Goal: Task Accomplishment & Management: Use online tool/utility

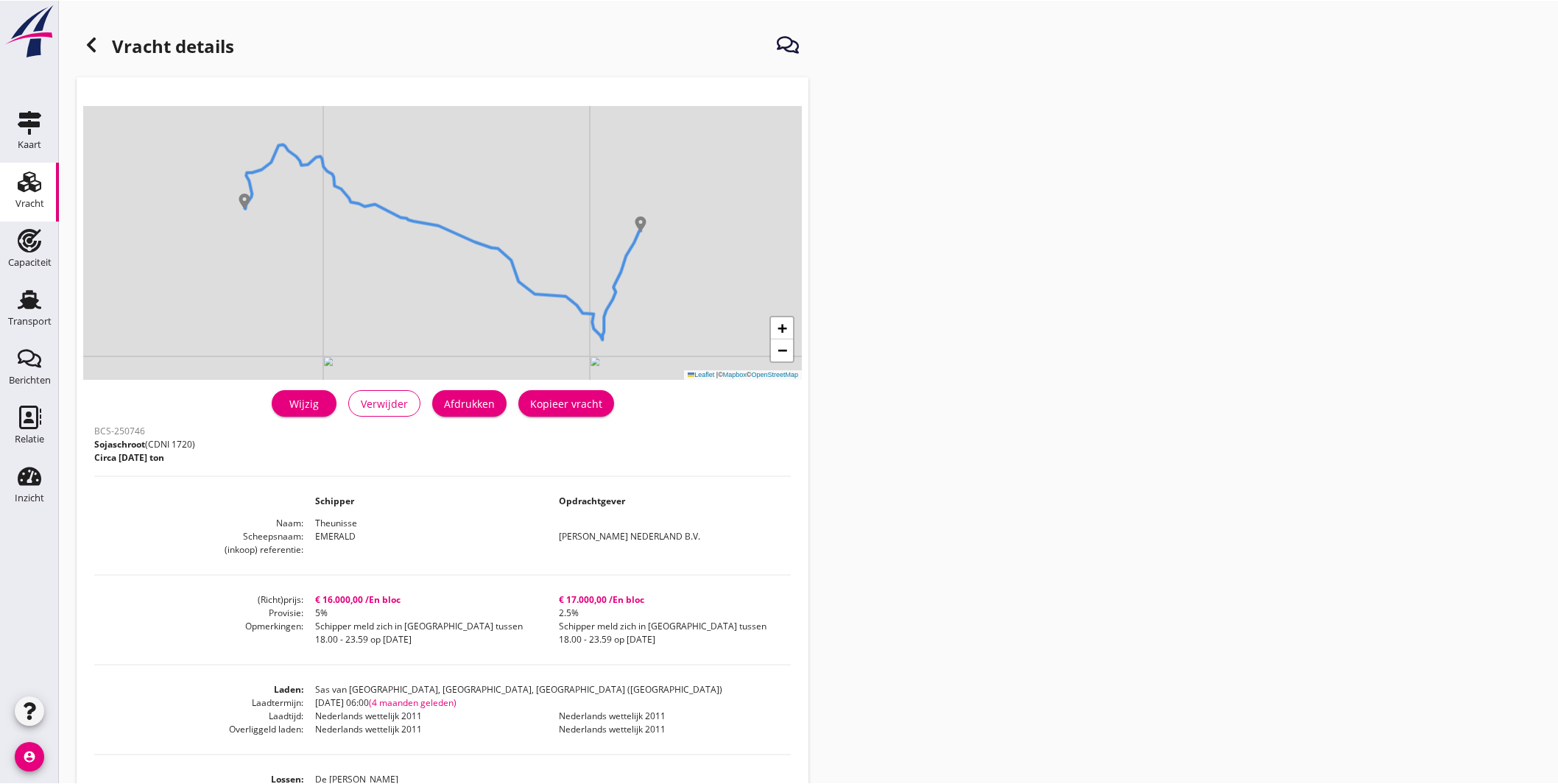
scroll to position [163, 0]
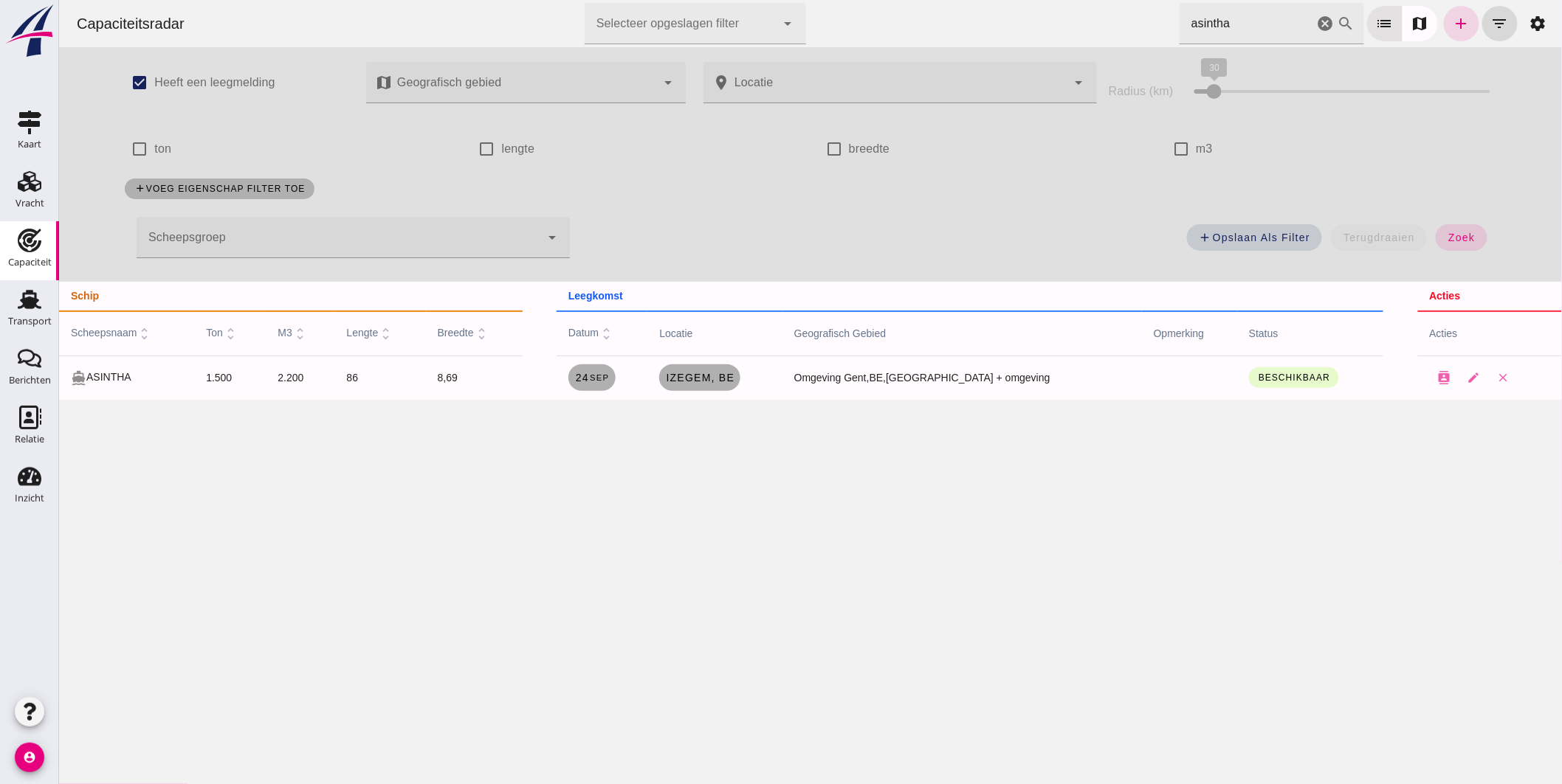
click at [1316, 28] on icon "cancel" at bounding box center [1325, 24] width 18 height 18
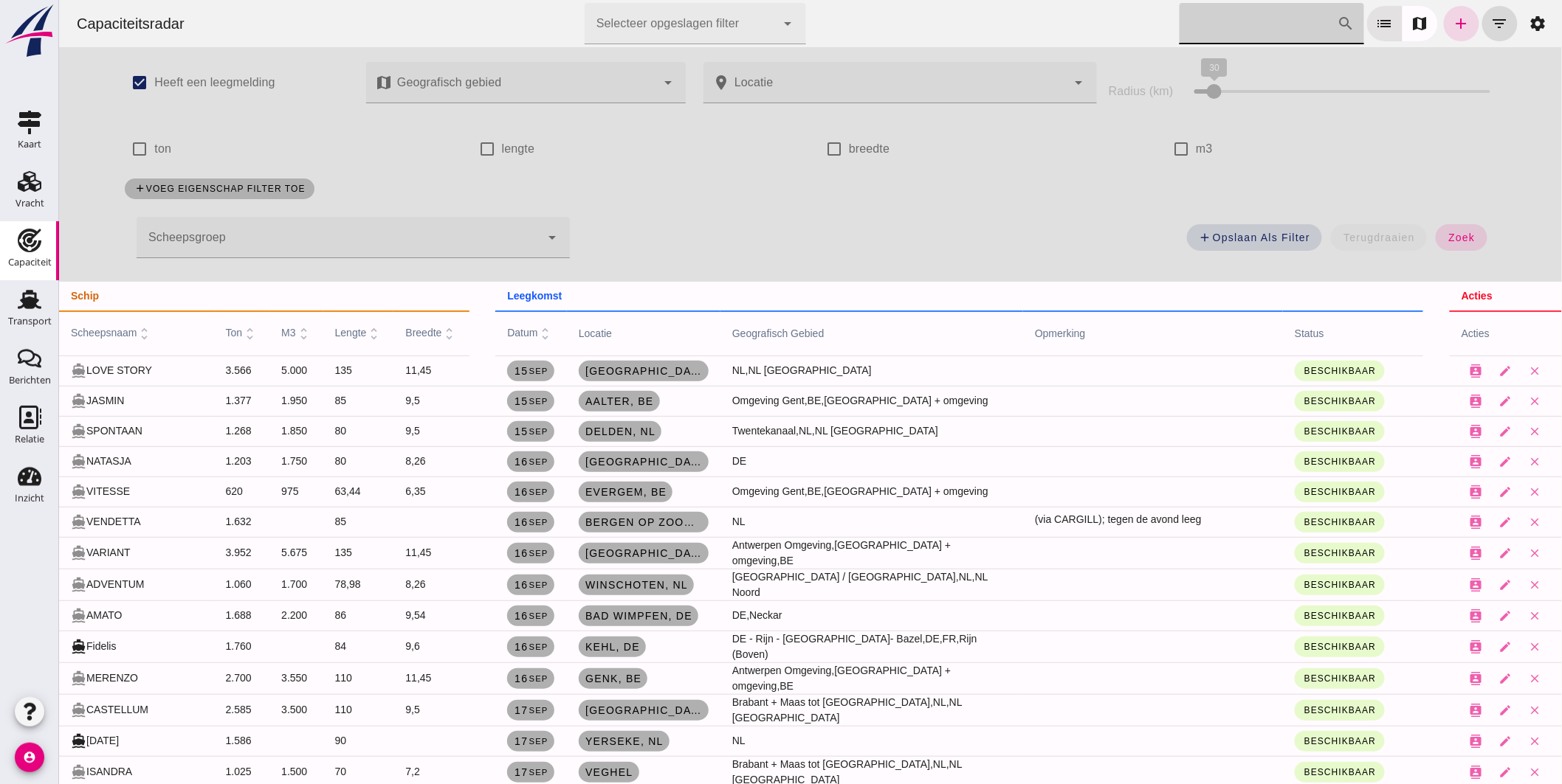
click at [517, 334] on span "datum unfold_more" at bounding box center [529, 332] width 45 height 12
click at [125, 325] on th "scheepsnaam unfold_more" at bounding box center [135, 333] width 155 height 44
click at [122, 327] on span "scheepsnaam unfold_more" at bounding box center [111, 332] width 82 height 12
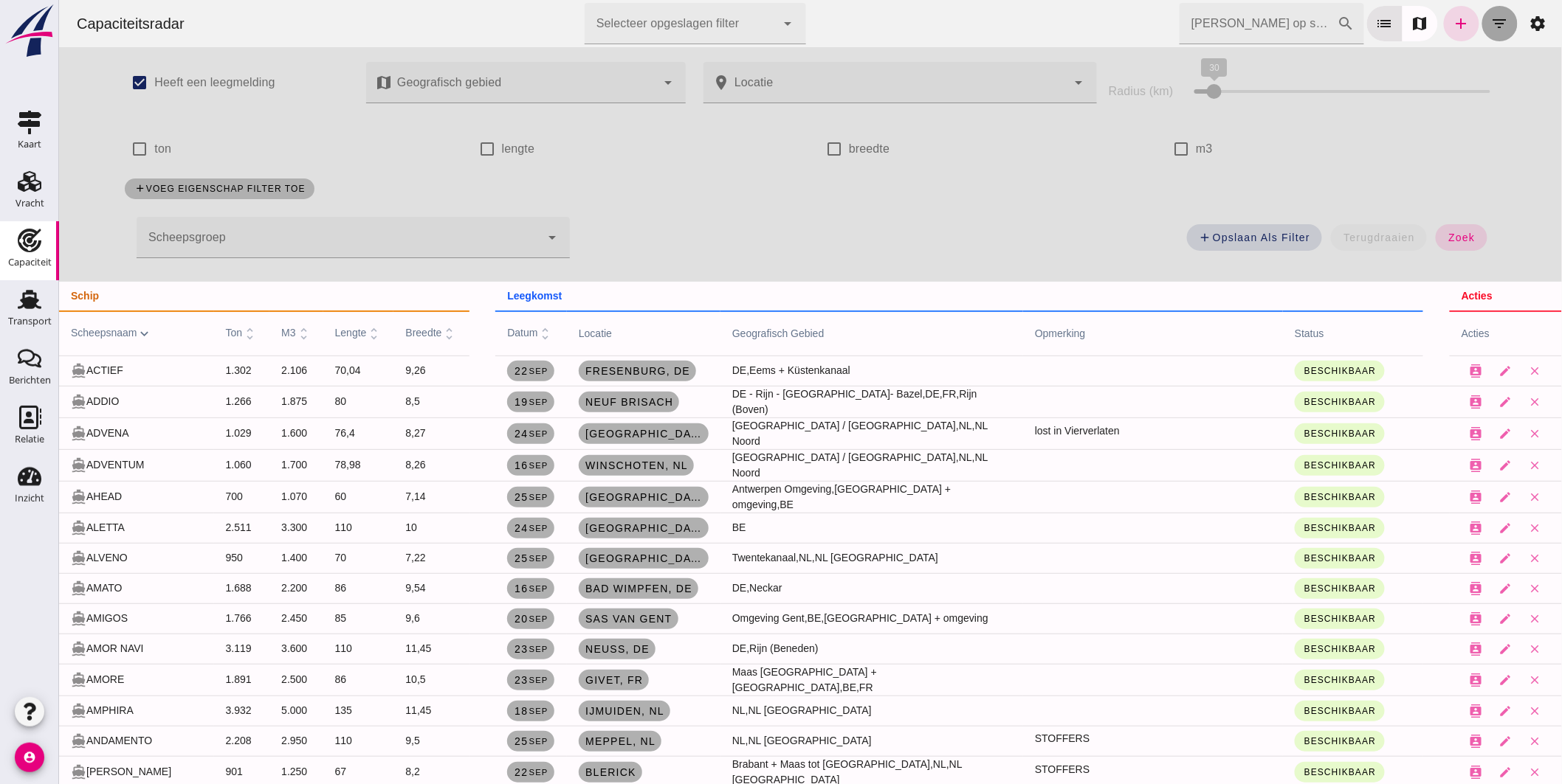
click at [1490, 19] on icon "filter_list" at bounding box center [1499, 24] width 18 height 18
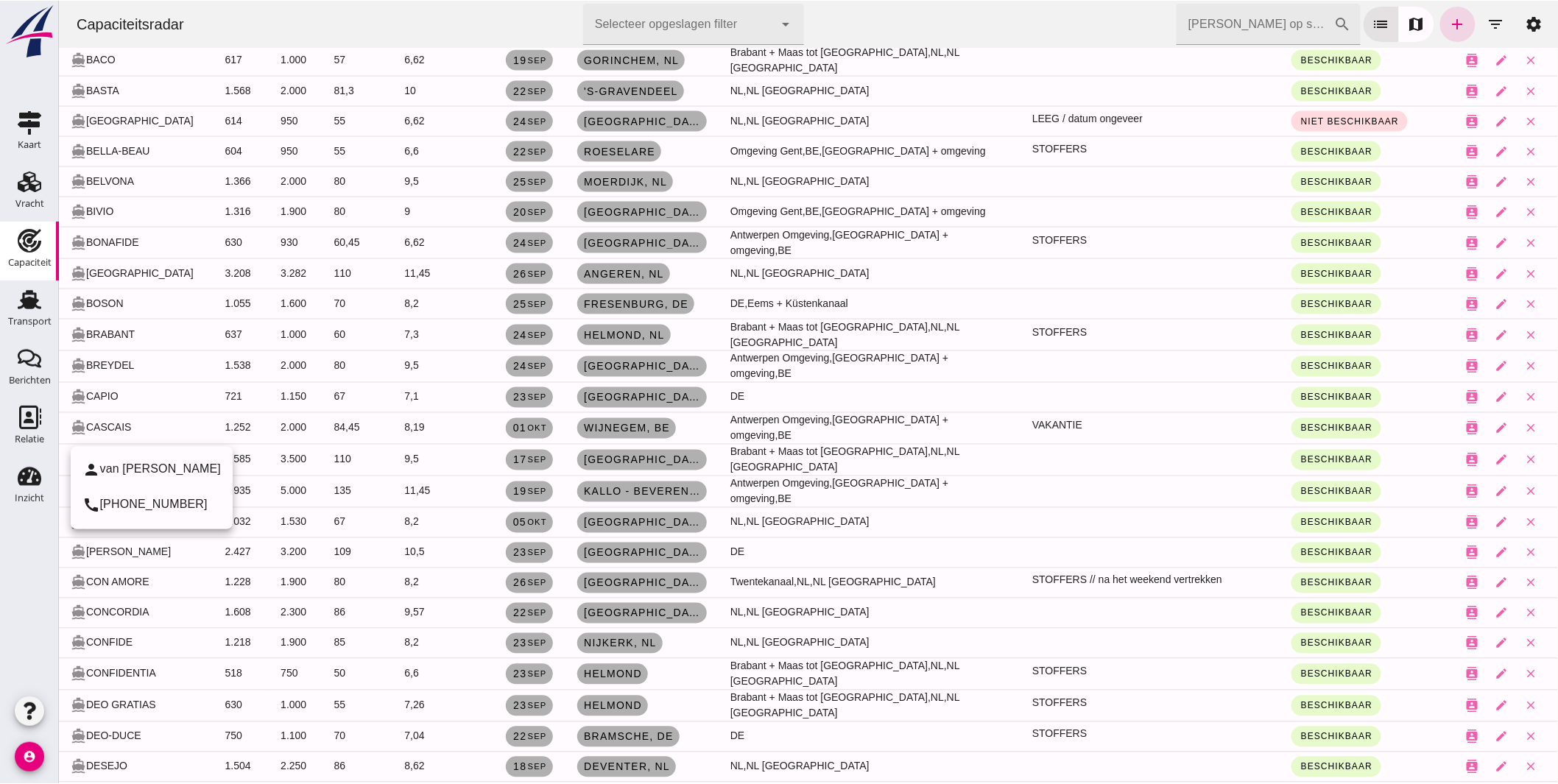
scroll to position [899, 0]
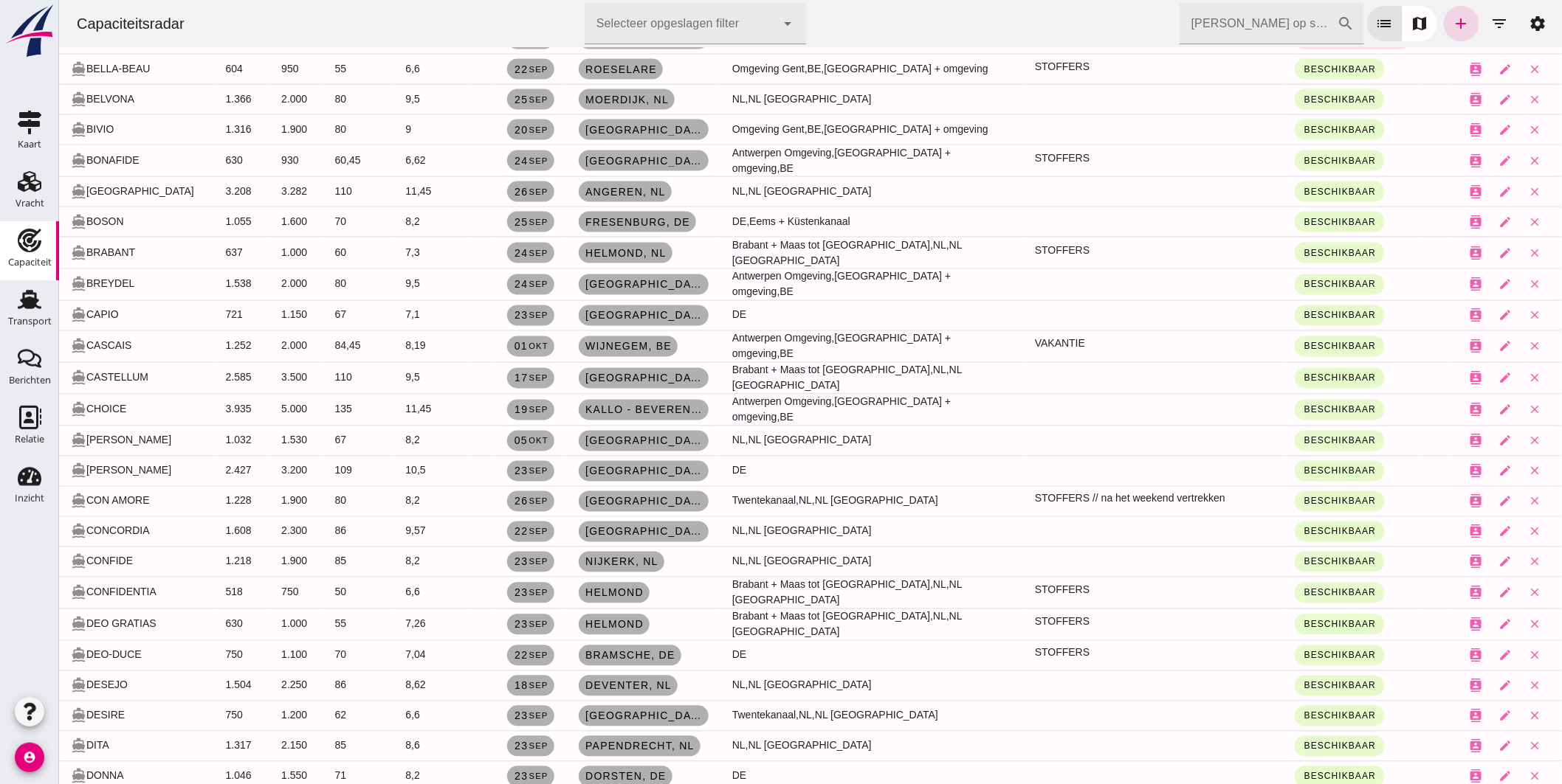
click at [268, 330] on td "2.000" at bounding box center [295, 346] width 53 height 32
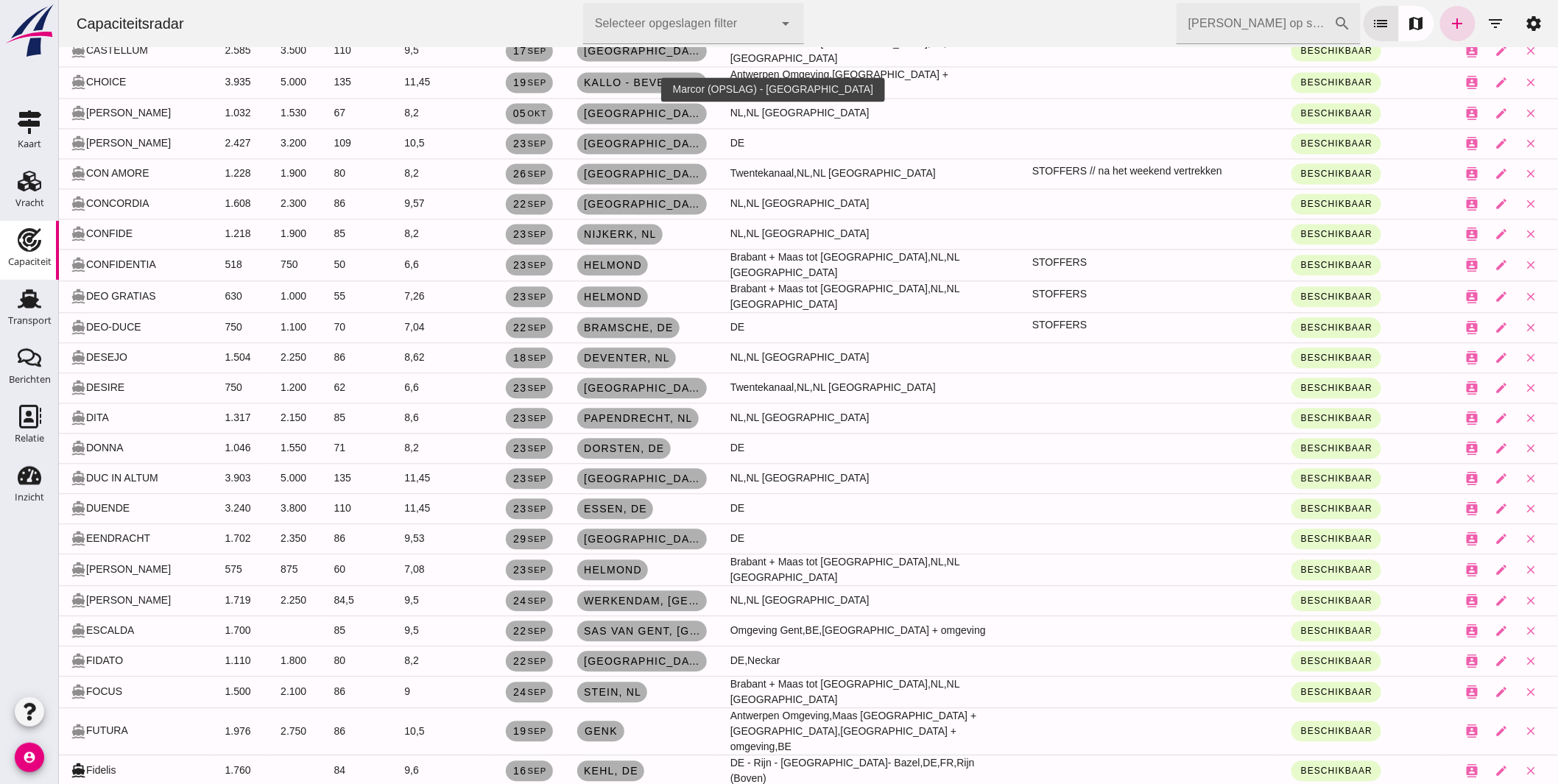
scroll to position [1144, 0]
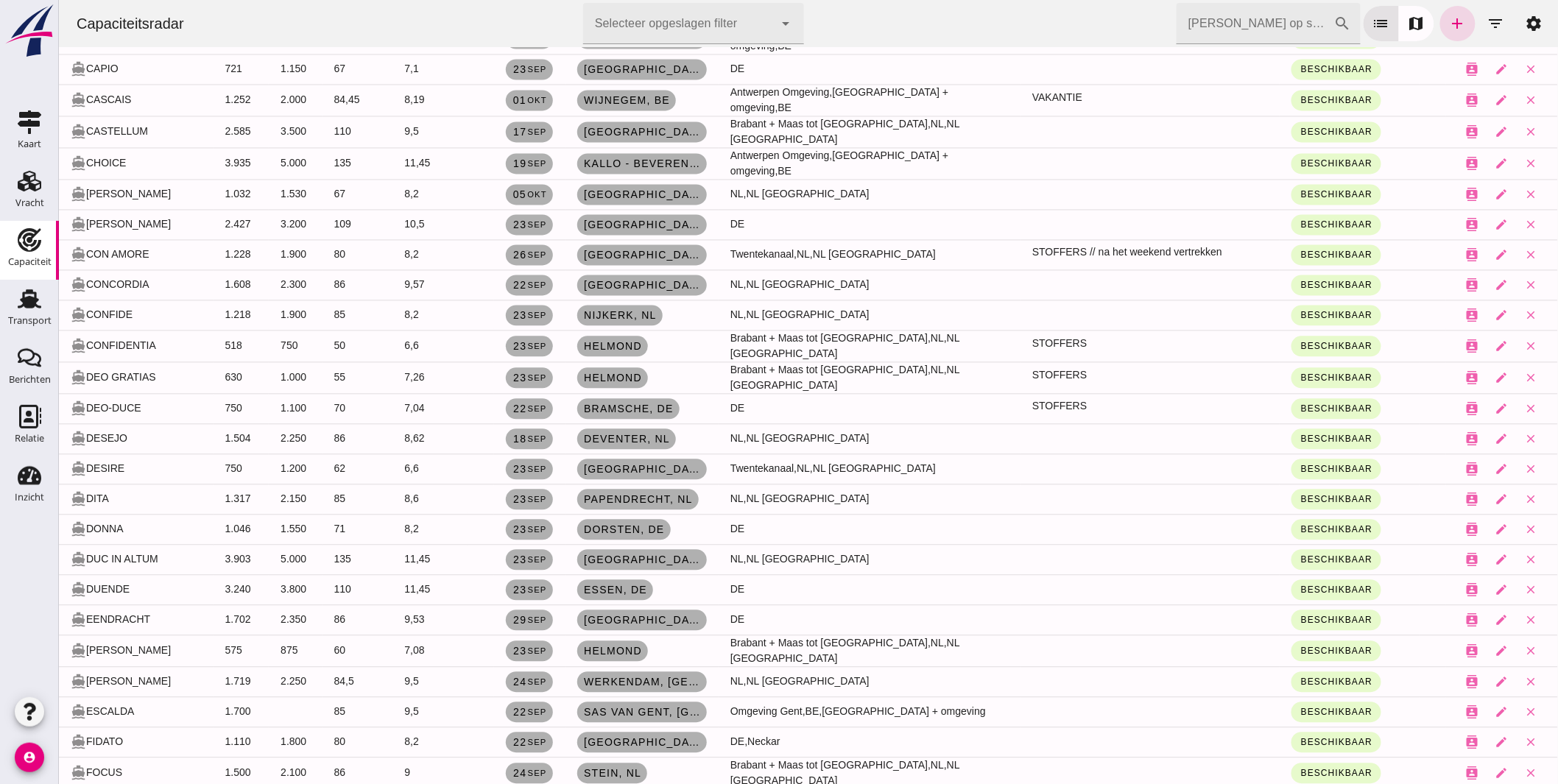
click at [1196, 21] on input "Zoek op scheepsnaam" at bounding box center [1254, 24] width 157 height 41
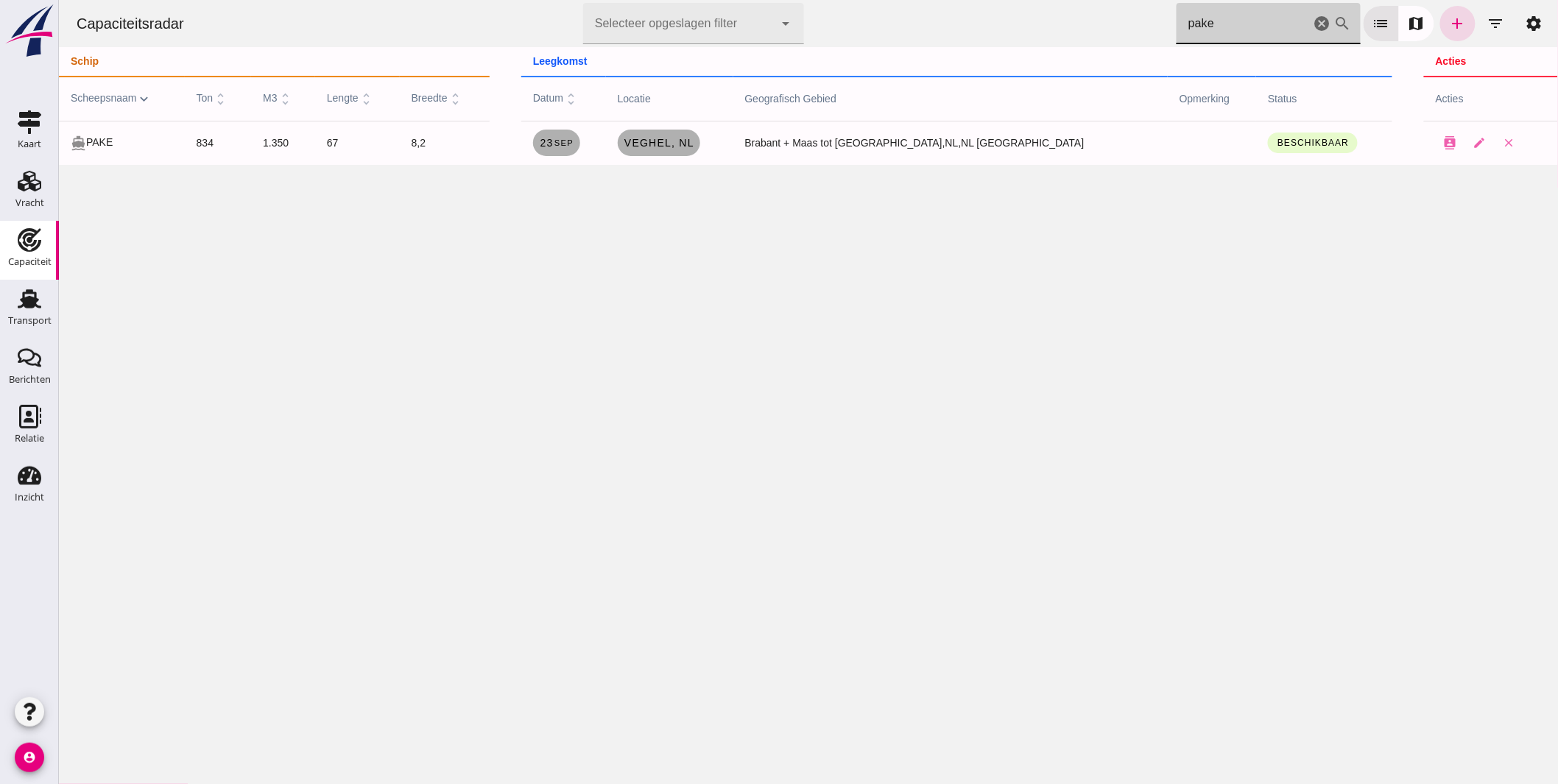
scroll to position [0, 0]
click at [1313, 13] on div "cancel" at bounding box center [1322, 24] width 18 height 41
type input "pake vertrekken"
drag, startPoint x: 1300, startPoint y: 17, endPoint x: 97, endPoint y: 35, distance: 1203.1
click at [1313, 17] on icon "cancel" at bounding box center [1322, 24] width 18 height 18
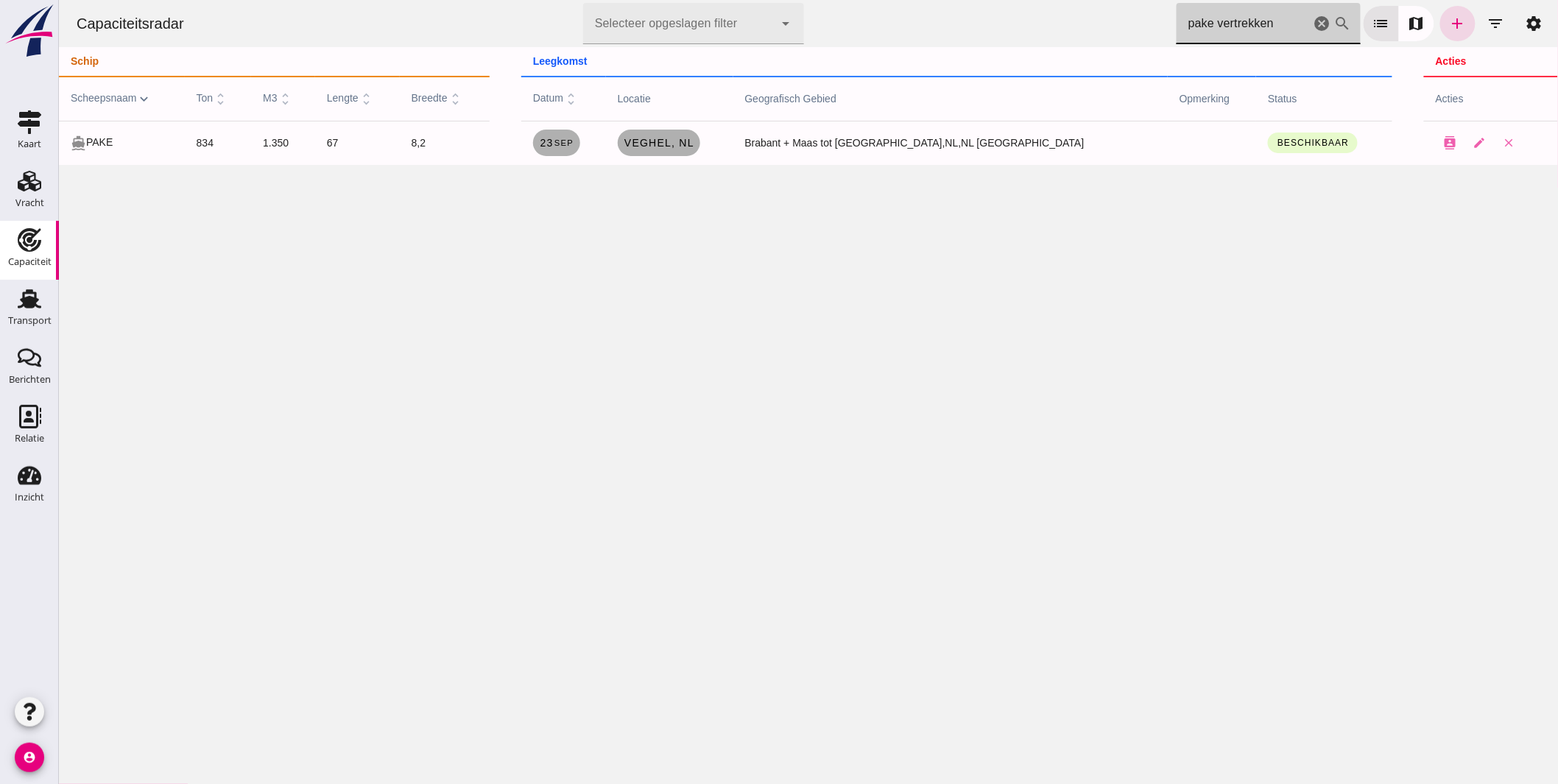
click at [1313, 19] on icon "cancel" at bounding box center [1322, 24] width 18 height 18
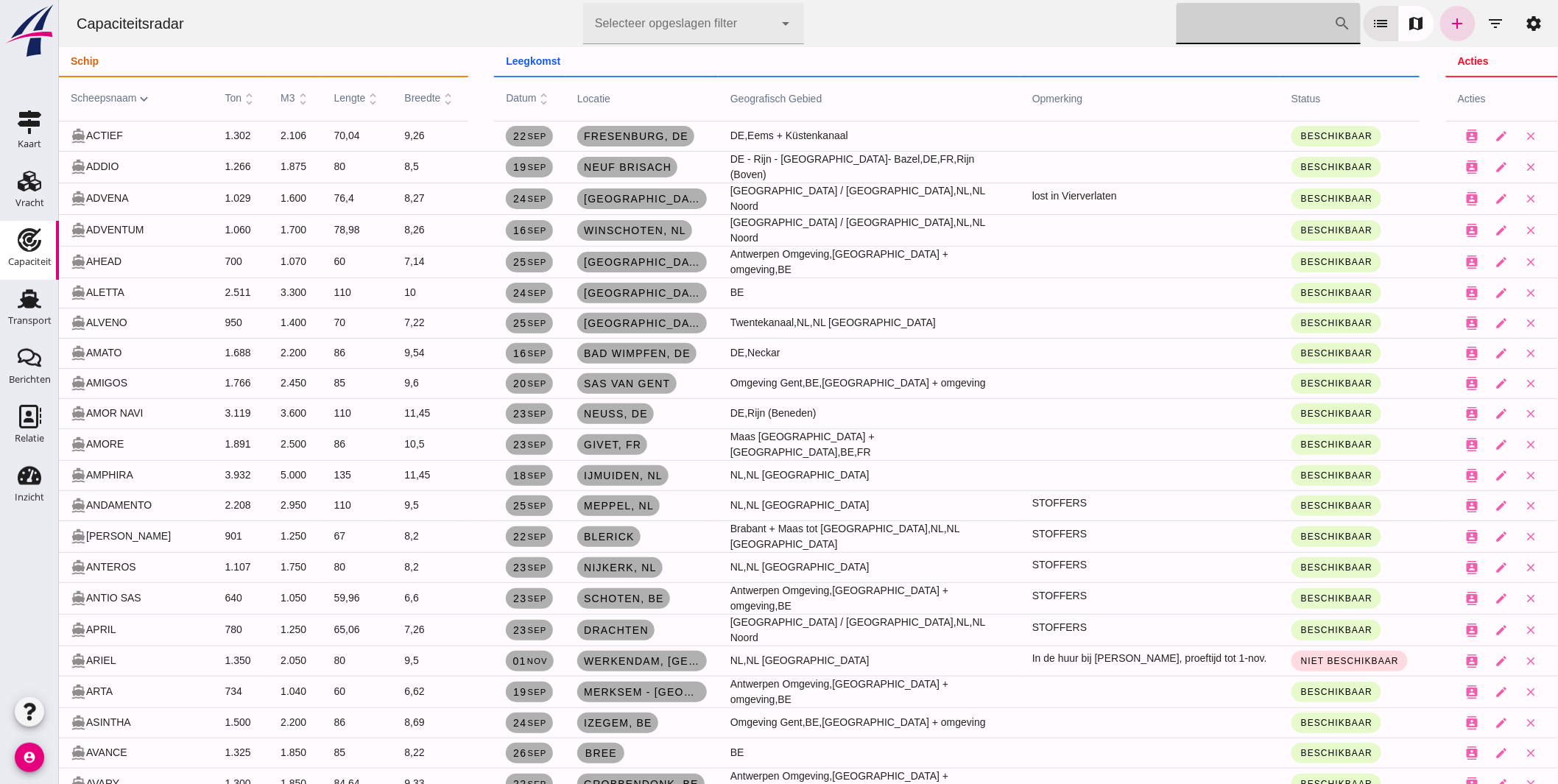
click at [1239, 28] on input "Zoek op scheepsnaam" at bounding box center [1254, 24] width 157 height 41
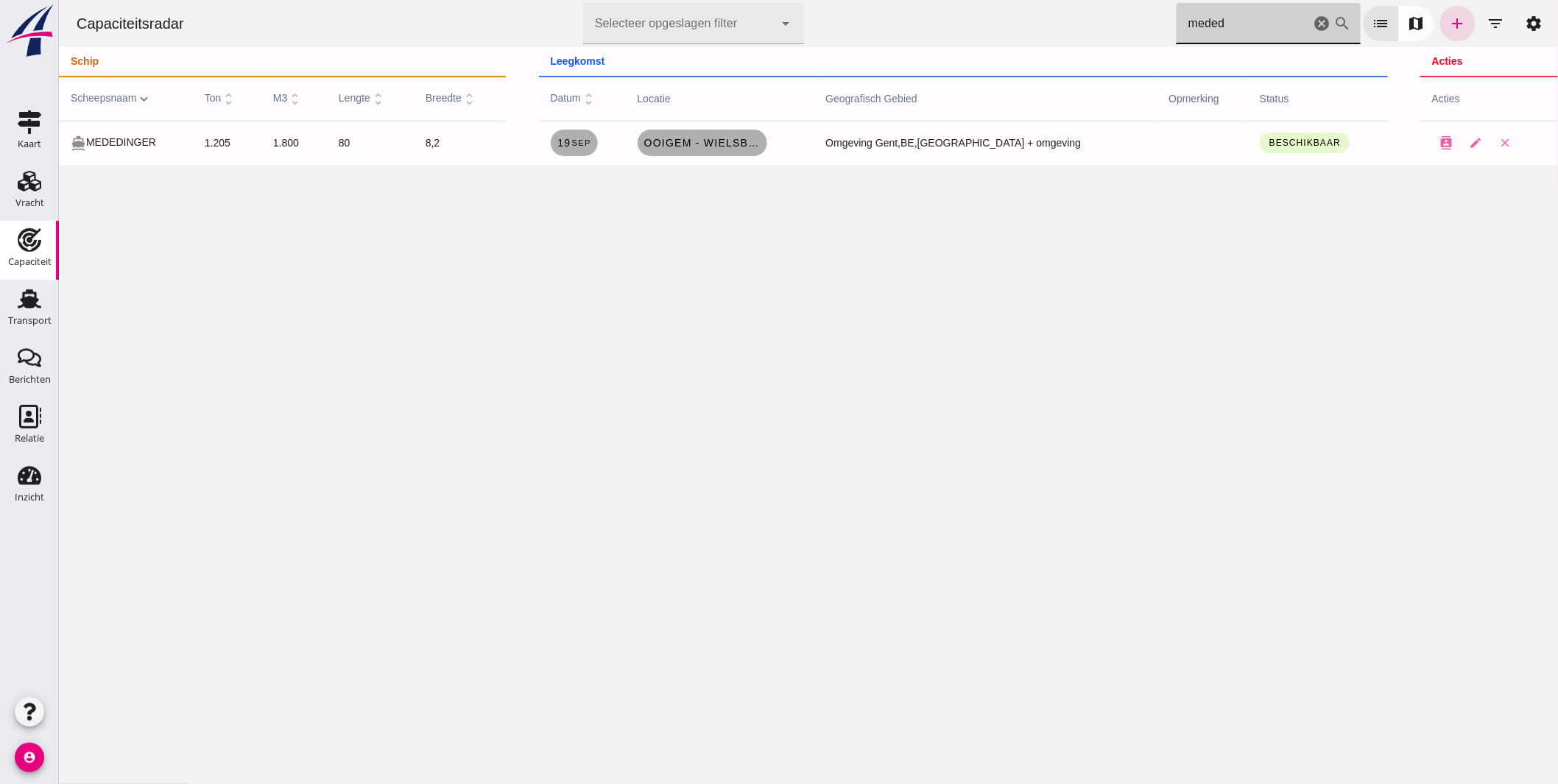
click at [1313, 13] on div "cancel" at bounding box center [1322, 24] width 18 height 41
drag, startPoint x: 1219, startPoint y: 16, endPoint x: 928, endPoint y: 1, distance: 291.4
click at [994, 19] on div "Capaciteitsradar Selecteer opgeslagen filter Selecteer opgeslagen filter cancel…" at bounding box center [807, 24] width 1487 height 47
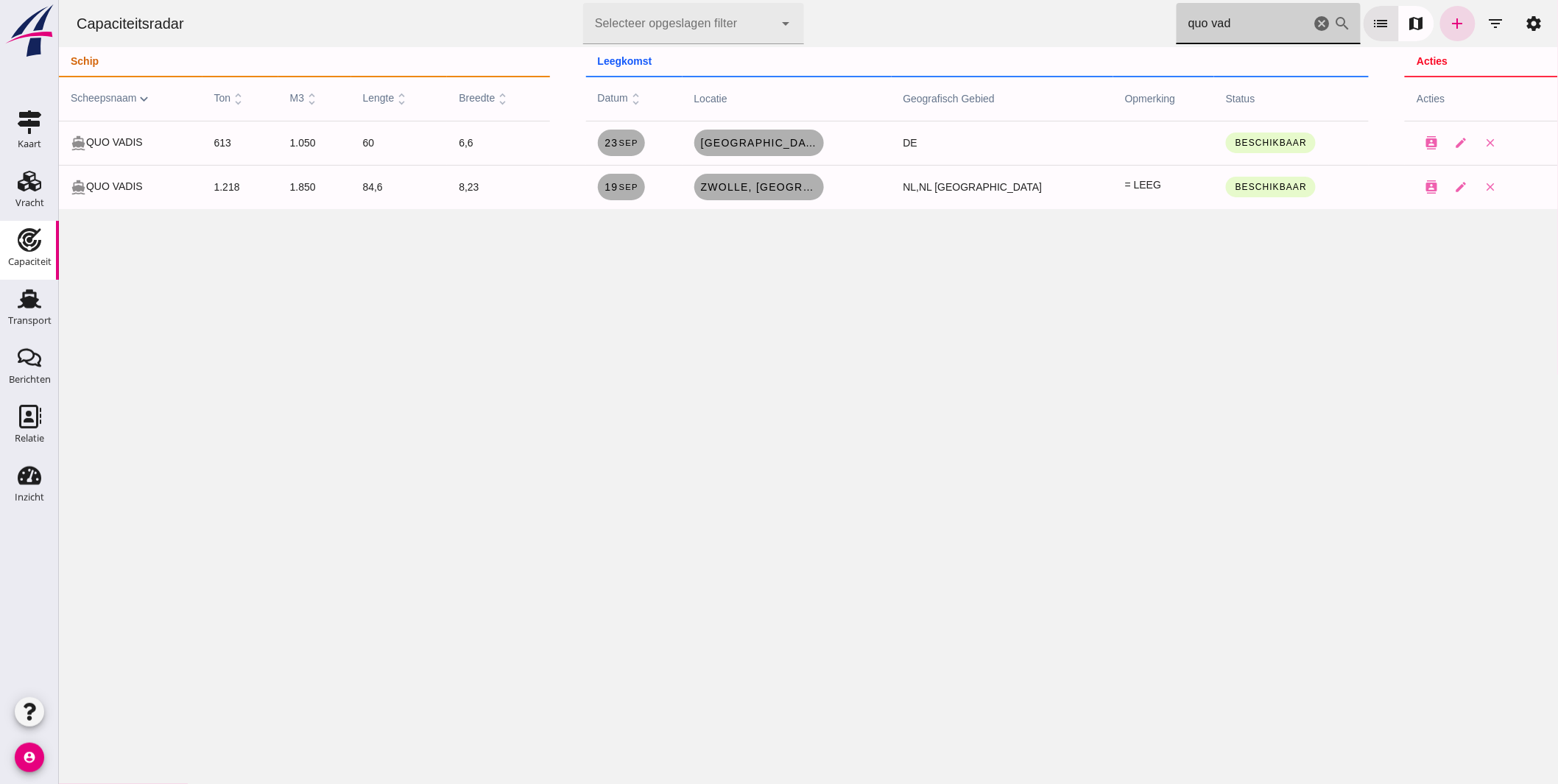
click at [826, 0] on html "Capaciteitsradar Selecteer opgeslagen filter Selecteer opgeslagen filter cancel…" at bounding box center [807, 392] width 1499 height 784
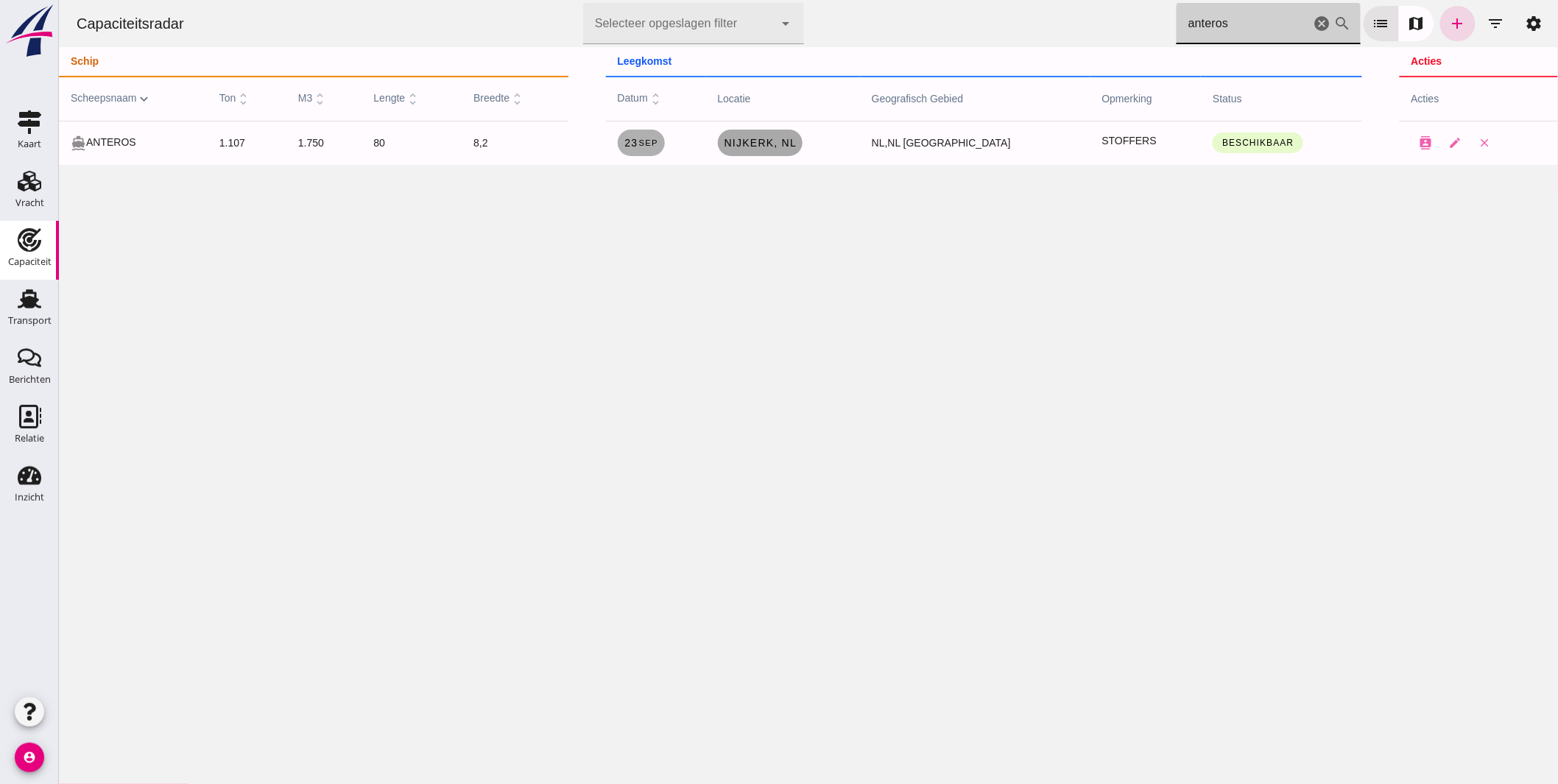
type input "anteros"
click at [789, 146] on span "Nijkerk, nl" at bounding box center [759, 143] width 74 height 12
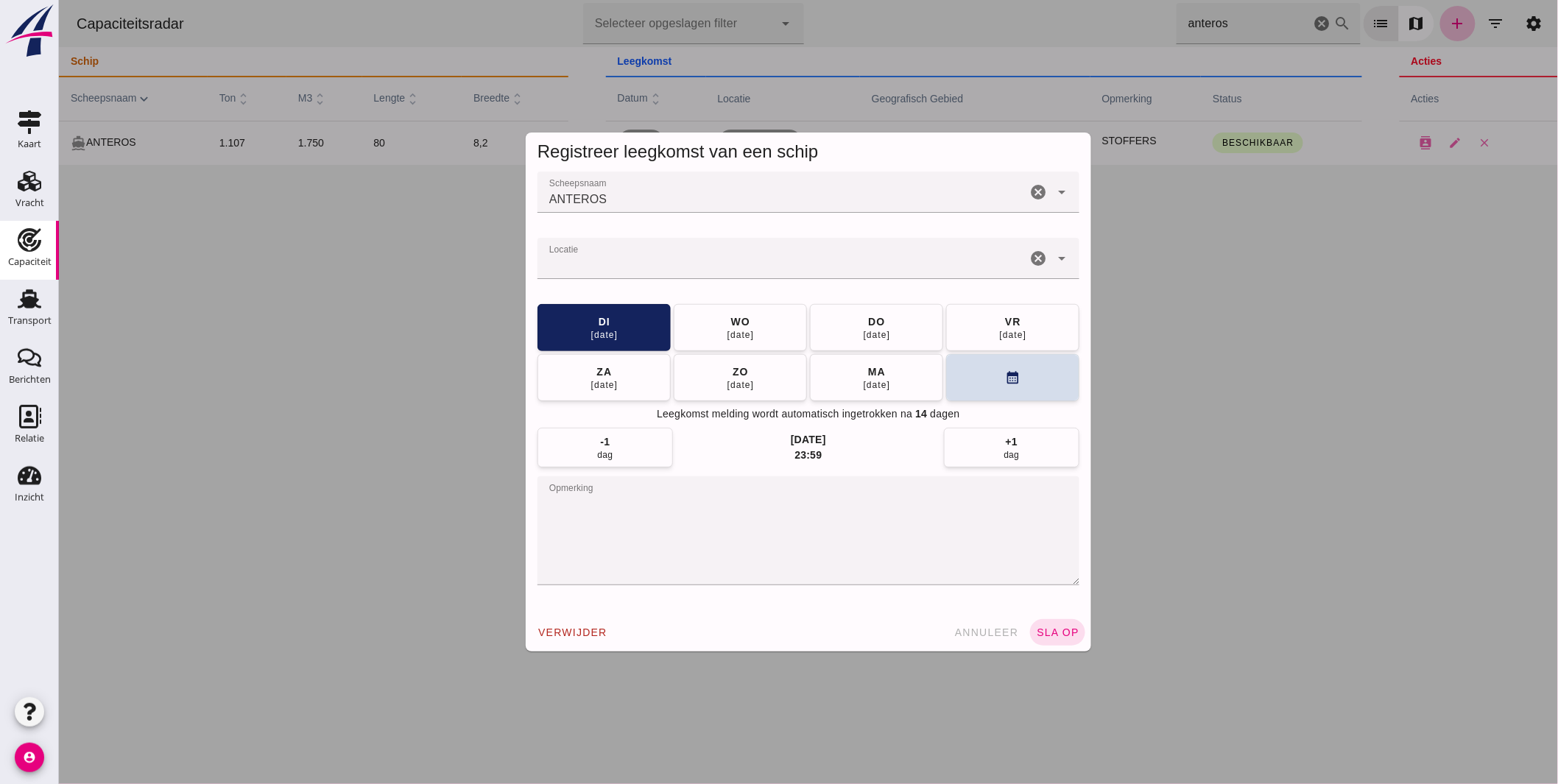
click at [702, 513] on textarea "opmerking" at bounding box center [807, 530] width 541 height 109
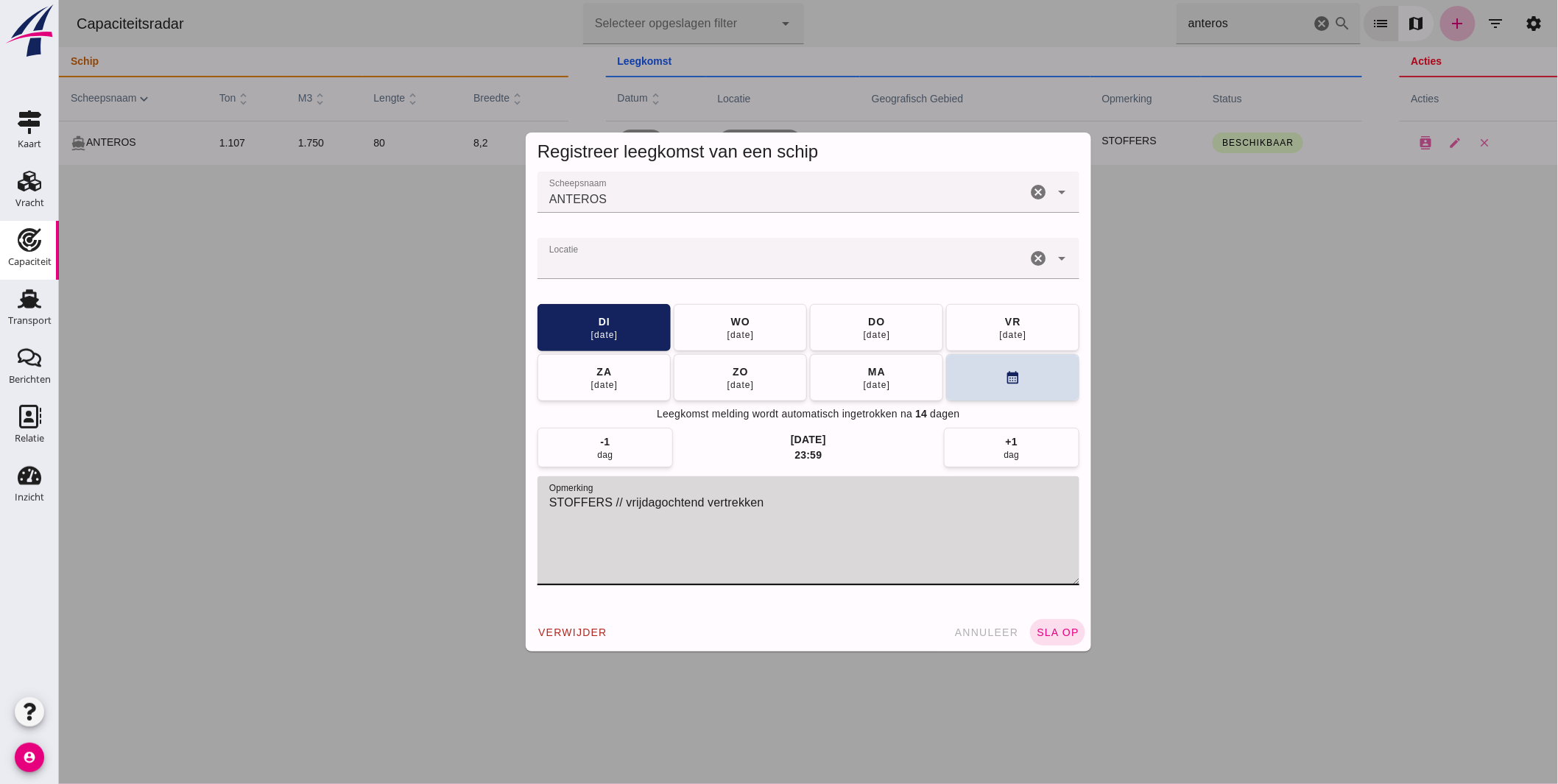
type textarea "STOFFERS // vrijdagochtend vertrekken"
click at [589, 265] on input "Locatie" at bounding box center [780, 266] width 489 height 18
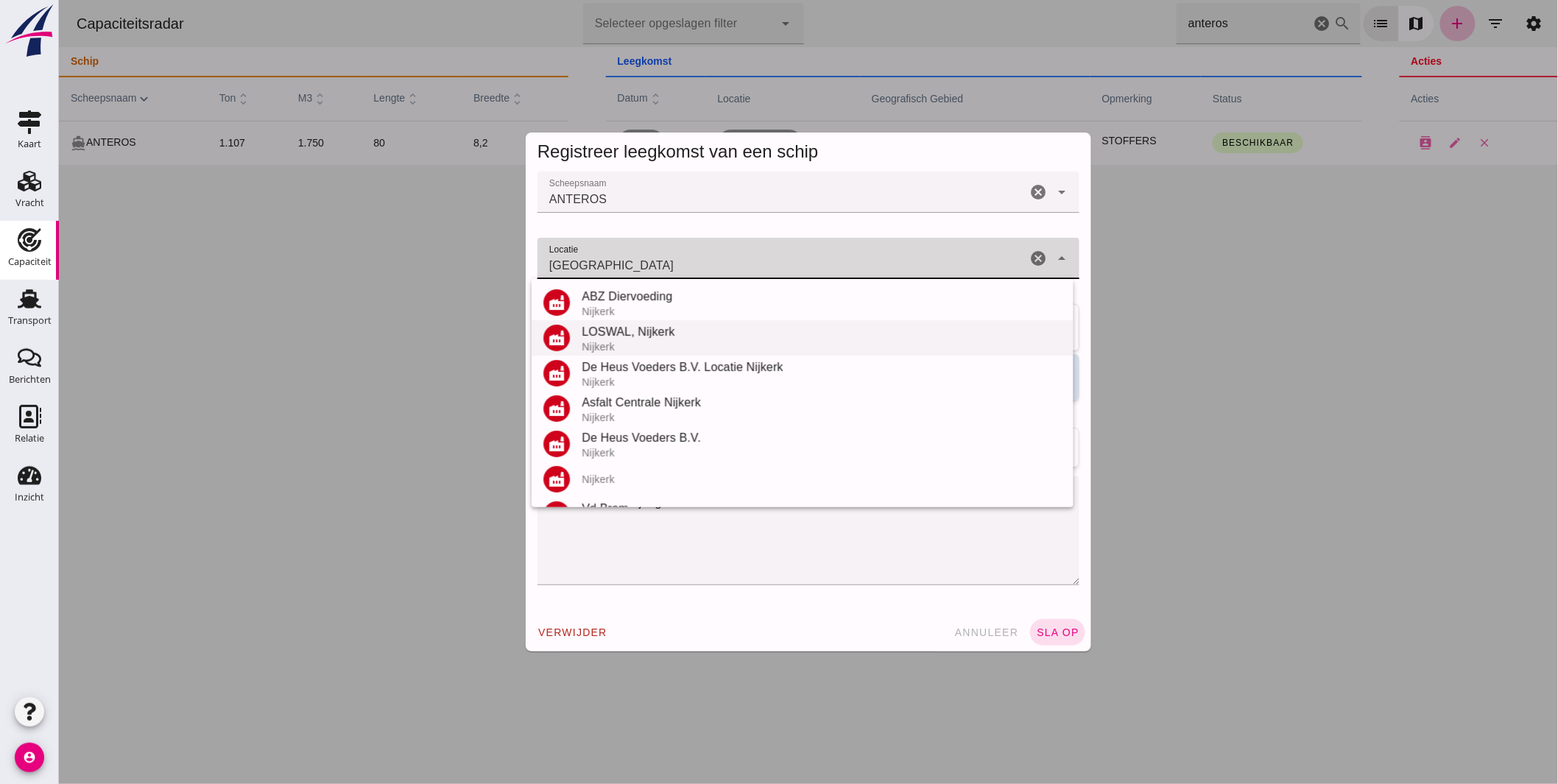
click at [603, 334] on div "LOSWAL, Nijkerk" at bounding box center [821, 332] width 480 height 18
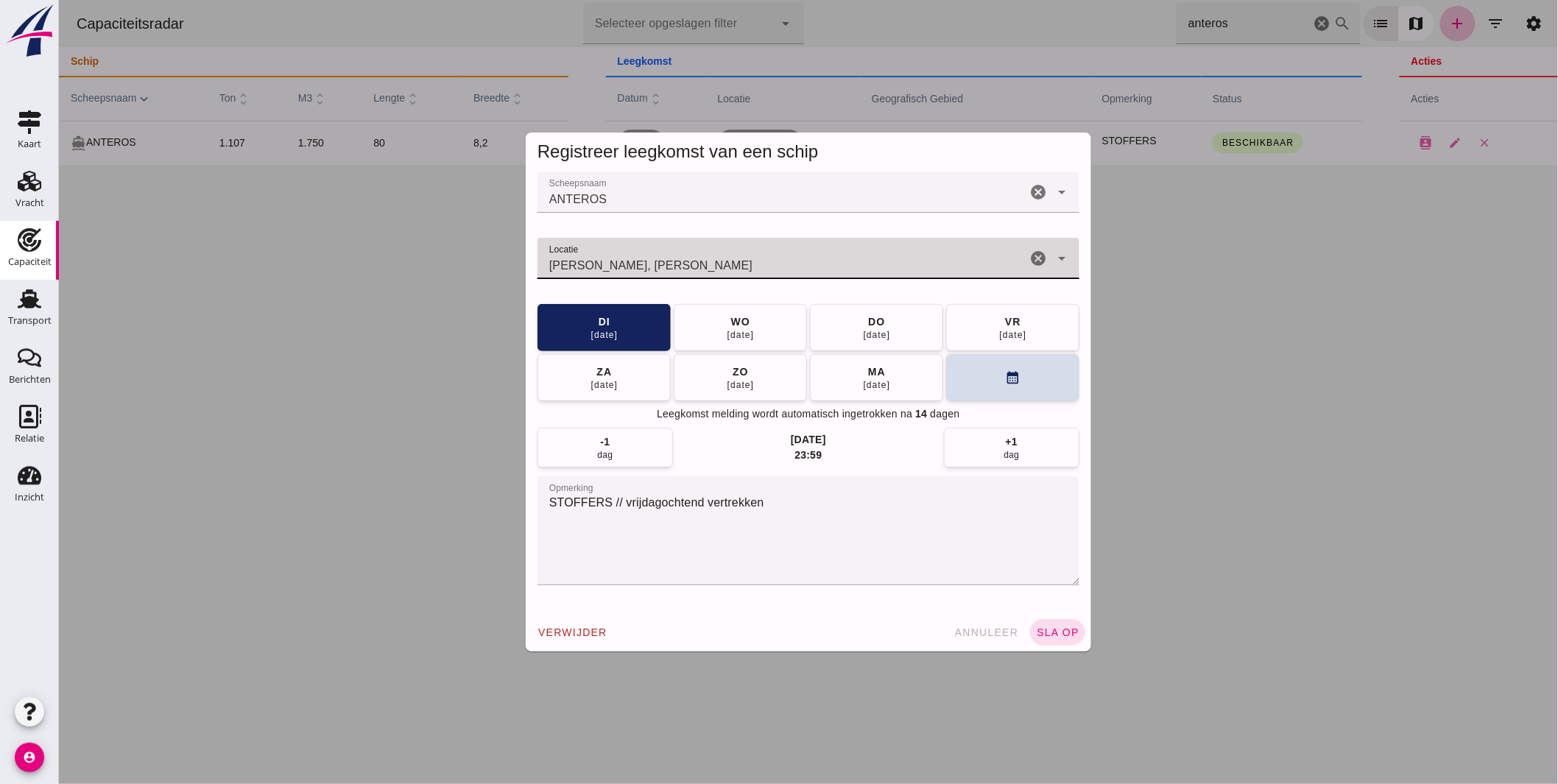
drag, startPoint x: 645, startPoint y: 267, endPoint x: 415, endPoint y: 223, distance: 234.2
click at [427, 230] on div "Registreer leegkomst van een schip Scheepsnaam Scheepsnaam ANTEROS cancel arrow…" at bounding box center [807, 392] width 1499 height 784
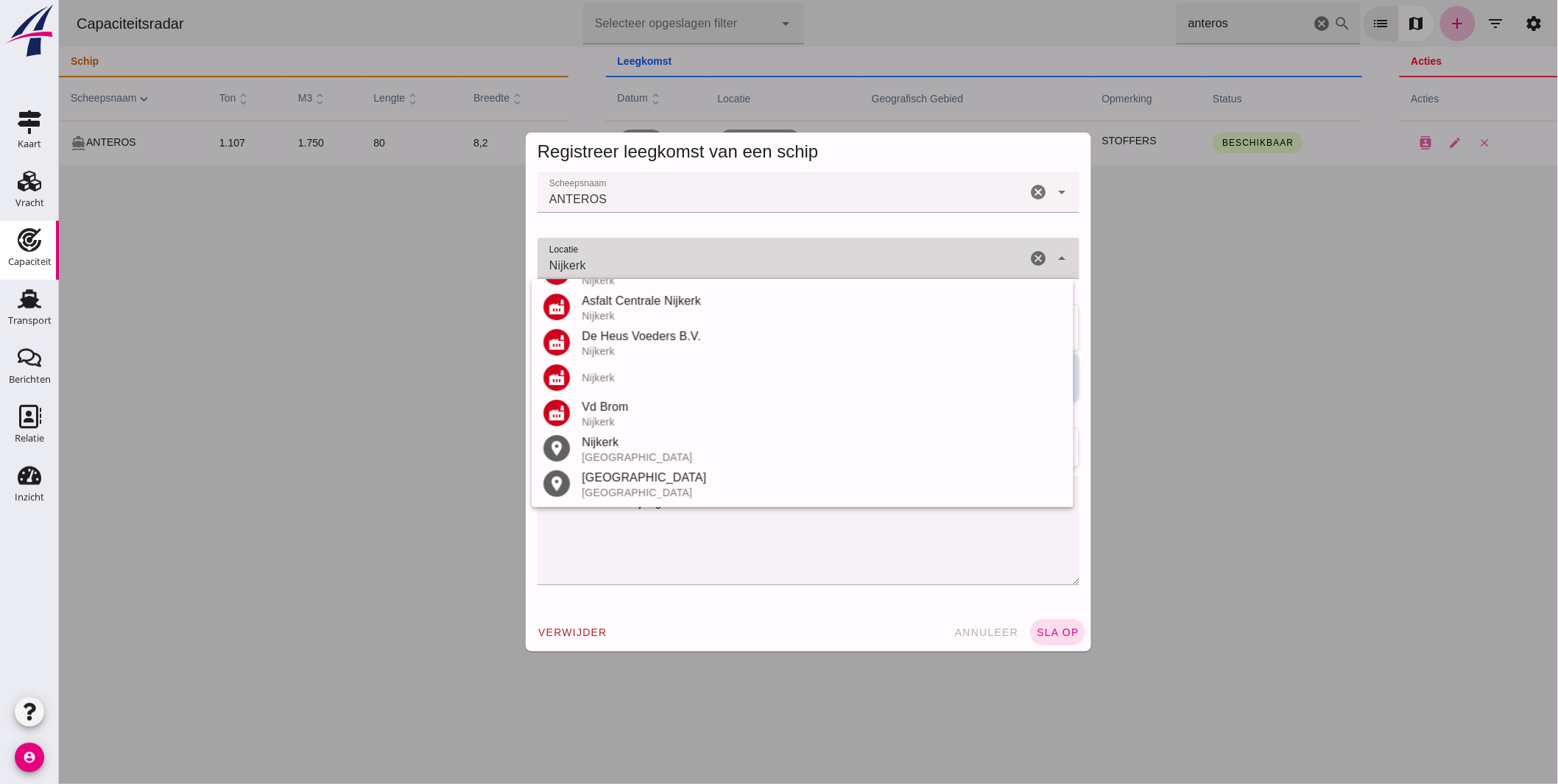
scroll to position [100, 0]
click at [630, 444] on div "Nijkerk" at bounding box center [821, 443] width 480 height 18
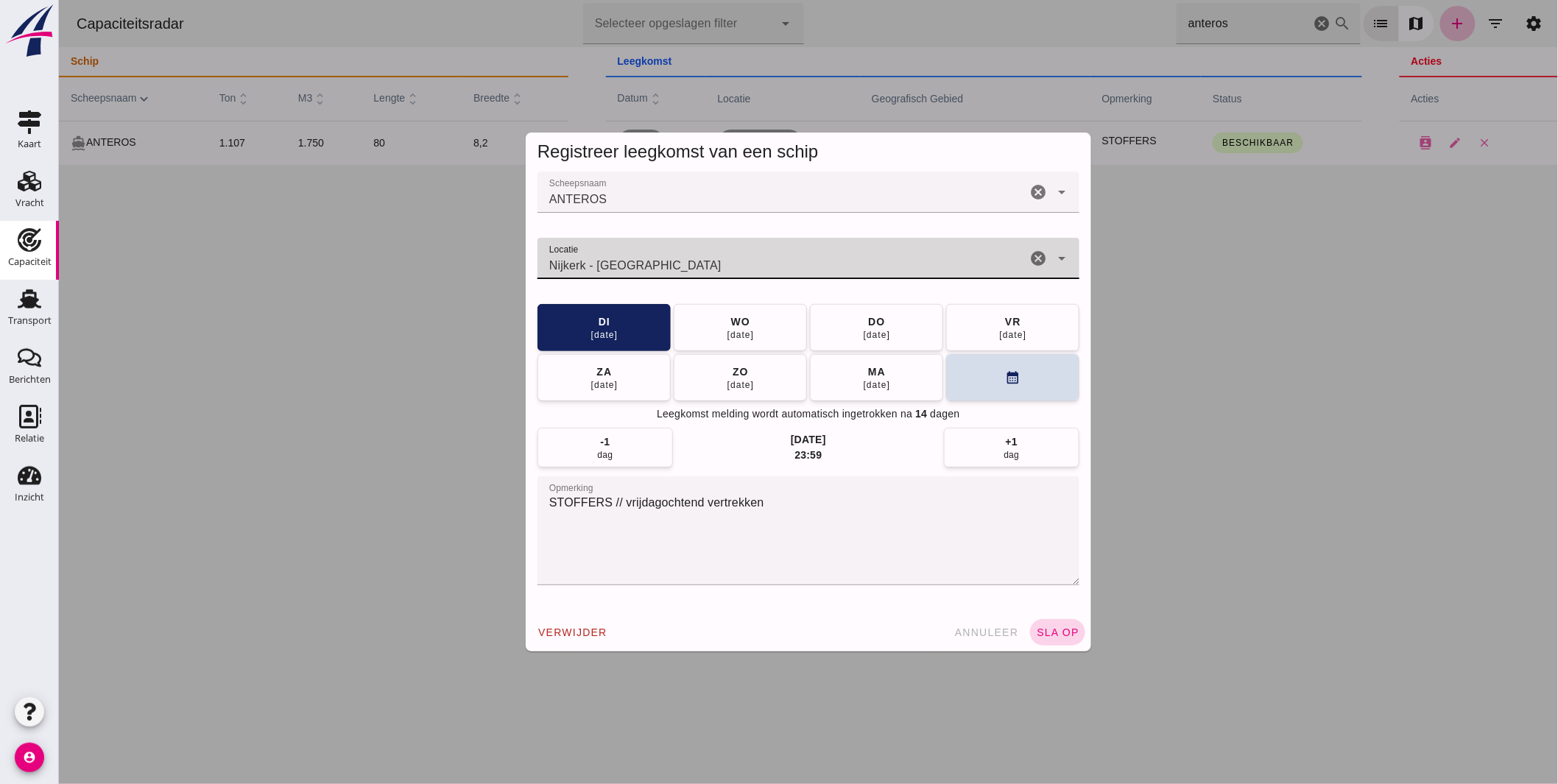
type input "Nijkerk - Gelderland"
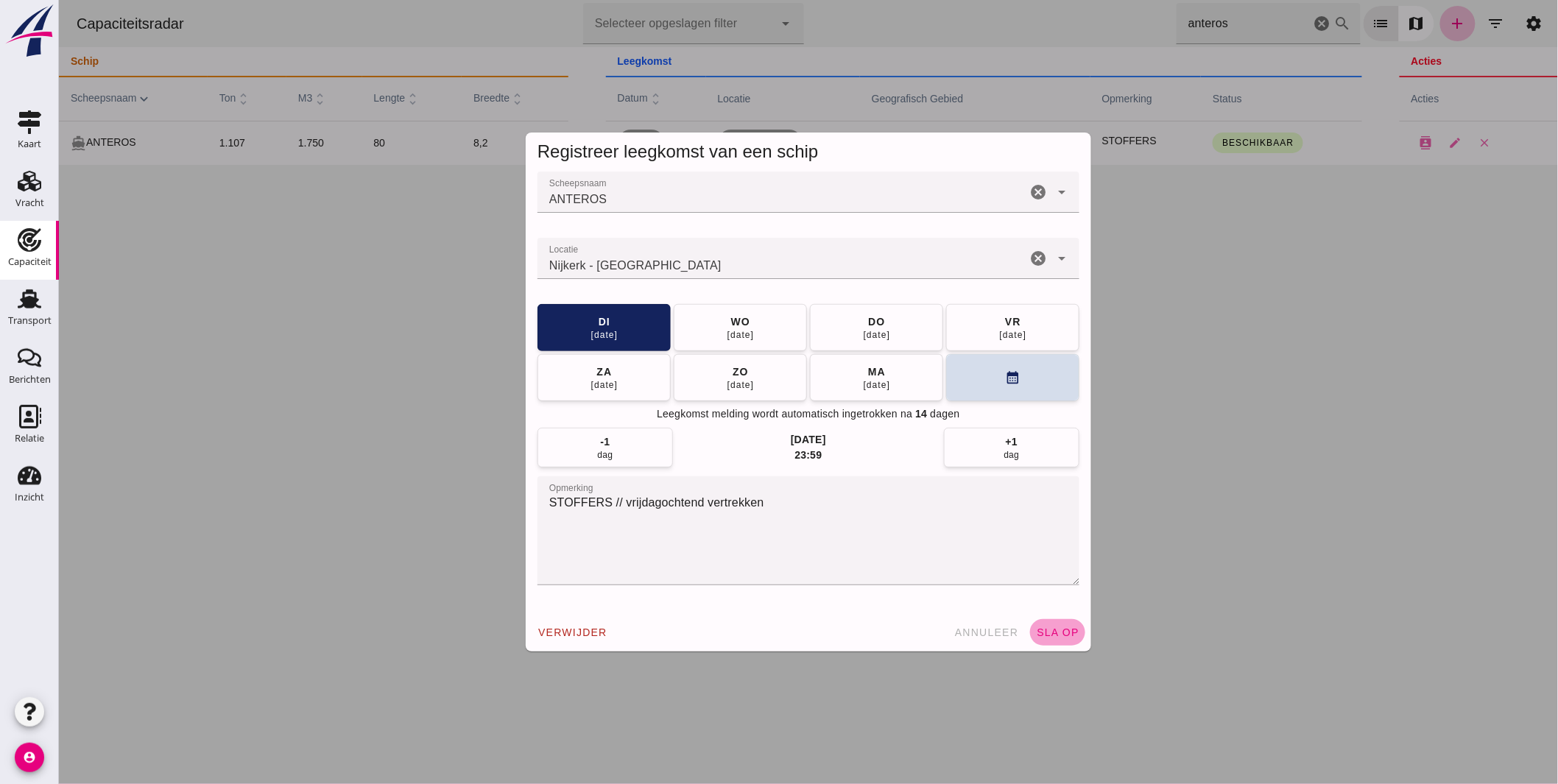
click at [1052, 630] on span "sla op" at bounding box center [1057, 632] width 43 height 12
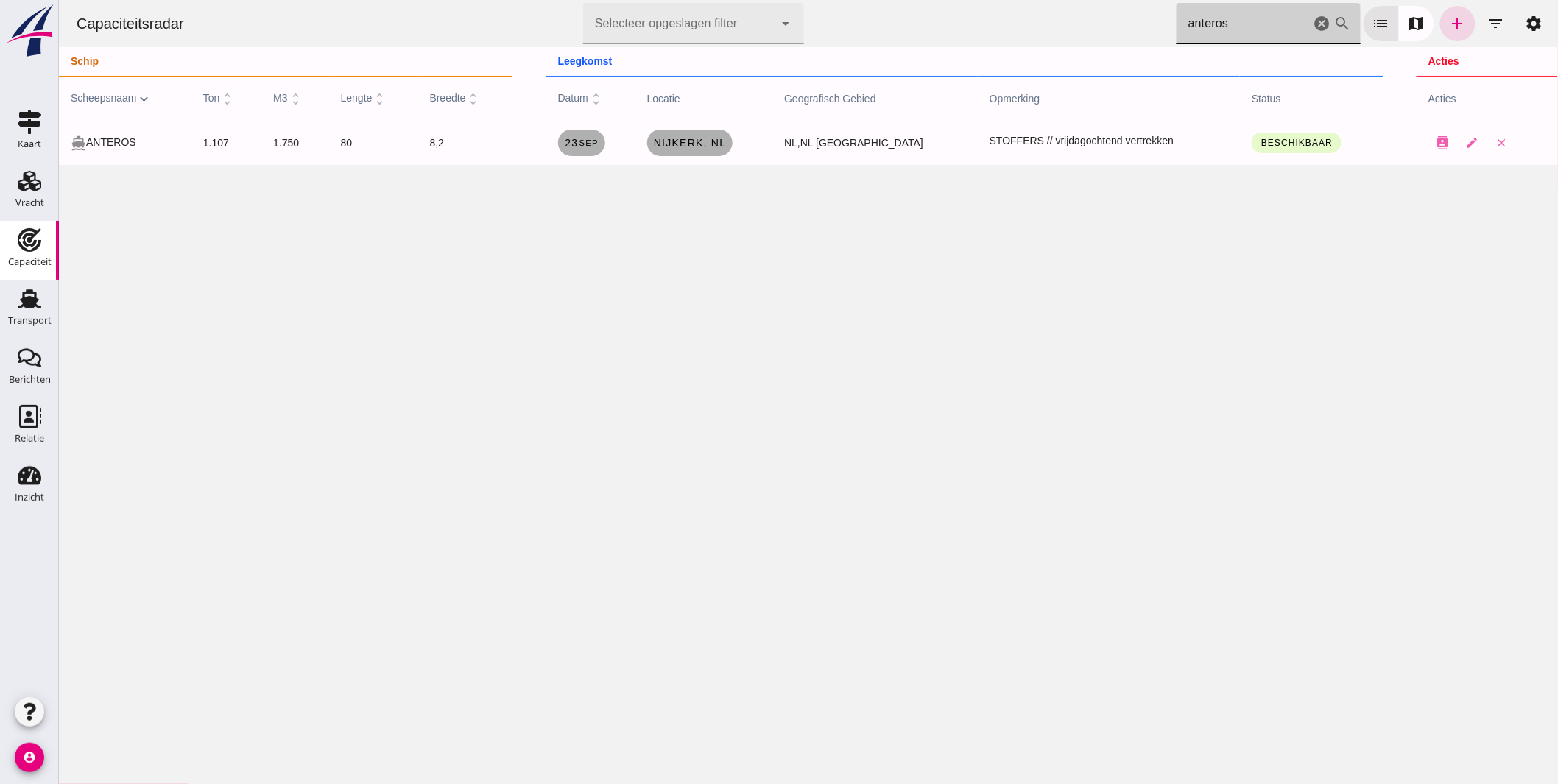
drag, startPoint x: 1238, startPoint y: 28, endPoint x: 746, endPoint y: 60, distance: 493.0
click at [865, 60] on div "Capaciteitsradar Selecteer opgeslagen filter Selecteer opgeslagen filter cancel…" at bounding box center [807, 83] width 1499 height 165
type input "avontuur"
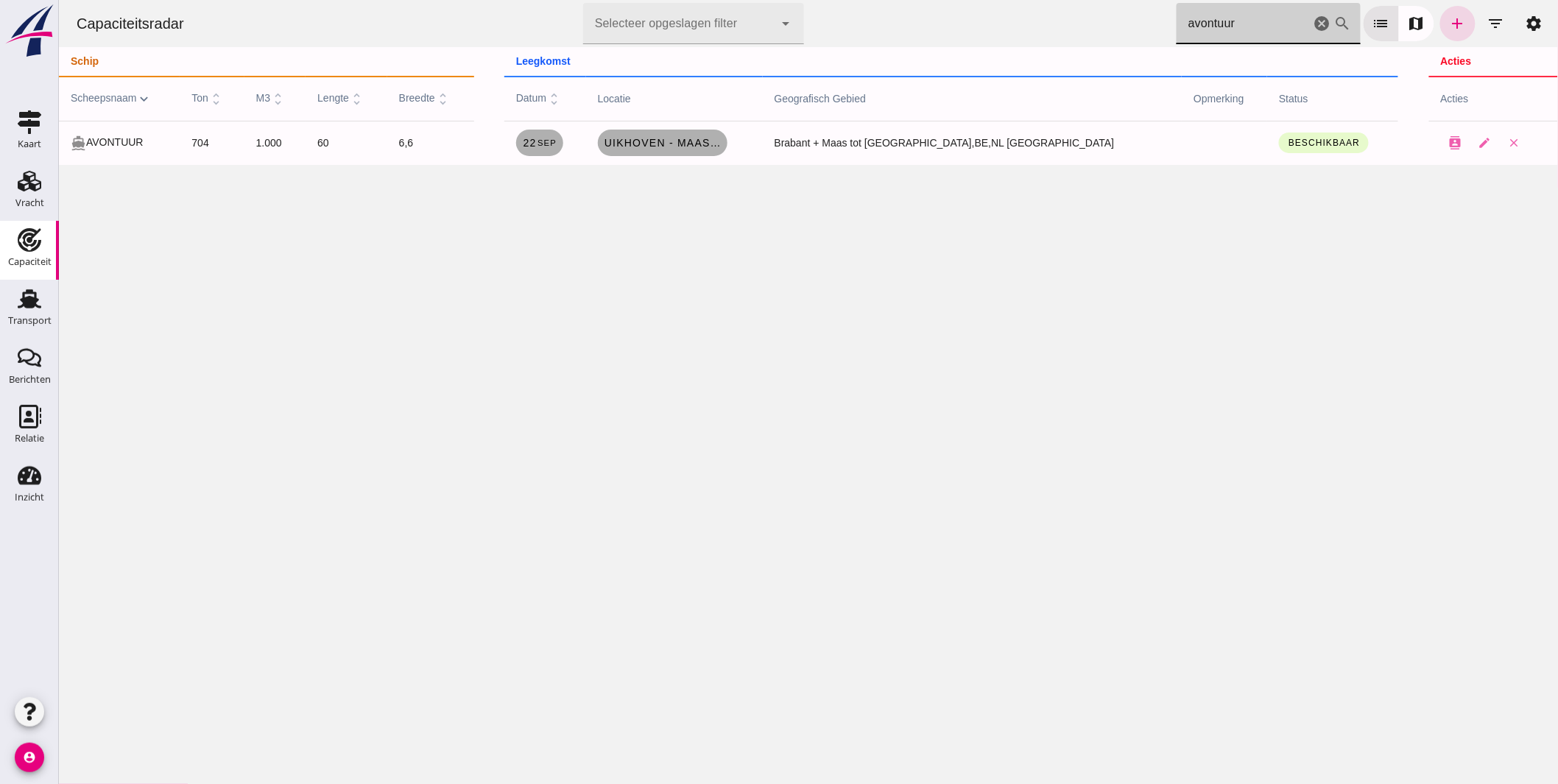
click at [1313, 24] on icon "cancel" at bounding box center [1322, 24] width 18 height 18
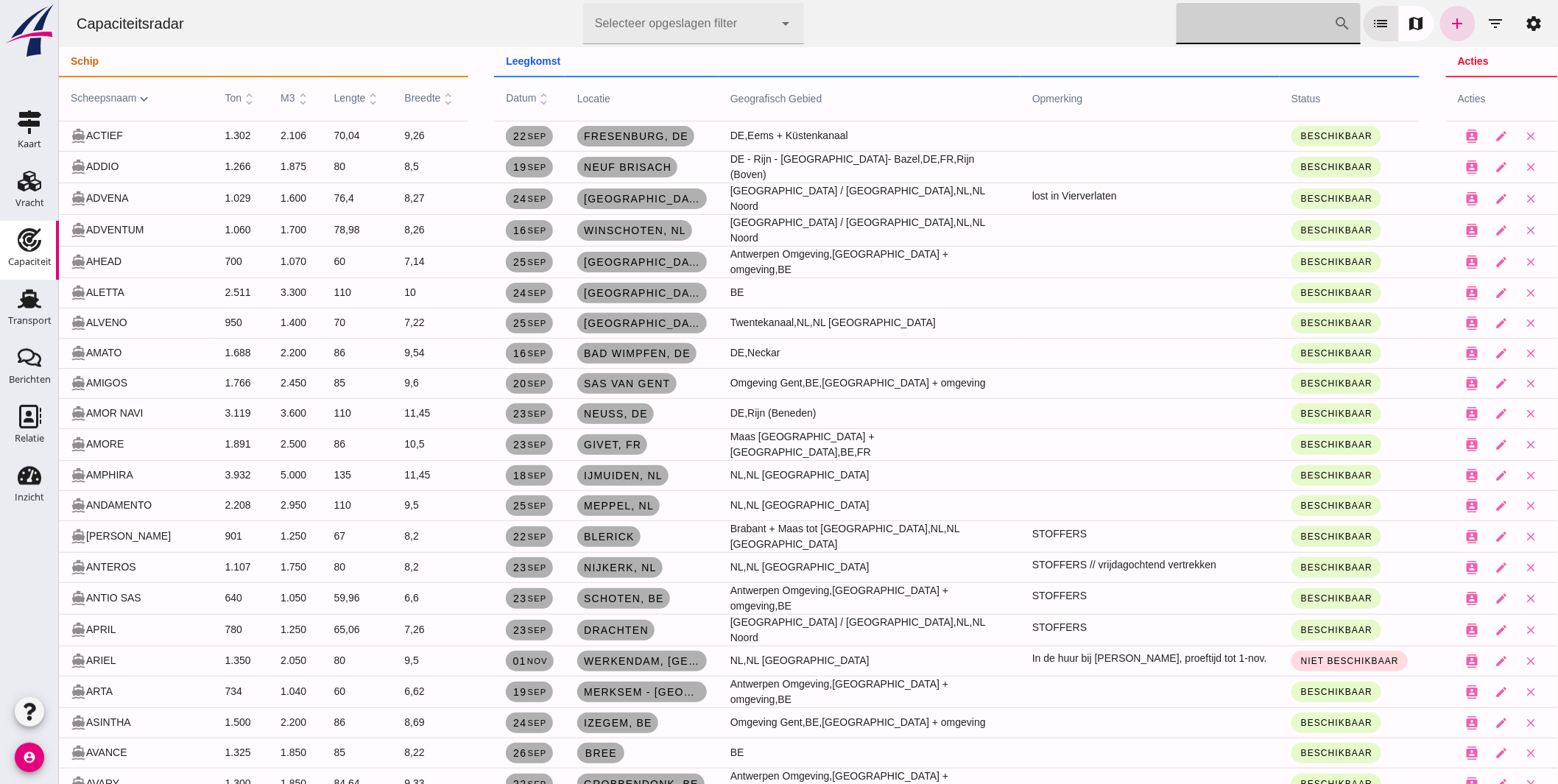
click at [1181, 22] on input "[PERSON_NAME] op scheepsnaam" at bounding box center [1254, 24] width 157 height 41
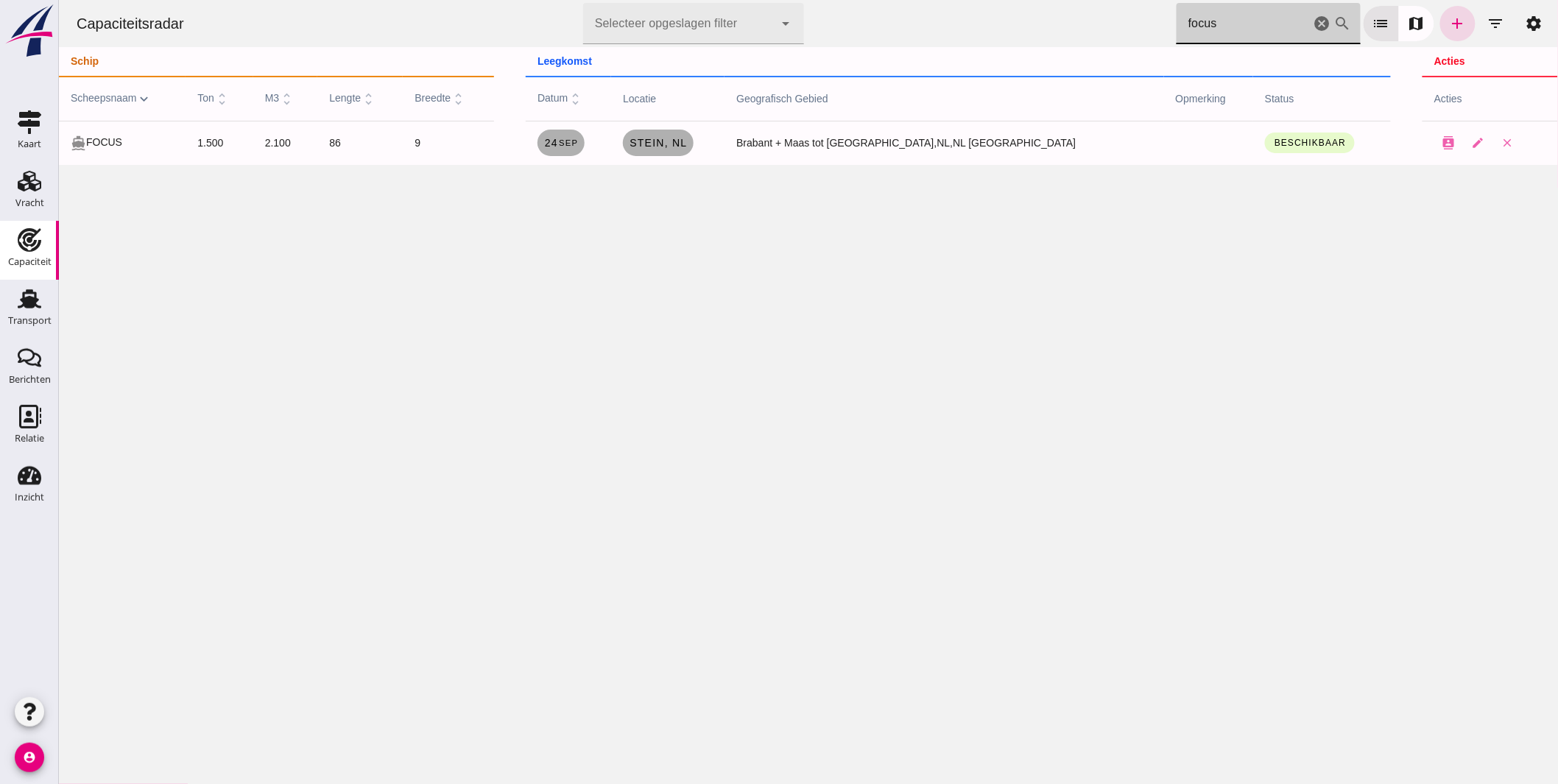
drag, startPoint x: 1244, startPoint y: 26, endPoint x: 976, endPoint y: 13, distance: 268.3
click at [982, 16] on div "Capaciteitsradar Selecteer opgeslagen filter Selecteer opgeslagen filter cancel…" at bounding box center [807, 24] width 1487 height 47
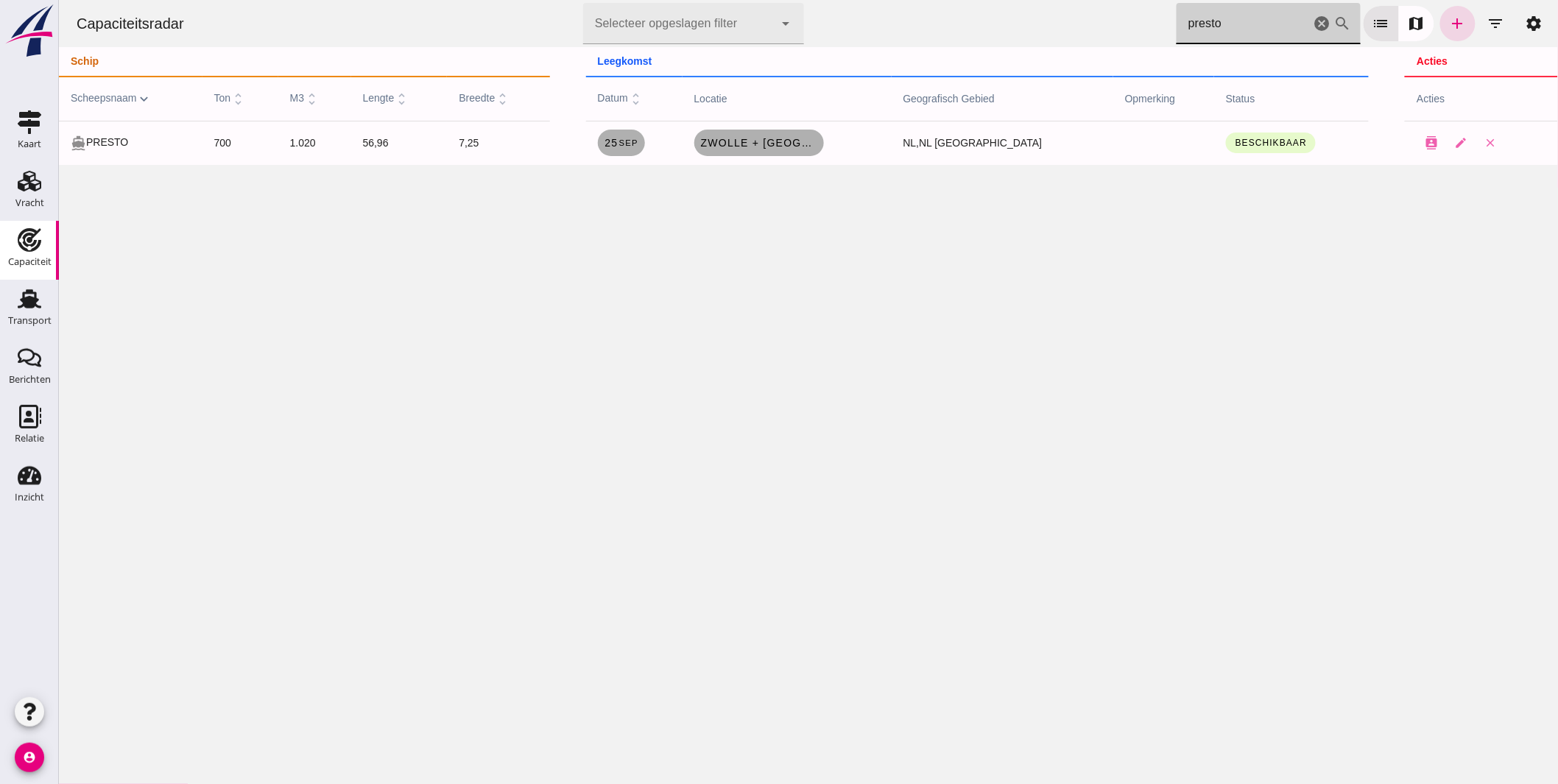
drag, startPoint x: 1229, startPoint y: 33, endPoint x: 822, endPoint y: -10, distance: 409.3
click at [822, 0] on html "Capaciteitsradar Selecteer opgeslagen filter Selecteer opgeslagen filter cancel…" at bounding box center [807, 392] width 1499 height 784
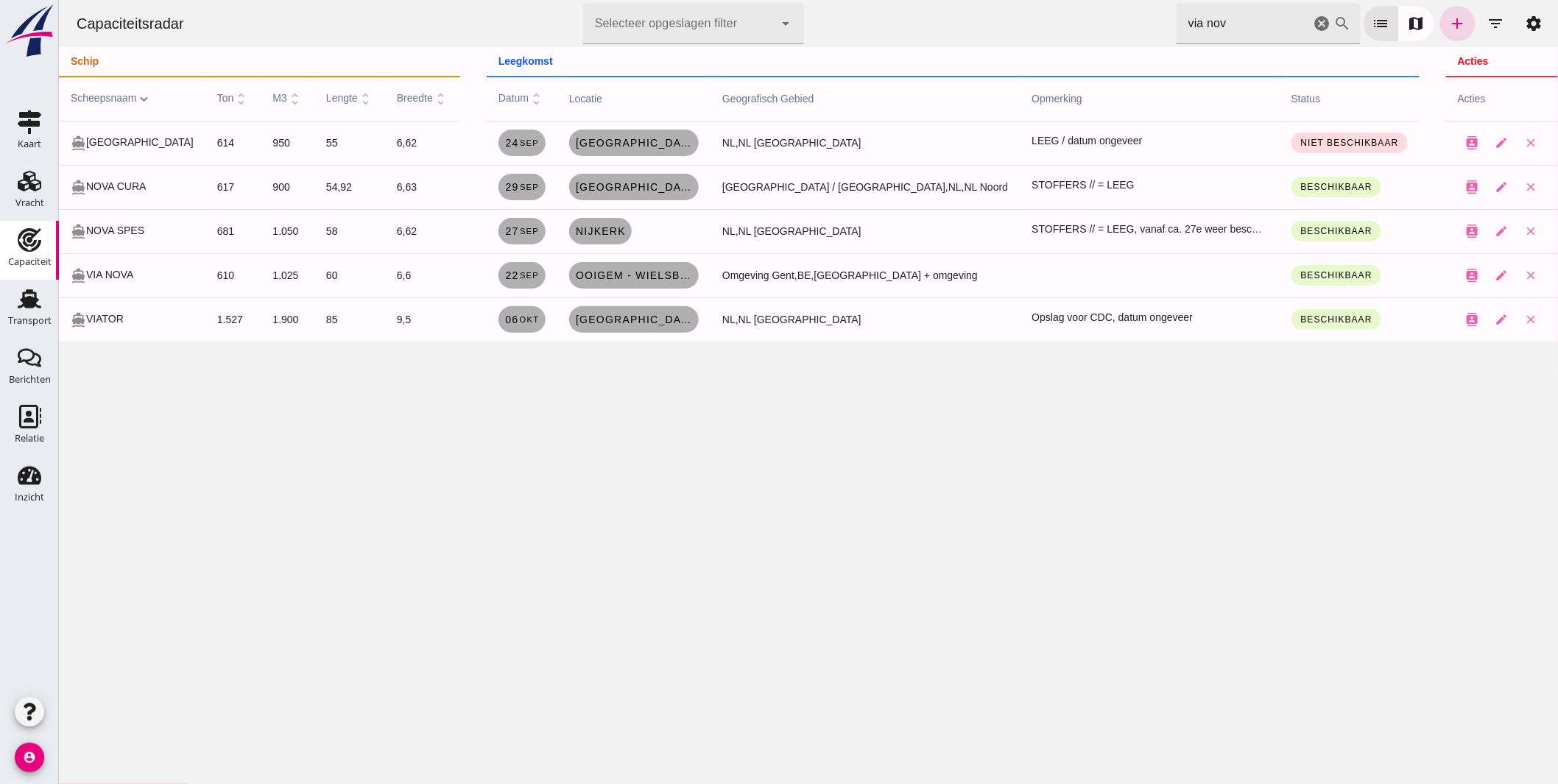
drag, startPoint x: 863, startPoint y: 28, endPoint x: 585, endPoint y: -11, distance: 280.7
click at [585, 0] on html "Capaciteitsradar Selecteer opgeslagen filter Selecteer opgeslagen filter cancel…" at bounding box center [807, 392] width 1499 height 784
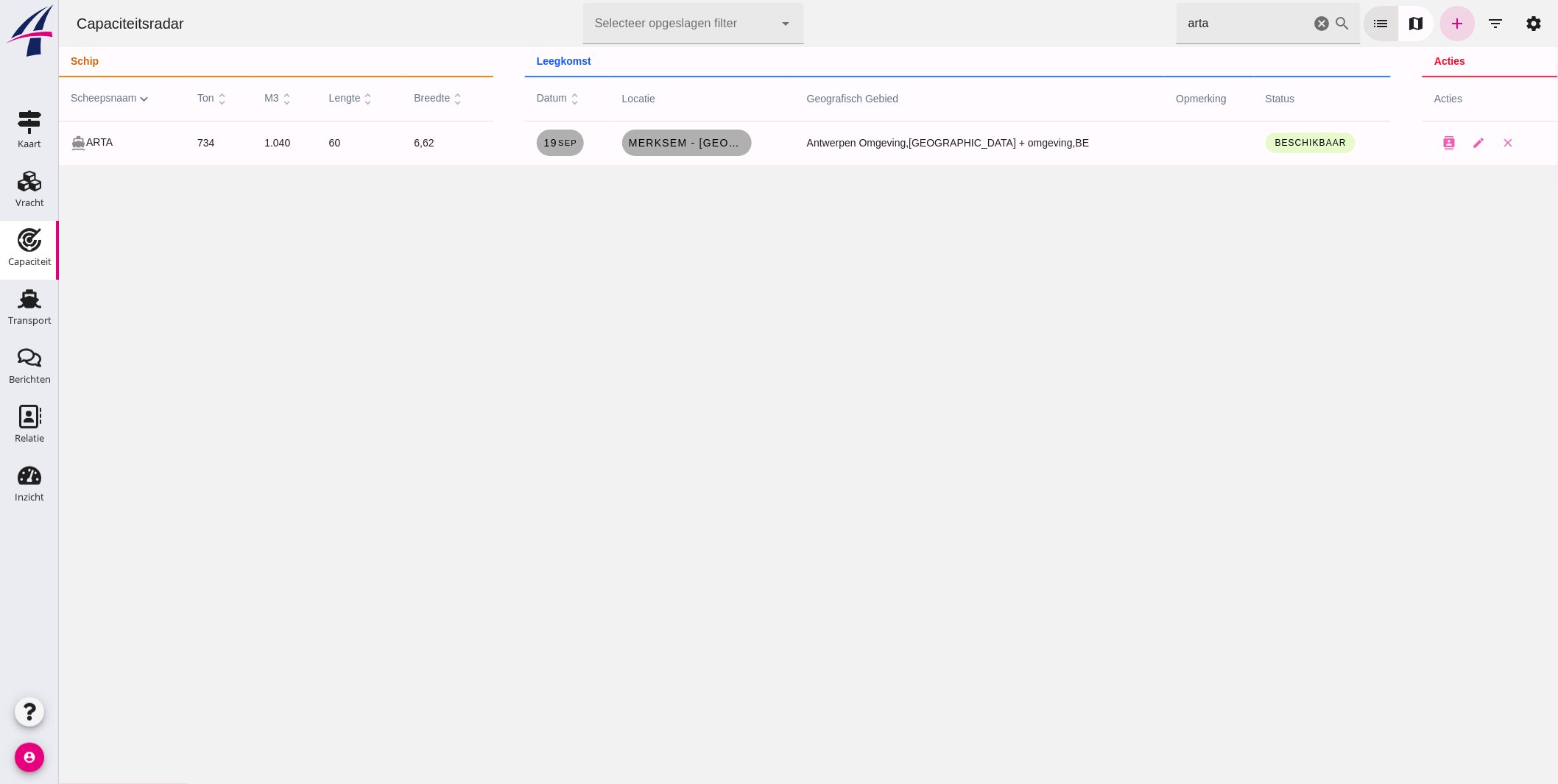
drag, startPoint x: 1205, startPoint y: 18, endPoint x: 871, endPoint y: -7, distance: 334.9
click at [871, 0] on html "Capaciteitsradar Selecteer opgeslagen filter Selecteer opgeslagen filter cancel…" at bounding box center [807, 392] width 1499 height 784
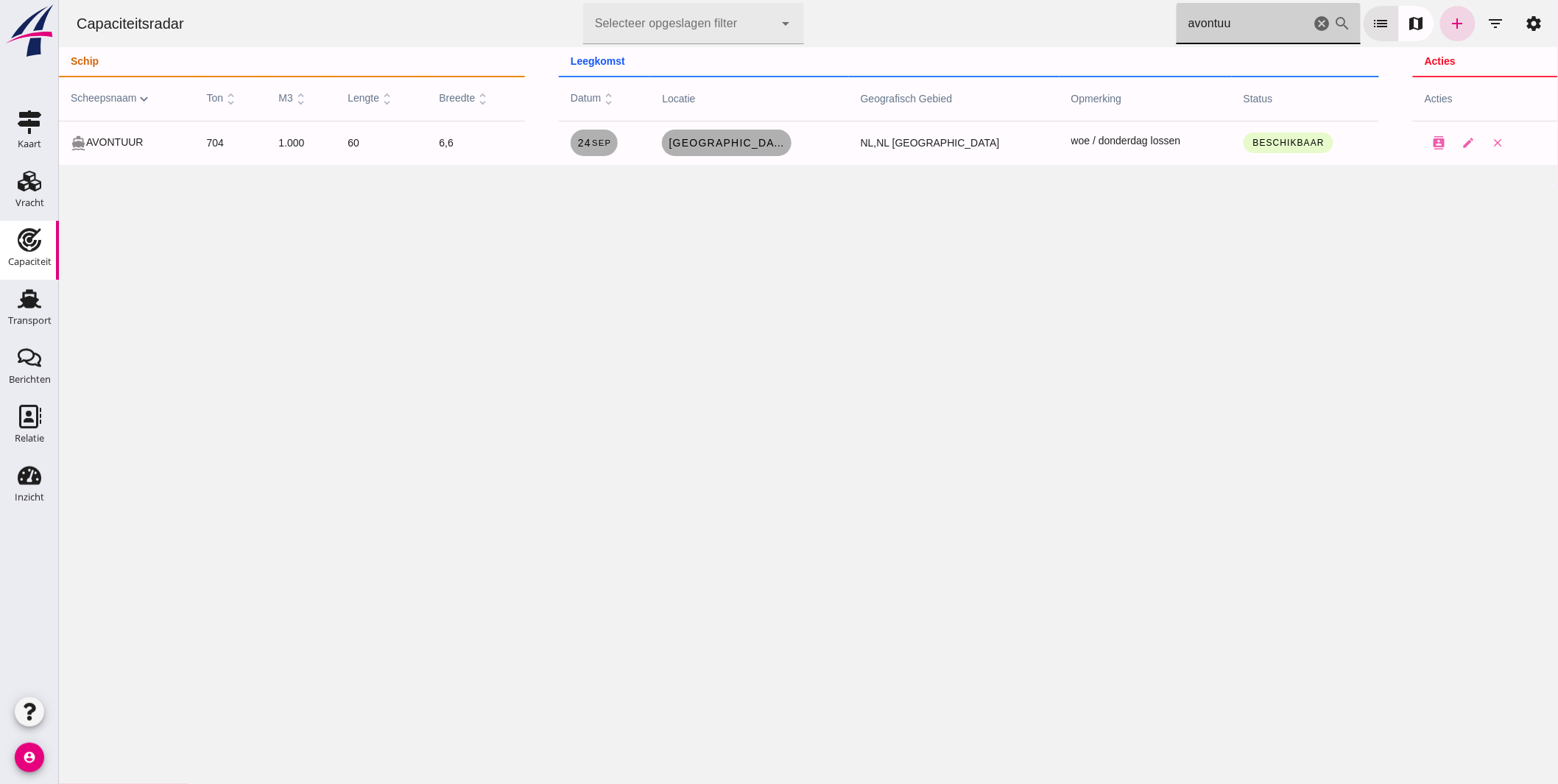
drag, startPoint x: 1194, startPoint y: 17, endPoint x: 809, endPoint y: 20, distance: 385.0
click at [826, 24] on div "Capaciteitsradar Selecteer opgeslagen filter Selecteer opgeslagen filter cancel…" at bounding box center [807, 24] width 1487 height 47
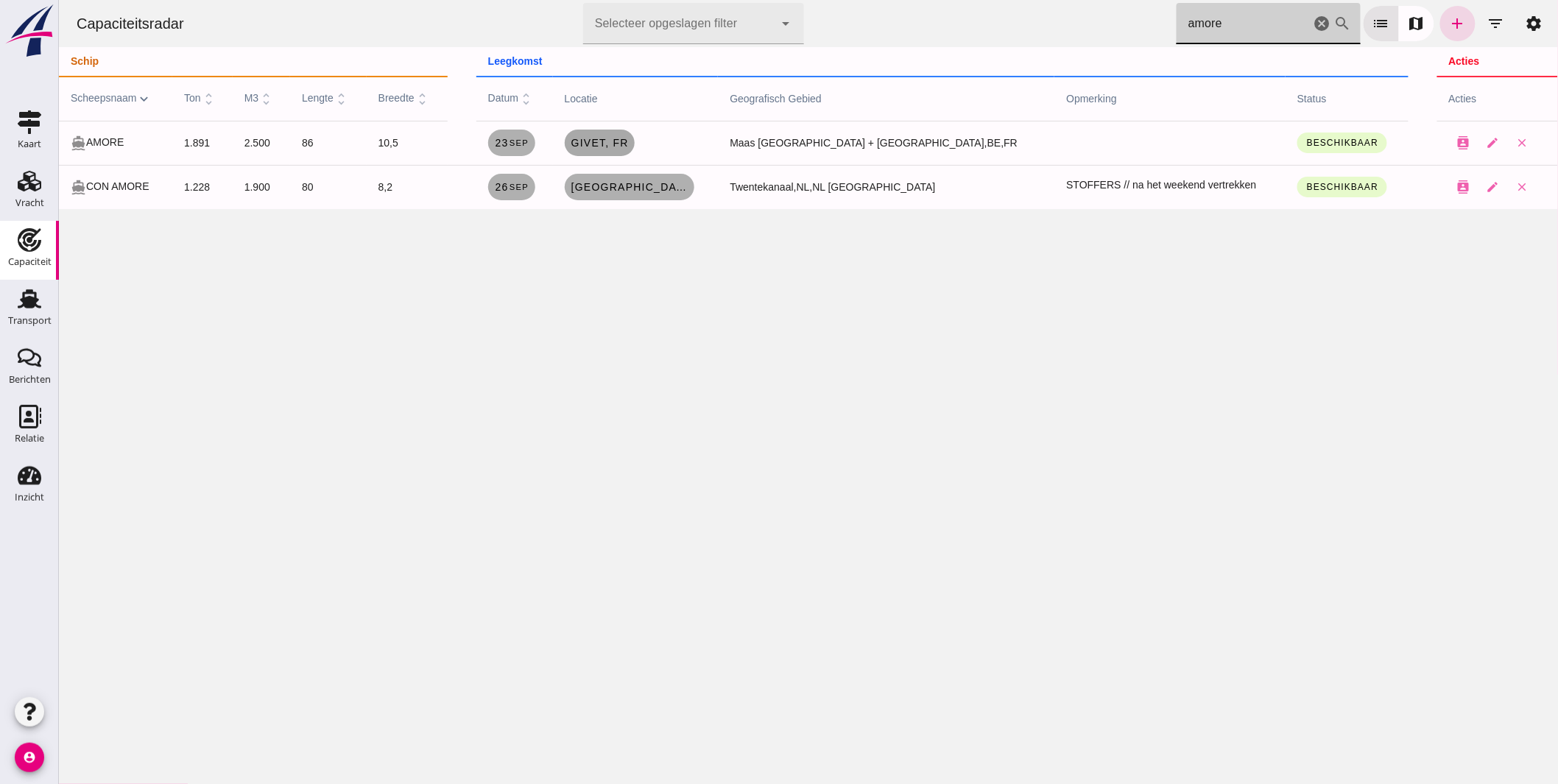
type input "amore"
click at [628, 146] on span "Givet, fr" at bounding box center [598, 143] width 58 height 12
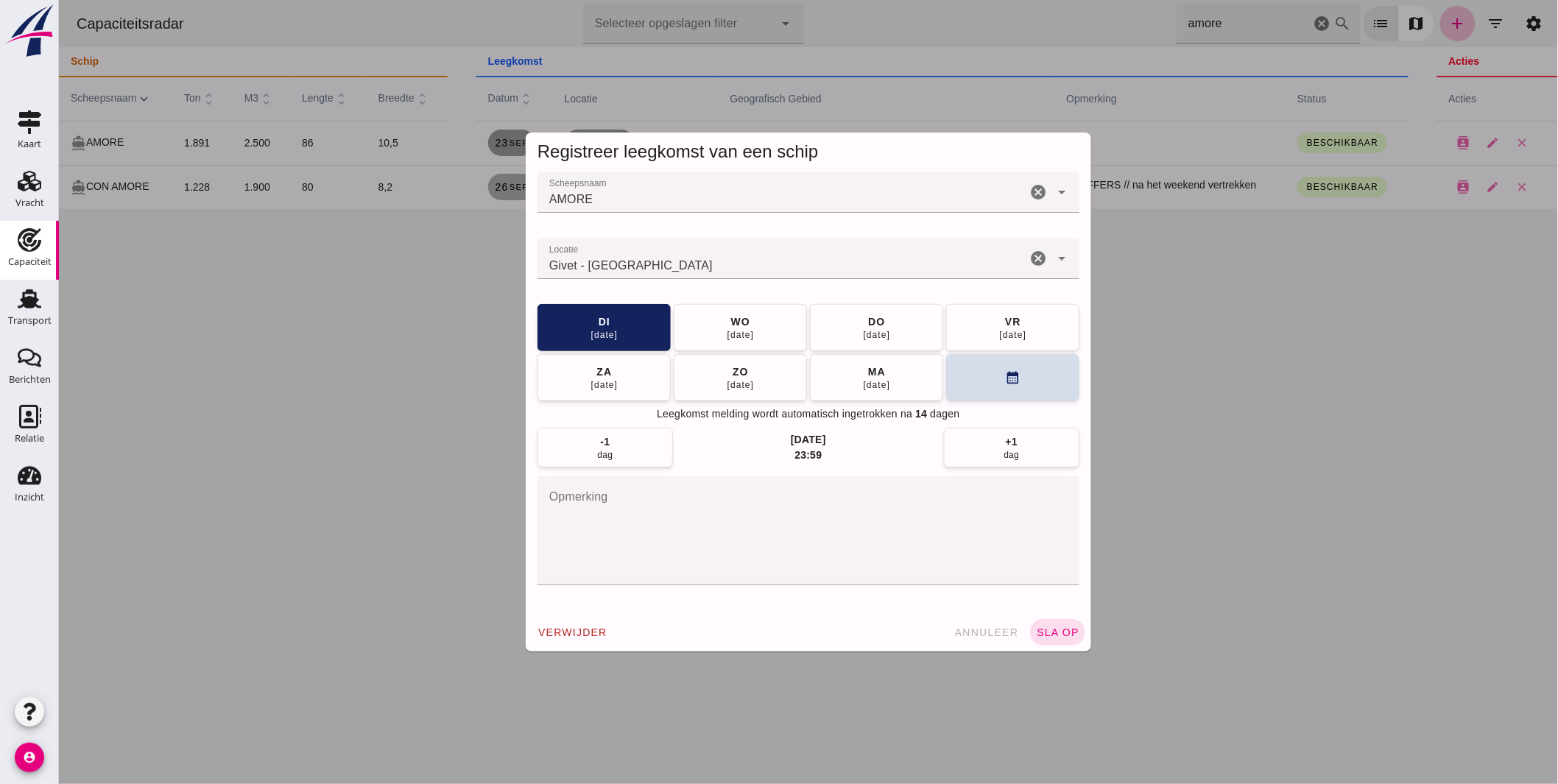
click at [653, 273] on input "Locatie" at bounding box center [780, 266] width 489 height 18
click at [653, 272] on input "Givet - Ardennes" at bounding box center [780, 266] width 489 height 18
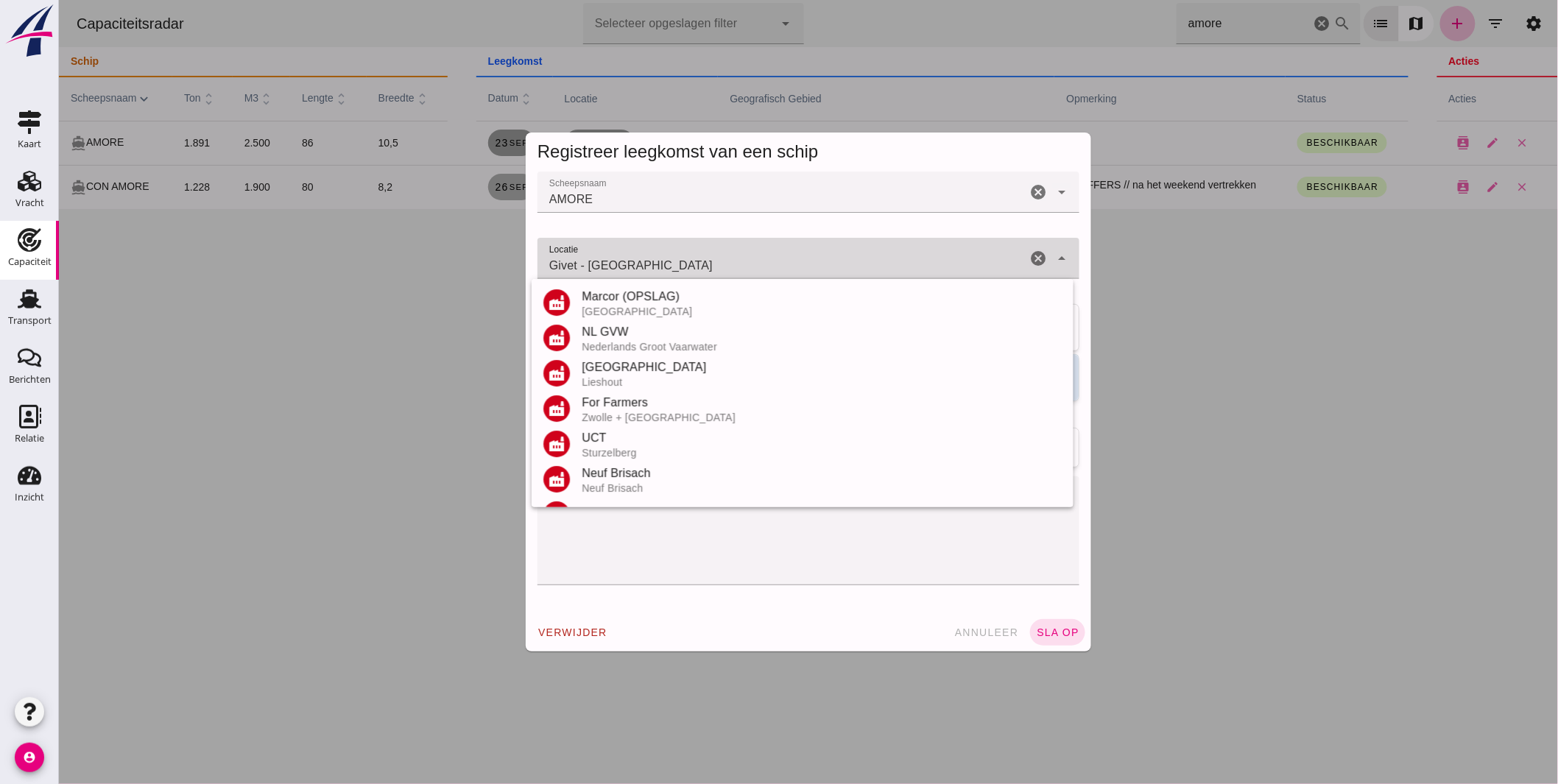
click at [653, 272] on input "Givet - Ardennes" at bounding box center [780, 266] width 489 height 18
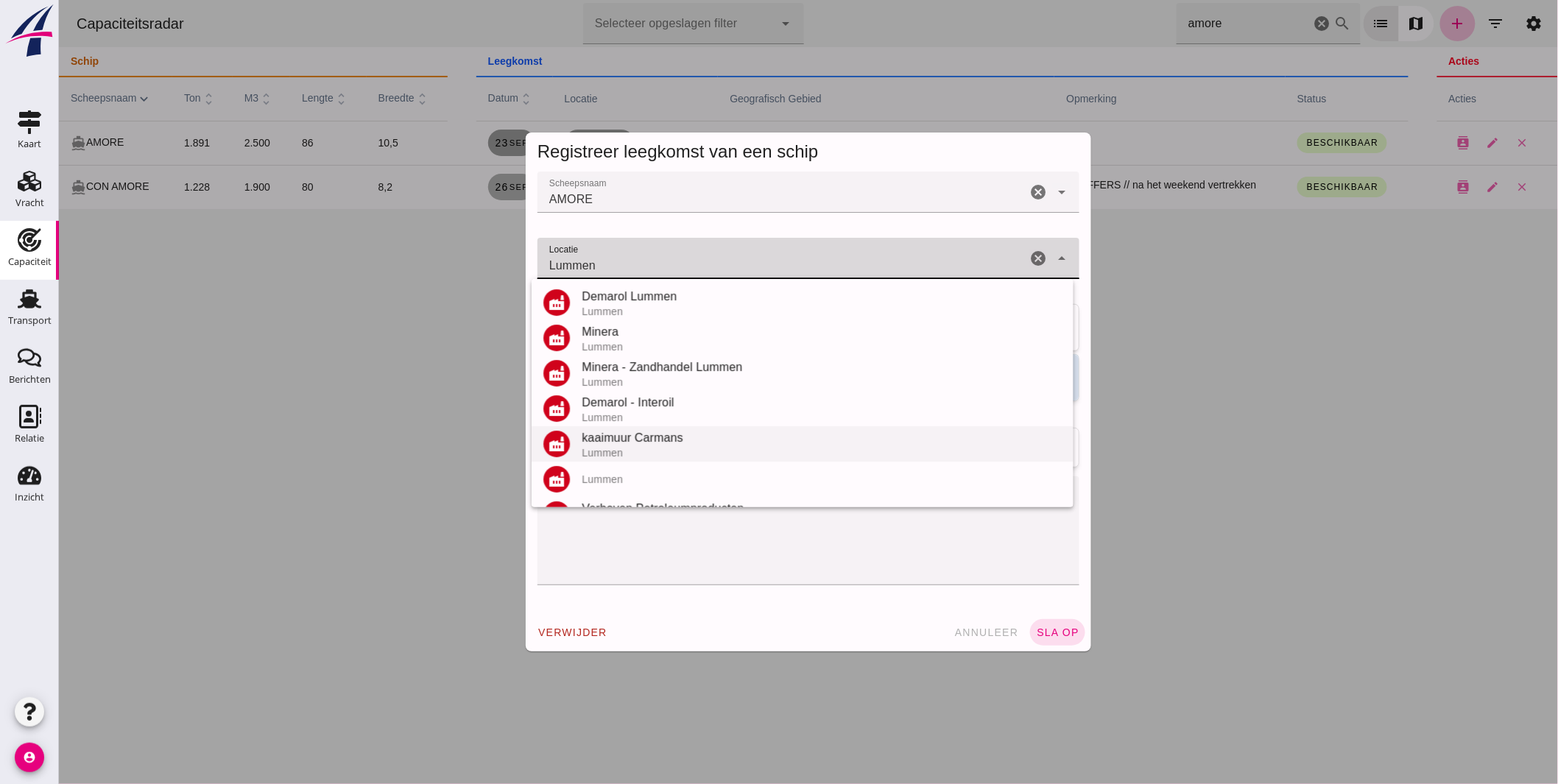
scroll to position [136, 0]
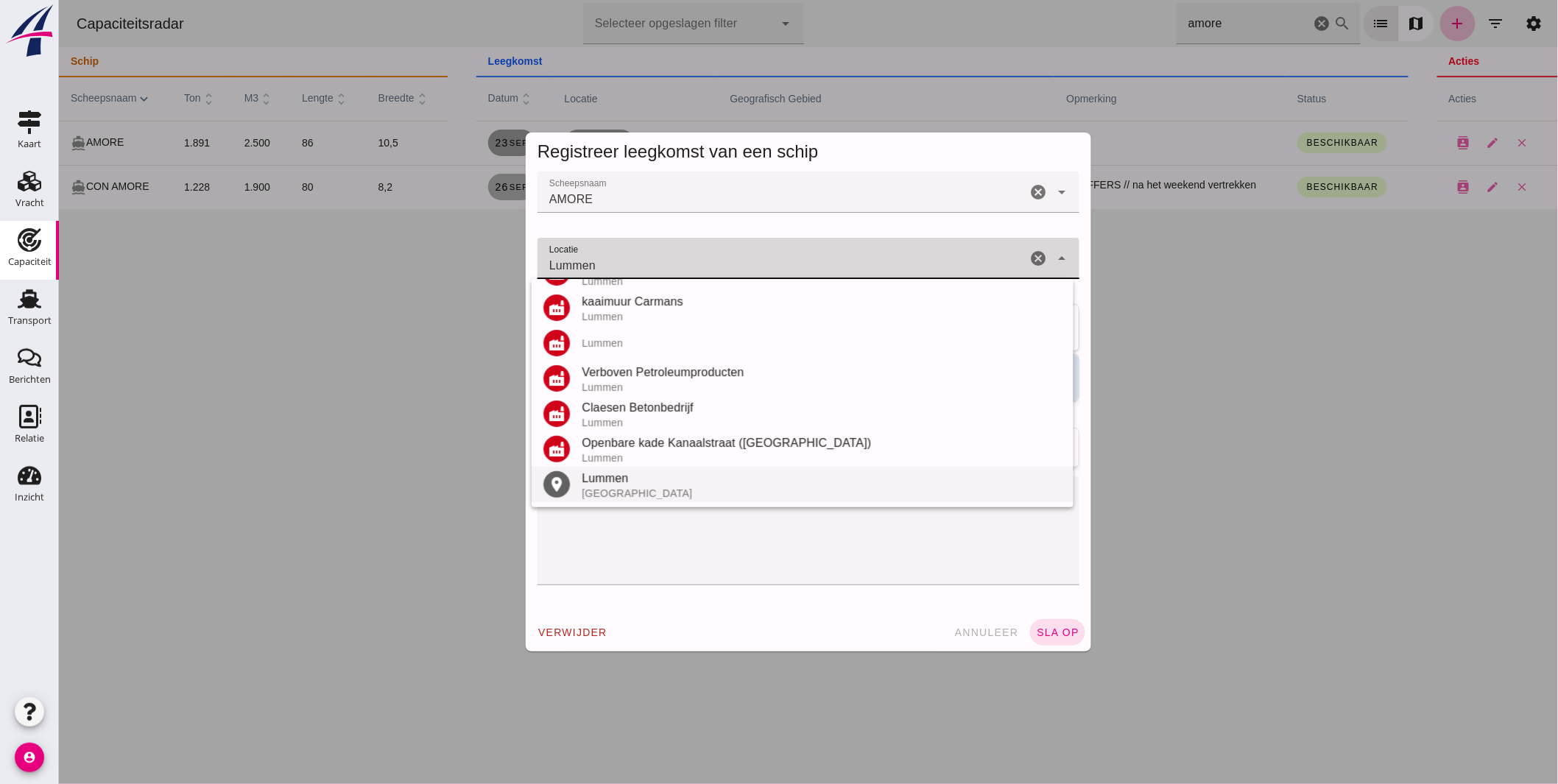
click at [619, 476] on div "Lummen" at bounding box center [821, 478] width 480 height 18
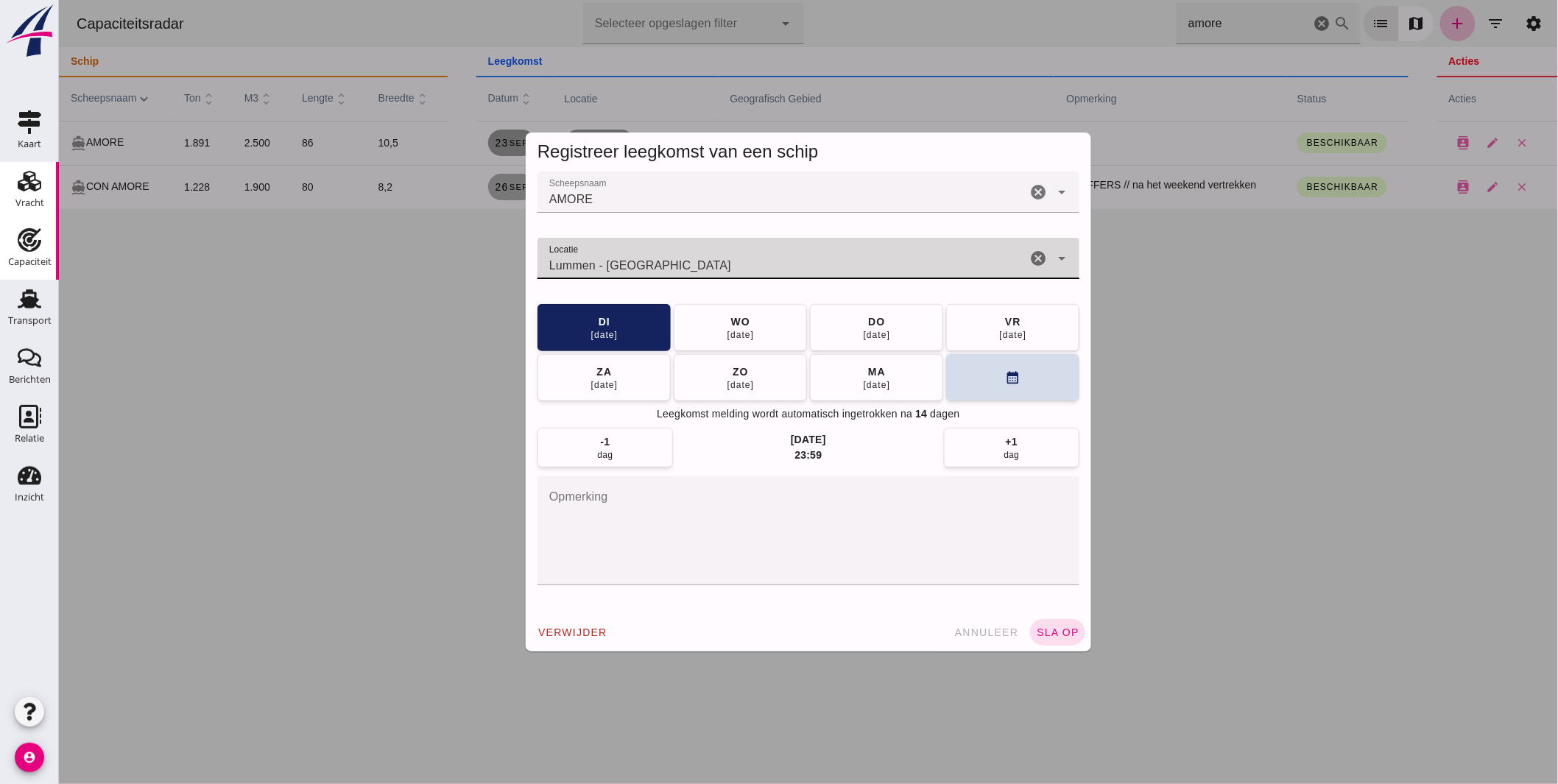
type input "Lummen - Limburg"
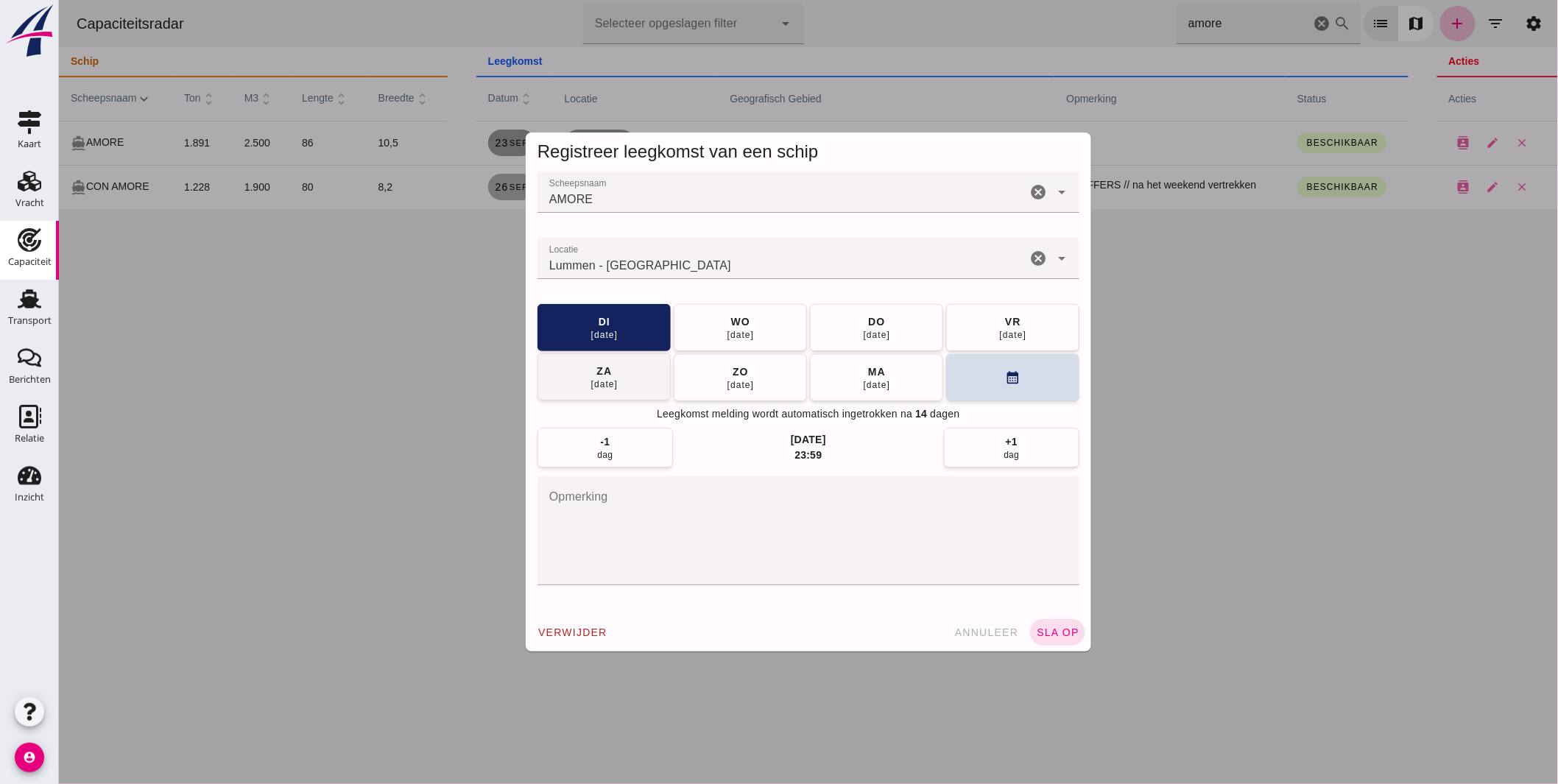
click at [862, 333] on div "25 sep" at bounding box center [876, 334] width 28 height 12
drag, startPoint x: 895, startPoint y: 156, endPoint x: 877, endPoint y: 248, distance: 93.7
click at [879, 249] on div "Registreer leegkomst van een schip Scheepsnaam Scheepsnaam AMORE cancel arrow_d…" at bounding box center [807, 392] width 565 height 518
click at [1157, 376] on div at bounding box center [807, 392] width 1499 height 784
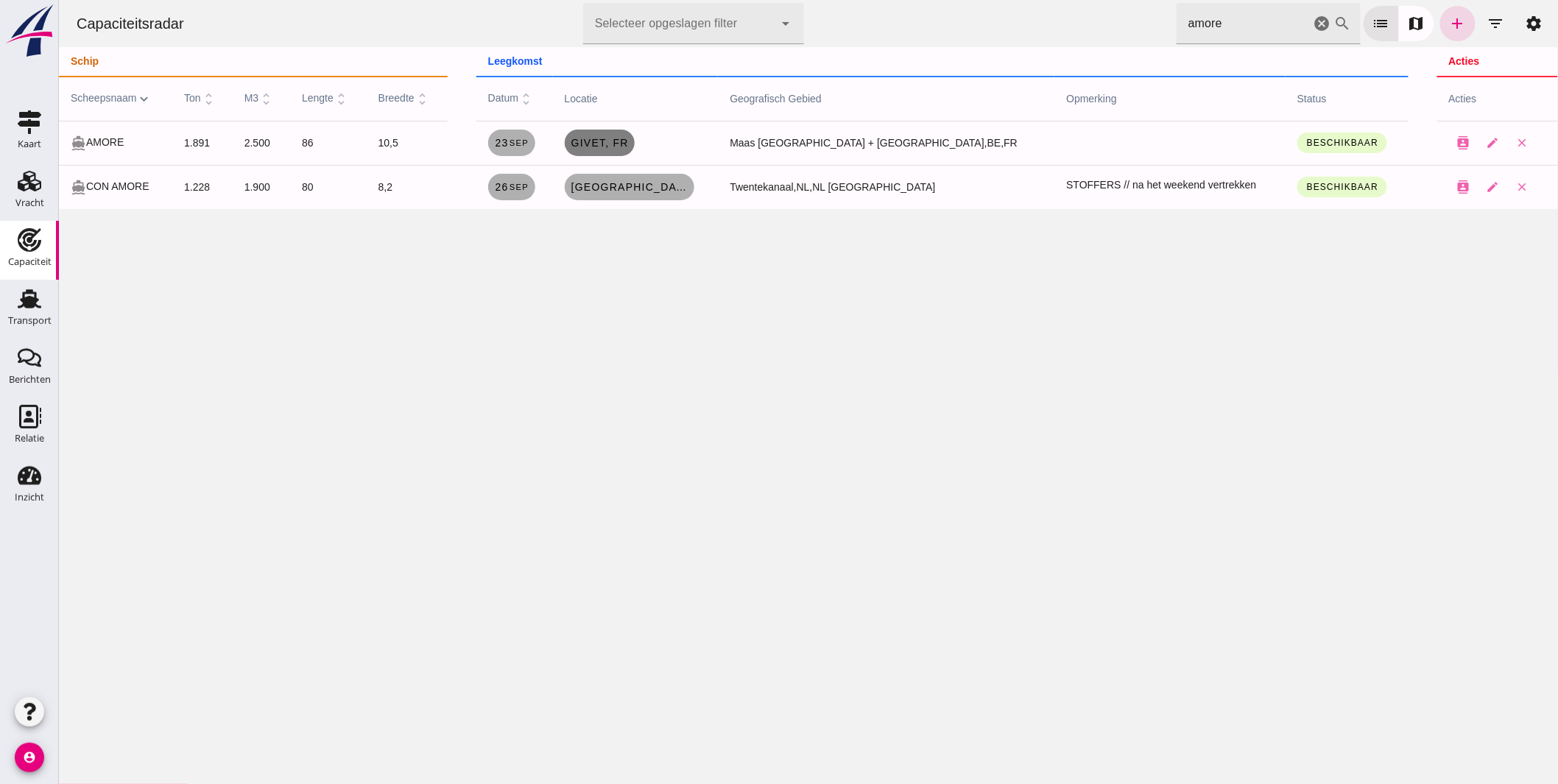
click at [628, 145] on span "Givet, fr" at bounding box center [598, 143] width 58 height 12
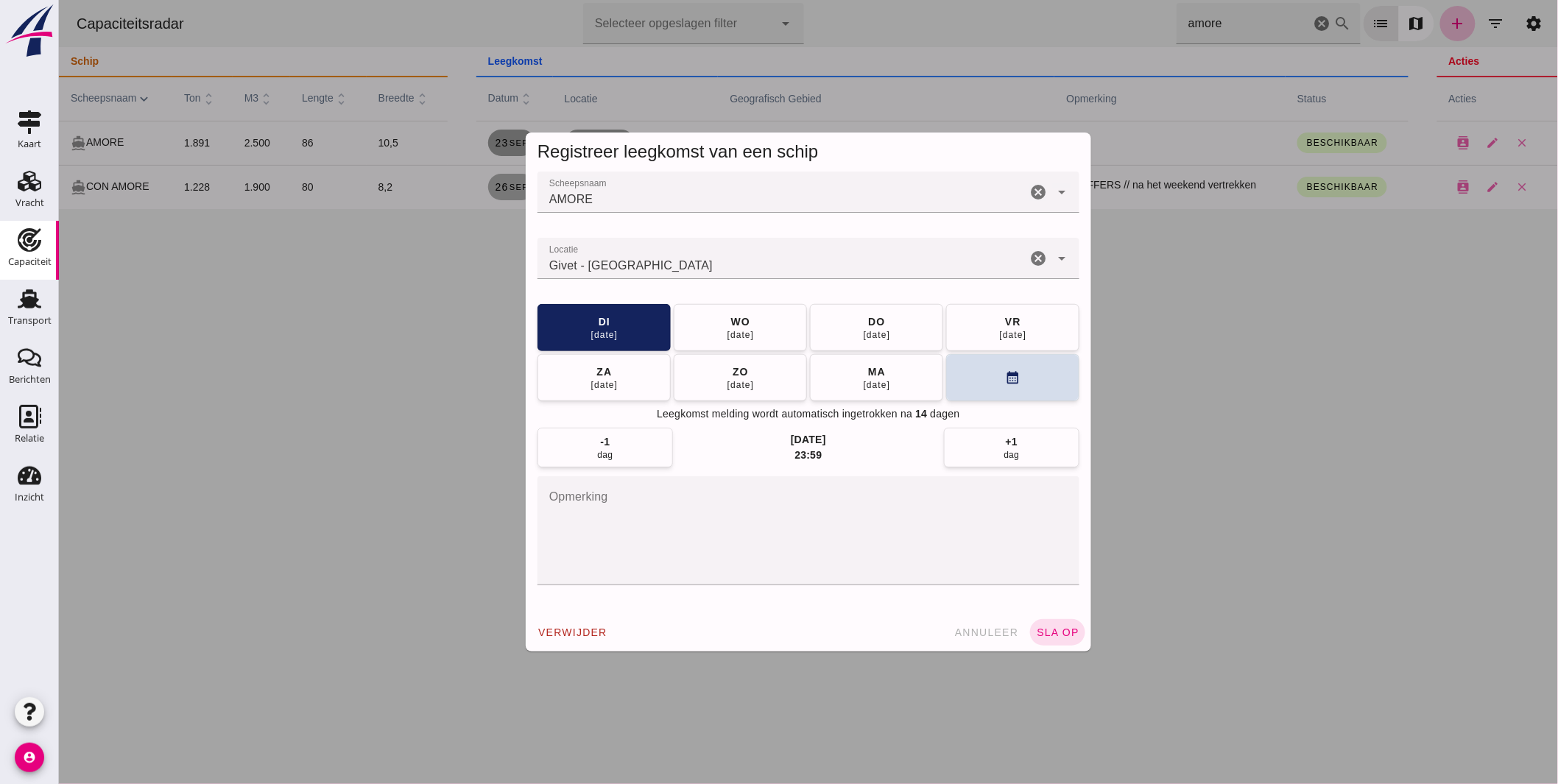
click at [640, 261] on input "Locatie" at bounding box center [780, 266] width 489 height 18
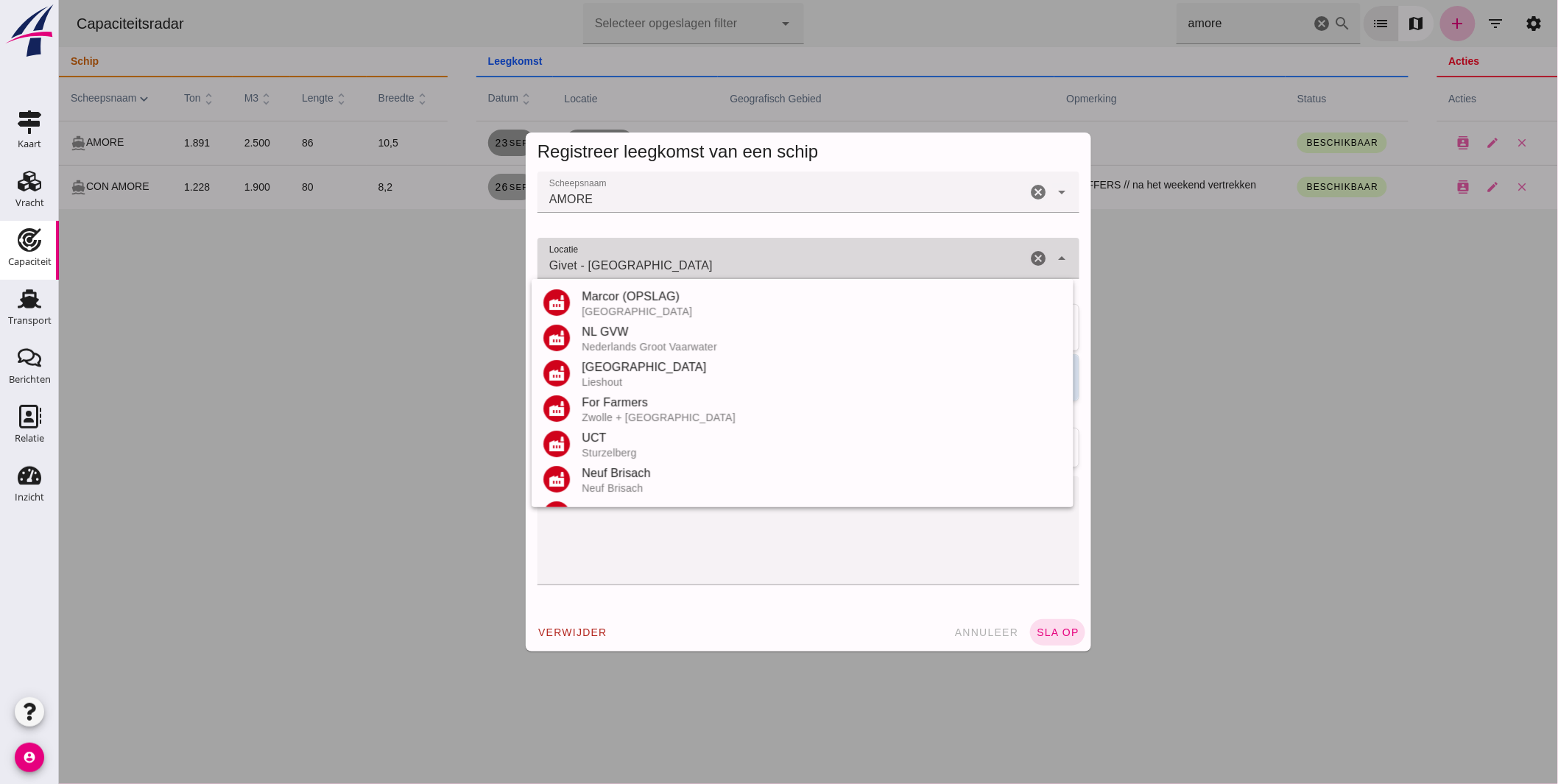
click at [640, 261] on input "Givet - Ardennes" at bounding box center [780, 266] width 489 height 18
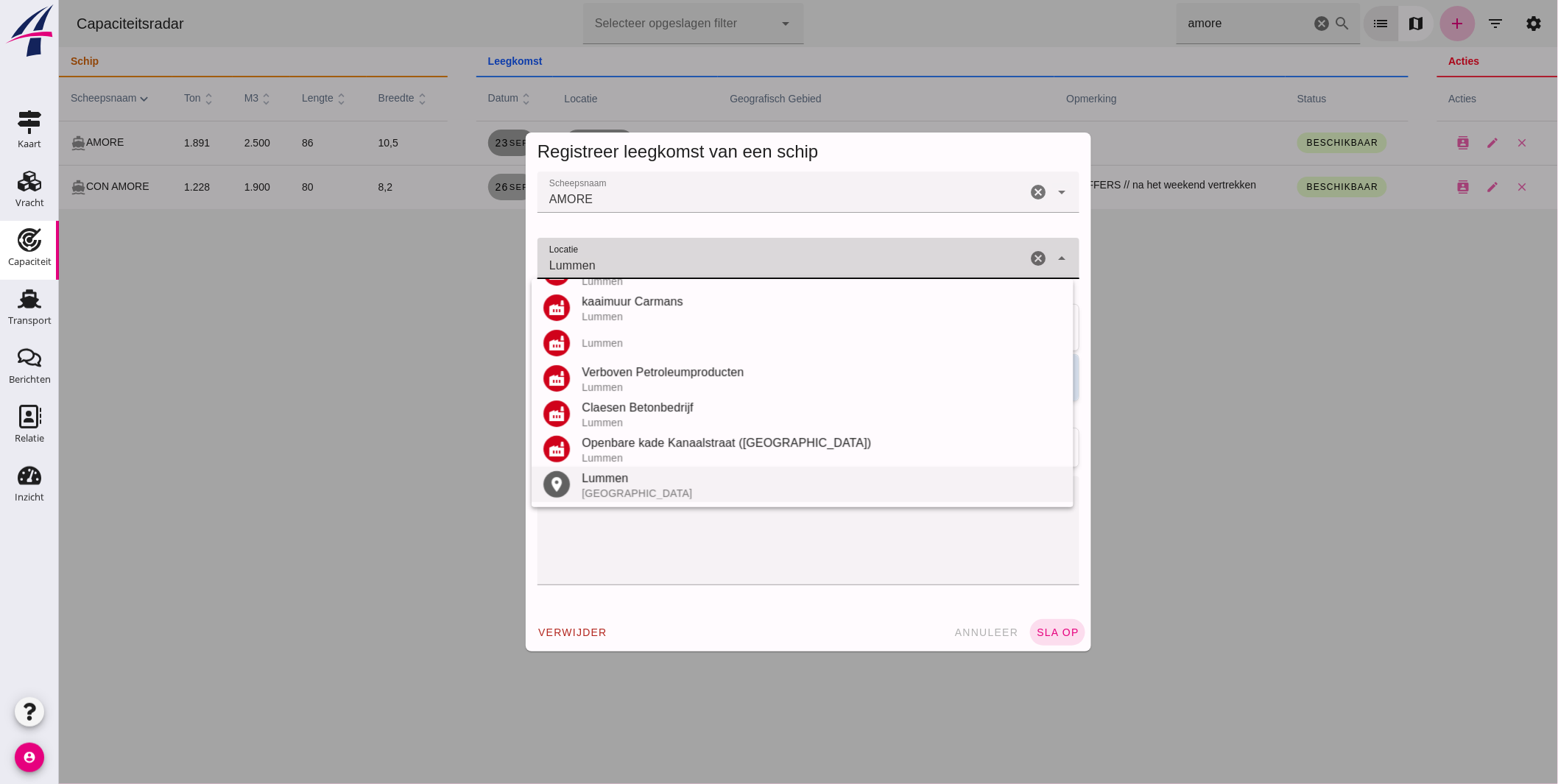
click at [625, 478] on div "Lummen" at bounding box center [821, 478] width 480 height 18
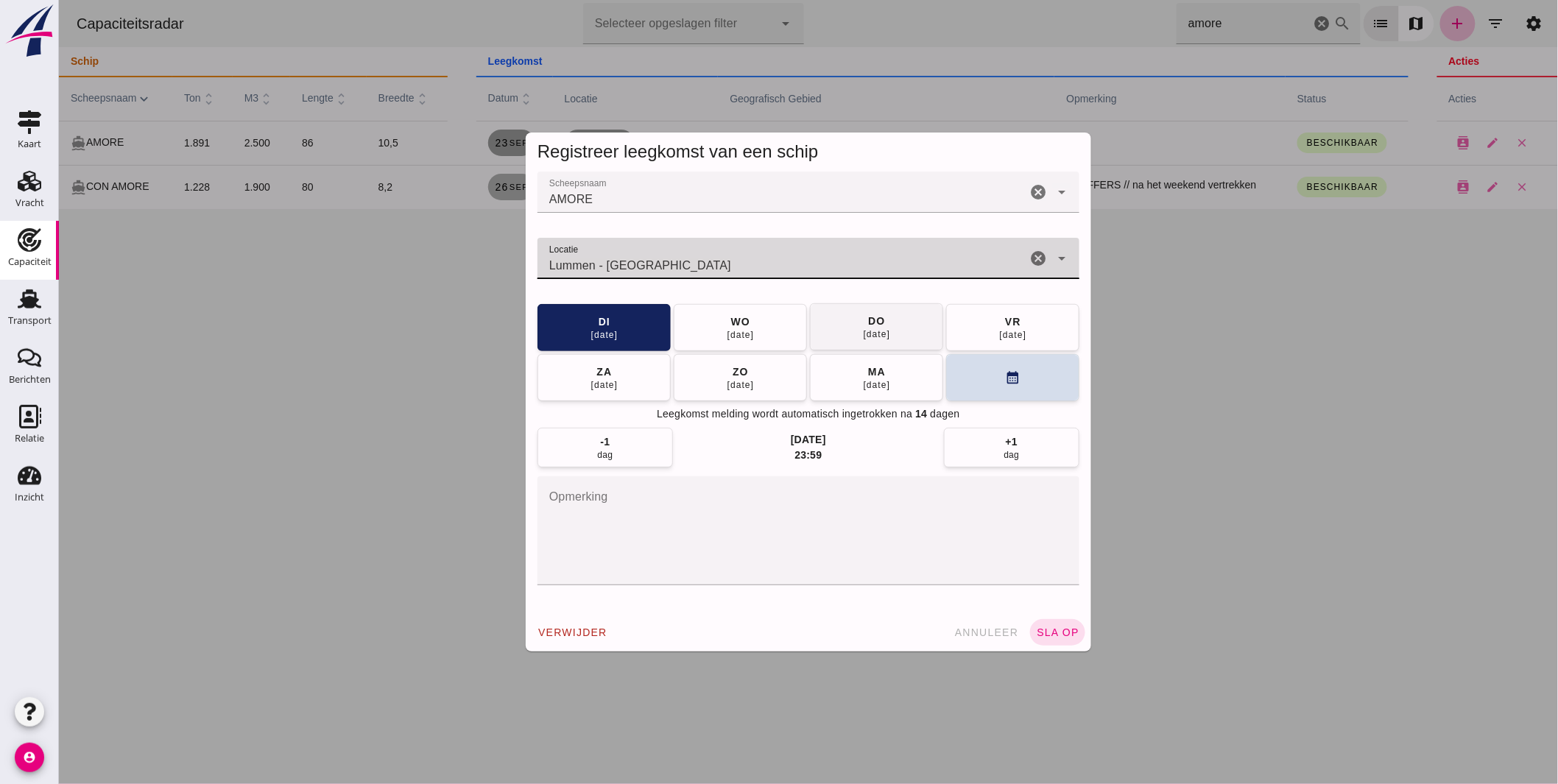
type input "Lummen - Limburg"
click at [842, 332] on button "do 25 sep" at bounding box center [875, 327] width 133 height 47
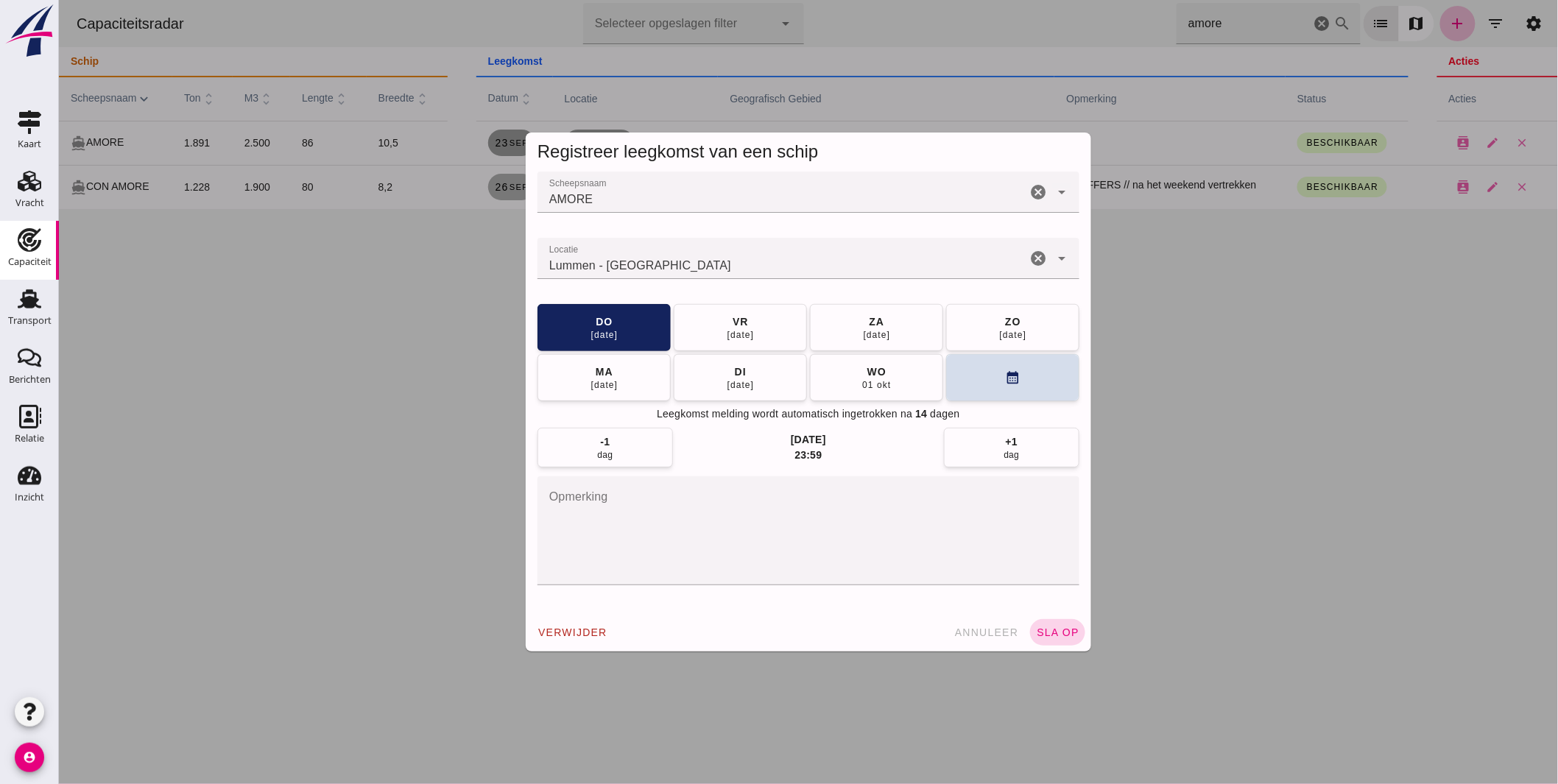
click at [1041, 621] on button "sla op" at bounding box center [1057, 632] width 55 height 27
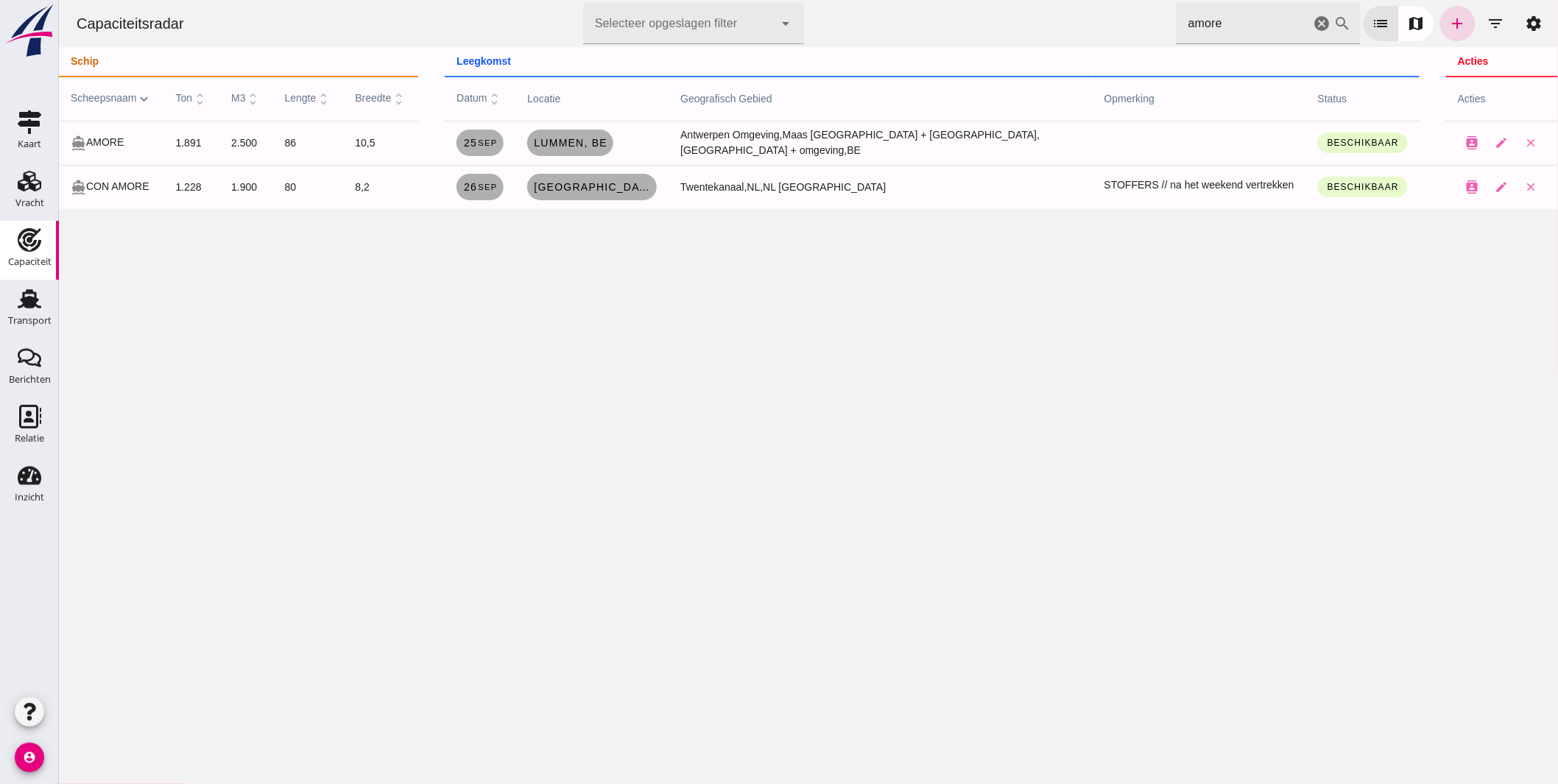
click at [245, 392] on div "Capaciteitsradar Selecteer opgeslagen filter Selecteer opgeslagen filter cancel…" at bounding box center [807, 392] width 1499 height 784
click at [688, 0] on html "Capaciteitsradar Selecteer opgeslagen filter Selecteer opgeslagen filter cancel…" at bounding box center [807, 392] width 1499 height 784
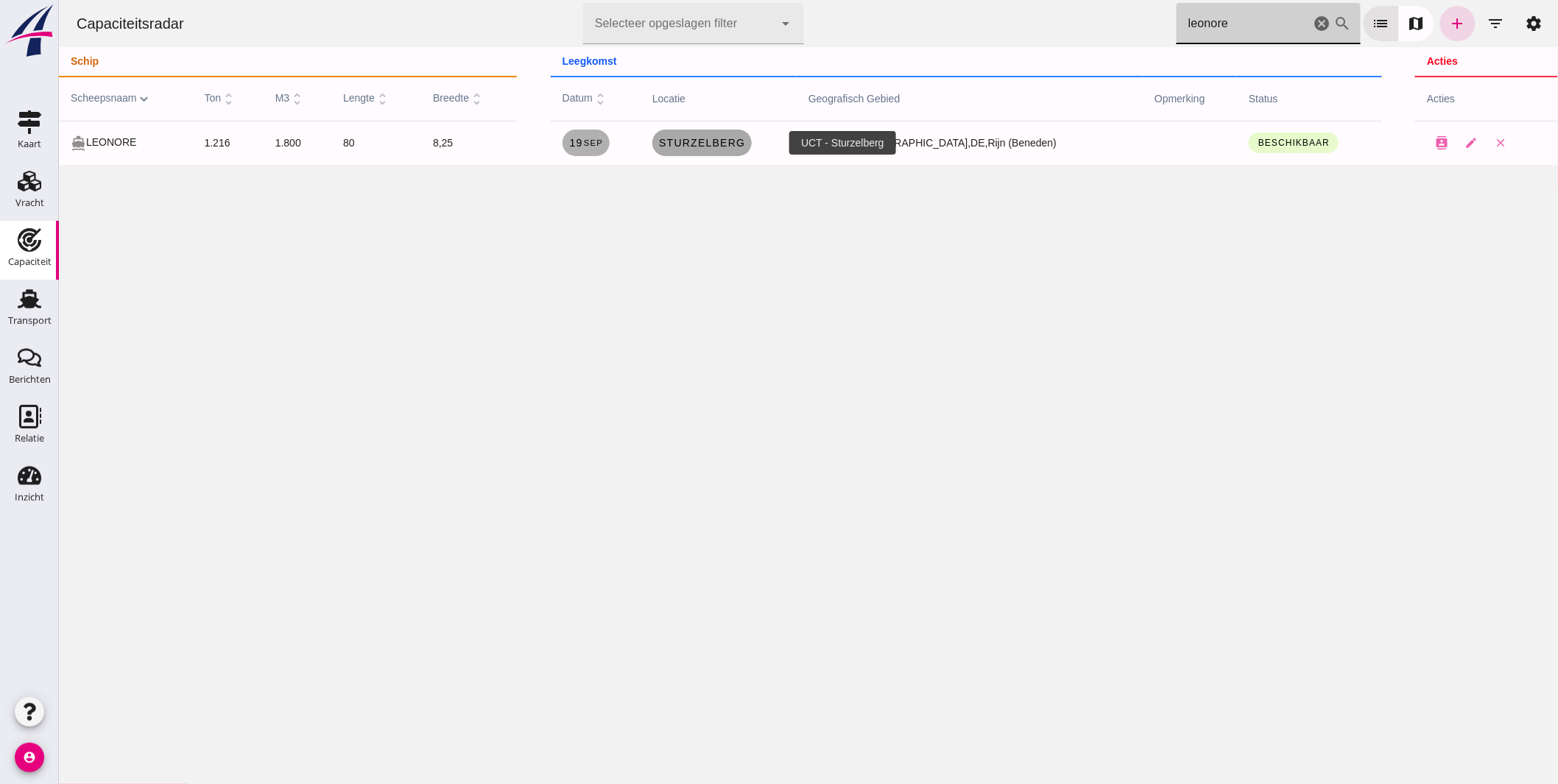
type input "leonore"
click at [716, 149] on link "Sturzelberg" at bounding box center [701, 143] width 98 height 27
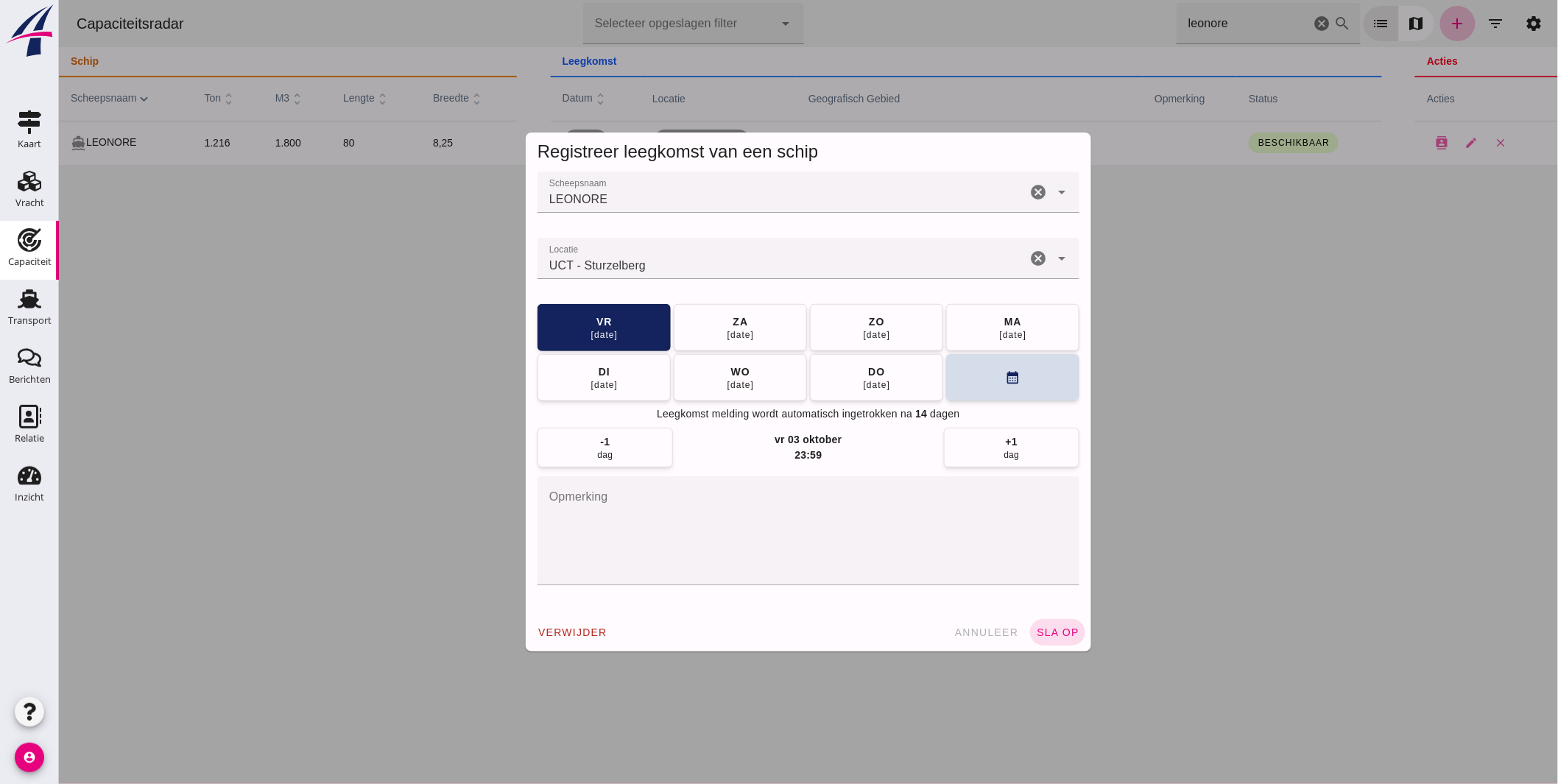
click at [670, 266] on input "Locatie" at bounding box center [780, 266] width 489 height 18
click at [670, 265] on input "Locatie" at bounding box center [780, 266] width 489 height 18
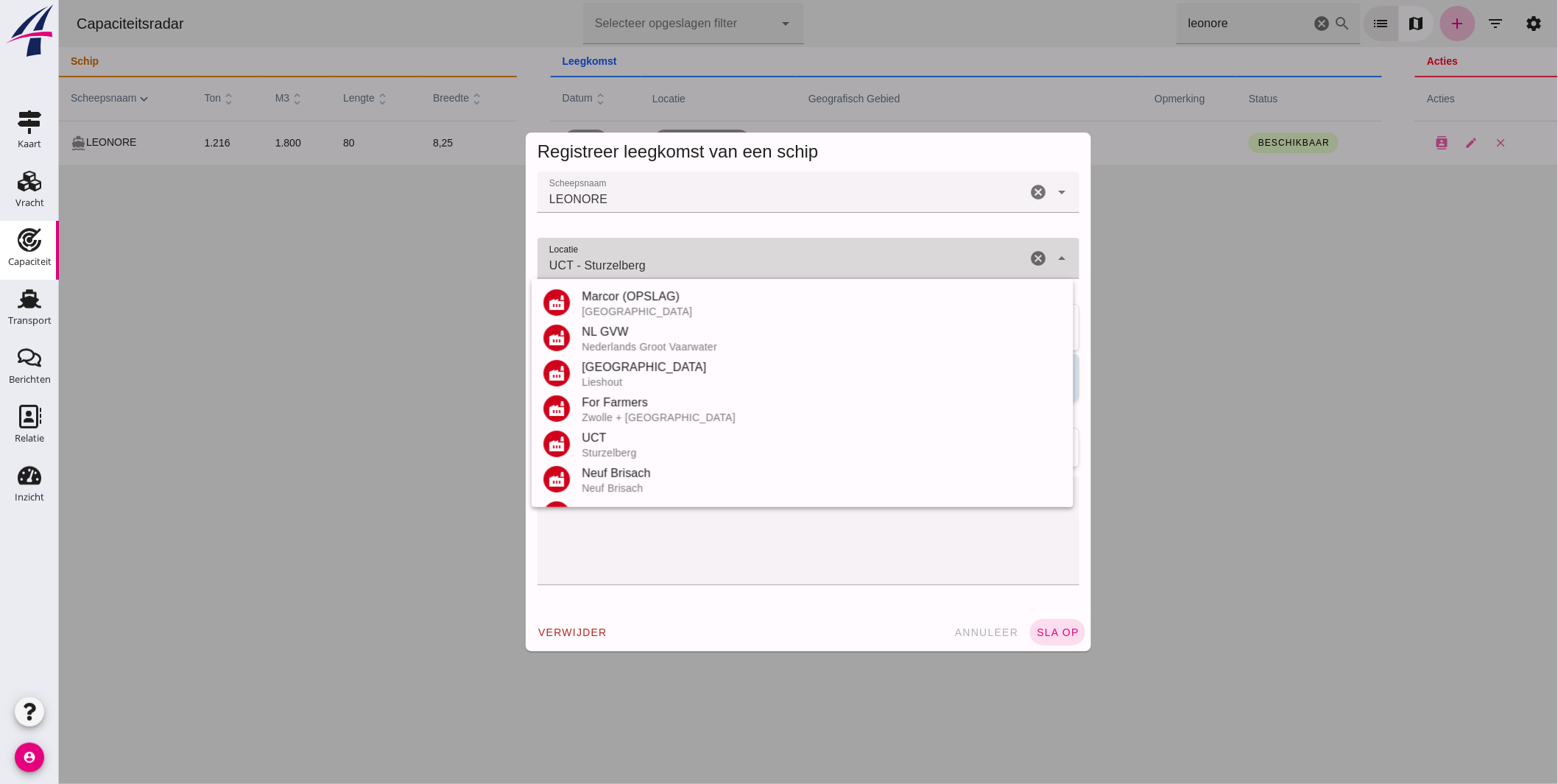
click at [670, 265] on input "UCT - Sturzelberg" at bounding box center [780, 266] width 489 height 18
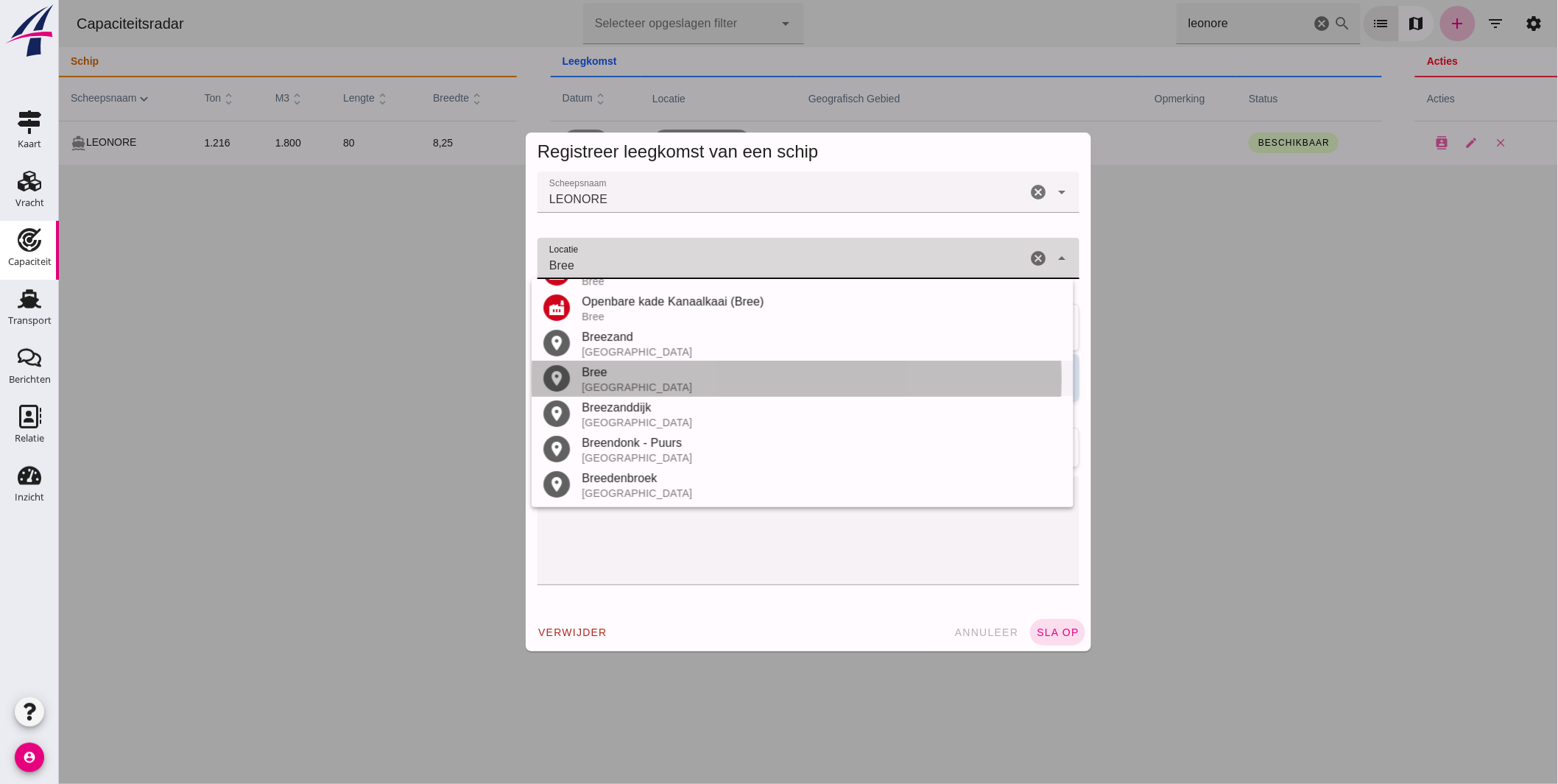
click at [651, 369] on div "Bree" at bounding box center [821, 372] width 480 height 18
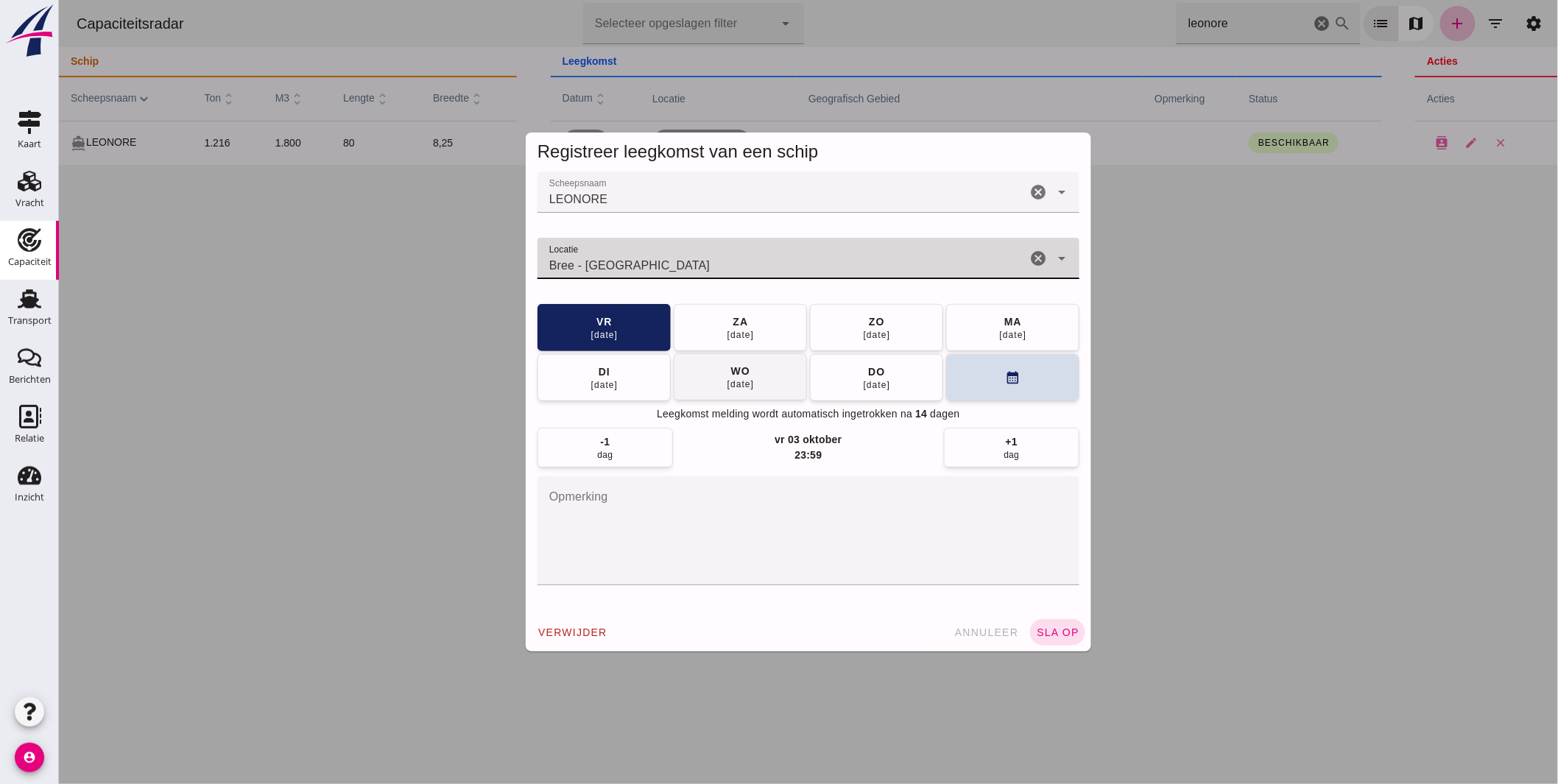
type input "Bree - Limburg"
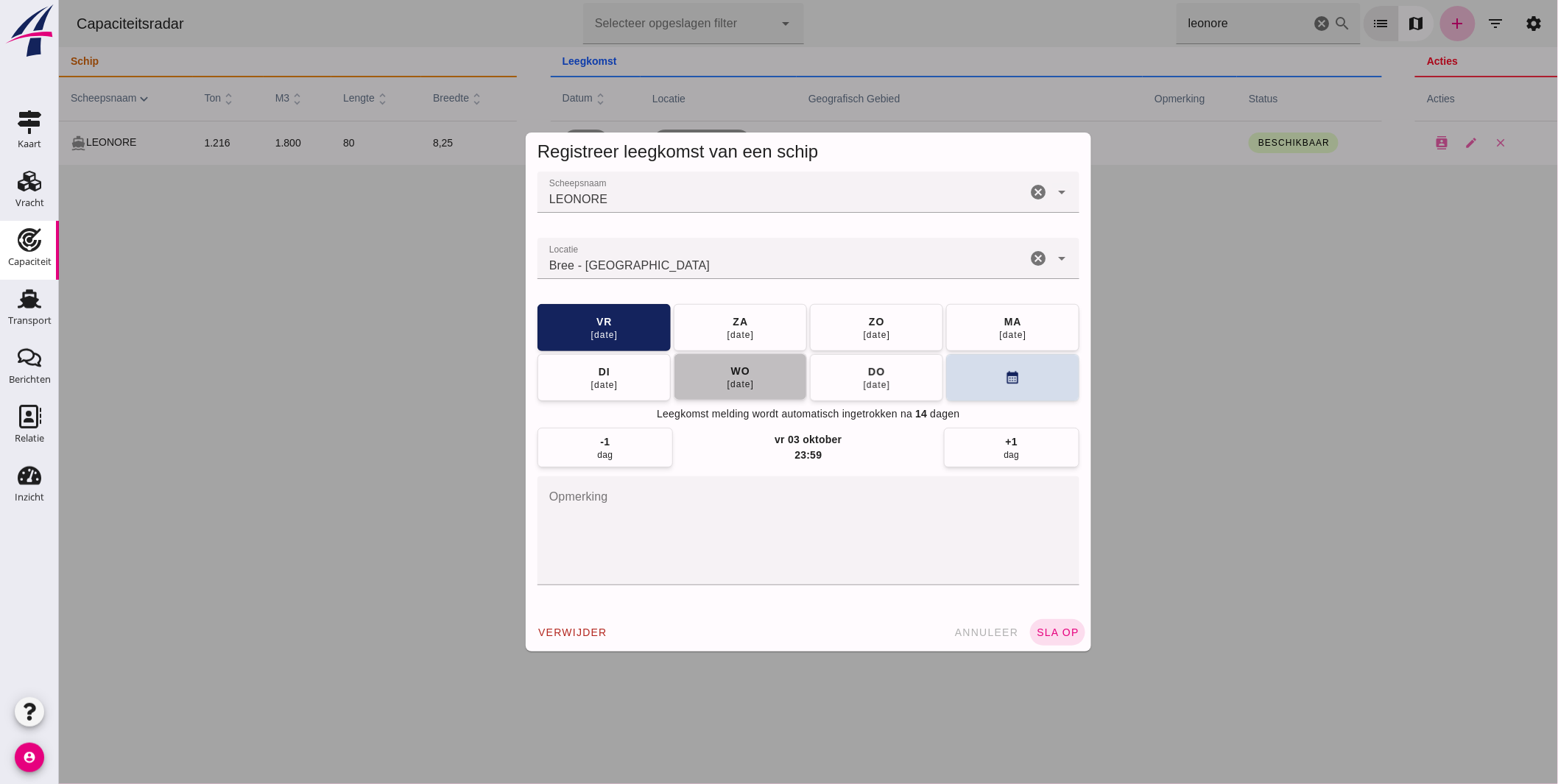
click at [745, 381] on div "24 sep" at bounding box center [739, 384] width 28 height 12
click at [1058, 637] on button "sla op" at bounding box center [1057, 632] width 55 height 27
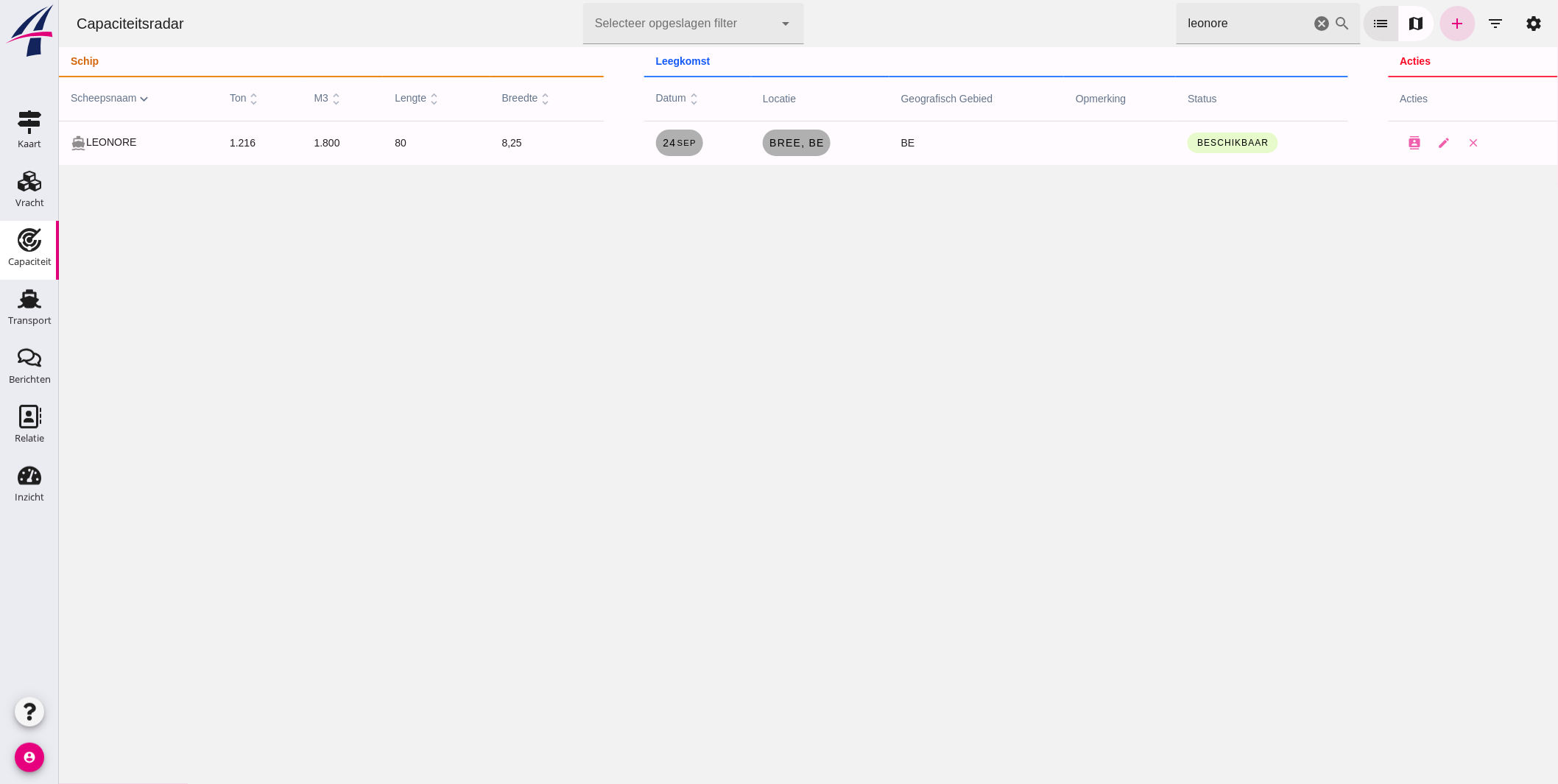
drag, startPoint x: 1157, startPoint y: 19, endPoint x: 673, endPoint y: 4, distance: 484.2
click at [788, 4] on div "Capaciteitsradar Selecteer opgeslagen filter Selecteer opgeslagen filter cancel…" at bounding box center [807, 24] width 1487 height 47
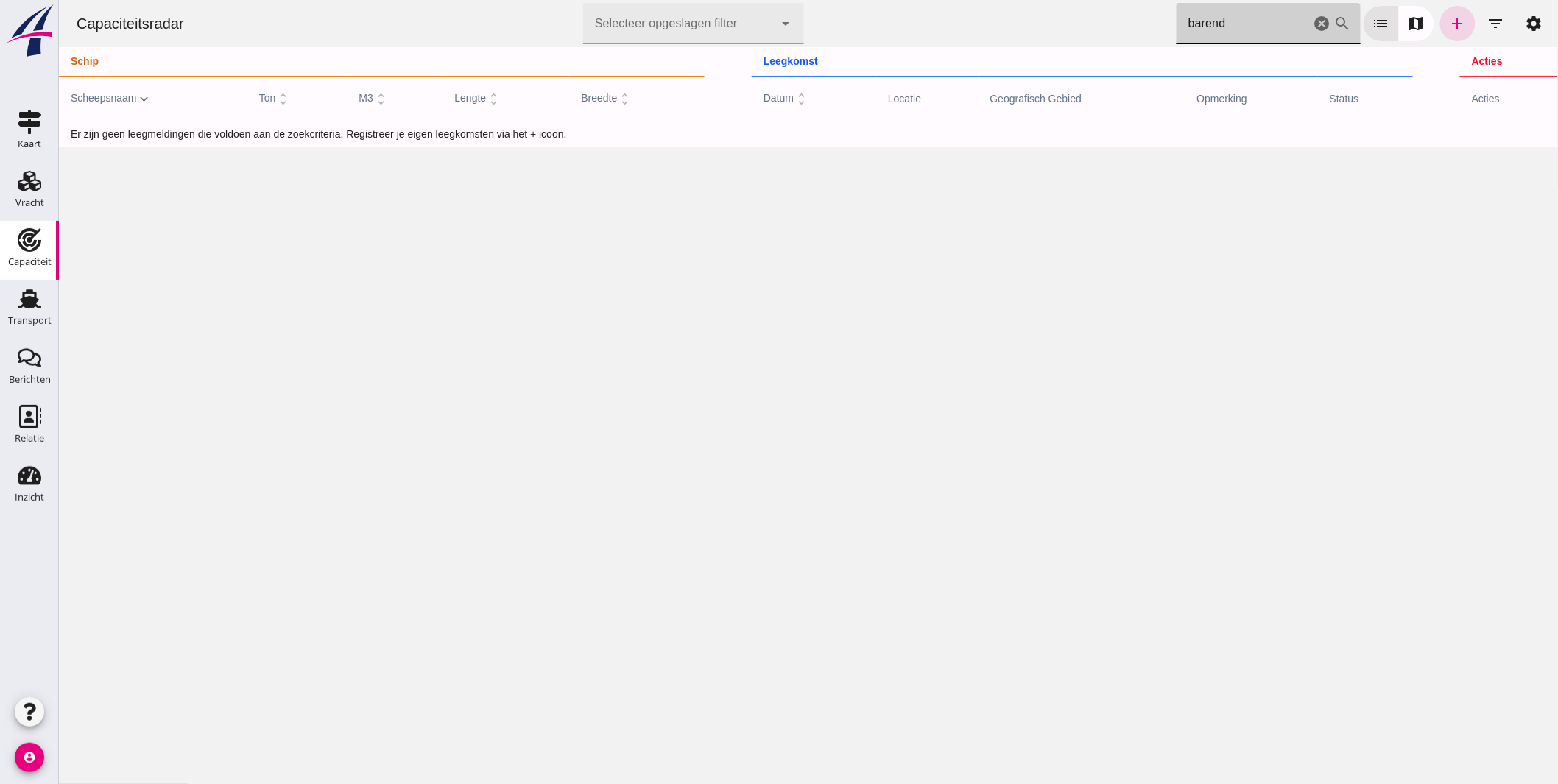
type input "barend"
click at [1241, 28] on input "barend" at bounding box center [1242, 24] width 134 height 41
click at [1313, 23] on icon "cancel" at bounding box center [1322, 24] width 18 height 18
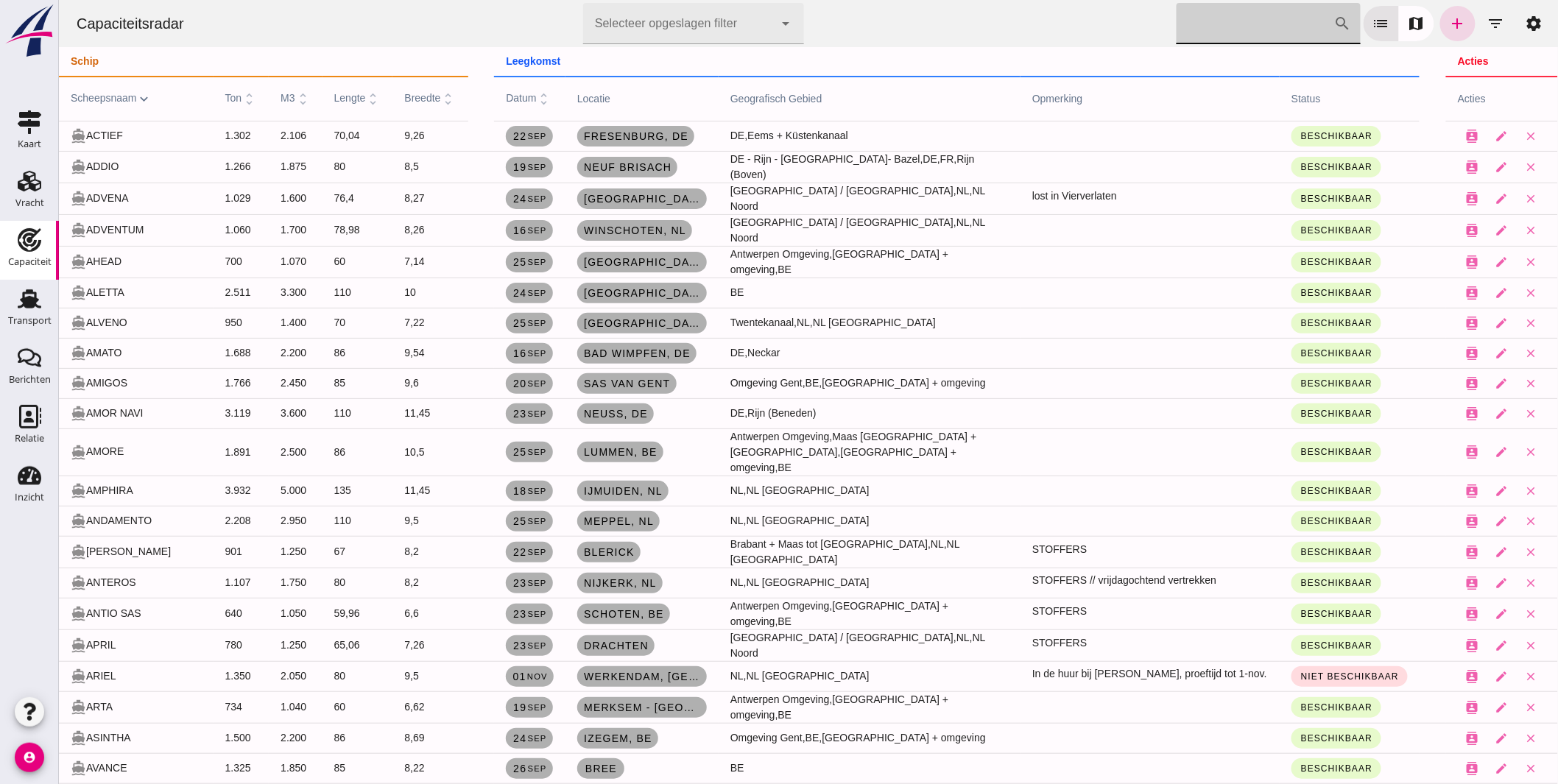
click at [1230, 17] on input "[PERSON_NAME] op scheepsnaam" at bounding box center [1254, 24] width 157 height 41
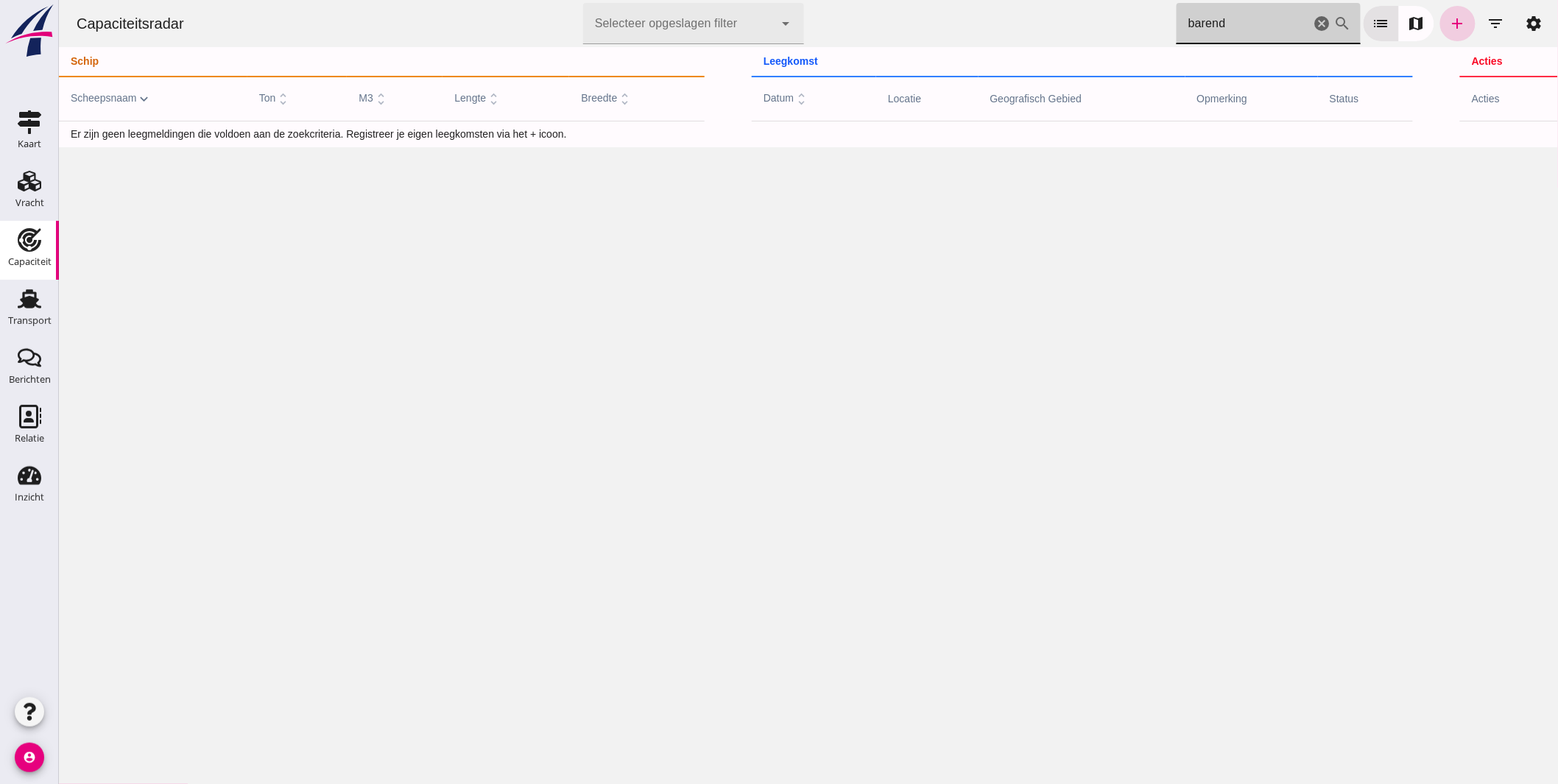
type input "barend"
click at [1448, 16] on icon "add" at bounding box center [1457, 24] width 18 height 18
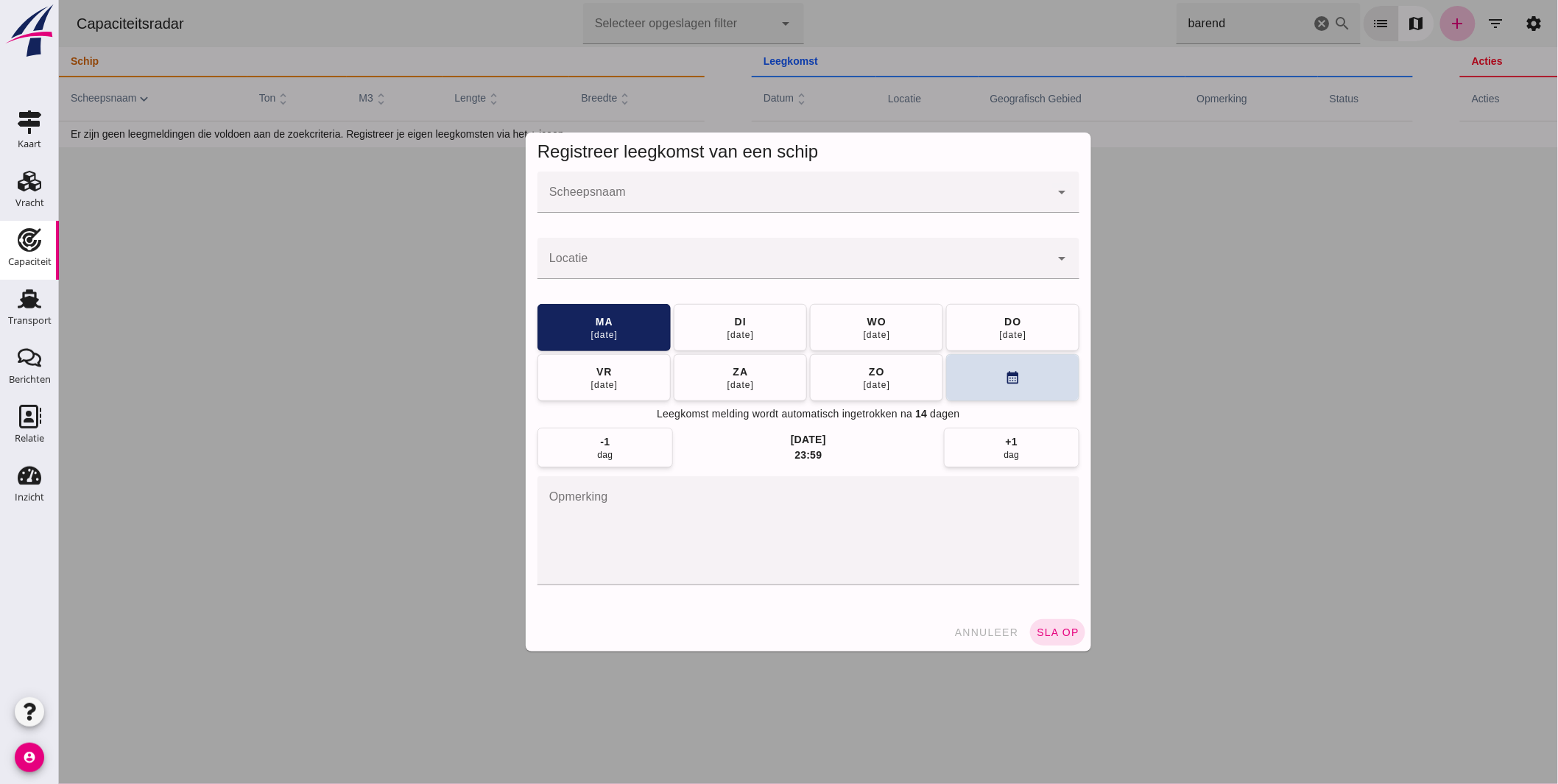
click at [678, 209] on input "Scheepsnaam" at bounding box center [792, 200] width 513 height 18
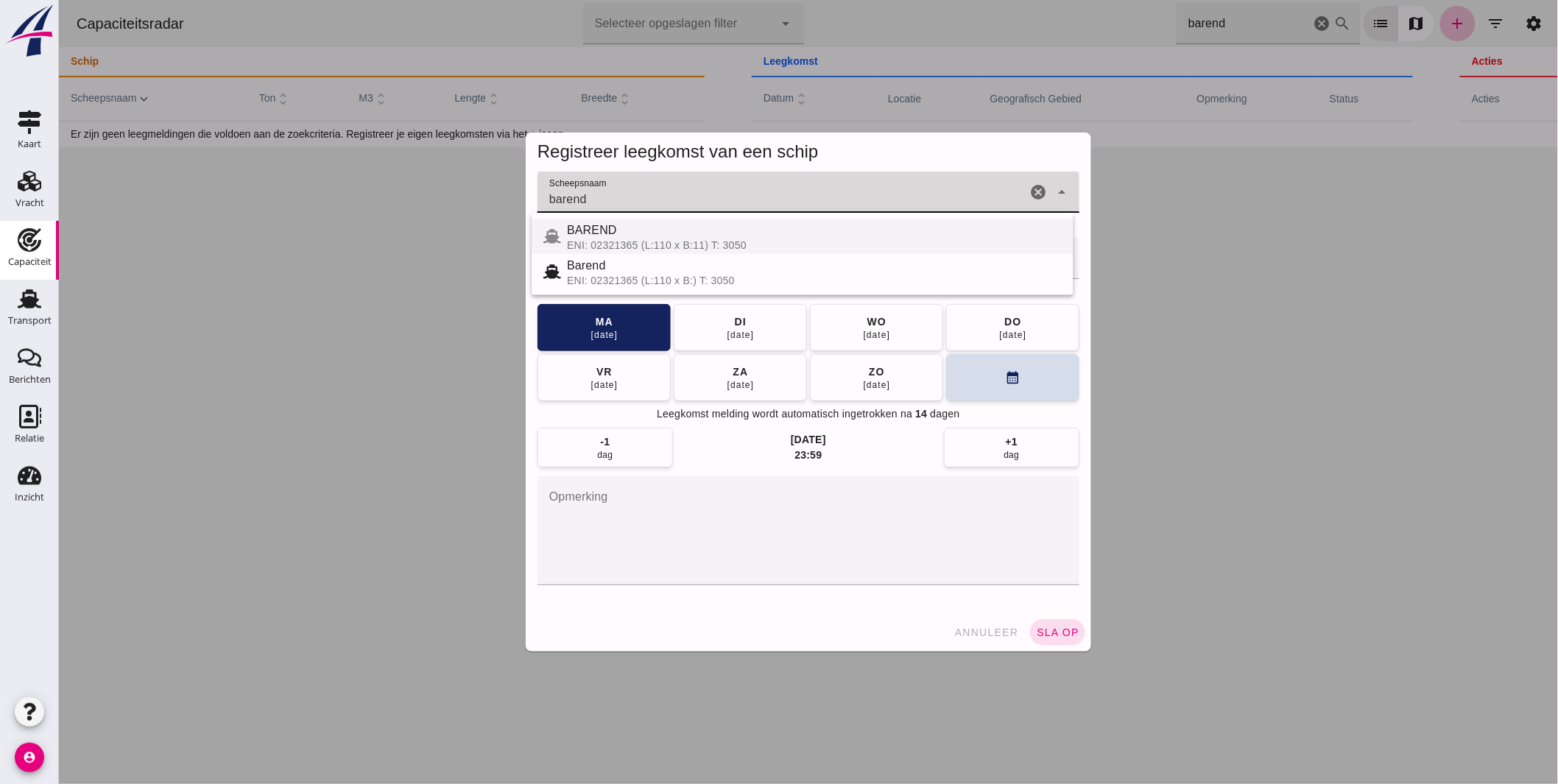
click at [598, 229] on span "BAREND" at bounding box center [591, 229] width 50 height 13
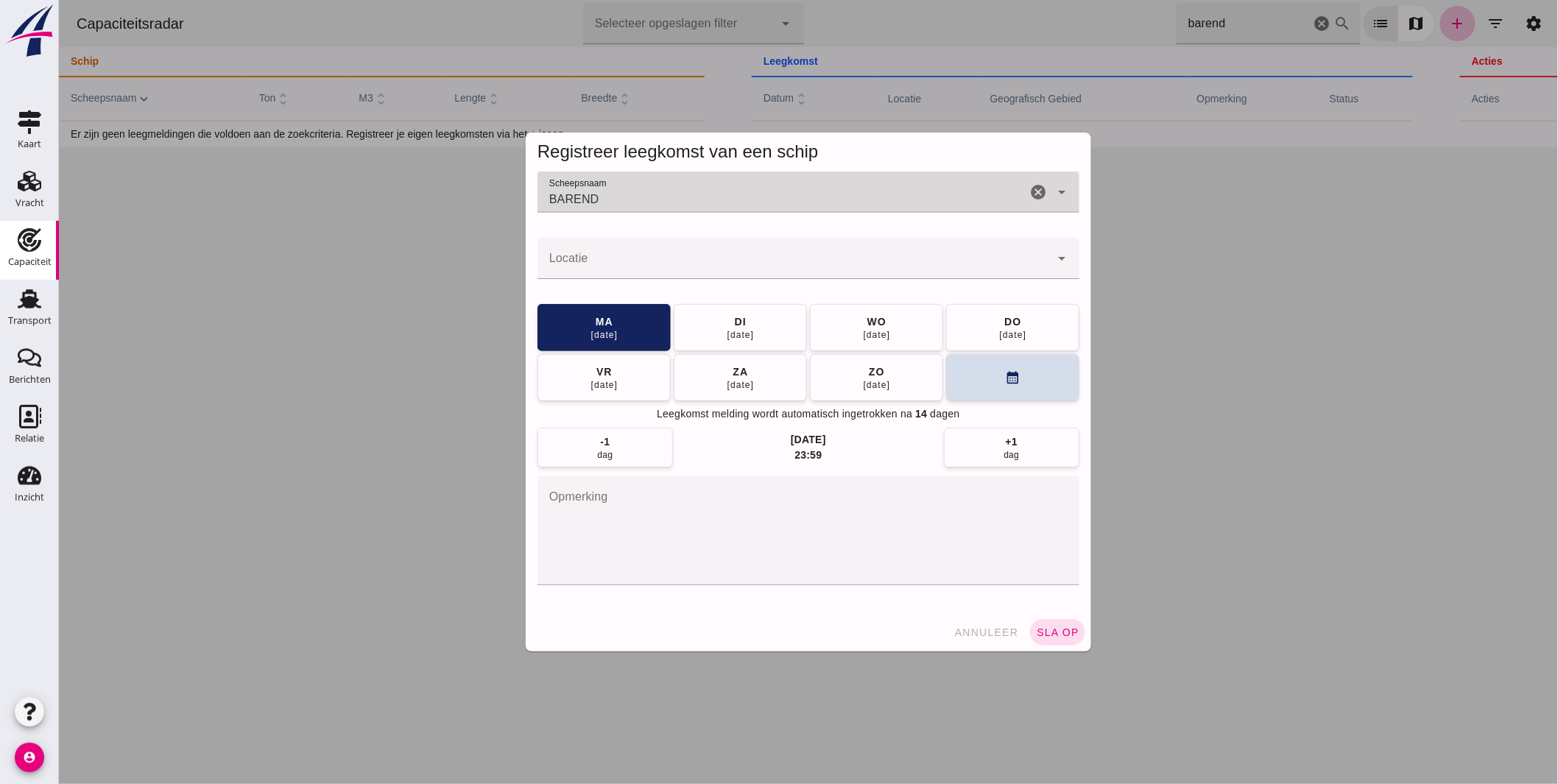
type input "BAREND"
click at [593, 262] on input "Locatie" at bounding box center [792, 266] width 513 height 18
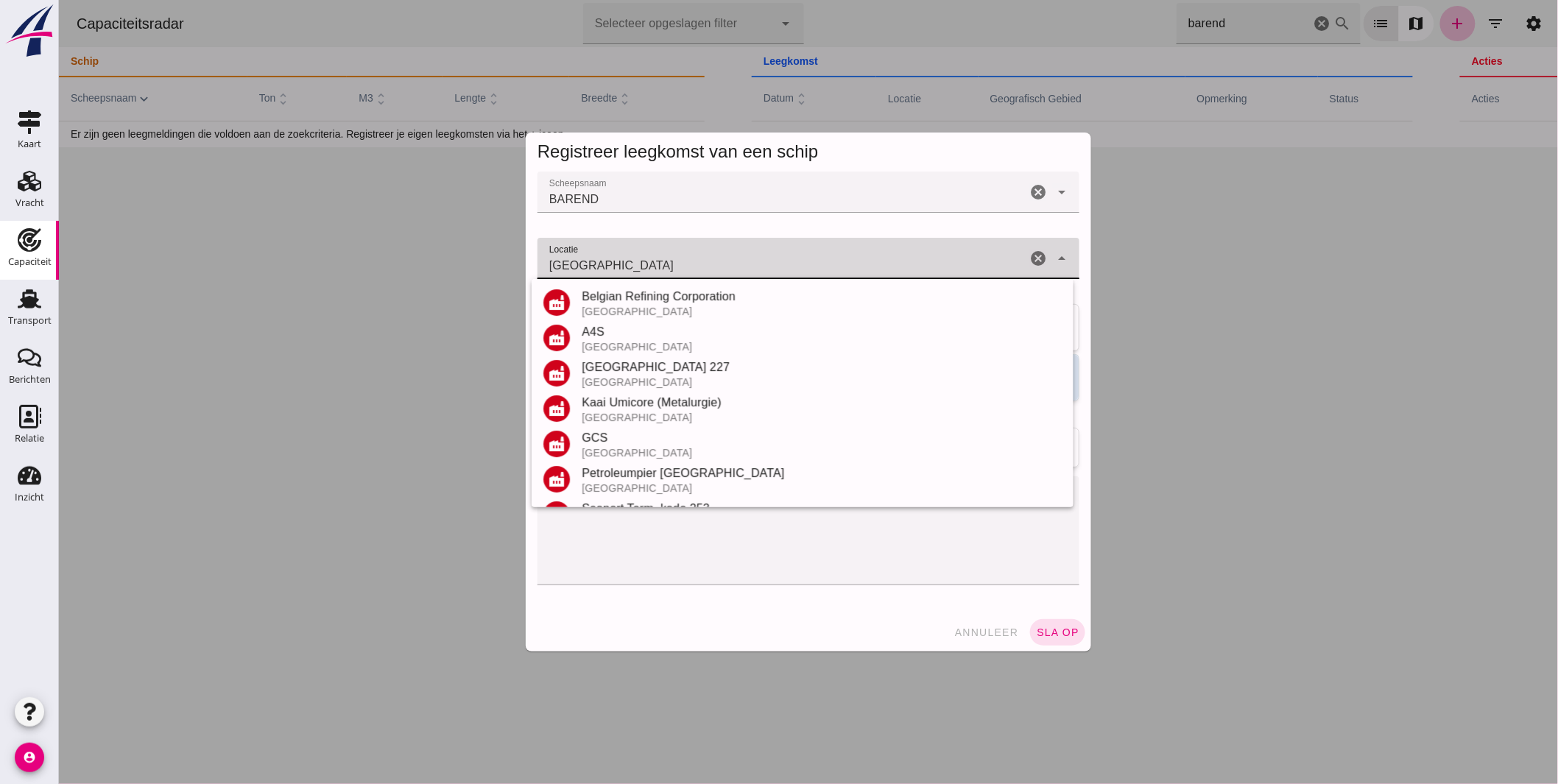
scroll to position [172, 0]
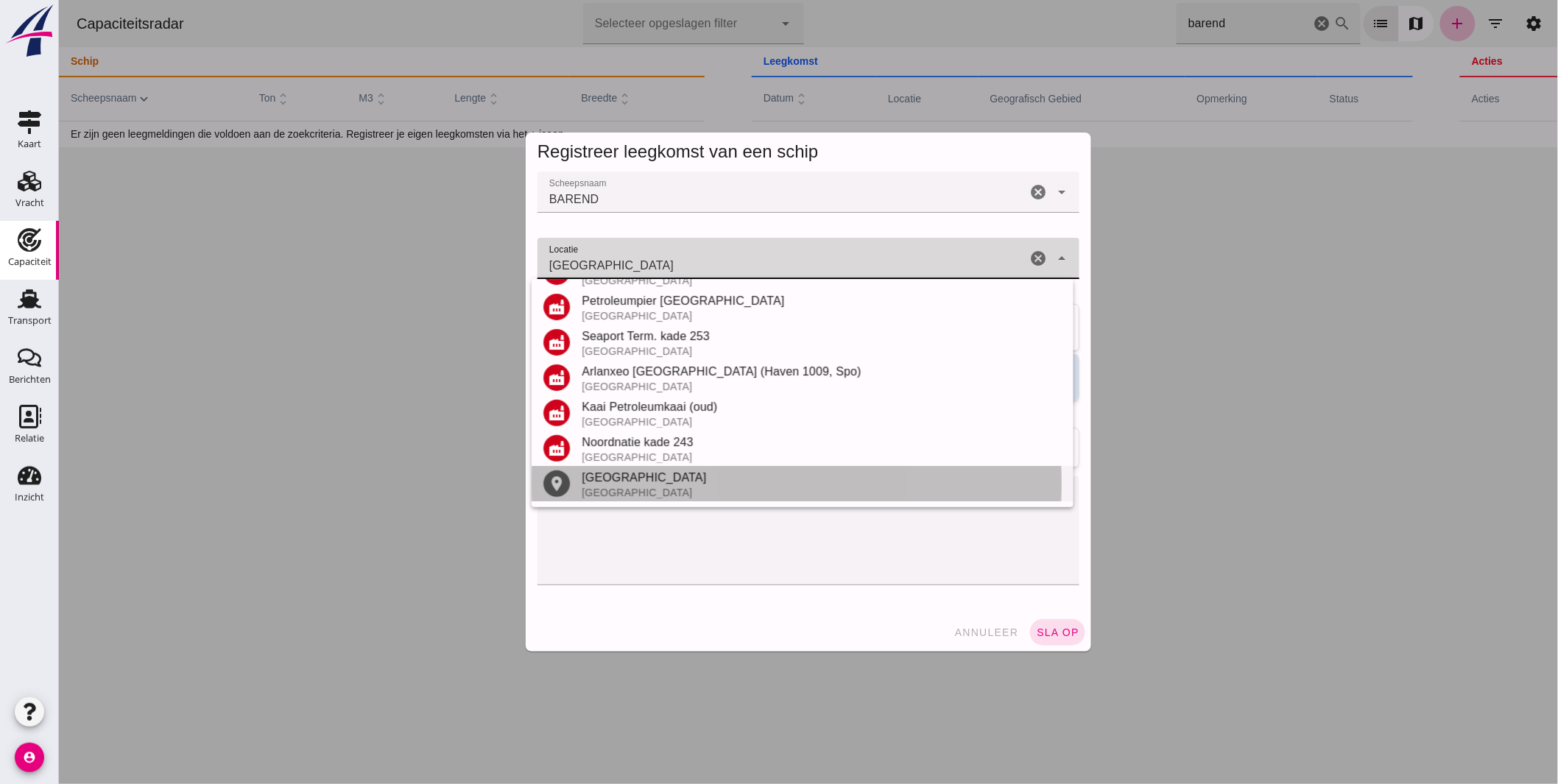
click at [655, 480] on div "Antwerpen" at bounding box center [821, 477] width 480 height 18
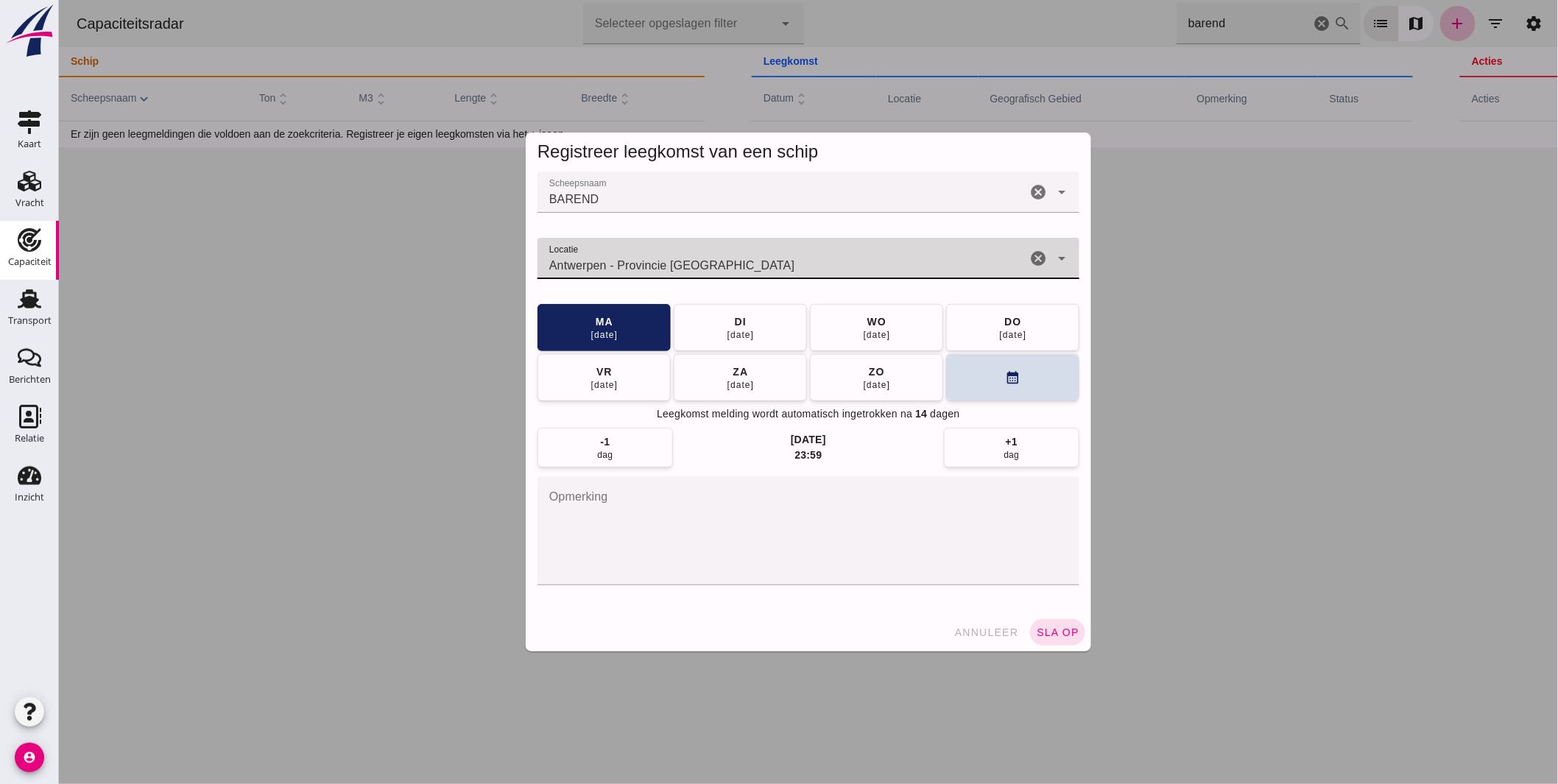
type input "Antwerpen - Provincie Antwerpen"
click at [1046, 611] on div "Scheepsnaam Scheepsnaam BAREND BAREND cancel arrow_drop_down Locatie Locatie An…" at bounding box center [807, 392] width 565 height 442
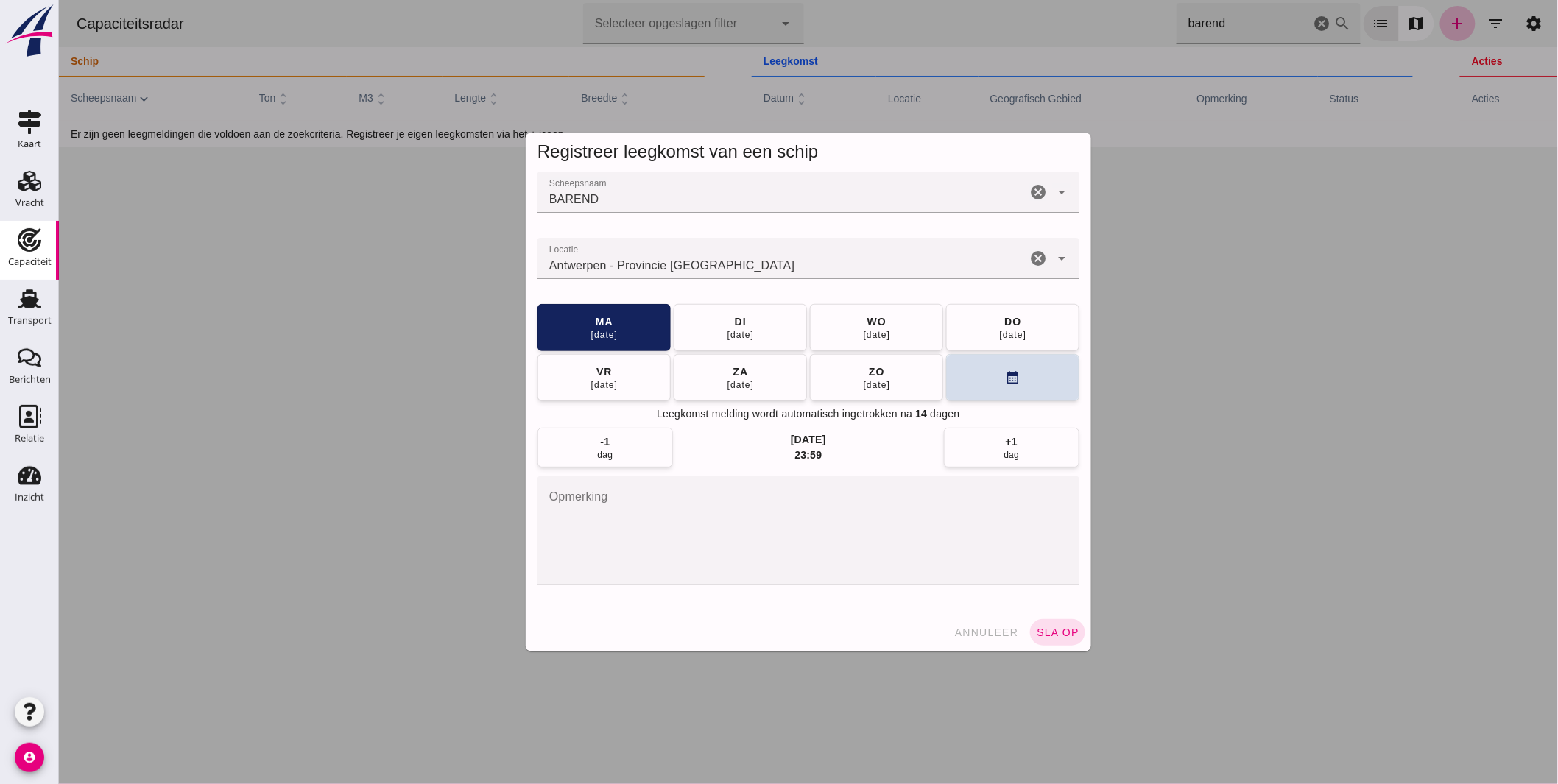
click at [1047, 620] on button "sla op" at bounding box center [1057, 632] width 55 height 27
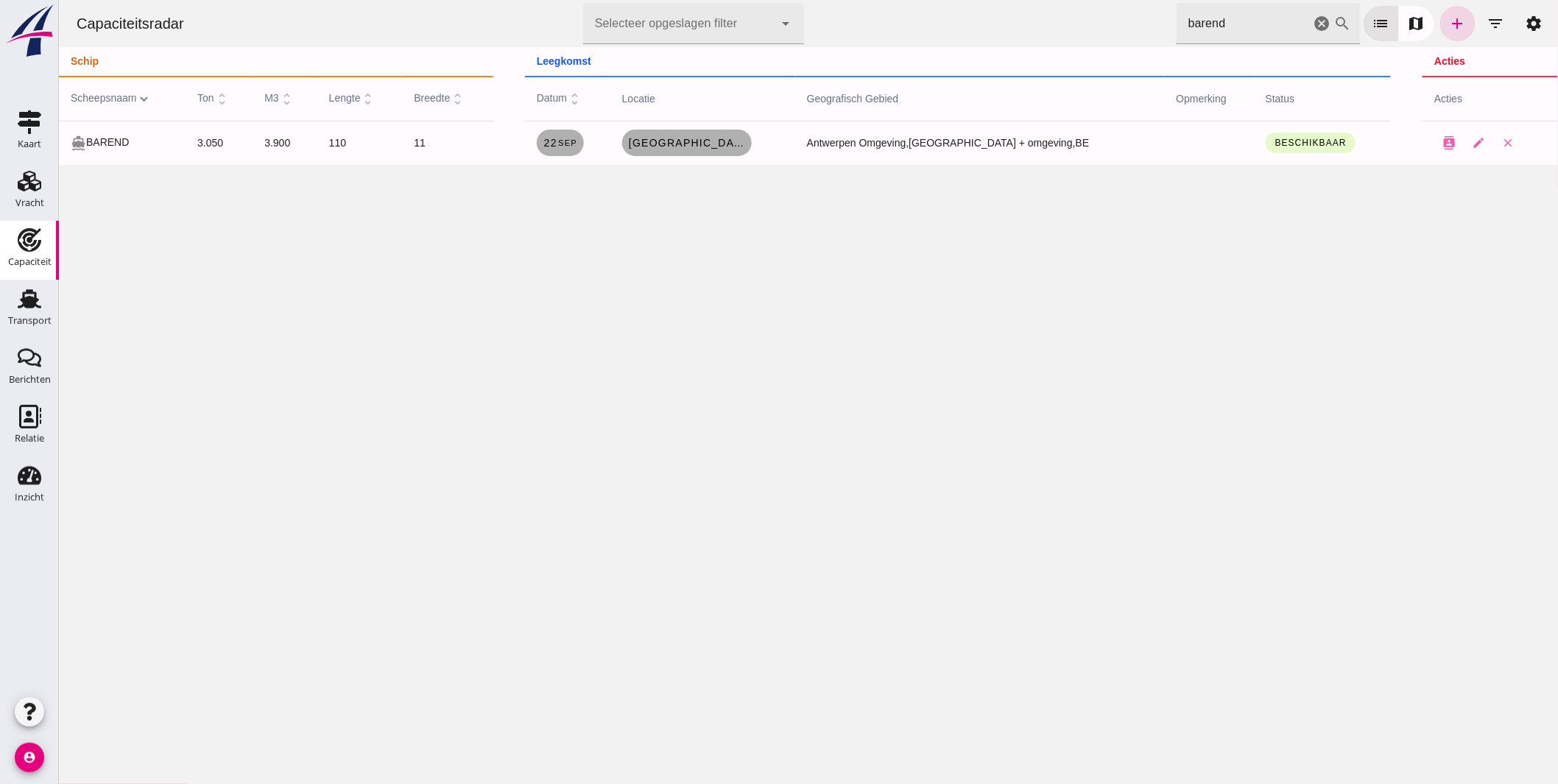
click at [661, 0] on html "Capaciteitsradar Selecteer opgeslagen filter Selecteer opgeslagen filter cancel…" at bounding box center [807, 392] width 1499 height 784
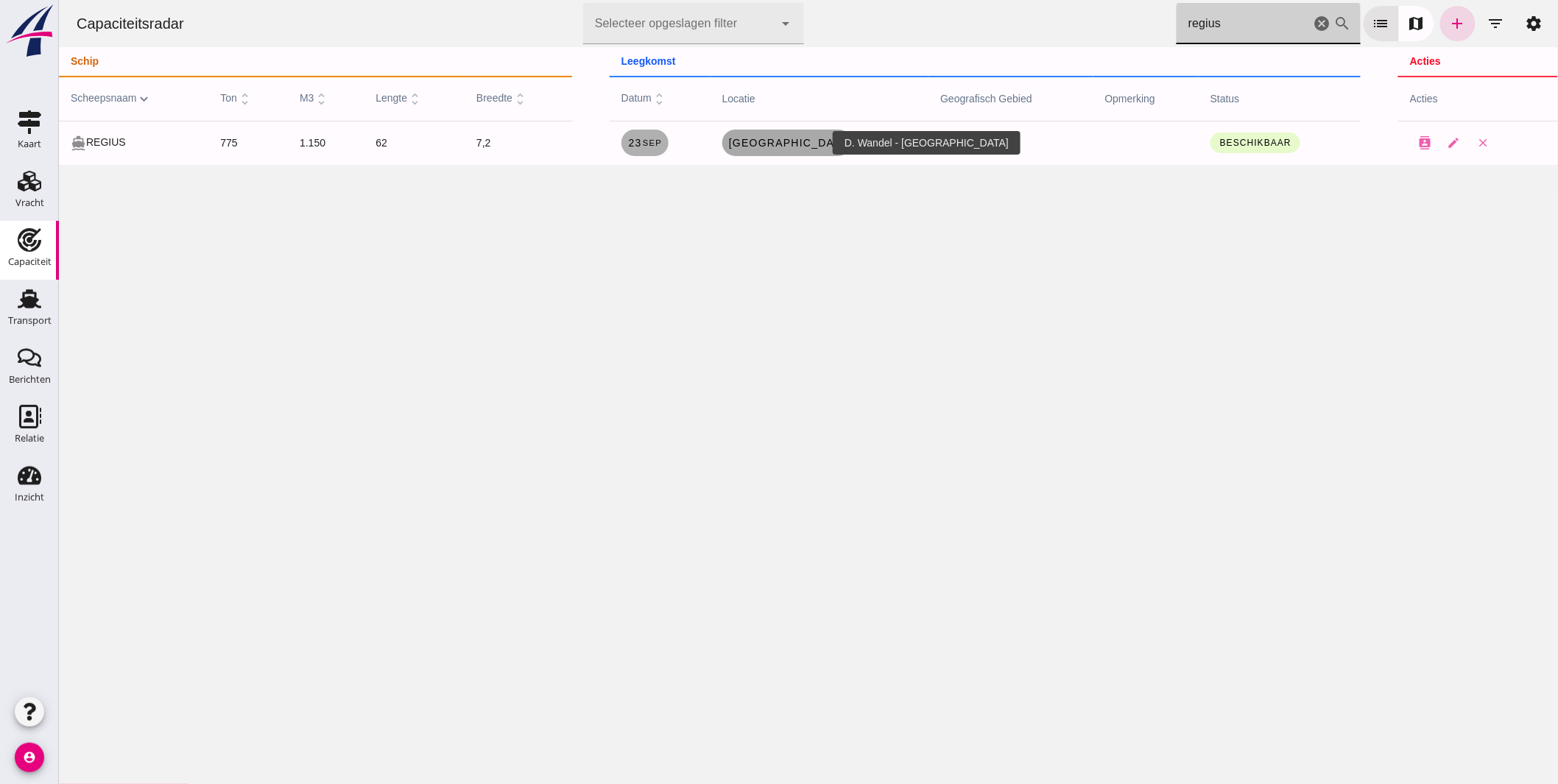
type input "regius"
click at [795, 142] on span "Bremen" at bounding box center [786, 143] width 118 height 12
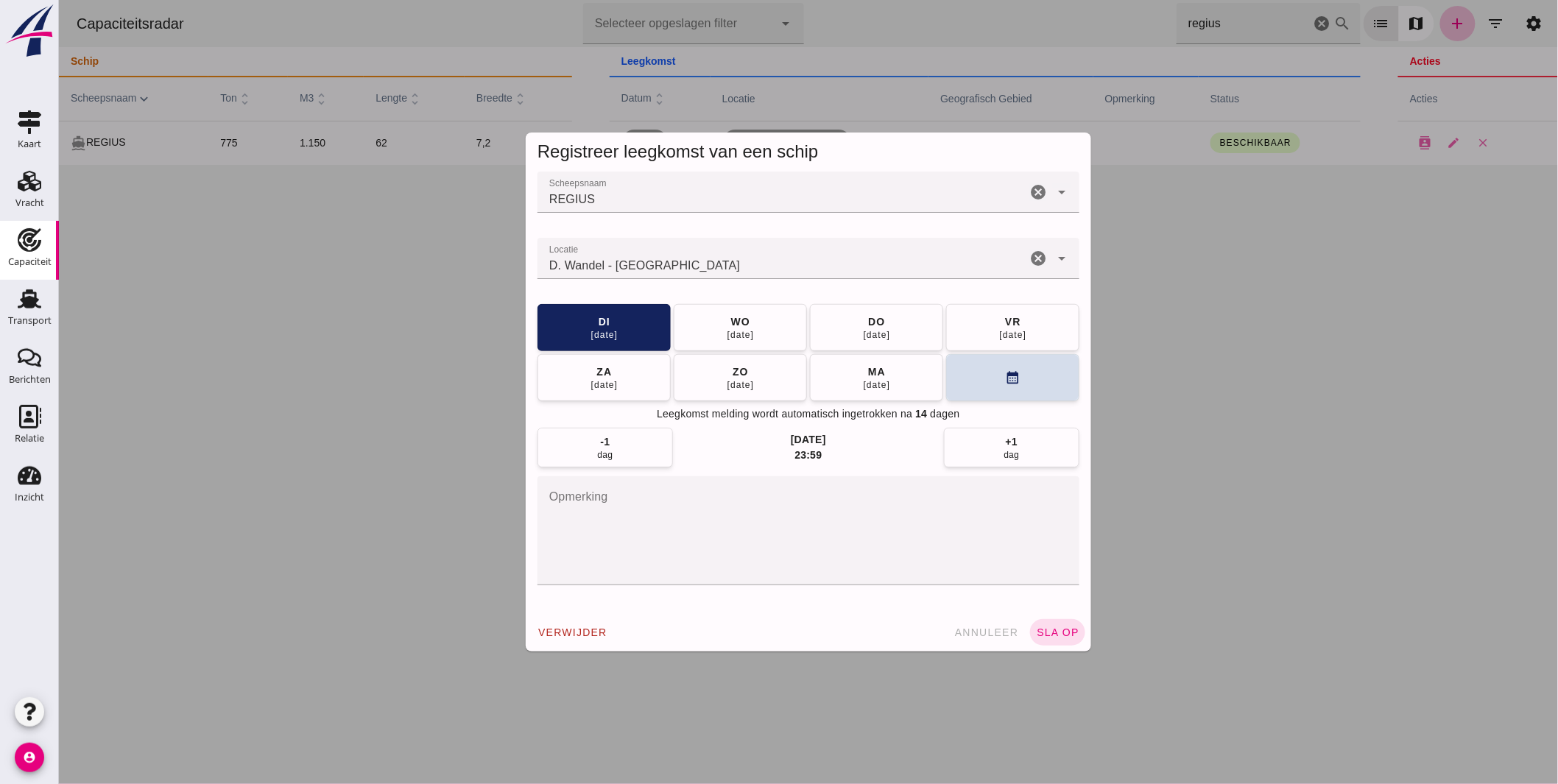
click at [701, 259] on input "Locatie" at bounding box center [780, 266] width 489 height 18
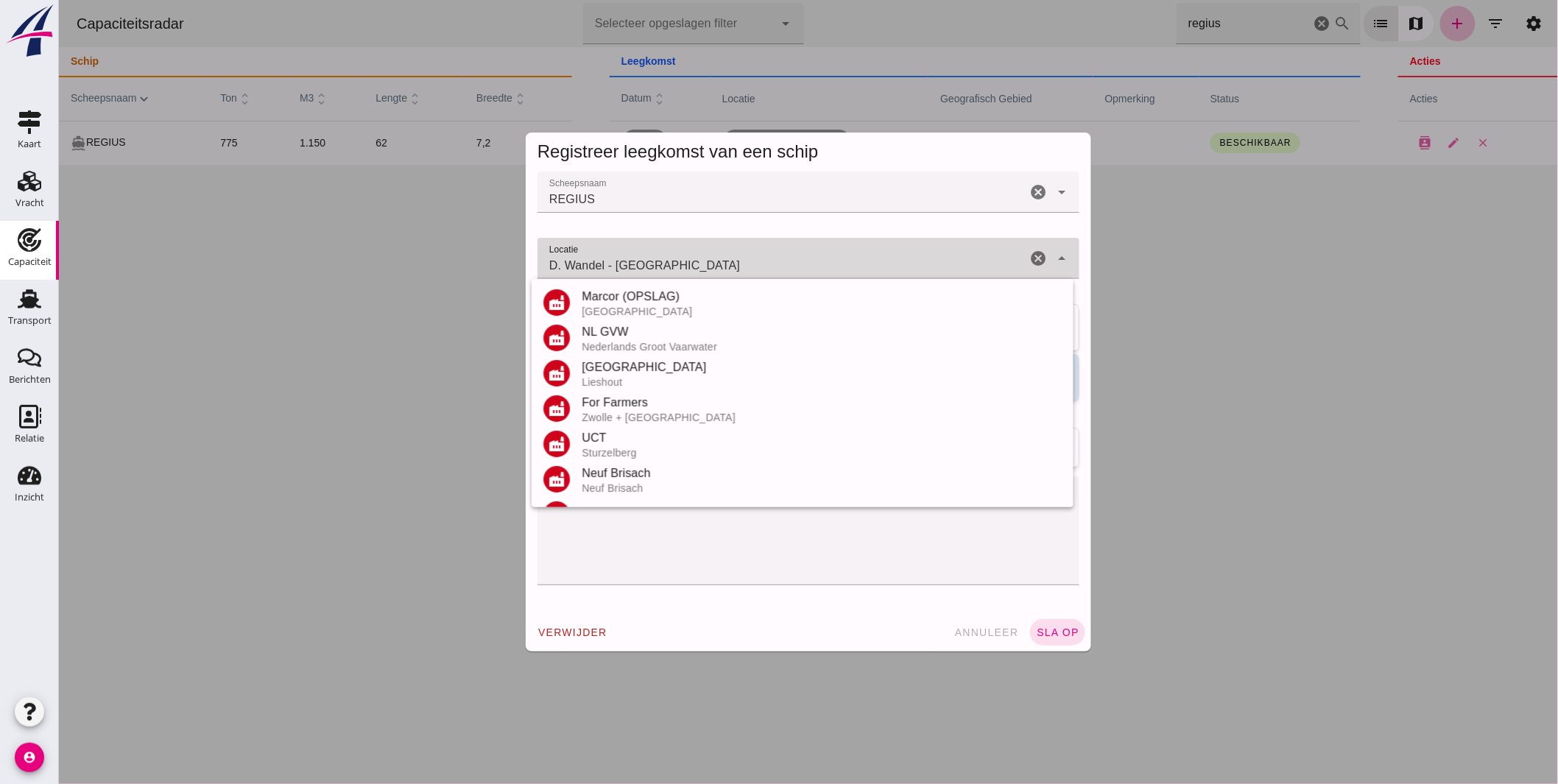
click at [701, 259] on input "D. Wandel - Bremen" at bounding box center [780, 266] width 489 height 18
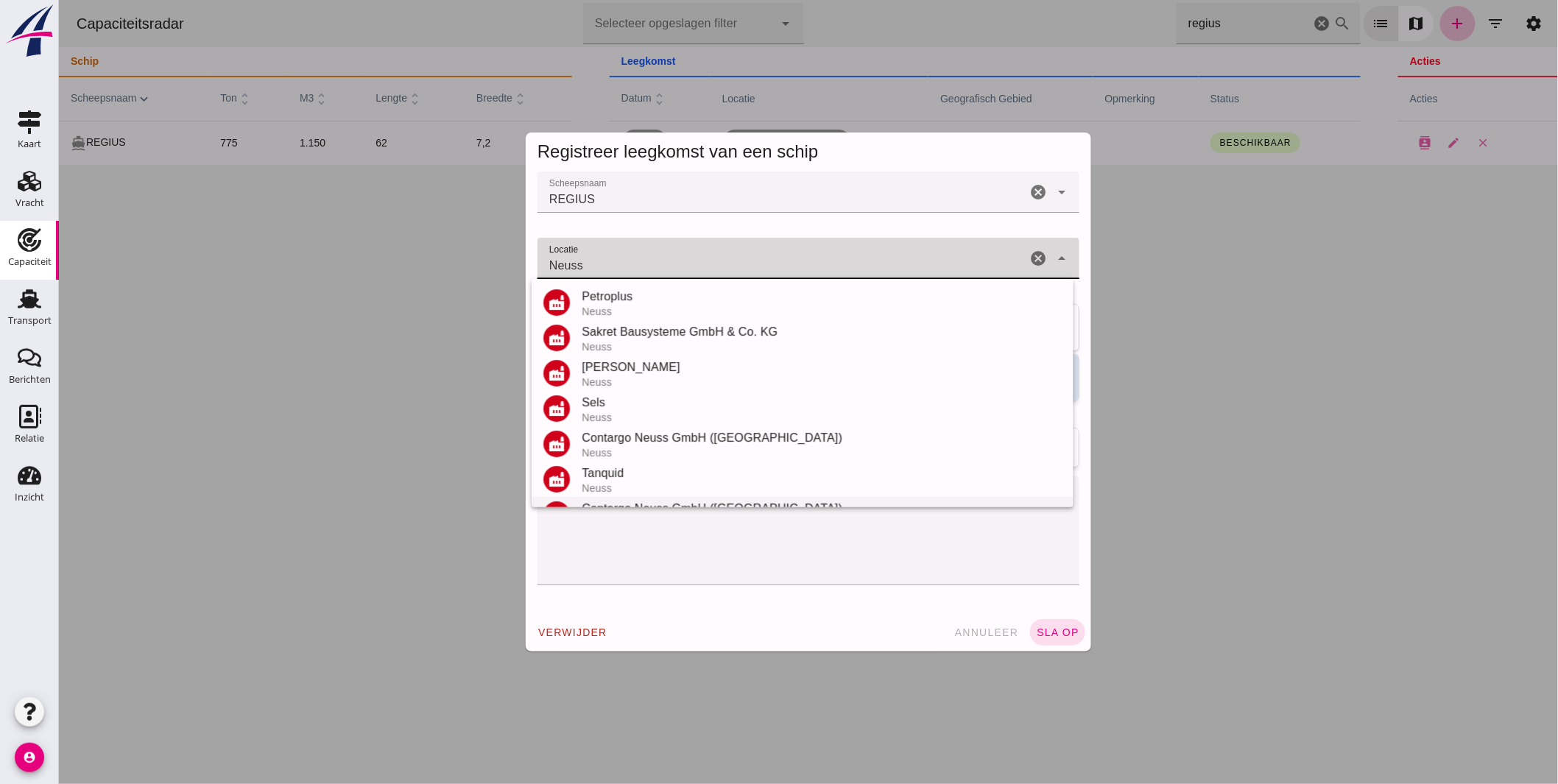
scroll to position [243, 0]
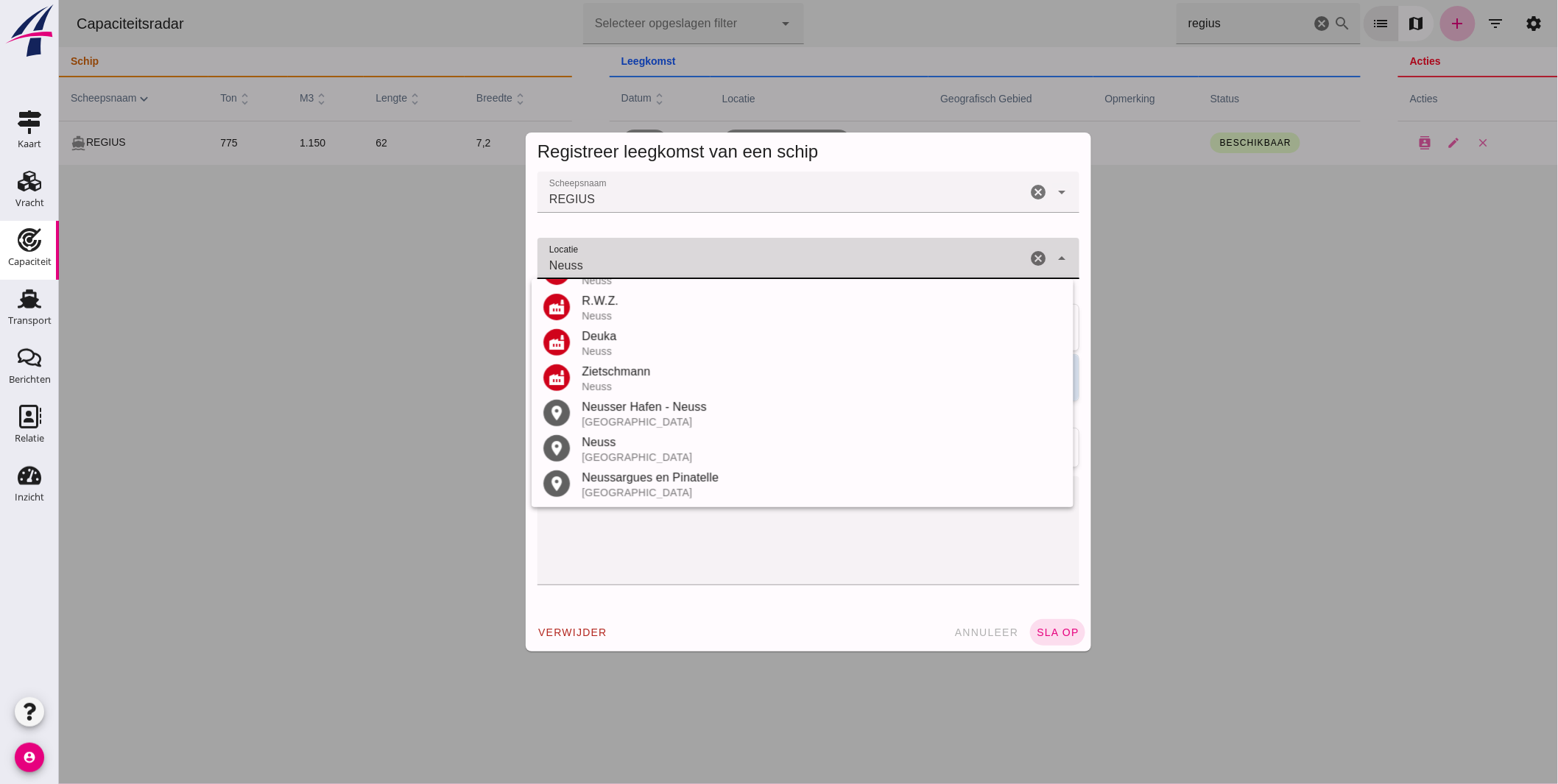
click at [631, 442] on div "Neuss" at bounding box center [821, 443] width 480 height 18
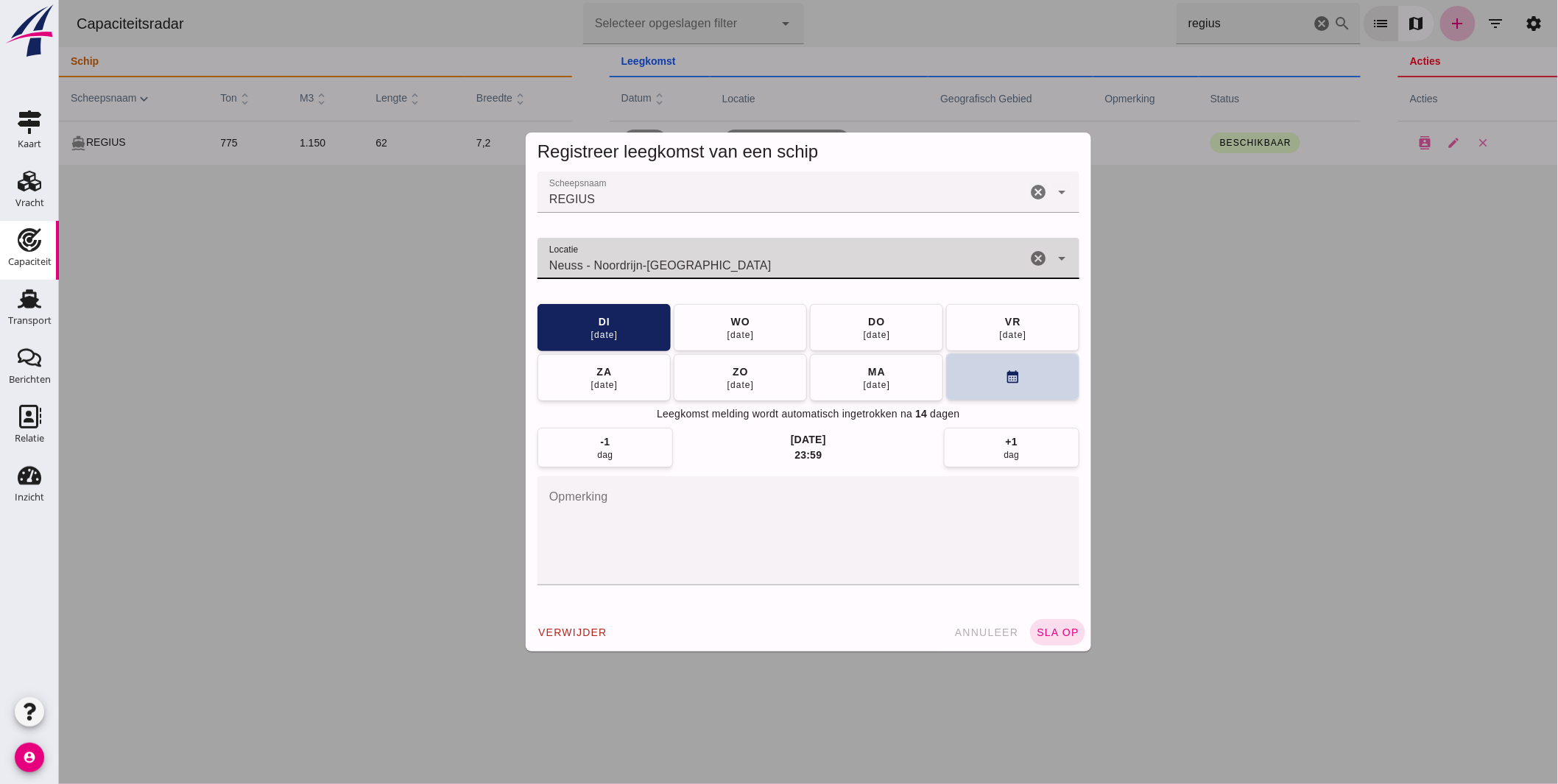
type input "Neuss - Noordrijn-Westfalen"
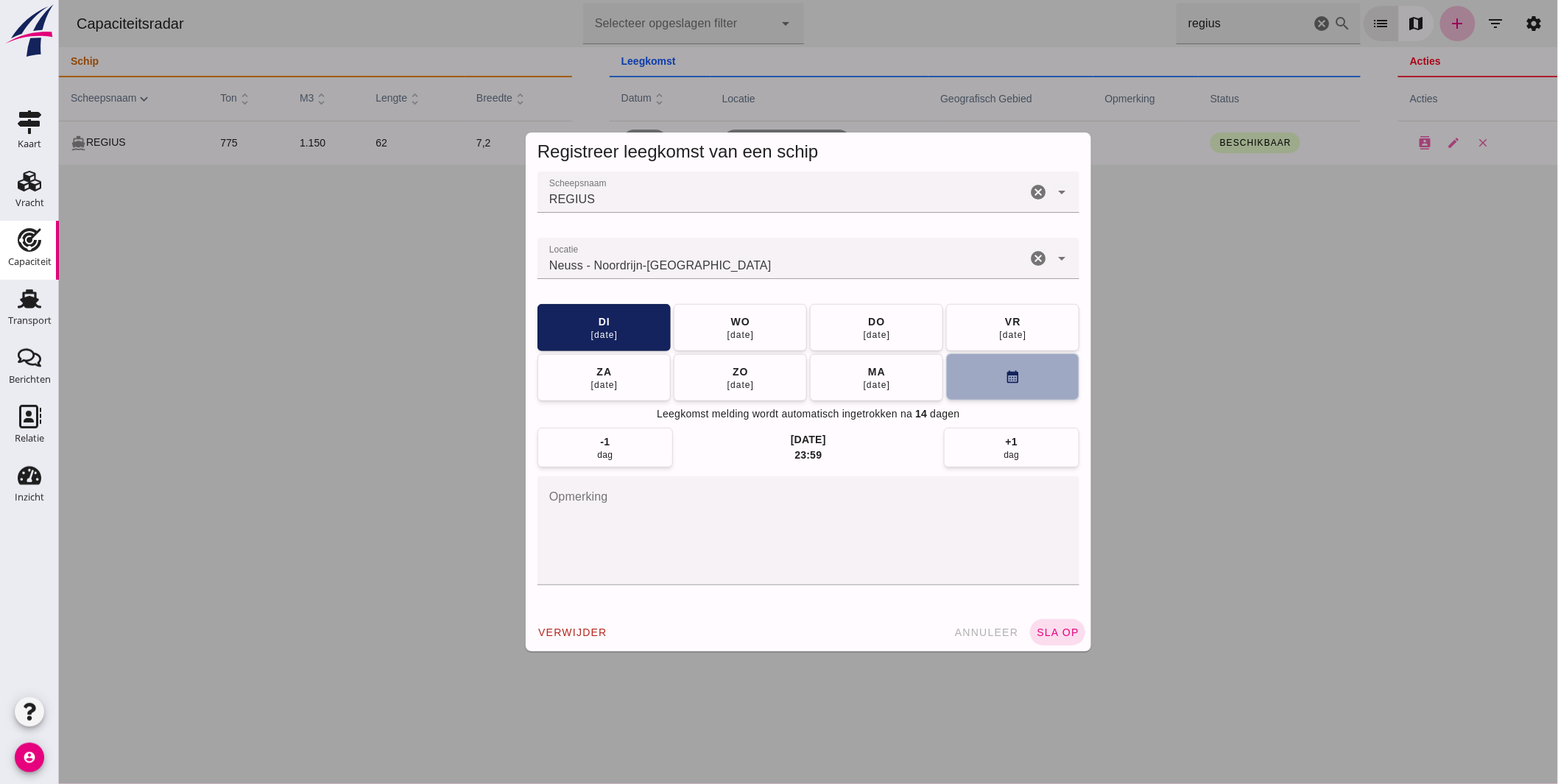
click at [945, 381] on button "calendar_month" at bounding box center [1011, 377] width 133 height 47
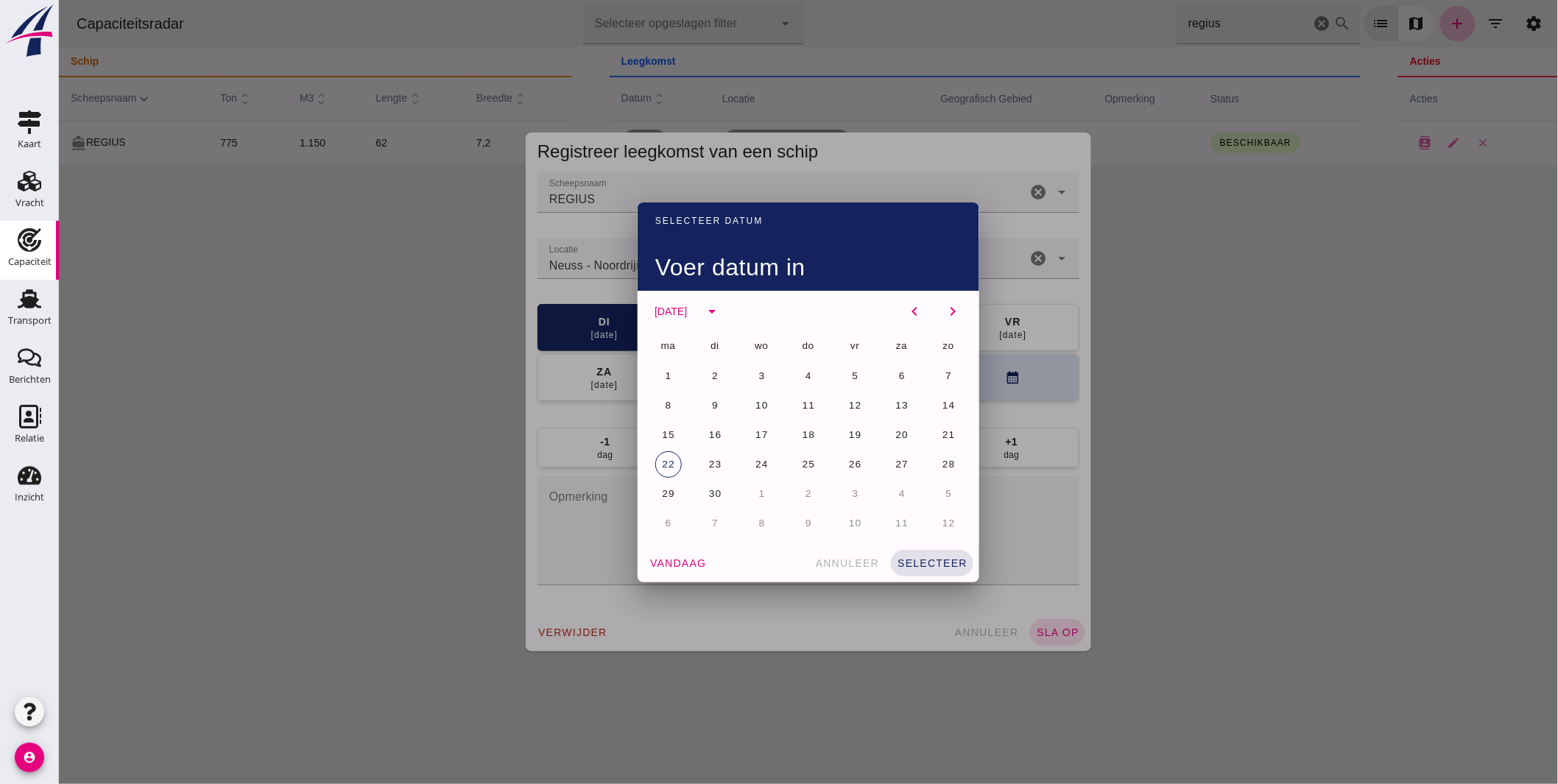
click at [758, 494] on span "1" at bounding box center [761, 493] width 7 height 11
click at [904, 554] on button "selecteer" at bounding box center [931, 563] width 83 height 27
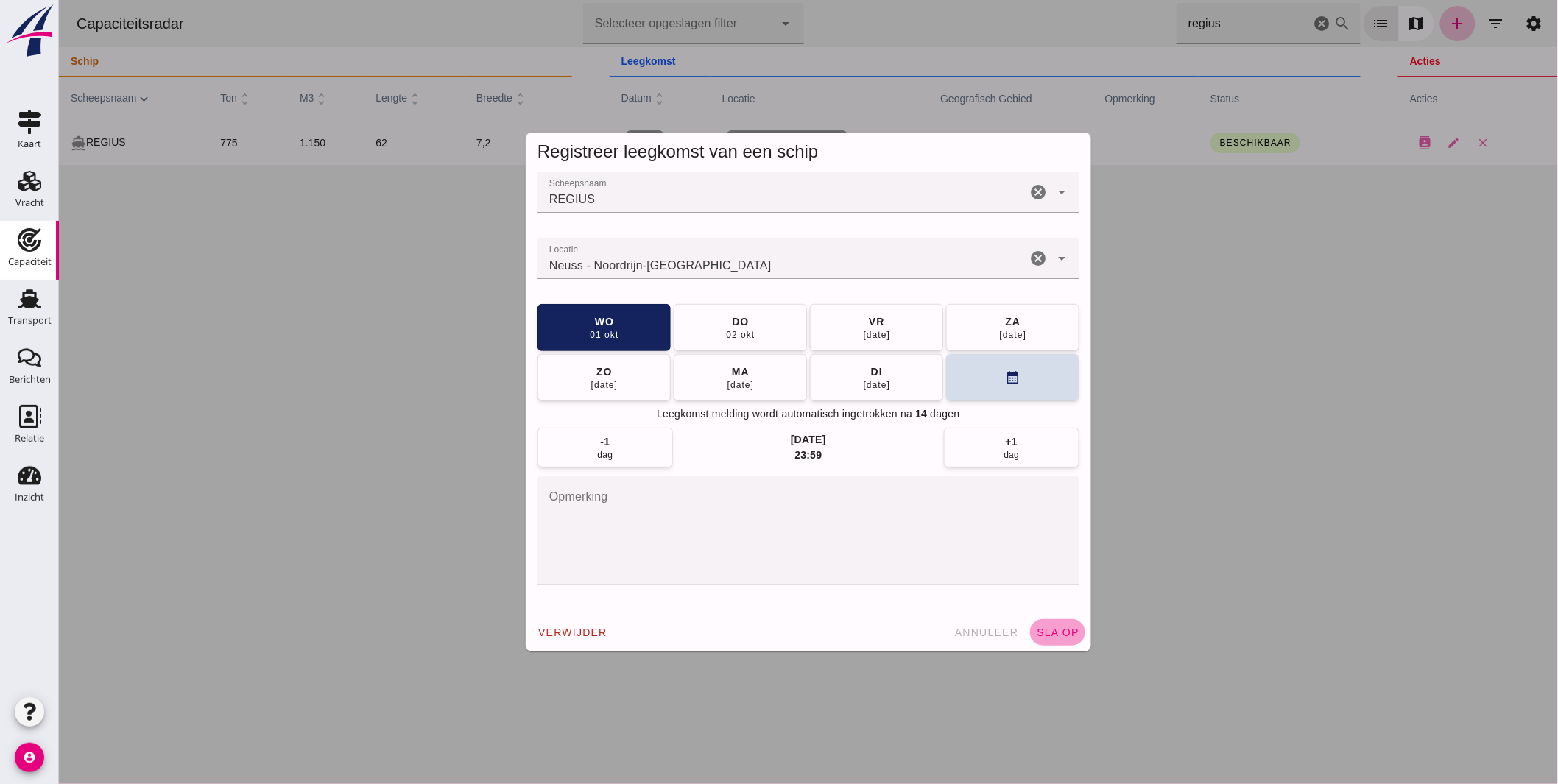
click at [1041, 629] on span "sla op" at bounding box center [1057, 632] width 43 height 12
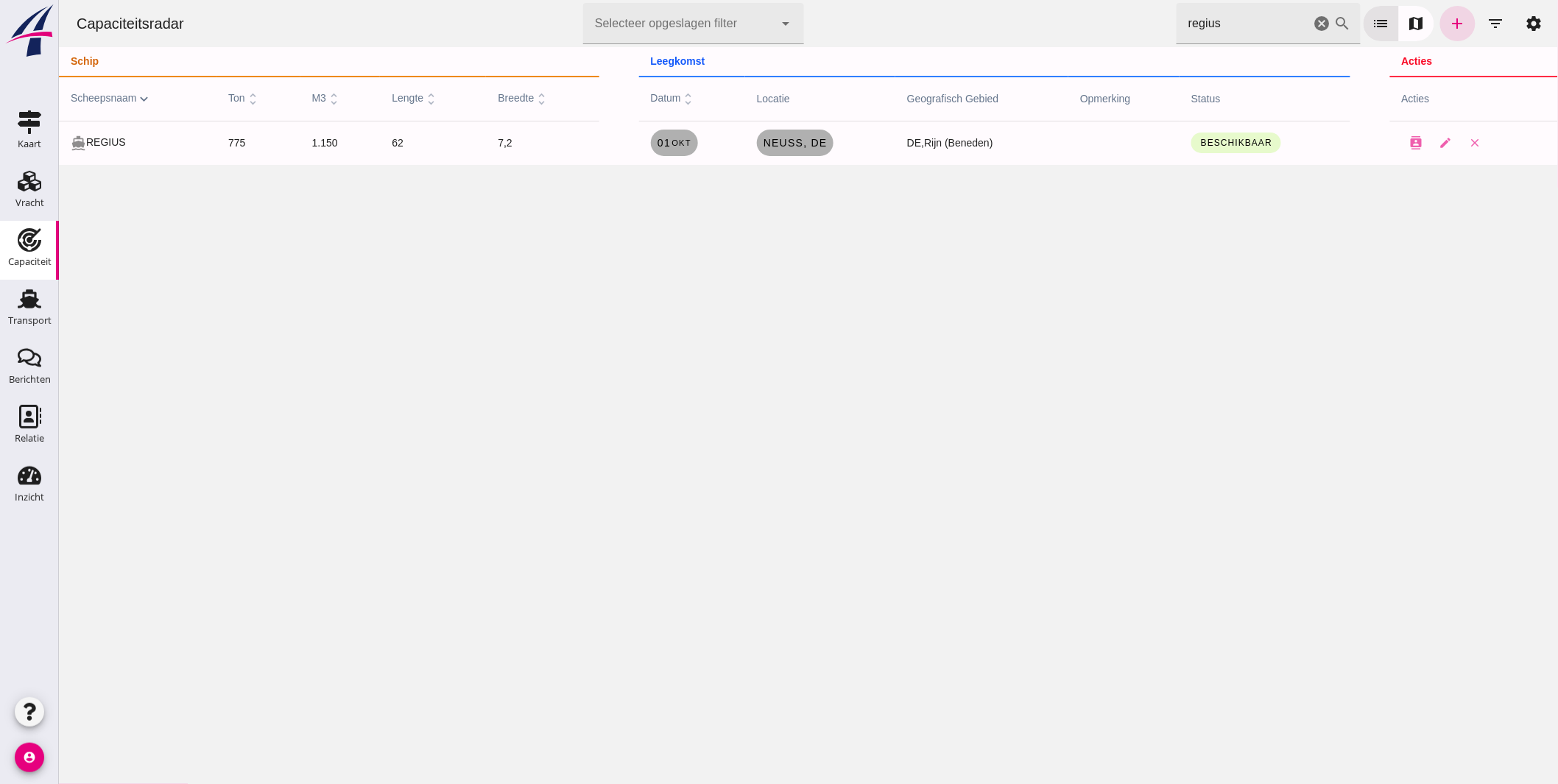
drag, startPoint x: 1170, startPoint y: 21, endPoint x: 1028, endPoint y: 3, distance: 143.1
click at [1065, 3] on div "Capaciteitsradar Selecteer opgeslagen filter Selecteer opgeslagen filter cancel…" at bounding box center [807, 24] width 1487 height 47
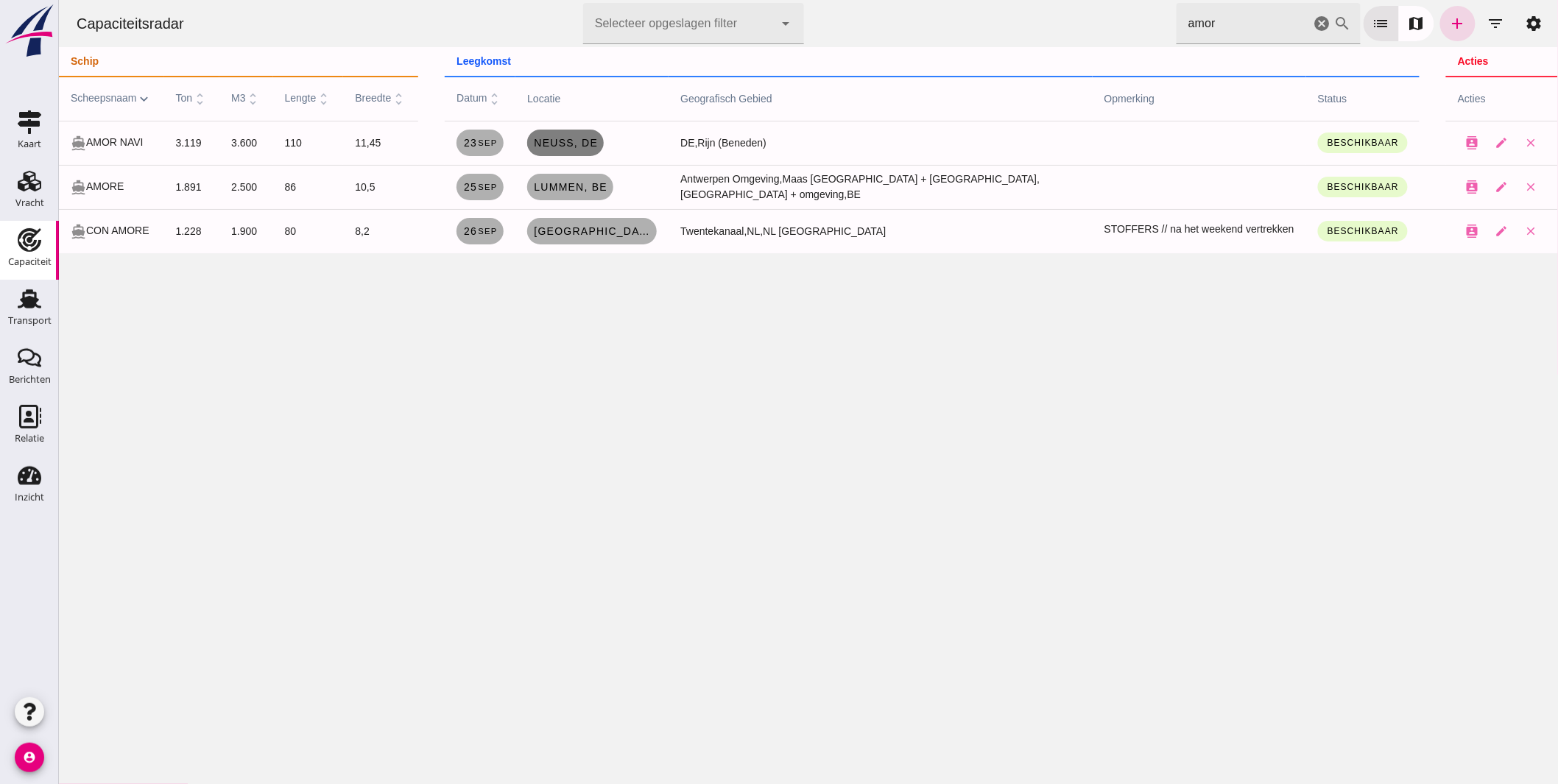
click at [597, 139] on span "Neuss, de" at bounding box center [565, 143] width 65 height 12
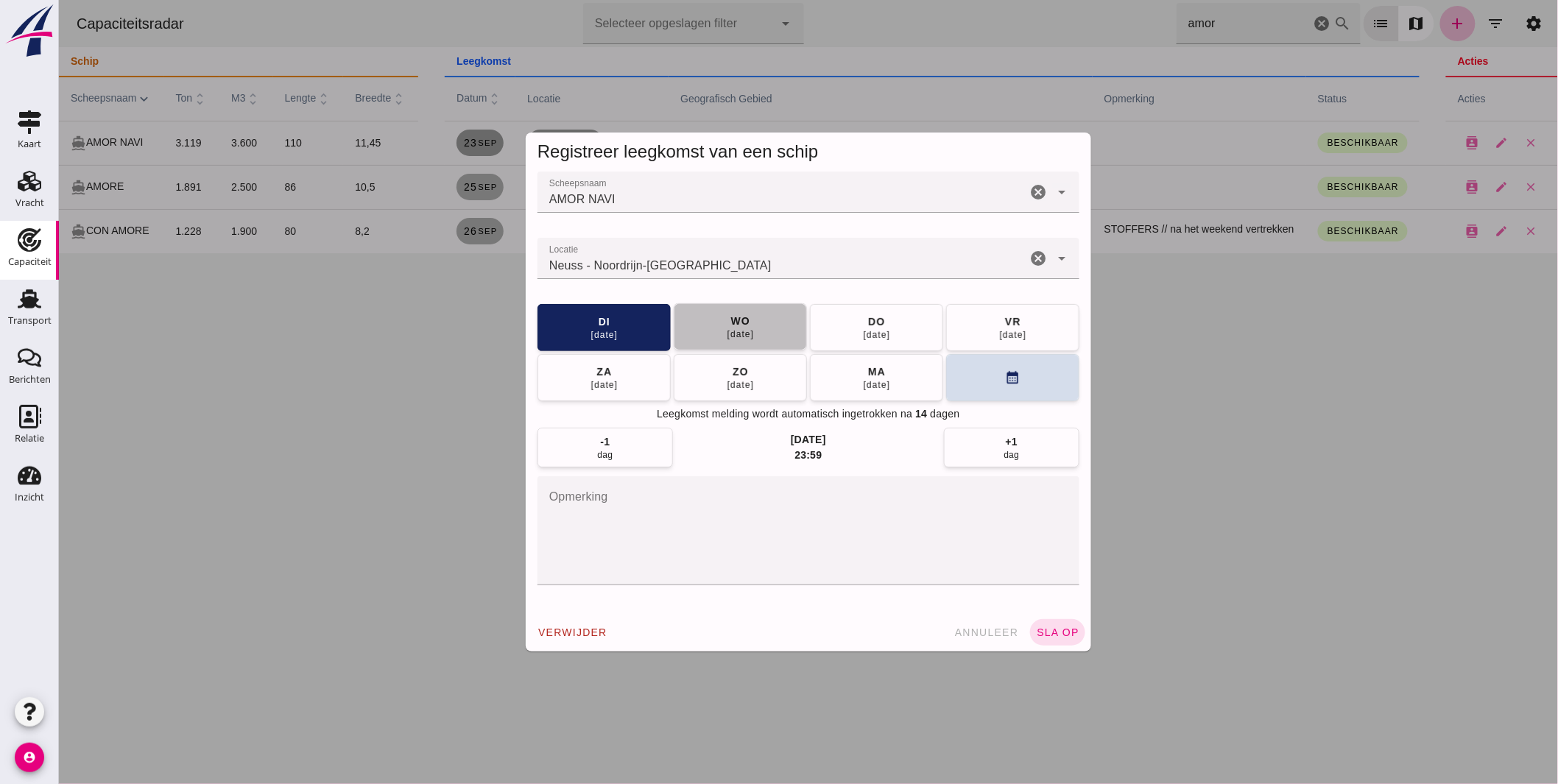
click at [686, 321] on button "wo 24 sep" at bounding box center [739, 327] width 133 height 47
click at [1038, 633] on span "sla op" at bounding box center [1057, 632] width 43 height 12
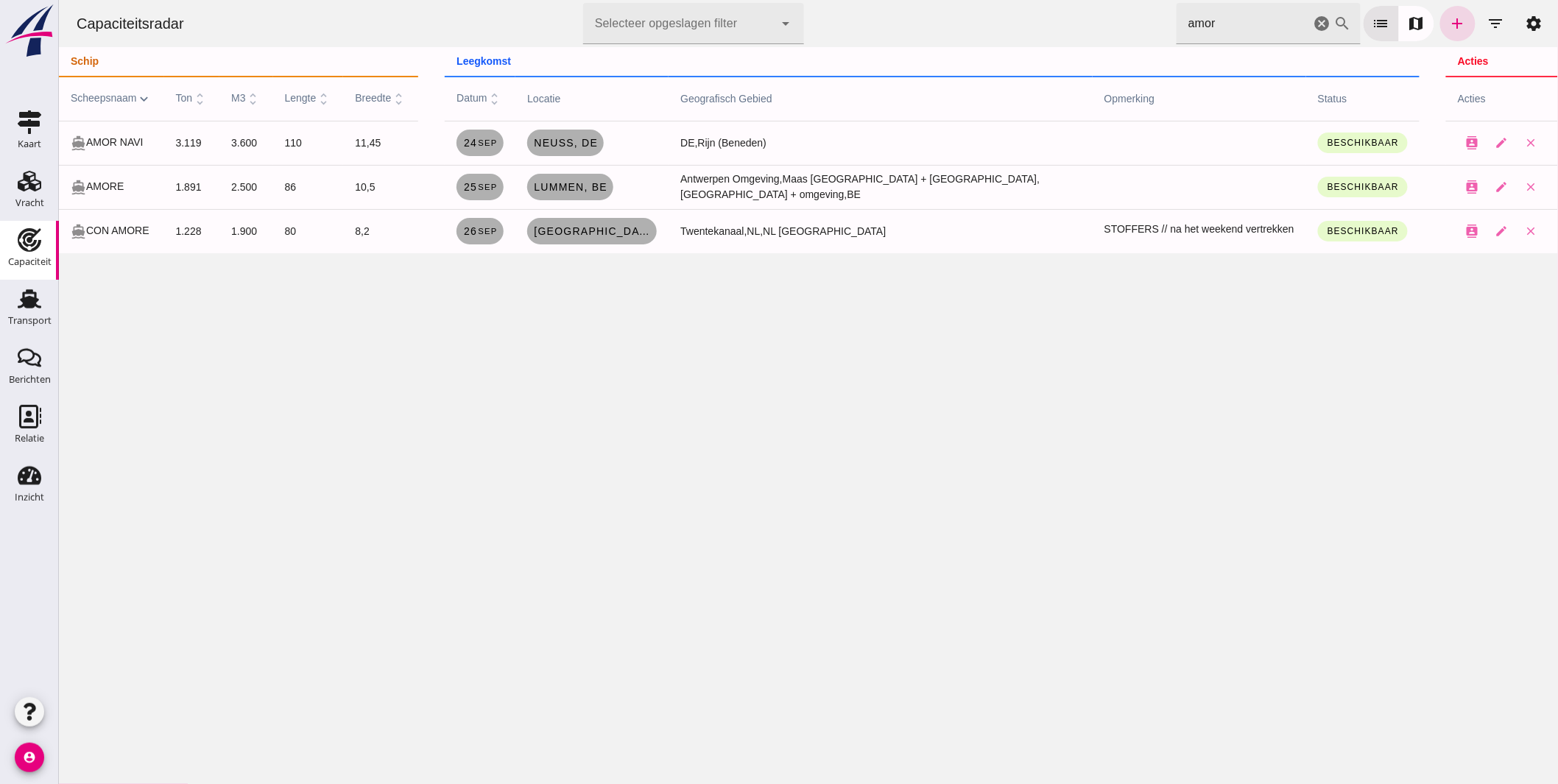
drag, startPoint x: 1179, startPoint y: 25, endPoint x: 979, endPoint y: 39, distance: 200.5
click at [1054, 30] on div "Capaciteitsradar Selecteer opgeslagen filter Selecteer opgeslagen filter cancel…" at bounding box center [807, 24] width 1487 height 47
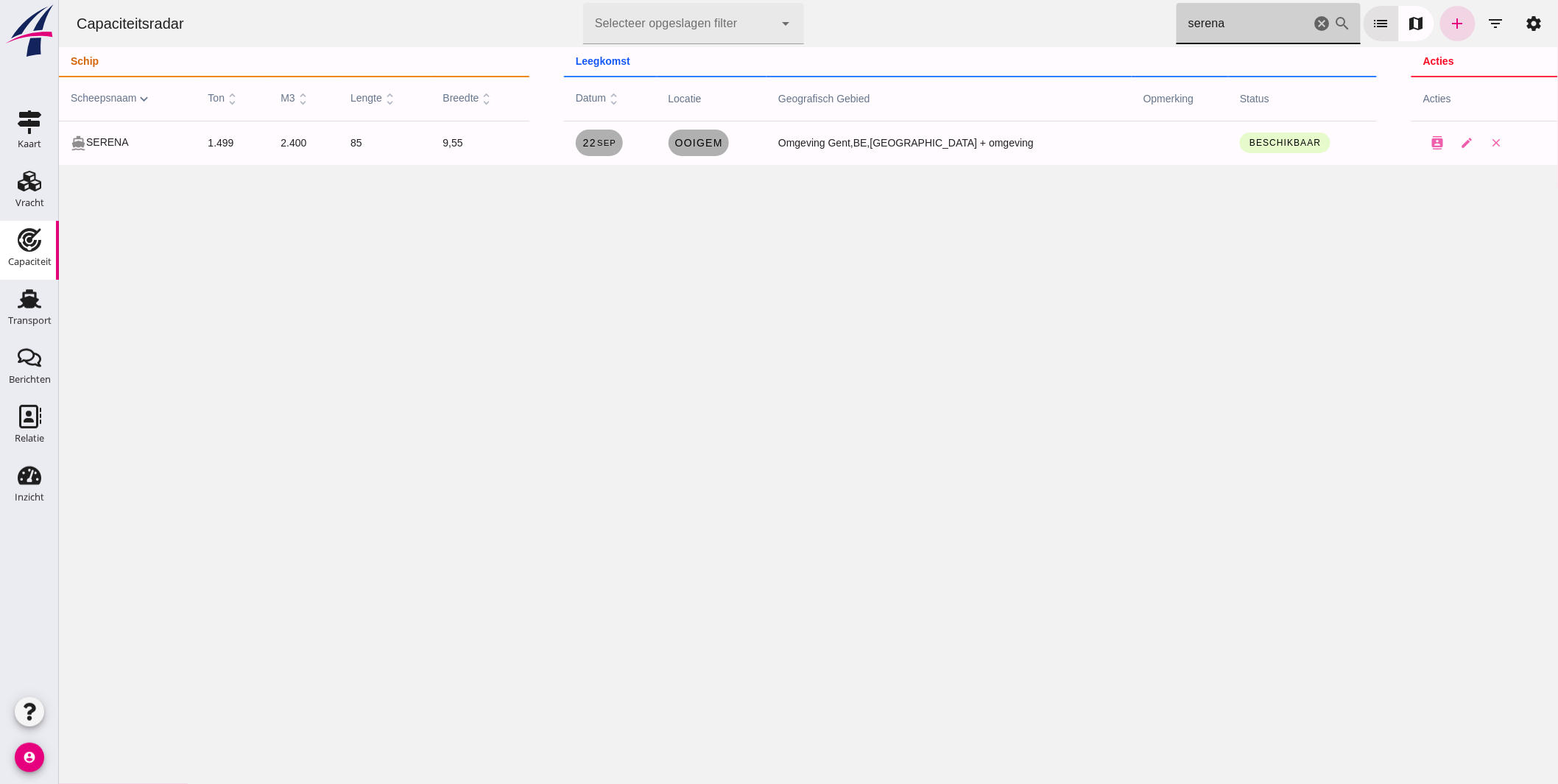
type input "serena"
click at [718, 137] on span "Ooigem" at bounding box center [697, 143] width 48 height 12
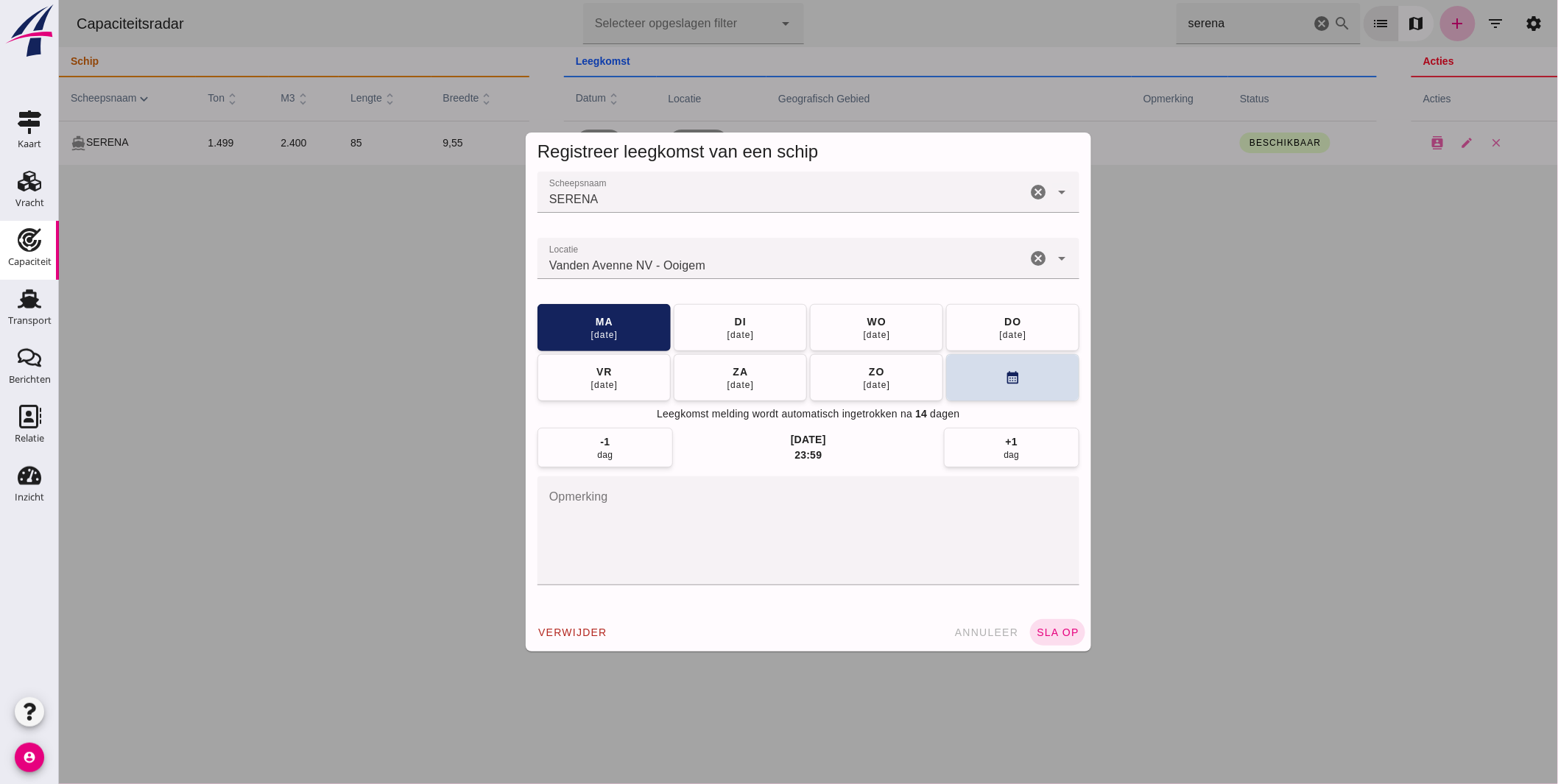
click at [720, 262] on input "Locatie" at bounding box center [780, 266] width 489 height 18
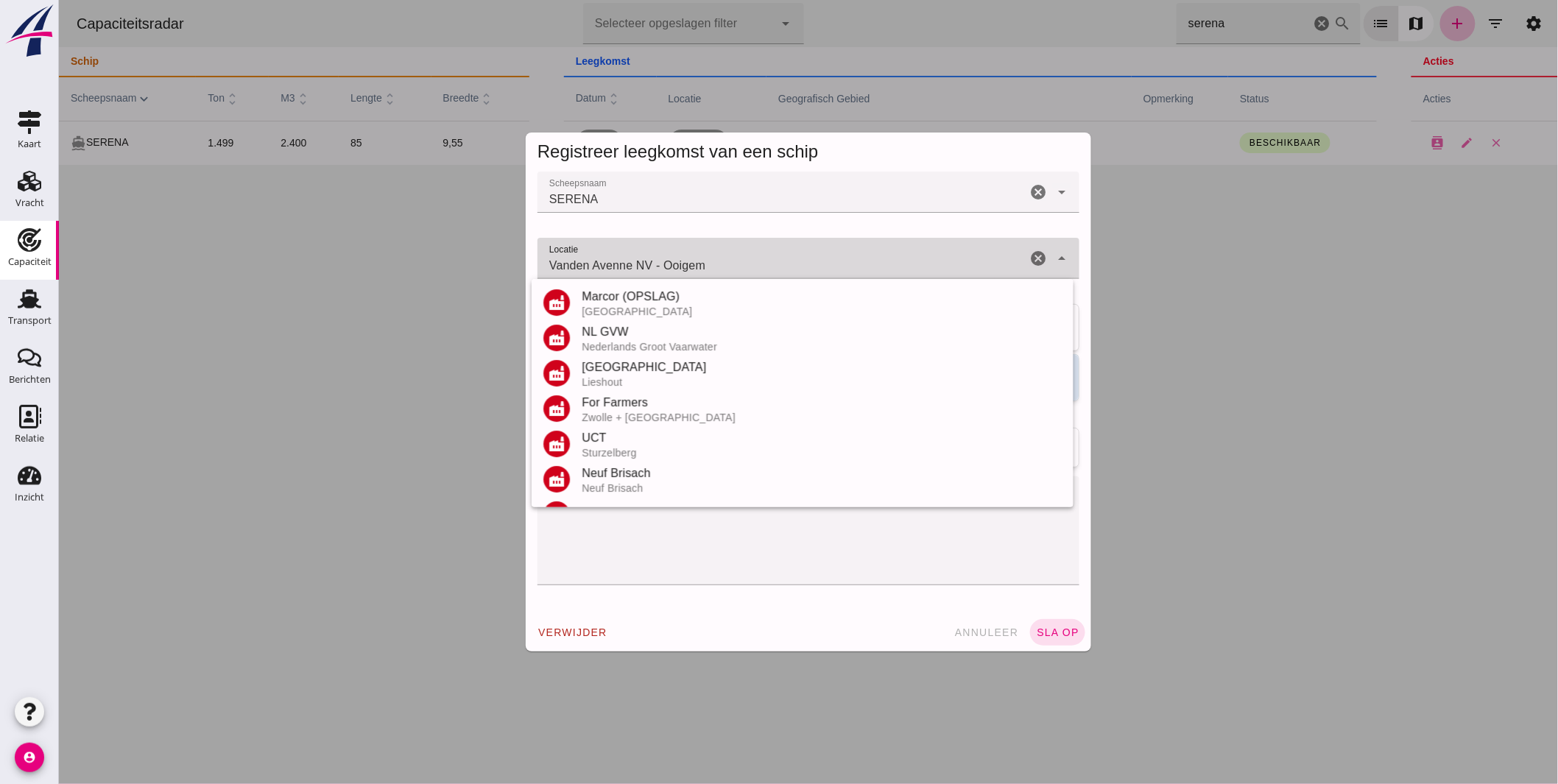
click at [720, 262] on input "Vanden Avenne NV - Ooigem" at bounding box center [780, 266] width 489 height 18
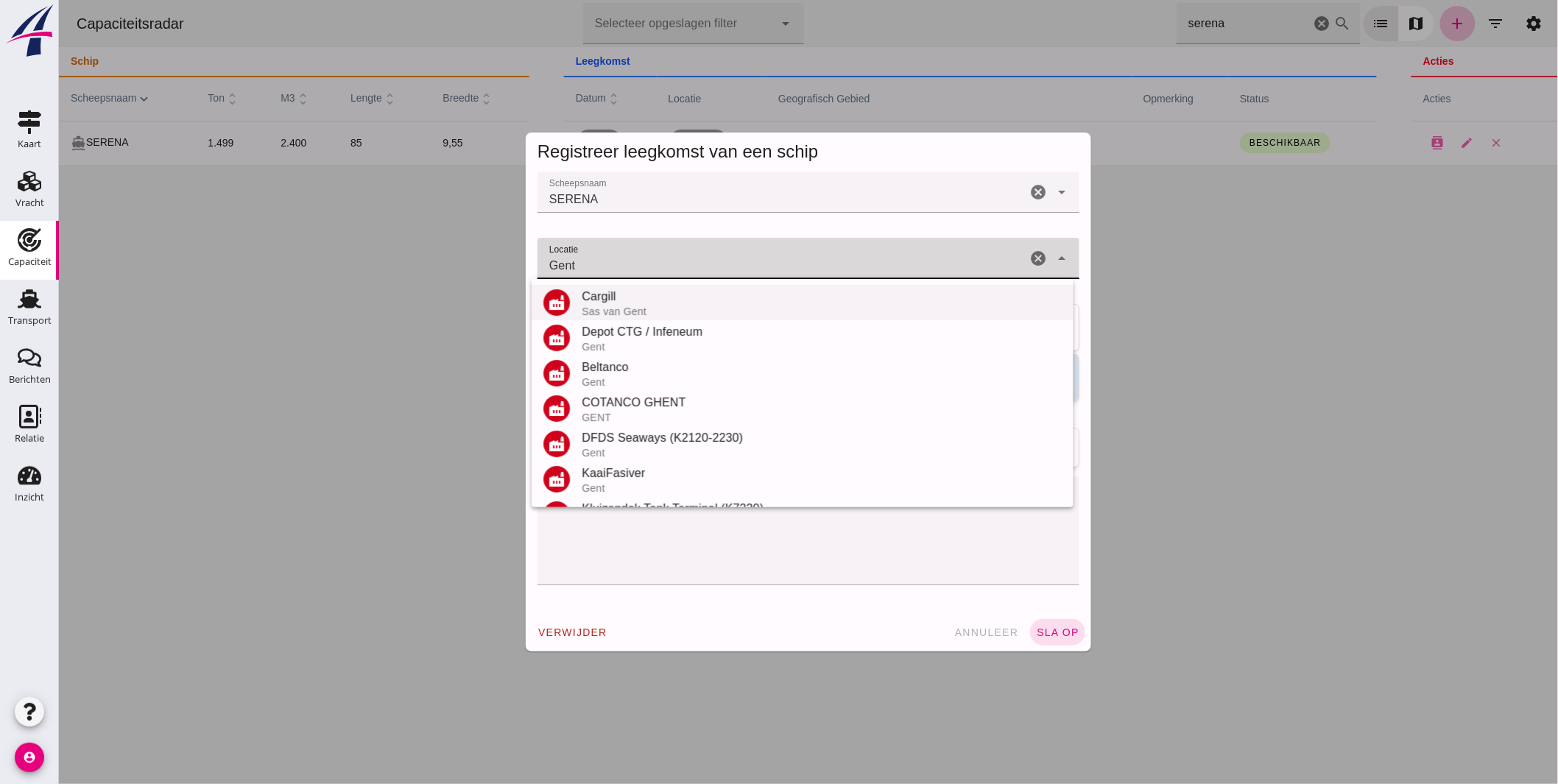
scroll to position [313, 0]
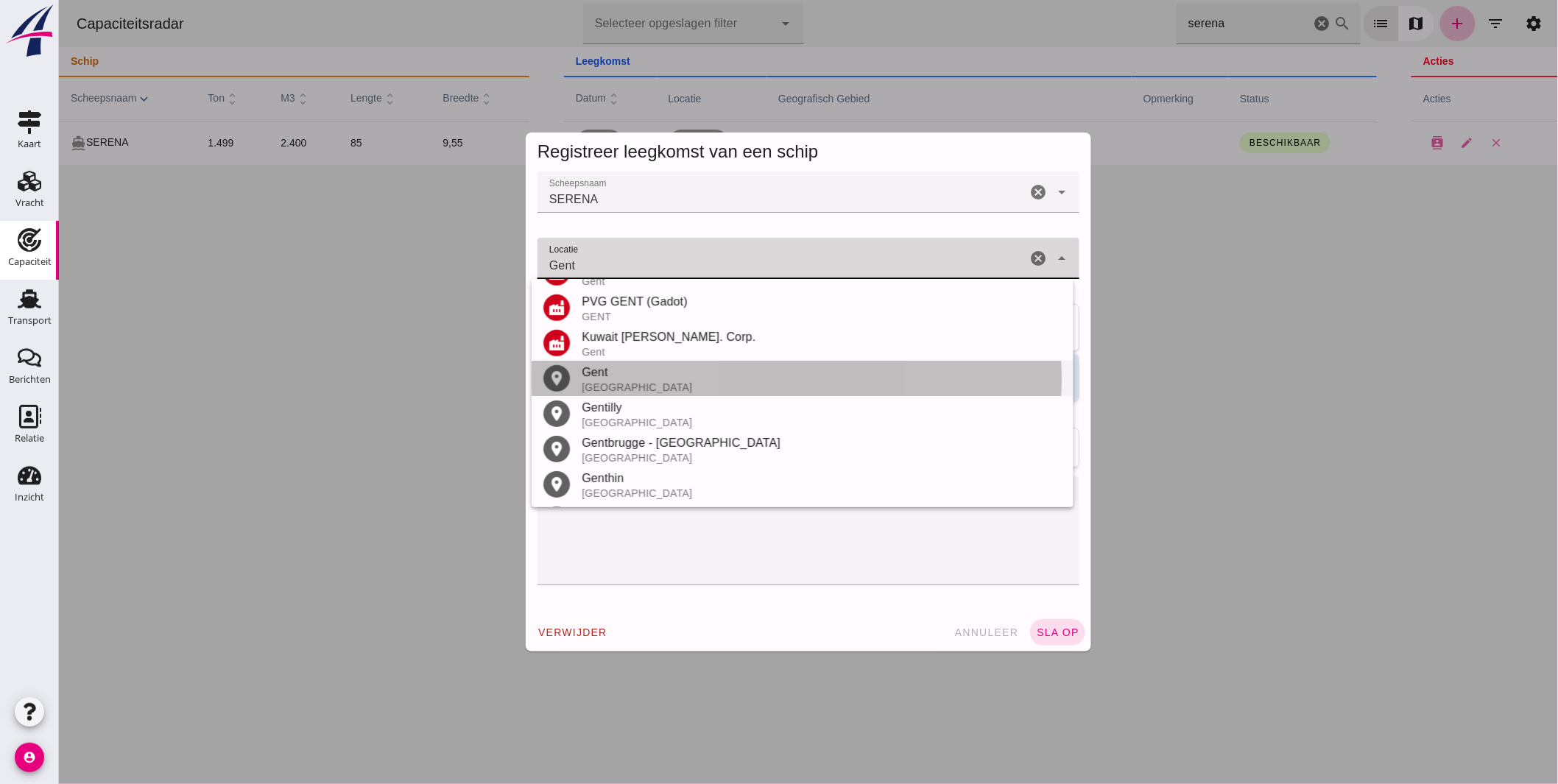
click at [631, 375] on div "Gent" at bounding box center [821, 372] width 480 height 18
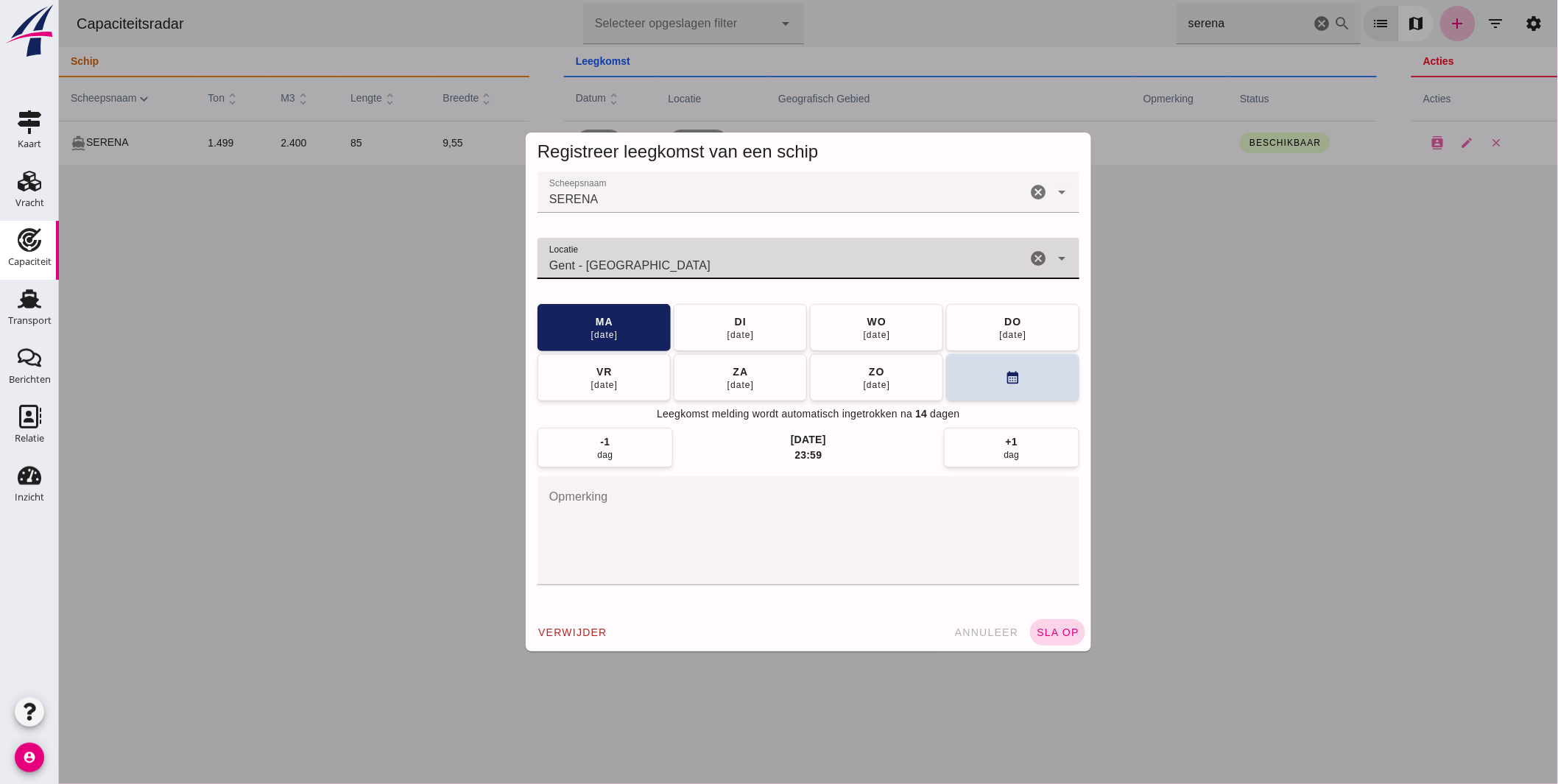
type input "Gent - Oost-Vlaanderen"
click at [1048, 626] on span "sla op" at bounding box center [1057, 632] width 43 height 12
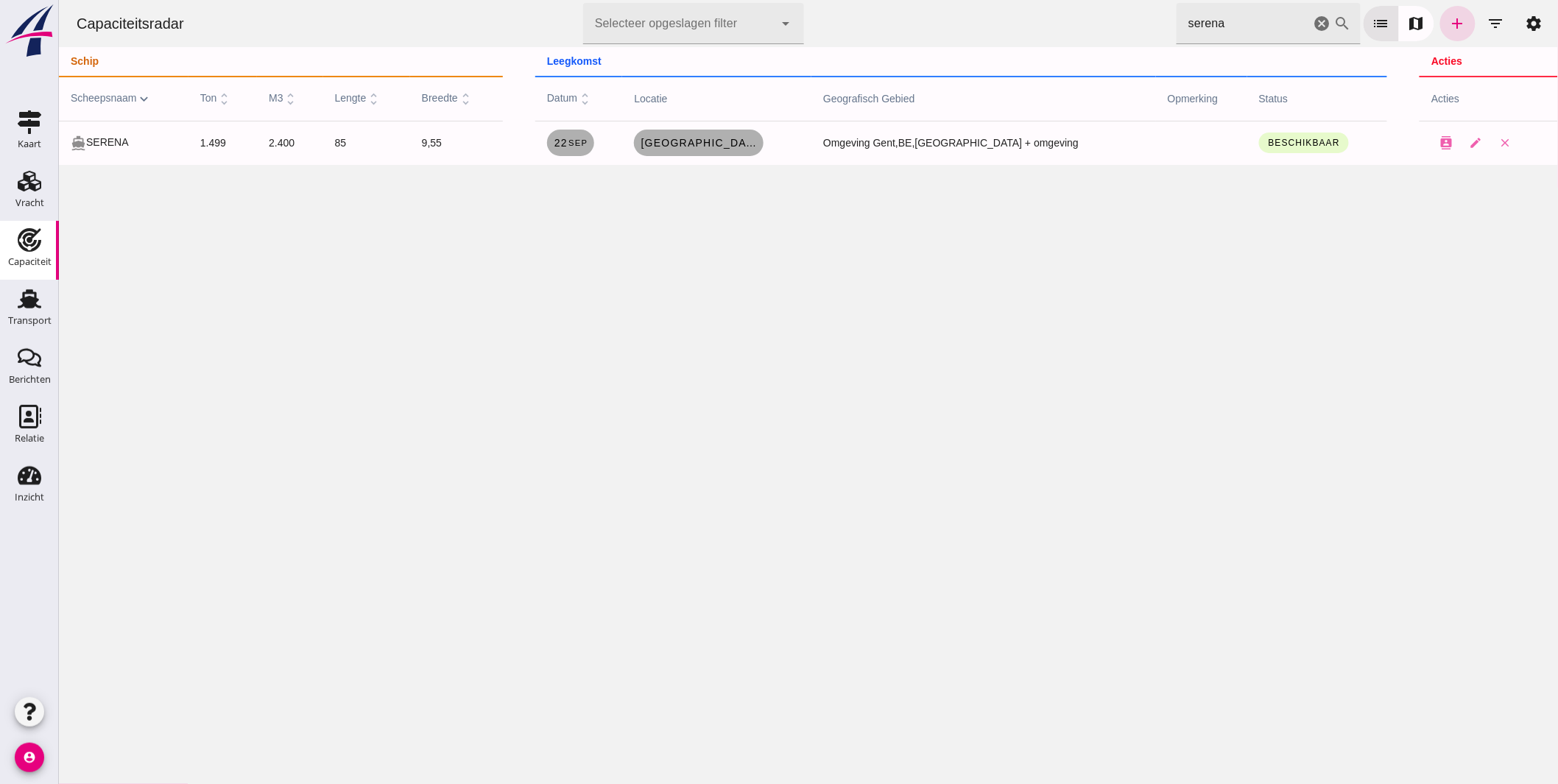
drag, startPoint x: 1209, startPoint y: 19, endPoint x: 970, endPoint y: 4, distance: 239.5
click at [984, 6] on div "Capaciteitsradar Selecteer opgeslagen filter Selecteer opgeslagen filter cancel…" at bounding box center [807, 24] width 1487 height 47
type input "a"
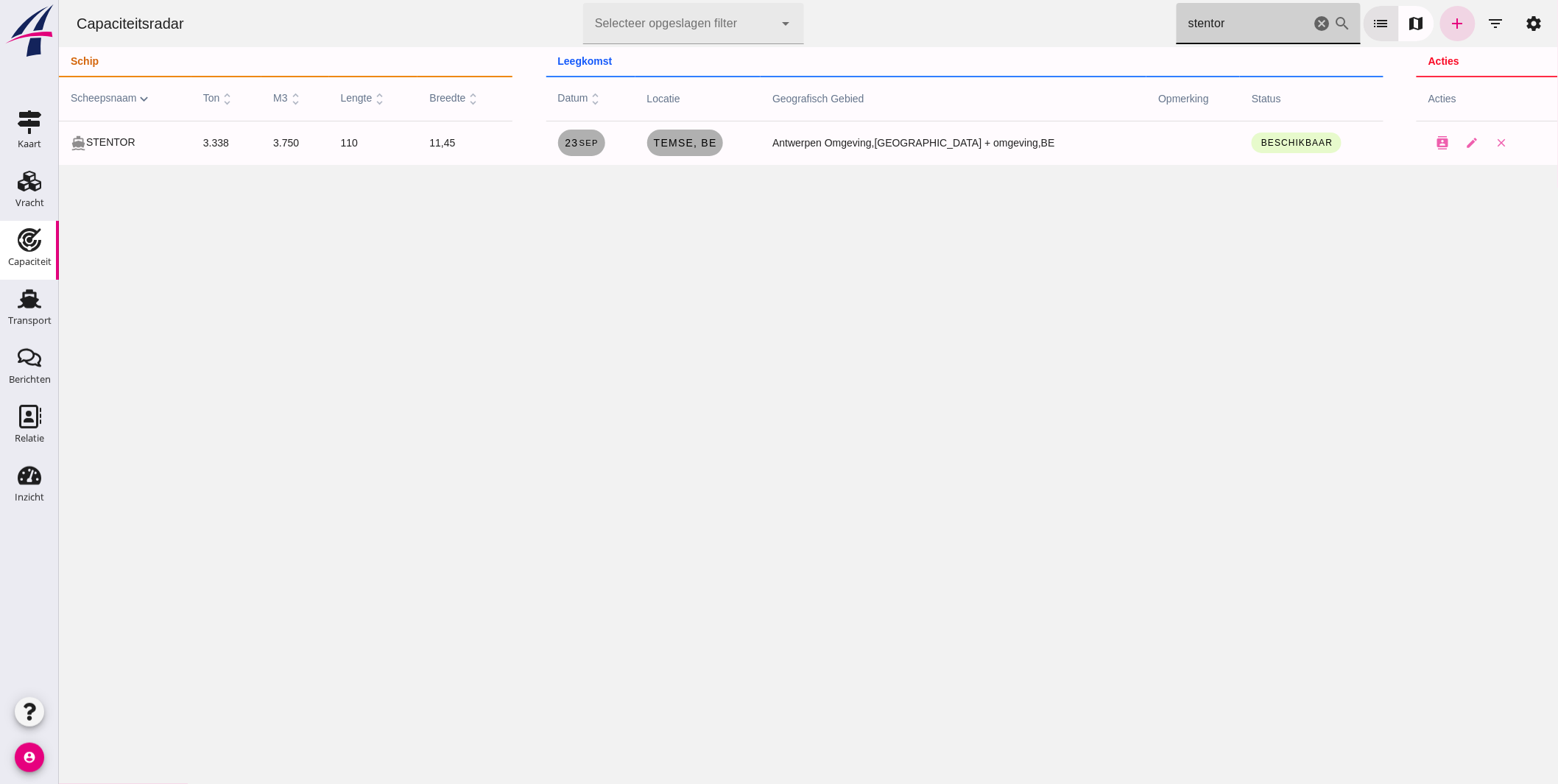
type input "stentor"
click at [39, 287] on icon "Transport" at bounding box center [30, 299] width 24 height 24
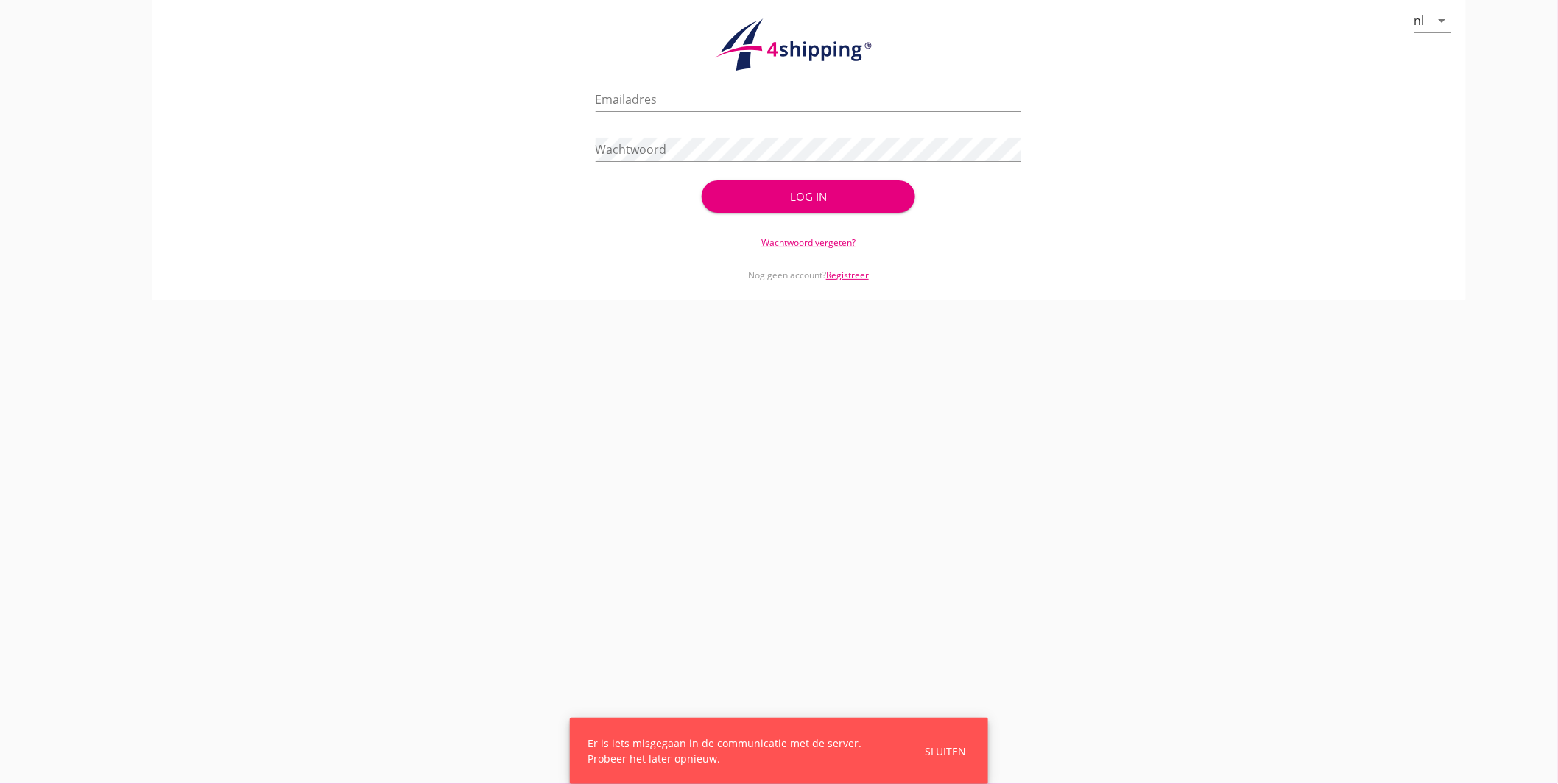
type input "jasper@stoffersbevrachtingen.nl"
drag, startPoint x: 732, startPoint y: 202, endPoint x: 594, endPoint y: 252, distance: 146.8
click at [733, 203] on div "Log in" at bounding box center [808, 196] width 165 height 17
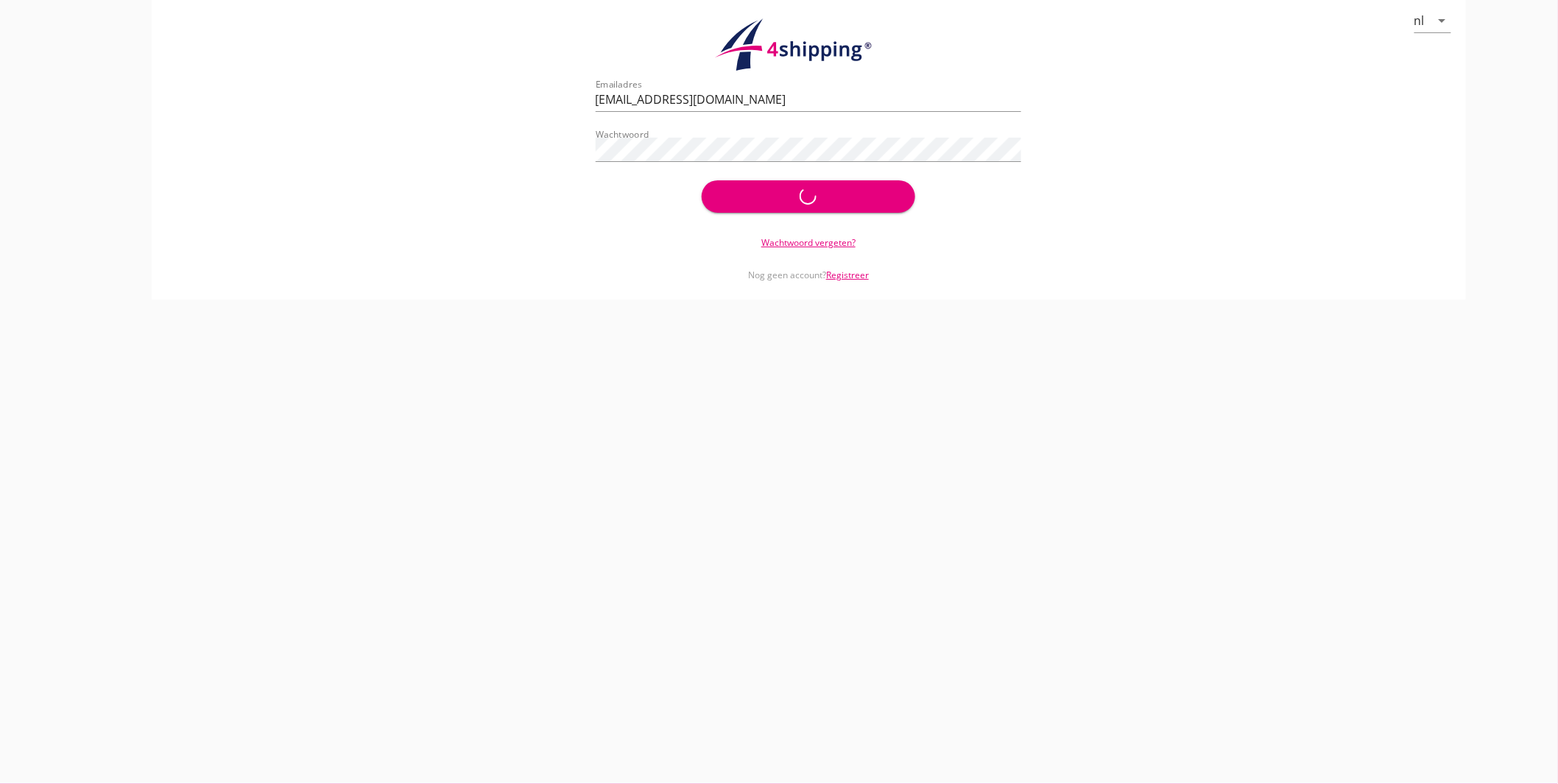
click at [819, 205] on div "Log in" at bounding box center [808, 196] width 213 height 32
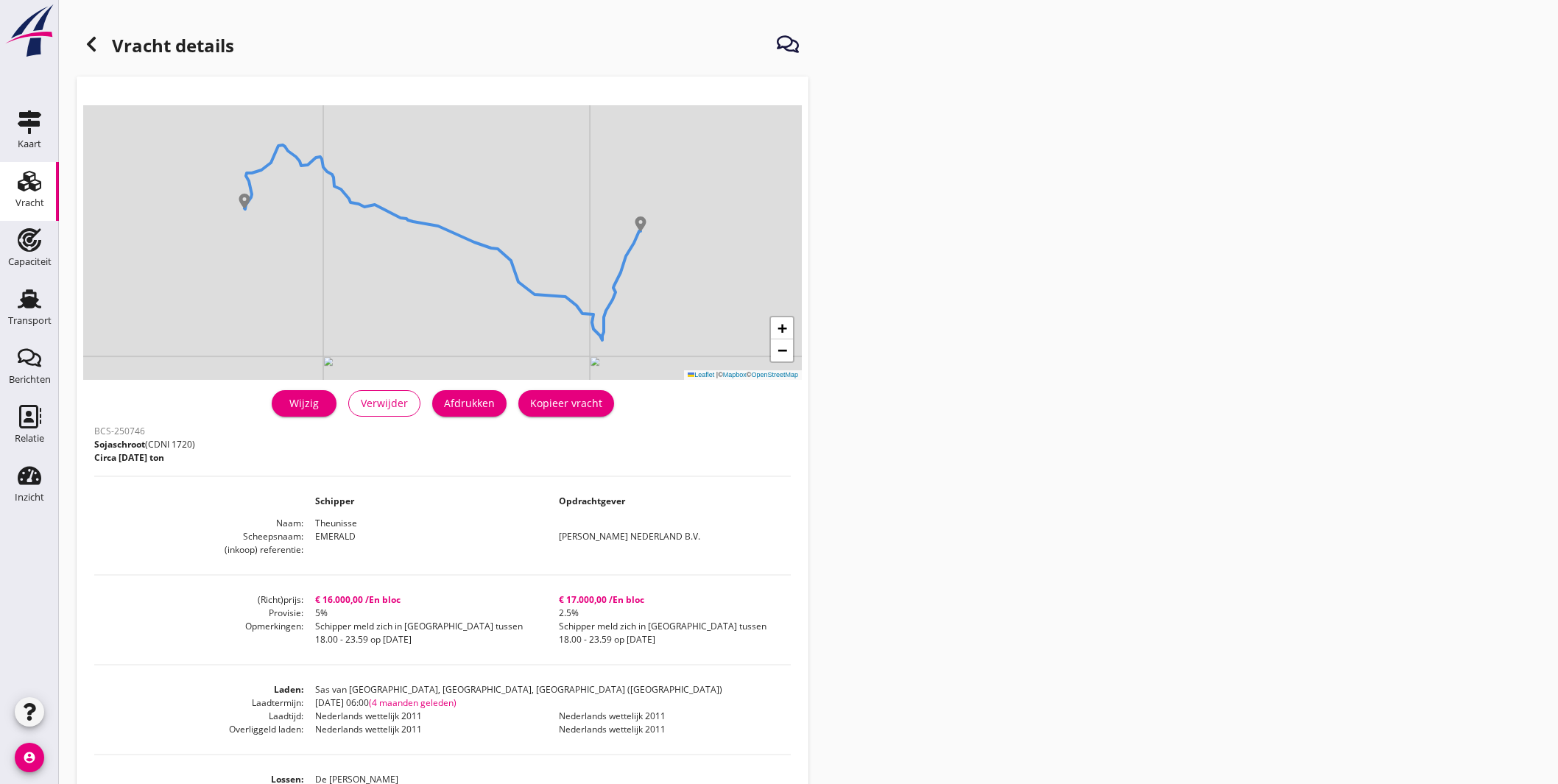
scroll to position [163, 0]
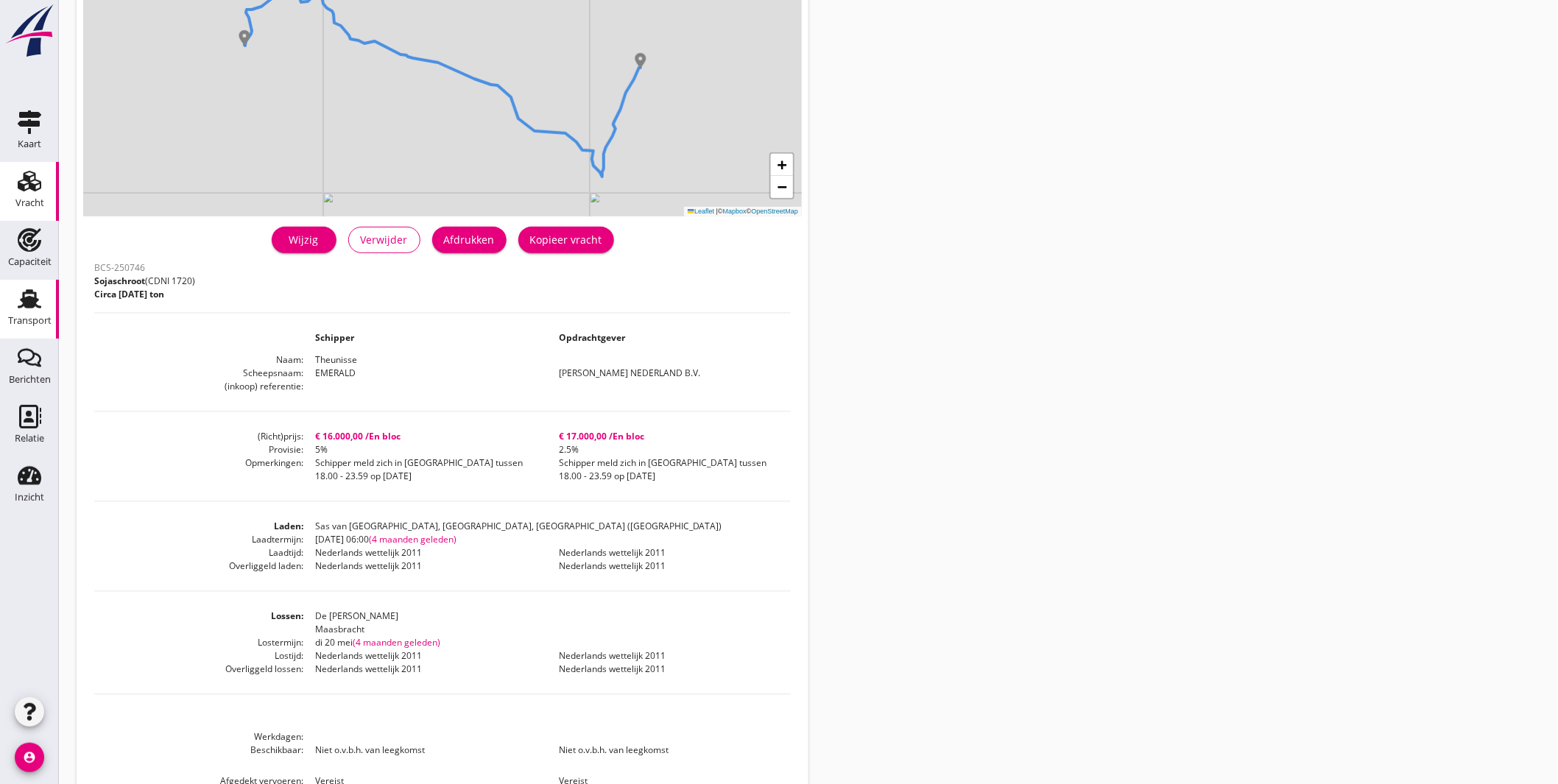
click at [13, 302] on link "Transport Transport" at bounding box center [30, 309] width 59 height 59
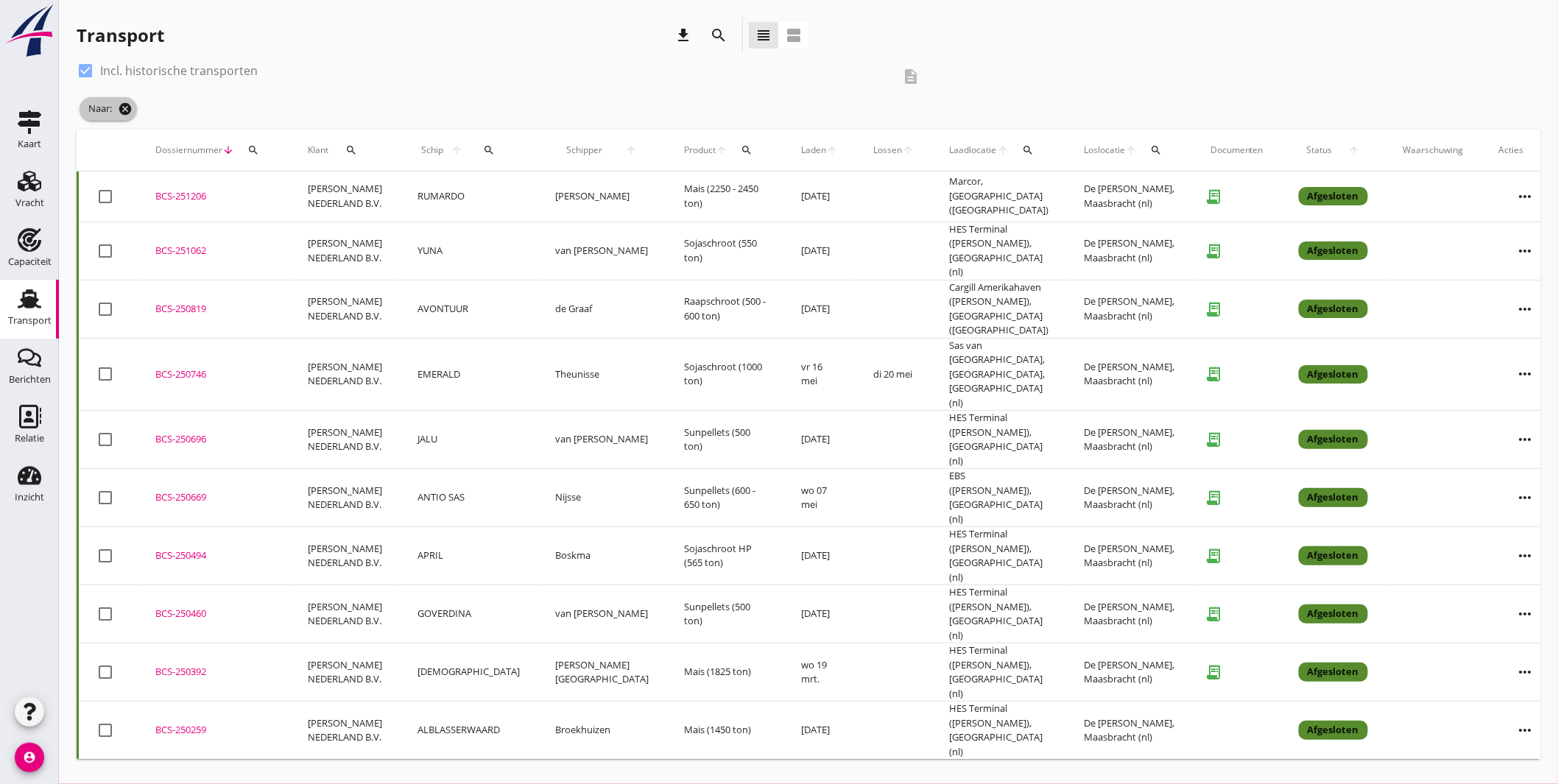
click at [130, 105] on icon "cancel" at bounding box center [125, 108] width 15 height 15
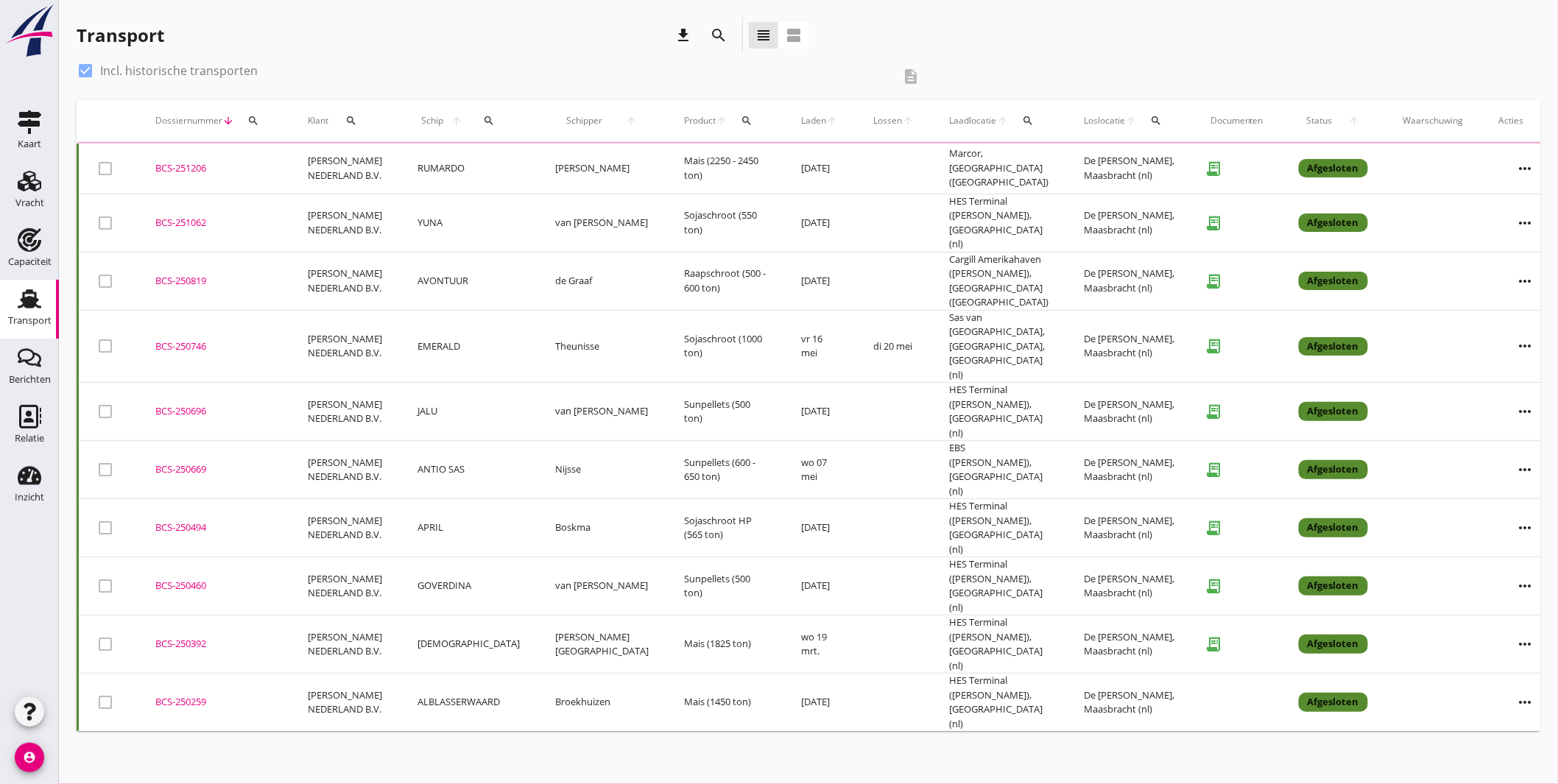
click at [90, 62] on div at bounding box center [85, 70] width 25 height 25
checkbox input "false"
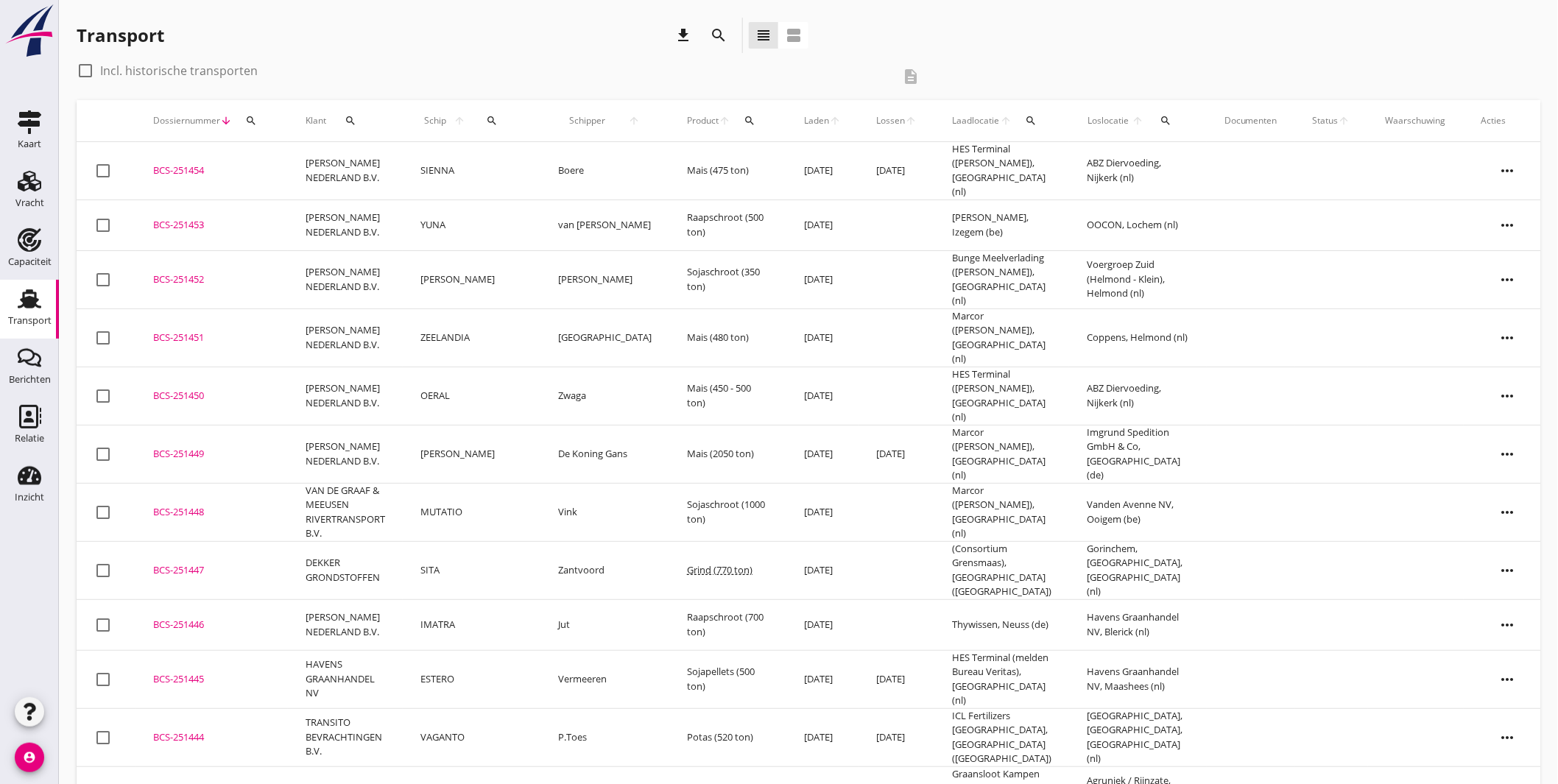
click at [491, 112] on button "search" at bounding box center [492, 120] width 33 height 27
click at [535, 156] on input "Zoek op (scheeps)naam" at bounding box center [562, 163] width 154 height 24
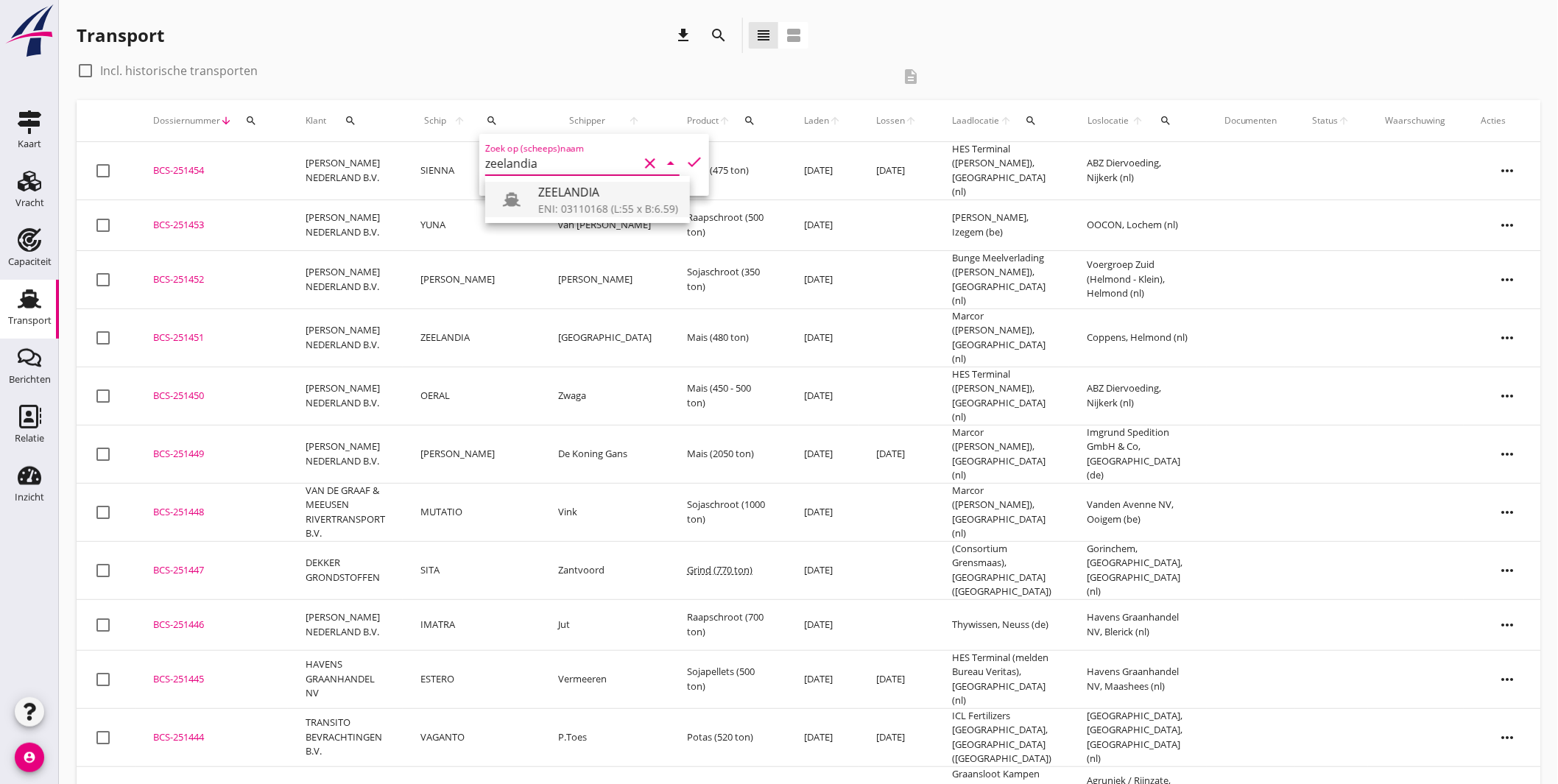
click at [548, 197] on div "ZEELANDIA" at bounding box center [608, 192] width 140 height 18
click at [685, 158] on icon "check" at bounding box center [694, 162] width 18 height 18
type input "ZEELANDIA"
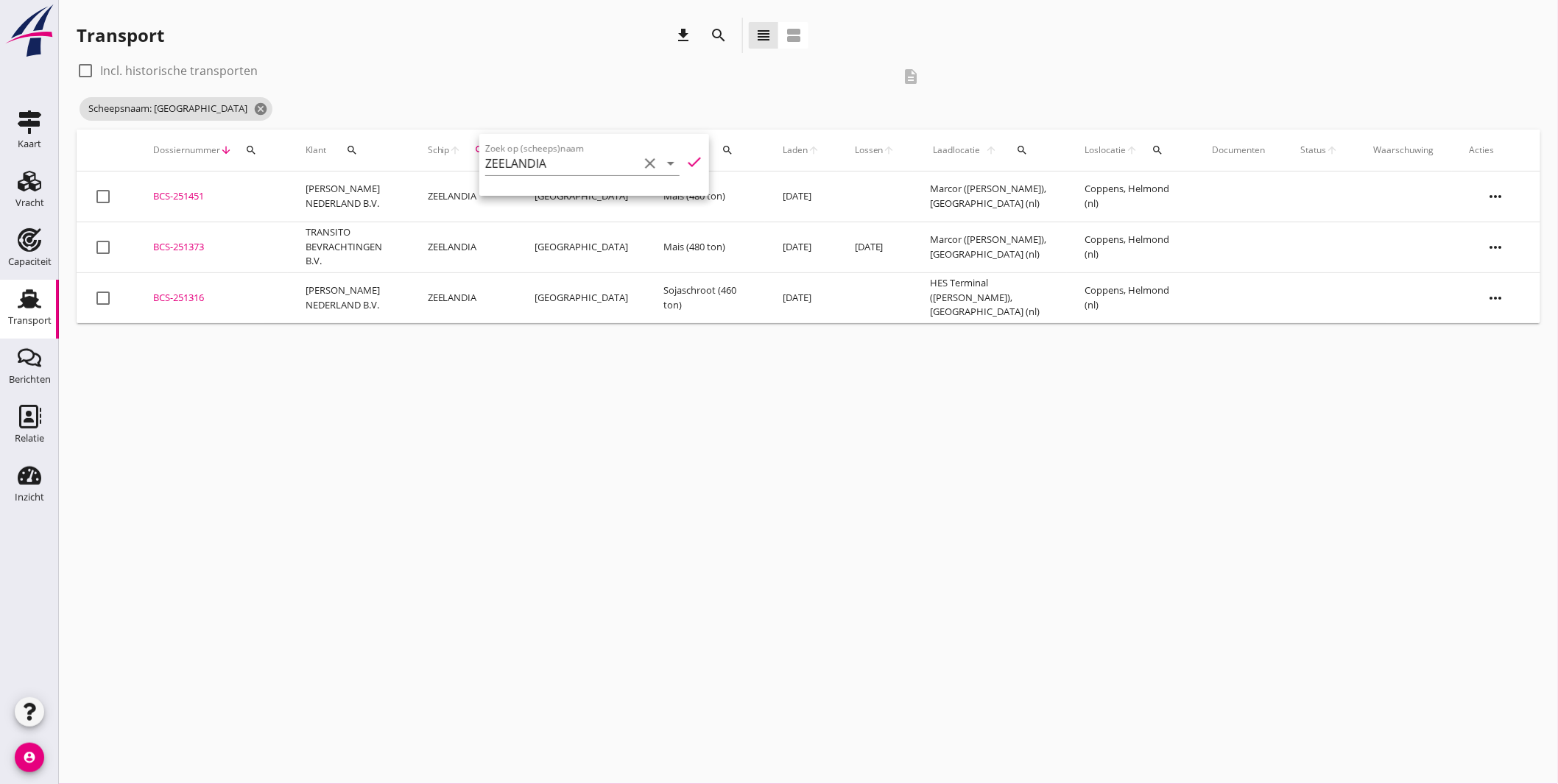
click at [197, 294] on div "BCS-251316" at bounding box center [212, 297] width 117 height 15
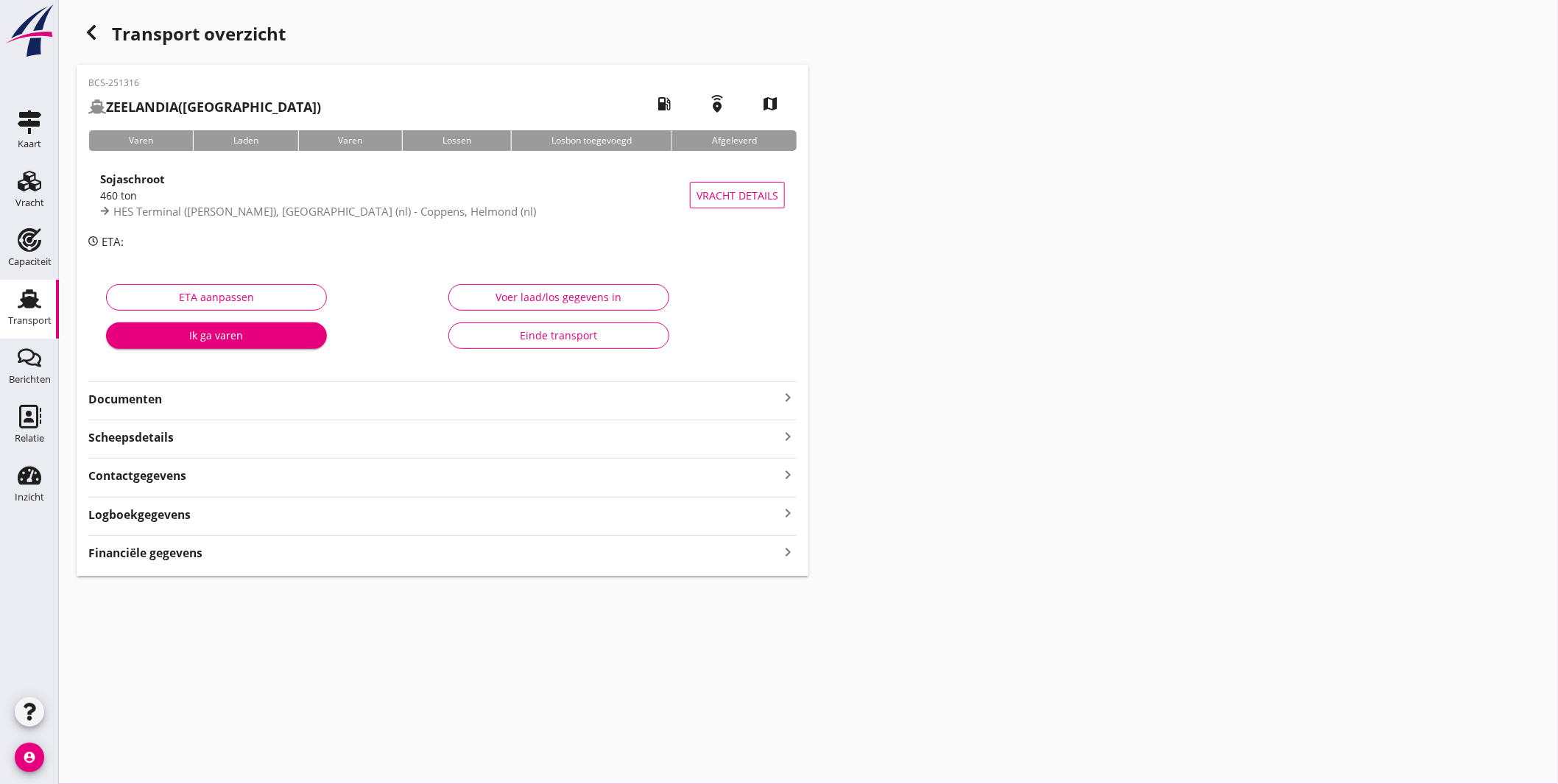
click at [541, 401] on strong "Documenten" at bounding box center [434, 398] width 691 height 17
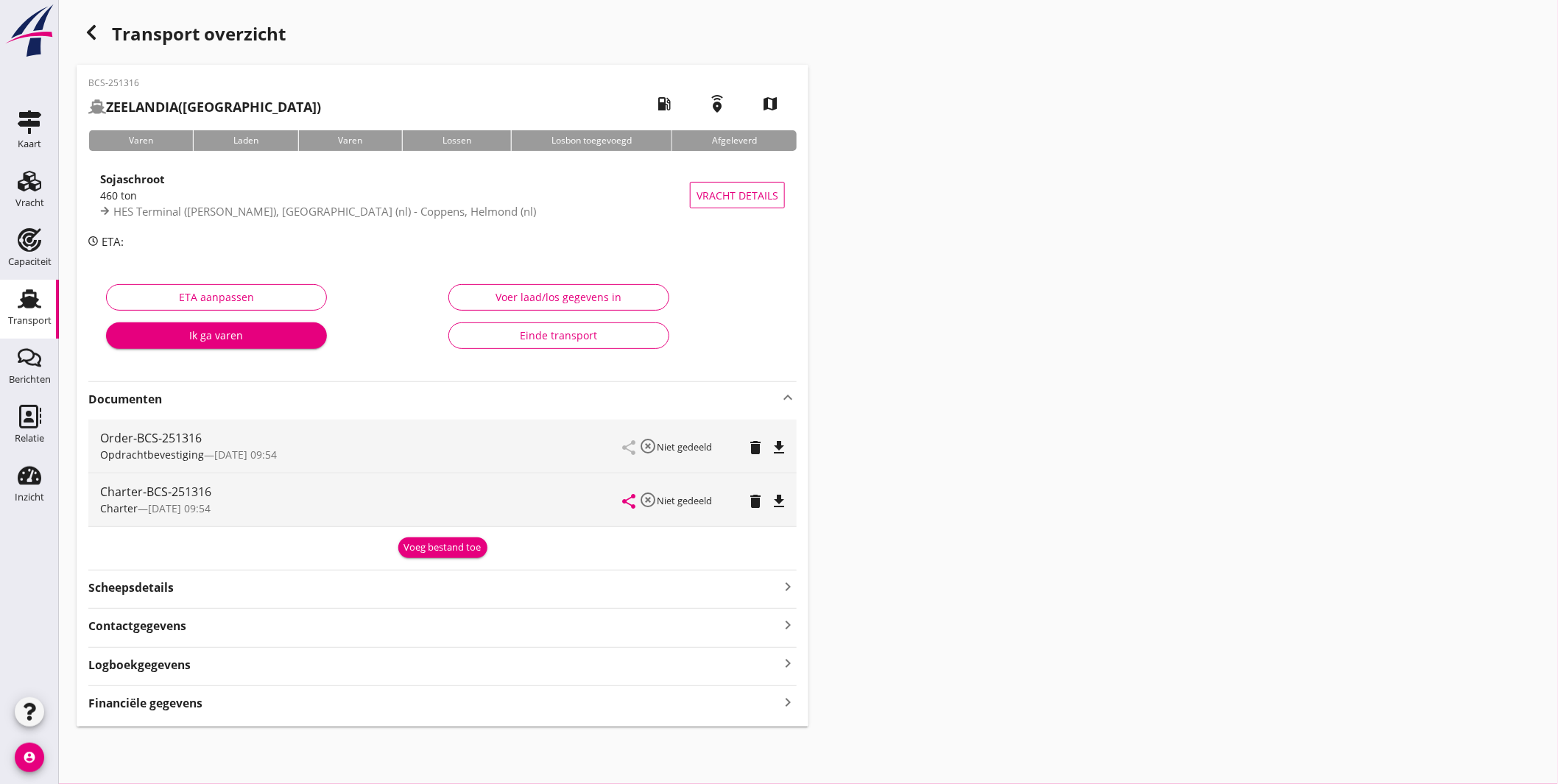
click at [91, 25] on icon "button" at bounding box center [92, 32] width 18 height 18
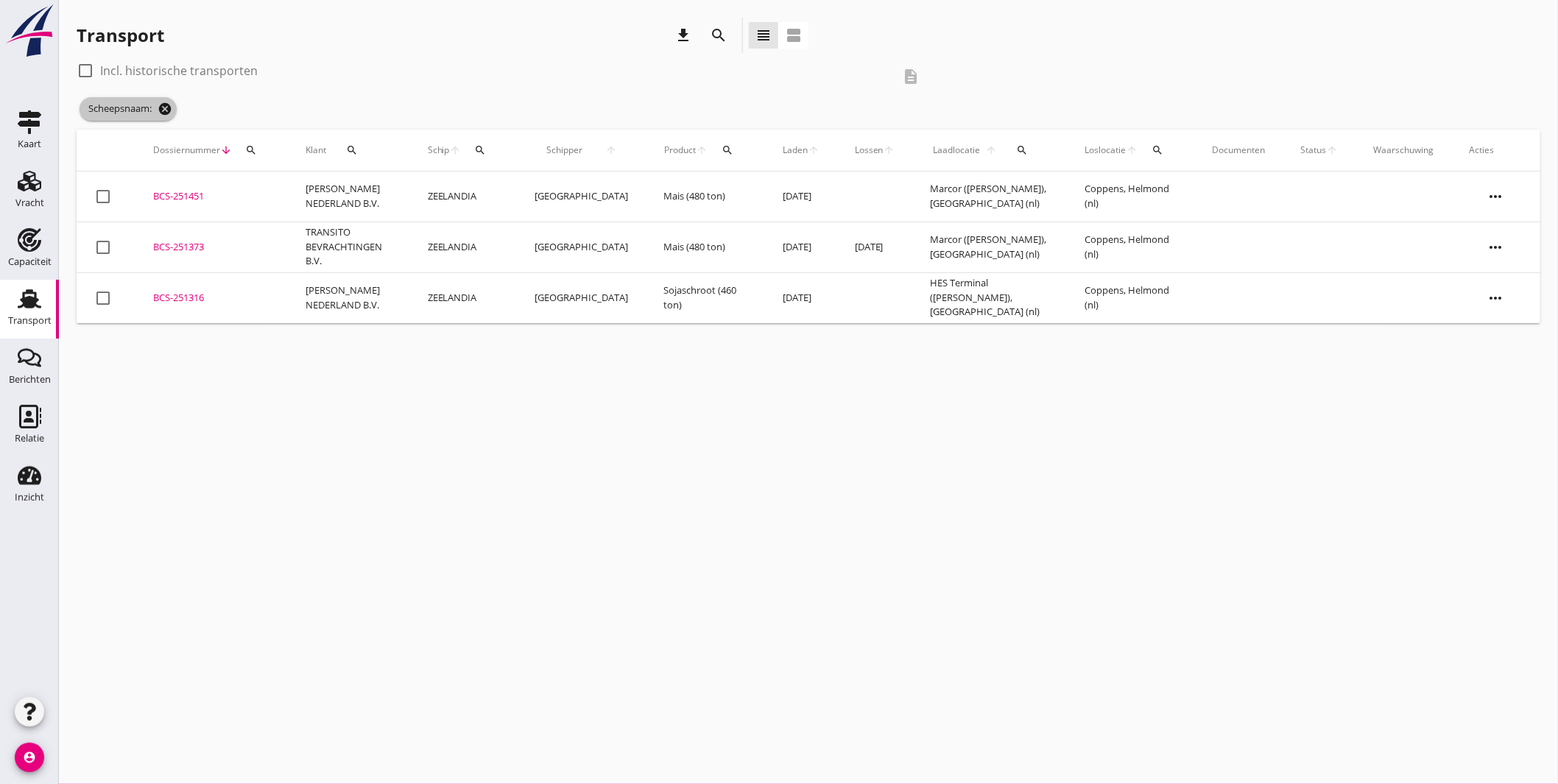
click at [171, 110] on icon "cancel" at bounding box center [164, 108] width 15 height 15
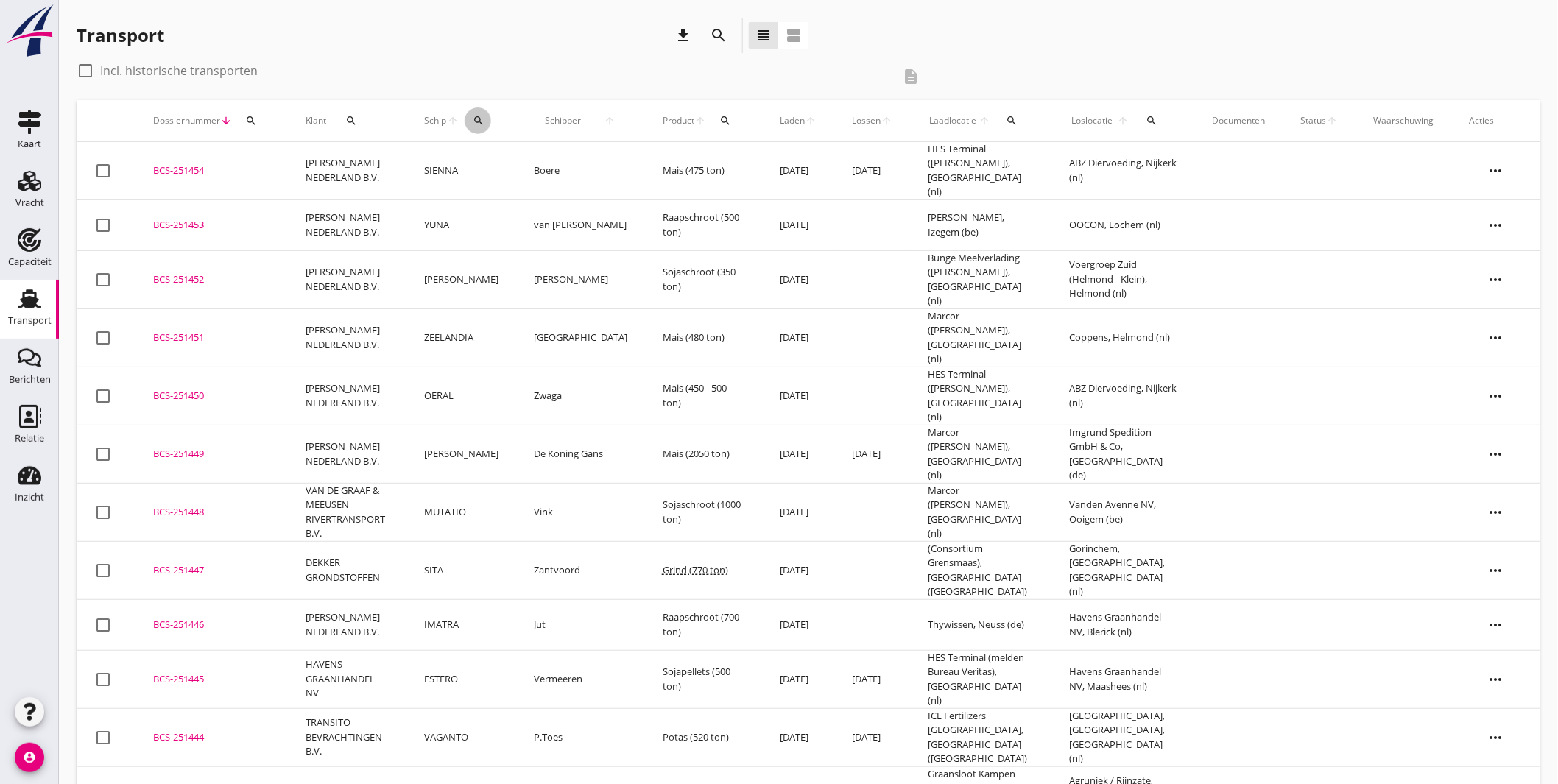
click at [484, 120] on icon "search" at bounding box center [478, 121] width 12 height 12
click at [516, 153] on input "Zoek op (scheeps)naam" at bounding box center [563, 163] width 154 height 24
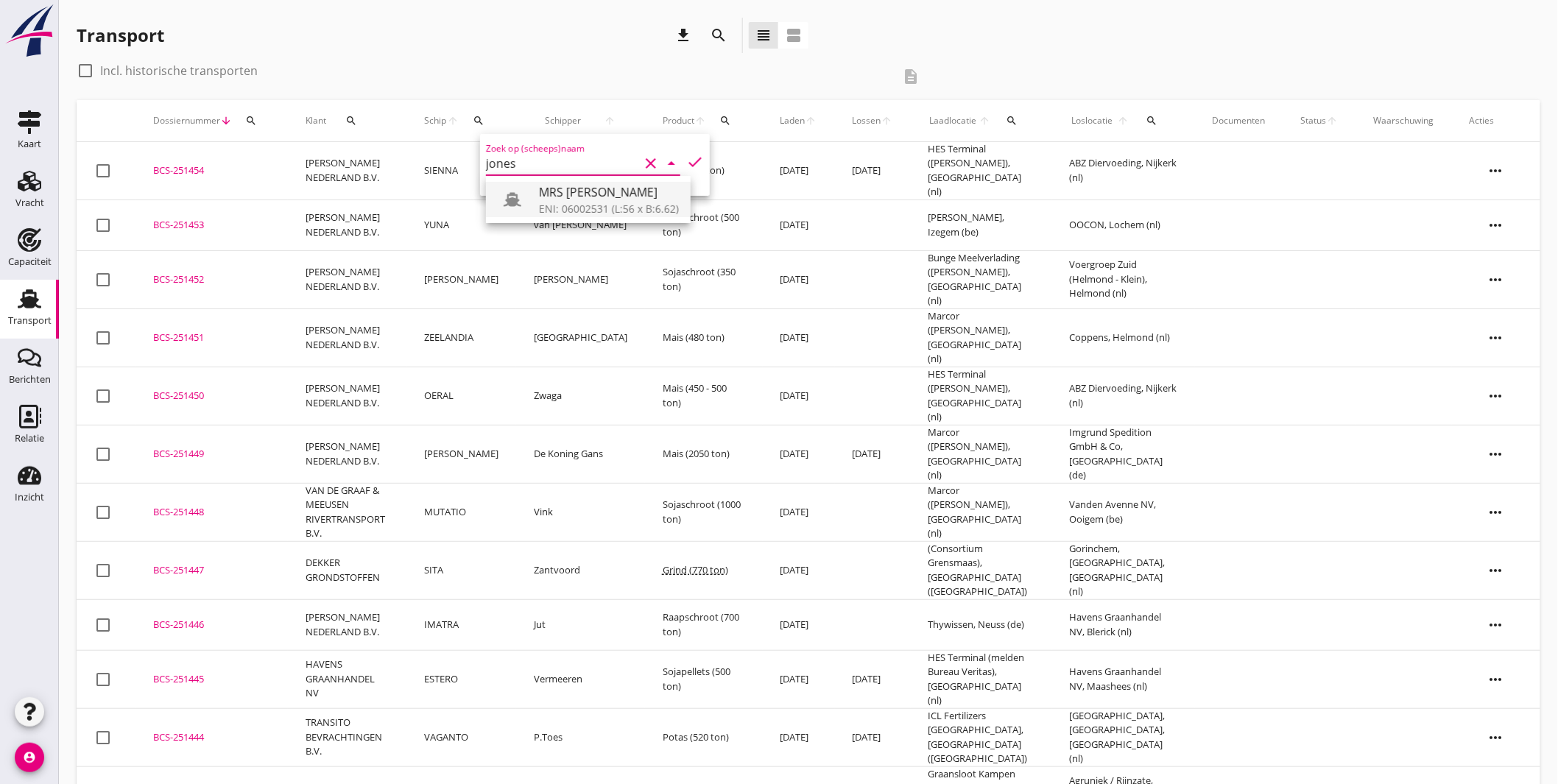
click at [558, 197] on div "MRS [PERSON_NAME]" at bounding box center [608, 192] width 140 height 18
click at [688, 153] on icon "check" at bounding box center [695, 162] width 18 height 18
type input "MRS [PERSON_NAME]"
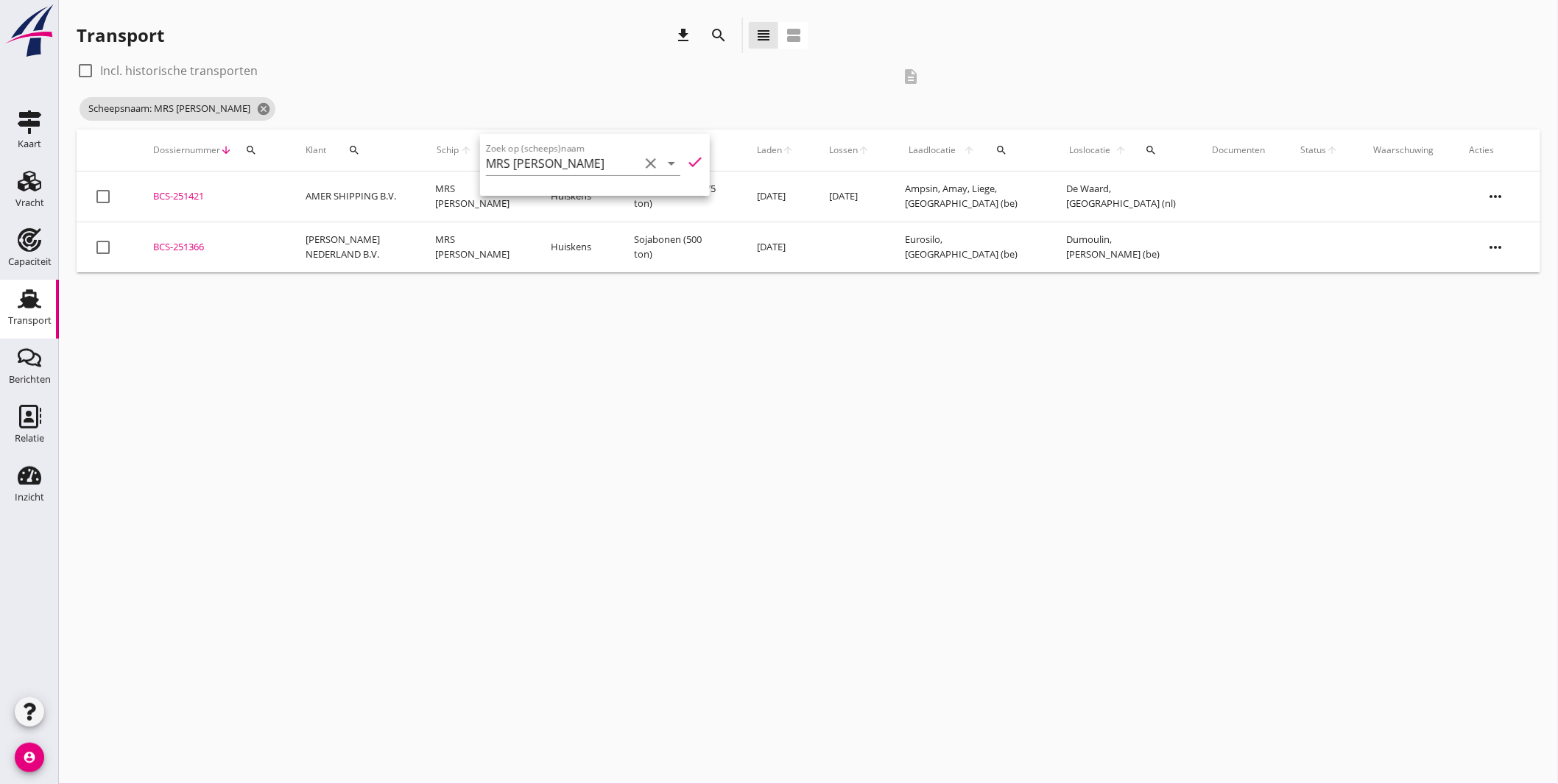
click at [172, 245] on div "BCS-251366" at bounding box center [212, 247] width 117 height 15
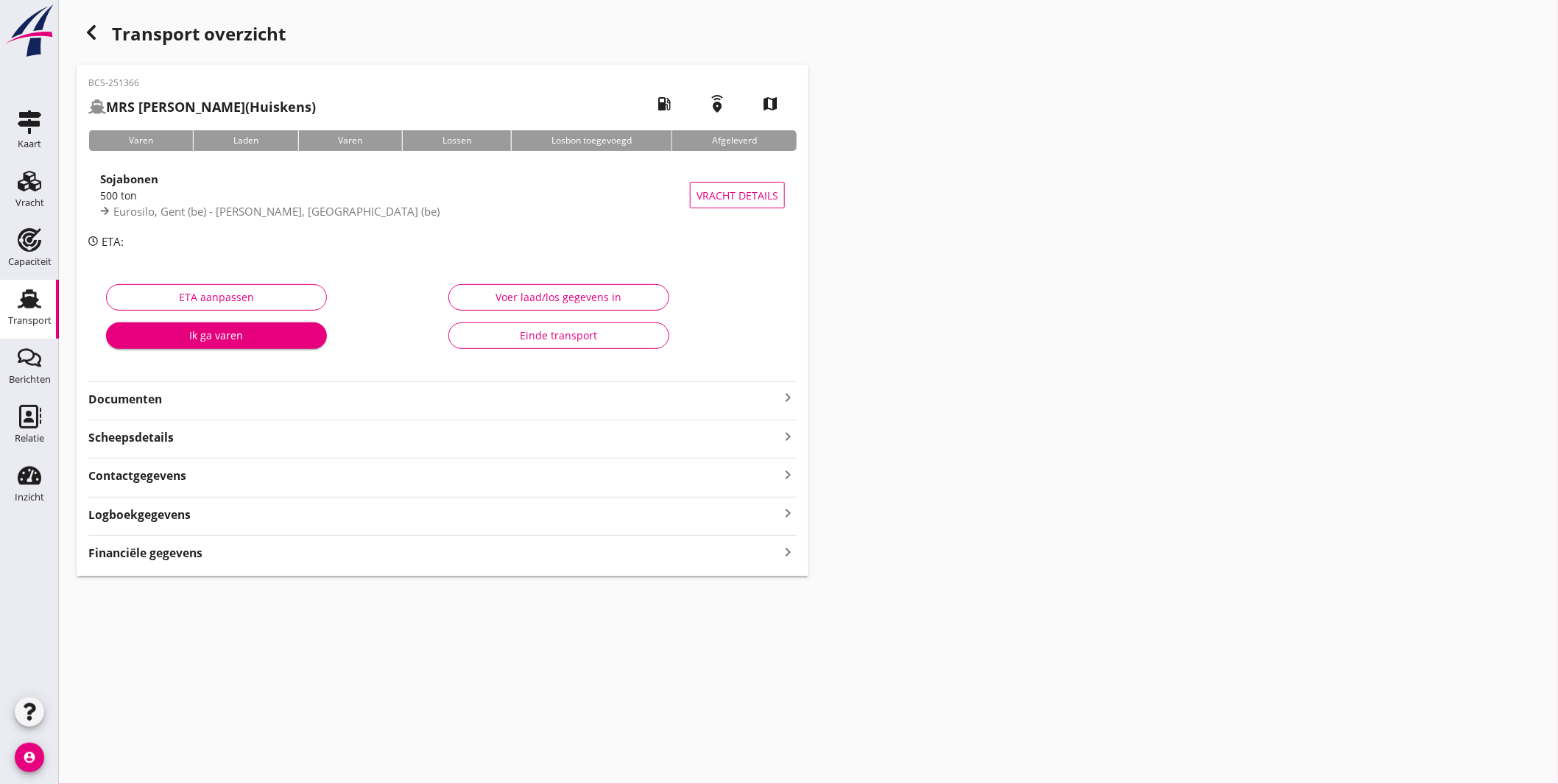
click at [222, 399] on strong "Documenten" at bounding box center [434, 398] width 691 height 17
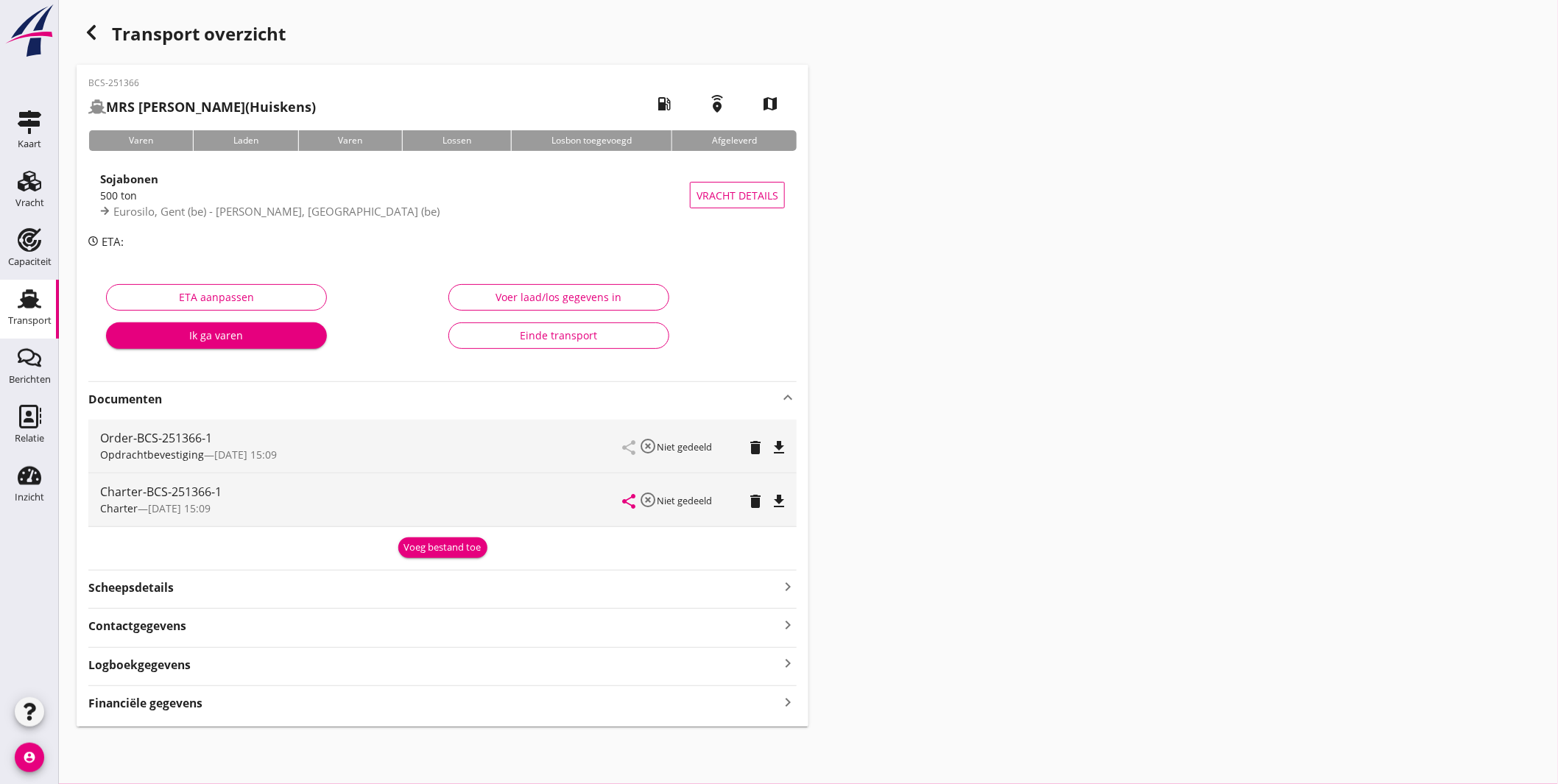
click at [222, 399] on strong "Documenten" at bounding box center [434, 398] width 691 height 17
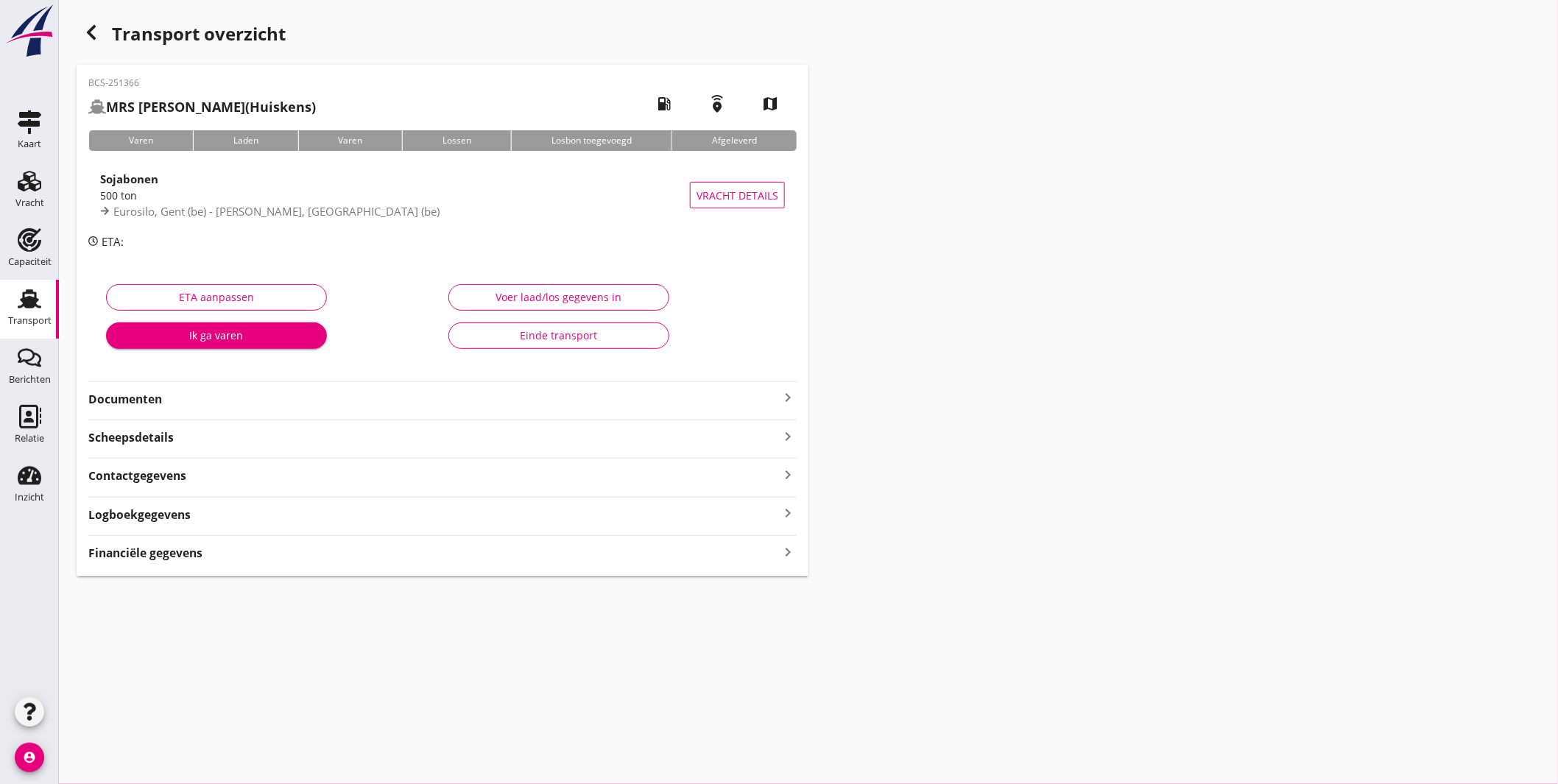
click at [872, 332] on div "Transport overzicht BCS-251366 MRS JONES (Huiskens) local_gas_station emergency…" at bounding box center [808, 297] width 1499 height 594
click at [93, 25] on icon "button" at bounding box center [92, 32] width 18 height 18
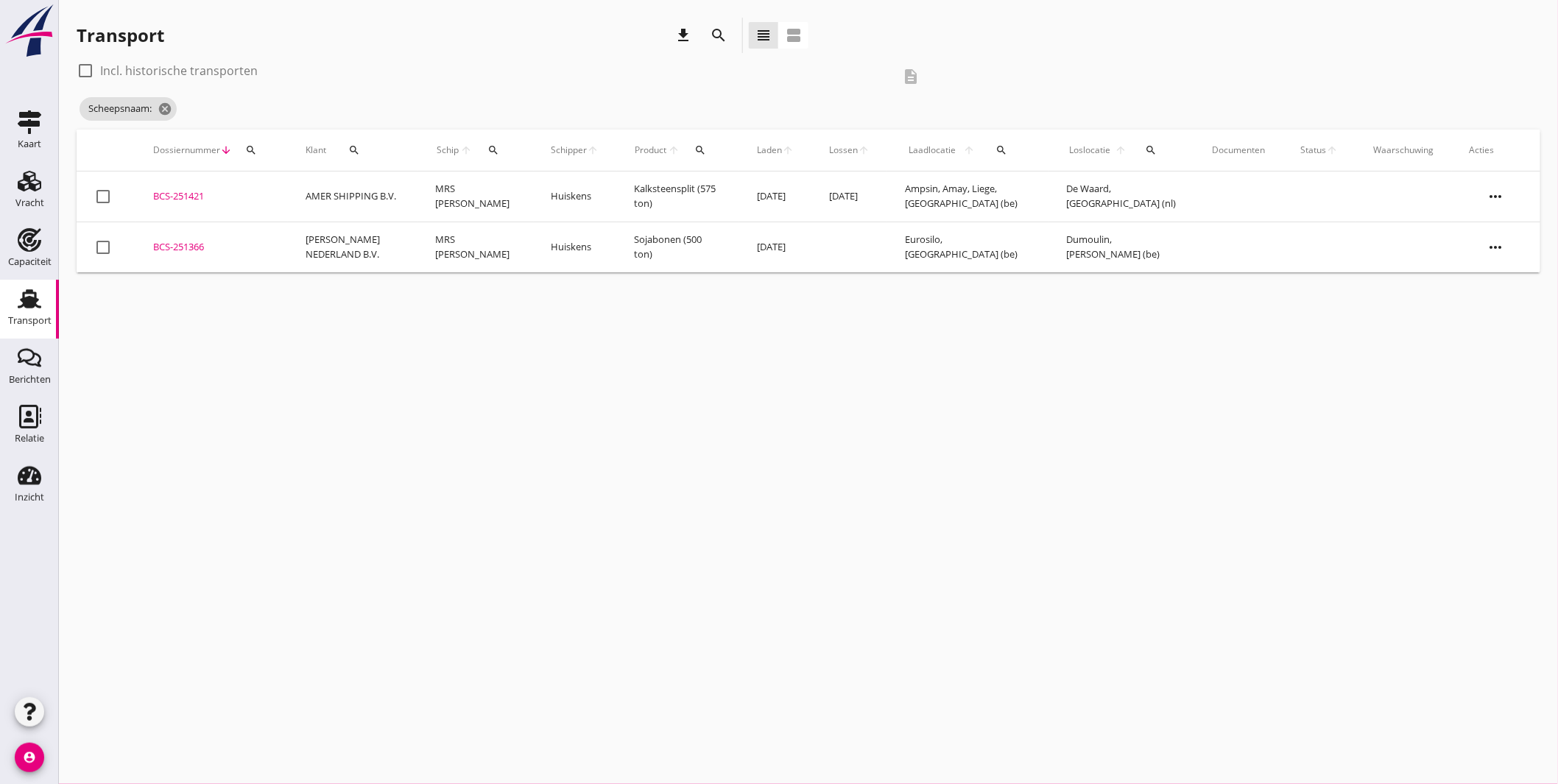
click at [445, 349] on div "cancel You are impersonating another user. Transport download search view_headl…" at bounding box center [808, 392] width 1499 height 784
click at [166, 105] on icon "cancel" at bounding box center [164, 108] width 15 height 15
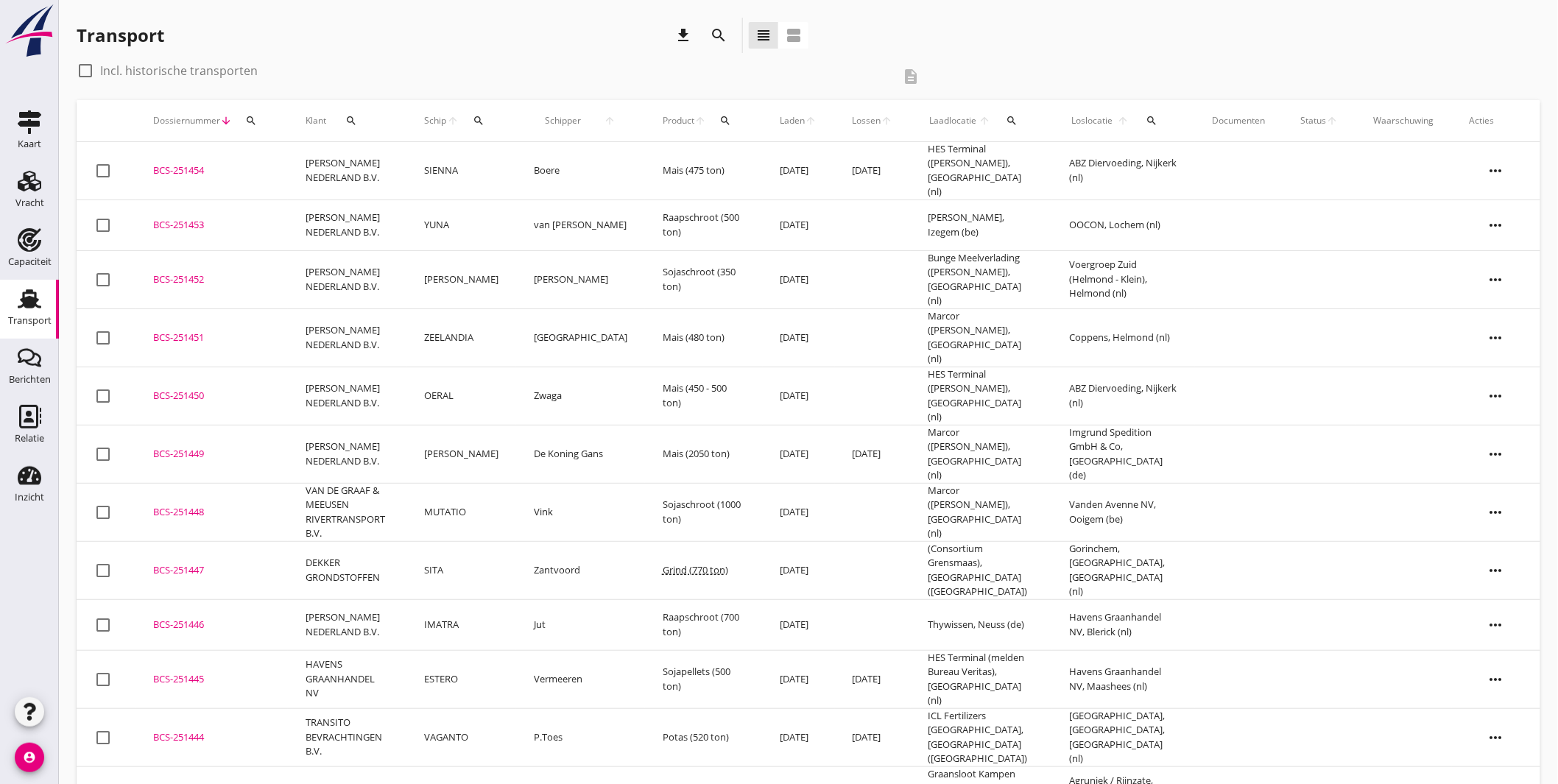
click at [488, 109] on button "search" at bounding box center [478, 120] width 28 height 27
click at [563, 163] on input "Zoek op (scheeps)naam" at bounding box center [563, 163] width 154 height 24
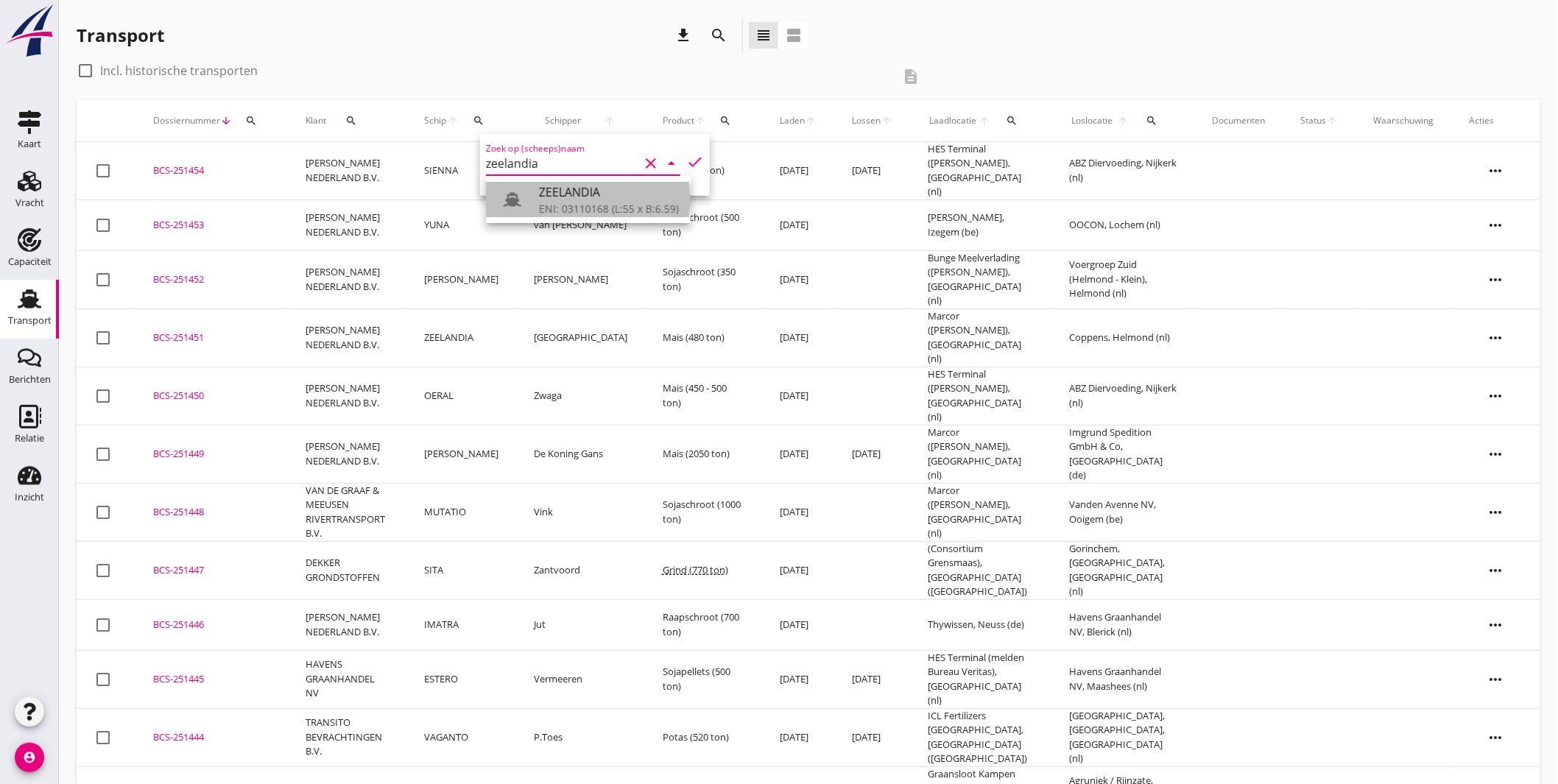
click at [592, 193] on div "ZEELANDIA" at bounding box center [608, 192] width 140 height 18
click at [688, 150] on div "Zoek op (scheeps)naam ZEELANDIA clear arrow_drop_down check" at bounding box center [594, 164] width 229 height 62
click at [690, 156] on icon "check" at bounding box center [695, 162] width 18 height 18
type input "ZEELANDIA"
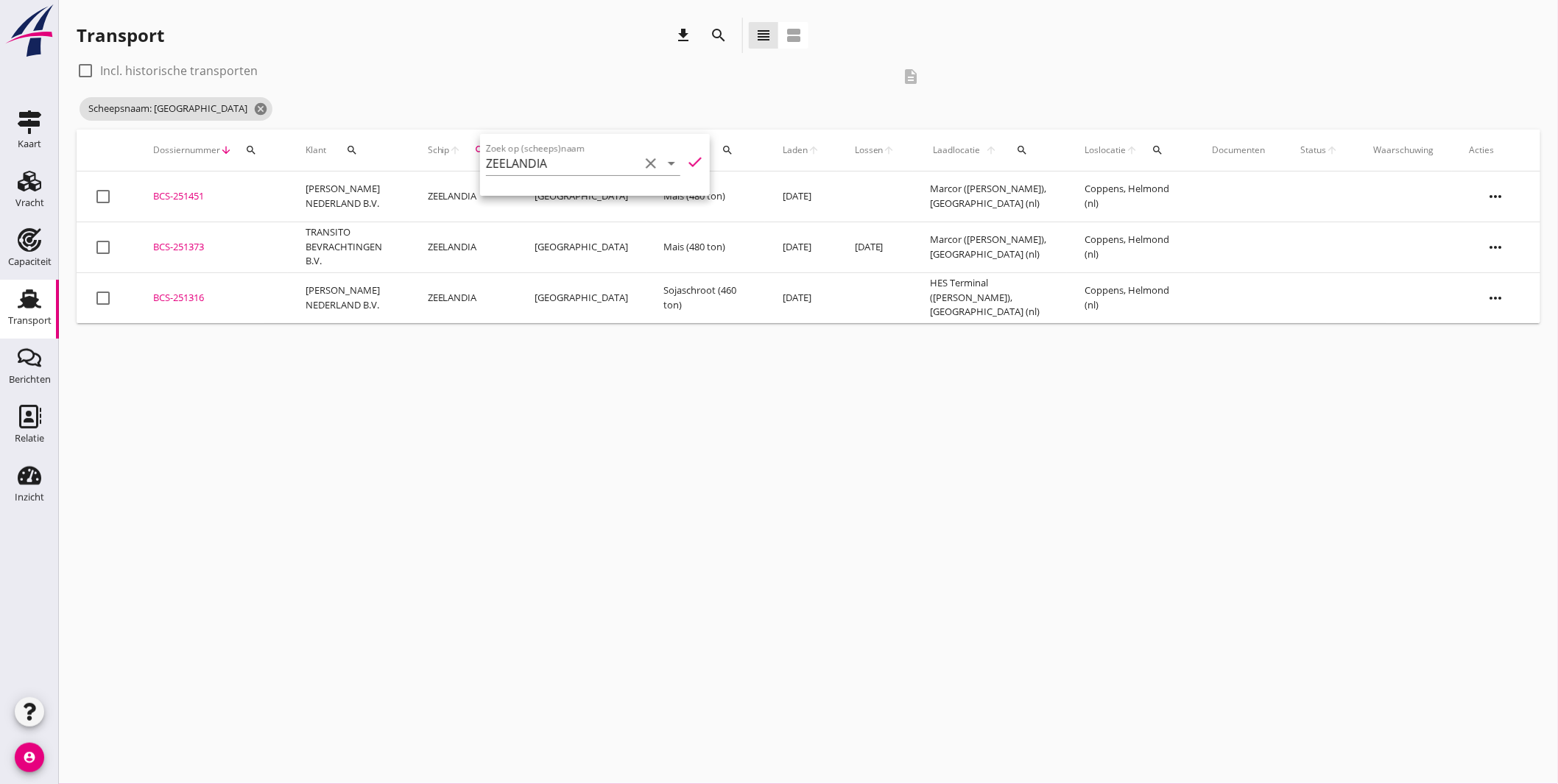
click at [728, 361] on div "cancel You are impersonating another user. Transport download search view_headl…" at bounding box center [808, 392] width 1499 height 784
click at [84, 75] on div at bounding box center [85, 70] width 25 height 25
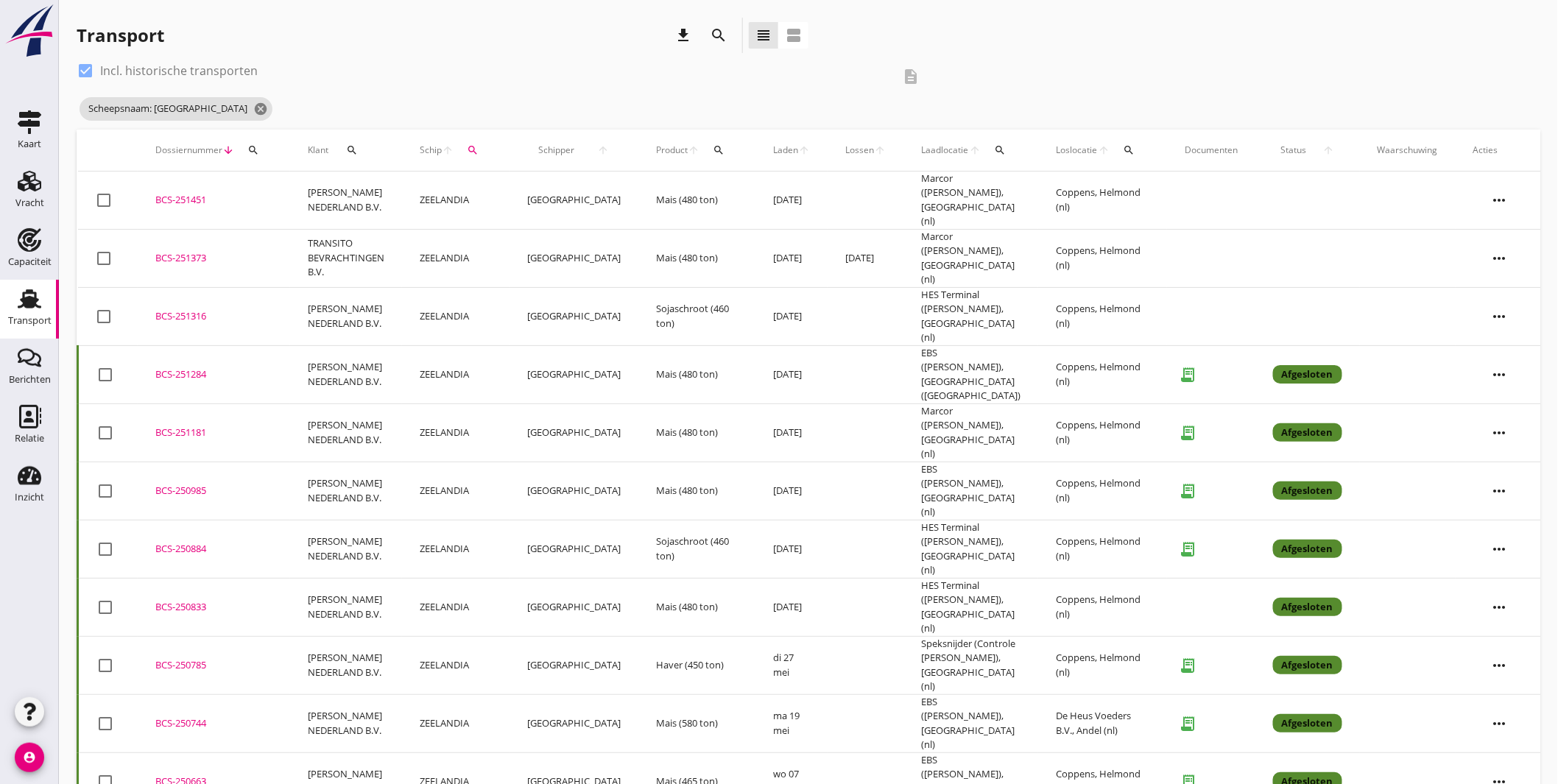
drag, startPoint x: 90, startPoint y: 66, endPoint x: 119, endPoint y: 90, distance: 37.6
click at [89, 67] on div at bounding box center [85, 70] width 25 height 25
checkbox input "false"
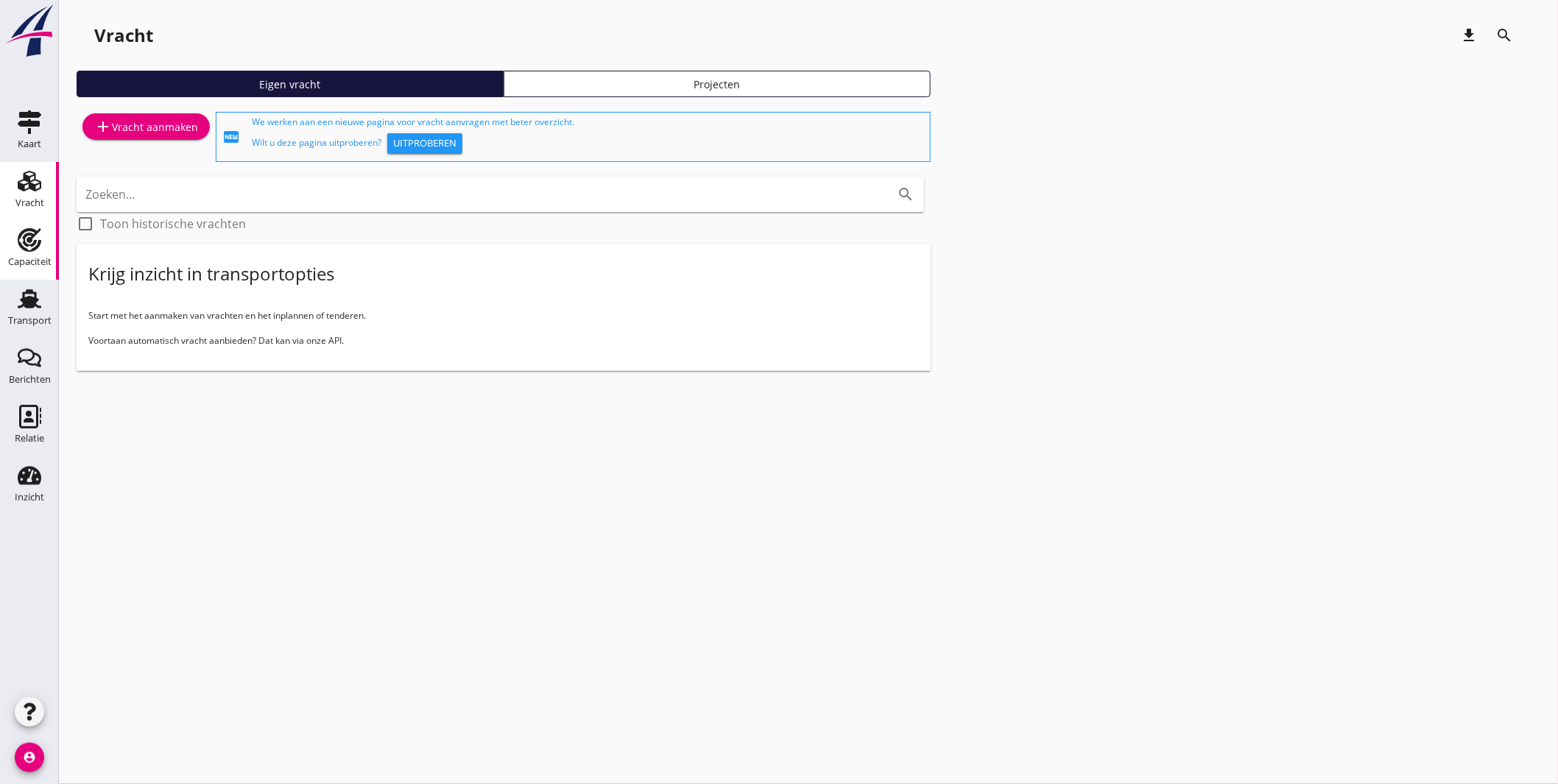
click at [31, 253] on div "Capaciteit" at bounding box center [30, 262] width 43 height 21
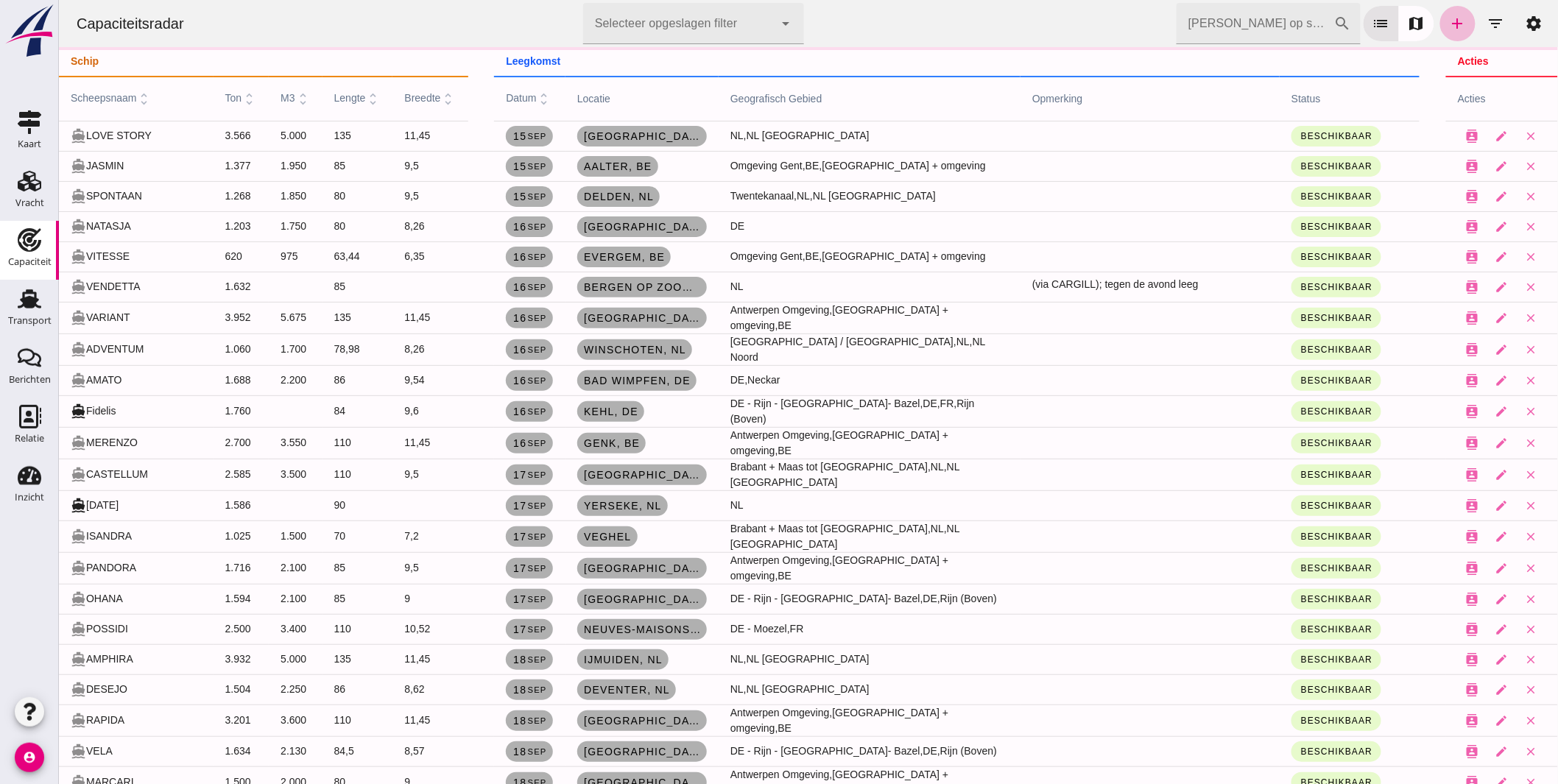
click at [126, 97] on span "scheepsnaam unfold_more" at bounding box center [110, 97] width 82 height 12
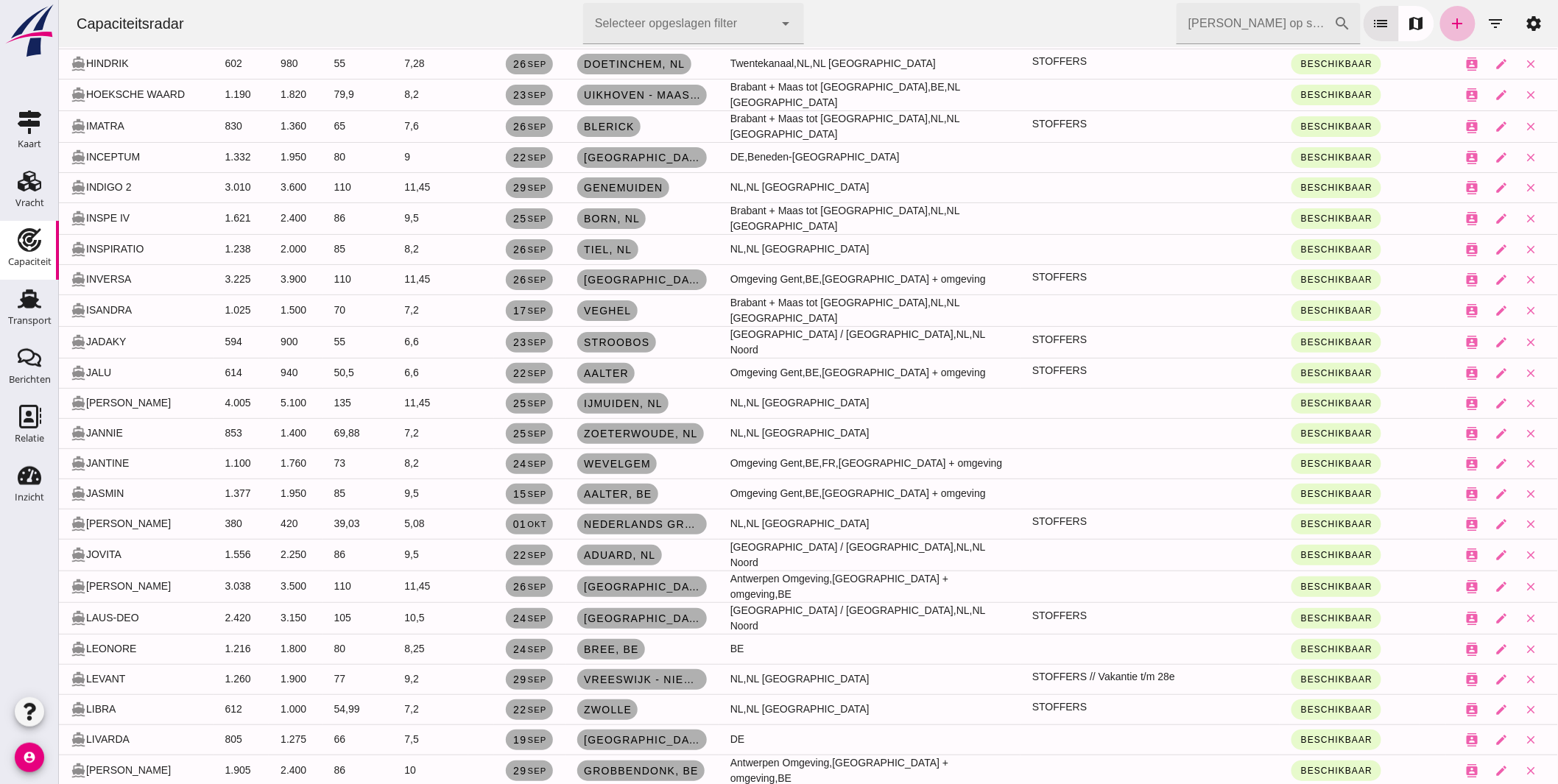
scroll to position [2043, 0]
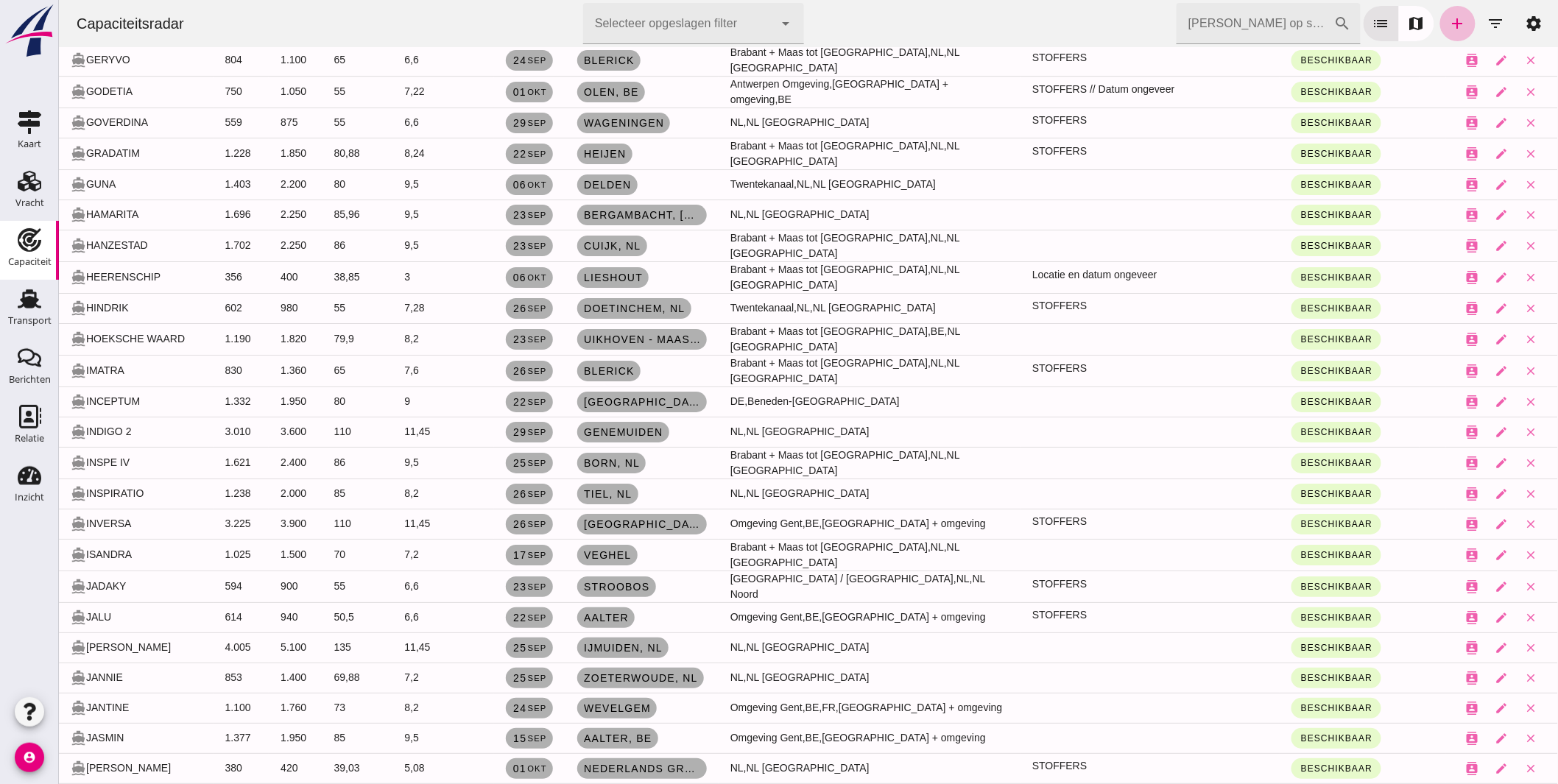
scroll to position [2043, 0]
click at [1190, 28] on input "[PERSON_NAME] op scheepsnaam" at bounding box center [1254, 24] width 157 height 41
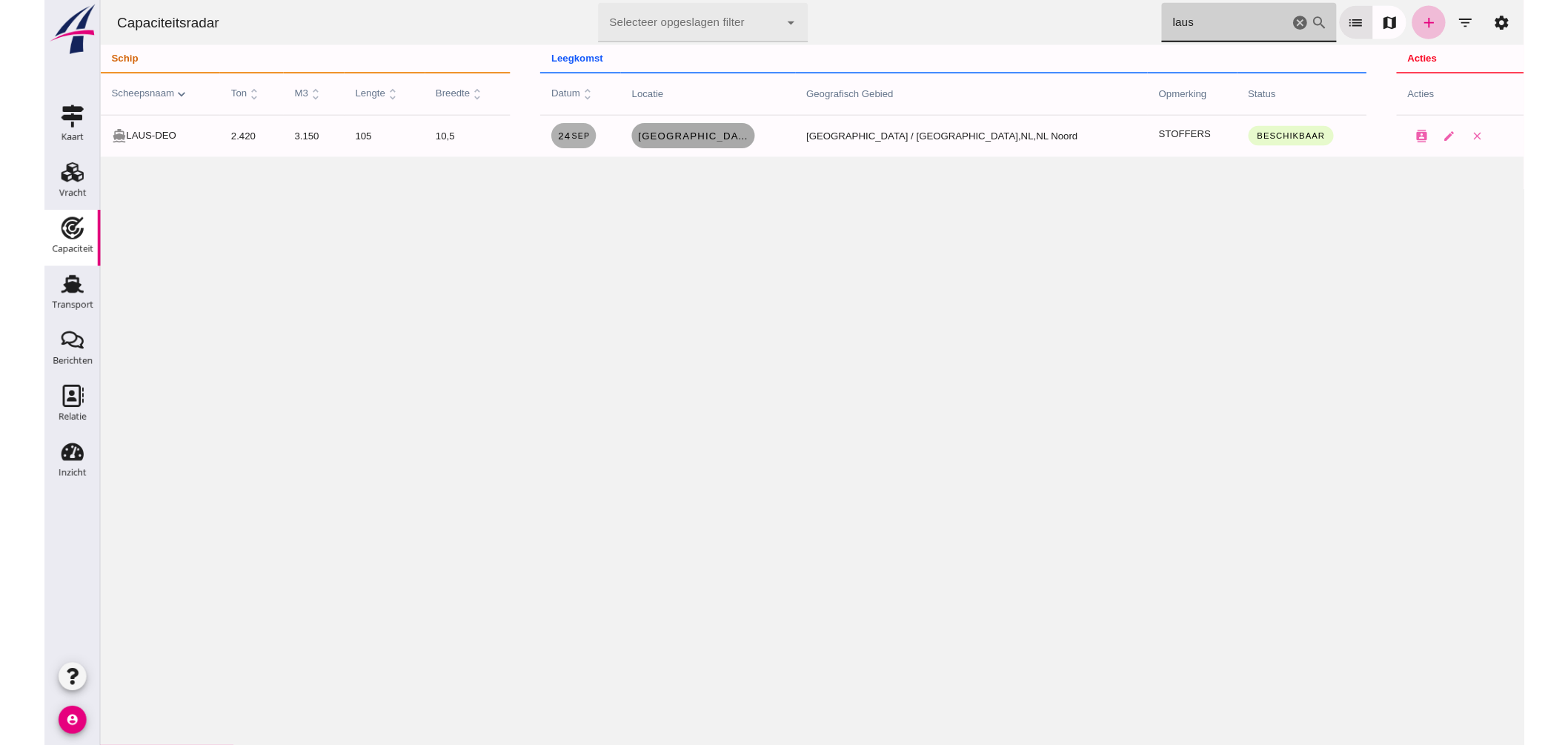
scroll to position [0, 0]
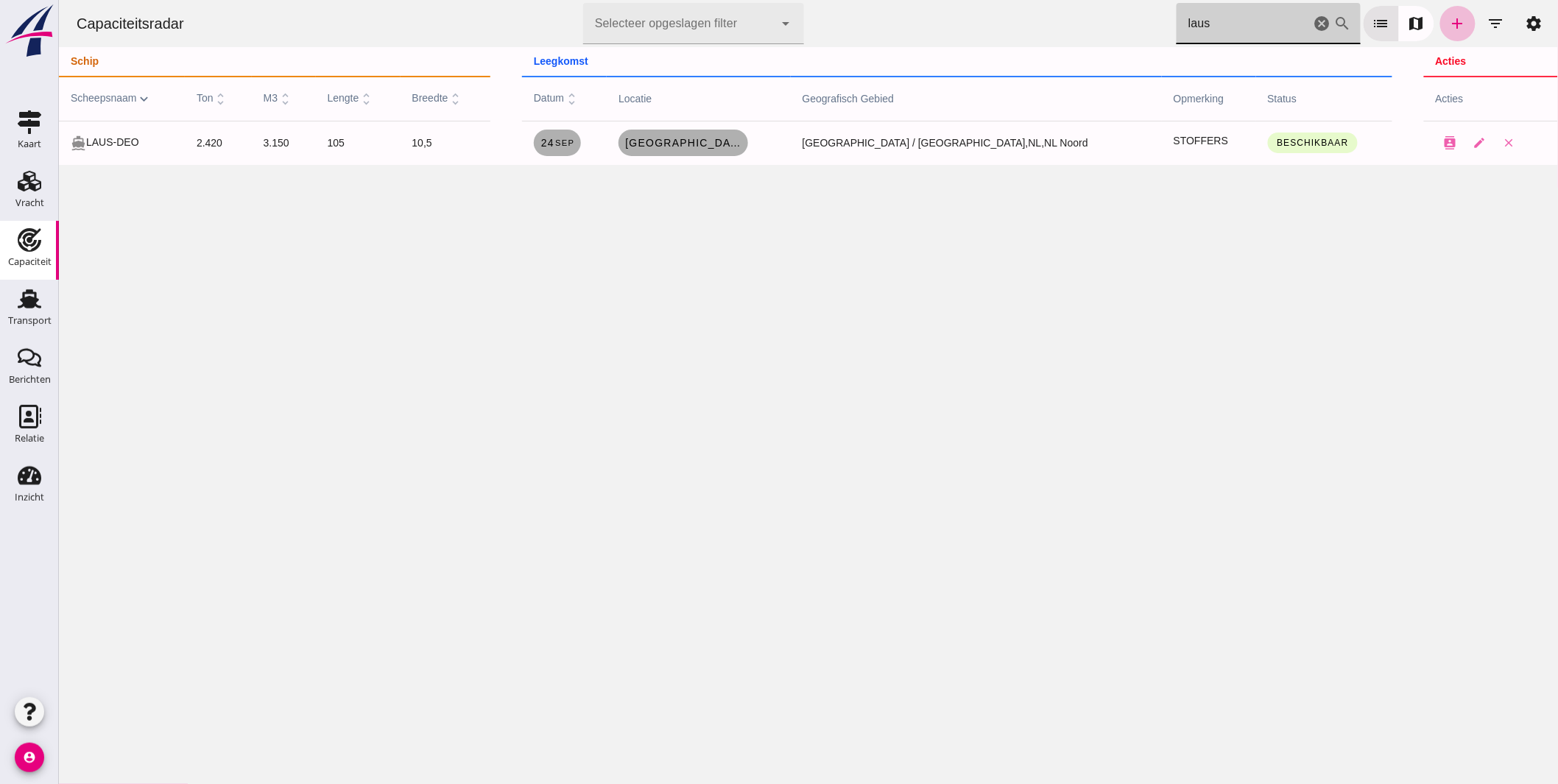
drag, startPoint x: 1085, startPoint y: 5, endPoint x: 950, endPoint y: -11, distance: 135.9
click at [950, 0] on html "Capaciteitsradar Selecteer opgeslagen filter Selecteer opgeslagen filter cancel…" at bounding box center [807, 392] width 1499 height 784
type input "venida"
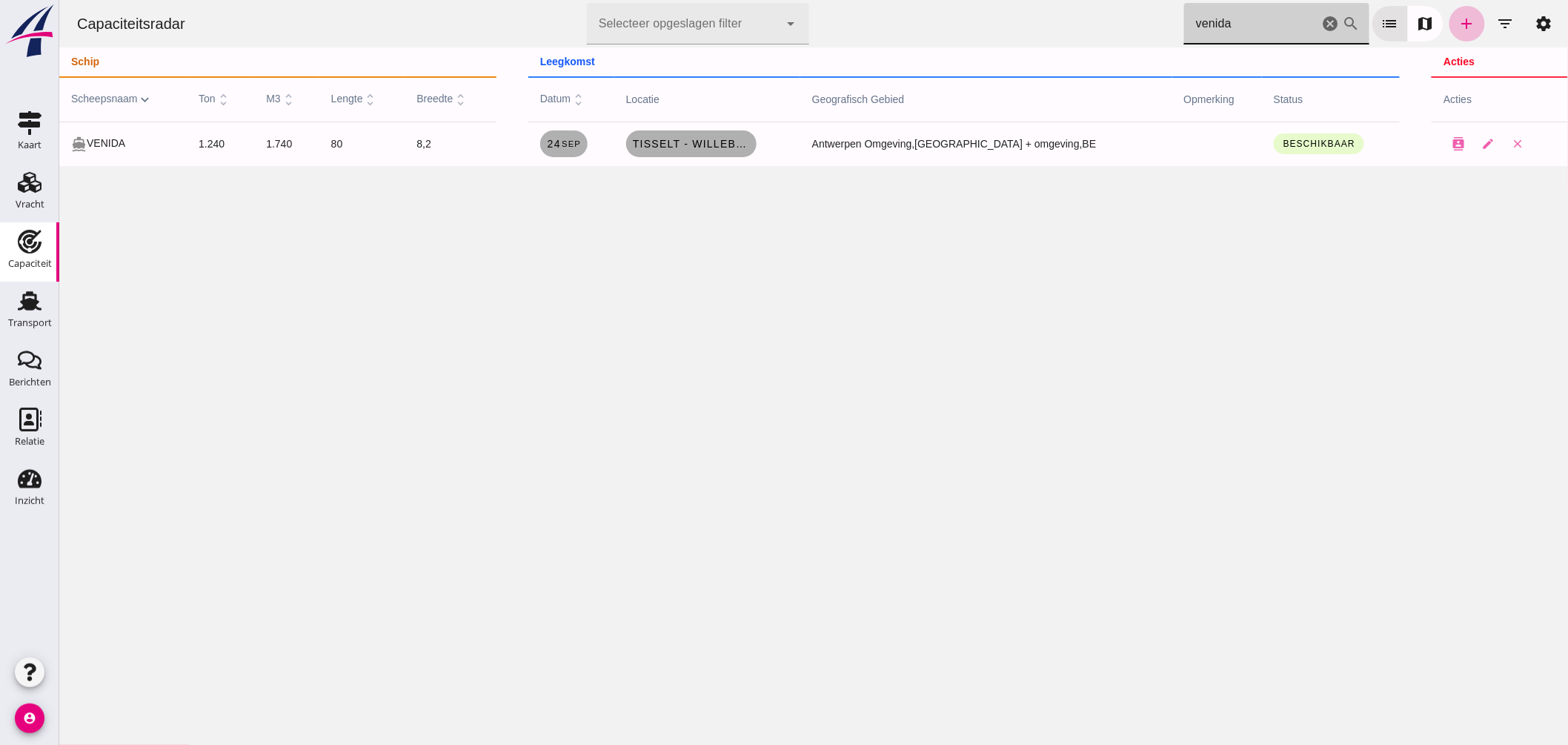
click at [1321, 24] on icon "cancel" at bounding box center [1330, 24] width 18 height 18
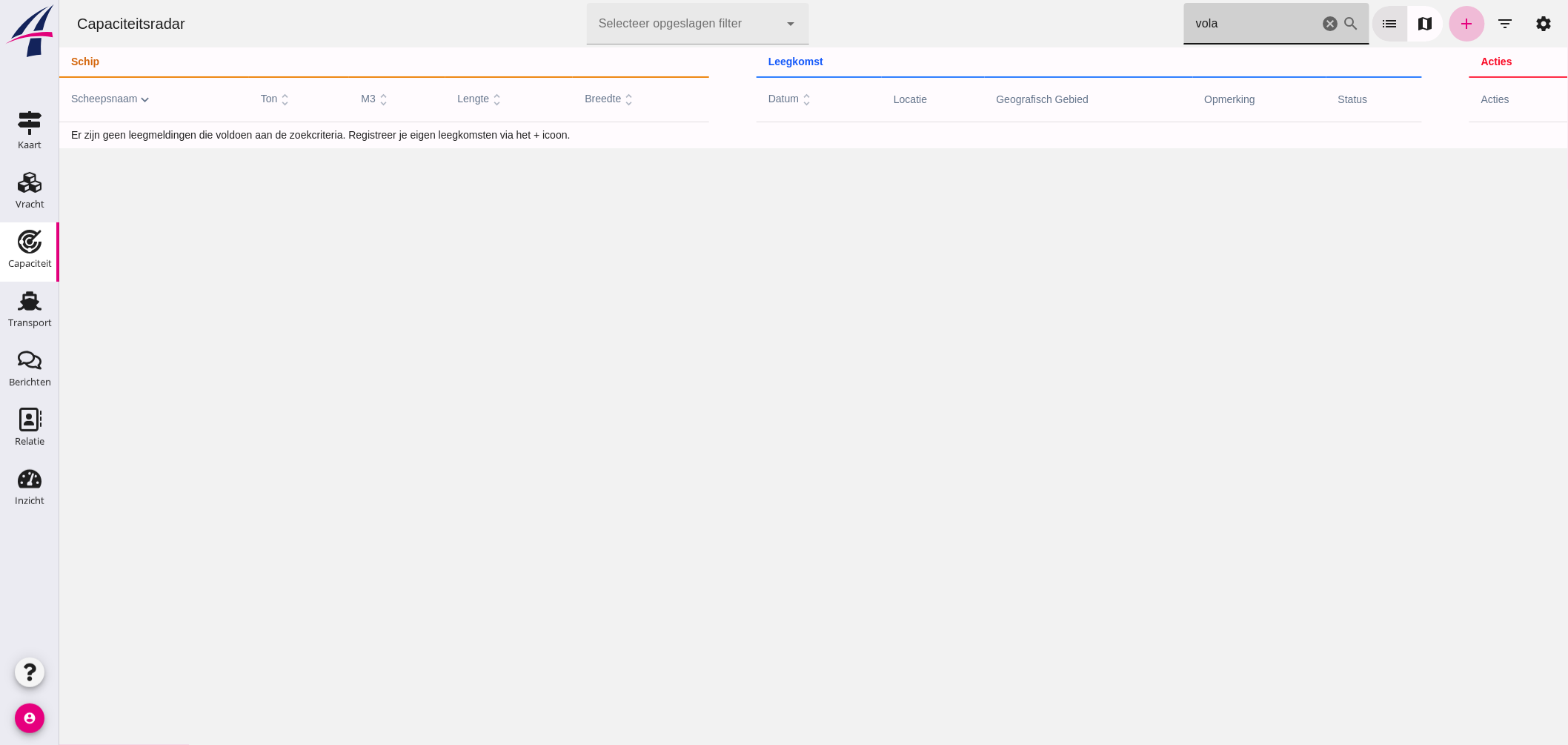
type input "vola"
click at [1321, 25] on icon "cancel" at bounding box center [1330, 24] width 18 height 18
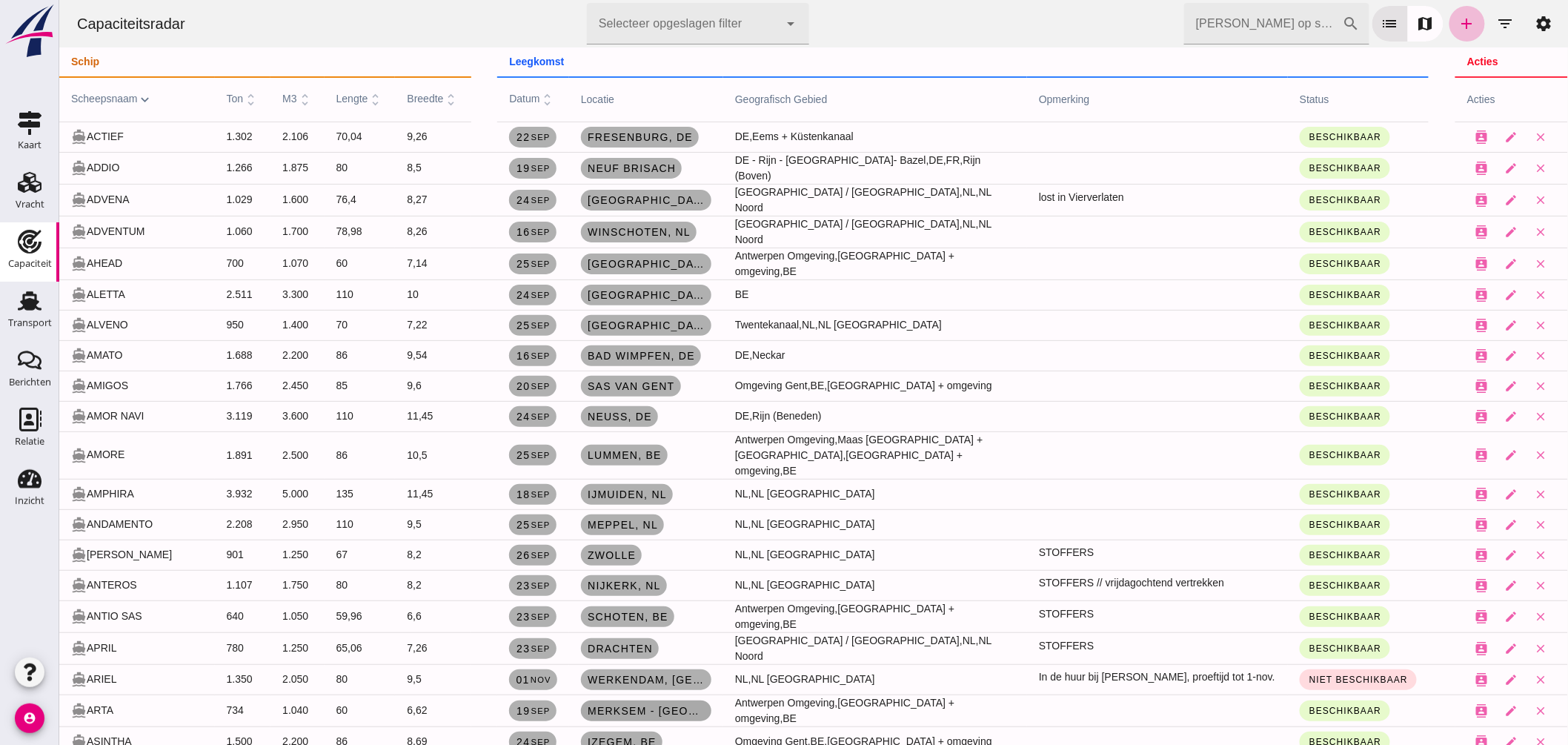
click at [590, 704] on span "Merksem - [GEOGRAPHIC_DATA], [GEOGRAPHIC_DATA]" at bounding box center [646, 710] width 119 height 12
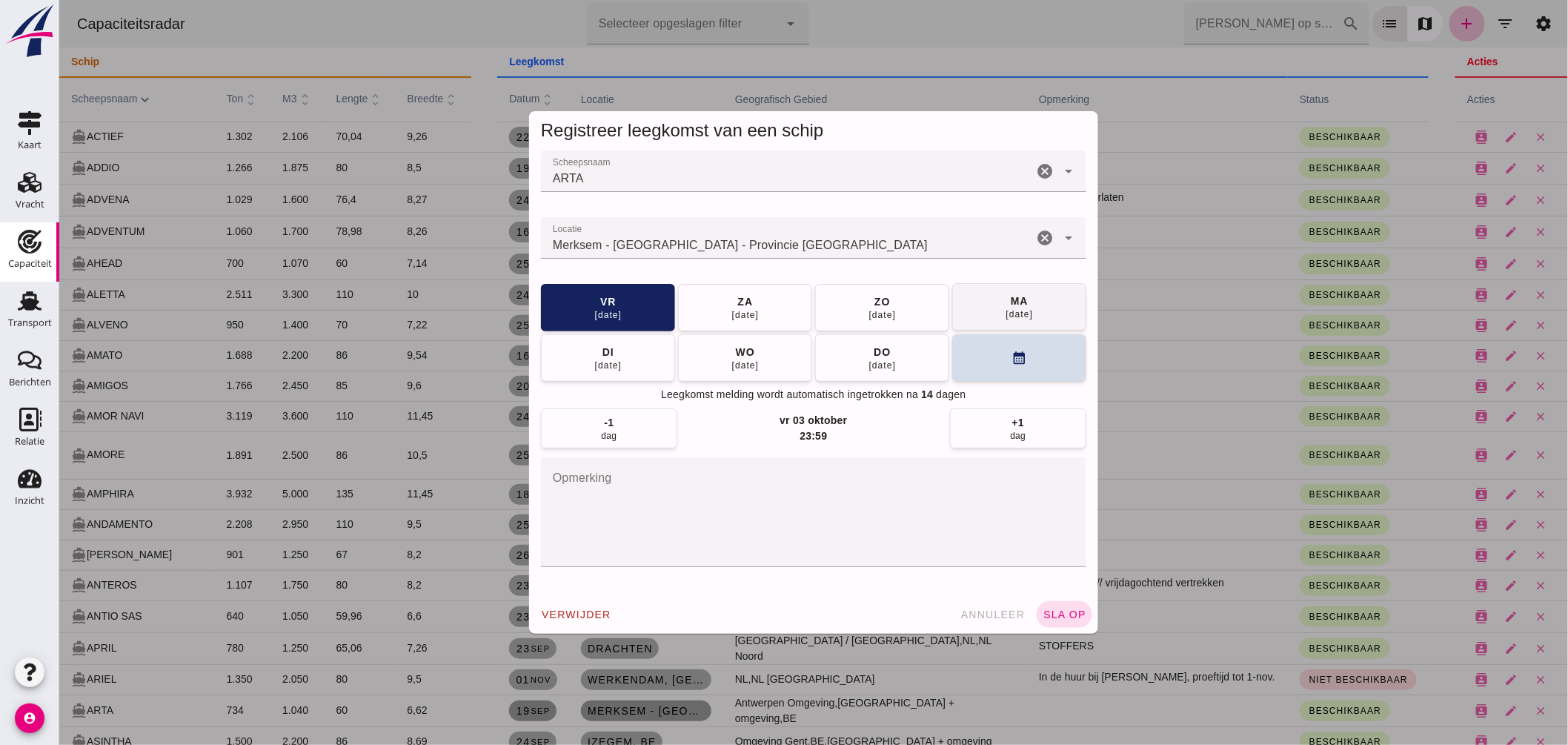
click at [993, 308] on button "[DATE]" at bounding box center [1017, 307] width 134 height 48
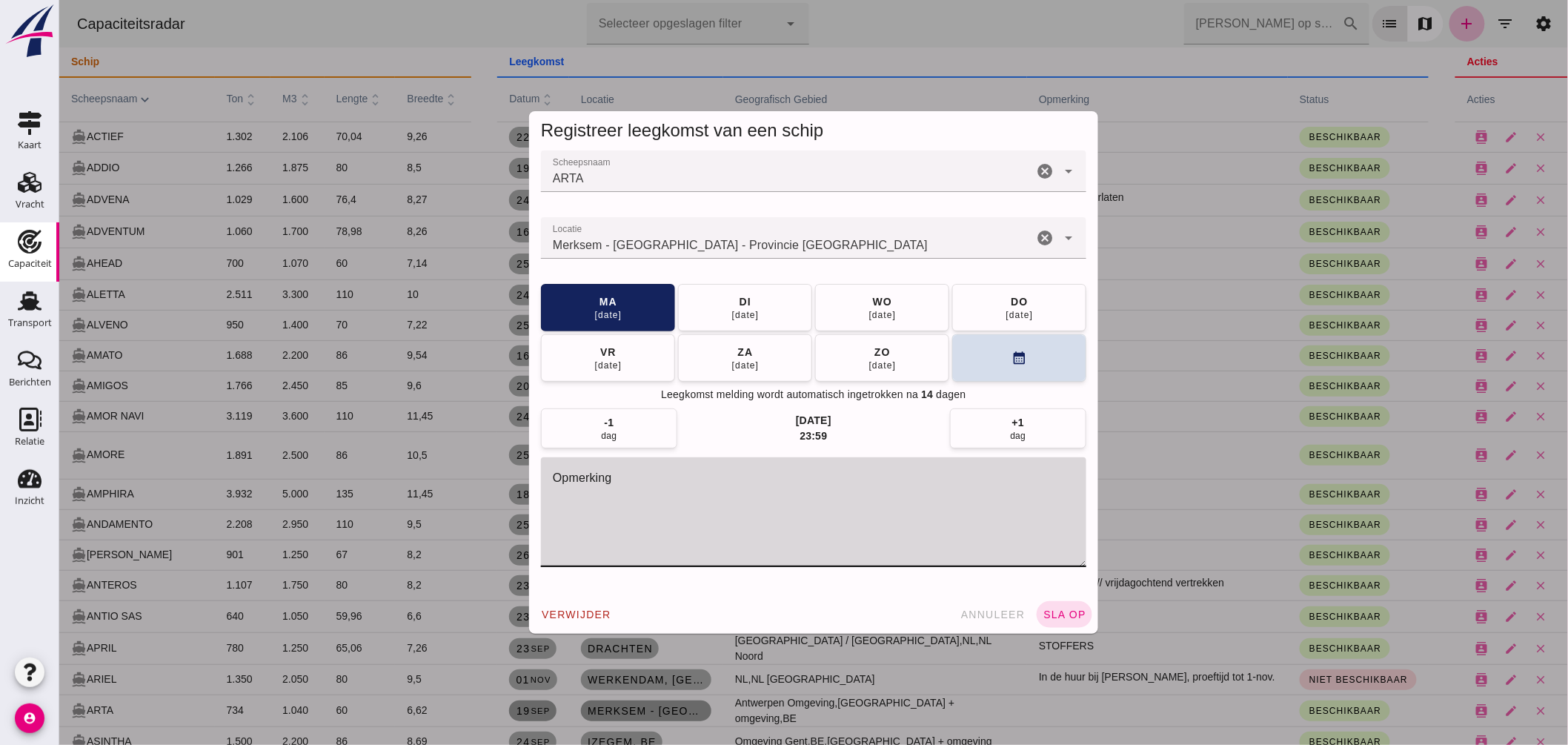
click at [677, 526] on textarea "opmerking" at bounding box center [812, 511] width 545 height 110
type textarea "= LEEG"
click at [1071, 610] on span "sla op" at bounding box center [1064, 614] width 44 height 12
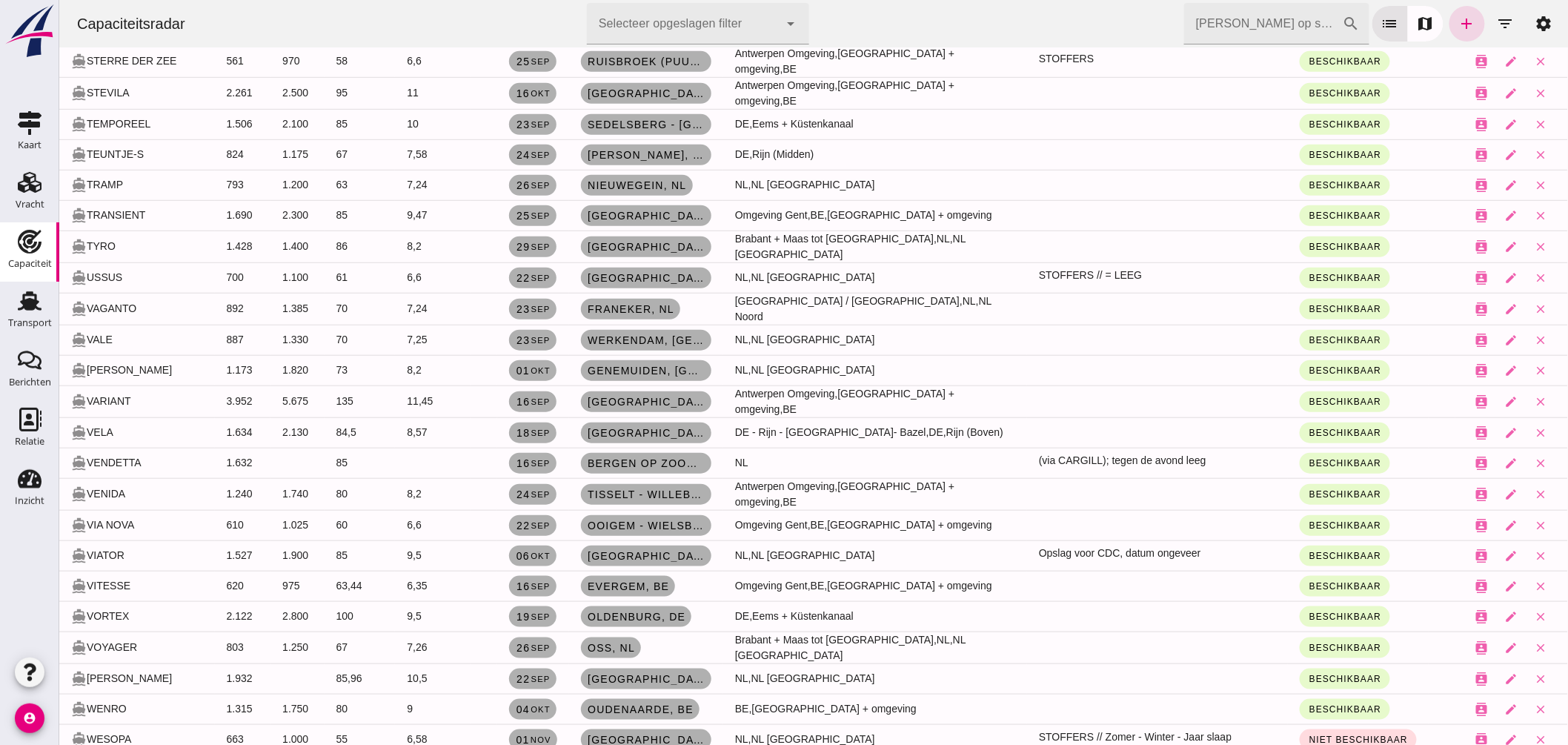
scroll to position [5198, 0]
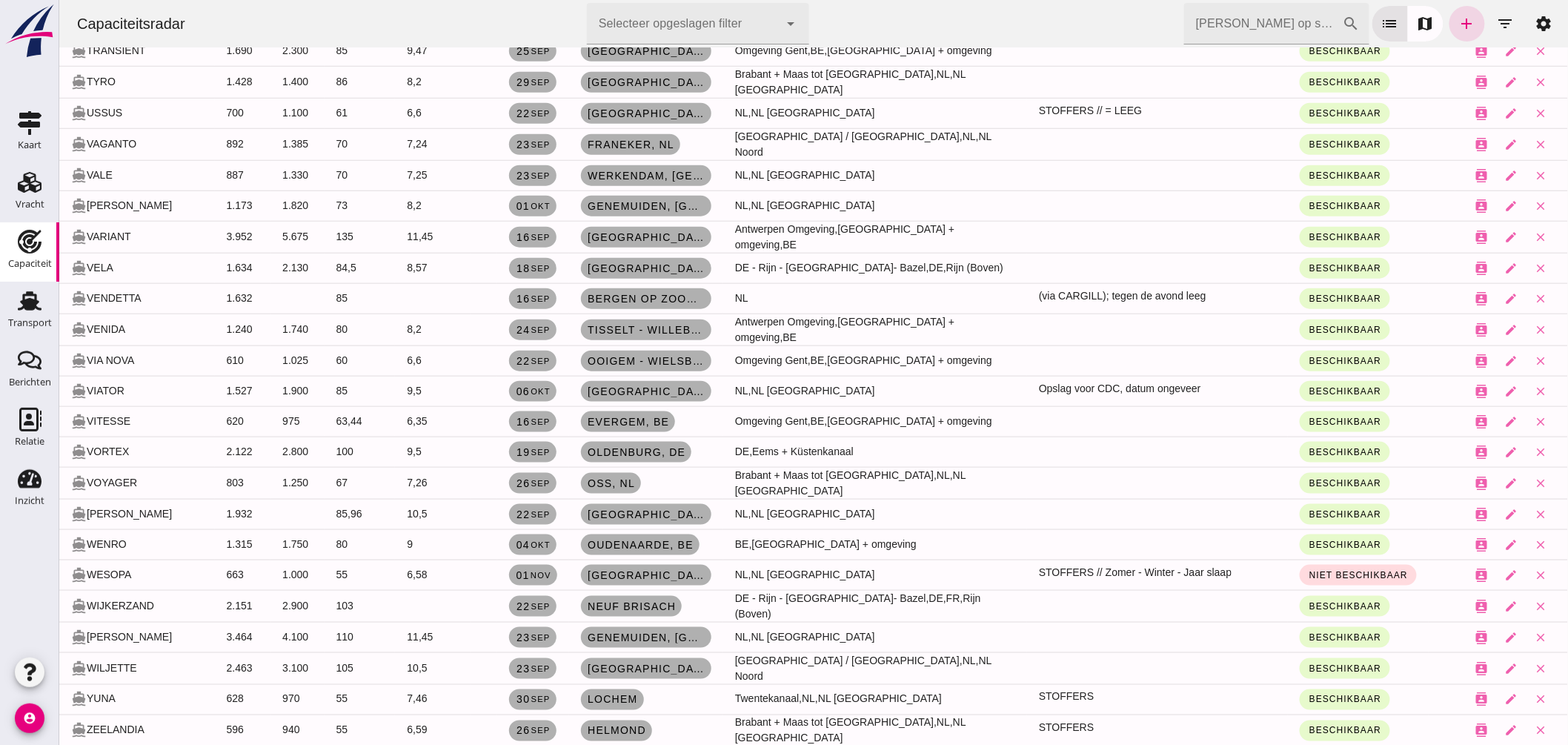
click at [1287, 37] on input "[PERSON_NAME] op scheepsnaam" at bounding box center [1262, 24] width 158 height 42
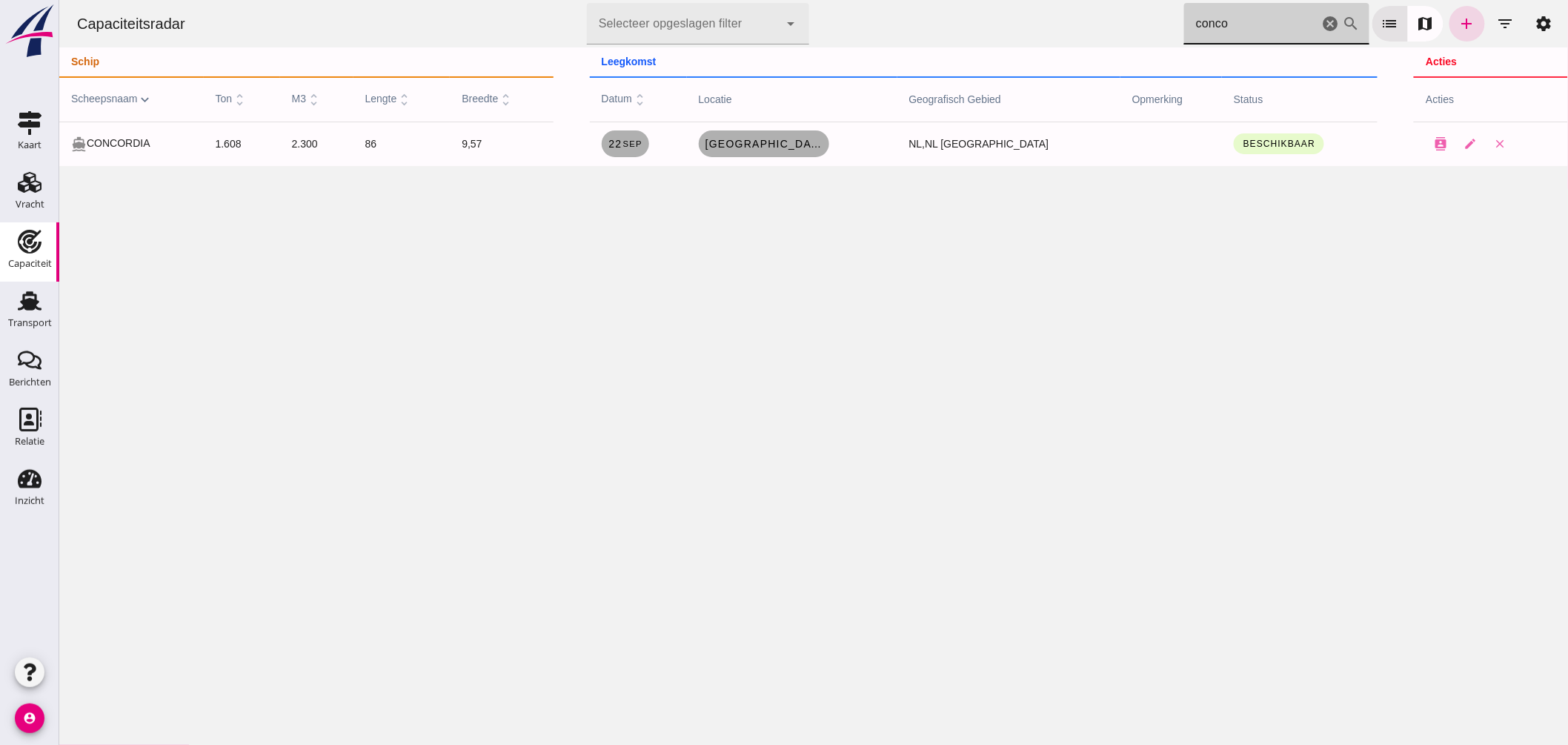
scroll to position [0, 0]
type input "conco"
click at [816, 146] on span "[GEOGRAPHIC_DATA], [GEOGRAPHIC_DATA]" at bounding box center [764, 144] width 119 height 12
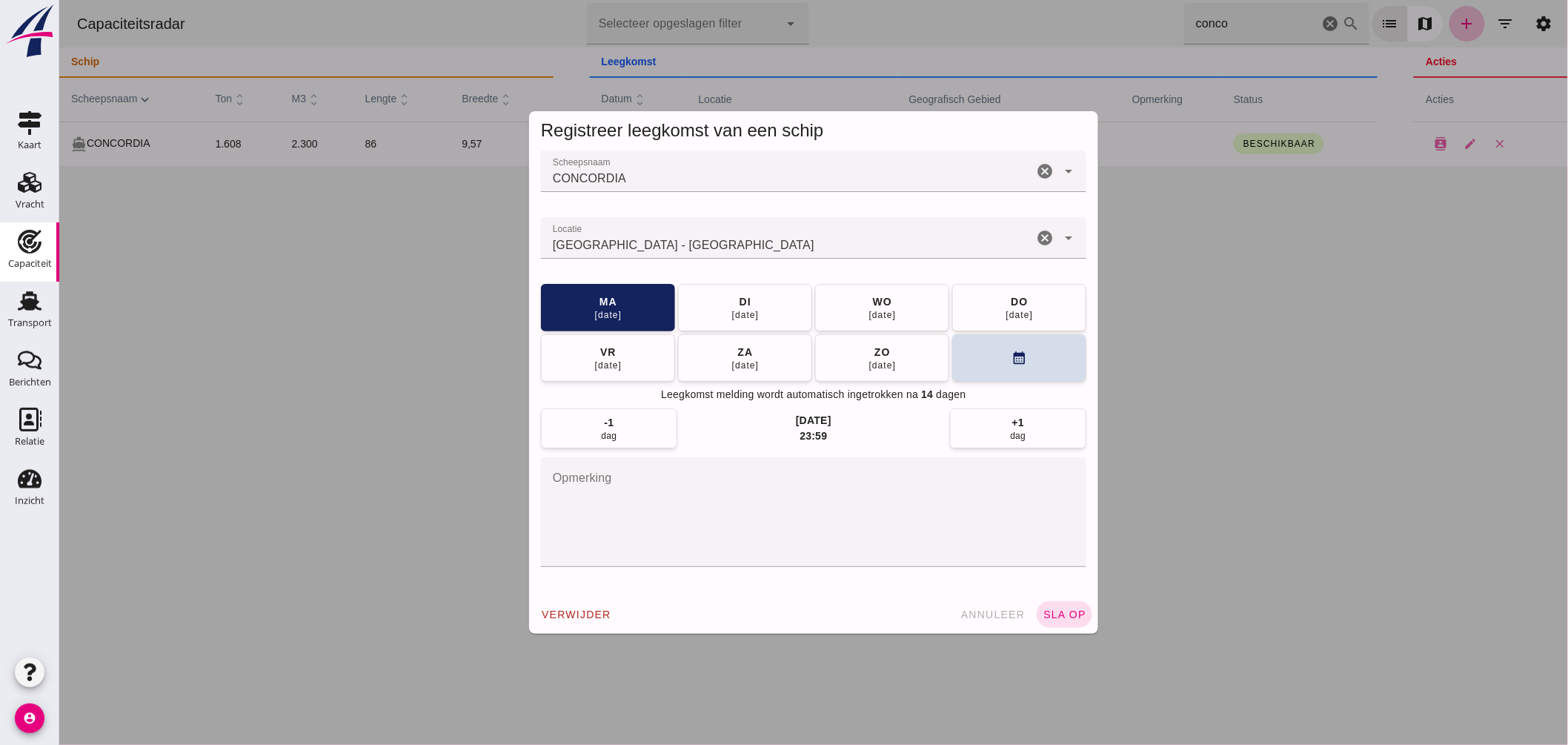
click at [771, 246] on input "Locatie" at bounding box center [785, 246] width 492 height 18
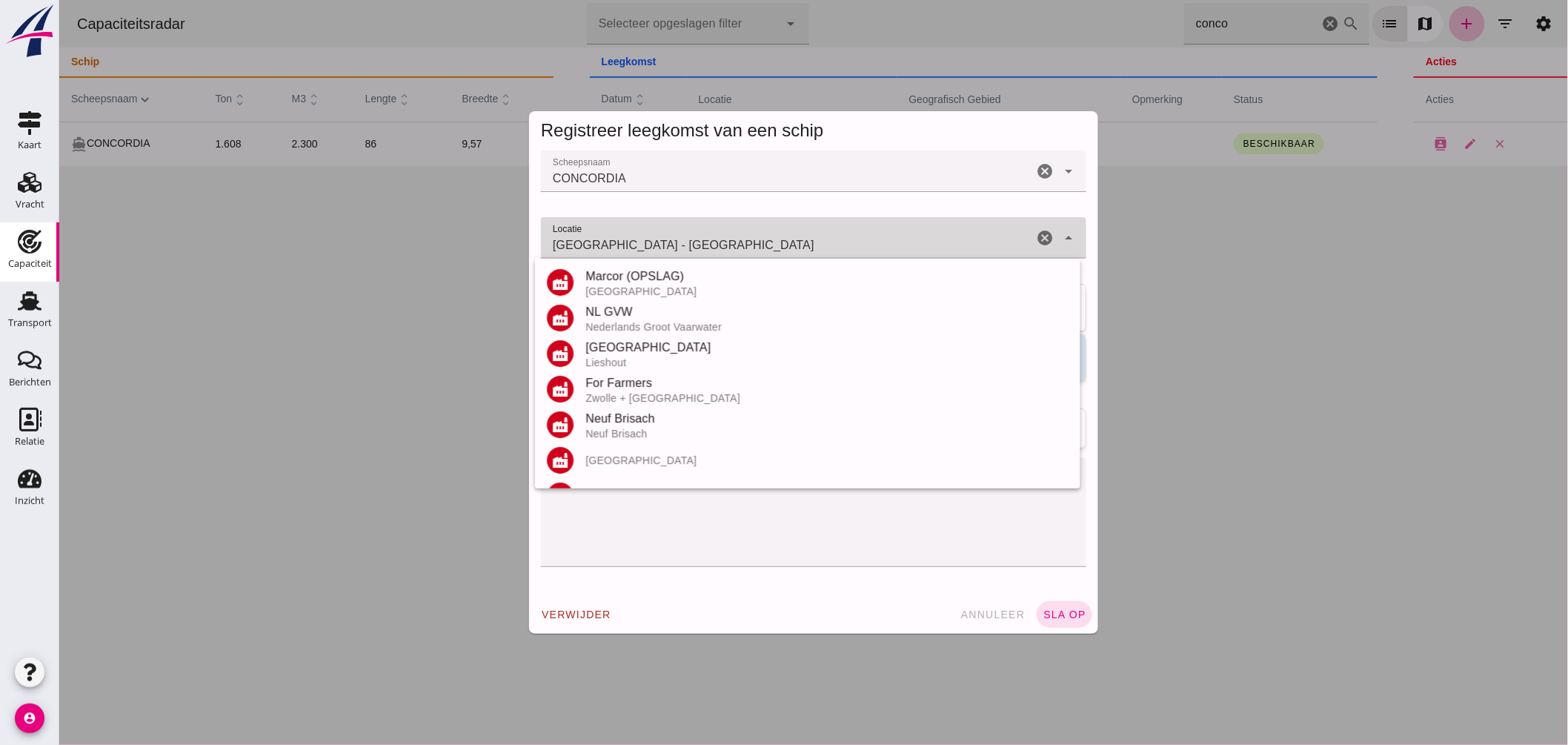
click at [771, 246] on input "Rotterdam - Zuid-Holland" at bounding box center [785, 246] width 492 height 18
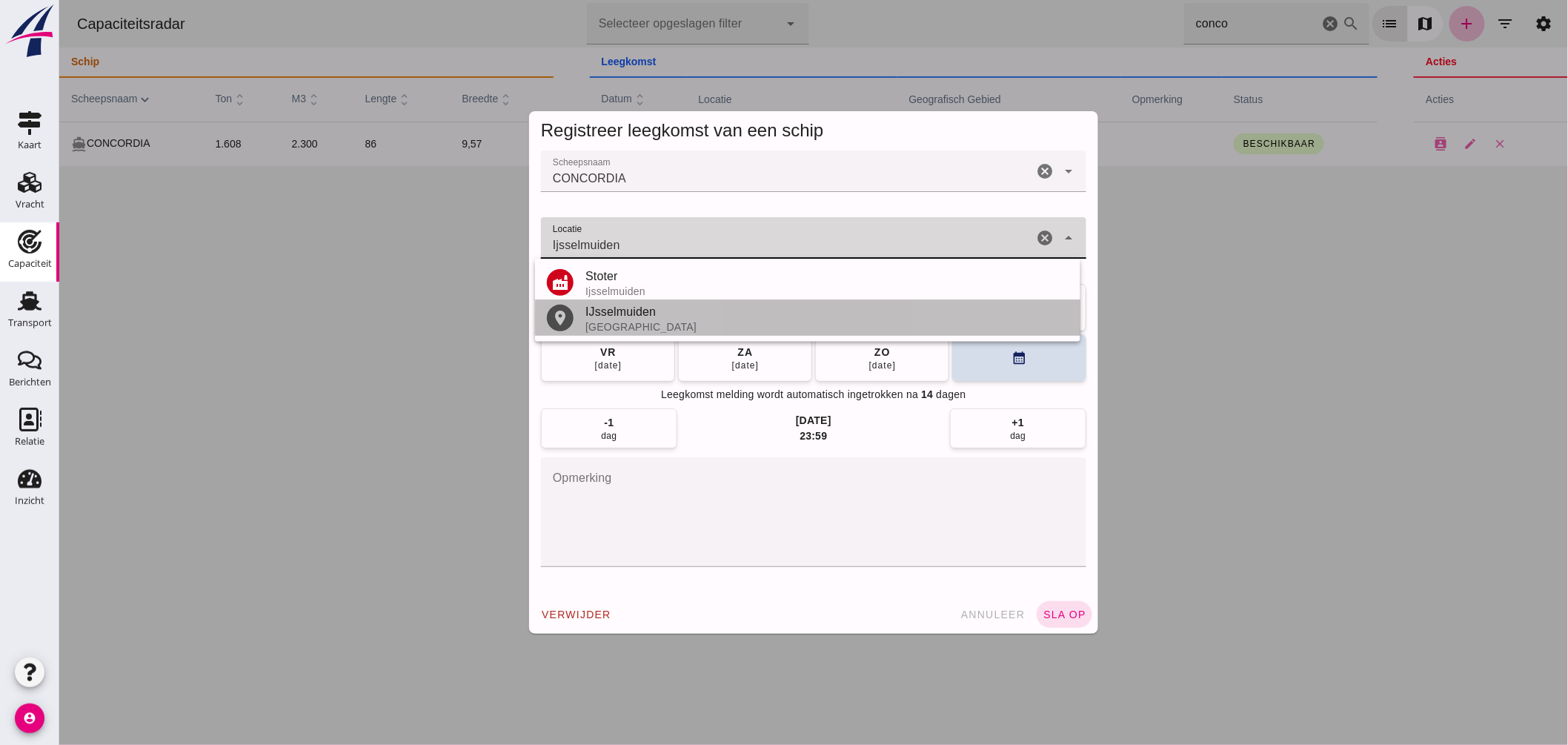
click at [626, 317] on div "IJsselmuiden" at bounding box center [826, 312] width 483 height 18
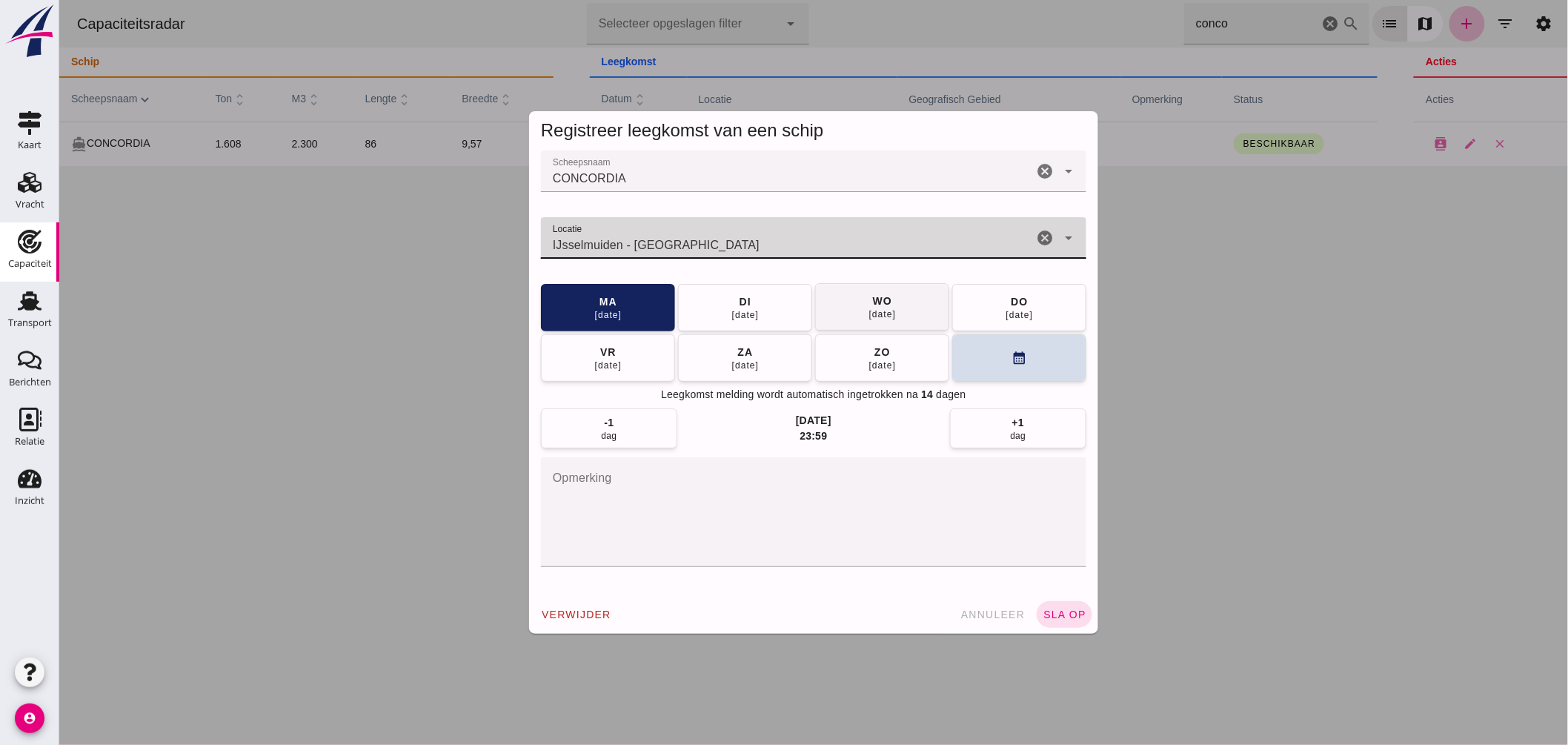
type input "IJsselmuiden - Overijssel"
click at [868, 309] on div "24 sep" at bounding box center [882, 315] width 28 height 12
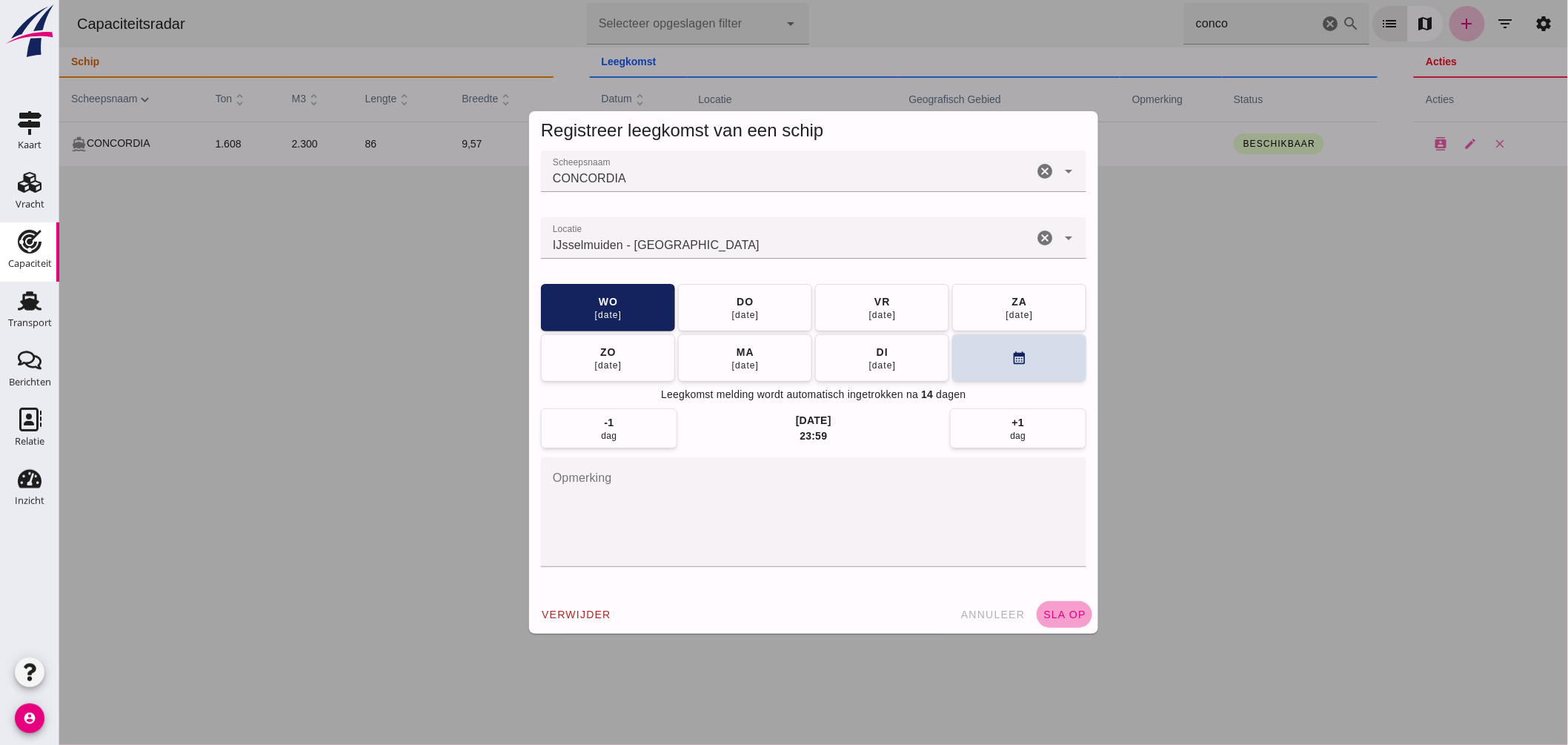
click at [1055, 610] on span "sla op" at bounding box center [1064, 614] width 44 height 12
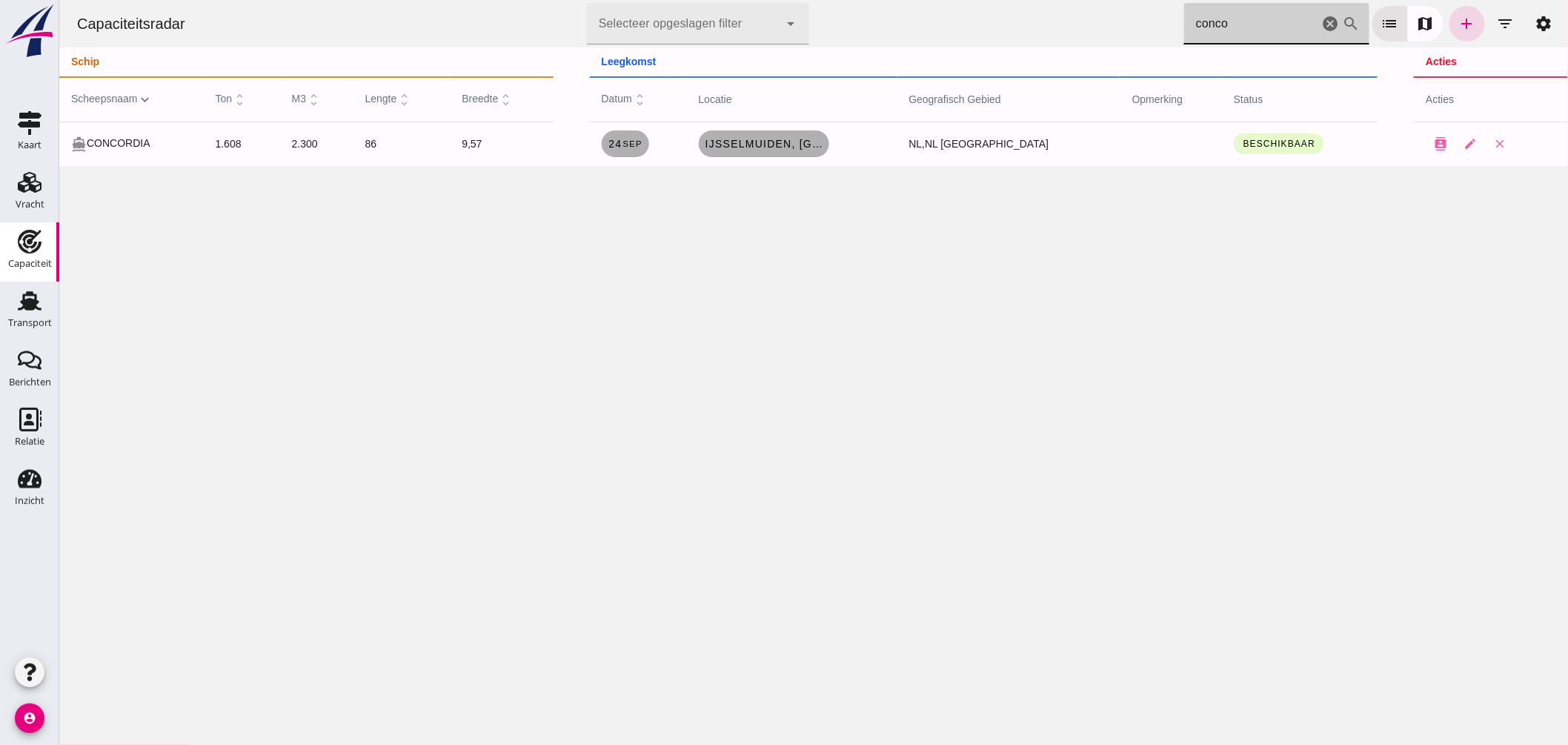
drag, startPoint x: 1240, startPoint y: 25, endPoint x: 1057, endPoint y: -4, distance: 185.3
click at [1057, 0] on html "Capaciteitsradar Selecteer opgeslagen filter Selecteer opgeslagen filter cancel…" at bounding box center [812, 372] width 1509 height 745
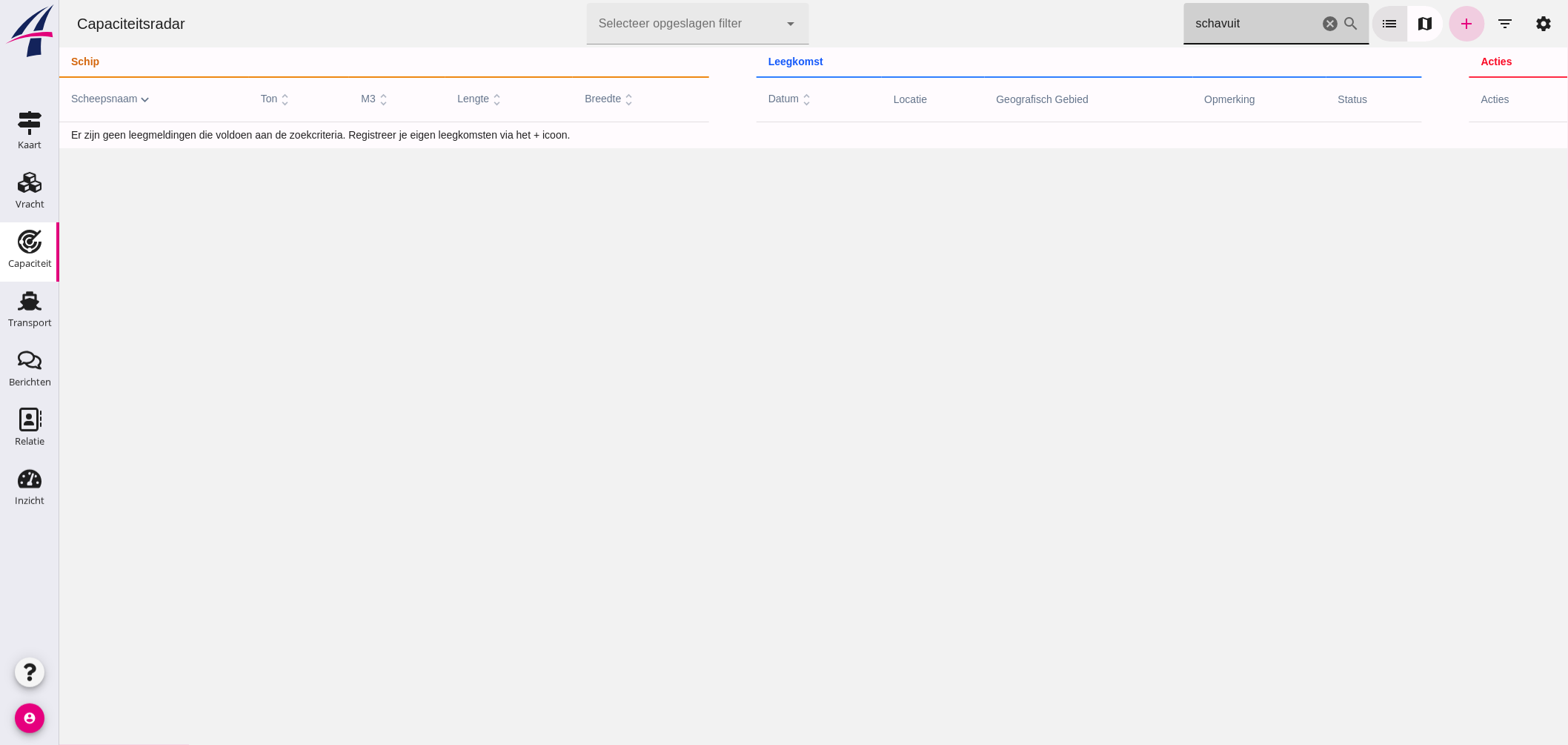
type input "schavuit"
click at [1448, 23] on link "add" at bounding box center [1466, 24] width 36 height 36
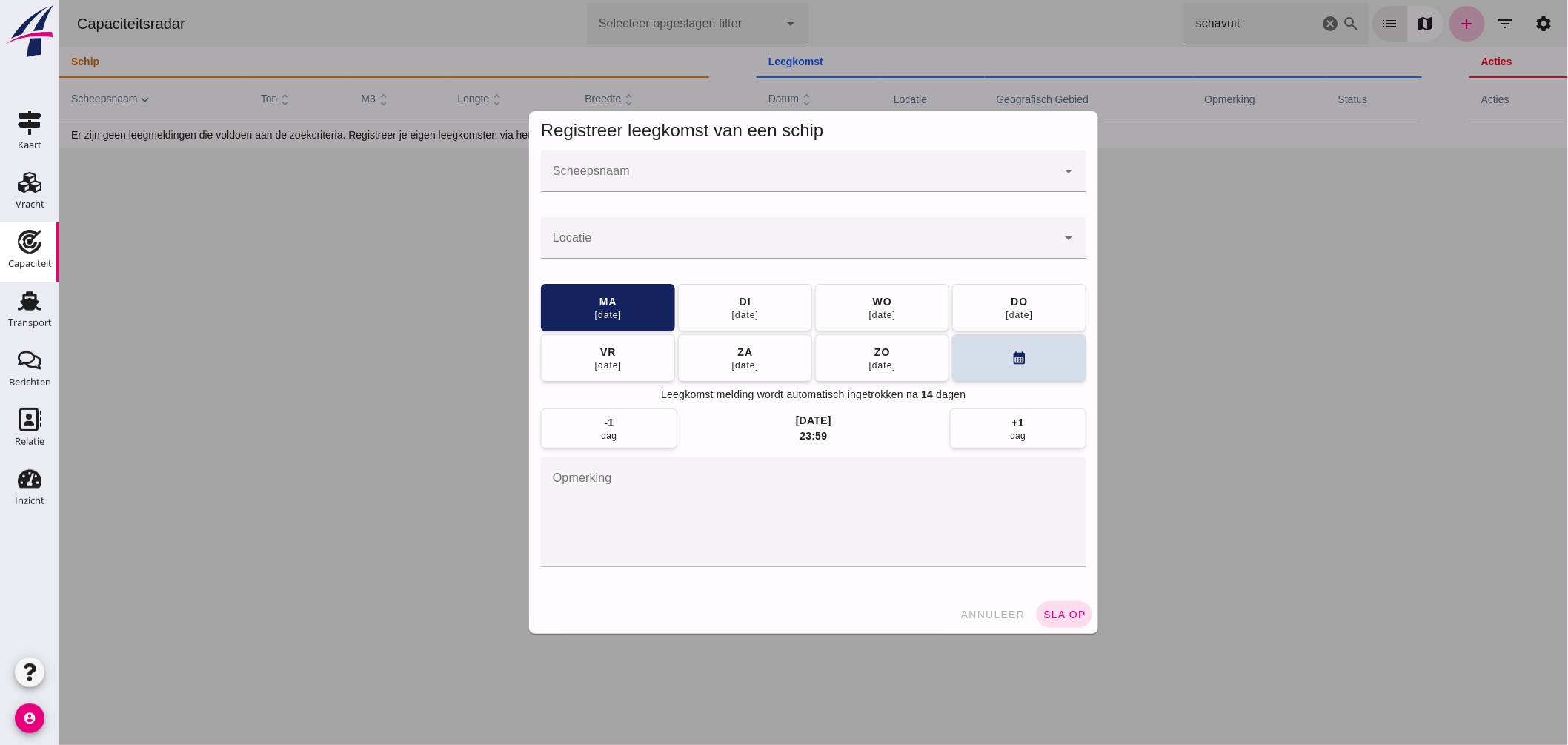
click at [725, 178] on input "Scheepsnaam" at bounding box center [797, 178] width 516 height 18
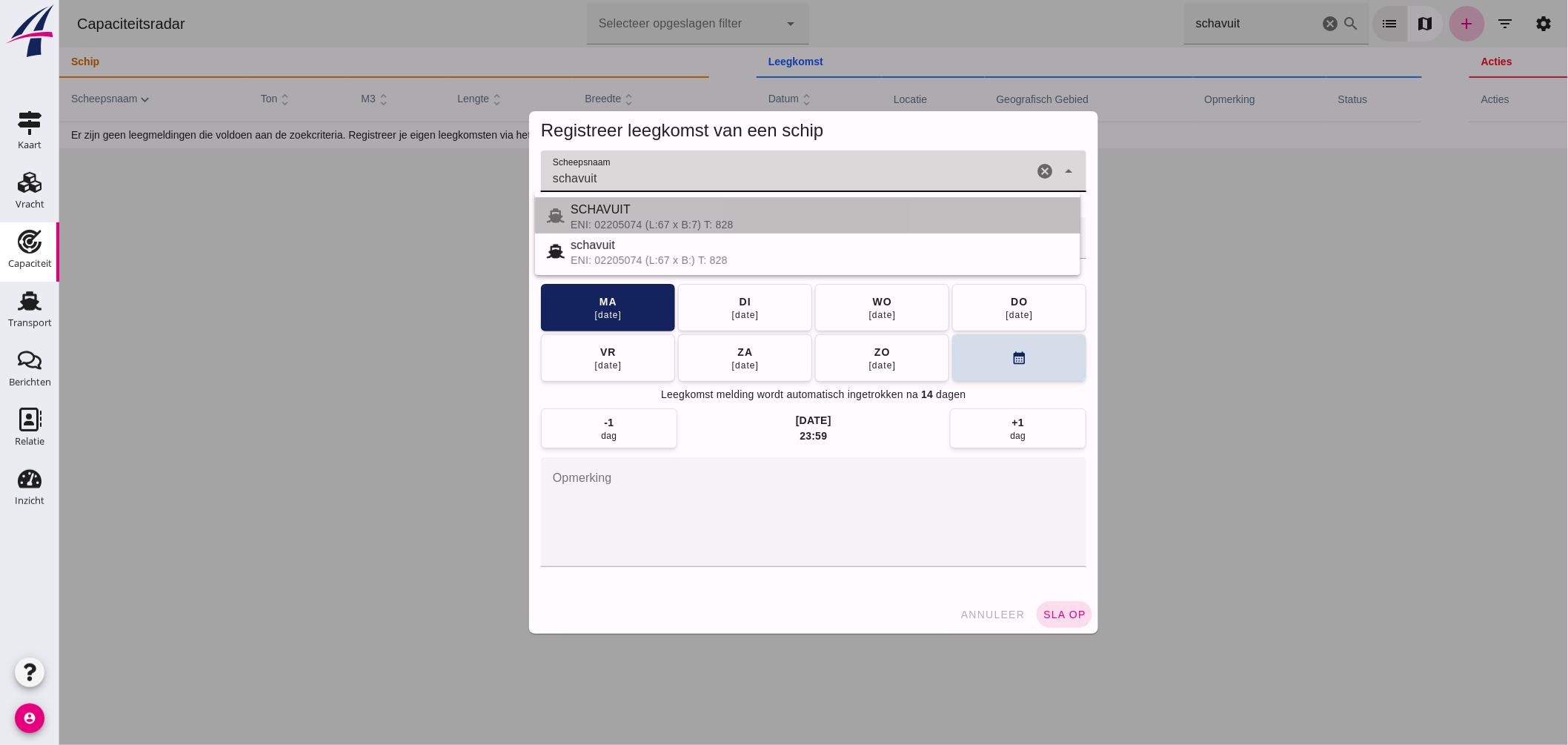
click at [640, 213] on div "SCHAVUIT" at bounding box center [818, 210] width 498 height 18
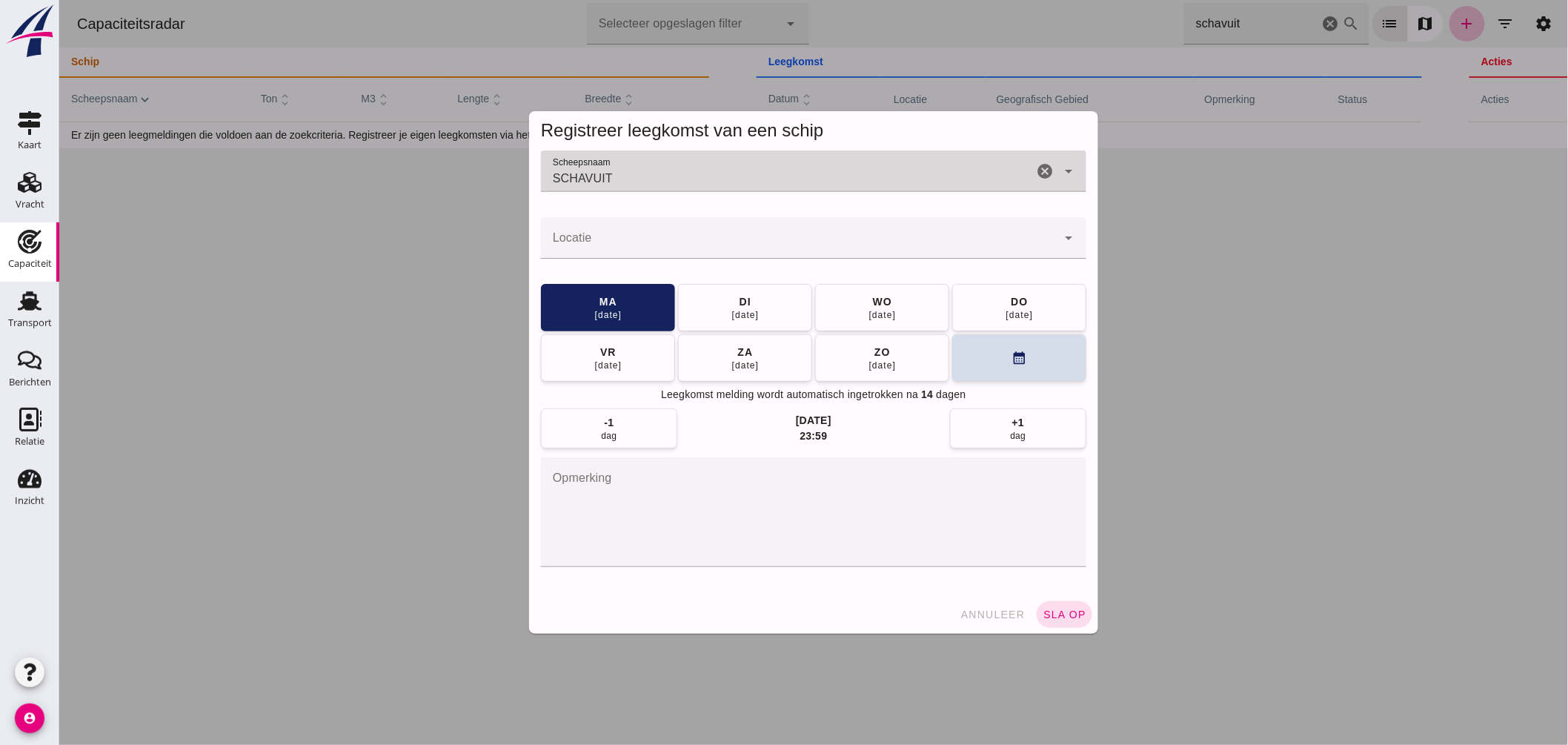
type input "SCHAVUIT"
click at [630, 235] on div at bounding box center [797, 238] width 516 height 42
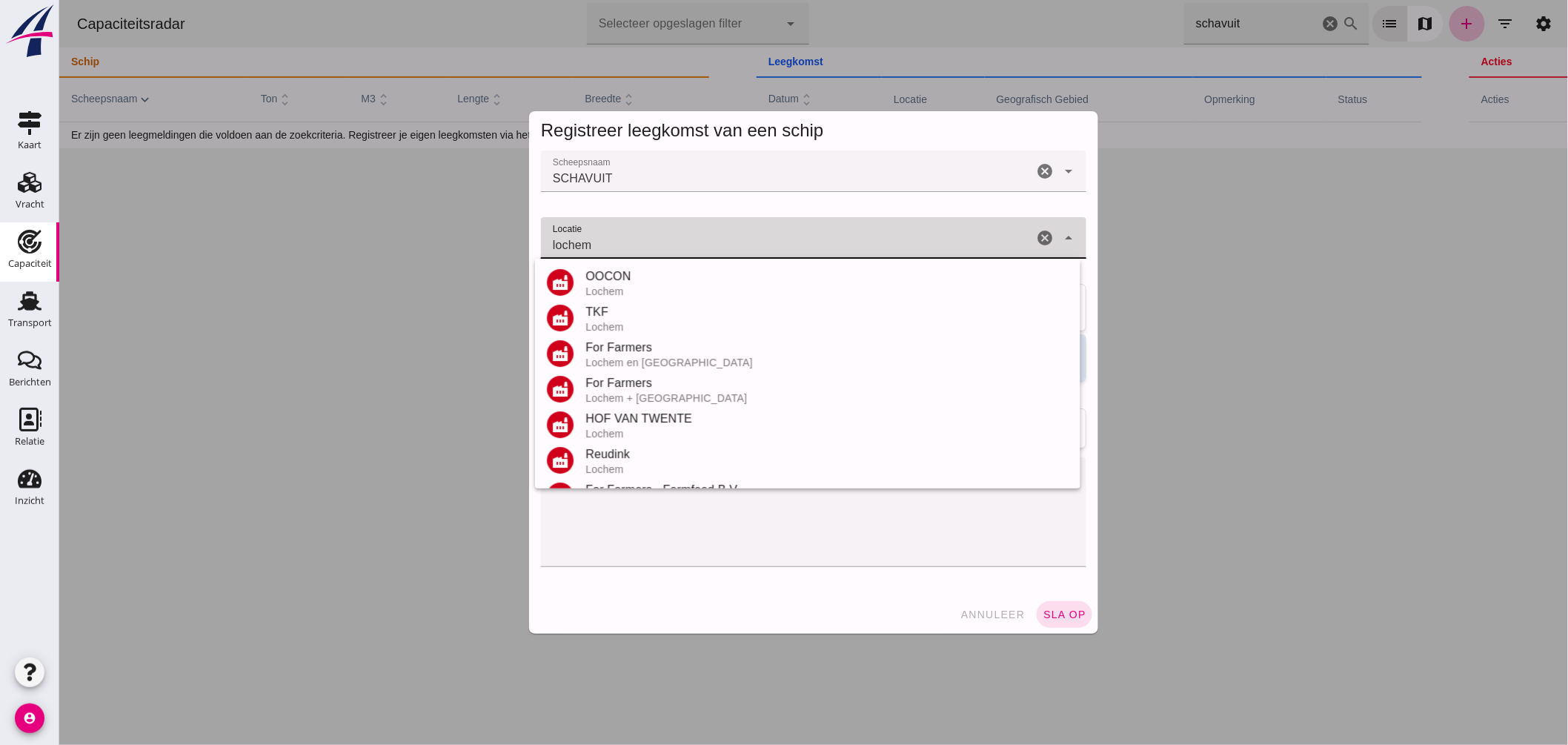
scroll to position [173, 0]
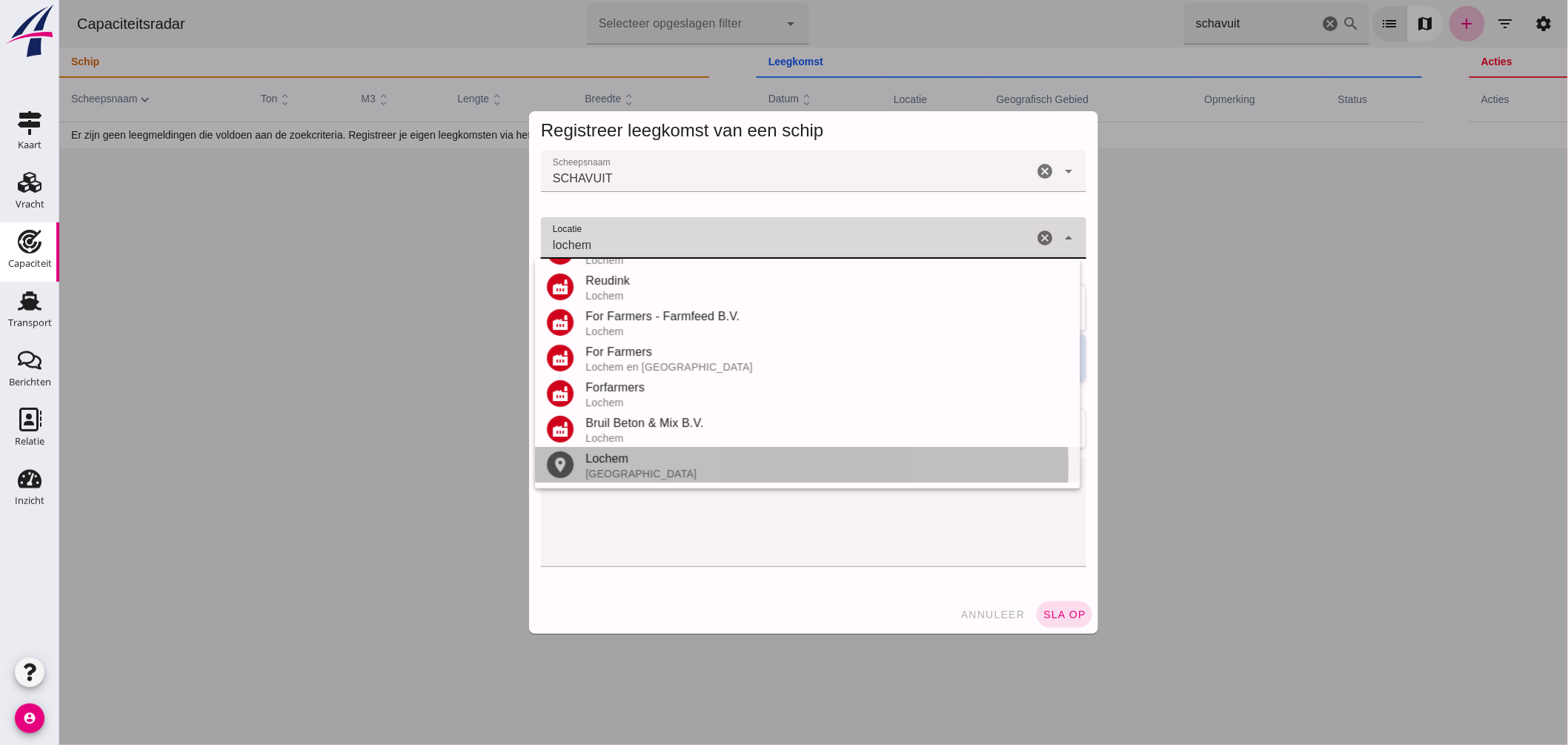
click at [627, 476] on div "Nederland" at bounding box center [826, 474] width 483 height 12
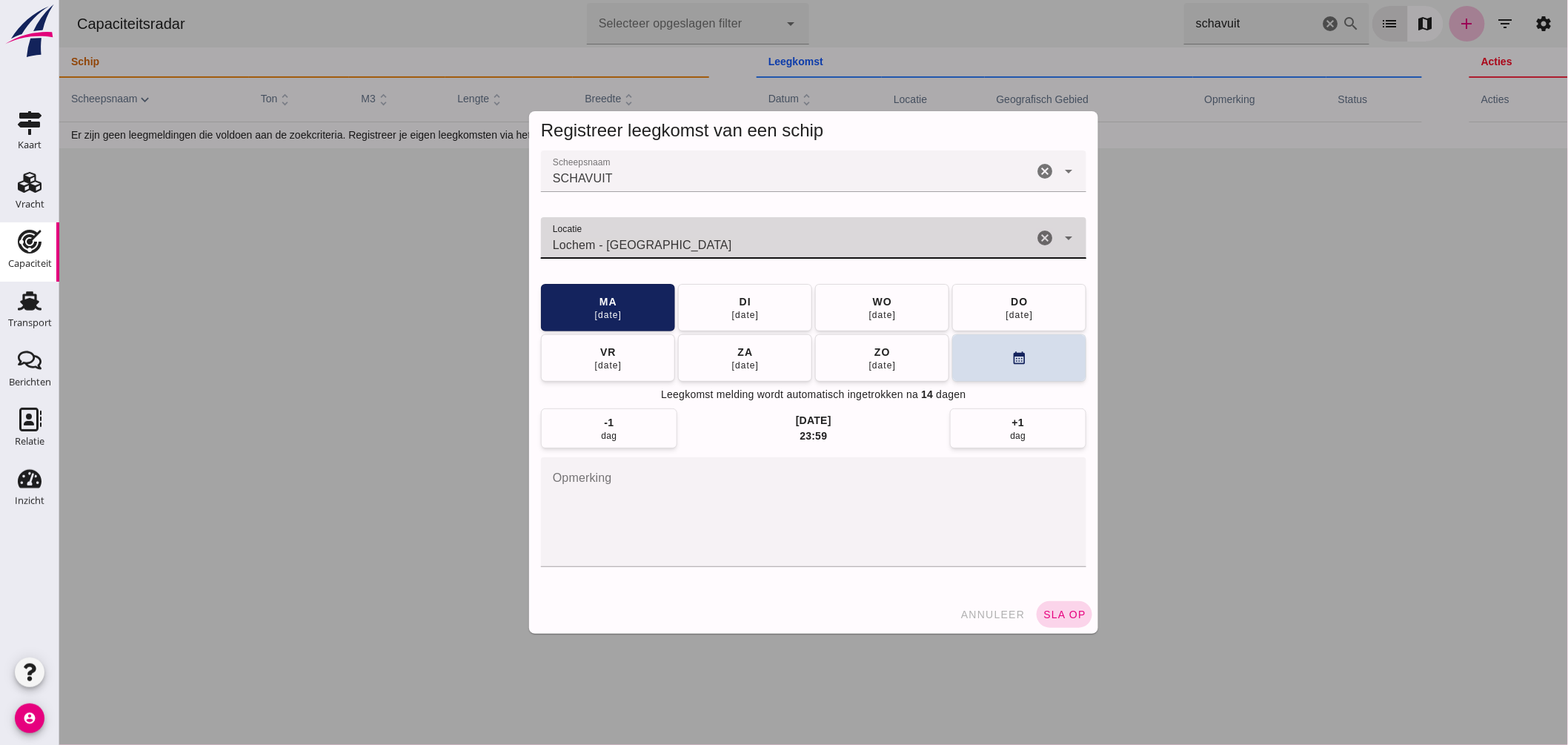
type input "Lochem - Gelderland"
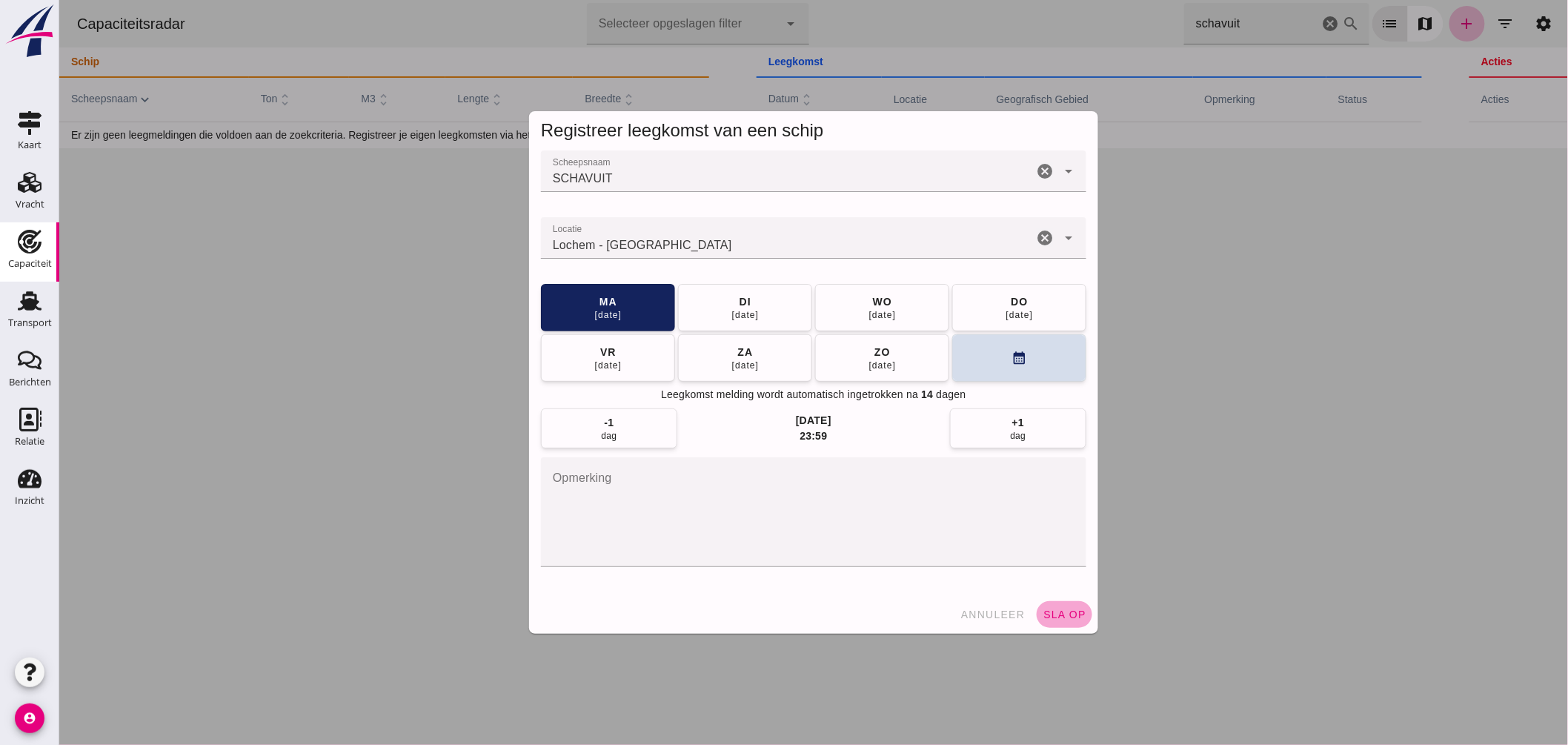
click at [1054, 610] on span "sla op" at bounding box center [1064, 614] width 44 height 12
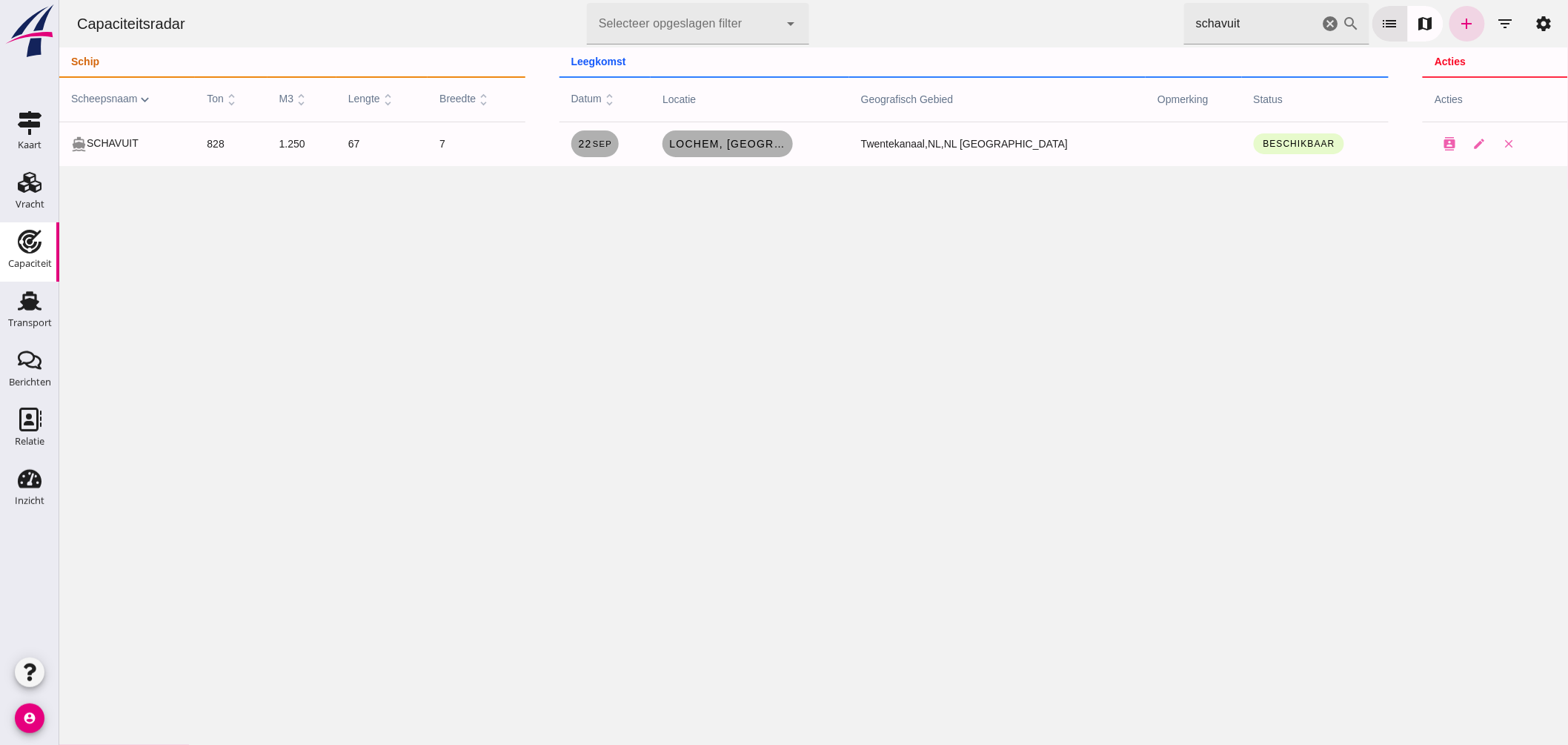
click at [1321, 20] on icon "cancel" at bounding box center [1330, 24] width 18 height 18
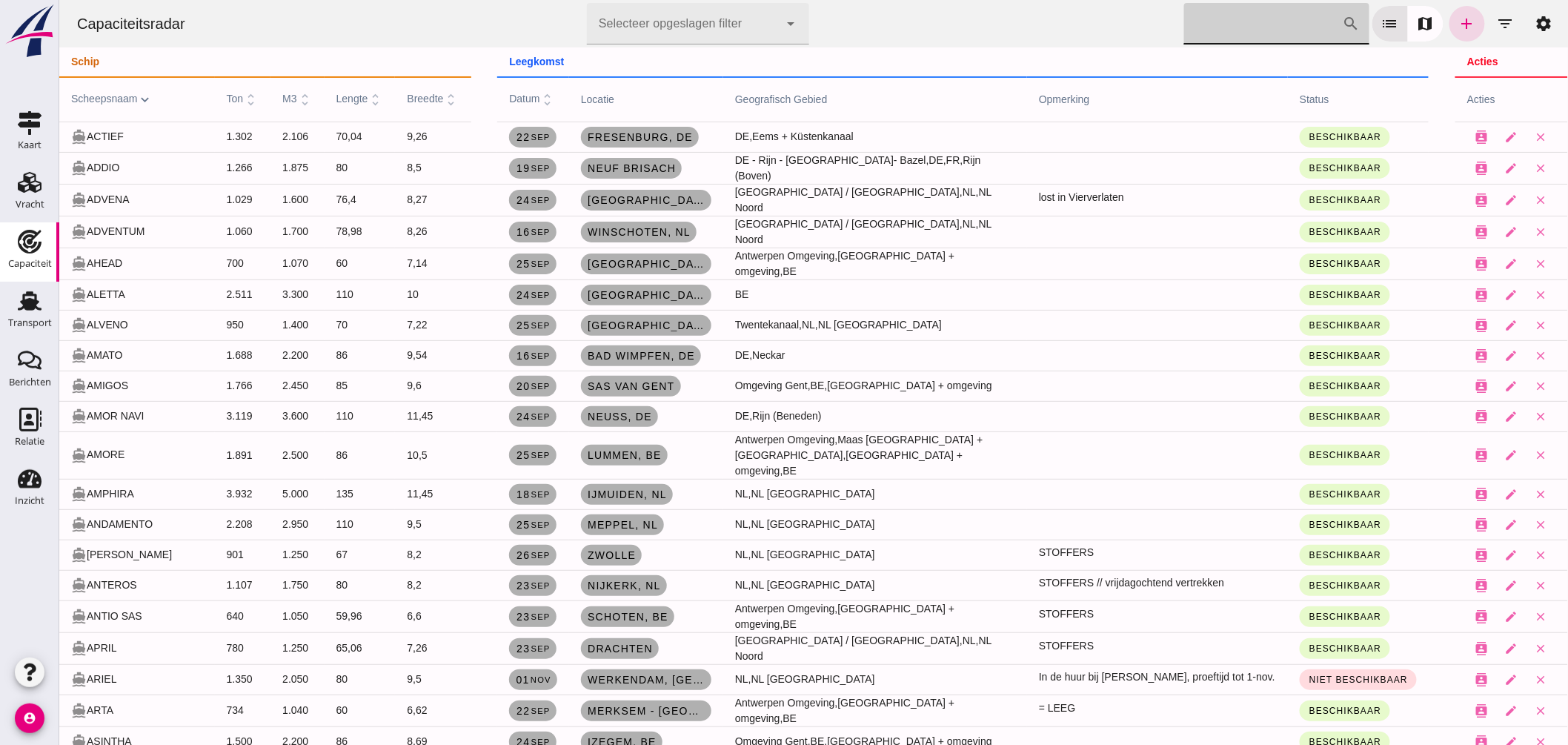
click at [1224, 31] on input "Zoek op scheepsnaam" at bounding box center [1262, 24] width 158 height 42
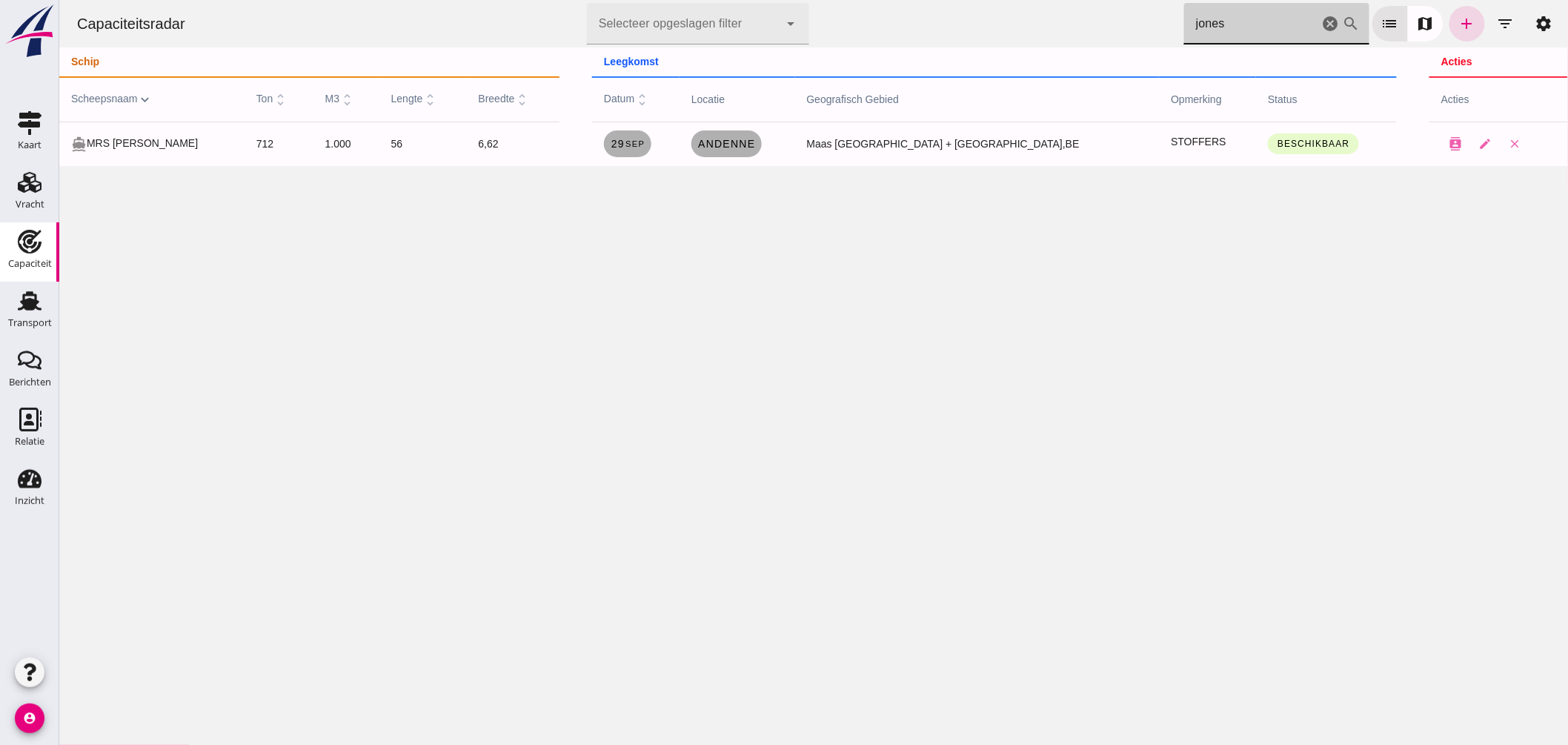
drag, startPoint x: 1180, startPoint y: 24, endPoint x: 1024, endPoint y: 28, distance: 156.1
click at [1024, 28] on div "Capaciteitsradar Selecteer opgeslagen filter Selecteer opgeslagen filter cancel…" at bounding box center [812, 24] width 1497 height 48
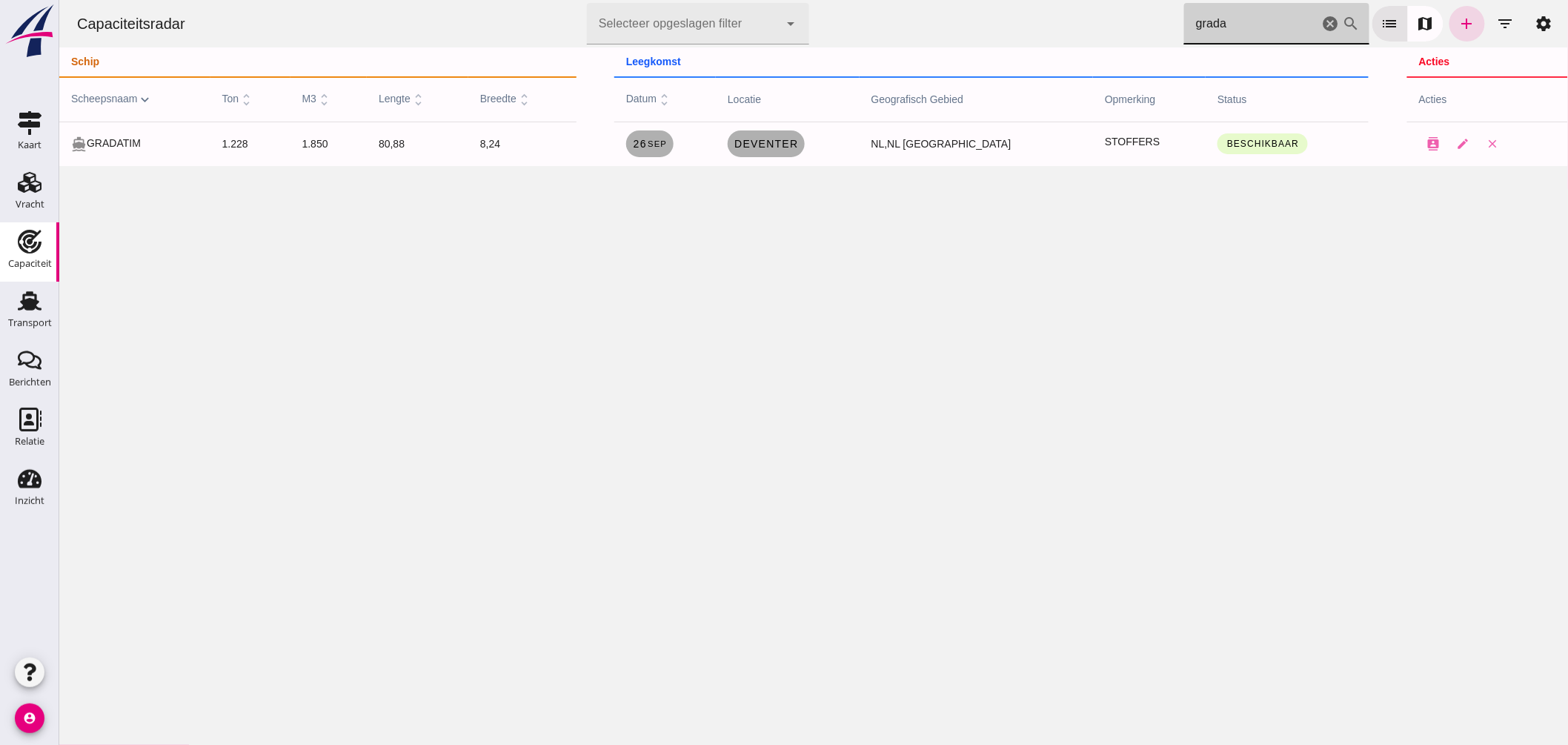
drag, startPoint x: 1134, startPoint y: 30, endPoint x: 930, endPoint y: 36, distance: 204.1
click at [936, 34] on div "Capaciteitsradar Selecteer opgeslagen filter Selecteer opgeslagen filter cancel…" at bounding box center [812, 24] width 1497 height 48
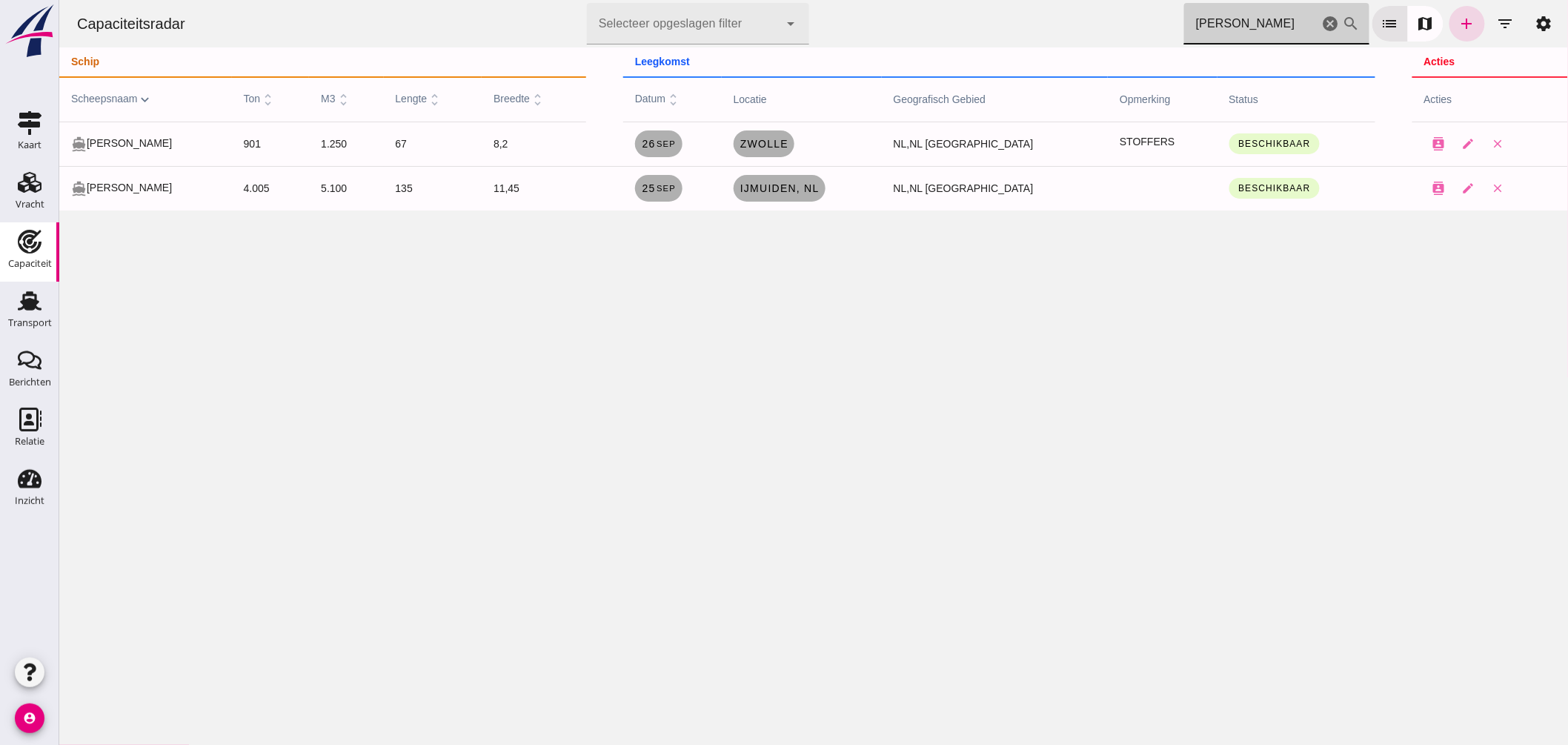
type input "anna"
drag, startPoint x: 1150, startPoint y: 21, endPoint x: 1038, endPoint y: -2, distance: 114.3
click at [1038, 0] on html "Capaciteitsradar Selecteer opgeslagen filter Selecteer opgeslagen filter cancel…" at bounding box center [812, 372] width 1509 height 745
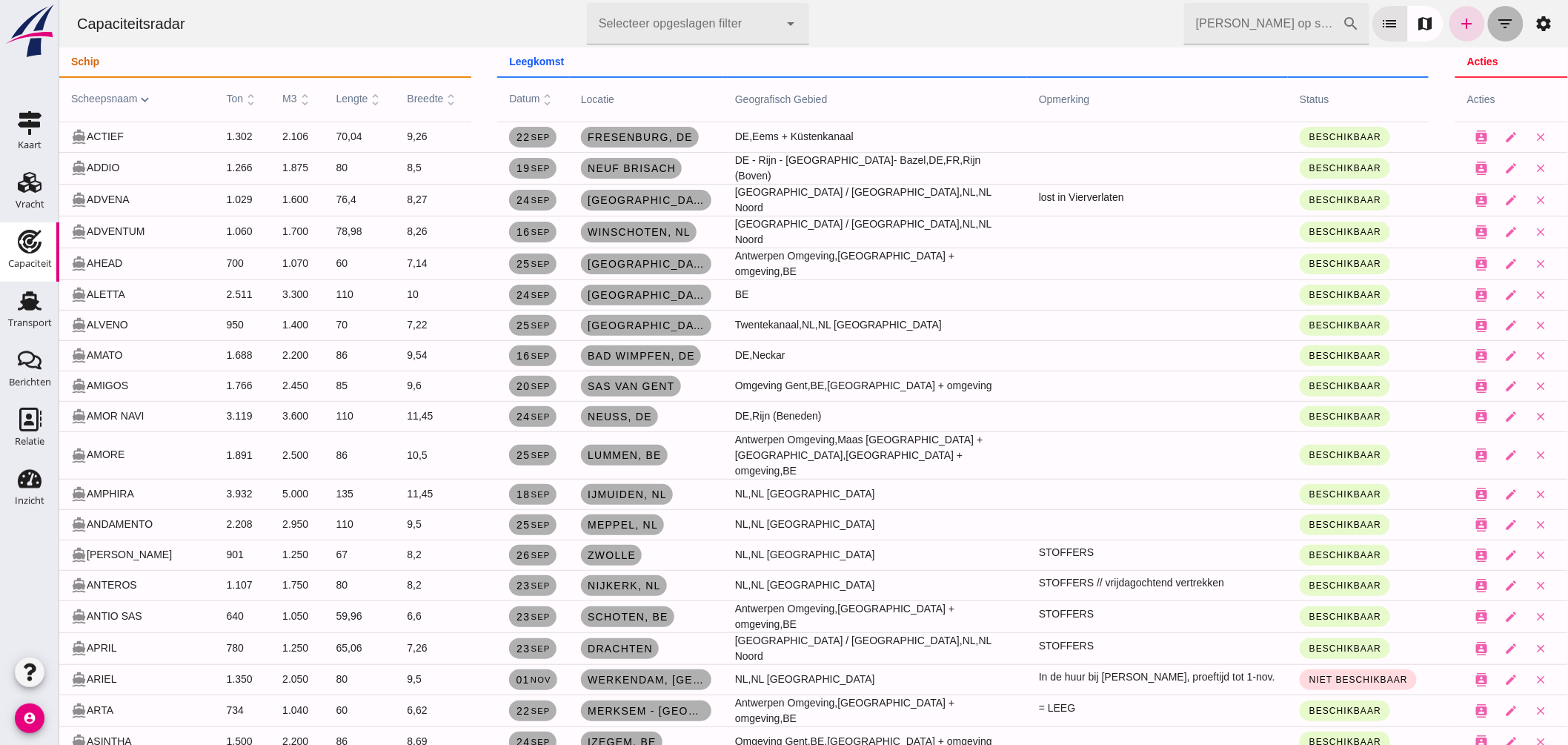
click at [1496, 23] on icon "filter_list" at bounding box center [1505, 24] width 18 height 18
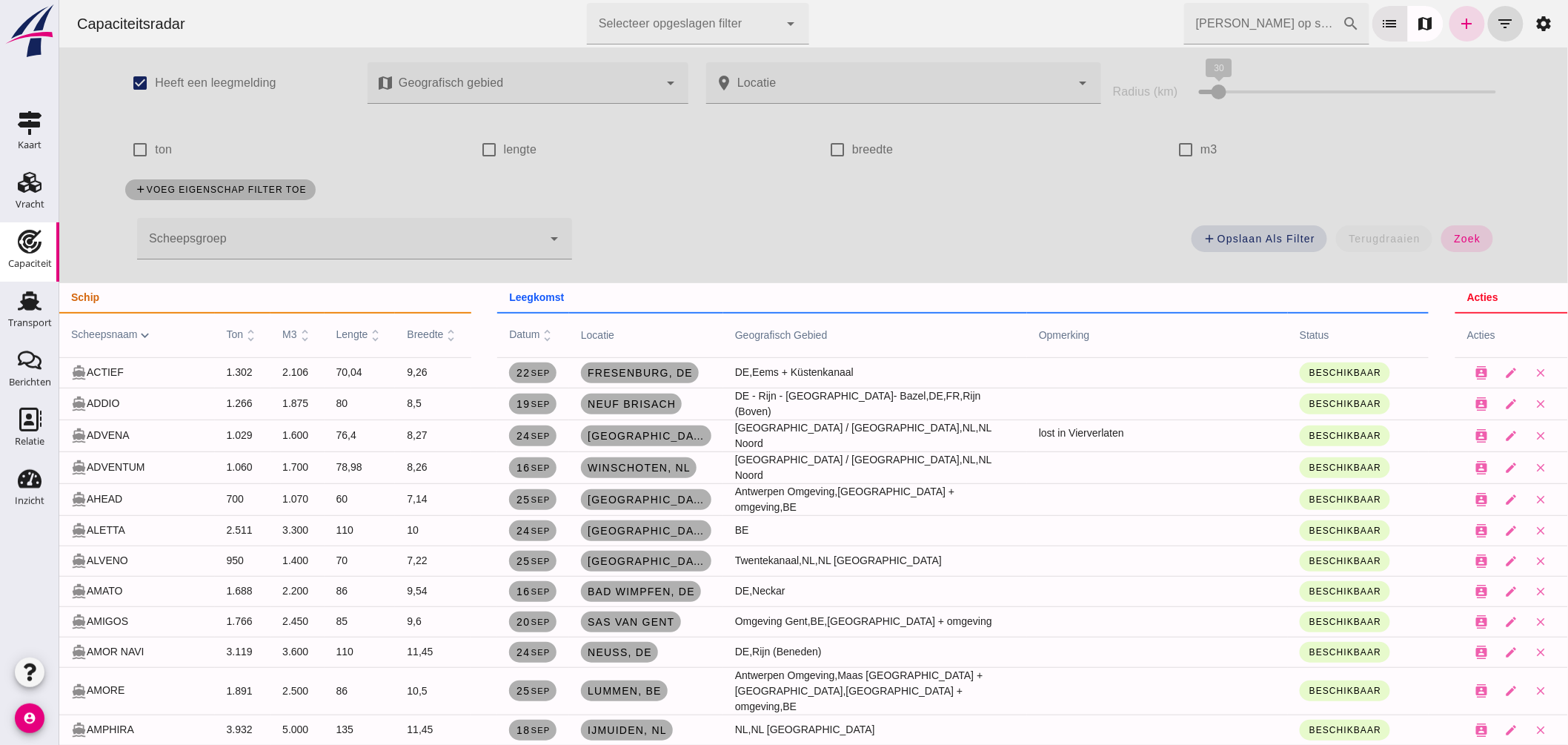
click at [250, 231] on div at bounding box center [339, 239] width 405 height 42
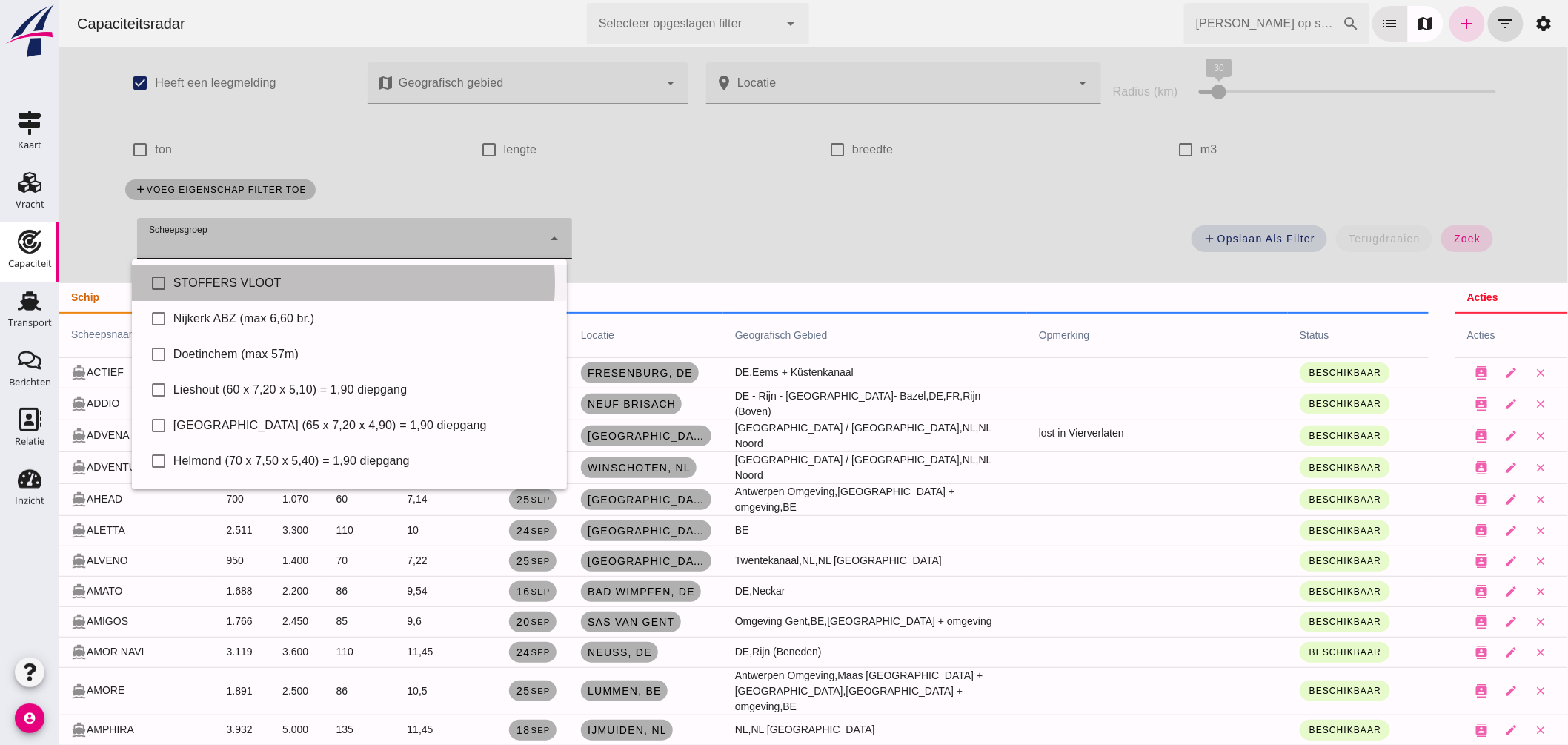
drag, startPoint x: 246, startPoint y: 279, endPoint x: 270, endPoint y: 280, distance: 24.0
click at [247, 279] on div "STOFFERS VLOOT" at bounding box center [363, 283] width 381 height 18
type input "STOFFERS VLOOT"
checkbox input "true"
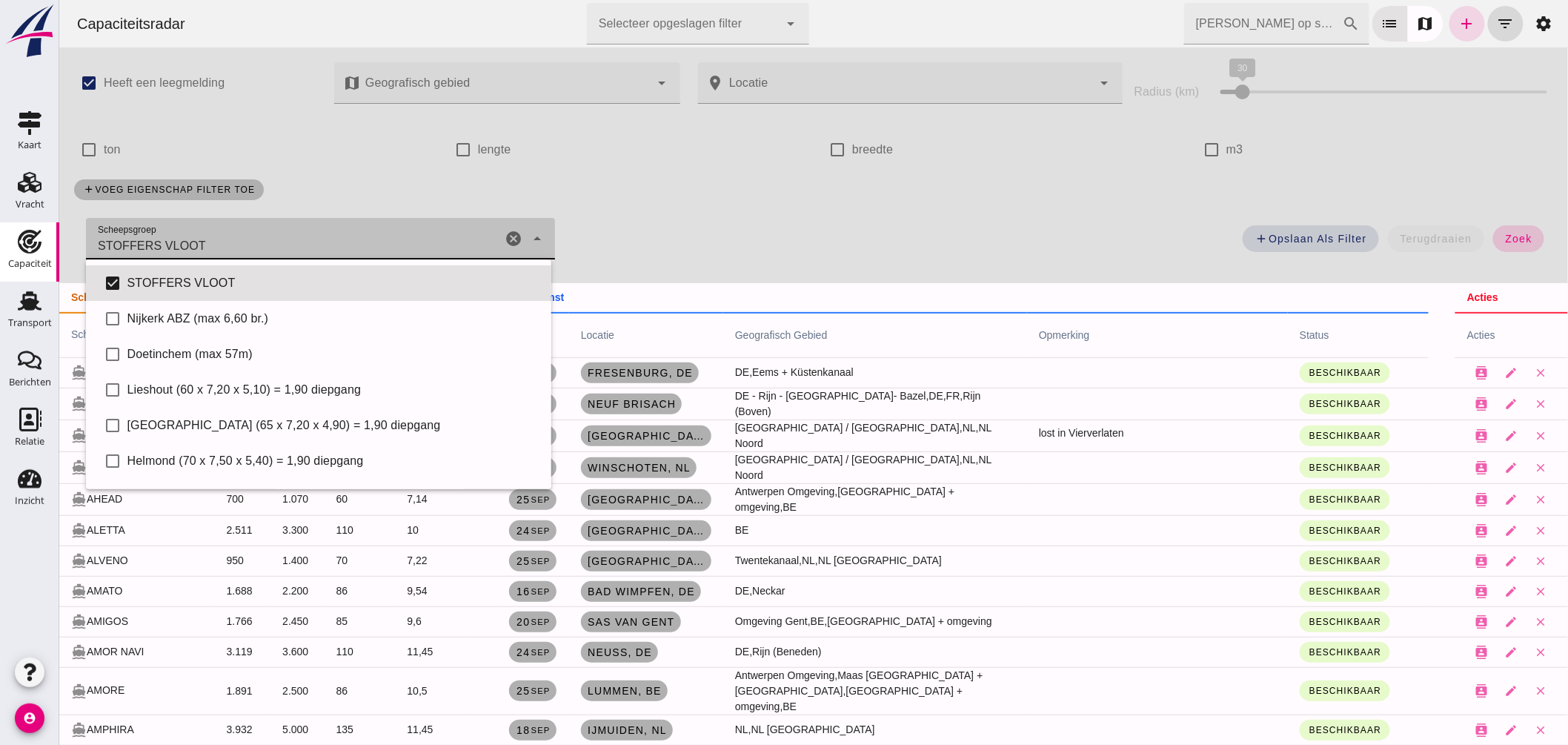
click at [1504, 238] on span "zoek" at bounding box center [1517, 239] width 28 height 12
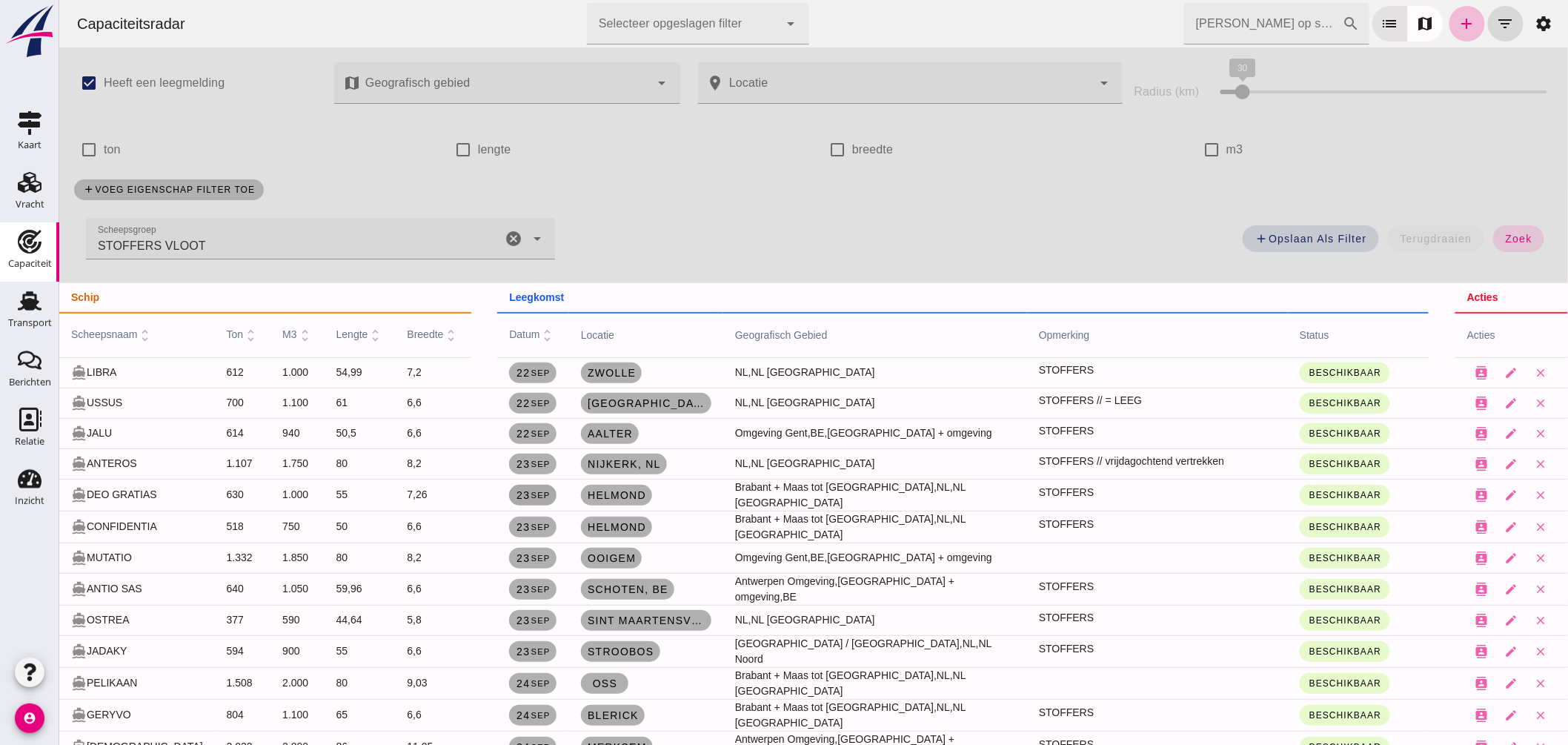
scroll to position [82, 0]
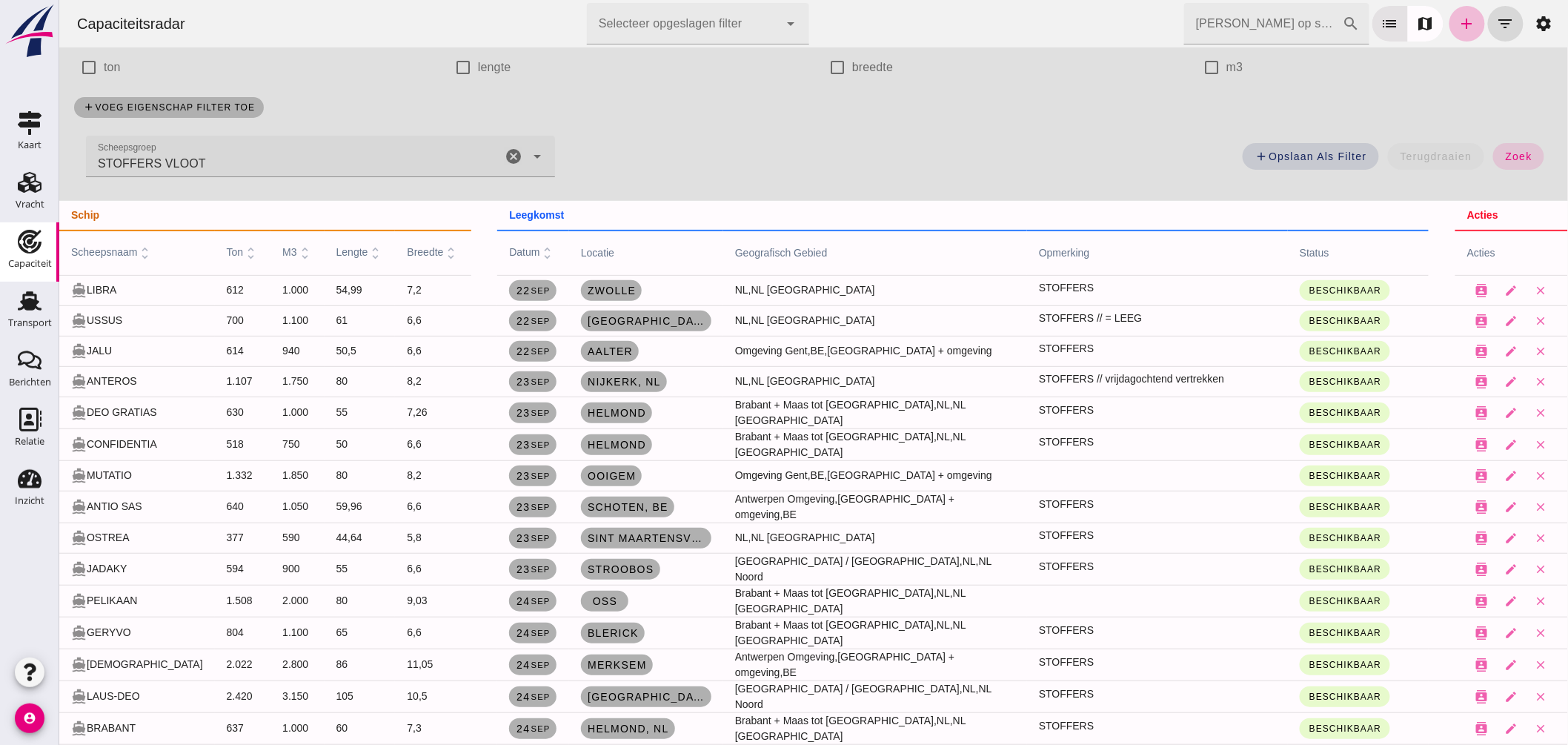
click at [509, 153] on icon "cancel" at bounding box center [513, 157] width 18 height 18
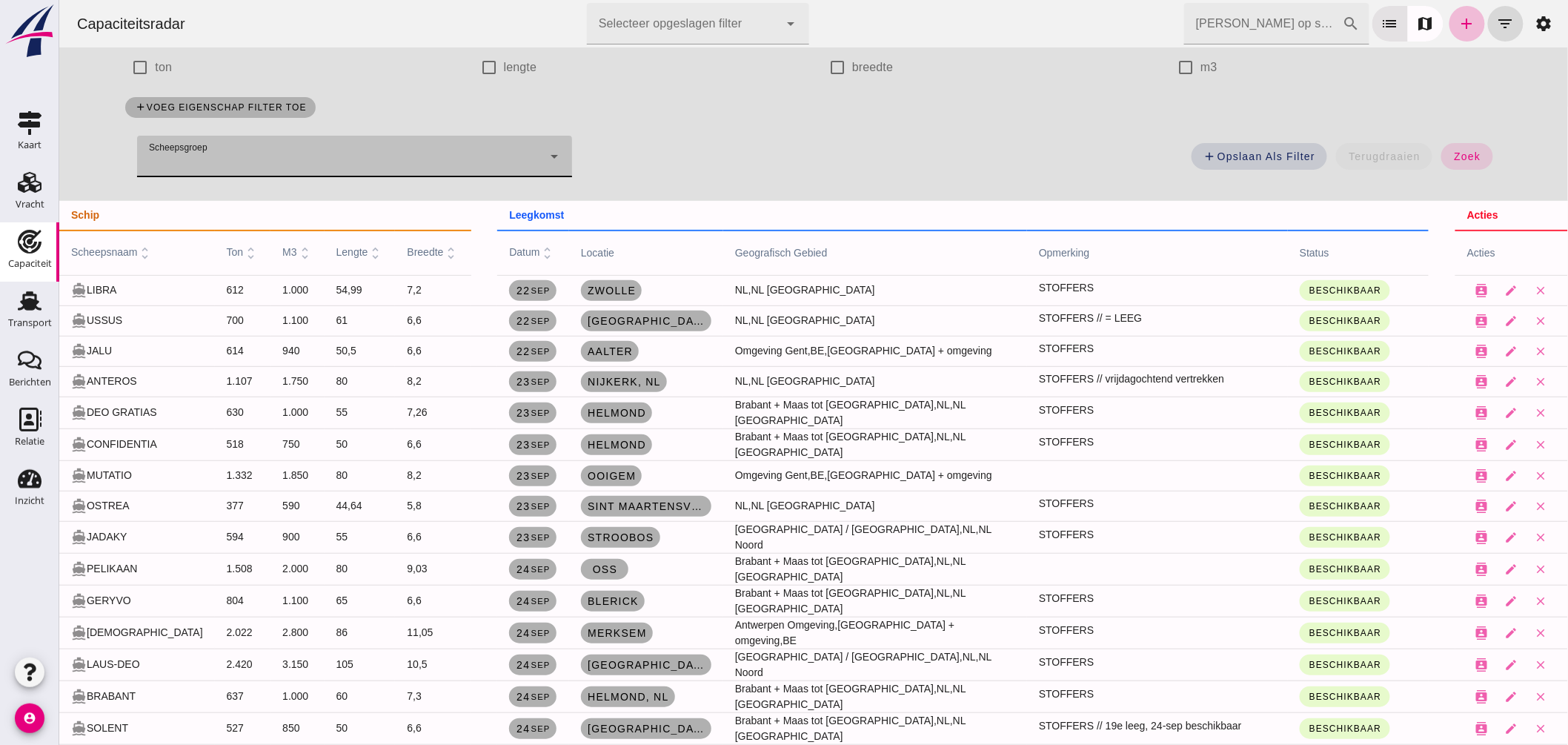
click at [1210, 24] on input "Zoek op scheepsnaam" at bounding box center [1262, 24] width 158 height 42
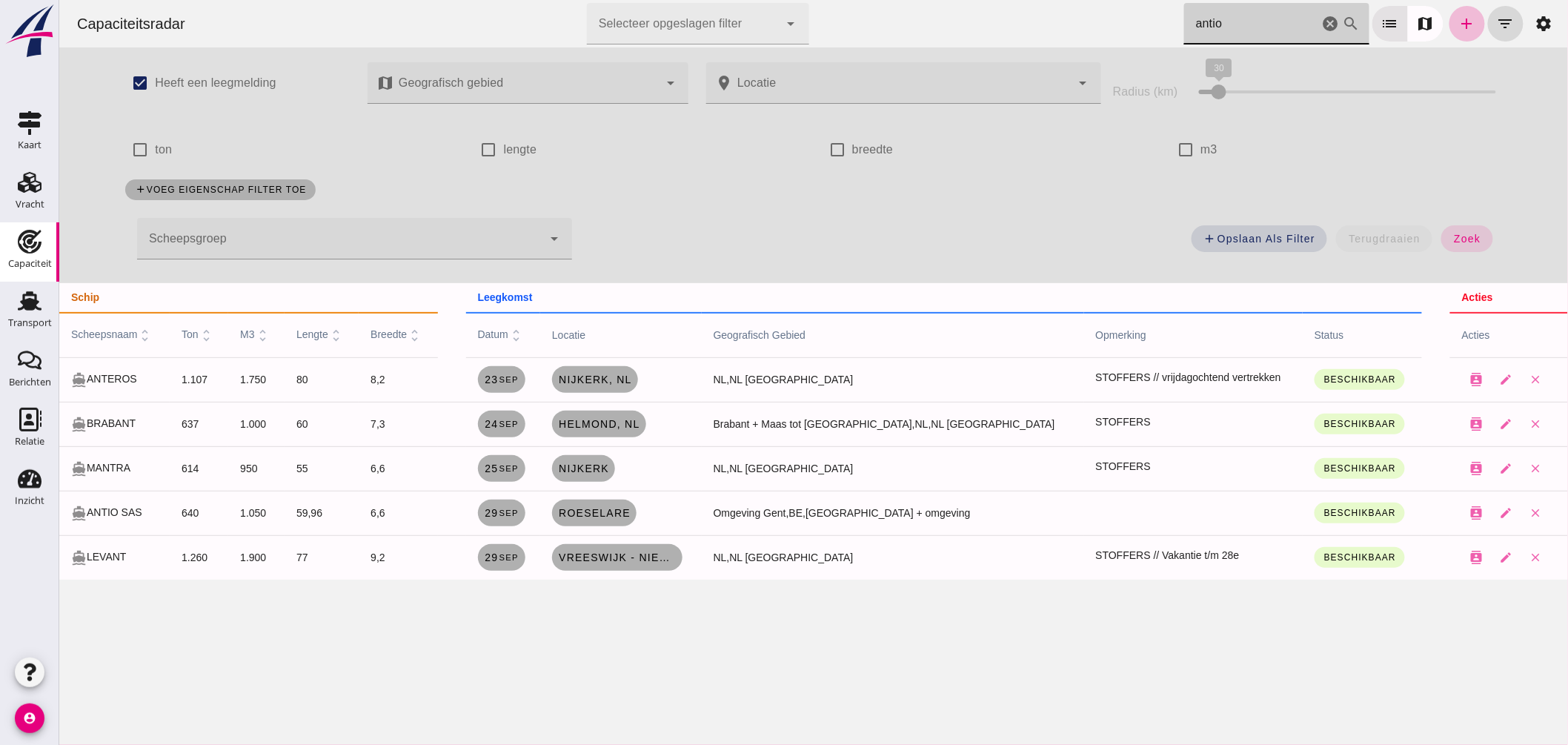
scroll to position [0, 0]
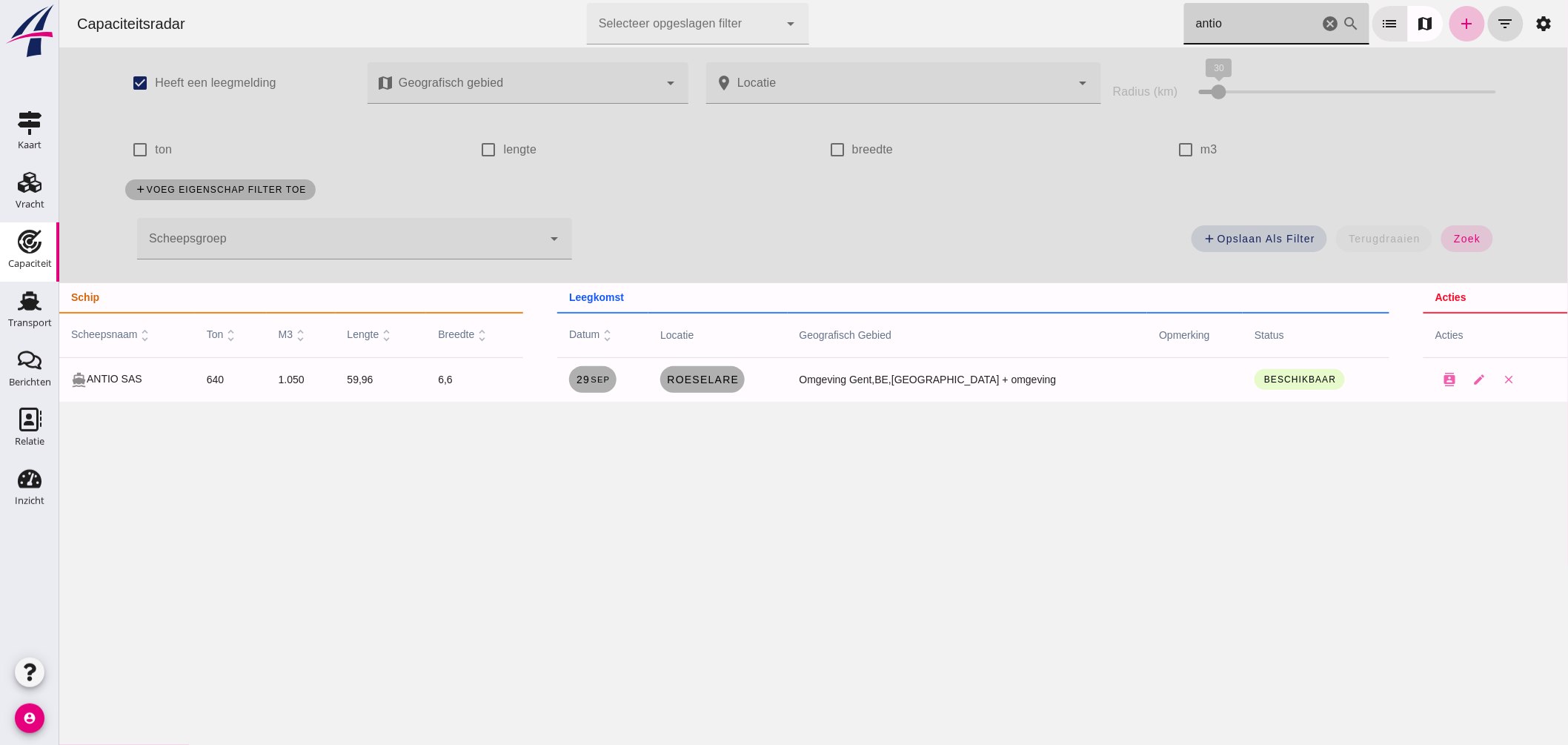
type input "antio"
click at [1323, 24] on icon "cancel" at bounding box center [1330, 24] width 18 height 18
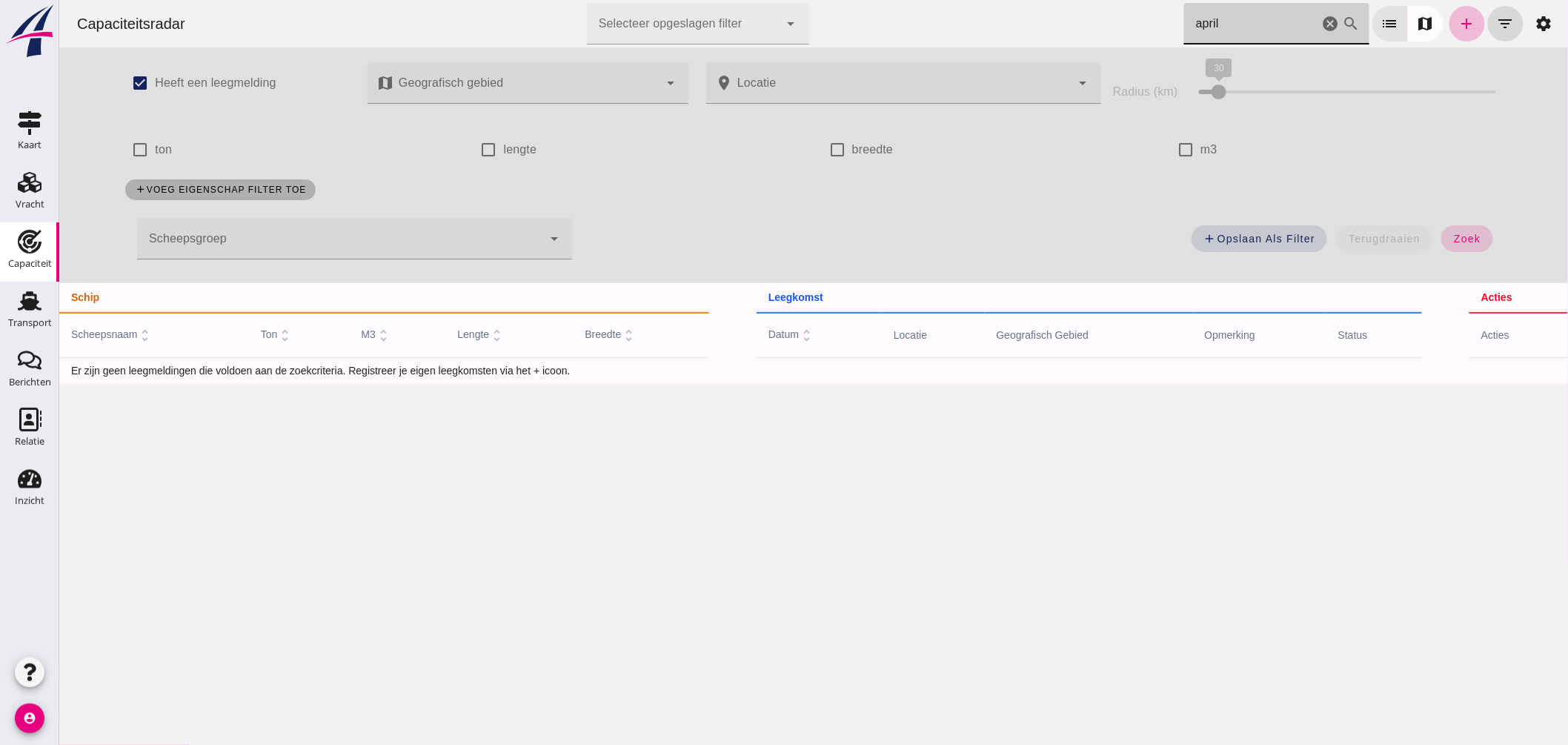
click at [1466, 240] on span "zoek" at bounding box center [1466, 239] width 28 height 12
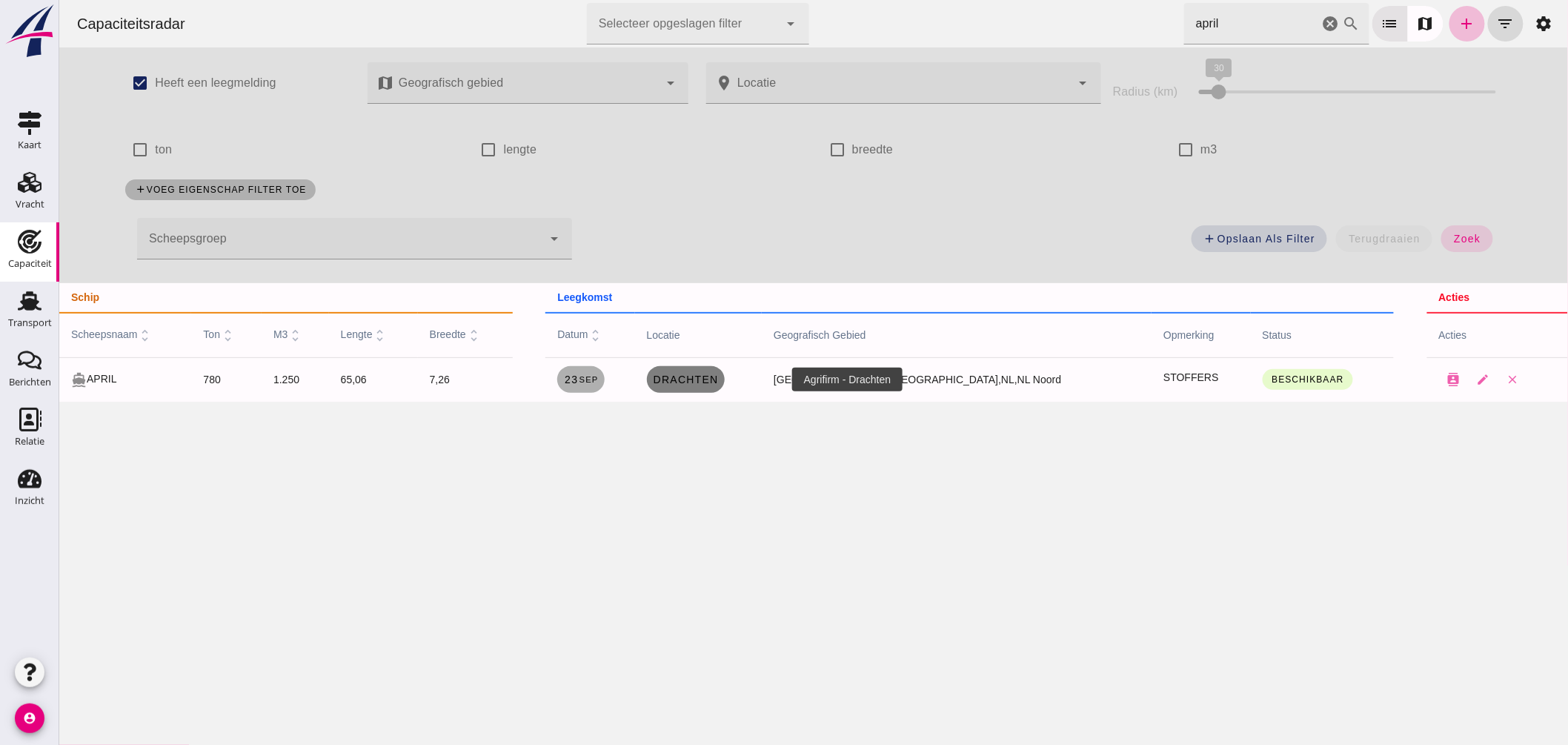
click at [724, 372] on link "Drachten" at bounding box center [684, 378] width 78 height 27
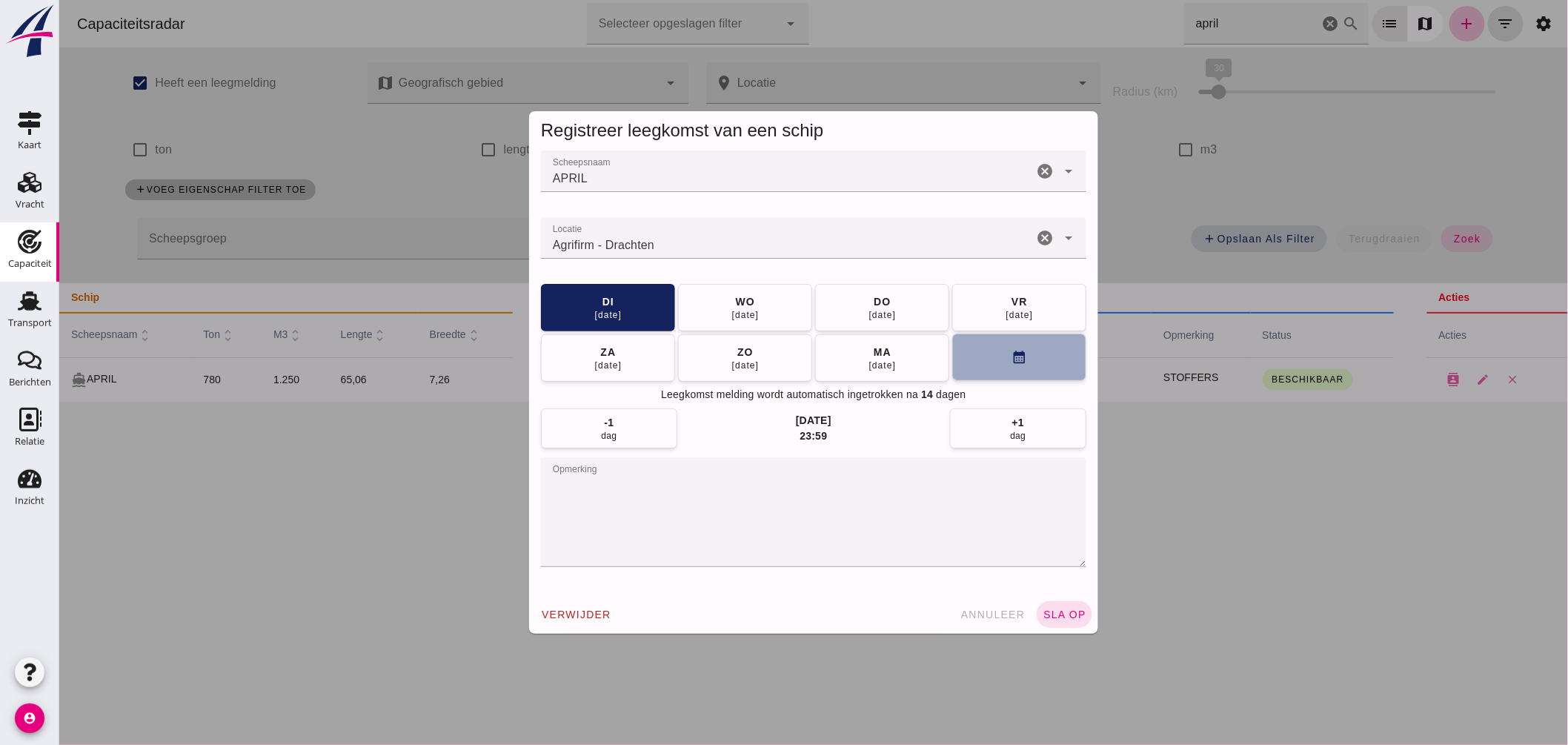
click at [985, 359] on button "calendar_month" at bounding box center [1017, 358] width 134 height 48
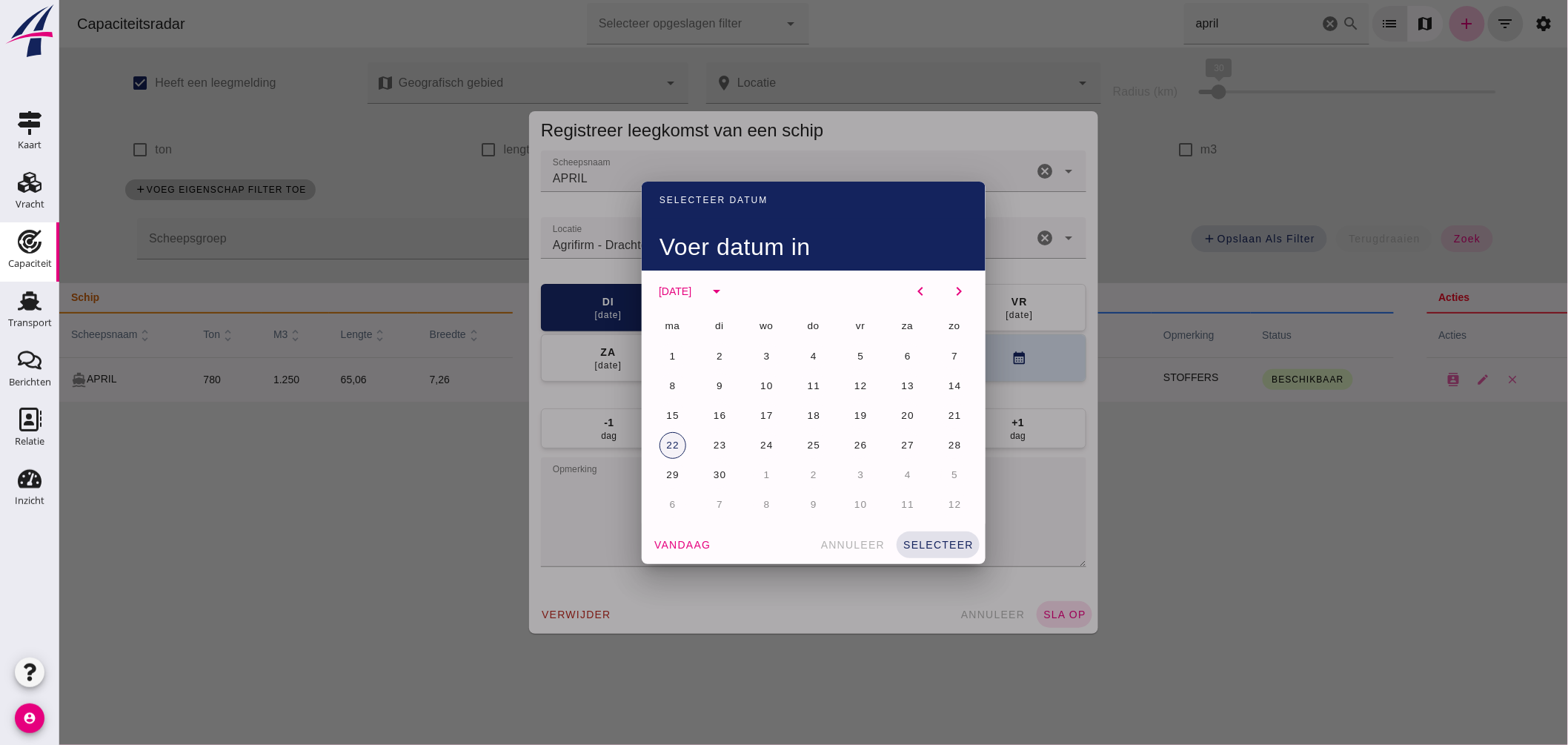
click at [669, 438] on button "22" at bounding box center [672, 445] width 27 height 27
click at [943, 535] on button "selecteer" at bounding box center [937, 544] width 83 height 27
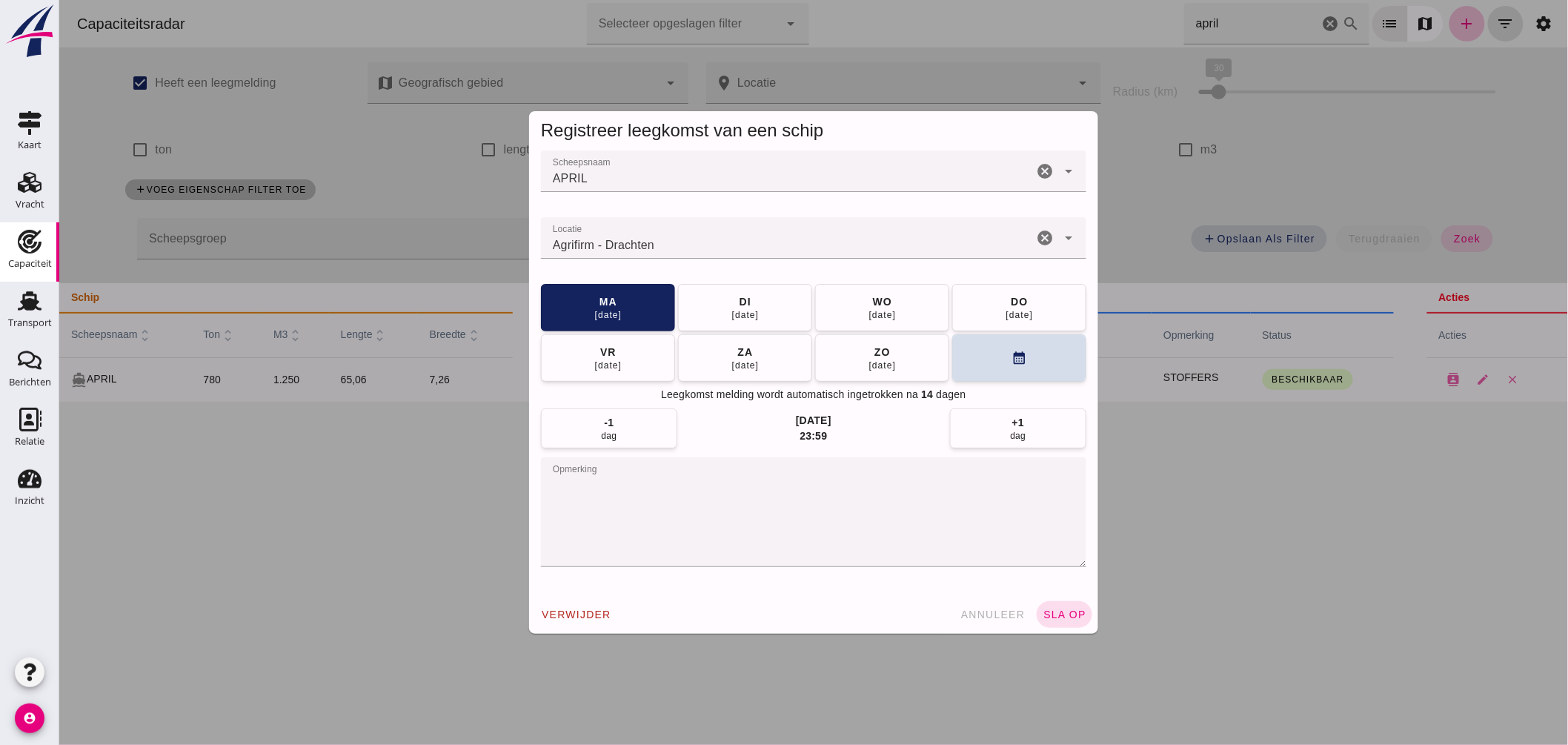
click at [1056, 603] on button "sla op" at bounding box center [1064, 614] width 55 height 27
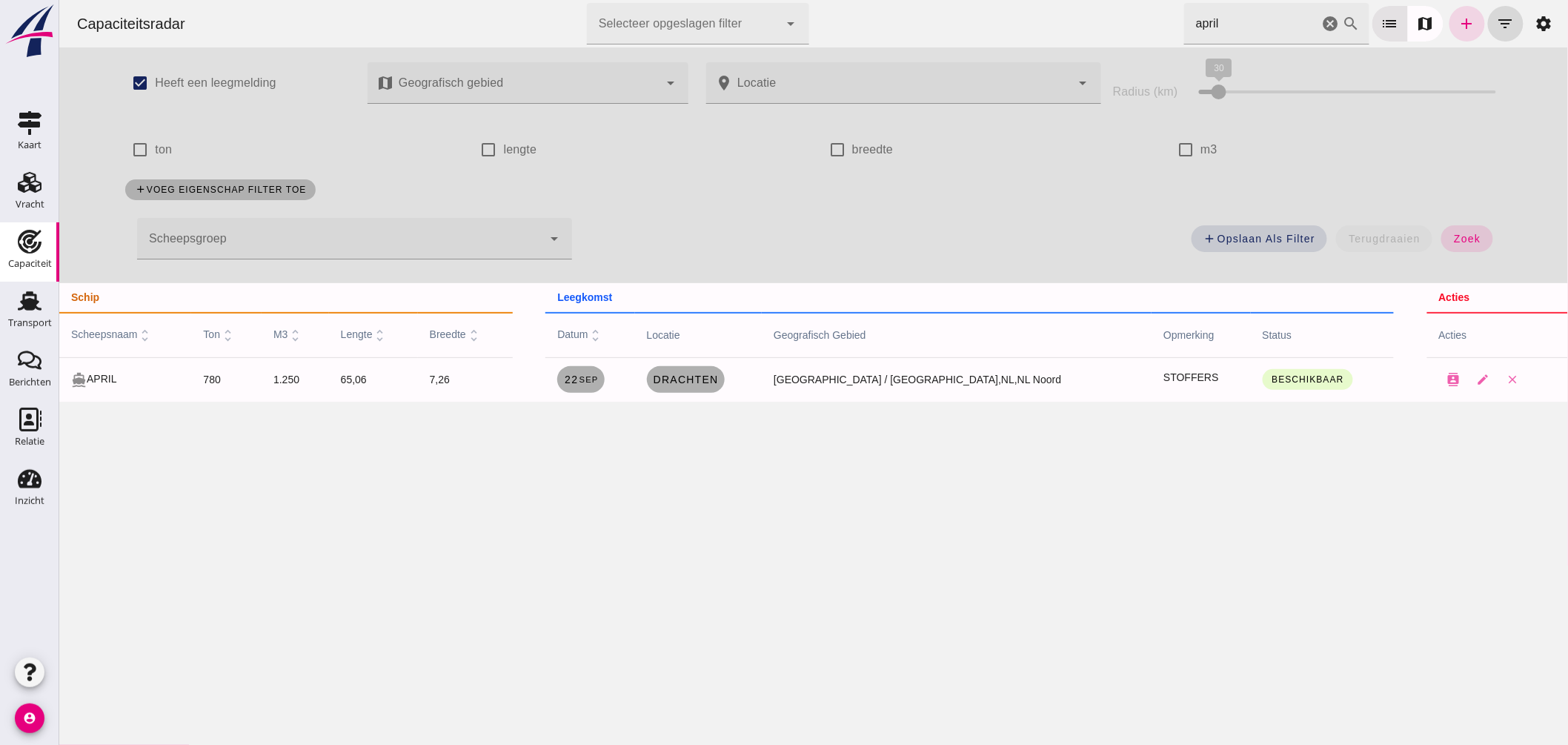
drag, startPoint x: 1175, startPoint y: 18, endPoint x: 838, endPoint y: 1, distance: 337.4
click at [931, 10] on div "Capaciteitsradar Selecteer opgeslagen filter Selecteer opgeslagen filter cancel…" at bounding box center [812, 24] width 1497 height 48
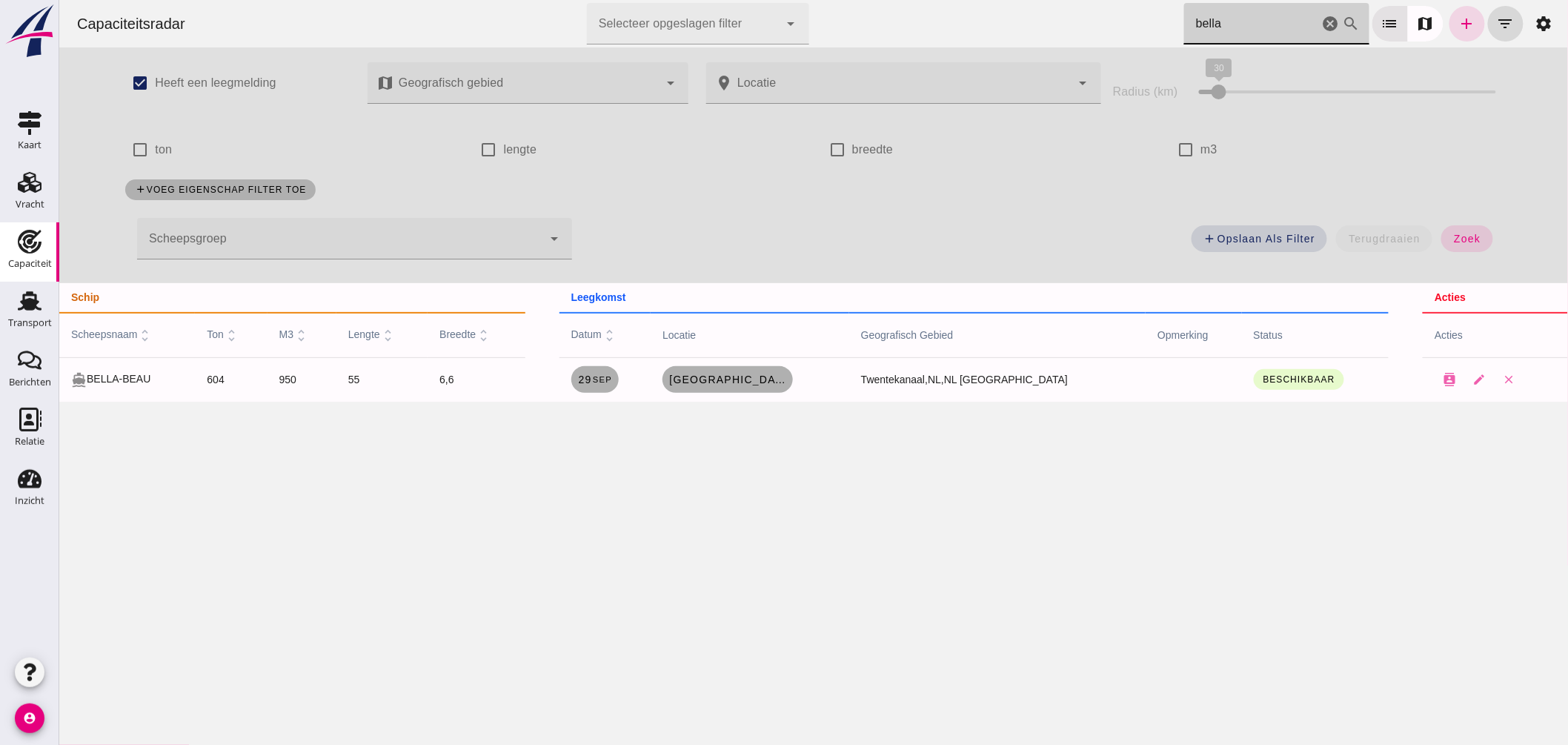
drag, startPoint x: 1068, startPoint y: 21, endPoint x: 878, endPoint y: 12, distance: 190.2
click at [889, 16] on div "Capaciteitsradar Selecteer opgeslagen filter Selecteer opgeslagen filter cancel…" at bounding box center [812, 24] width 1497 height 48
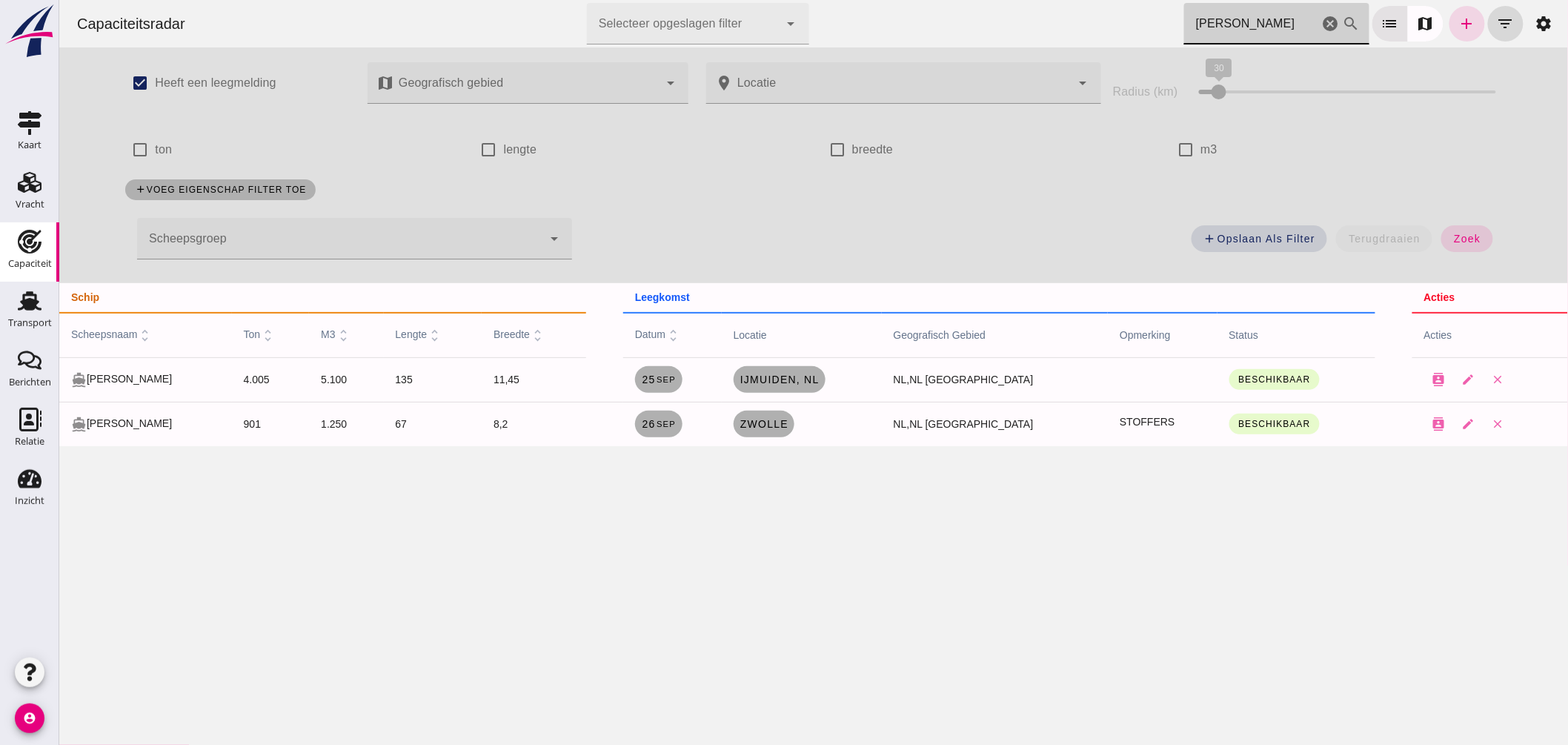
drag, startPoint x: 1248, startPoint y: 19, endPoint x: 694, endPoint y: -78, distance: 562.4
click at [694, 0] on html "Capaciteitsradar Selecteer opgeslagen filter Selecteer opgeslagen filter cancel…" at bounding box center [812, 372] width 1509 height 745
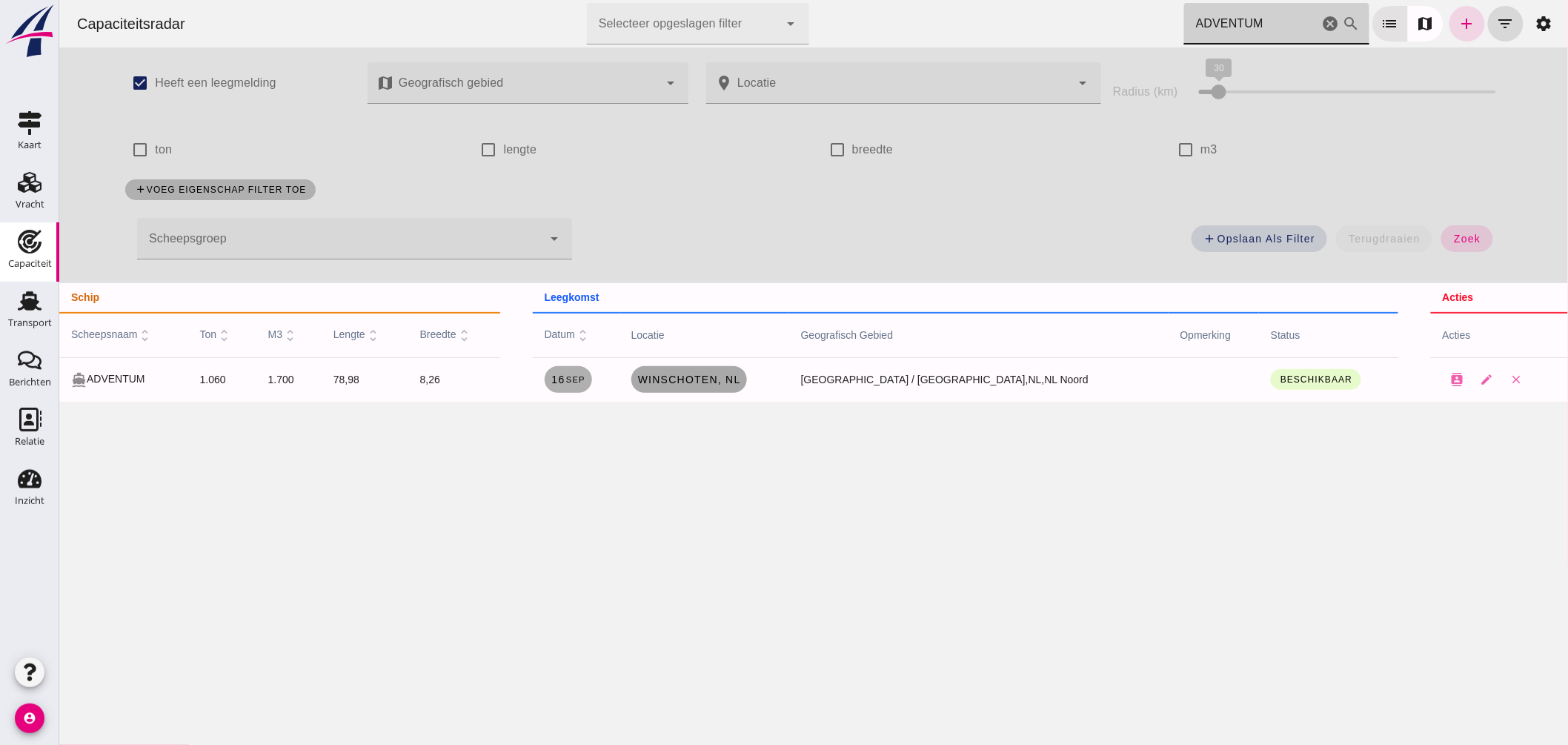
type input "ADVENTUM"
click at [739, 374] on span "Winschoten, nl" at bounding box center [687, 379] width 104 height 12
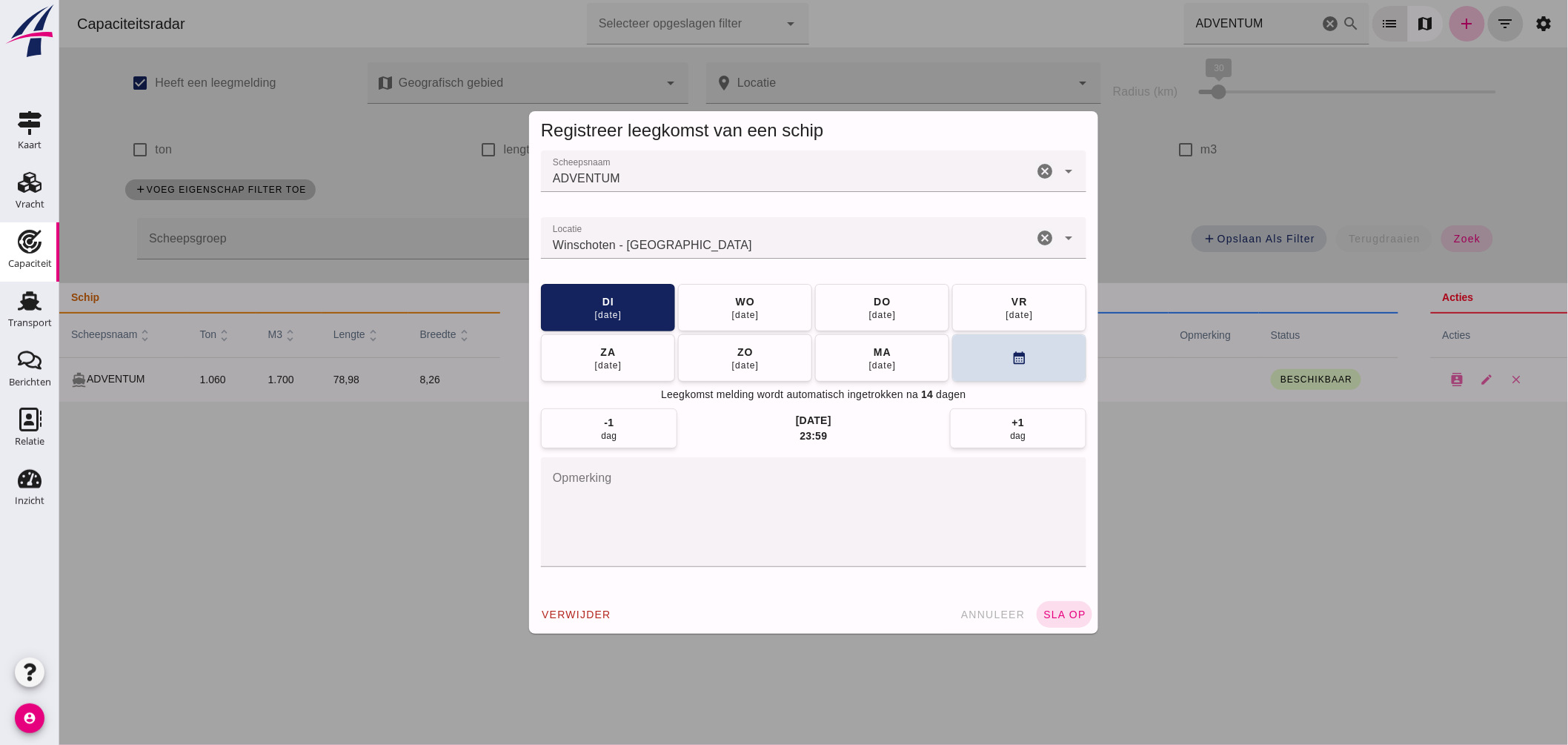
click at [699, 240] on input "Locatie" at bounding box center [785, 246] width 492 height 18
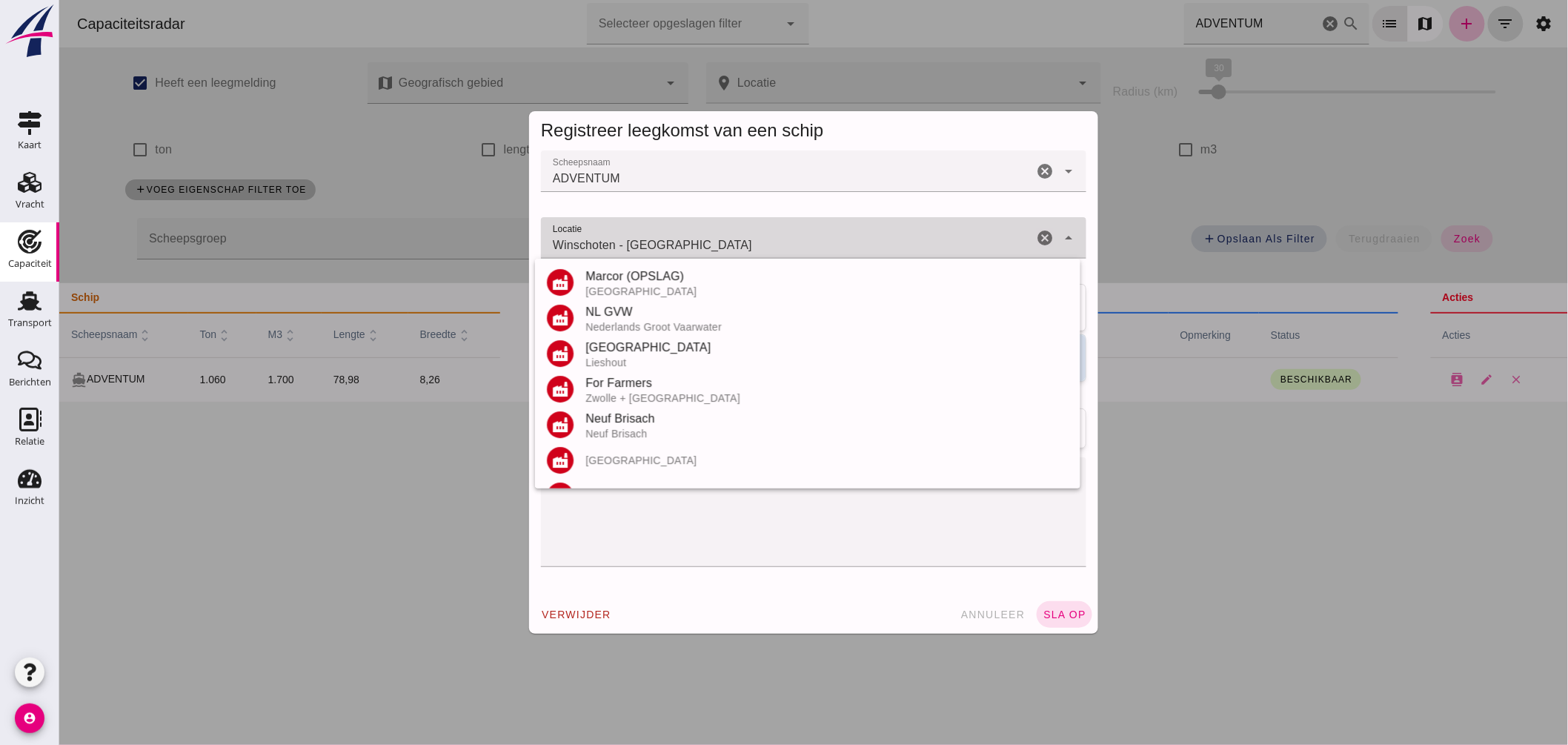
click at [699, 240] on input "Winschoten - Groningen" at bounding box center [785, 246] width 492 height 18
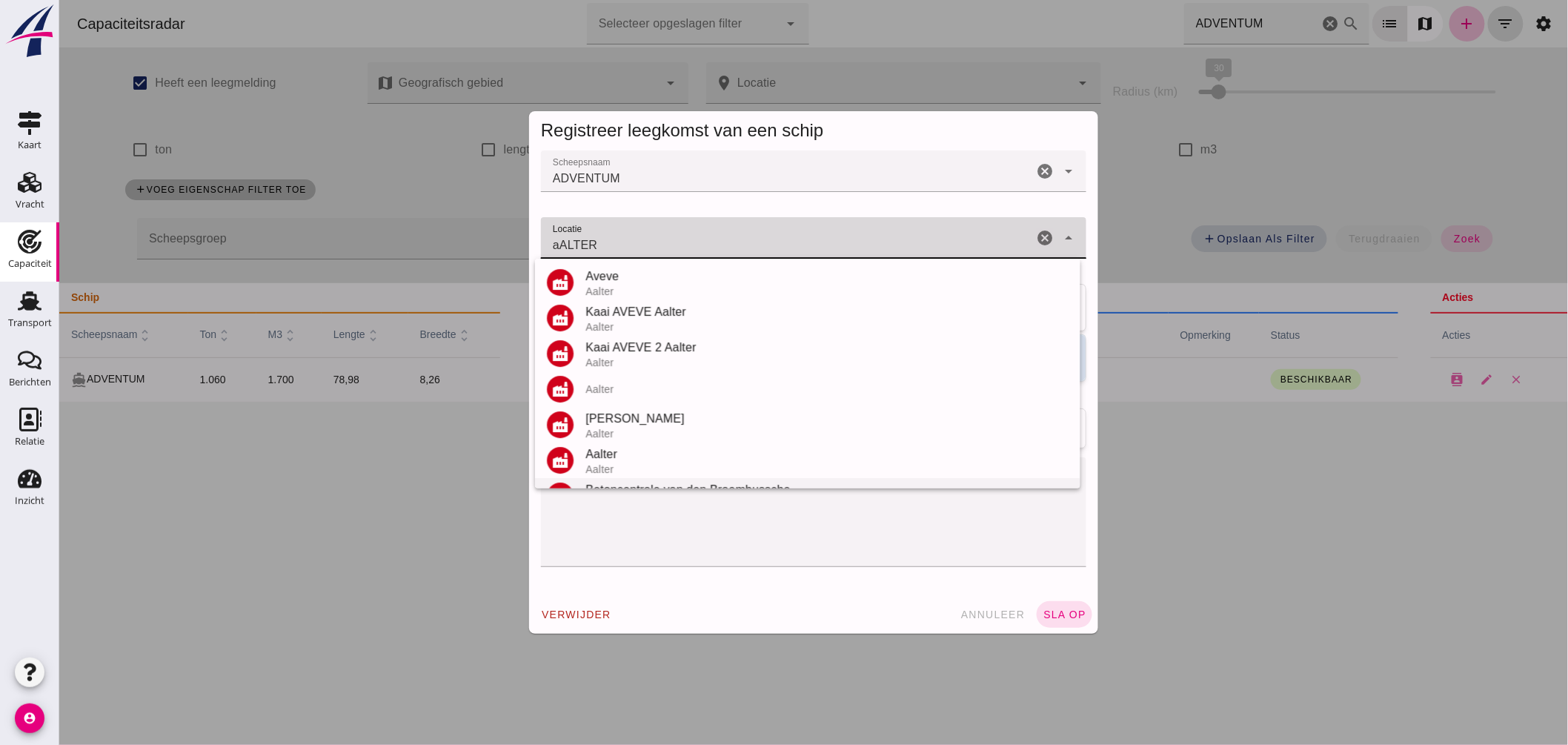
scroll to position [66, 0]
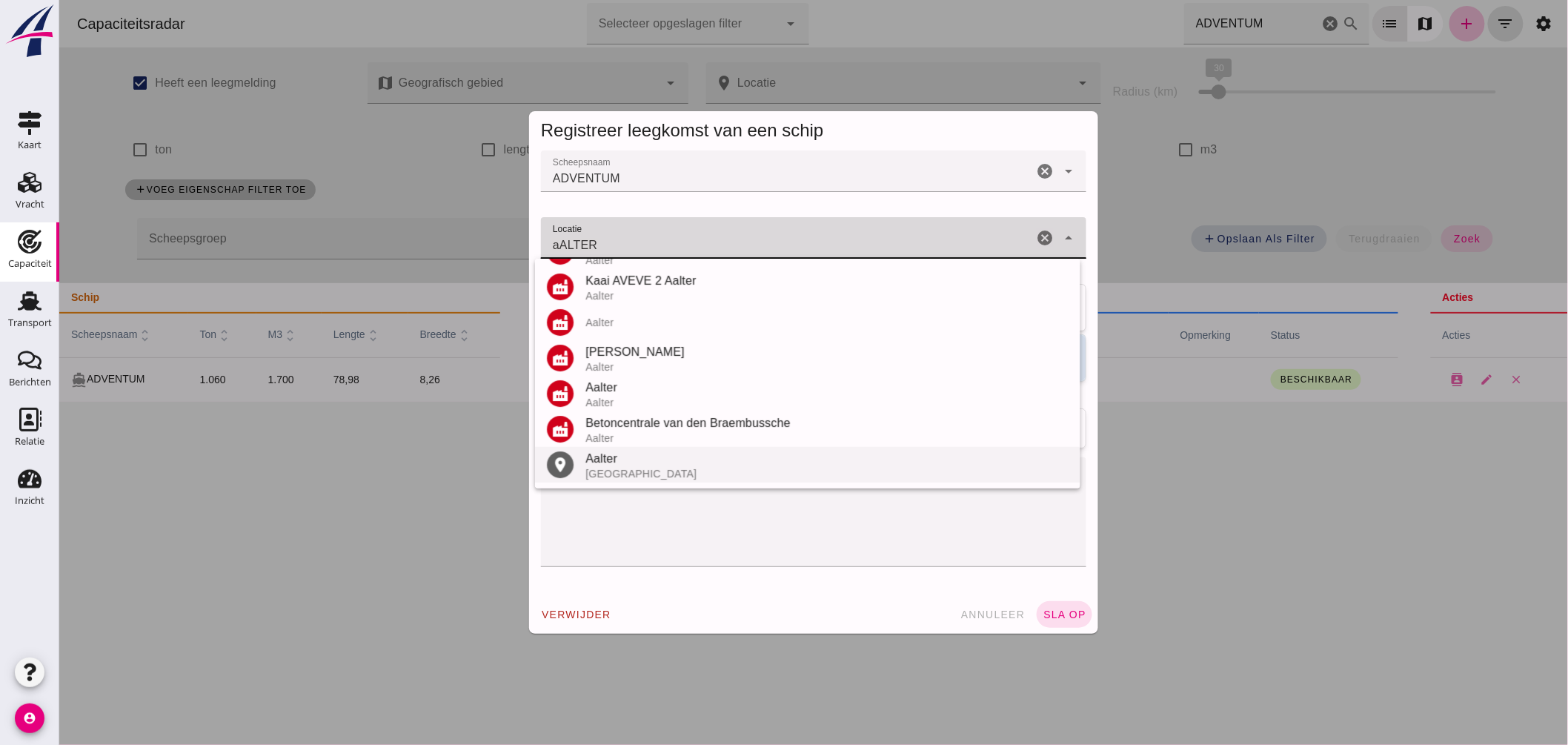
click at [618, 460] on div "Aalter" at bounding box center [826, 459] width 483 height 18
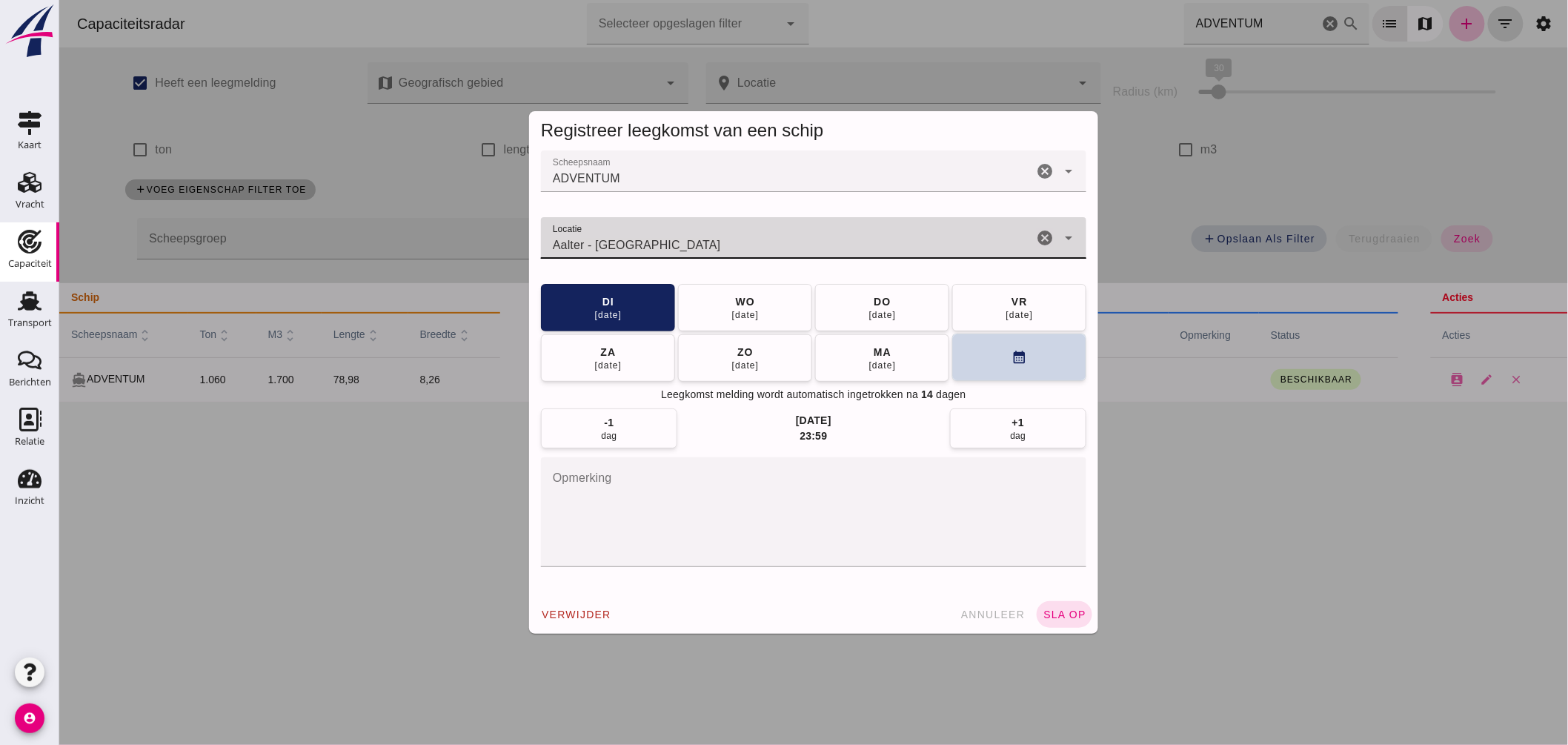
type input "Aalter - Oost-Vlaanderen"
click at [988, 356] on button "calendar_month" at bounding box center [1017, 358] width 134 height 48
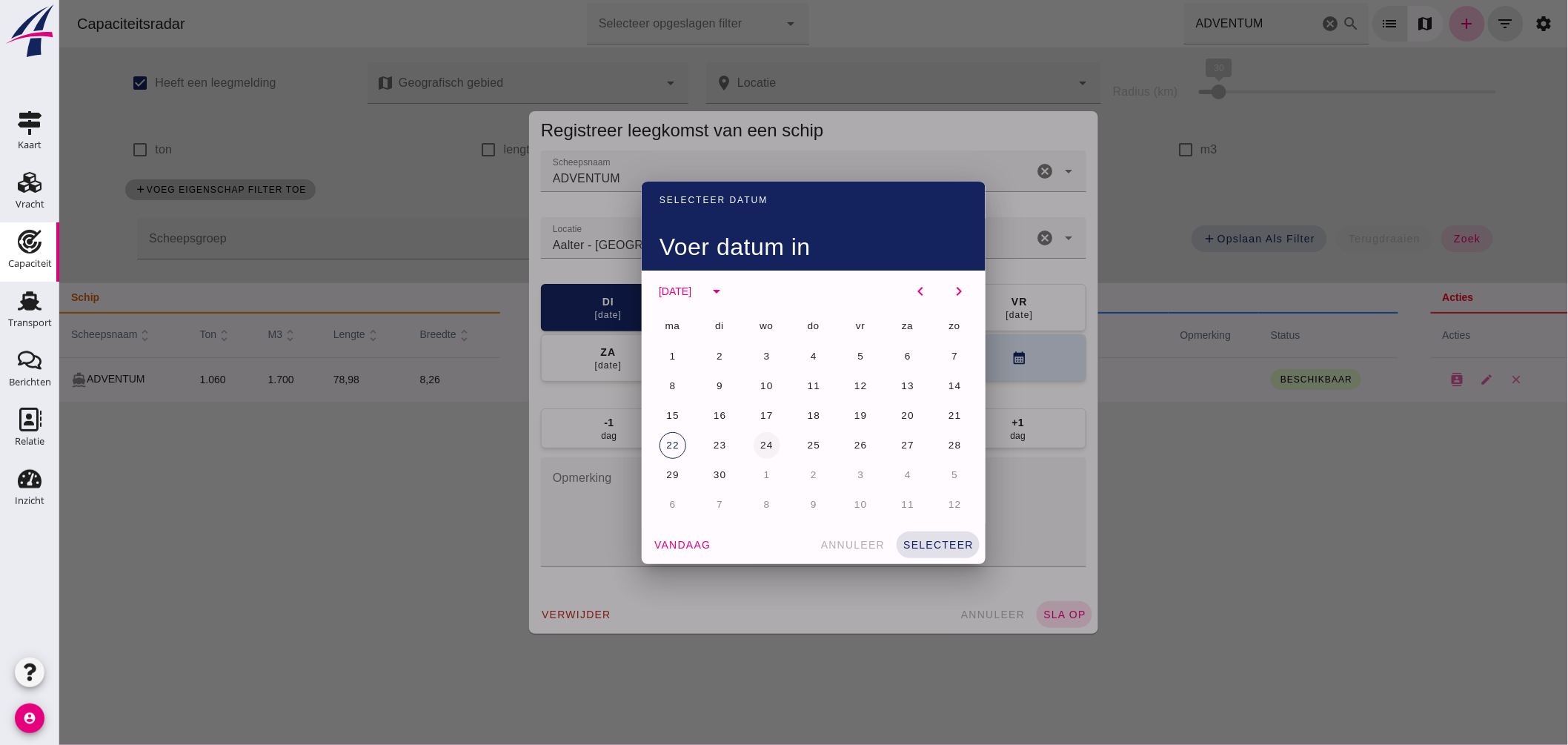
click at [759, 442] on span "24" at bounding box center [766, 445] width 14 height 11
click at [937, 545] on span "selecteer" at bounding box center [937, 545] width 71 height 12
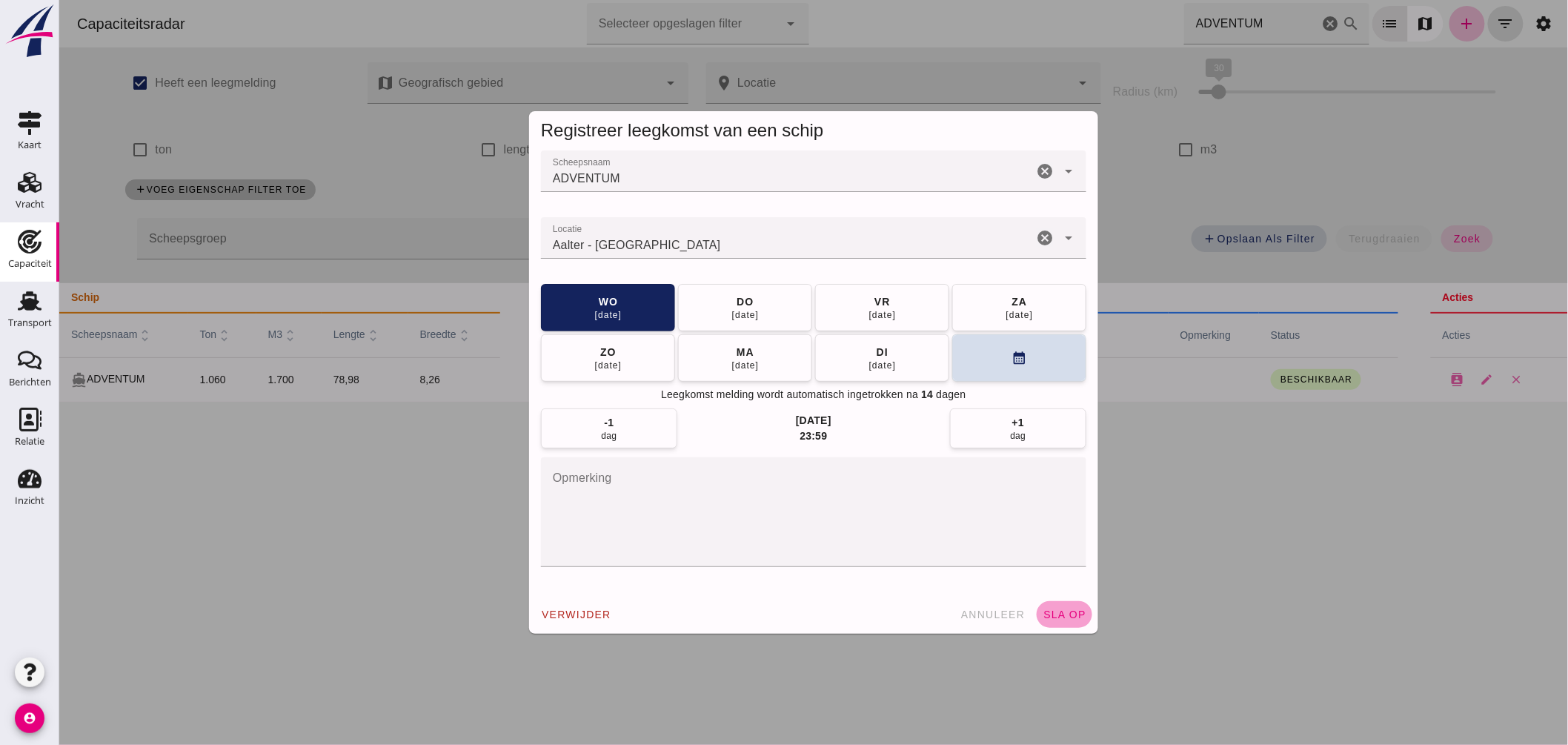
click at [1065, 616] on span "sla op" at bounding box center [1064, 614] width 44 height 12
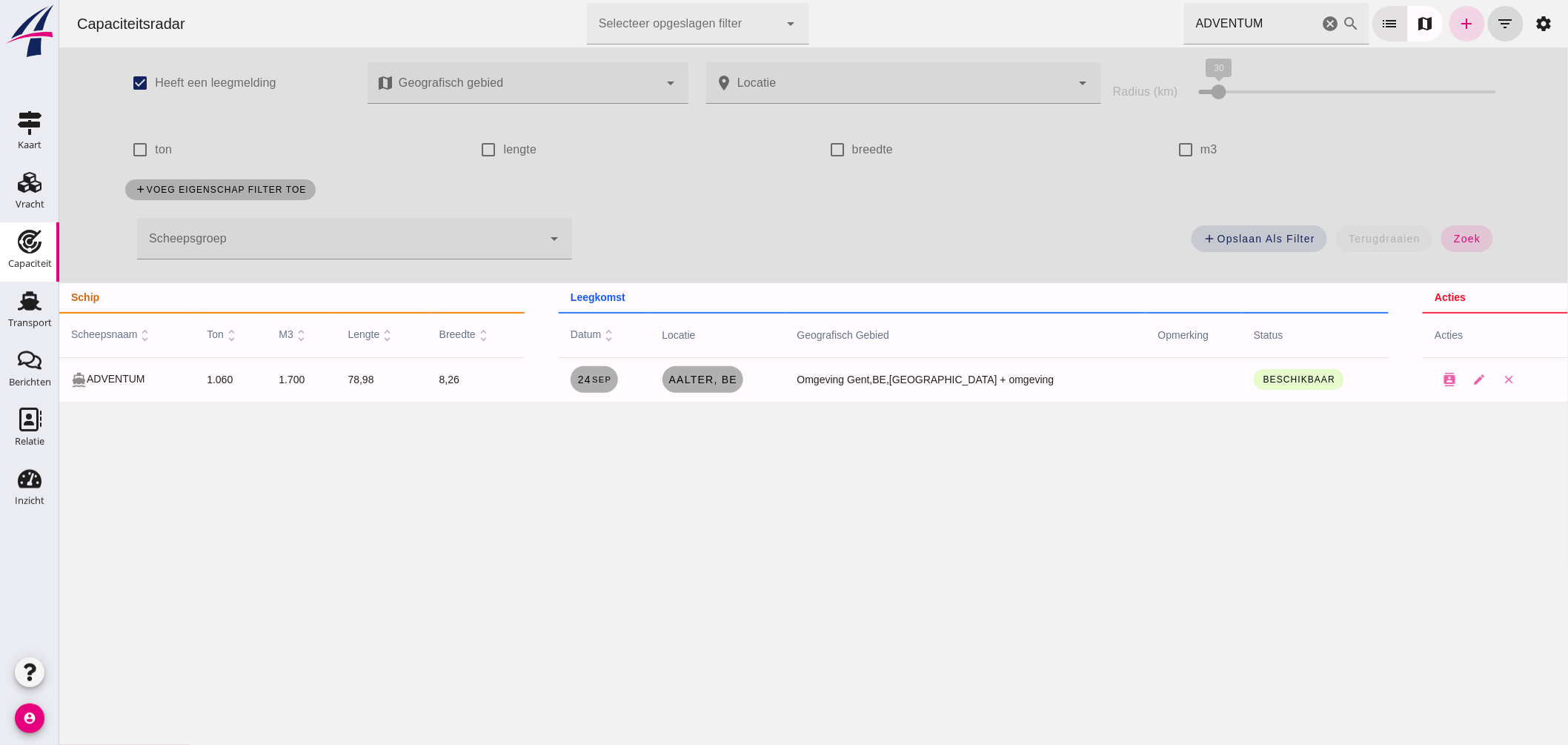
click at [1321, 23] on icon "cancel" at bounding box center [1330, 24] width 18 height 18
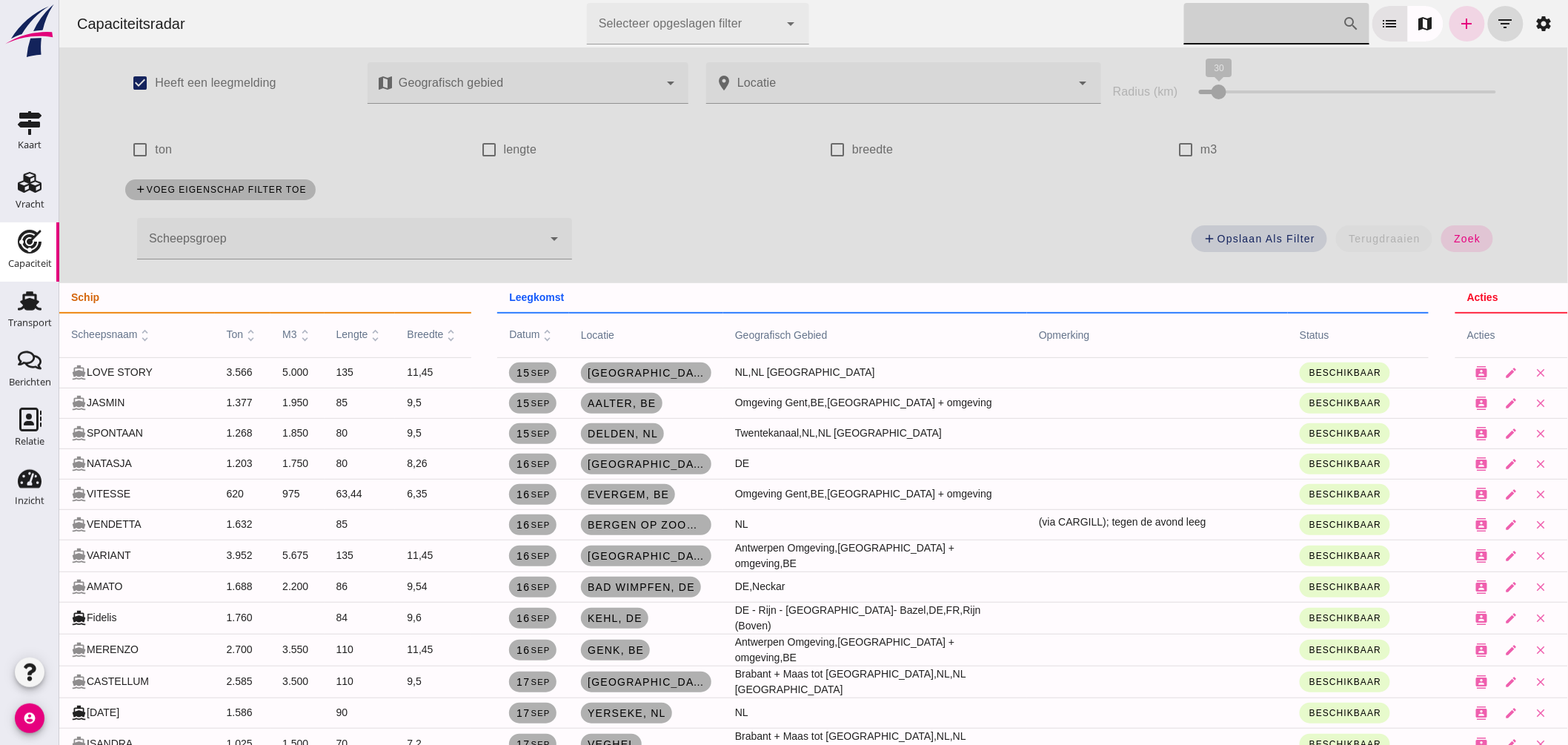
click at [1262, 28] on input "Zoek op scheepsnaam" at bounding box center [1262, 24] width 158 height 42
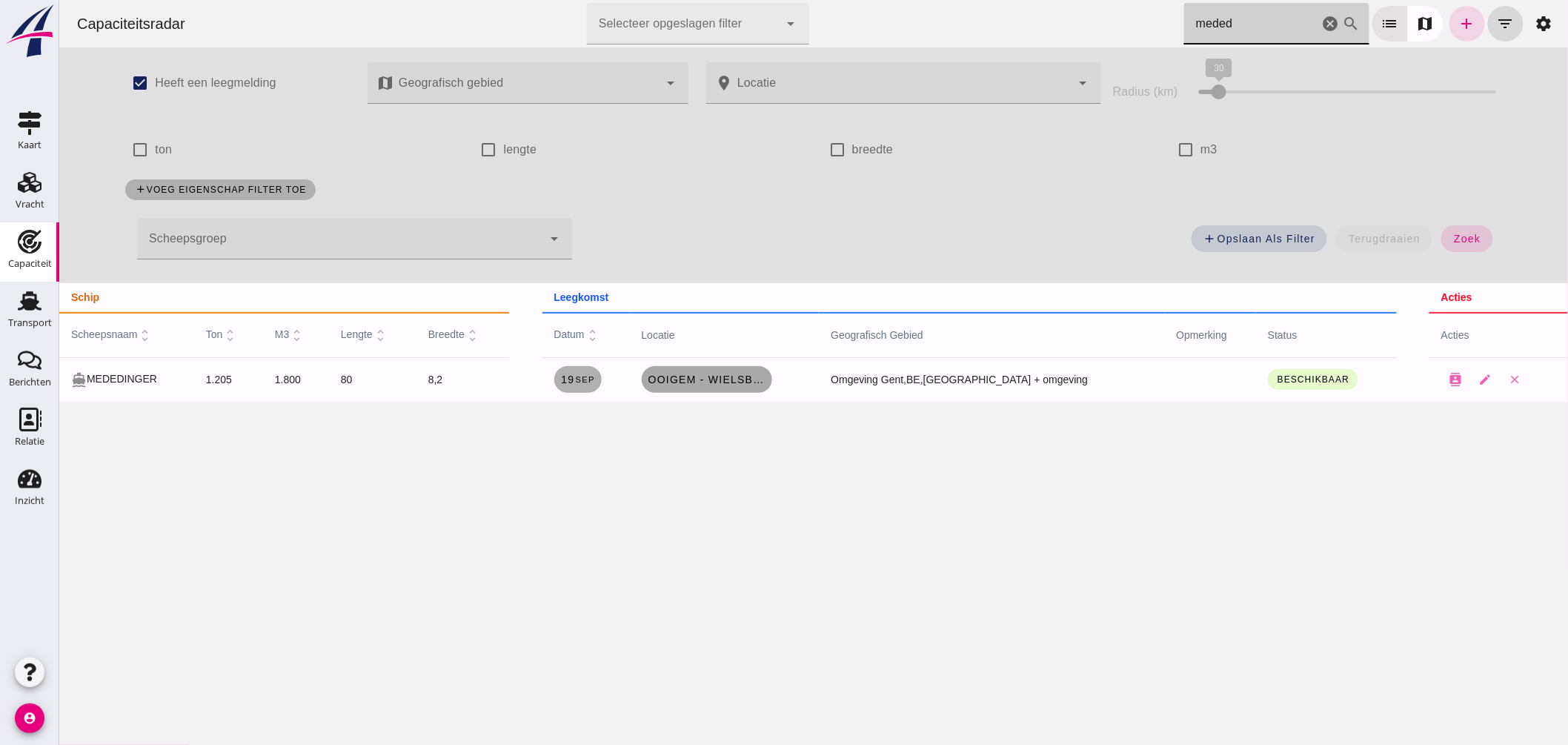
type input "meded"
click at [757, 373] on span "Ooigem - Wielsbeke, be" at bounding box center [706, 379] width 119 height 12
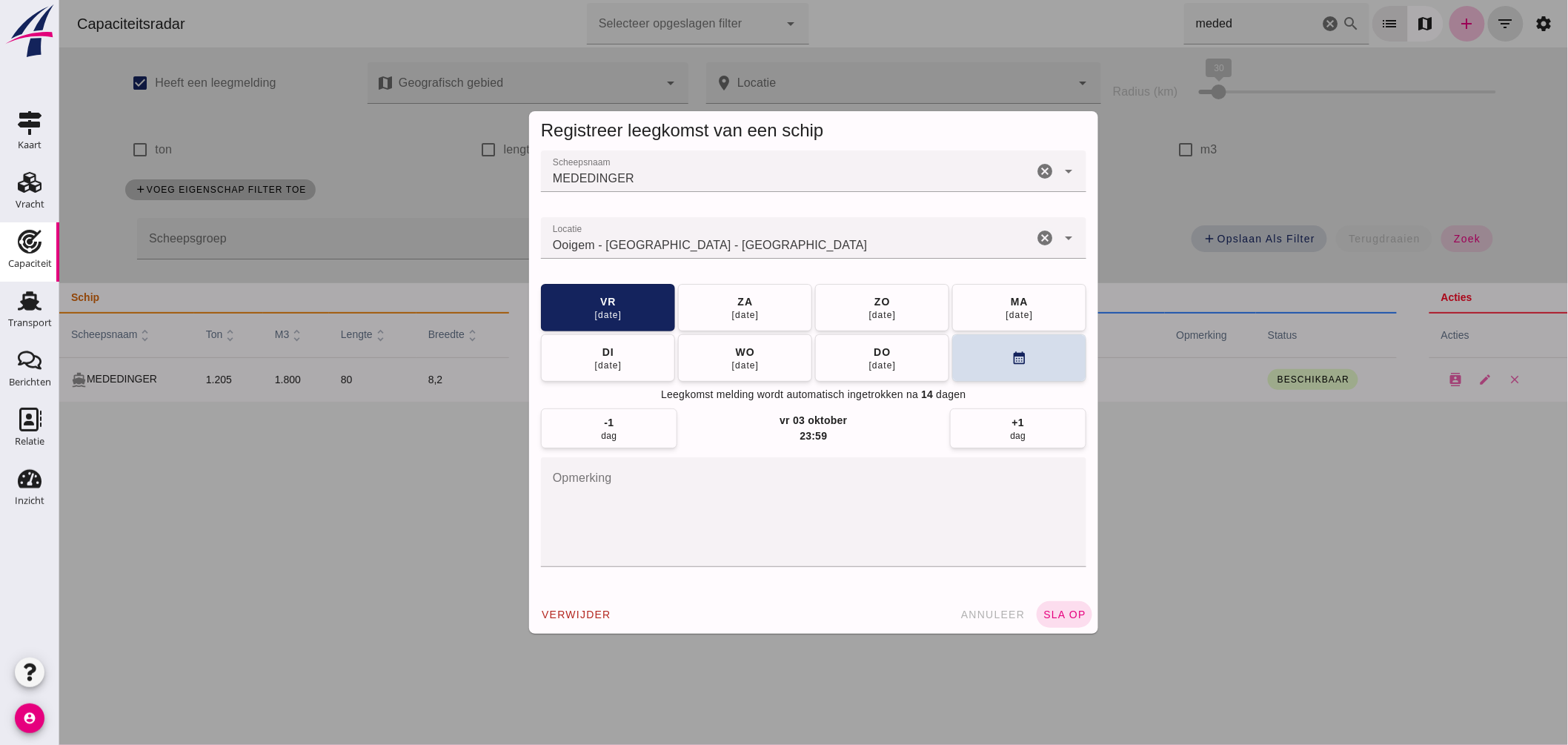
click at [745, 249] on input "Locatie" at bounding box center [785, 246] width 492 height 18
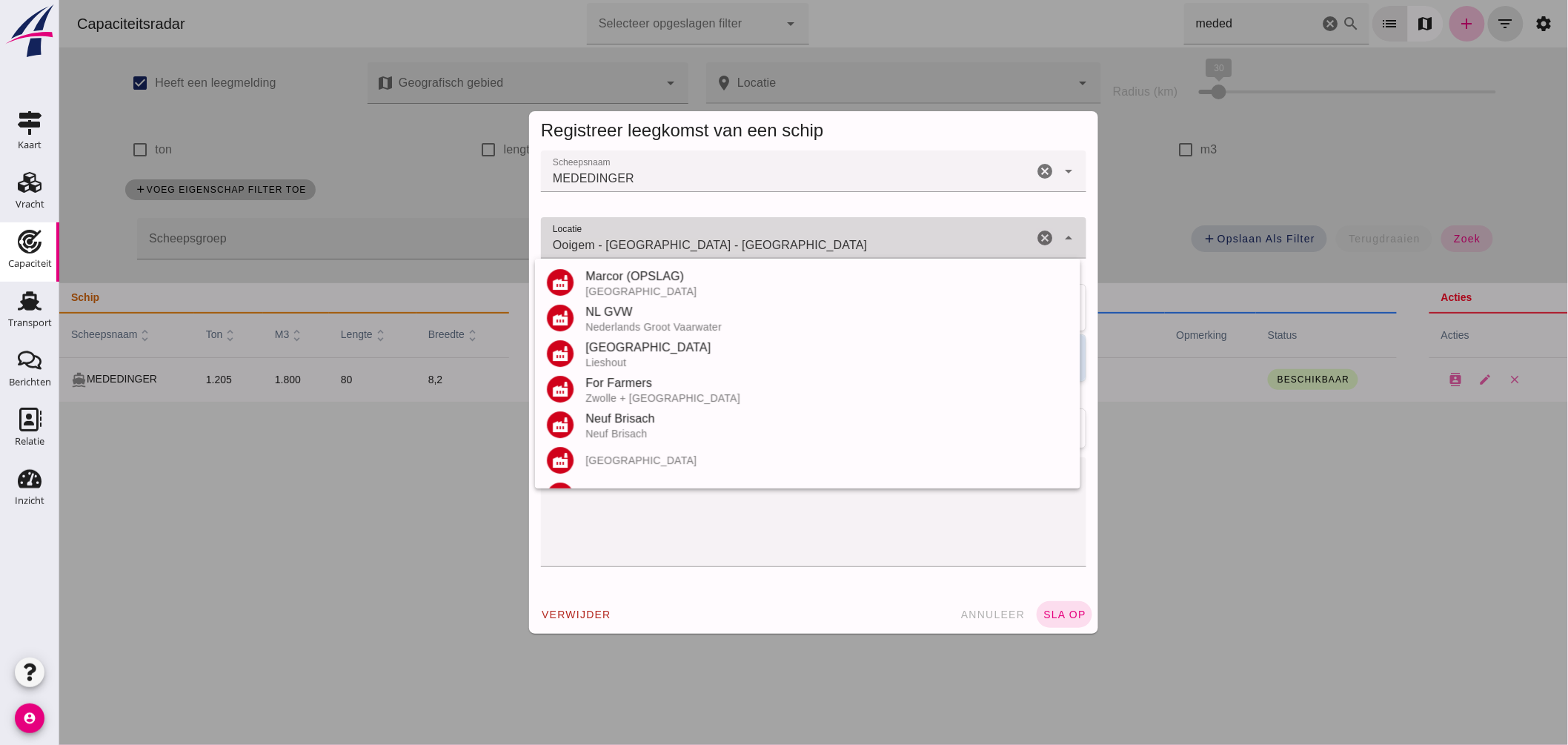
click at [745, 249] on input "Ooigem - Wielsbeke - West-Vlaanderen" at bounding box center [785, 246] width 492 height 18
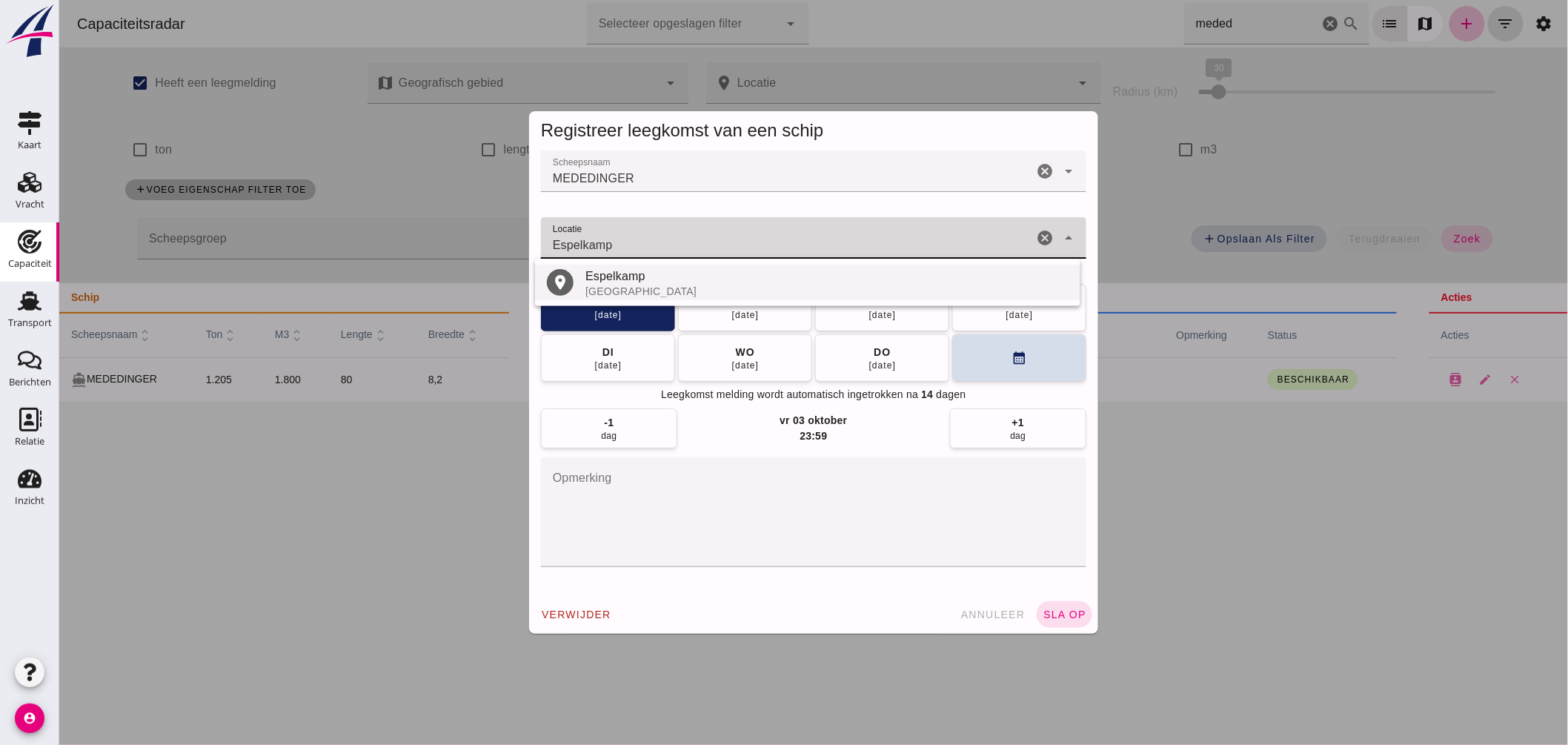
click at [625, 283] on div "Espelkamp" at bounding box center [826, 276] width 483 height 18
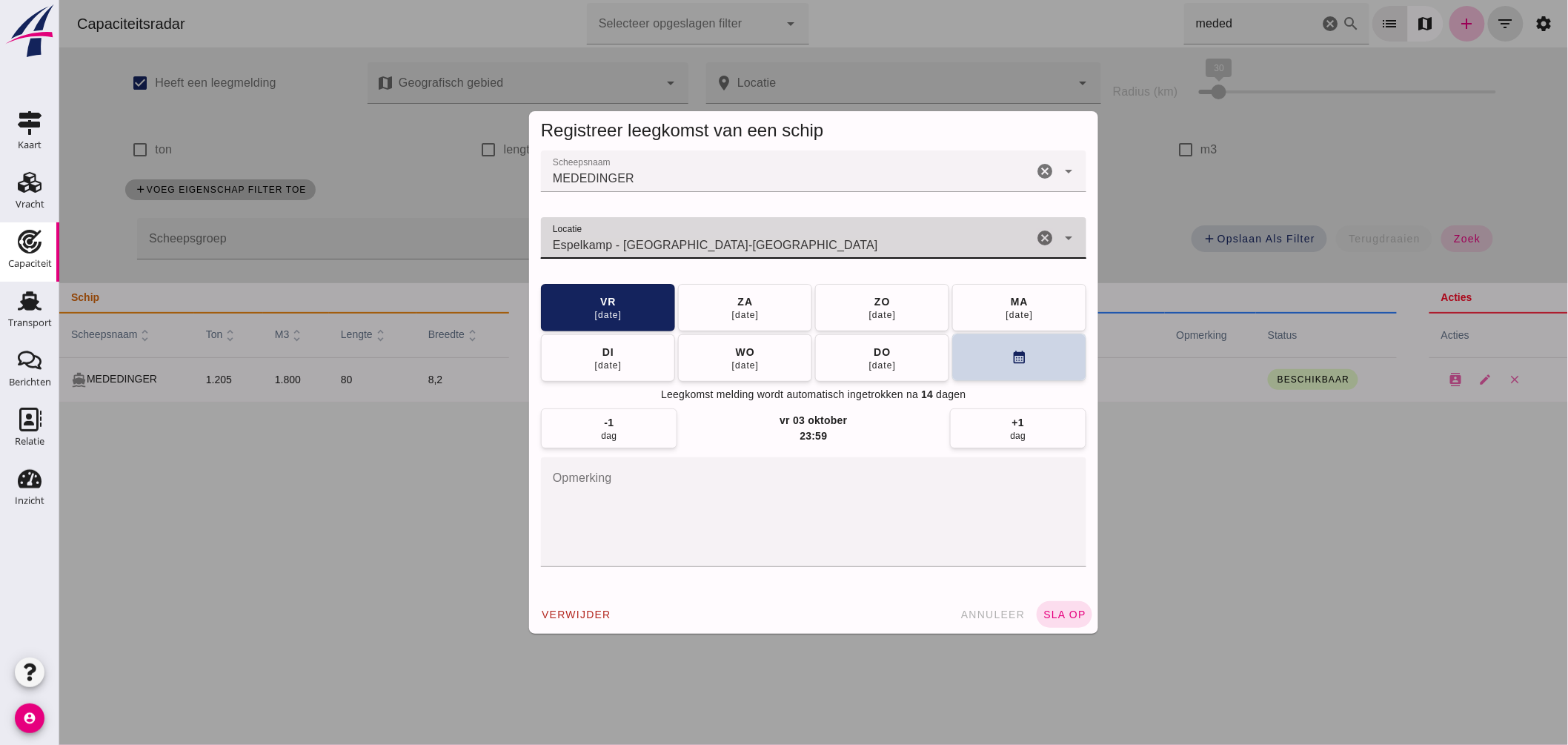
type input "Espelkamp - Noordrijn-Westfalen"
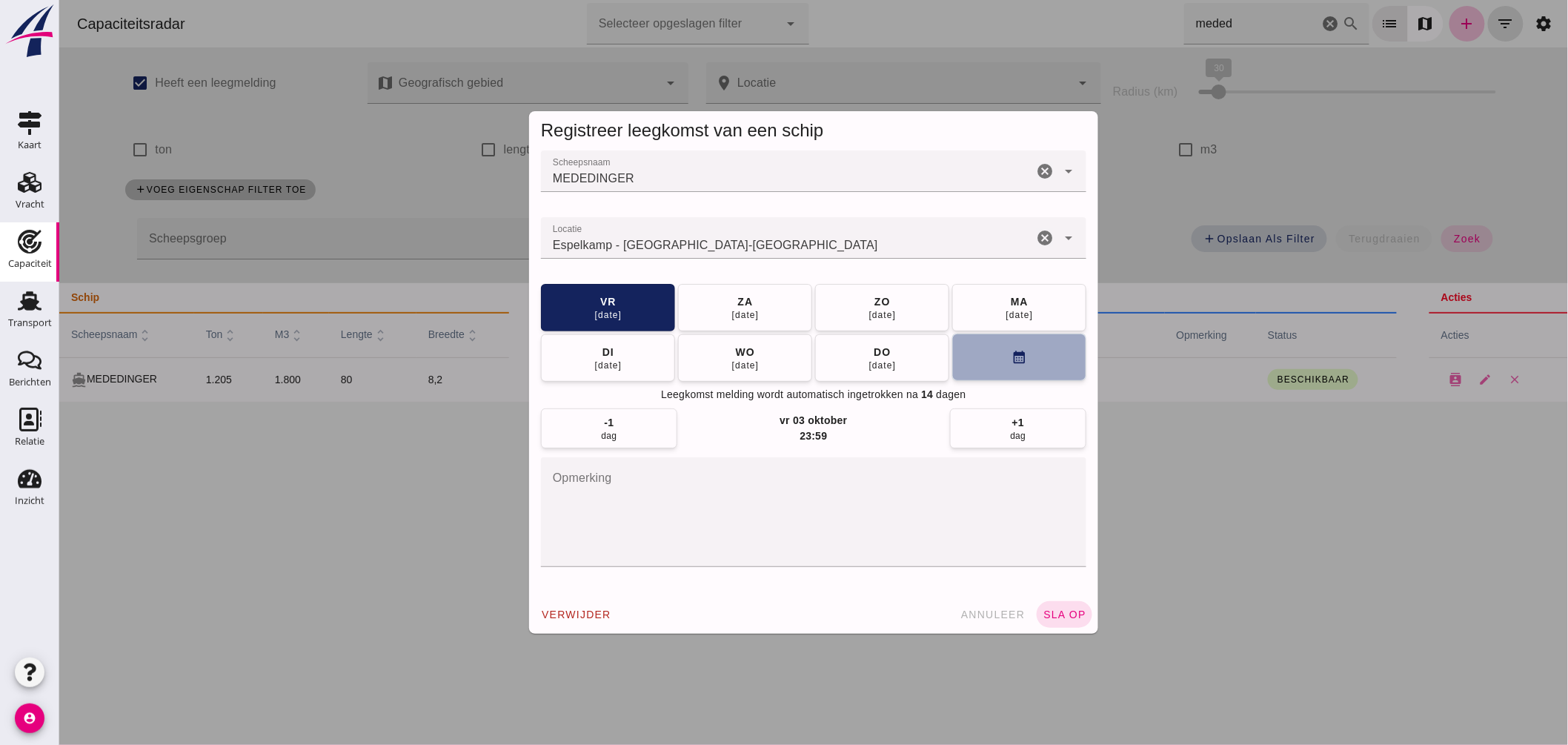
click at [973, 360] on button "calendar_month" at bounding box center [1017, 358] width 134 height 48
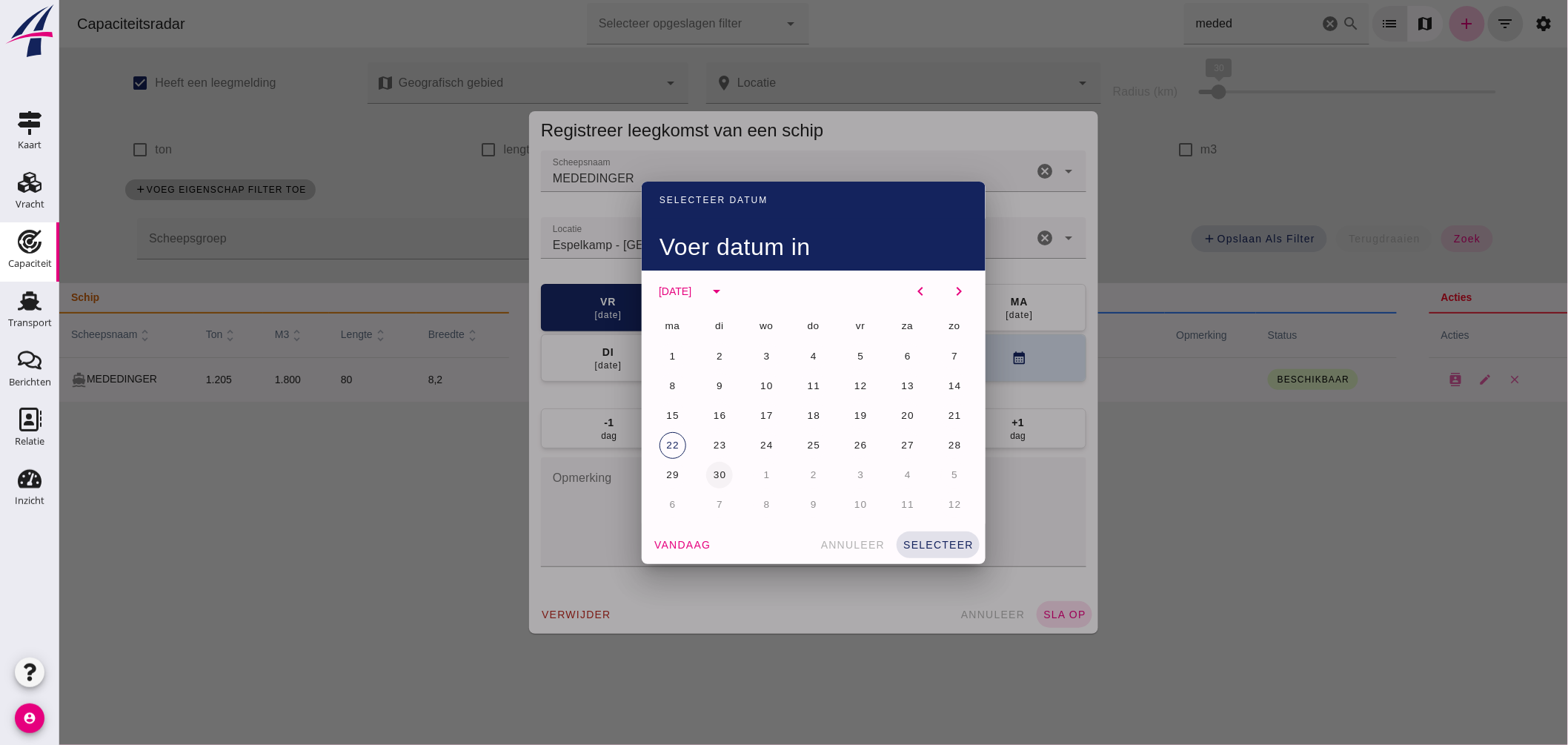
click at [705, 475] on button "30" at bounding box center [718, 475] width 27 height 27
click at [929, 529] on div "vandaag annuleer selecteer" at bounding box center [812, 544] width 344 height 39
click at [925, 541] on span "selecteer" at bounding box center [937, 545] width 71 height 12
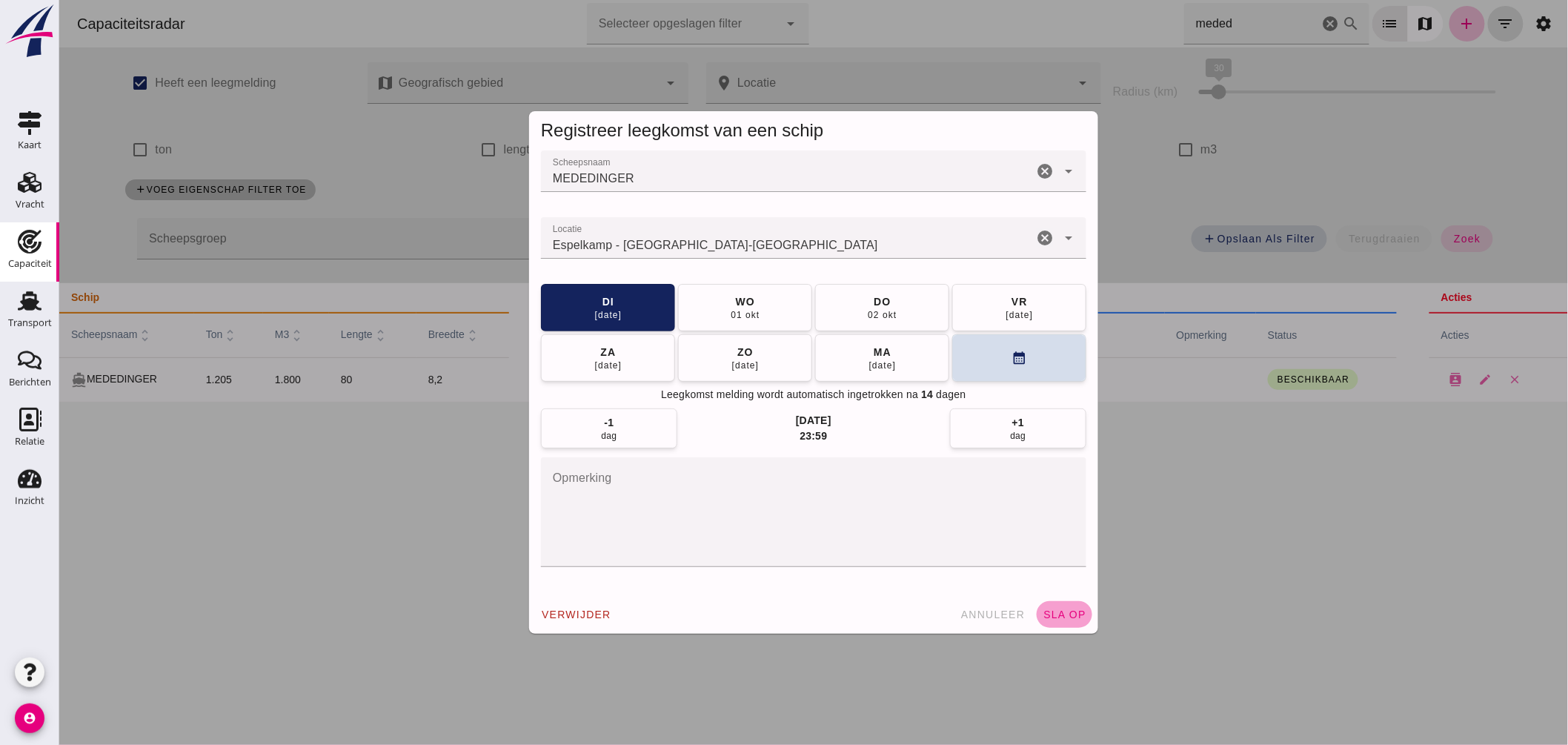
click at [1054, 610] on span "sla op" at bounding box center [1064, 614] width 44 height 12
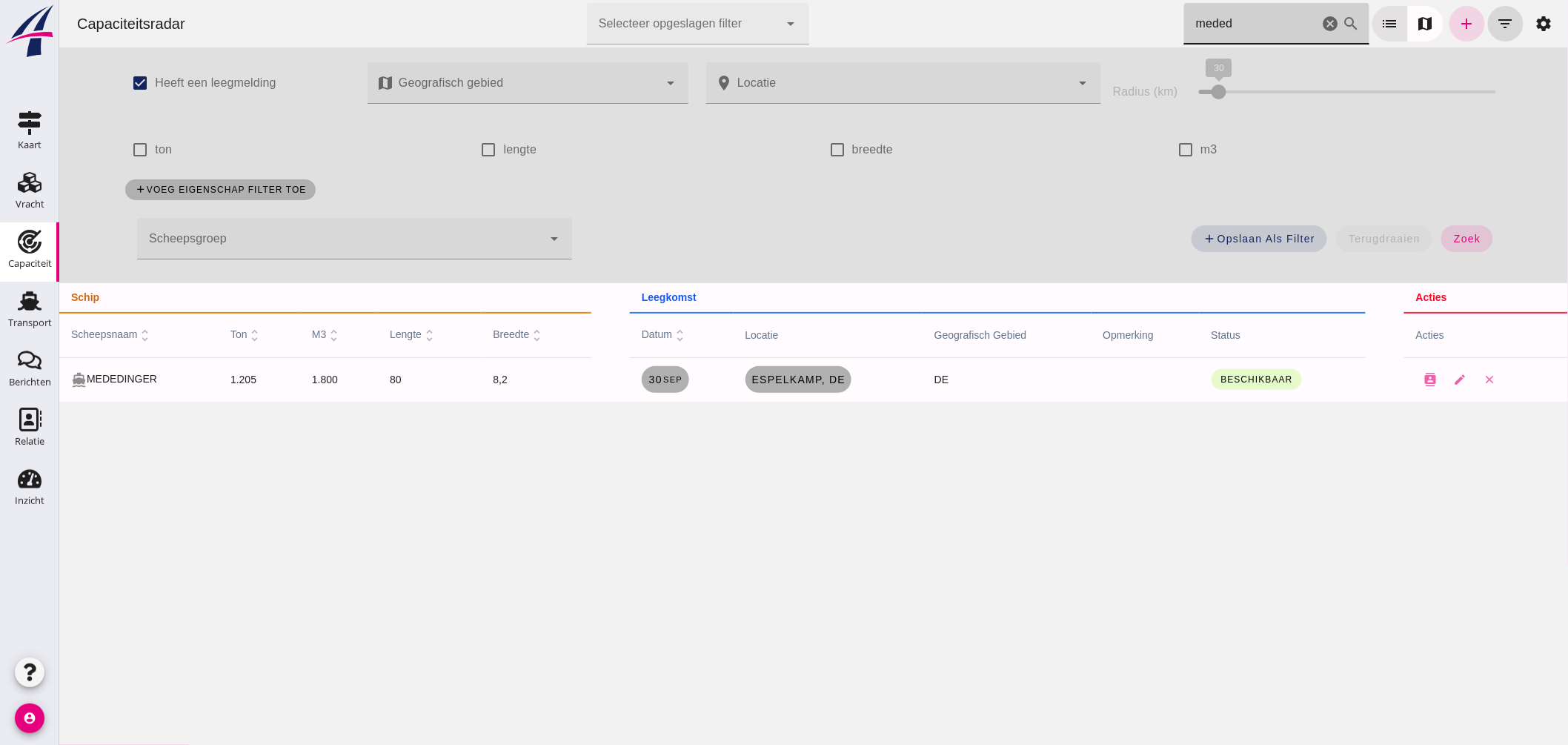
drag, startPoint x: 1244, startPoint y: 19, endPoint x: 875, endPoint y: -73, distance: 380.3
click at [875, 0] on html "Capaciteitsradar Selecteer opgeslagen filter Selecteer opgeslagen filter cancel…" at bounding box center [812, 372] width 1509 height 745
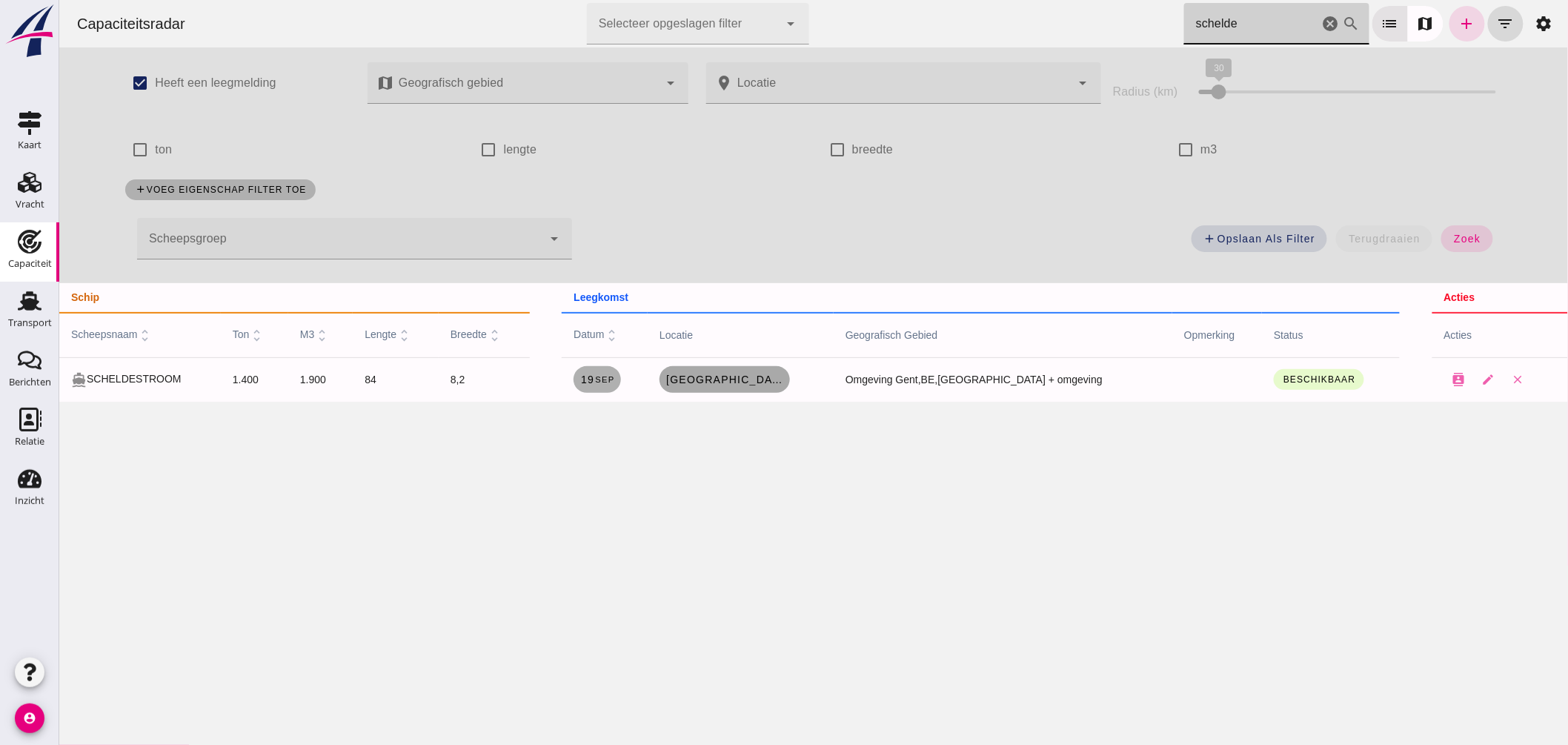
type input "schelde"
click at [750, 368] on link "Brugge, be" at bounding box center [724, 378] width 131 height 27
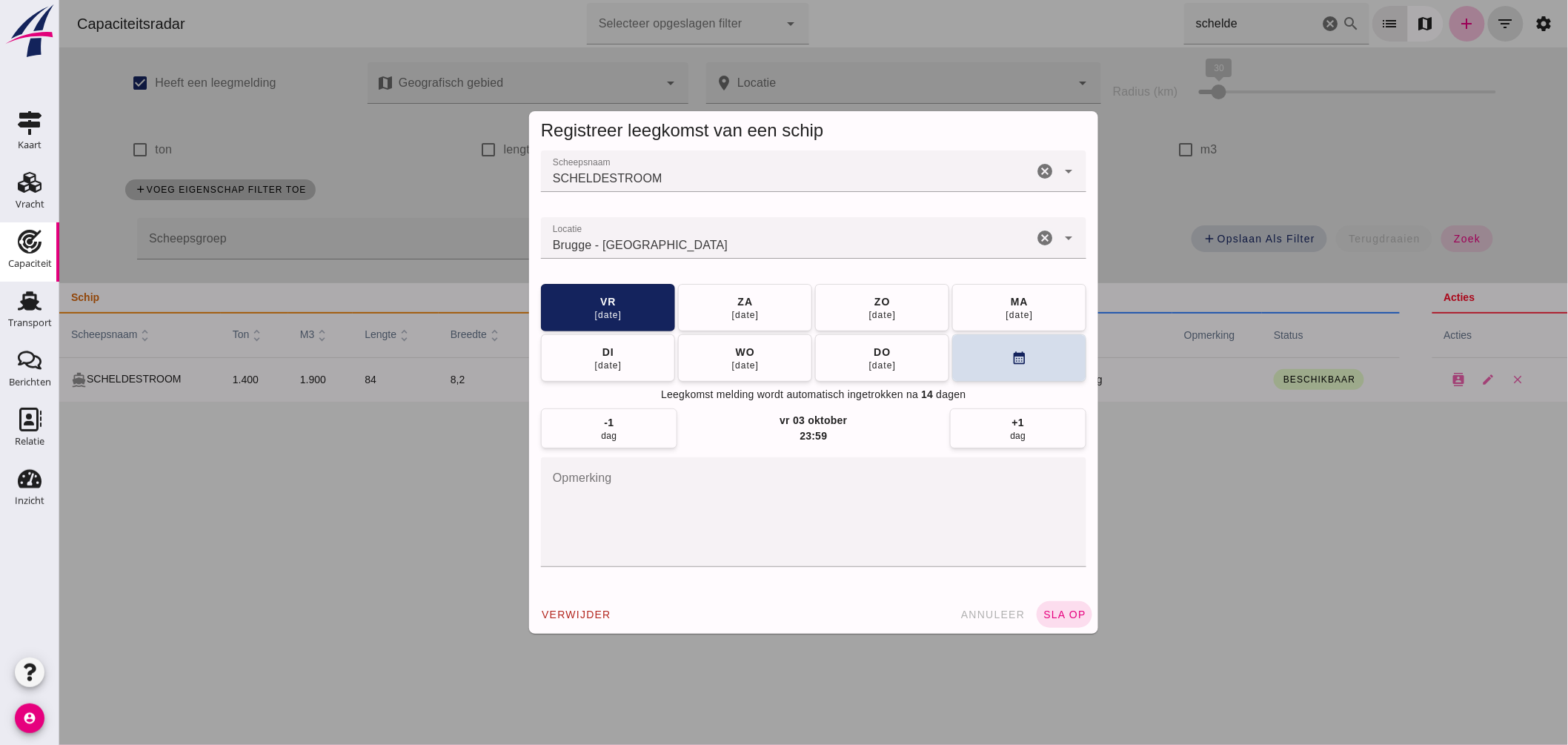
click at [708, 227] on div "Brugge - West-Vlaanderen" at bounding box center [785, 238] width 492 height 42
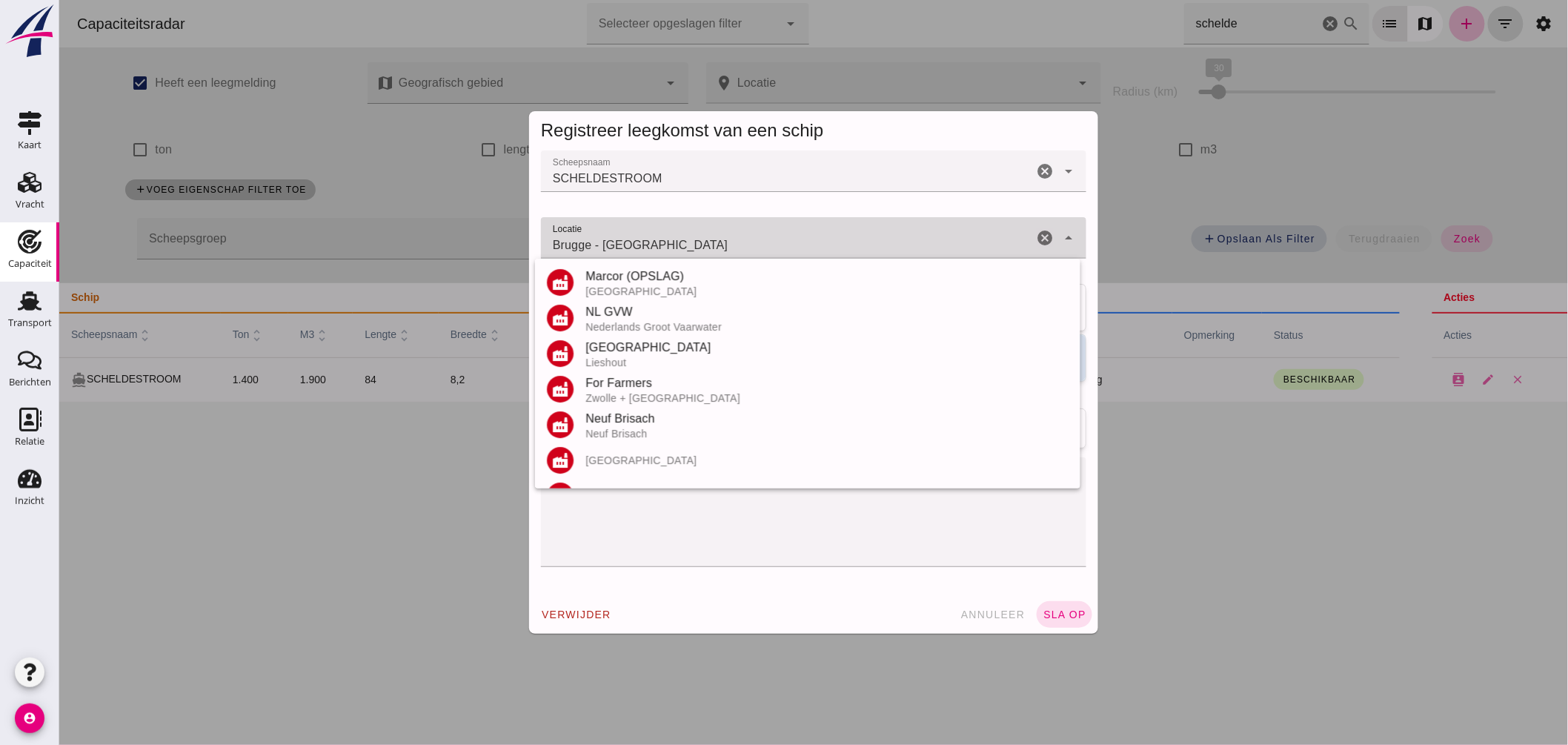
click at [705, 235] on div "Brugge - West-Vlaanderen Brugge - West-Vlaanderen" at bounding box center [785, 238] width 492 height 42
click at [701, 246] on input "Brugge - West-Vlaanderen" at bounding box center [785, 246] width 492 height 18
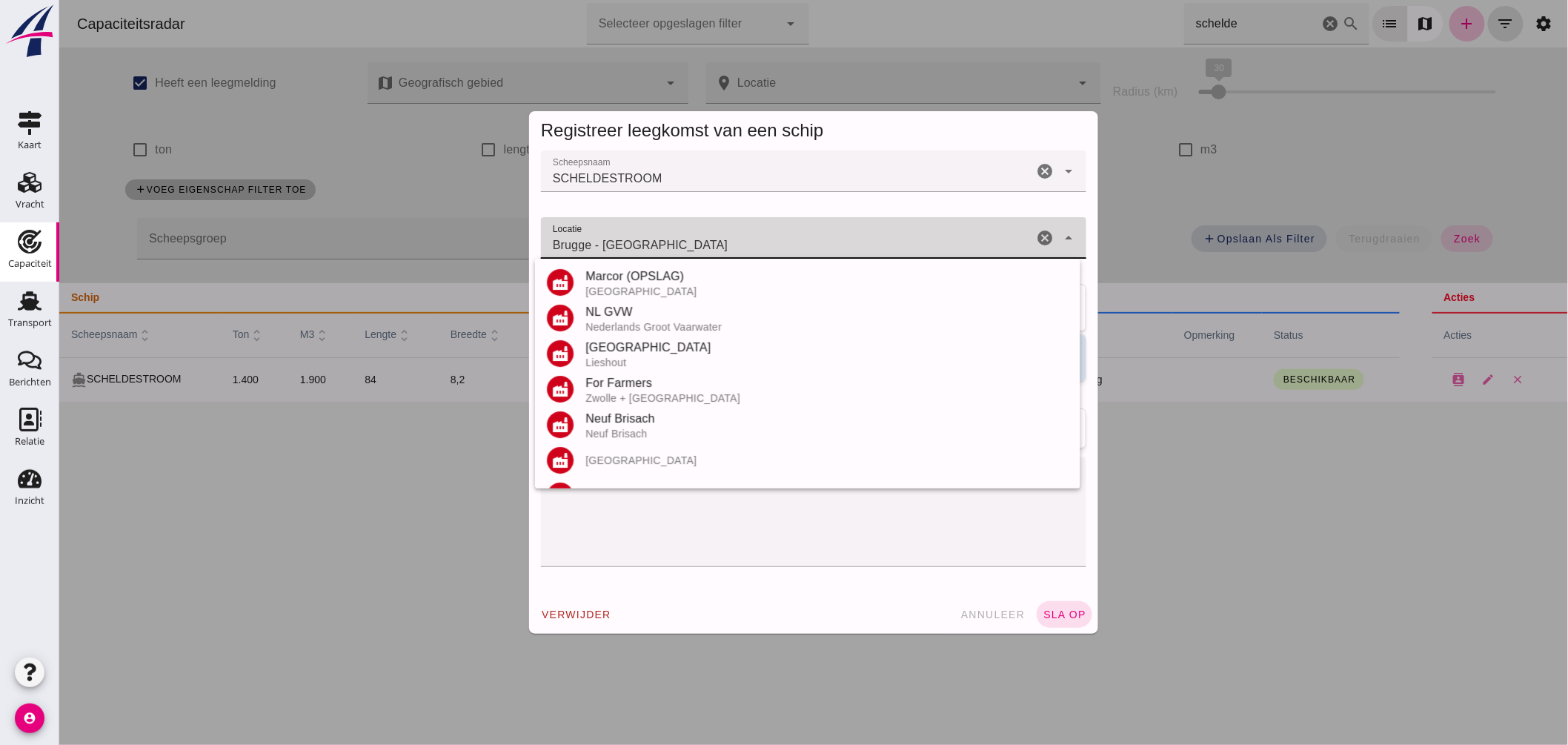
click at [701, 246] on input "Brugge - West-Vlaanderen" at bounding box center [785, 246] width 492 height 18
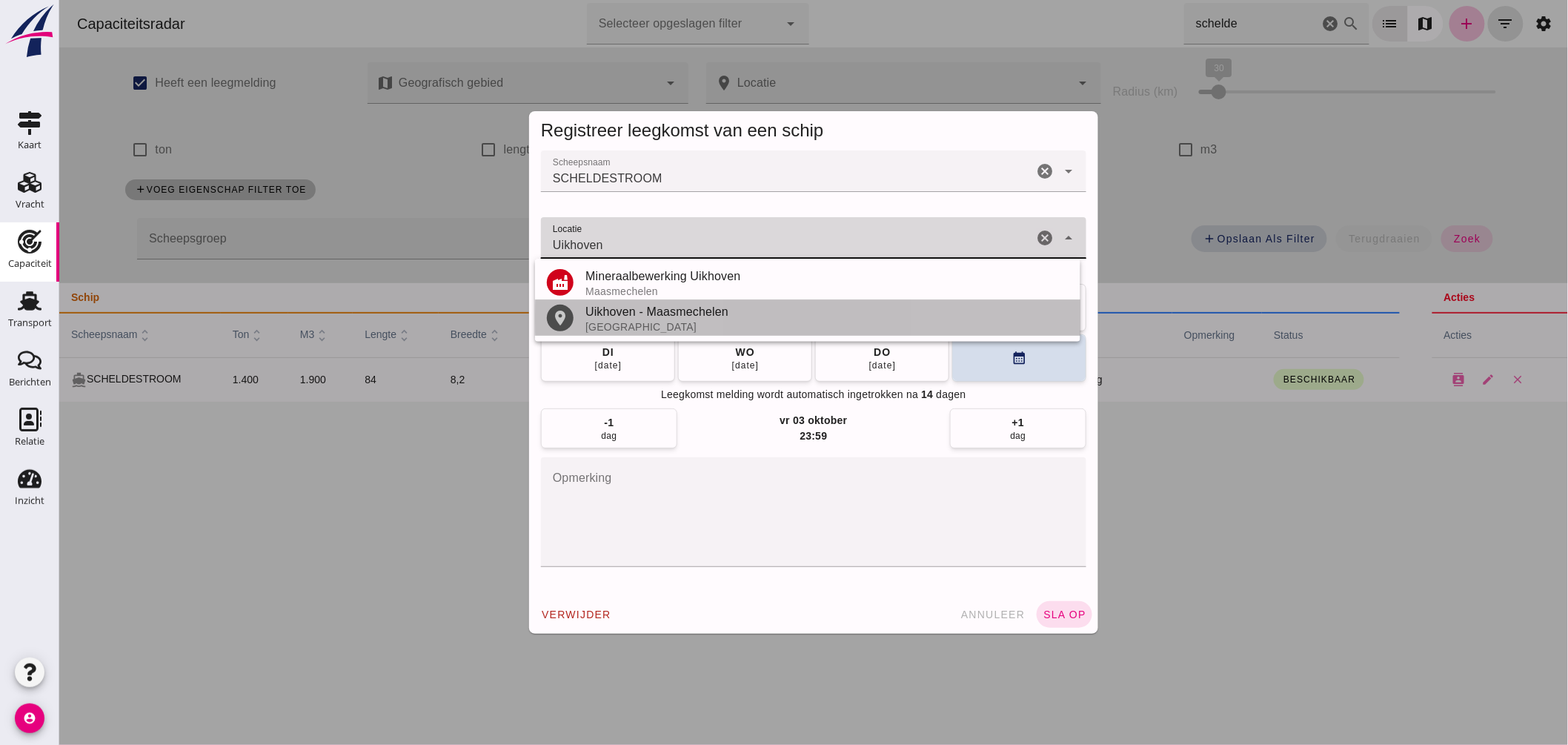
click at [659, 313] on div "Uikhoven - Maasmechelen" at bounding box center [826, 312] width 483 height 18
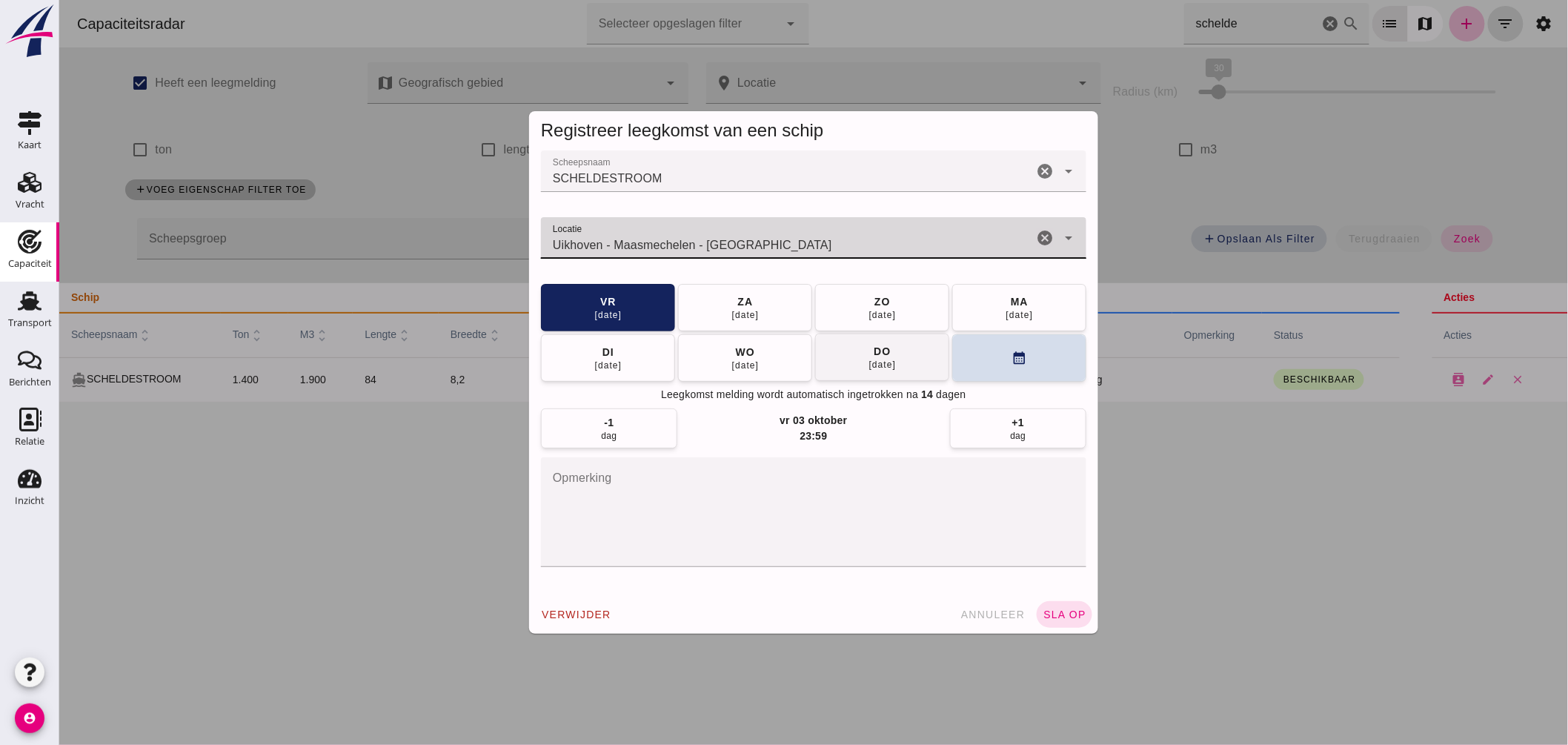
type input "Uikhoven - Maasmechelen - Limburg"
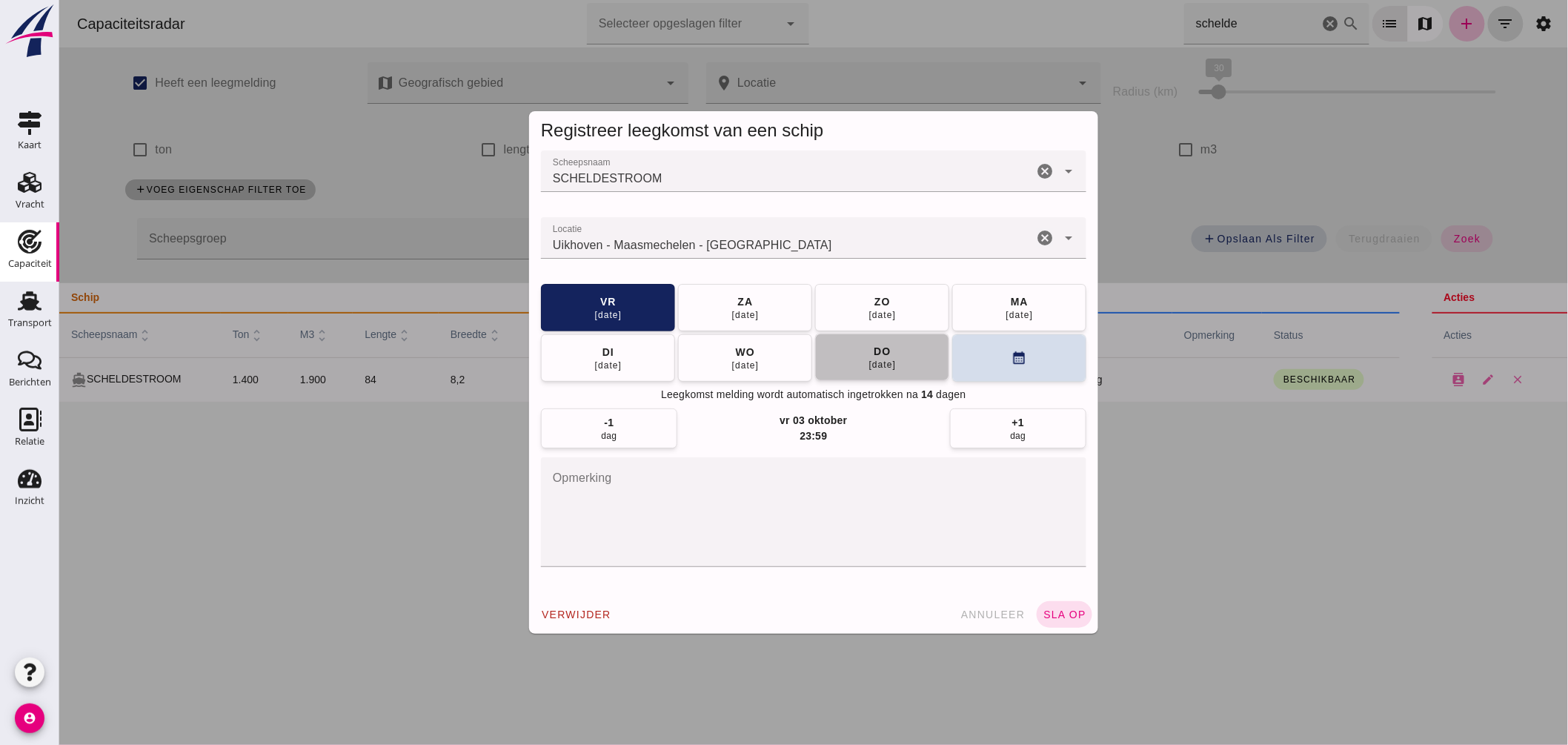
click at [880, 368] on div "25 sep" at bounding box center [882, 365] width 28 height 12
click at [1045, 607] on button "sla op" at bounding box center [1064, 614] width 55 height 27
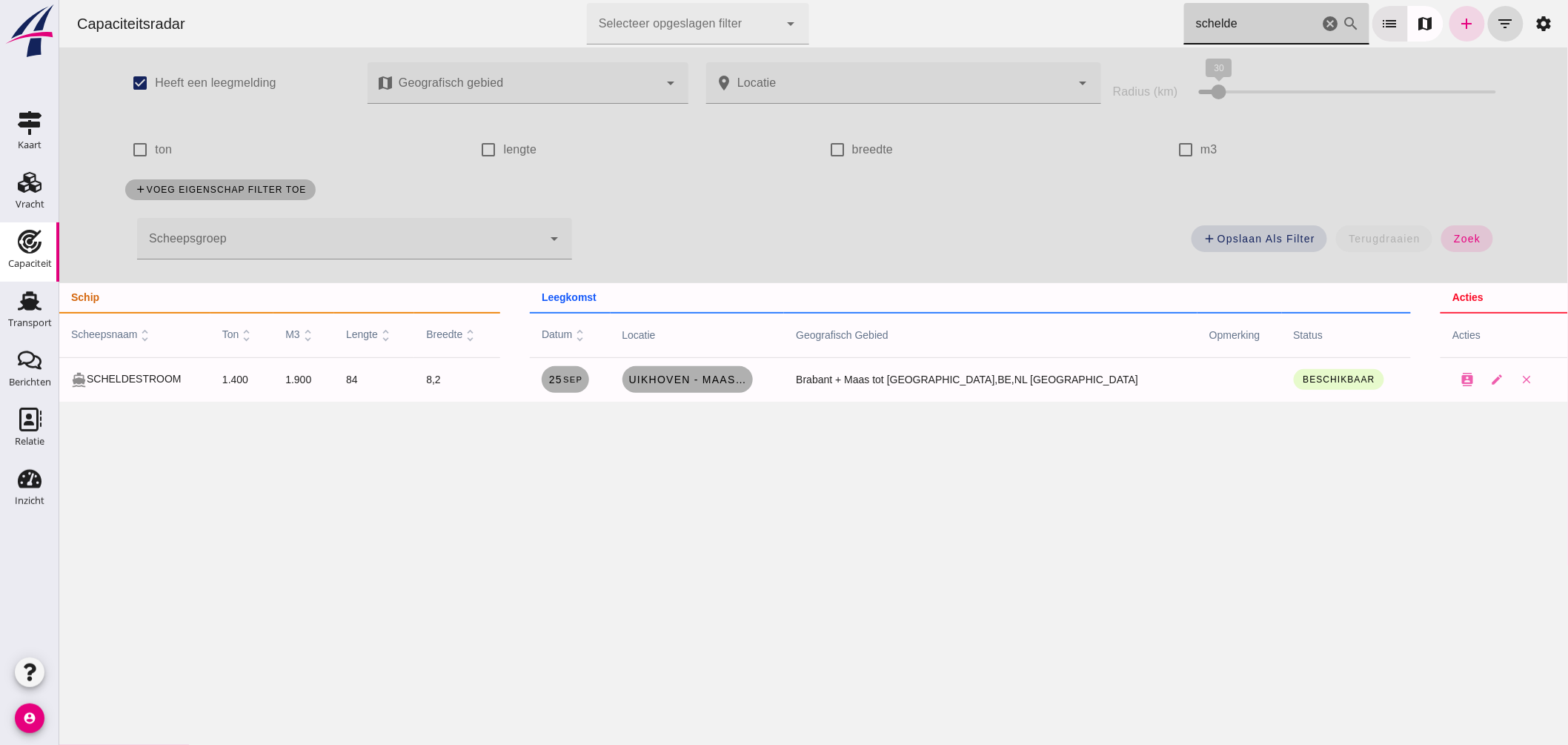
drag, startPoint x: 1264, startPoint y: 31, endPoint x: 766, endPoint y: -35, distance: 502.4
click at [766, 0] on html "Capaciteitsradar Selecteer opgeslagen filter Selecteer opgeslagen filter cancel…" at bounding box center [812, 372] width 1509 height 745
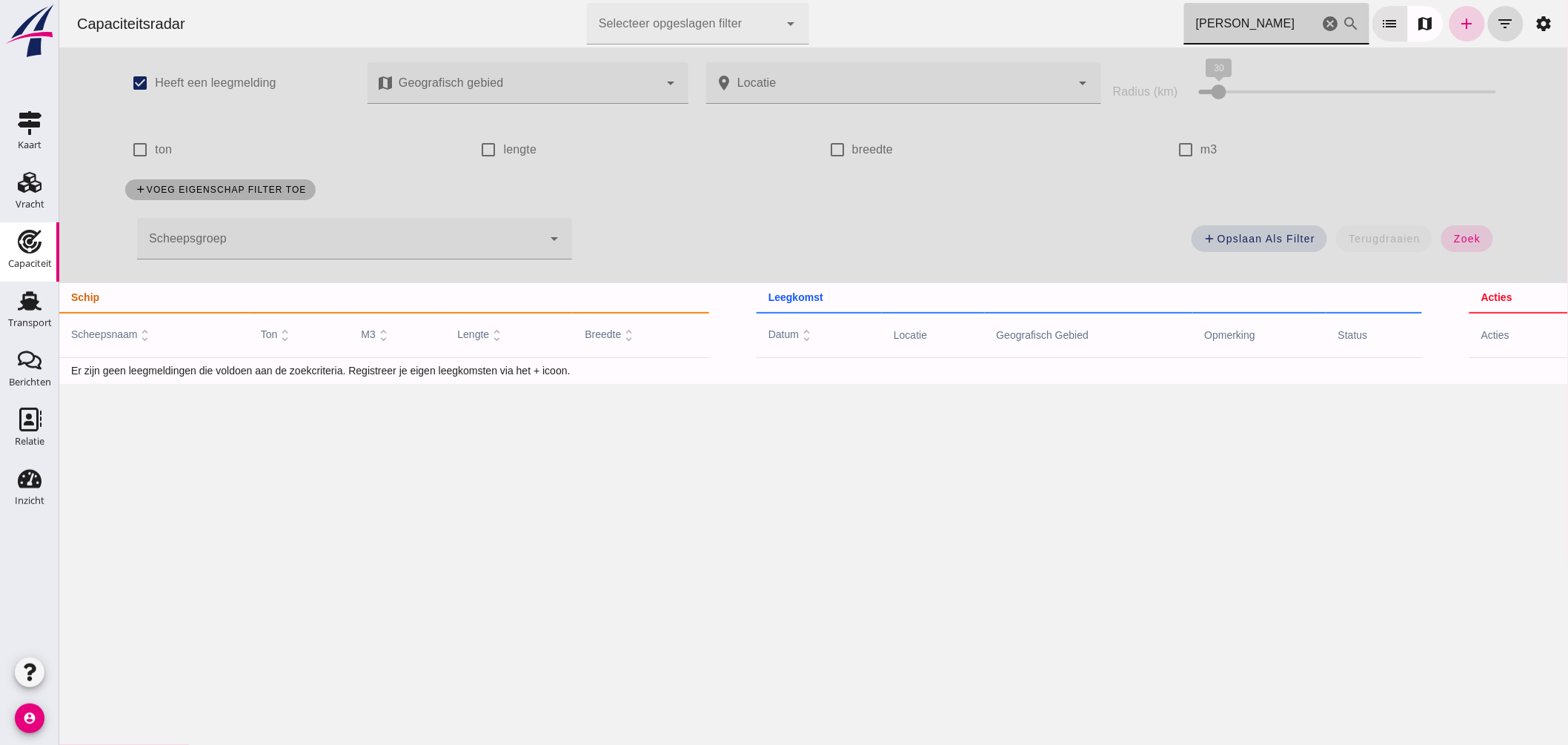
type input "kim"
click at [1457, 24] on icon "add" at bounding box center [1466, 24] width 18 height 18
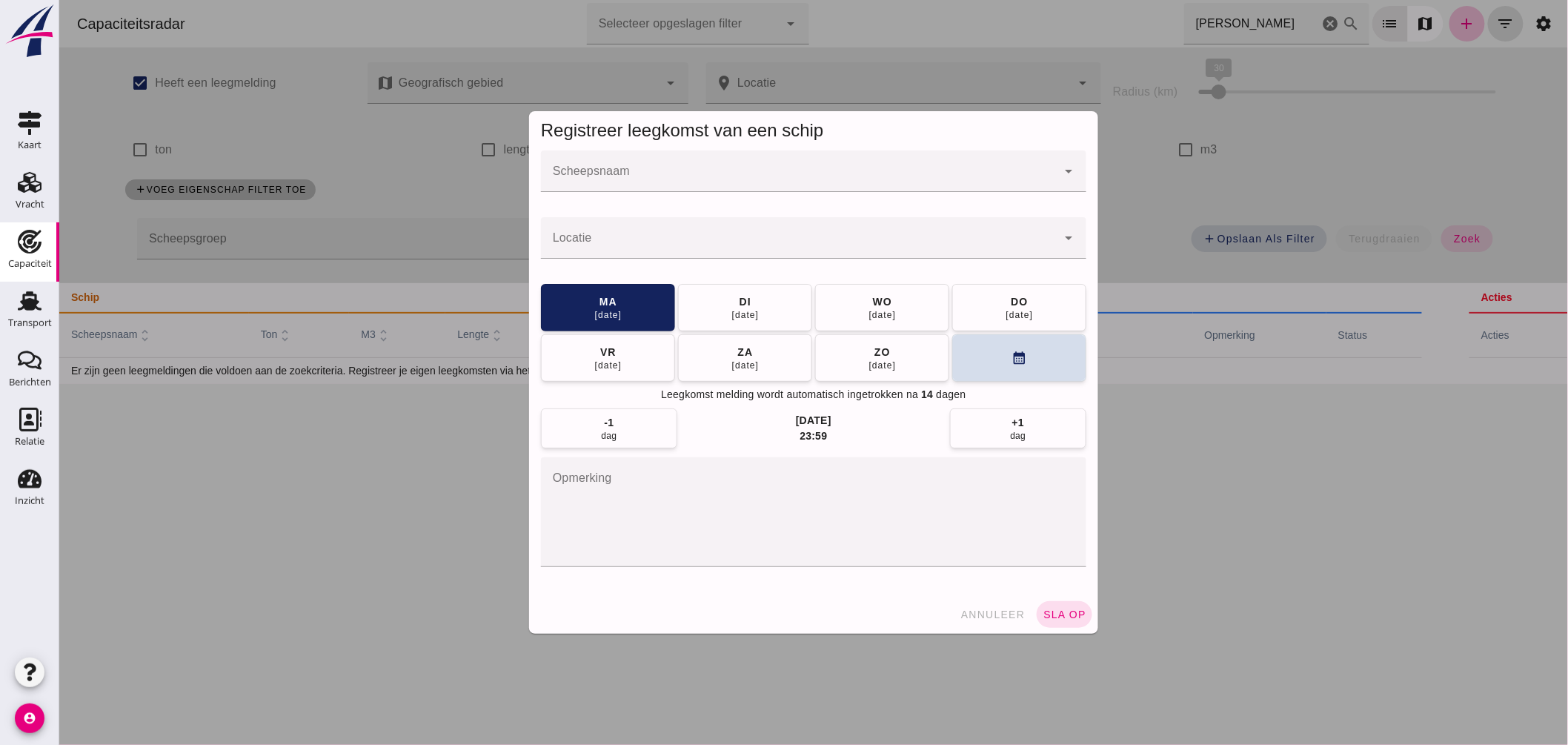
click at [683, 175] on input "Scheepsnaam" at bounding box center [797, 178] width 516 height 18
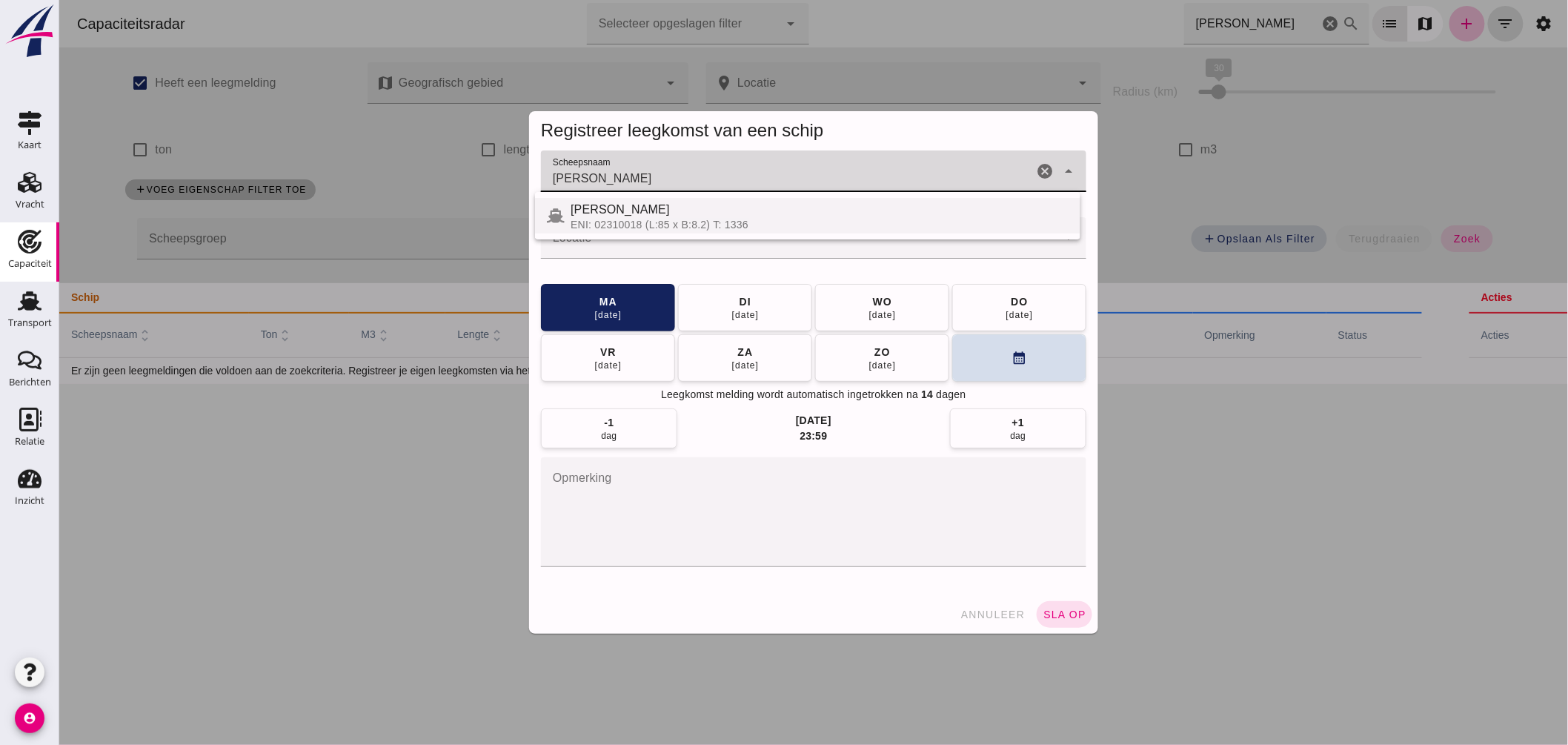
click at [633, 207] on div "KIM" at bounding box center [818, 210] width 498 height 18
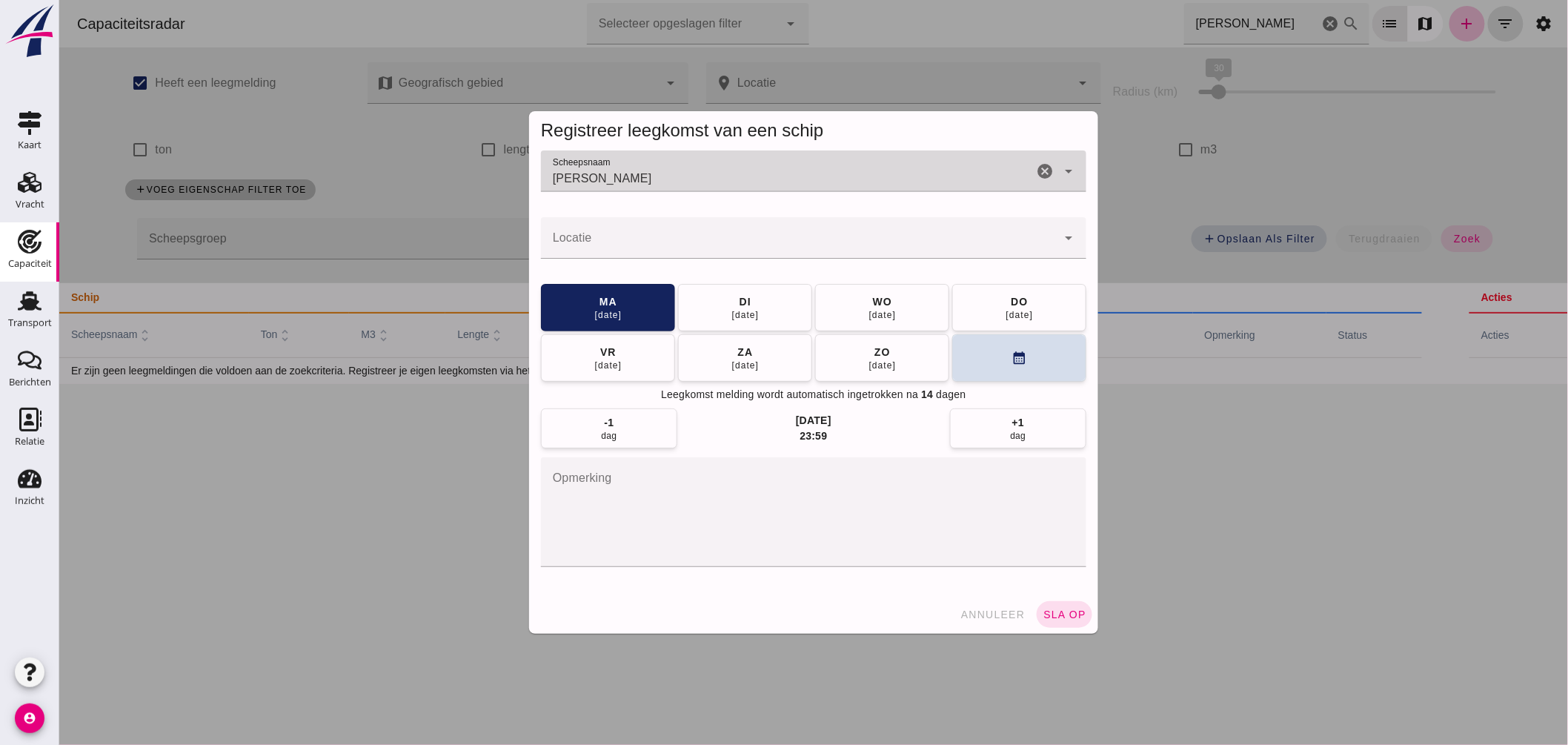
type input "KIM"
click at [621, 243] on input "Locatie" at bounding box center [797, 246] width 516 height 18
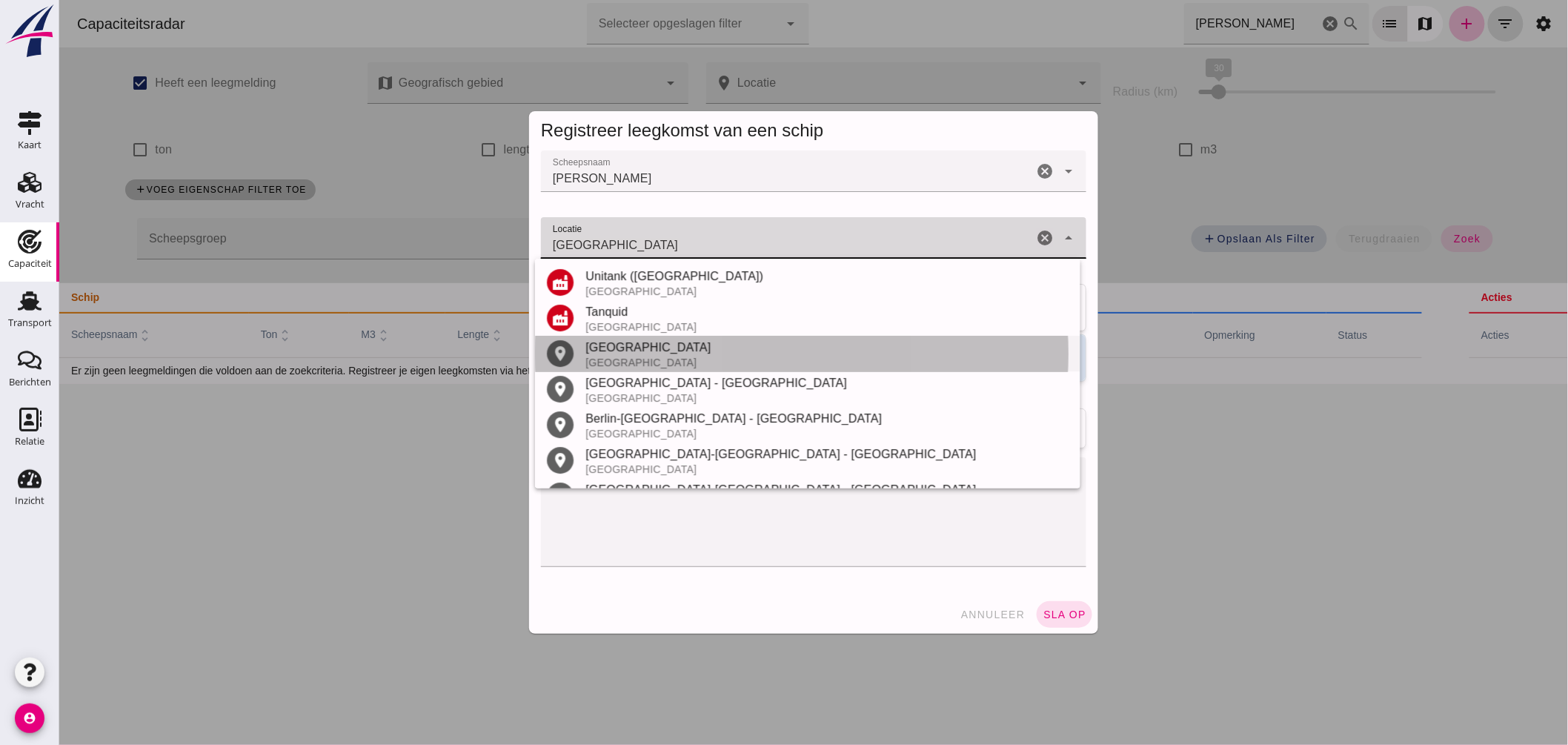
click at [614, 346] on div "Berlijn" at bounding box center [826, 348] width 483 height 18
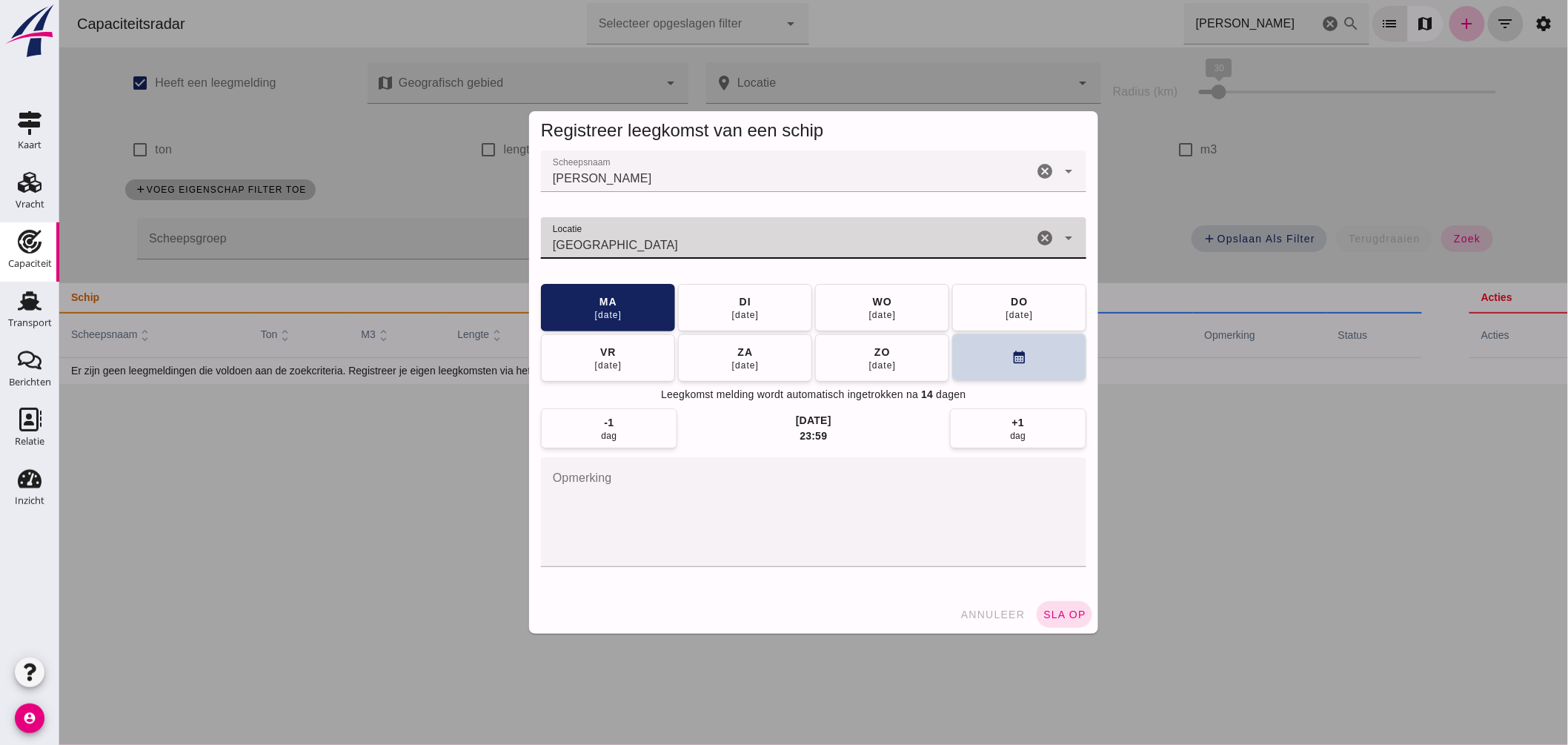
type input "Berlijn"
click at [974, 365] on button "calendar_month" at bounding box center [1017, 358] width 134 height 48
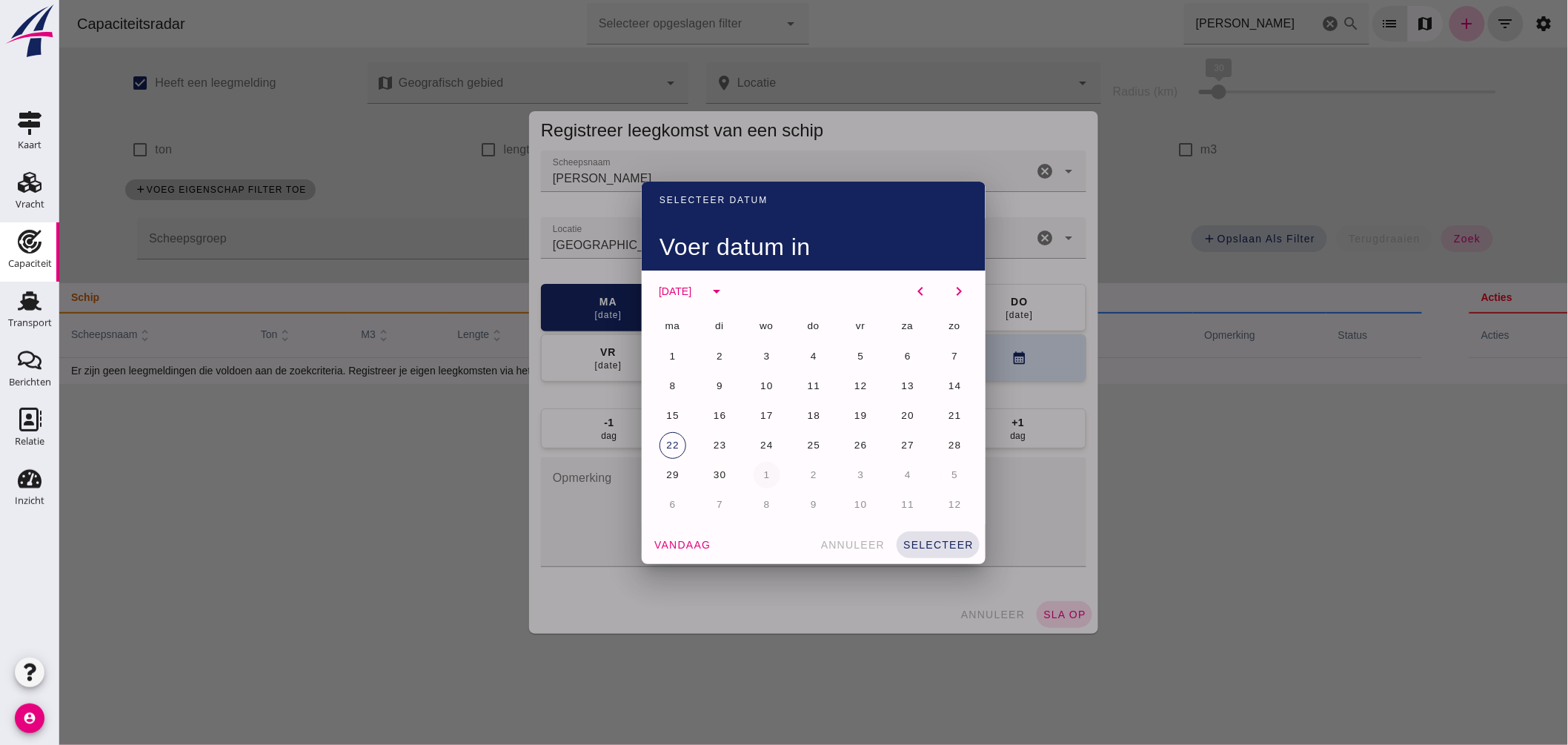
click at [759, 466] on button "1" at bounding box center [766, 475] width 27 height 27
click at [952, 544] on span "selecteer" at bounding box center [937, 545] width 71 height 12
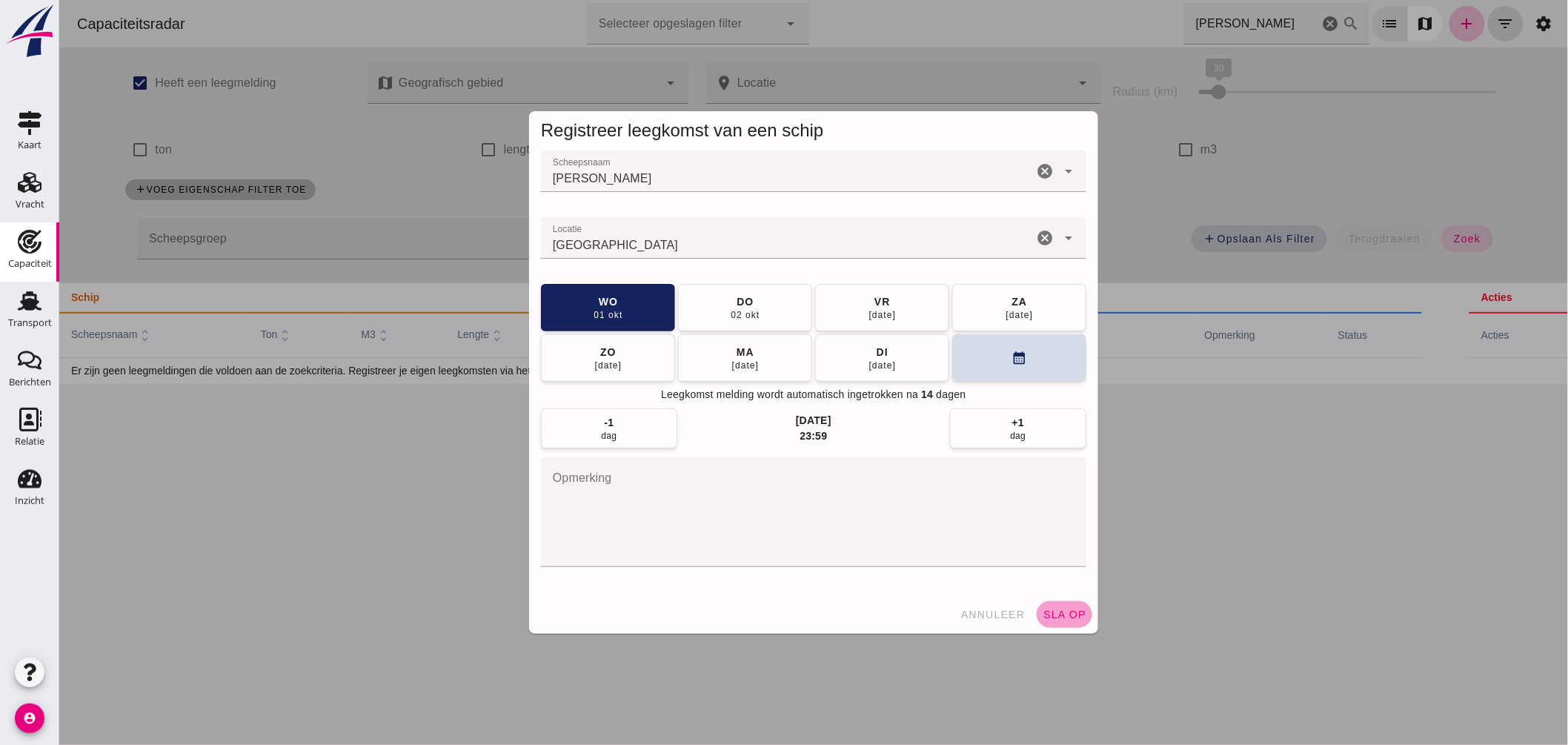
click at [1077, 618] on span "sla op" at bounding box center [1064, 614] width 44 height 12
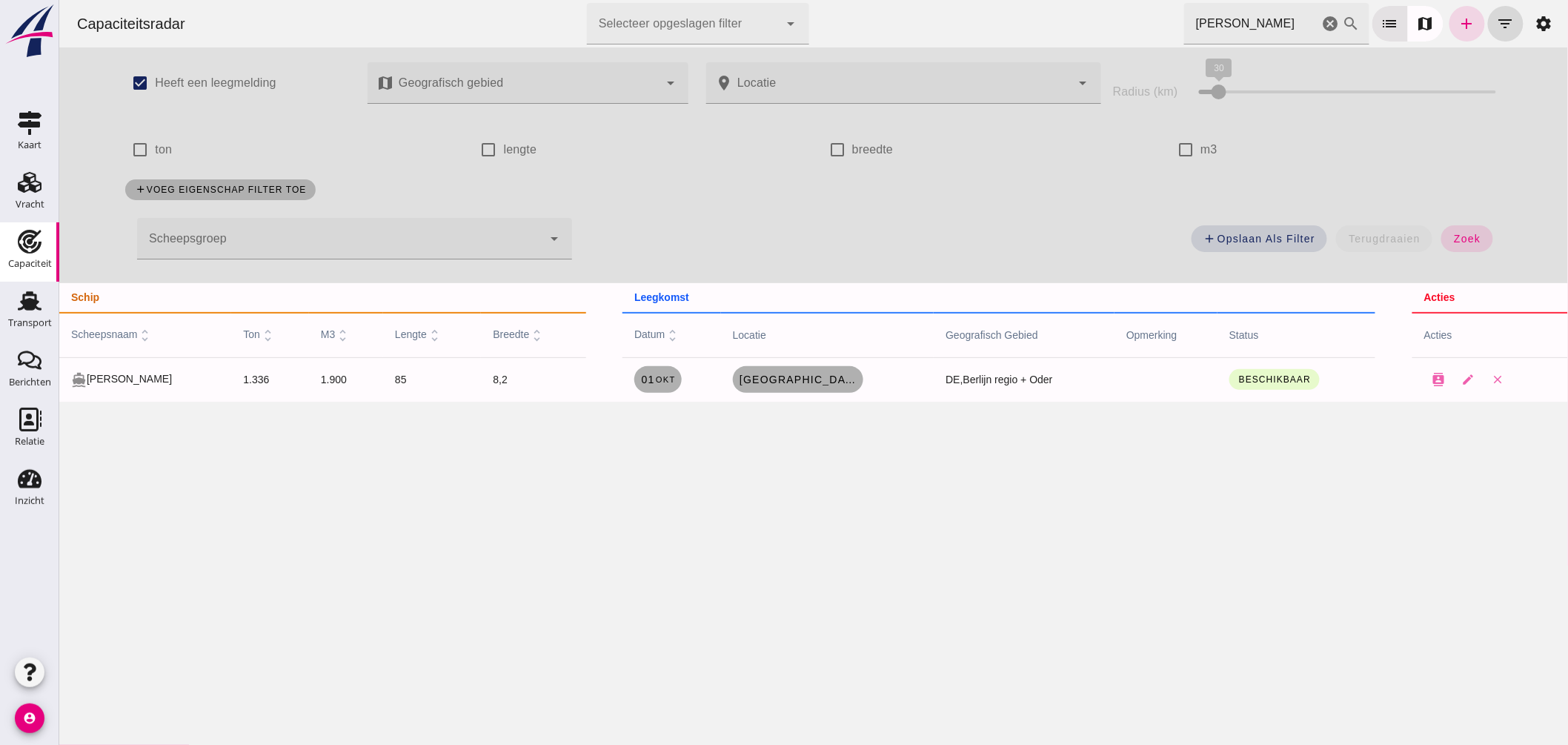
drag, startPoint x: 1315, startPoint y: 24, endPoint x: 1295, endPoint y: 5, distance: 27.6
click at [1321, 24] on icon "cancel" at bounding box center [1330, 24] width 18 height 18
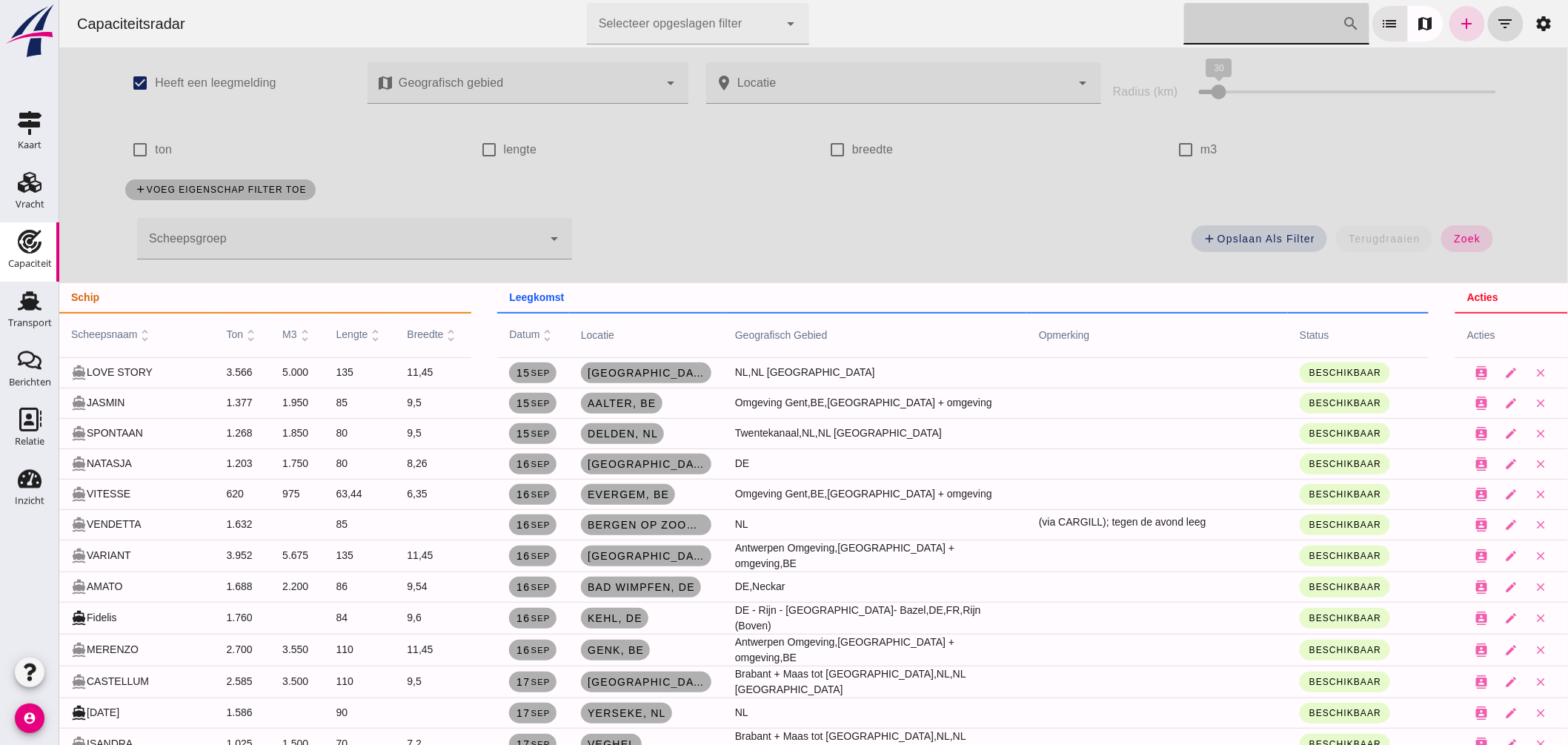
click at [455, 231] on div at bounding box center [339, 239] width 405 height 42
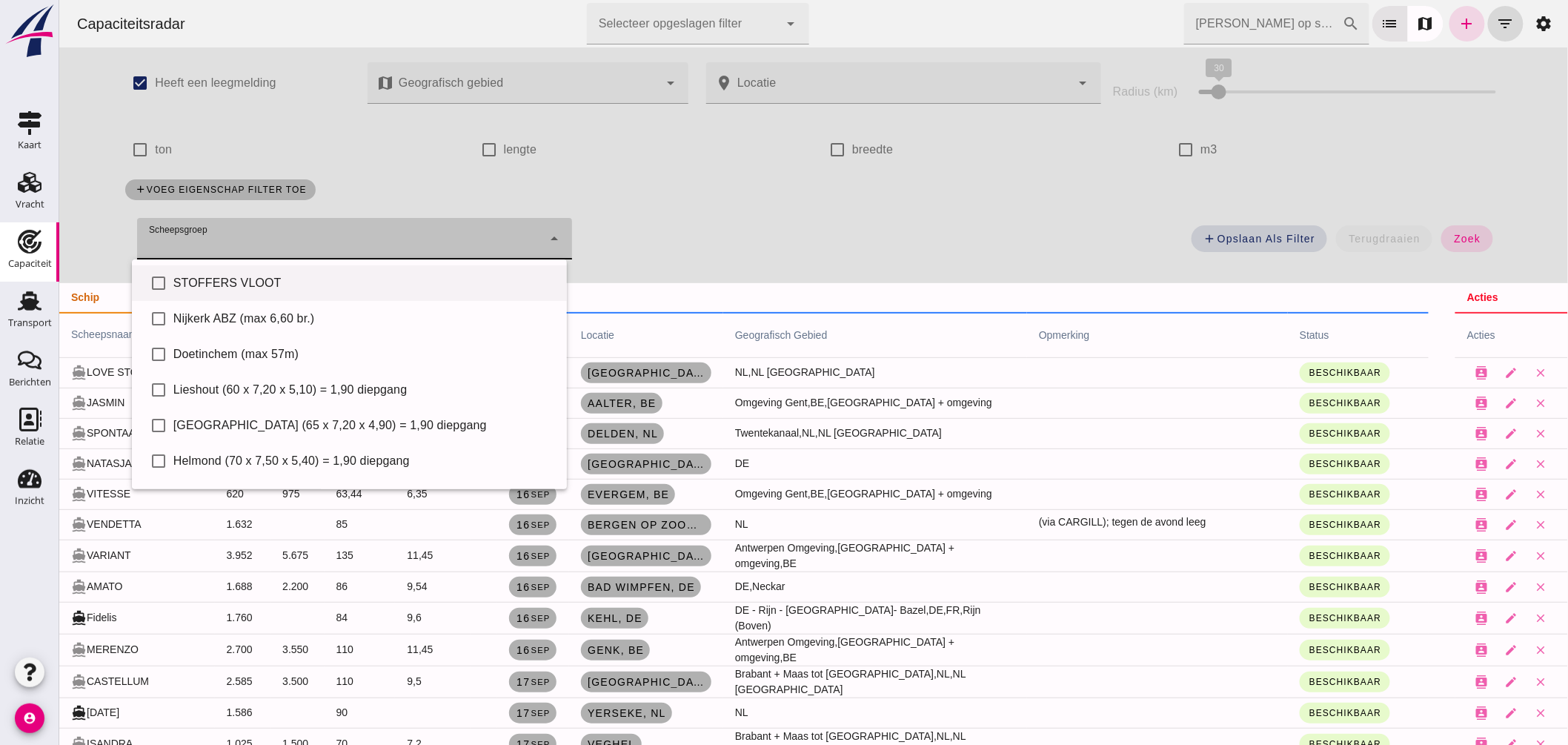
click at [297, 277] on div "STOFFERS VLOOT" at bounding box center [363, 283] width 381 height 18
type input "STOFFERS VLOOT"
checkbox input "true"
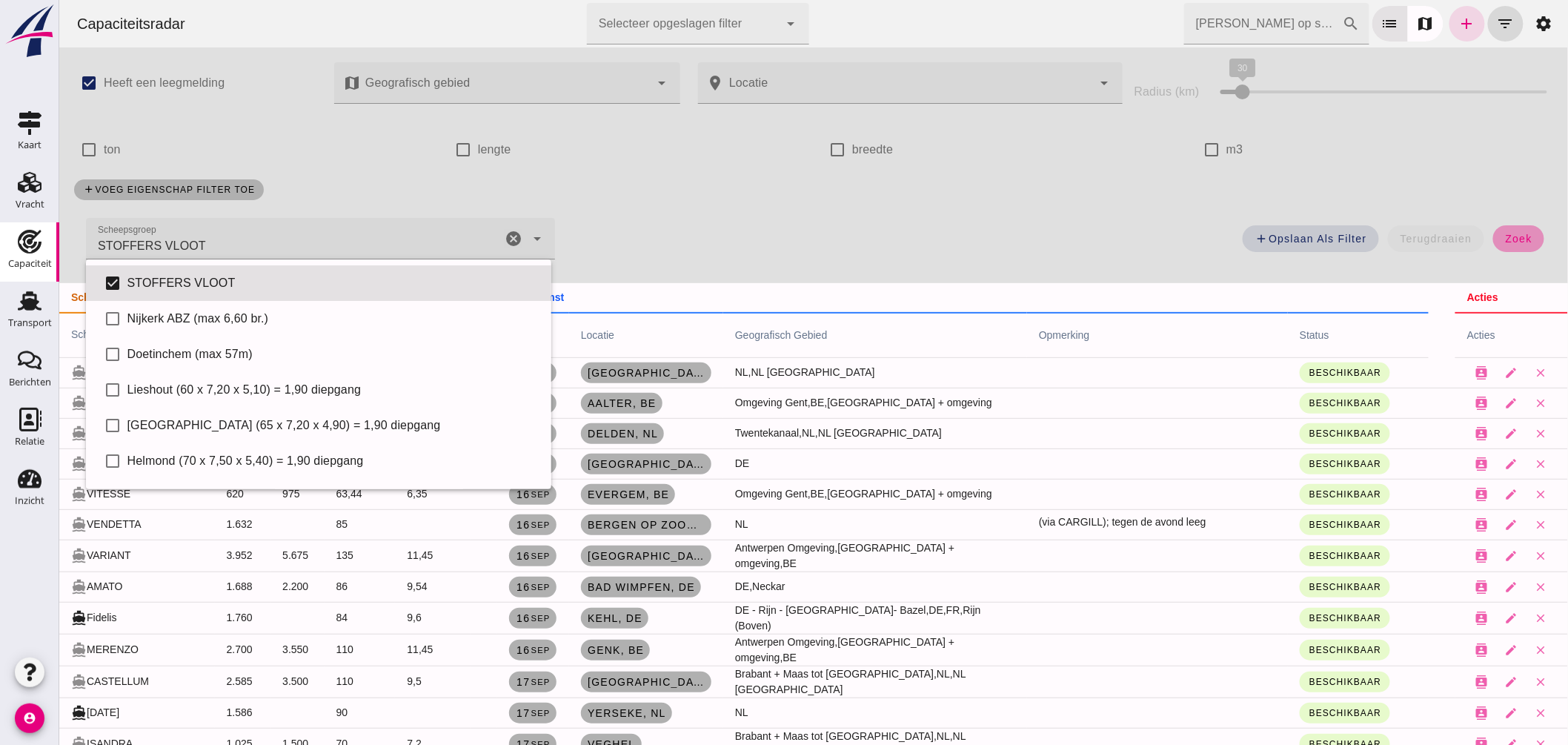
click at [1506, 242] on span "zoek" at bounding box center [1517, 239] width 28 height 12
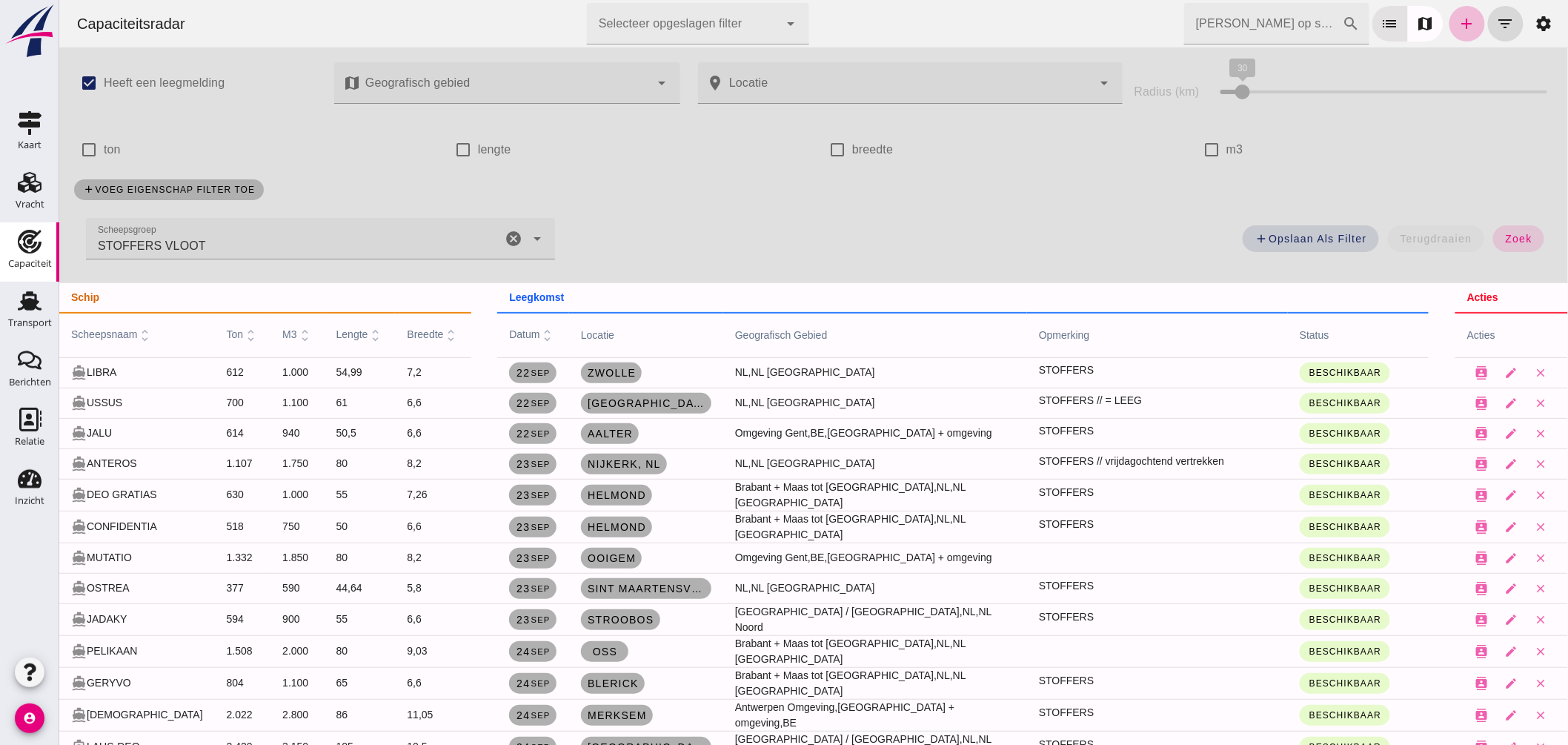
scroll to position [82, 0]
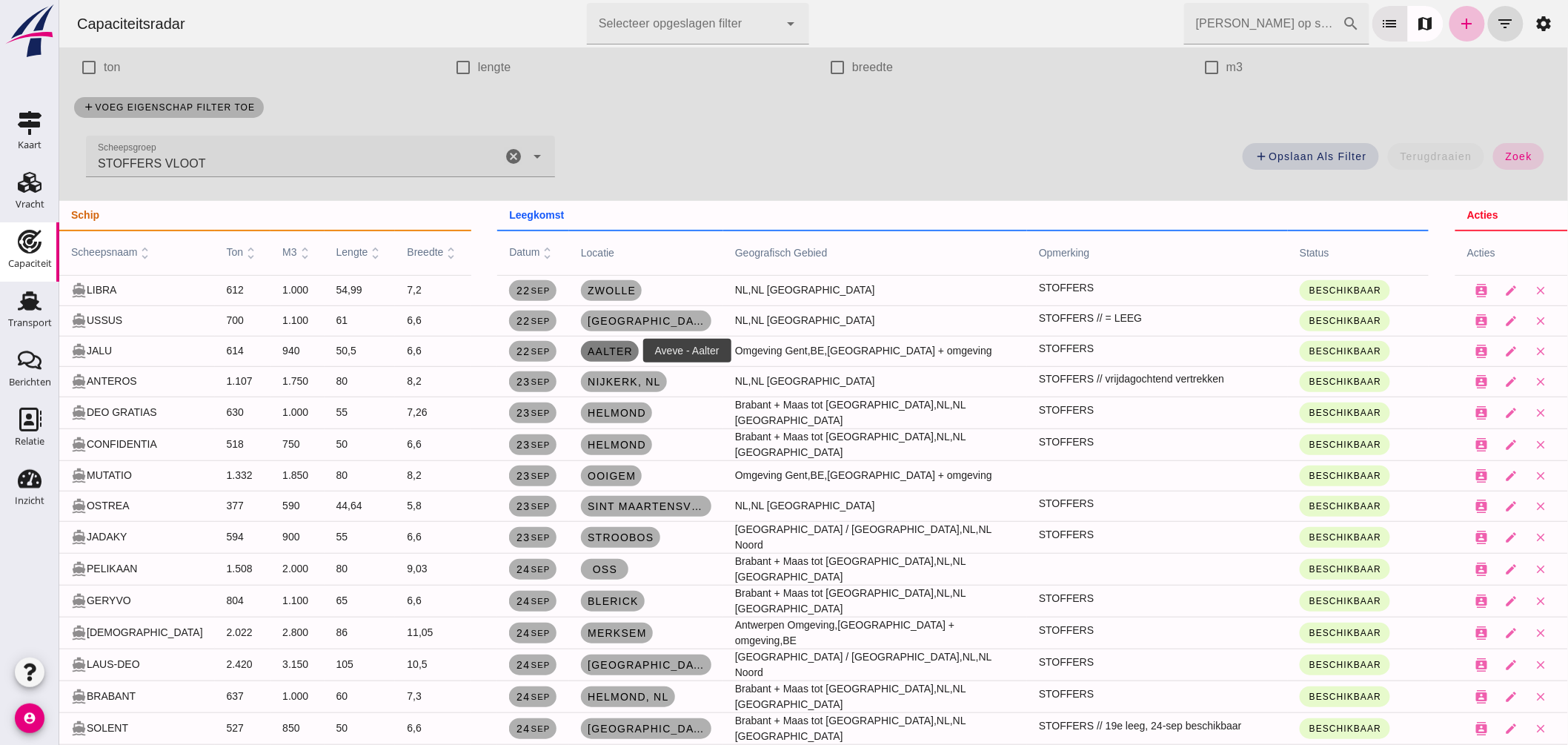
click at [616, 349] on span "Aalter" at bounding box center [609, 352] width 46 height 12
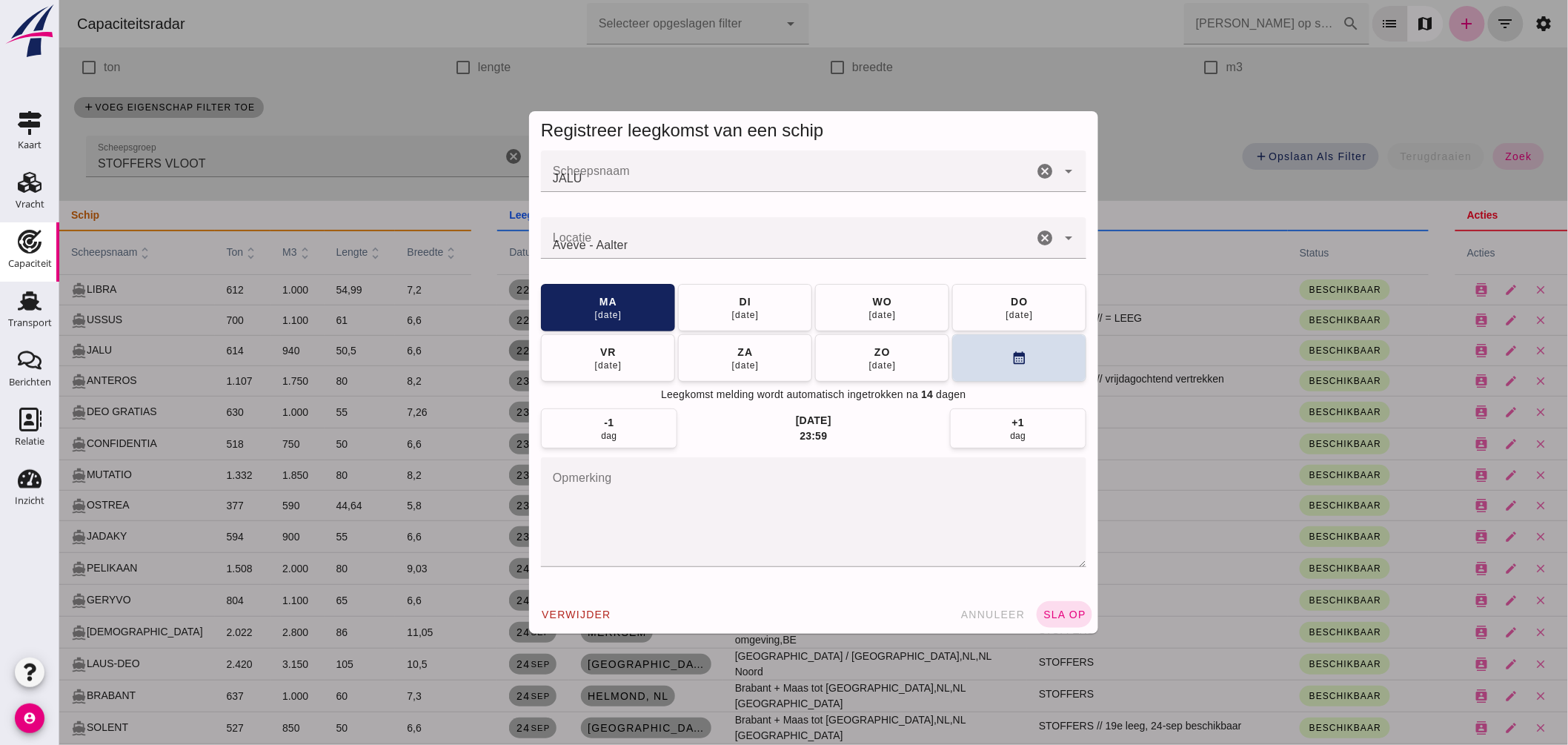
scroll to position [0, 0]
click at [741, 490] on textarea "opmerking" at bounding box center [812, 511] width 545 height 110
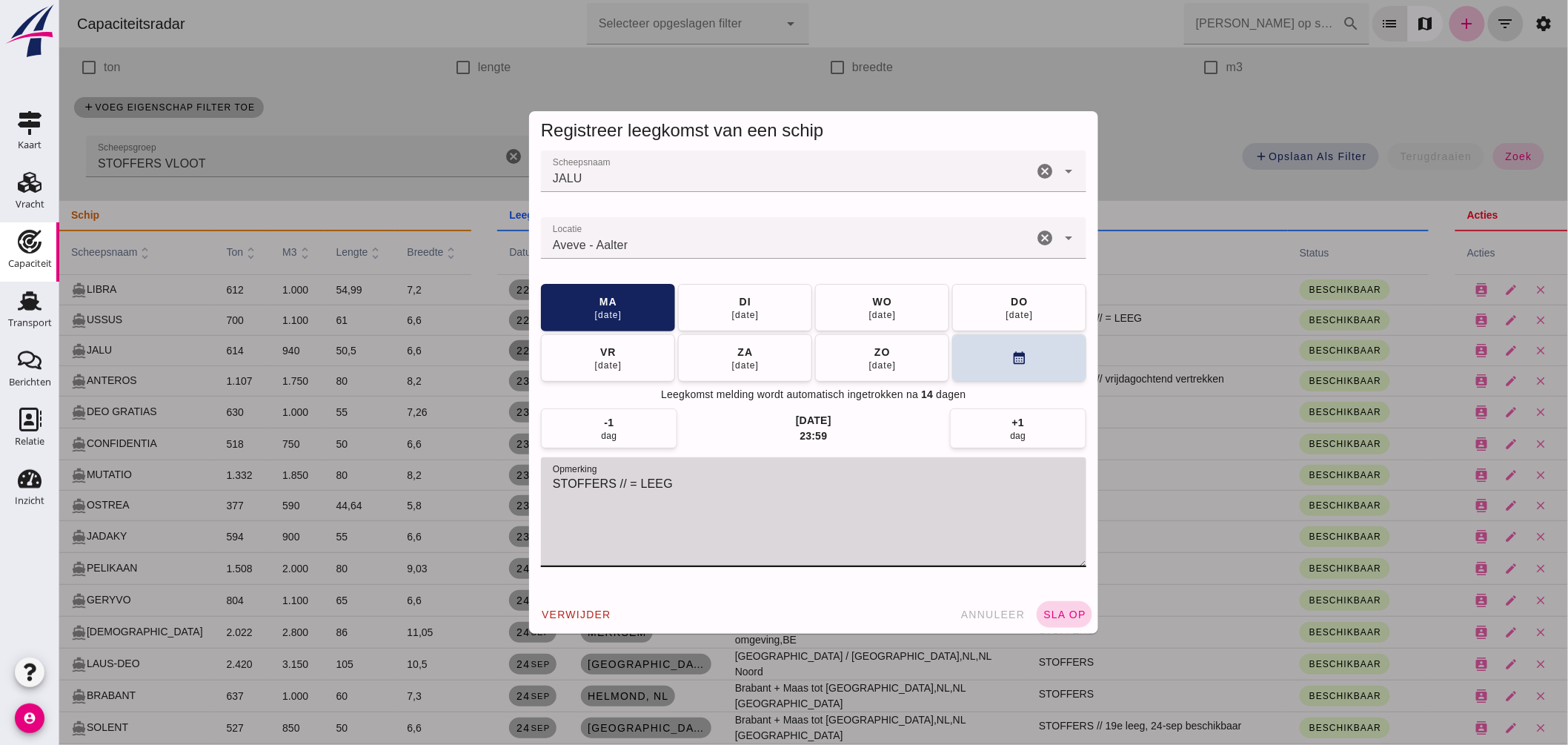
type textarea "STOFFERS // = LEEG"
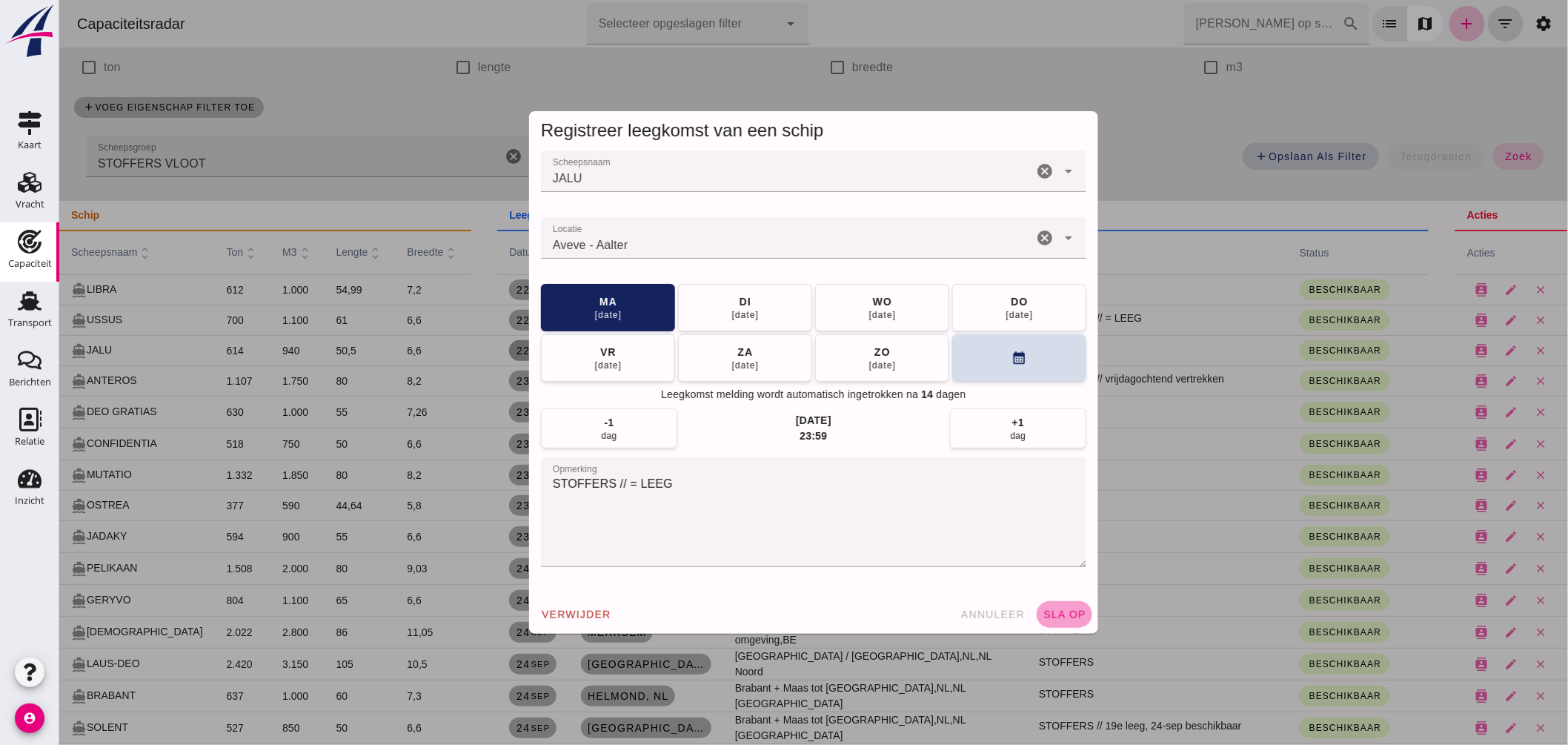
click at [1046, 604] on button "sla op" at bounding box center [1064, 614] width 55 height 27
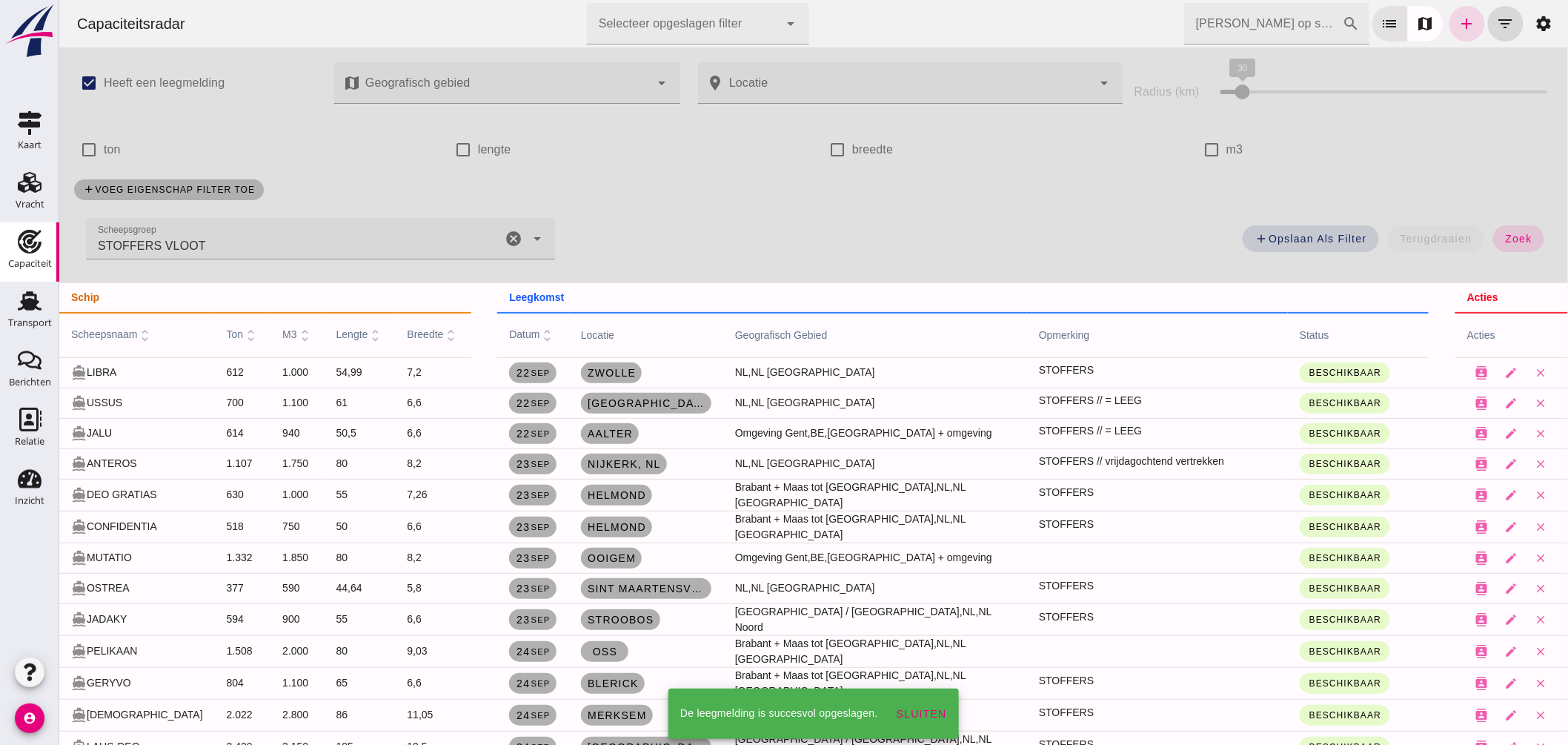
scroll to position [82, 0]
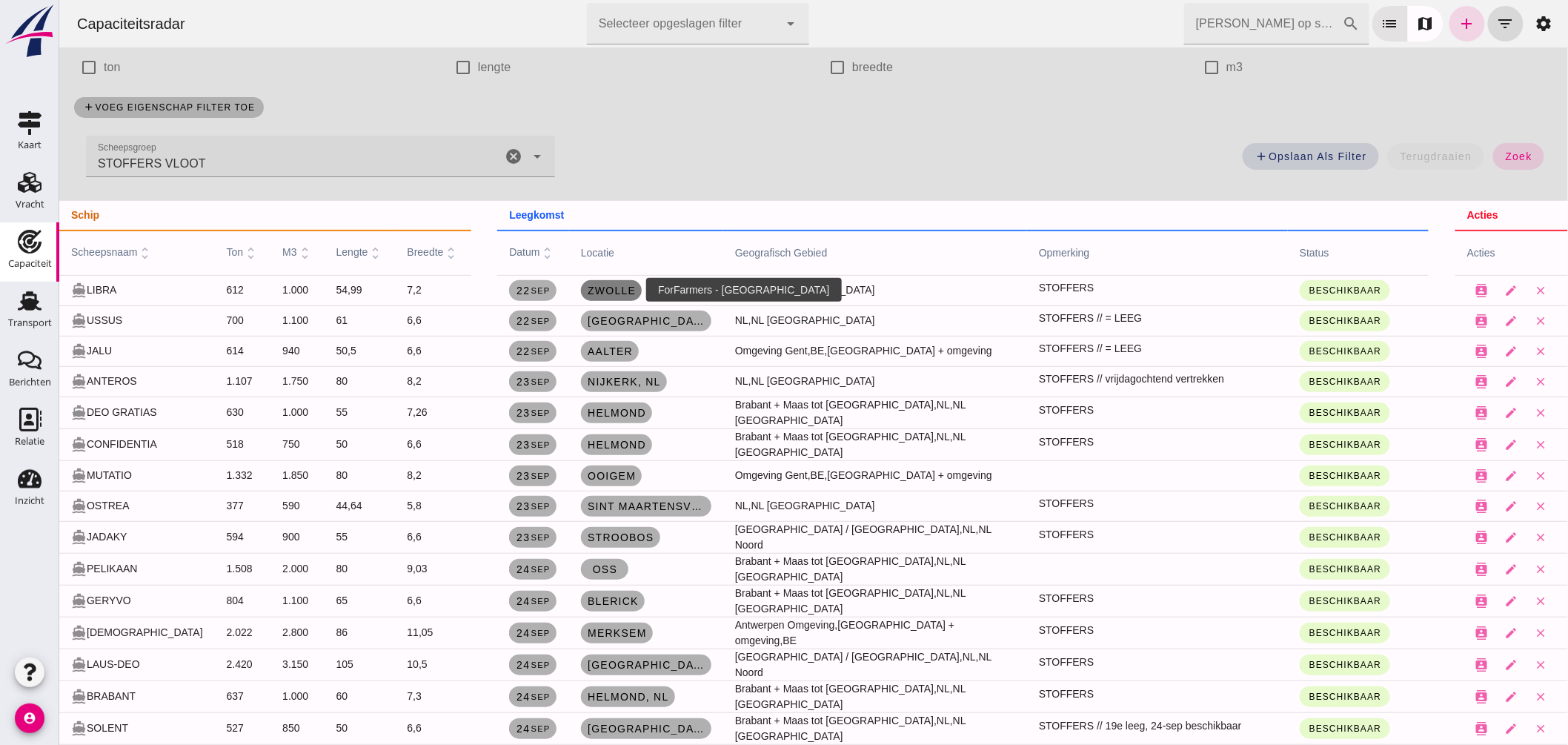
click at [618, 286] on span "Zwolle" at bounding box center [610, 290] width 49 height 12
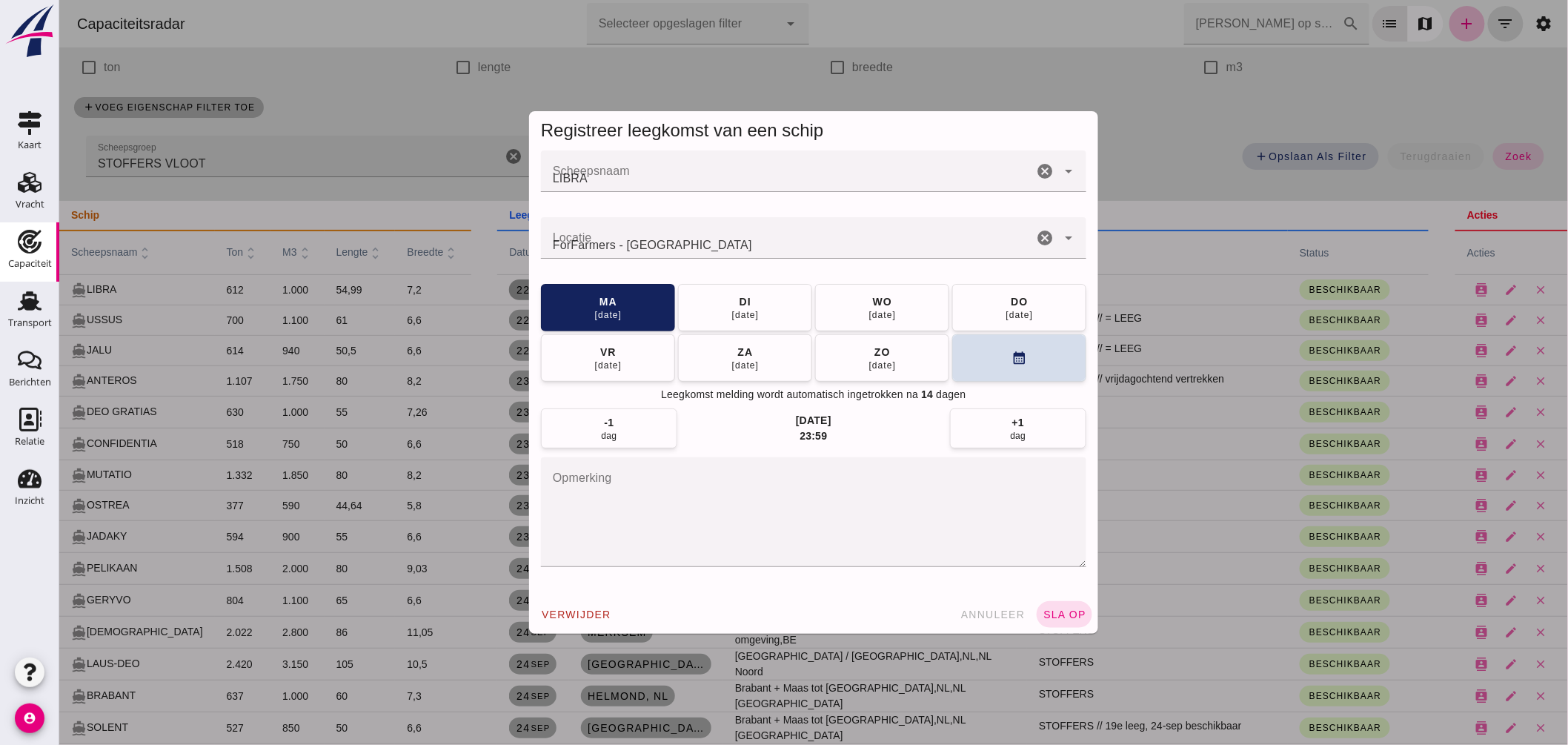
scroll to position [0, 0]
click at [758, 304] on button "di 23 sep" at bounding box center [744, 307] width 134 height 48
click at [1053, 606] on button "sla op" at bounding box center [1064, 614] width 55 height 27
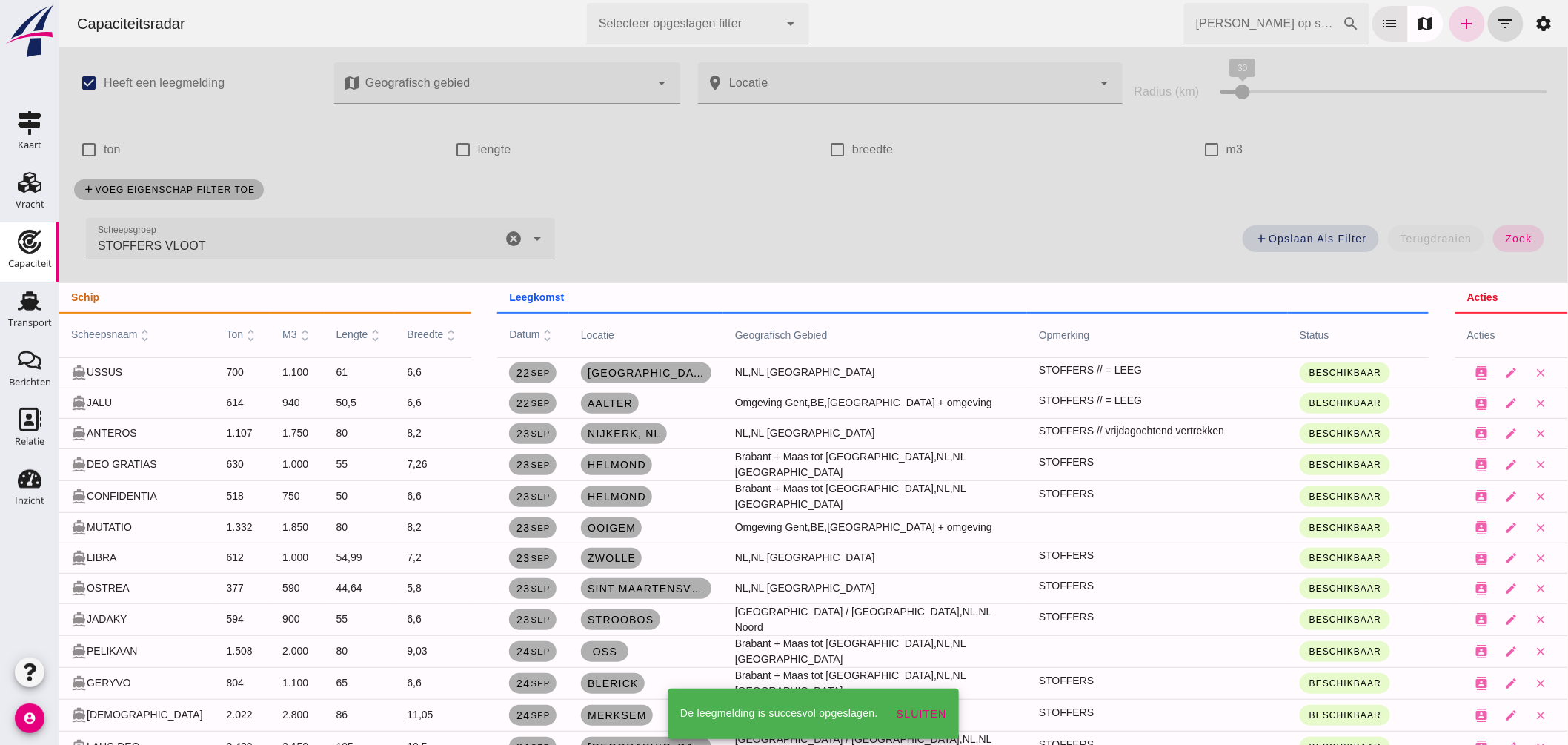
scroll to position [82, 0]
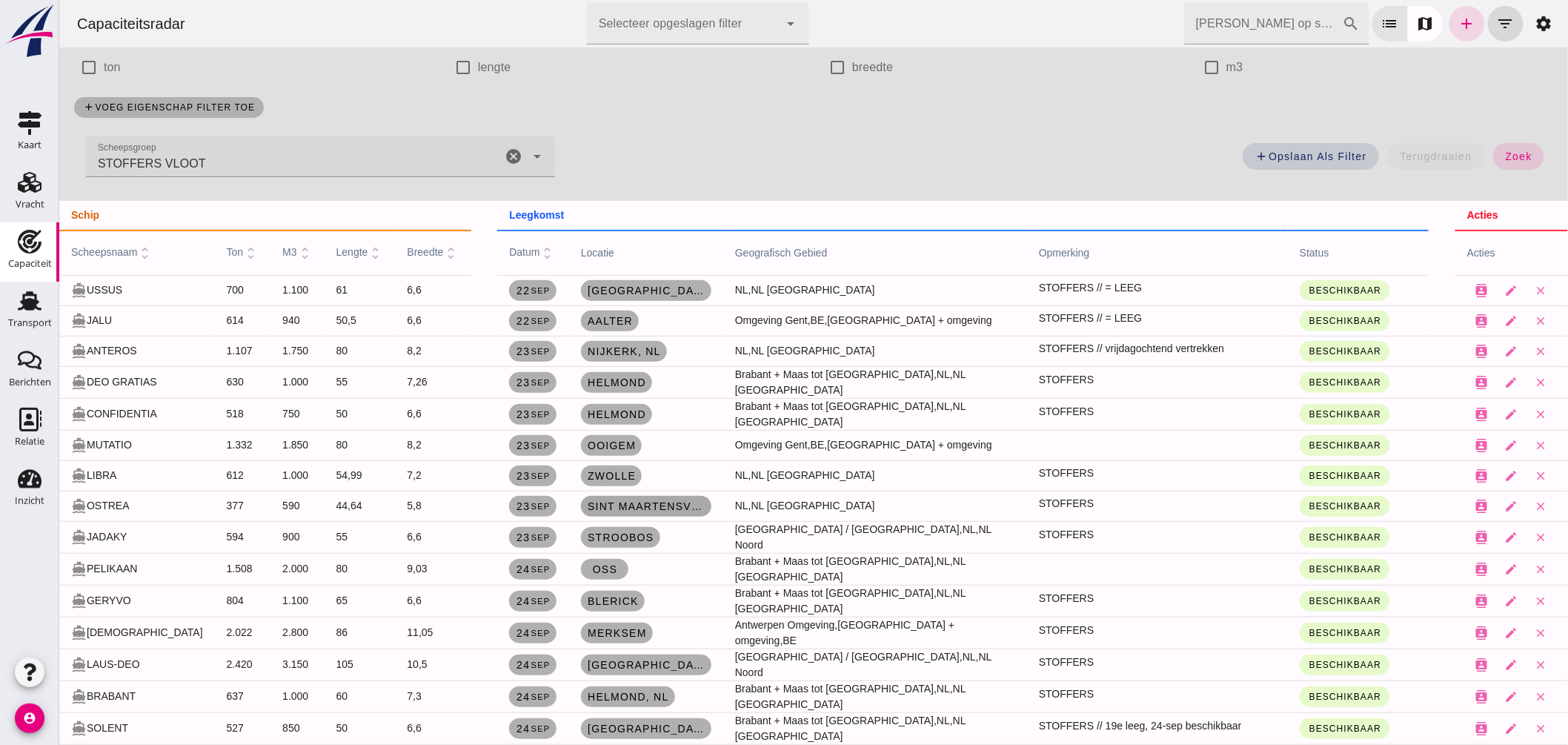
click at [655, 506] on span "Sint Maartensvlotbrug, nl" at bounding box center [646, 506] width 119 height 12
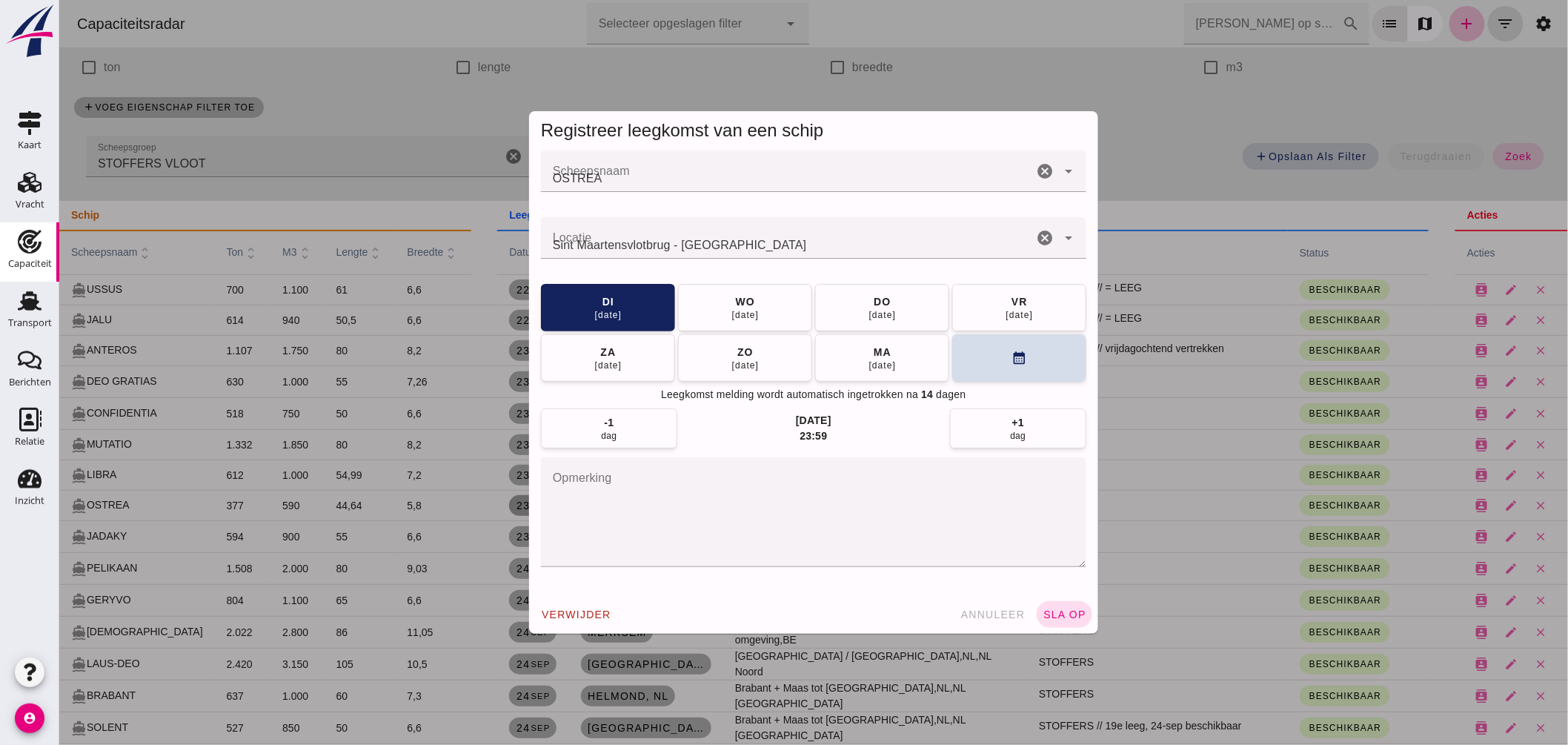
scroll to position [0, 0]
click at [966, 352] on button "calendar_month" at bounding box center [1017, 358] width 134 height 48
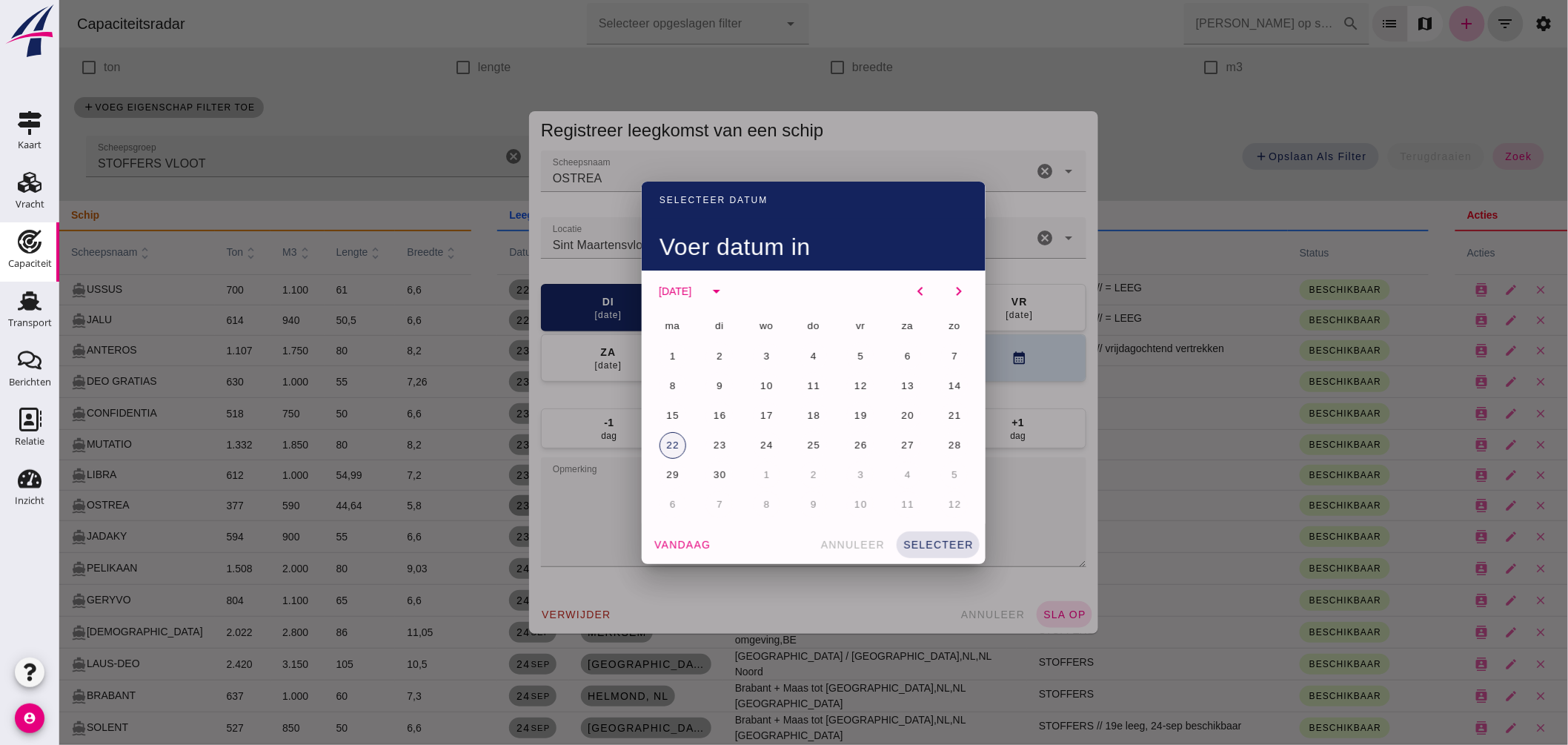
click at [669, 440] on span "22" at bounding box center [672, 445] width 14 height 11
click at [924, 530] on div "vandaag annuleer selecteer" at bounding box center [812, 544] width 344 height 39
click at [931, 536] on button "selecteer" at bounding box center [937, 544] width 83 height 27
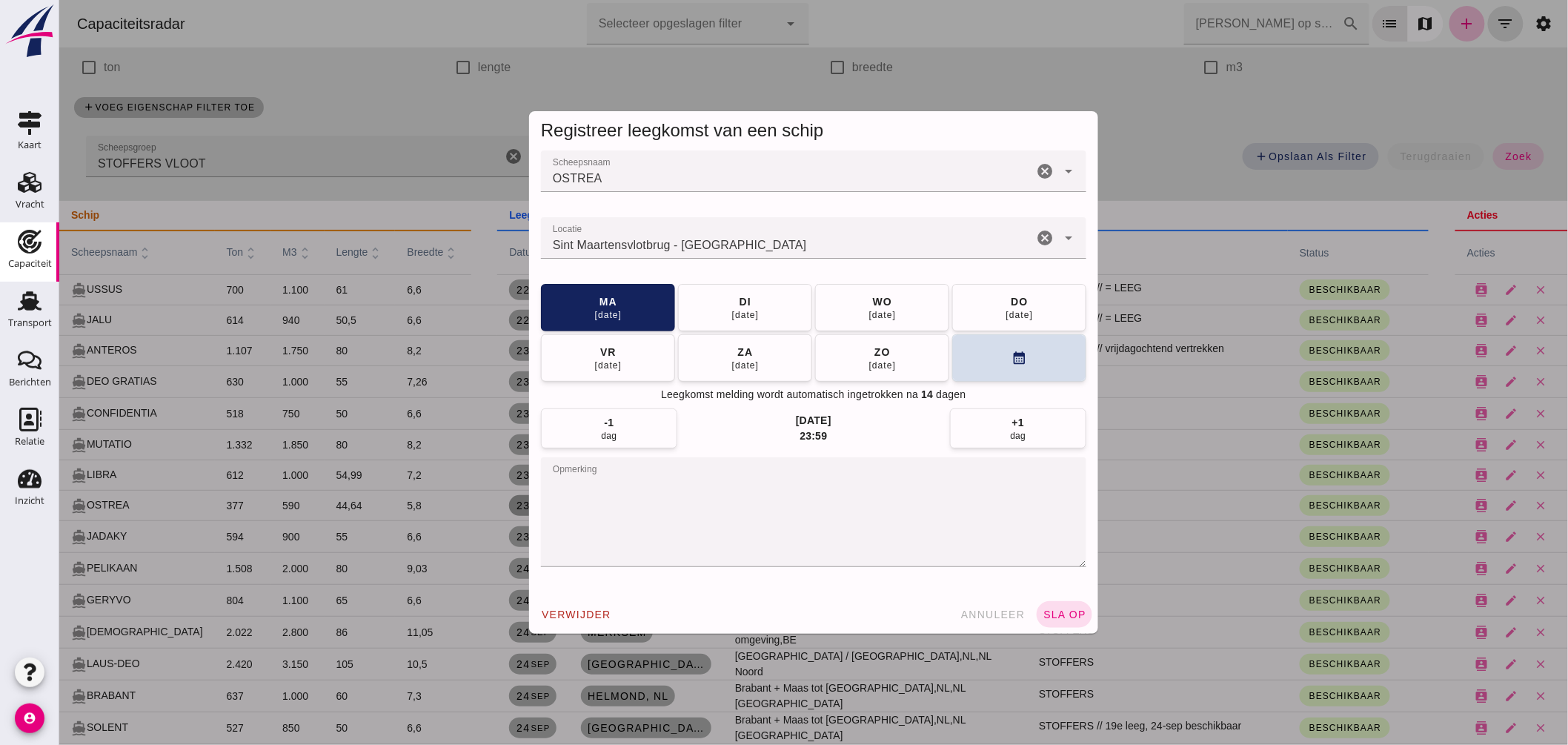
click at [719, 480] on textarea "opmerking" at bounding box center [812, 511] width 545 height 110
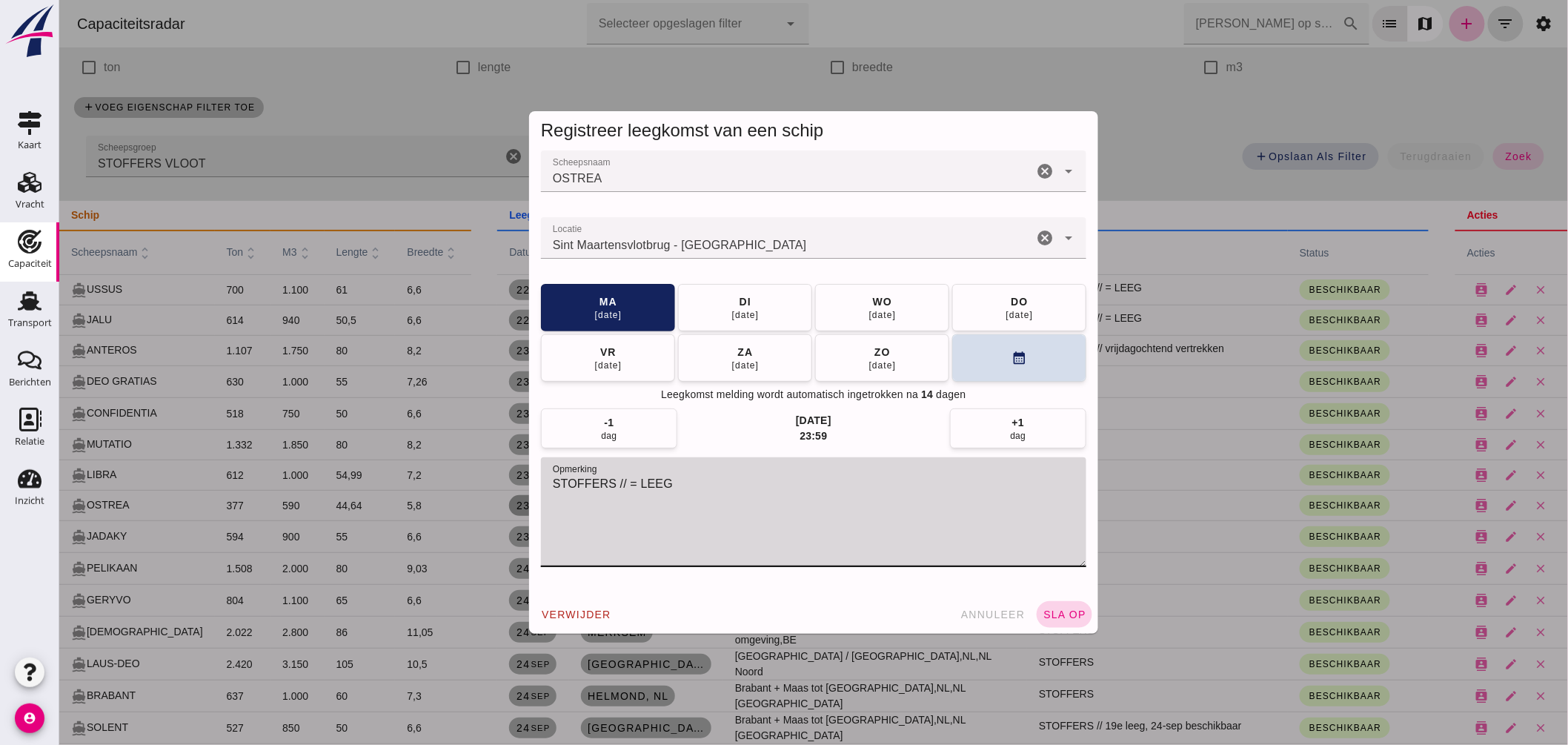
type textarea "STOFFERS // = LEEG"
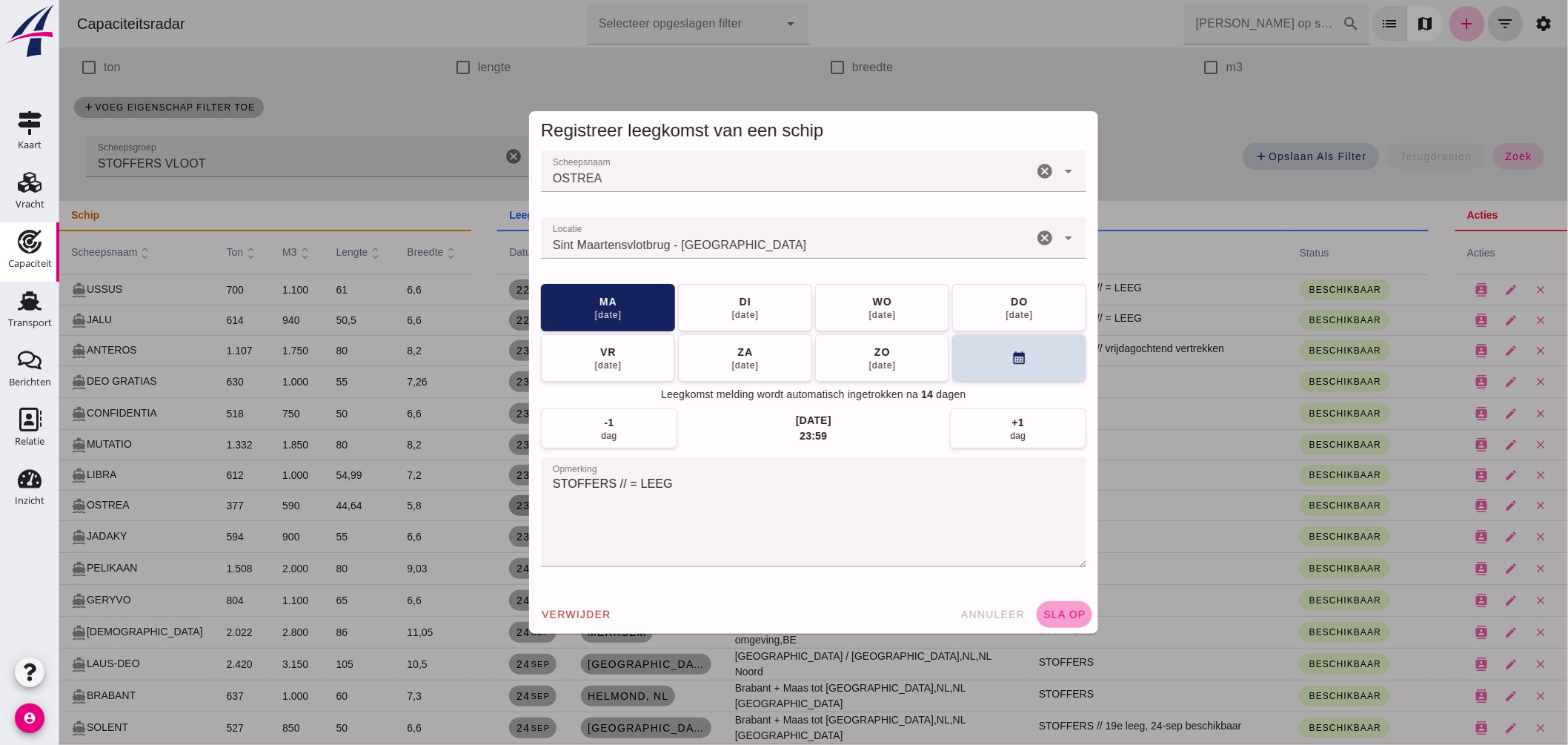
click at [1061, 610] on span "sla op" at bounding box center [1064, 614] width 44 height 12
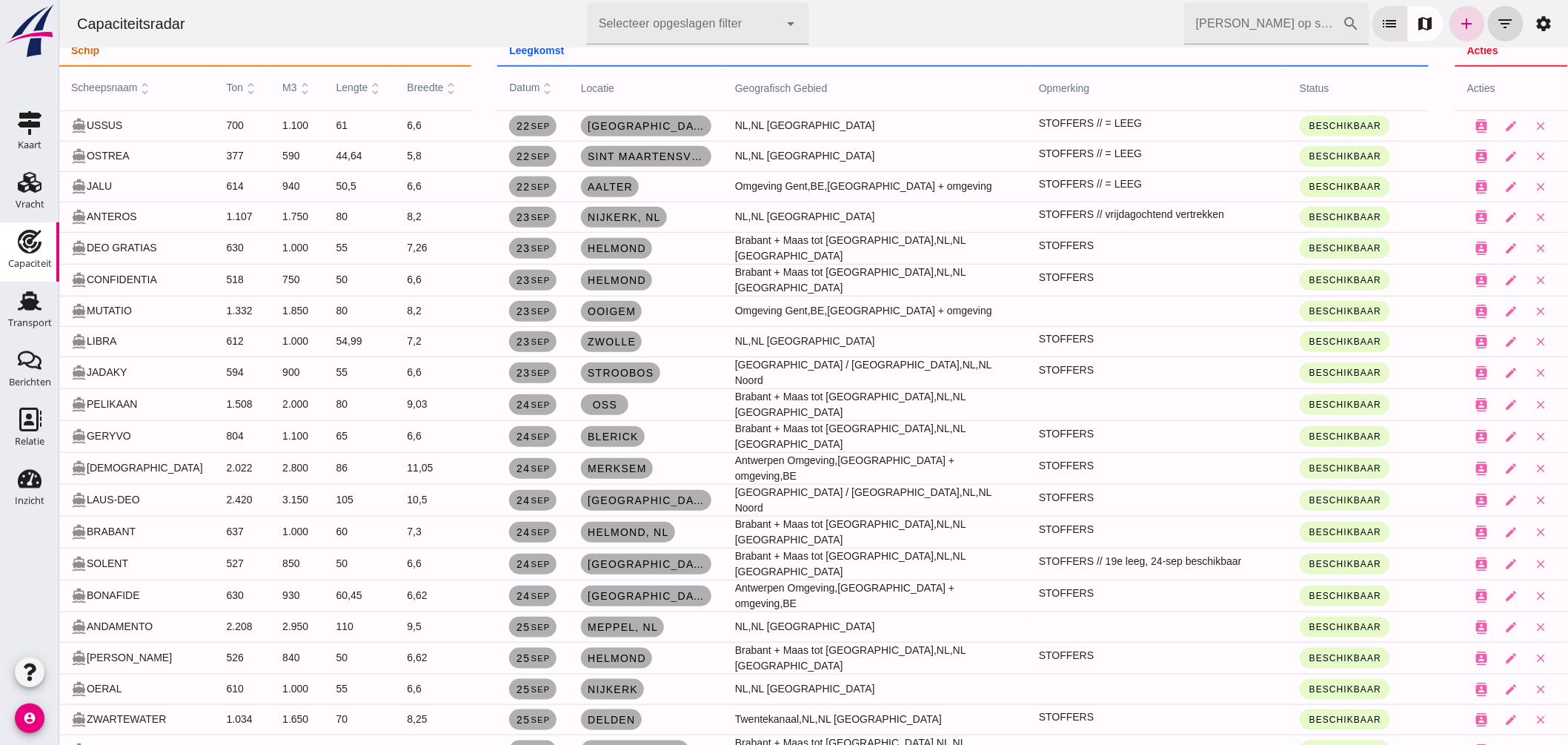
scroll to position [164, 0]
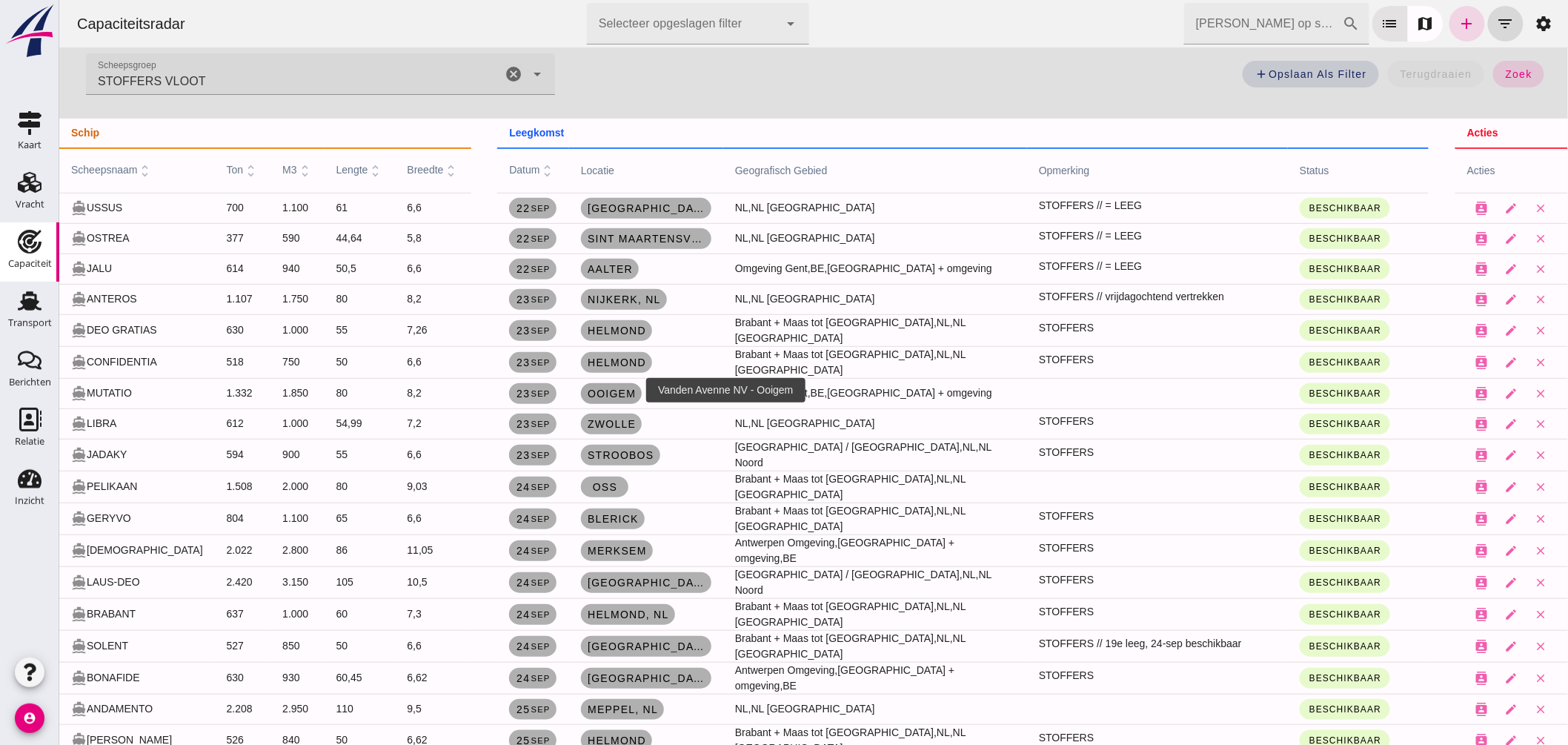
click at [604, 387] on span "Ooigem" at bounding box center [610, 393] width 49 height 12
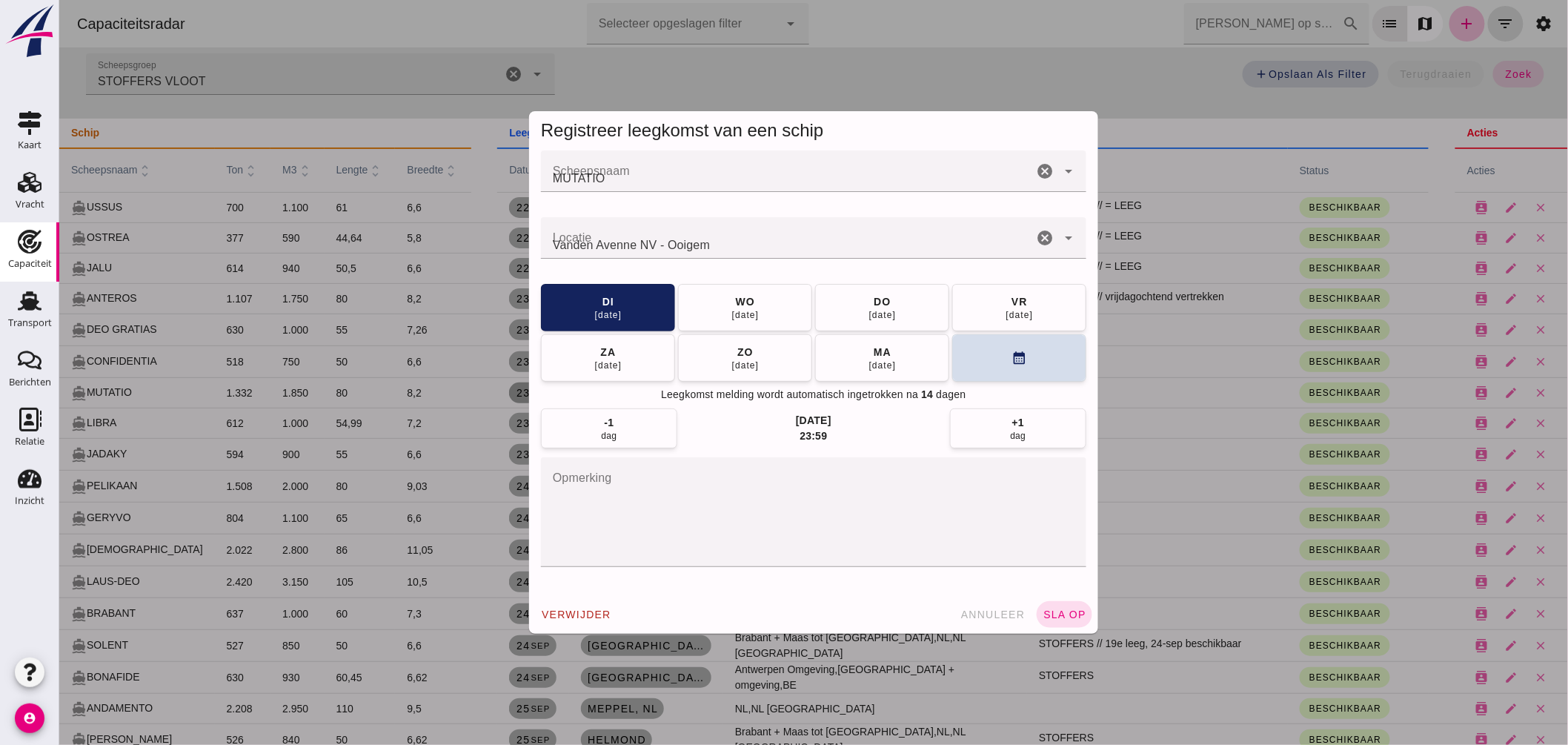
scroll to position [0, 0]
click at [648, 504] on textarea "opmerking" at bounding box center [812, 511] width 545 height 110
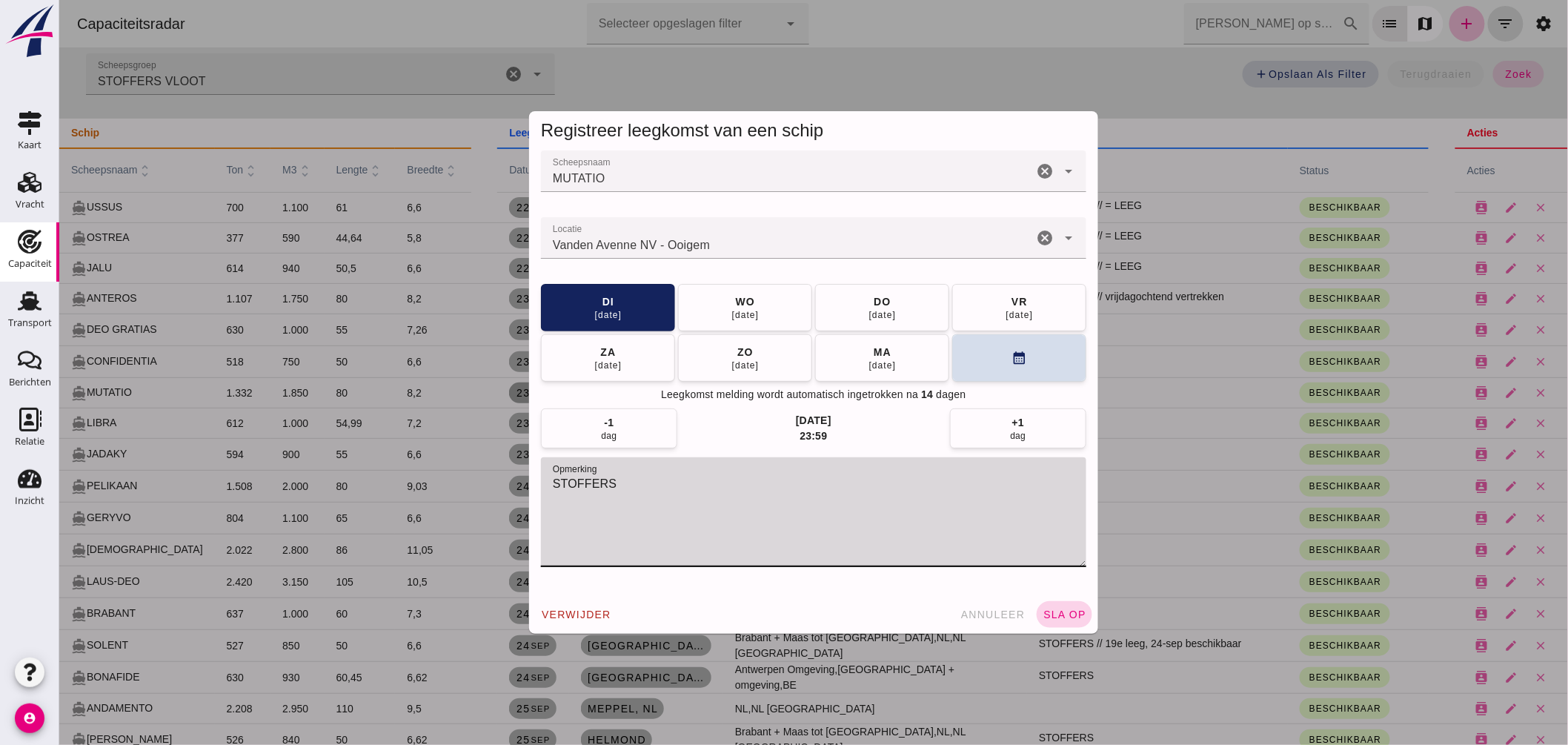
type textarea "STOFFERS"
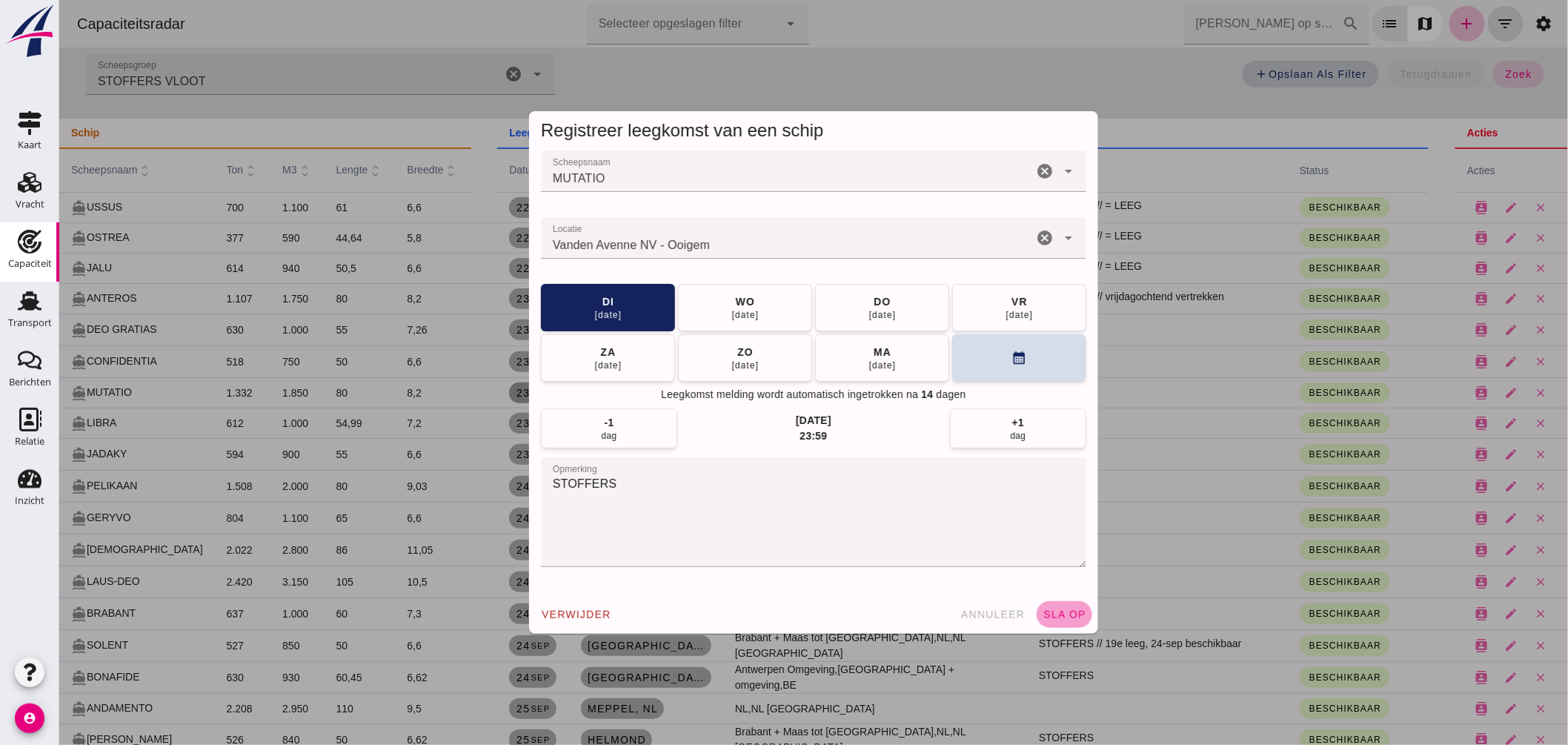
click at [1054, 616] on span "sla op" at bounding box center [1064, 614] width 44 height 12
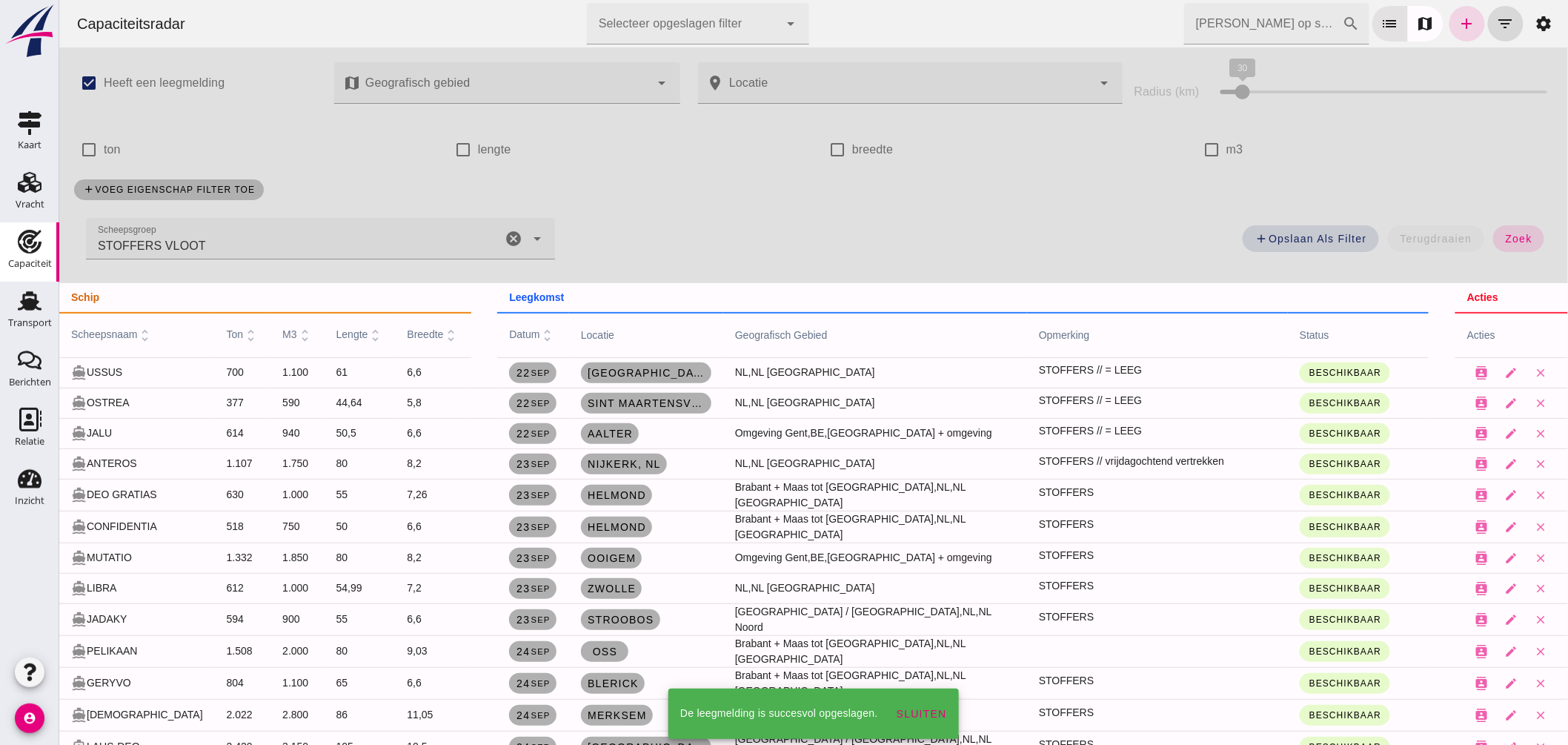
scroll to position [164, 0]
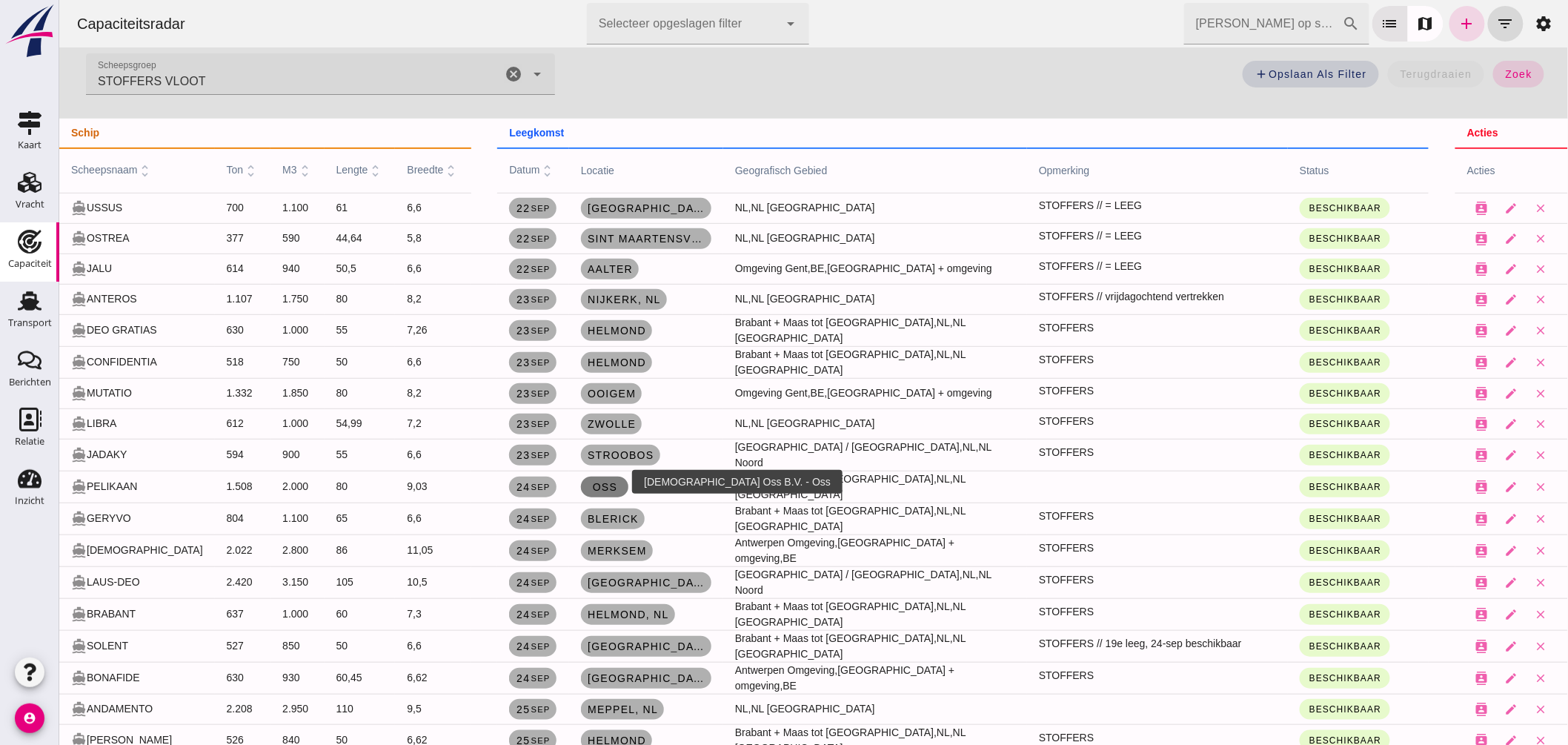
click at [595, 480] on span "Oss" at bounding box center [604, 486] width 26 height 12
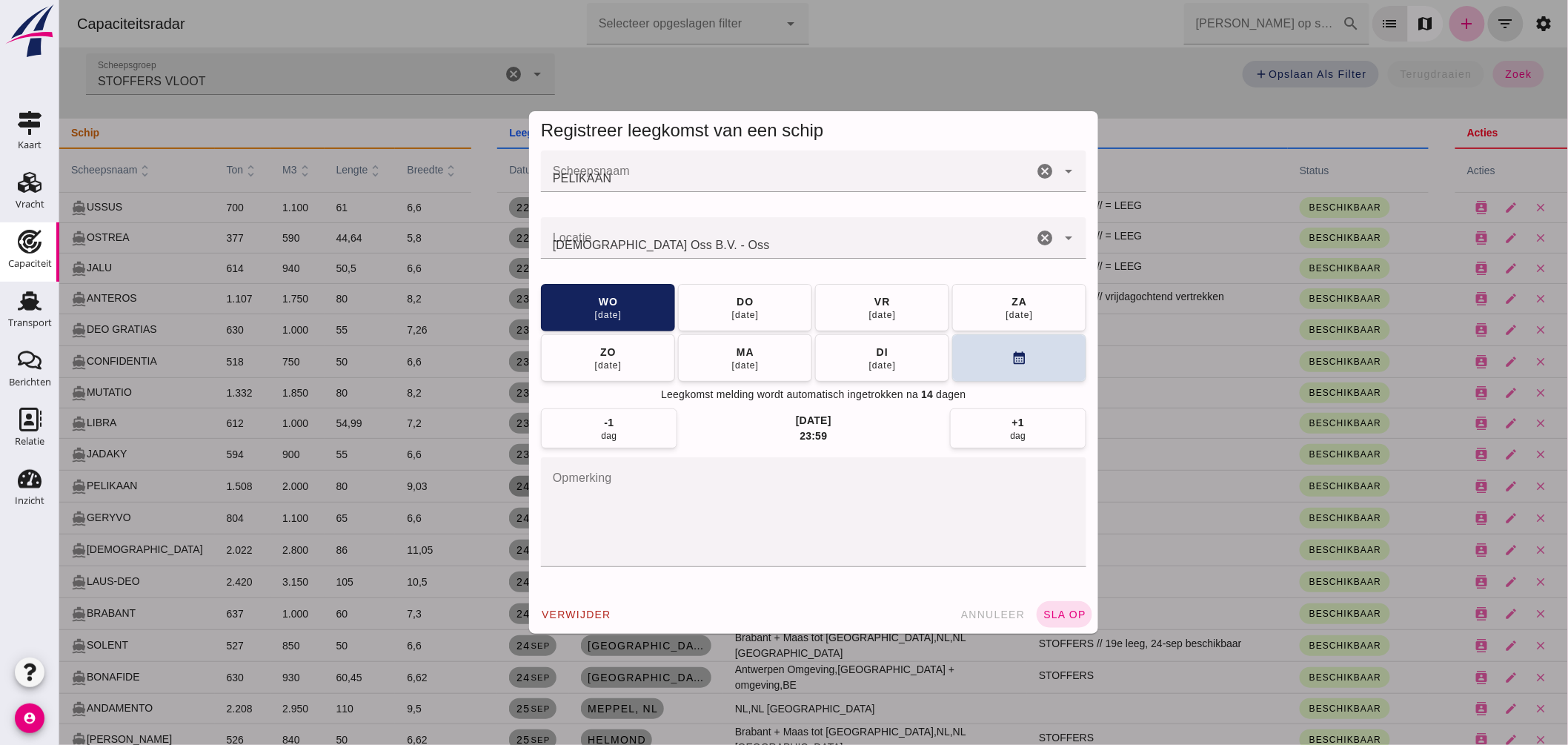
scroll to position [0, 0]
click at [631, 489] on textarea "opmerking" at bounding box center [812, 511] width 545 height 110
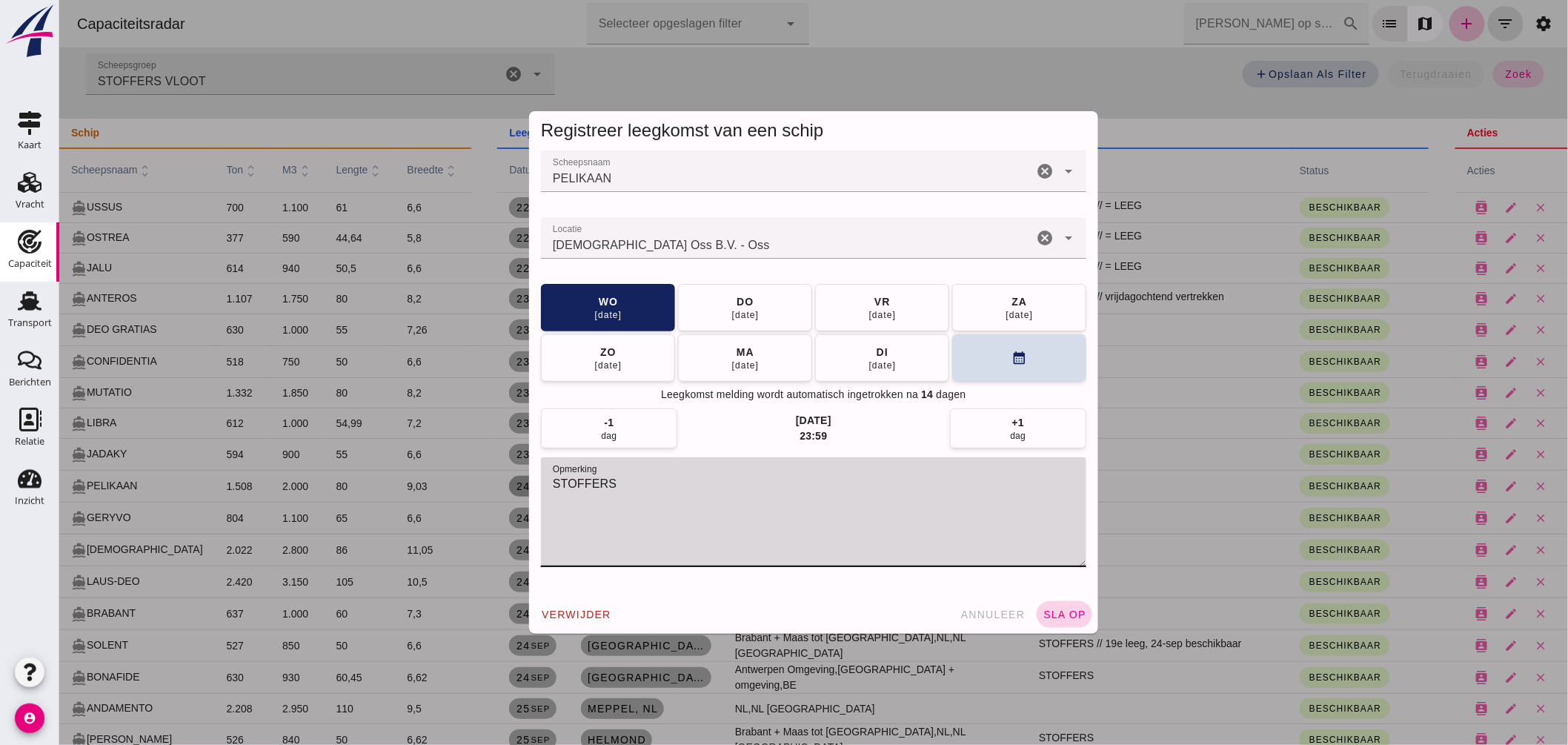
type textarea "STOFFERS"
click at [1045, 604] on button "sla op" at bounding box center [1064, 614] width 55 height 27
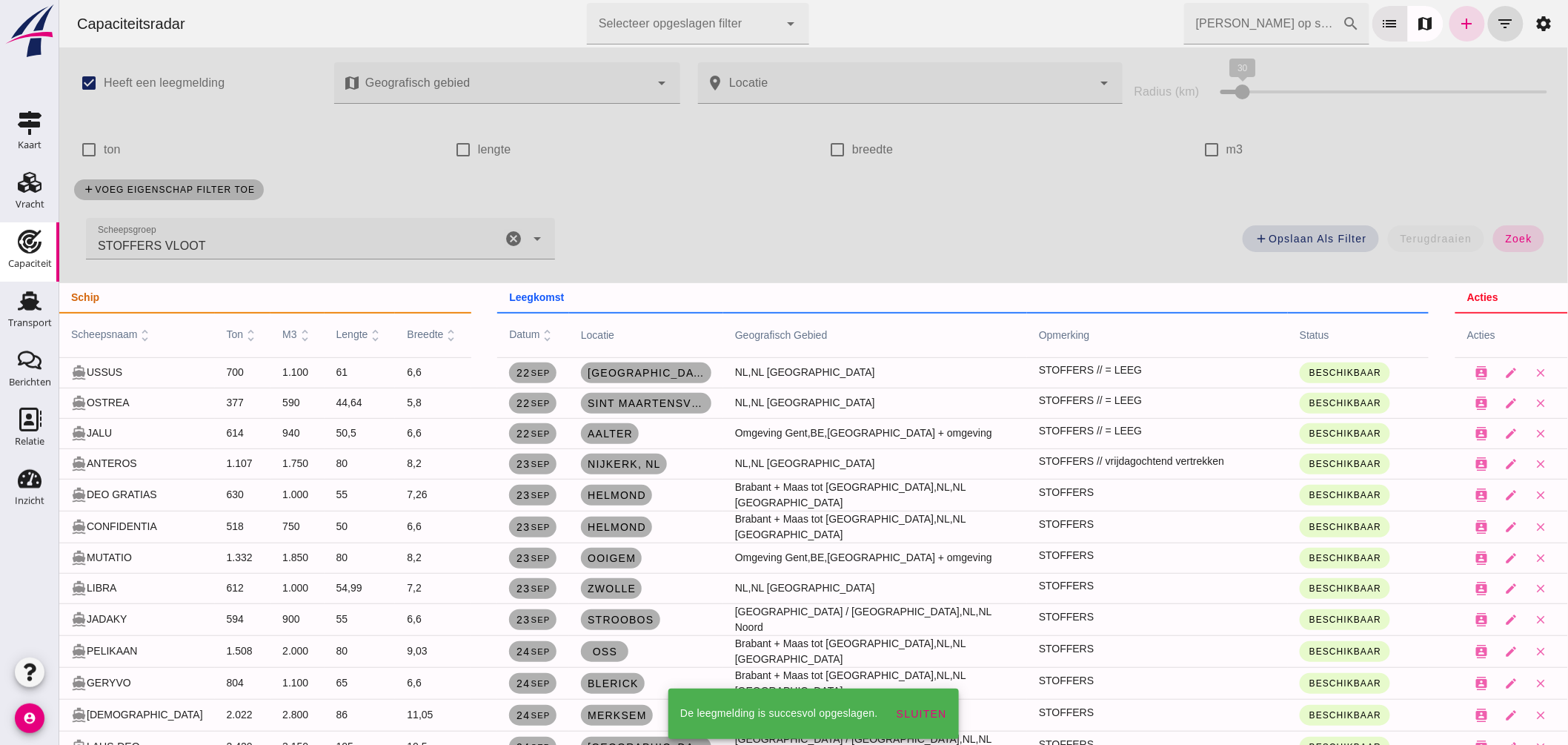
scroll to position [411, 0]
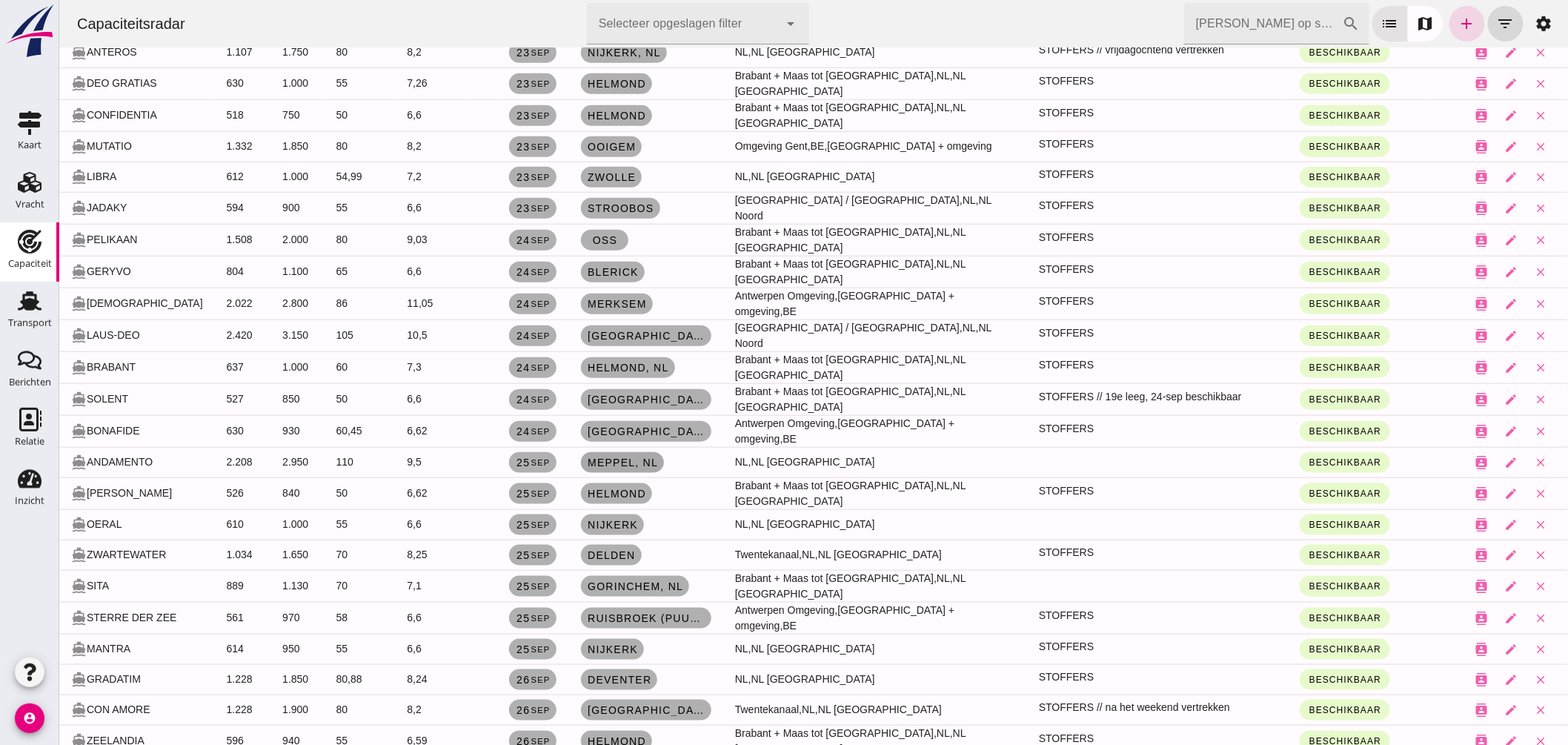
click at [629, 457] on span "Meppel, nl" at bounding box center [622, 463] width 71 height 12
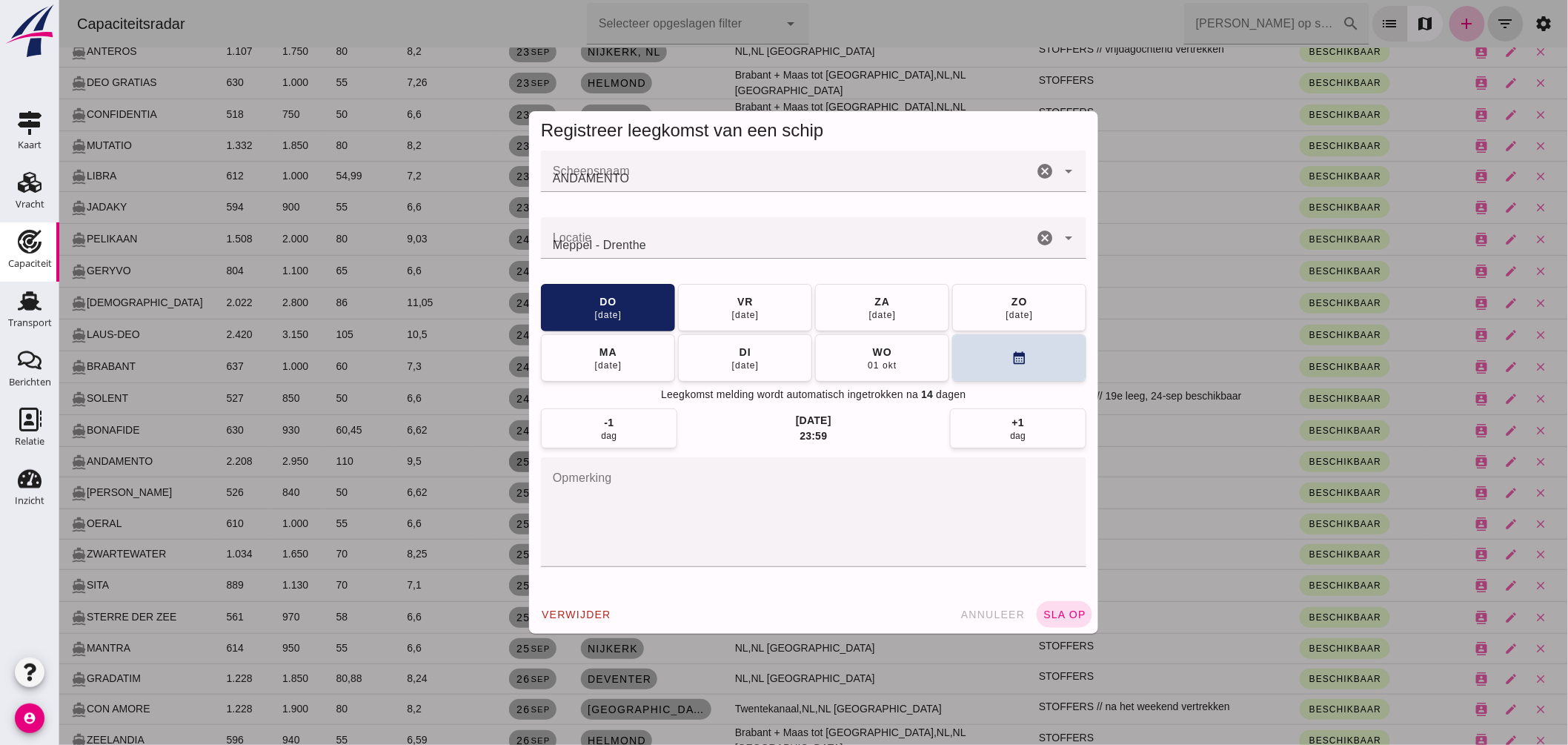
scroll to position [0, 0]
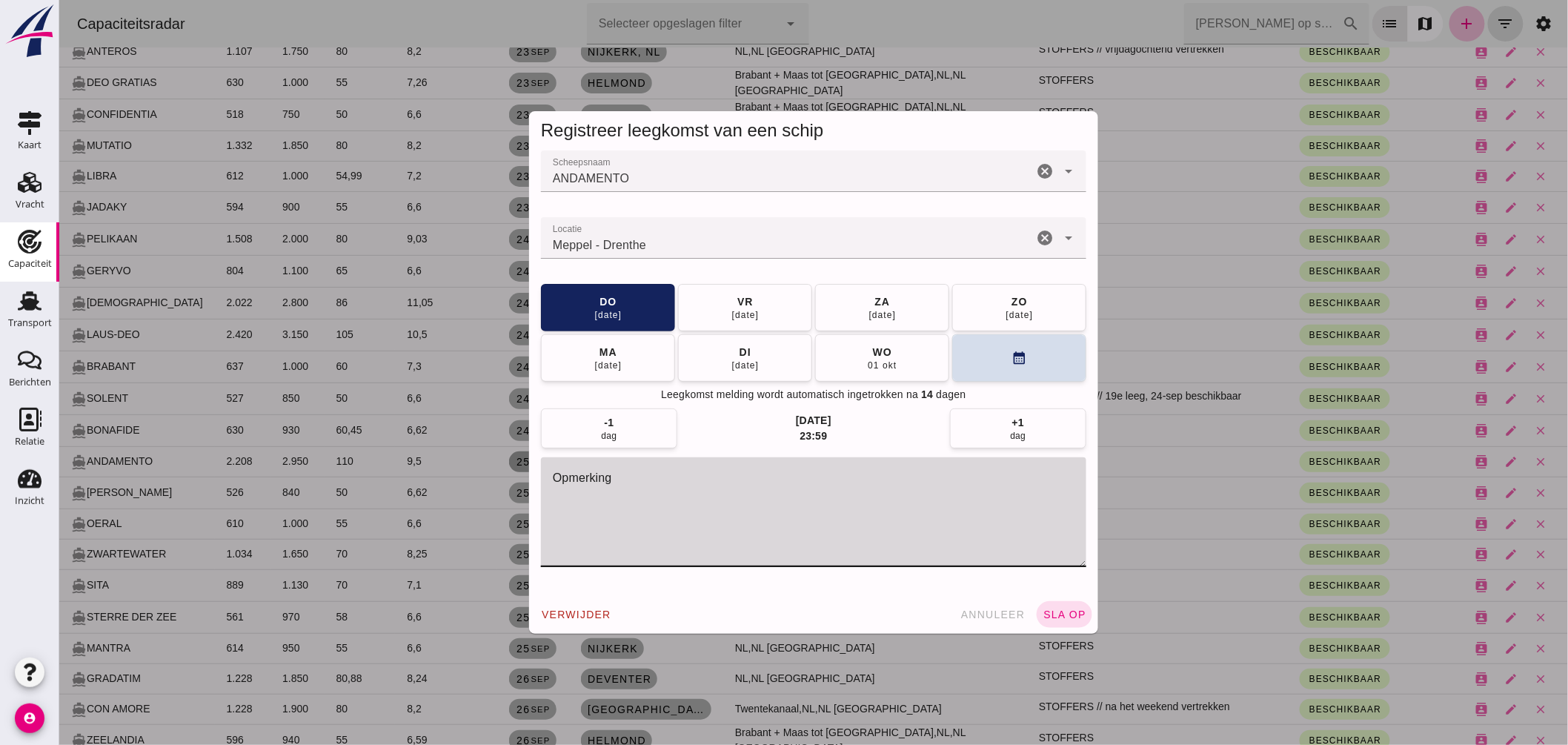
click at [651, 525] on textarea "opmerking" at bounding box center [812, 511] width 545 height 110
type textarea "STOFFERS"
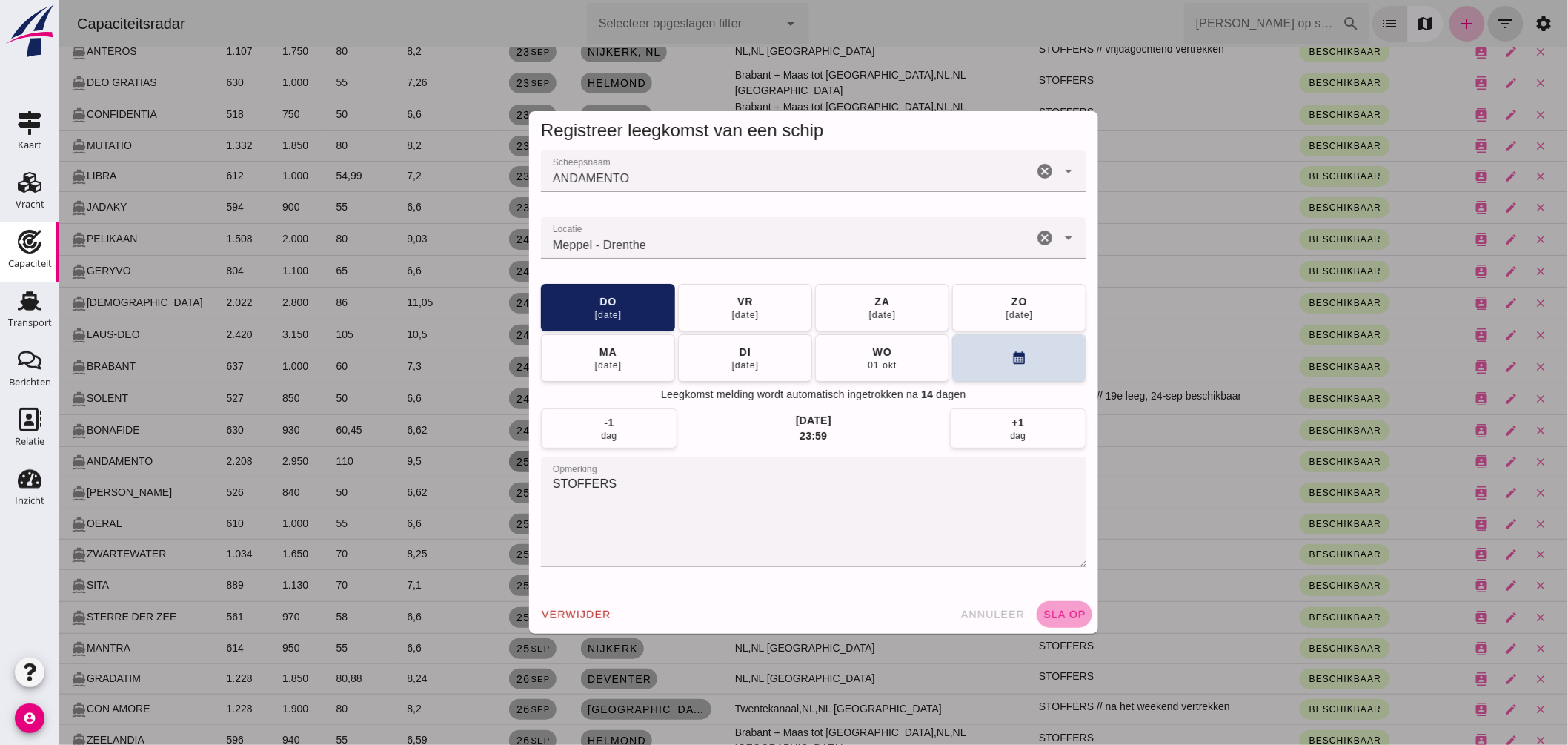
click at [1074, 601] on button "sla op" at bounding box center [1064, 614] width 55 height 27
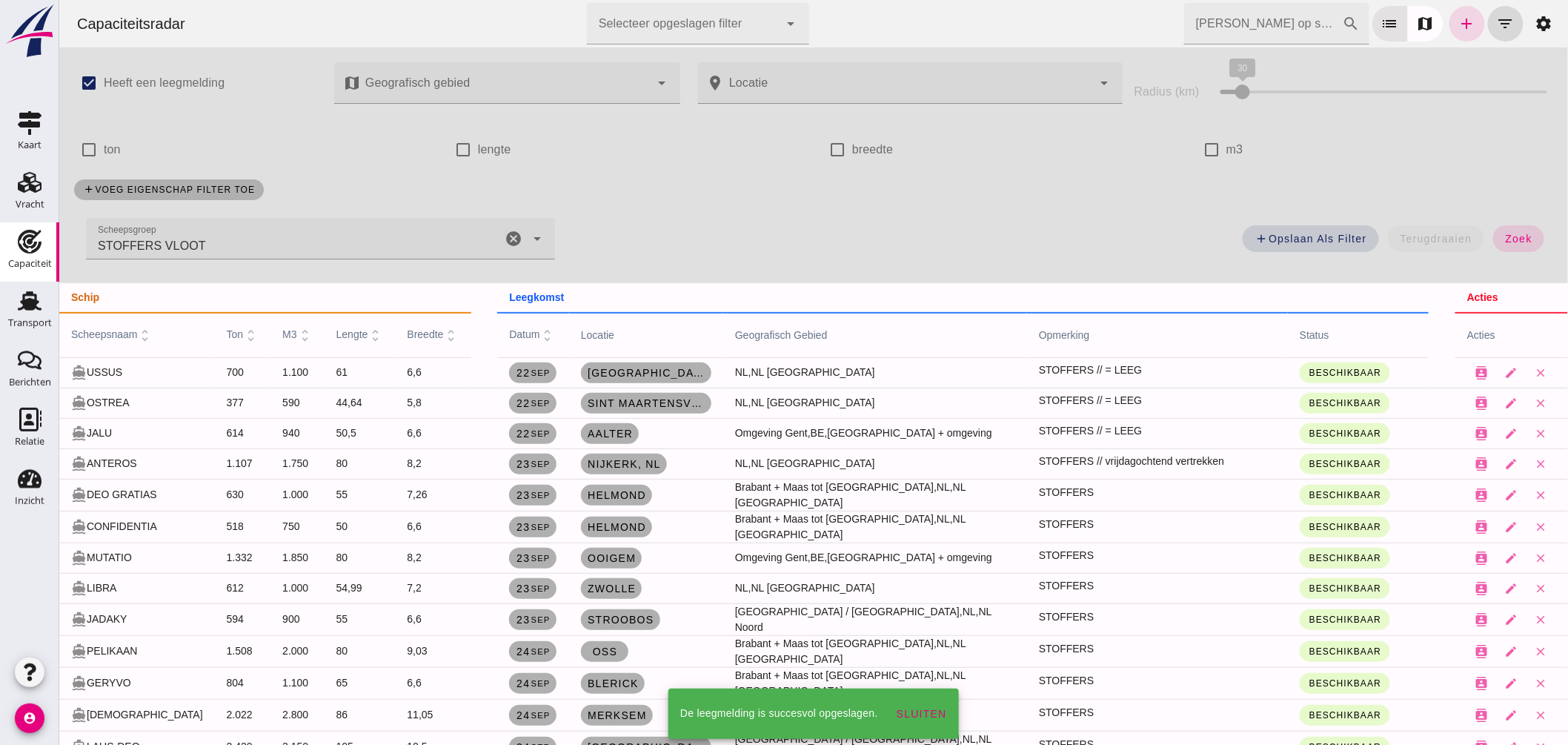
scroll to position [411, 0]
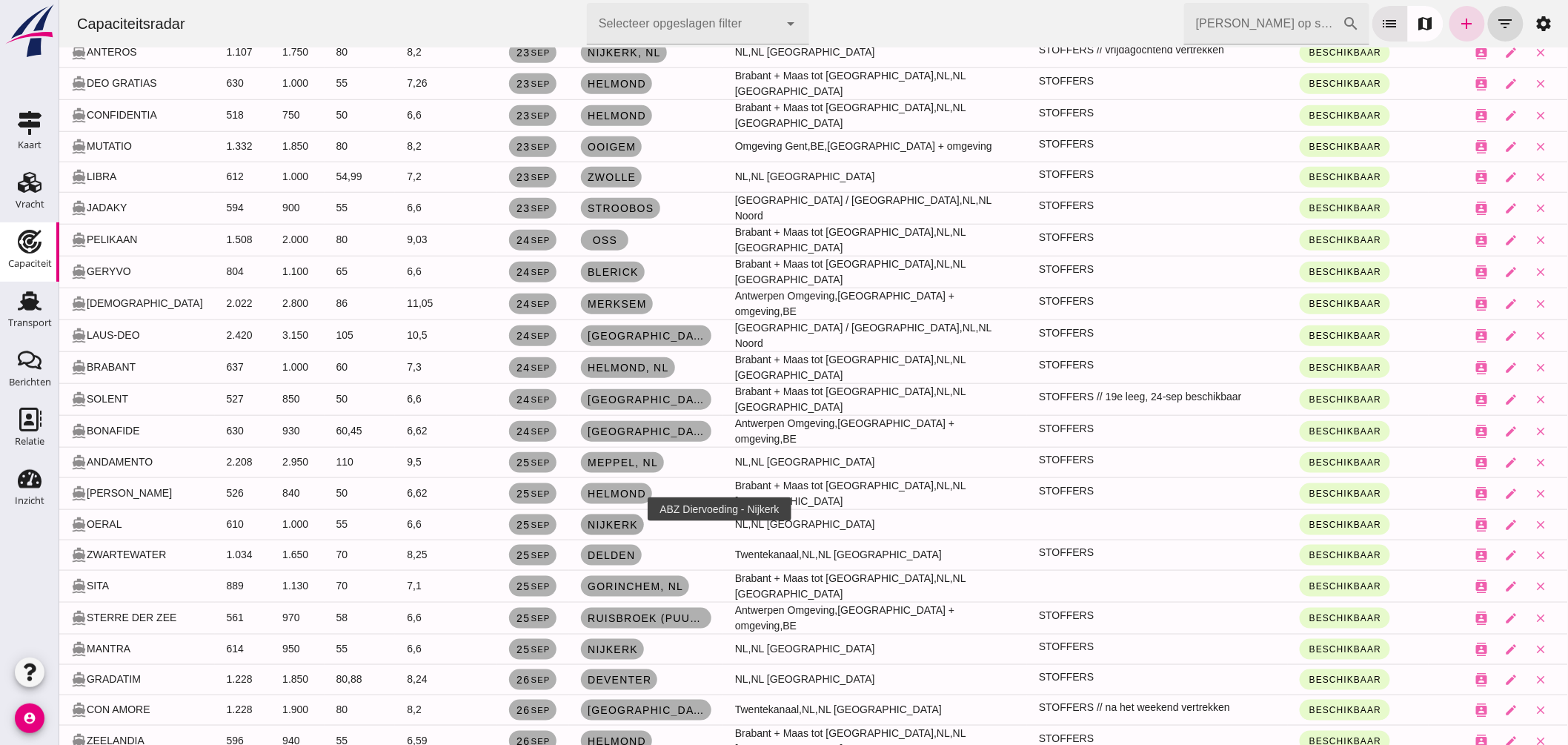
click at [612, 519] on span "Nijkerk" at bounding box center [612, 525] width 52 height 12
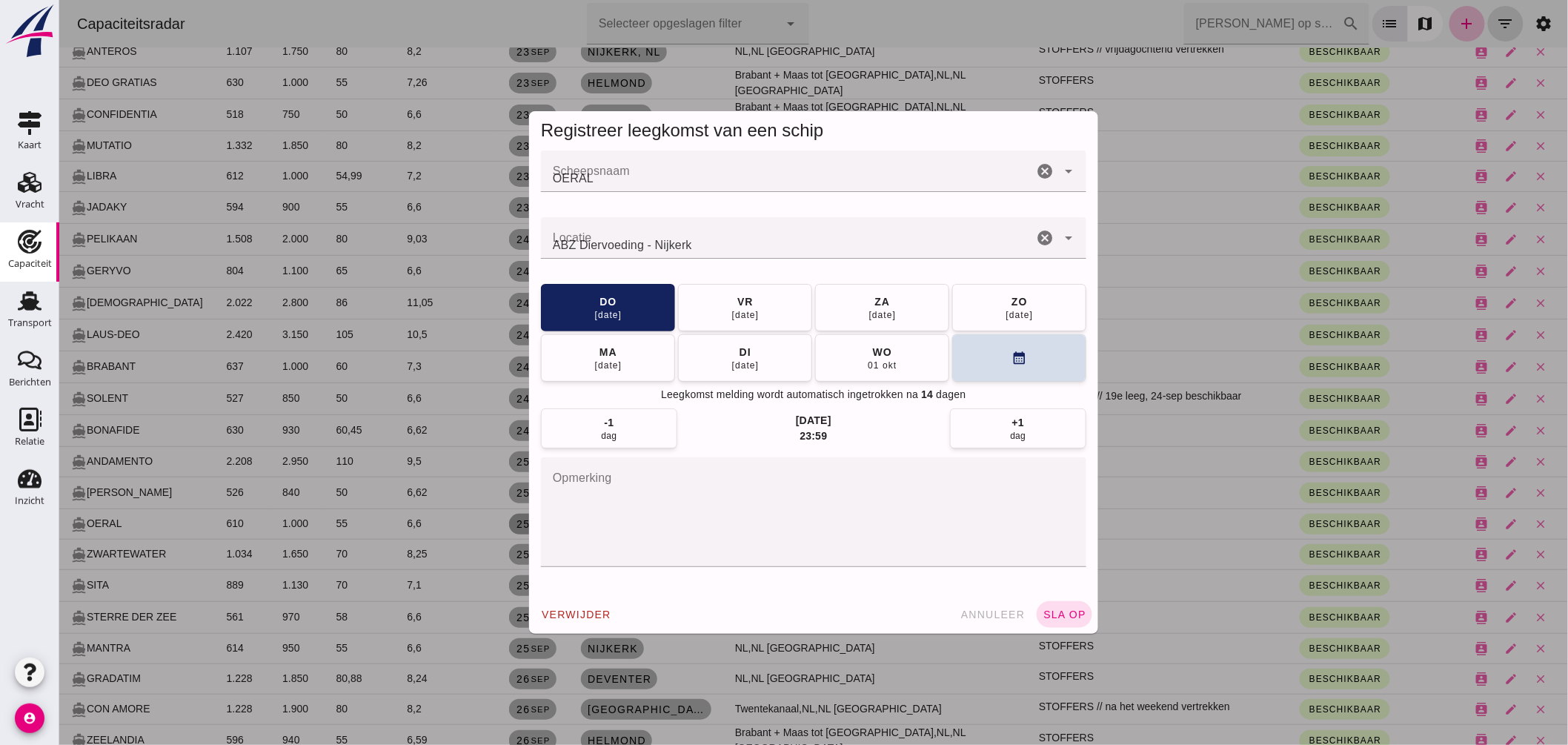
scroll to position [0, 0]
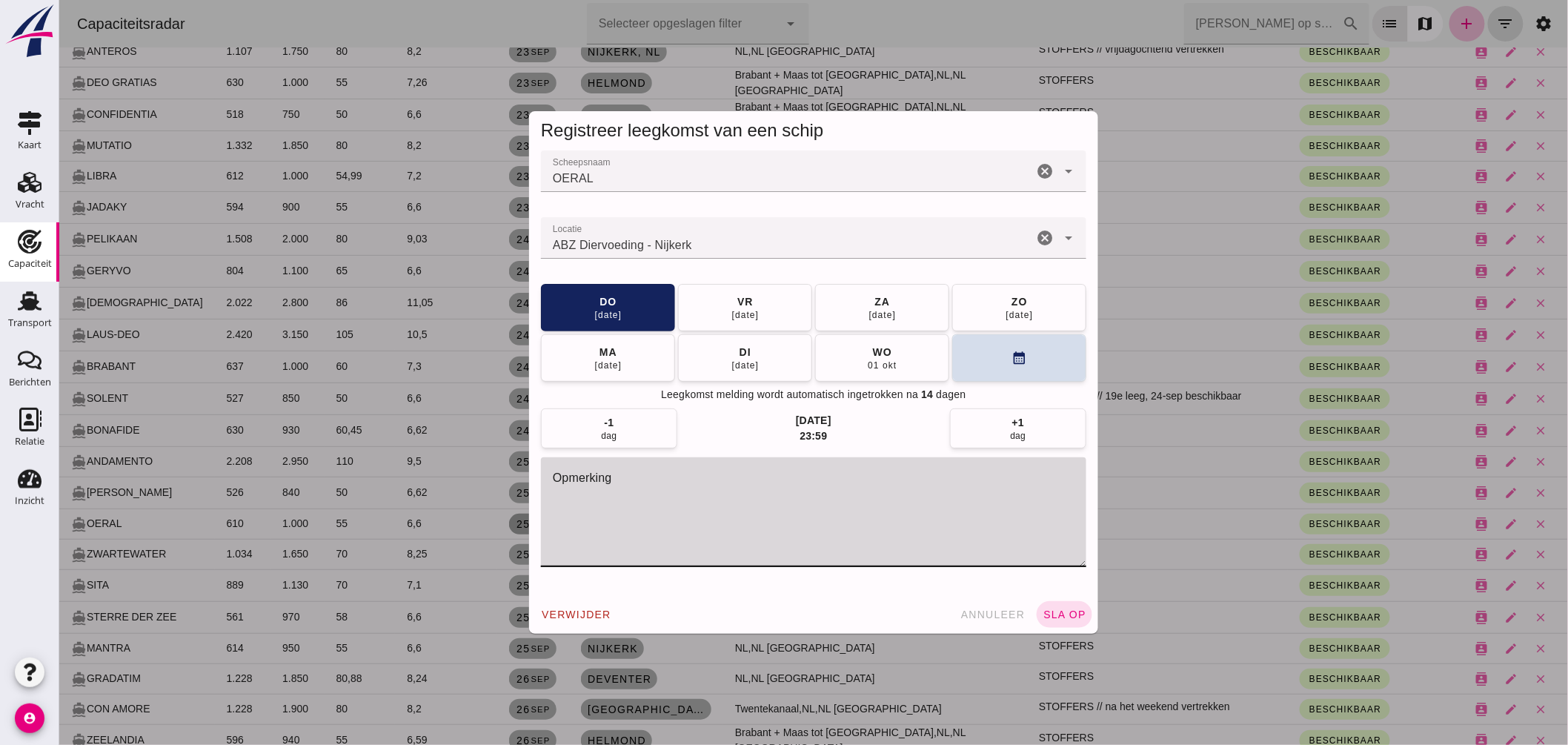
click at [679, 531] on textarea "opmerking" at bounding box center [812, 511] width 545 height 110
type textarea "STOFFERS"
click at [1057, 605] on button "sla op" at bounding box center [1064, 614] width 55 height 27
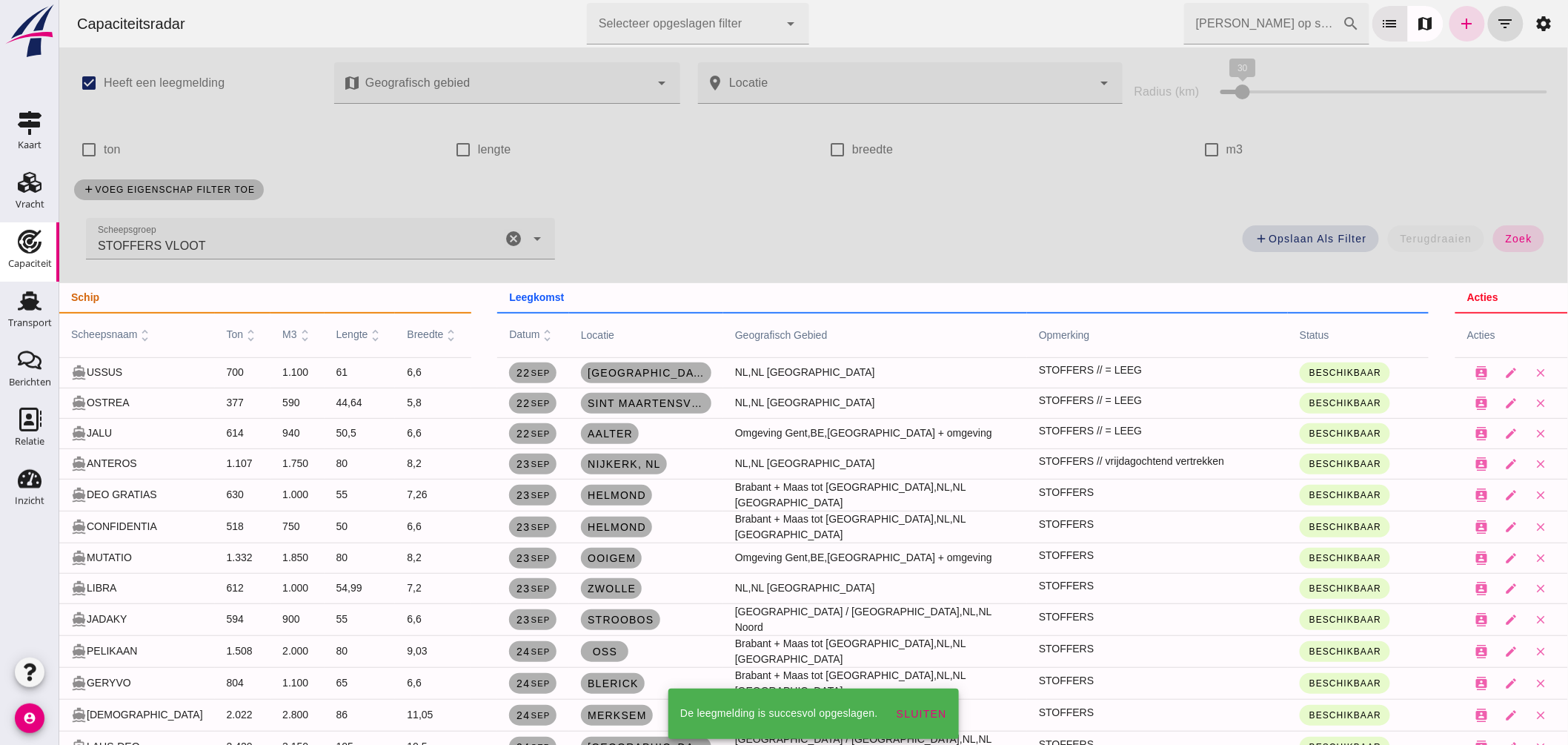
scroll to position [411, 0]
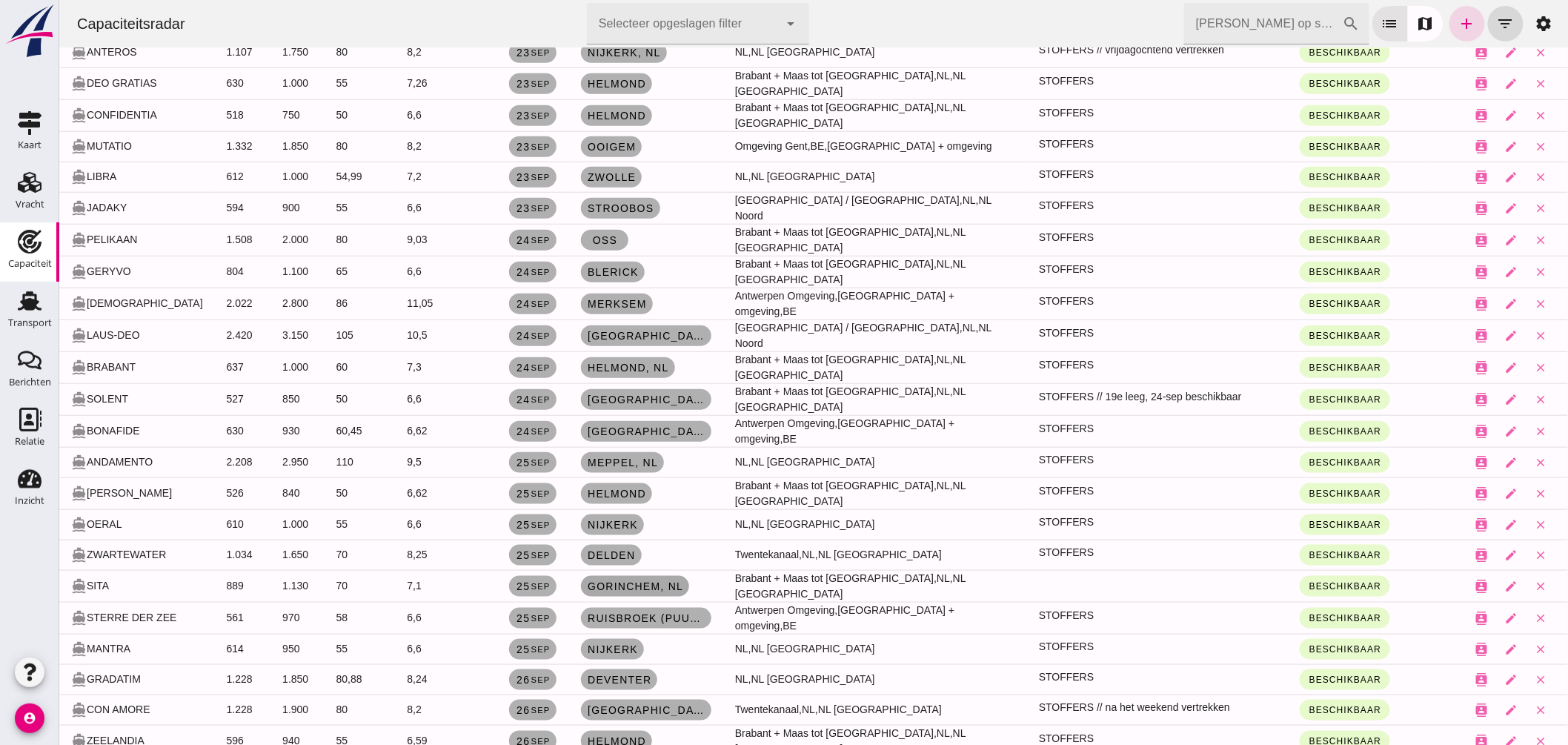
click at [664, 581] on span "Gorinchem, nl" at bounding box center [634, 586] width 96 height 12
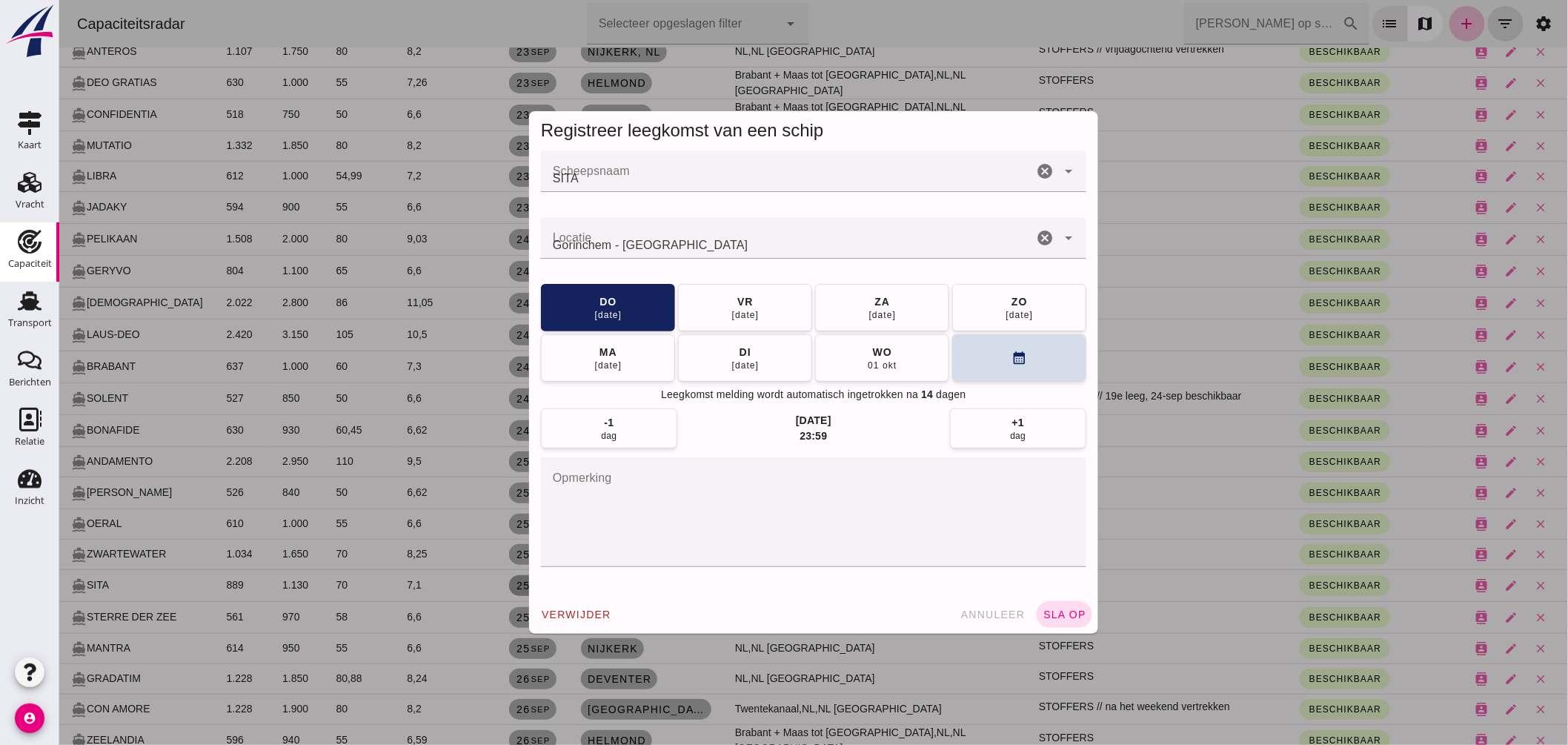
scroll to position [0, 0]
click at [633, 507] on textarea "opmerking" at bounding box center [812, 511] width 545 height 110
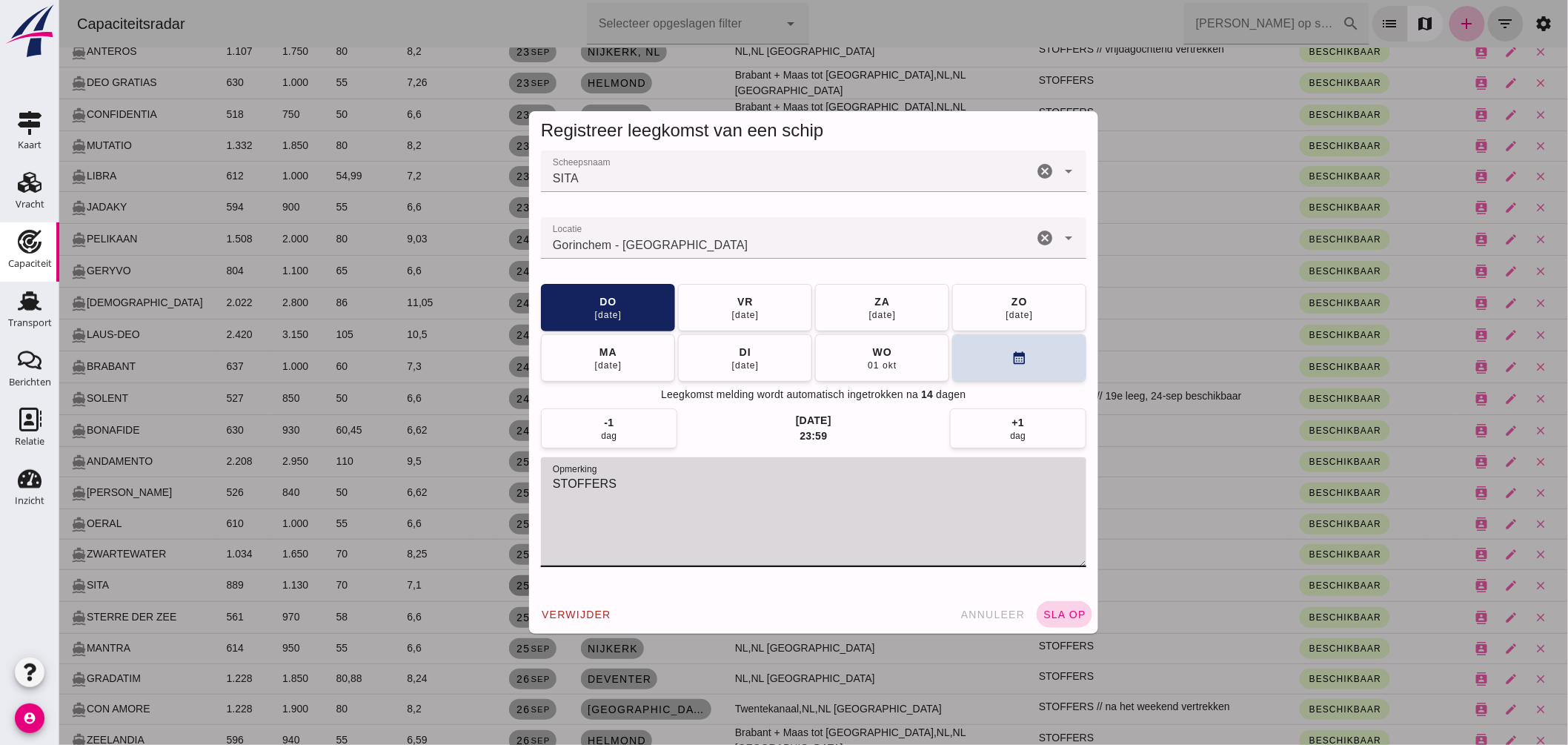
type textarea "STOFFERS"
click at [1081, 611] on button "sla op" at bounding box center [1064, 614] width 55 height 27
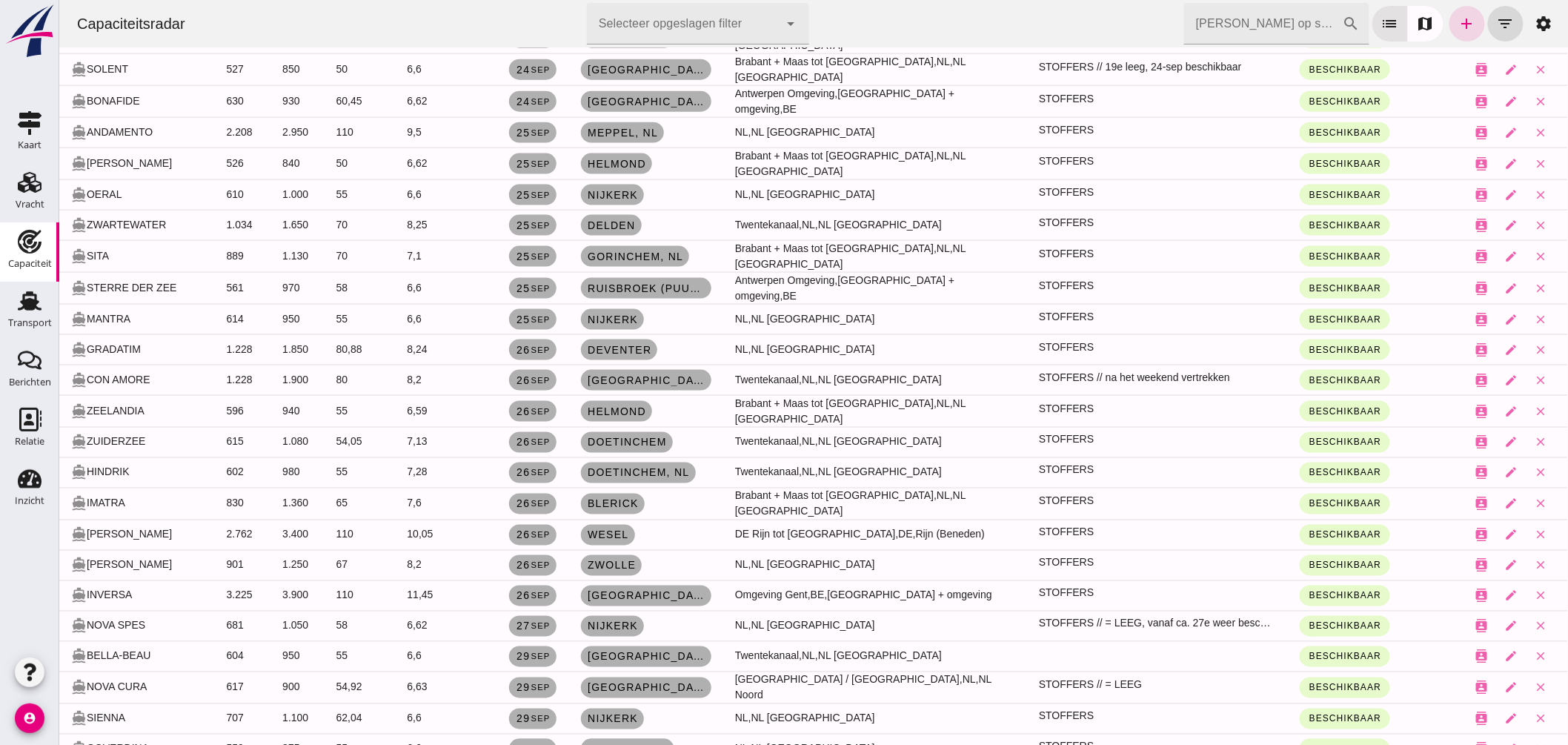
scroll to position [823, 0]
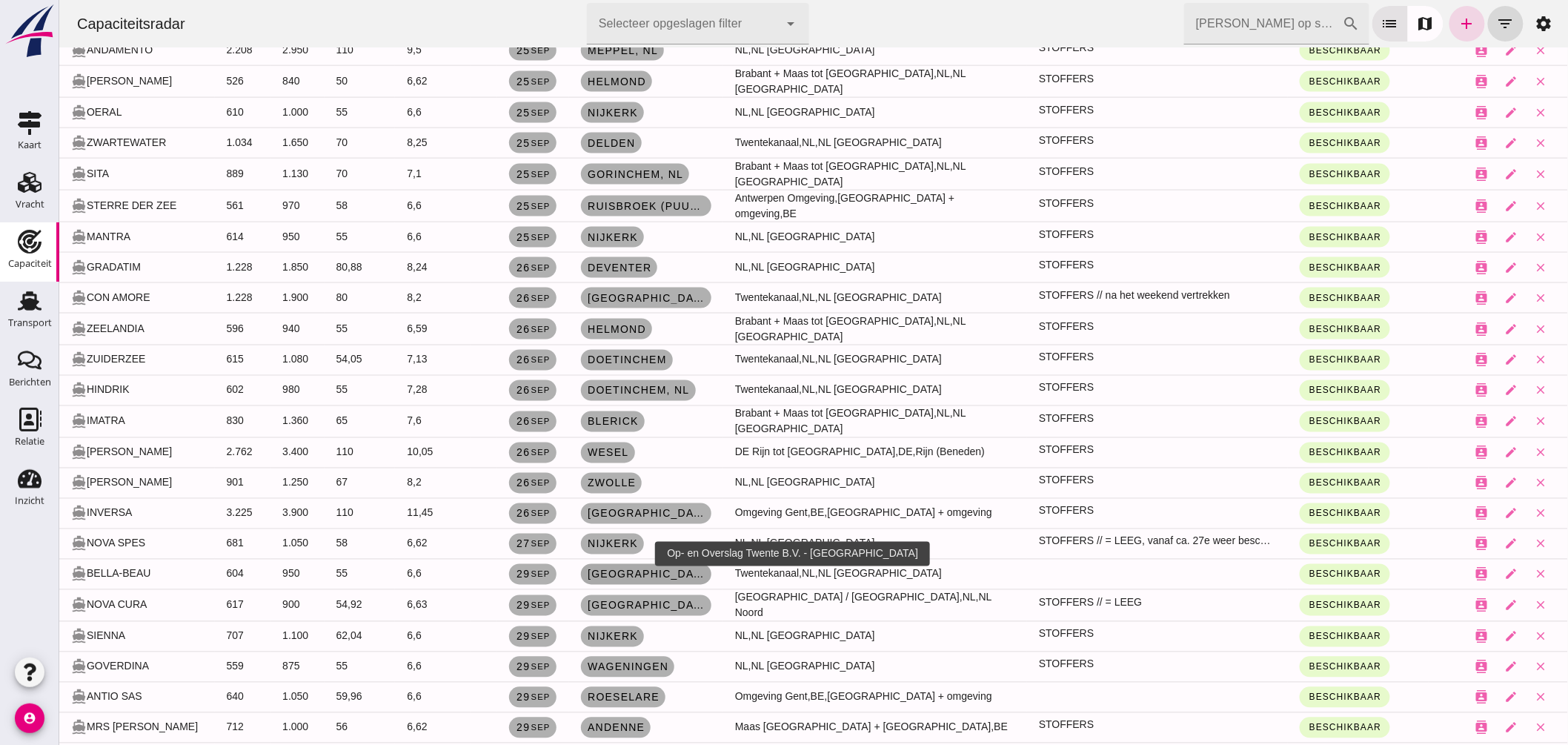
click at [627, 569] on span "Hengelo" at bounding box center [646, 575] width 119 height 12
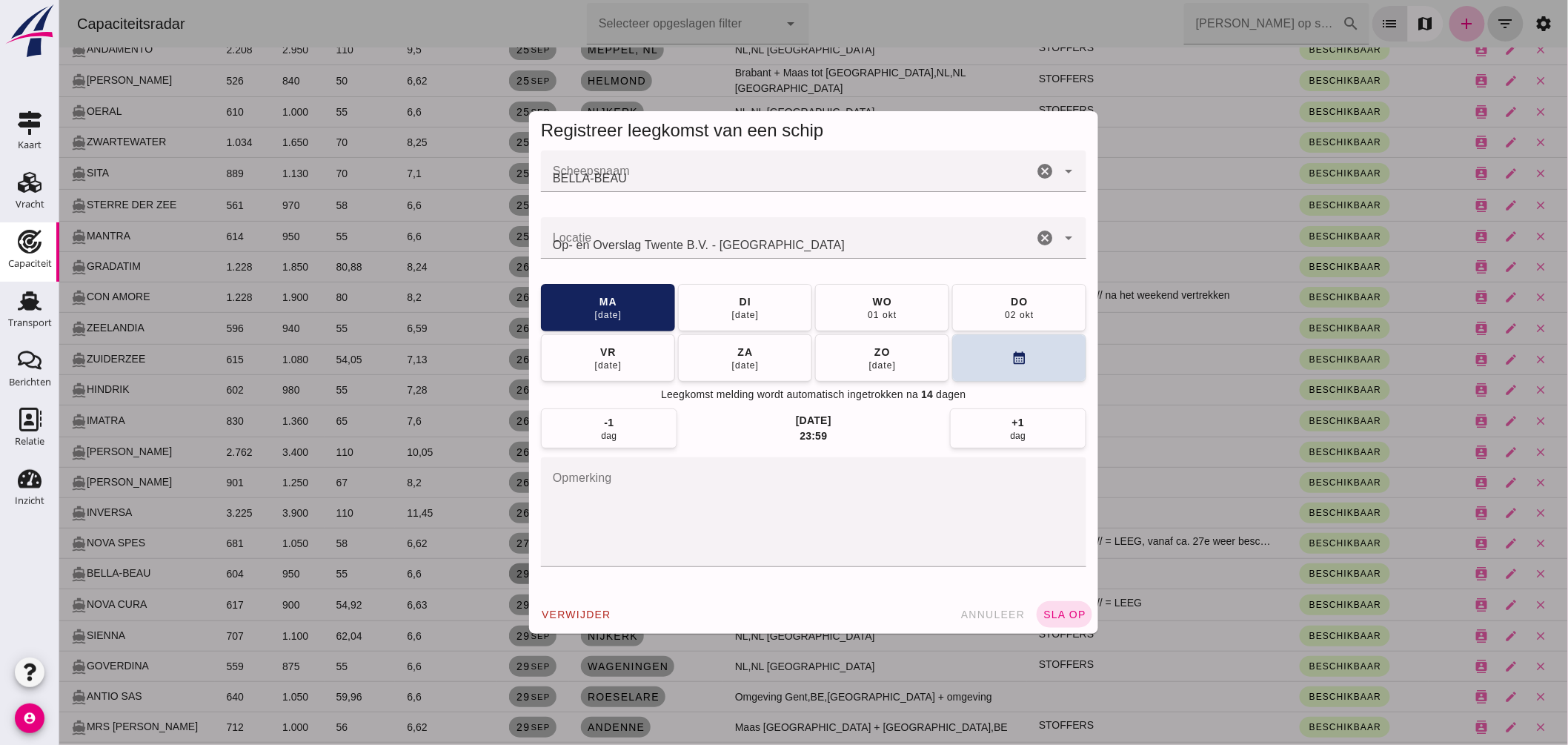
scroll to position [0, 0]
click at [684, 502] on textarea "opmerking" at bounding box center [812, 511] width 545 height 110
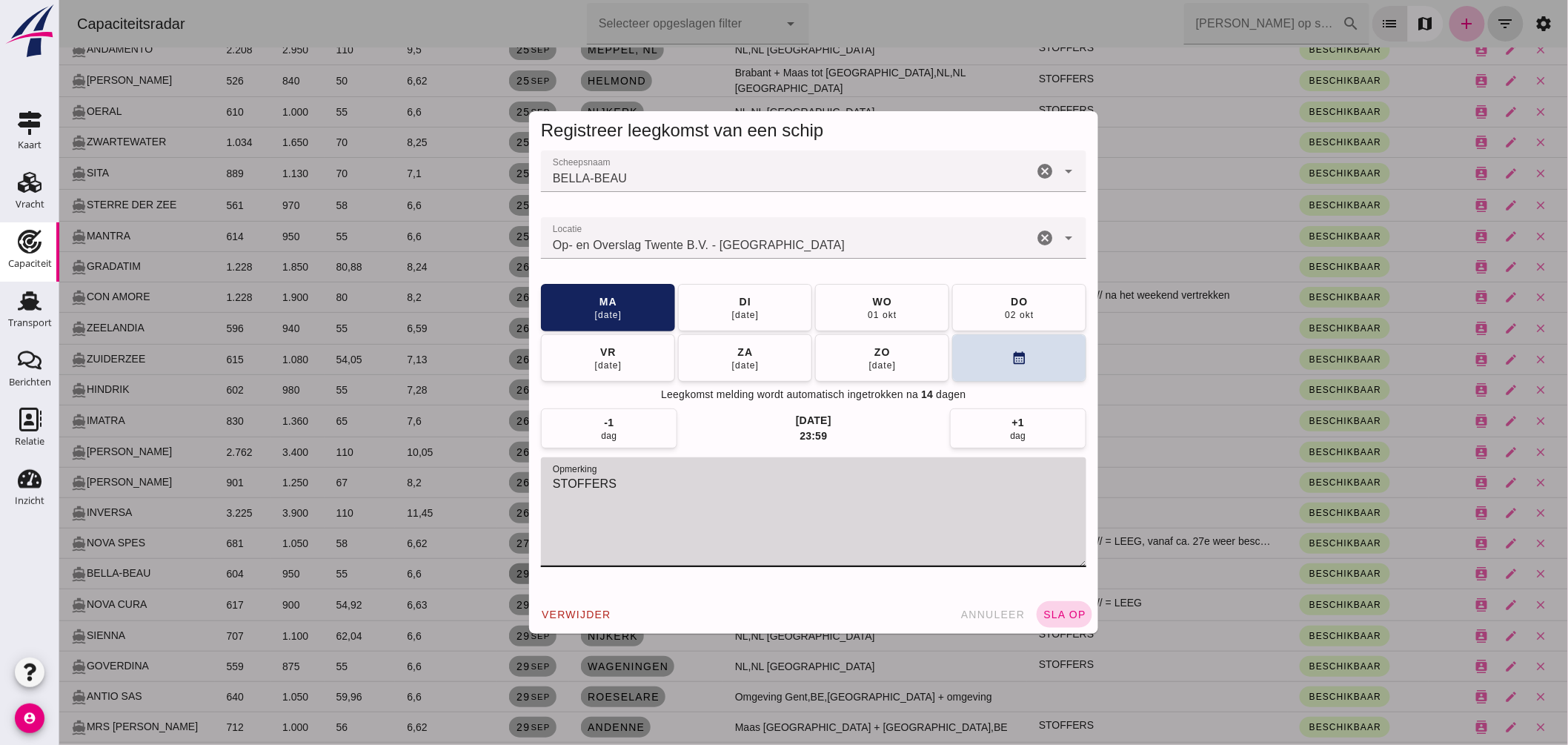
type textarea "STOFFERS"
click at [1059, 608] on span "sla op" at bounding box center [1064, 614] width 44 height 12
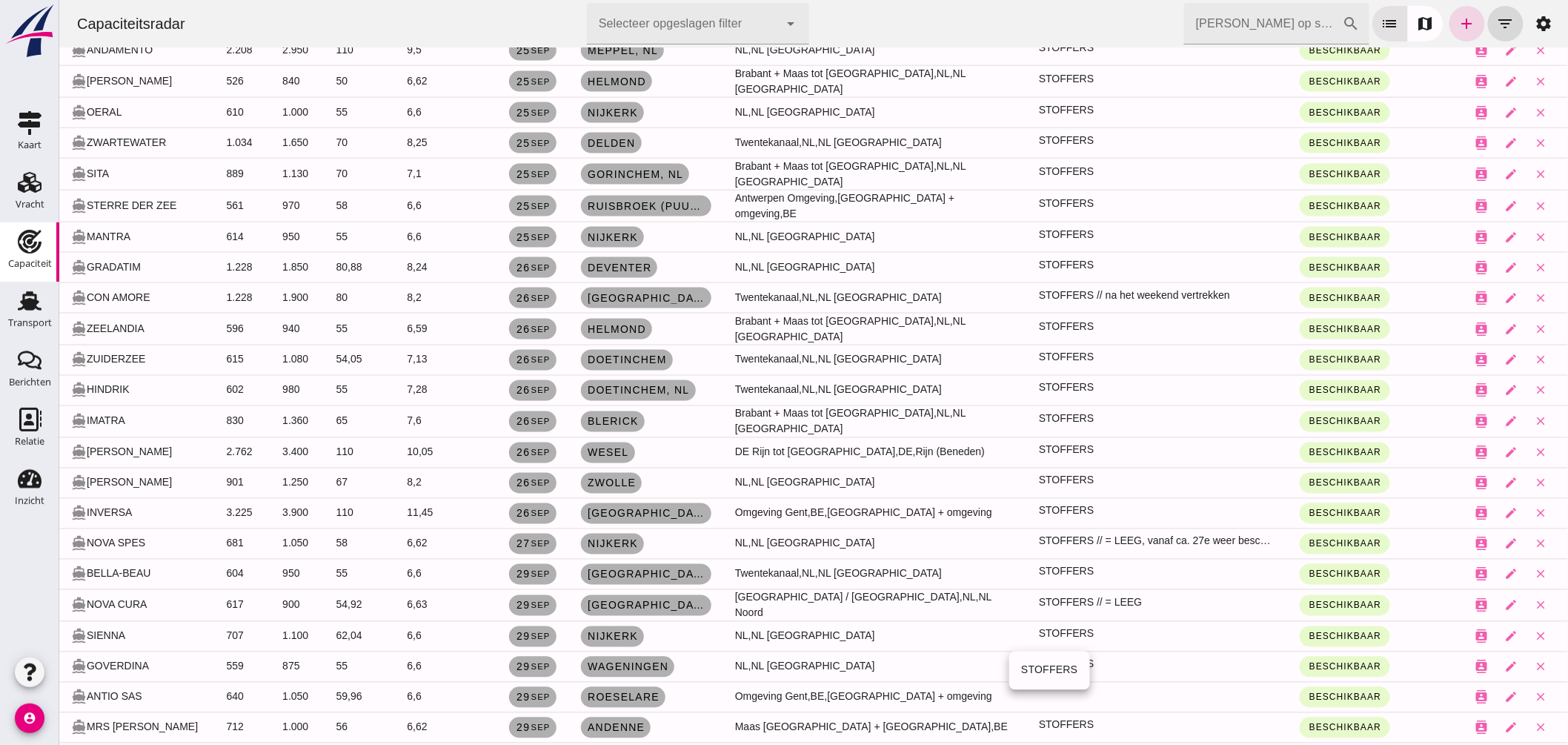
scroll to position [988, 0]
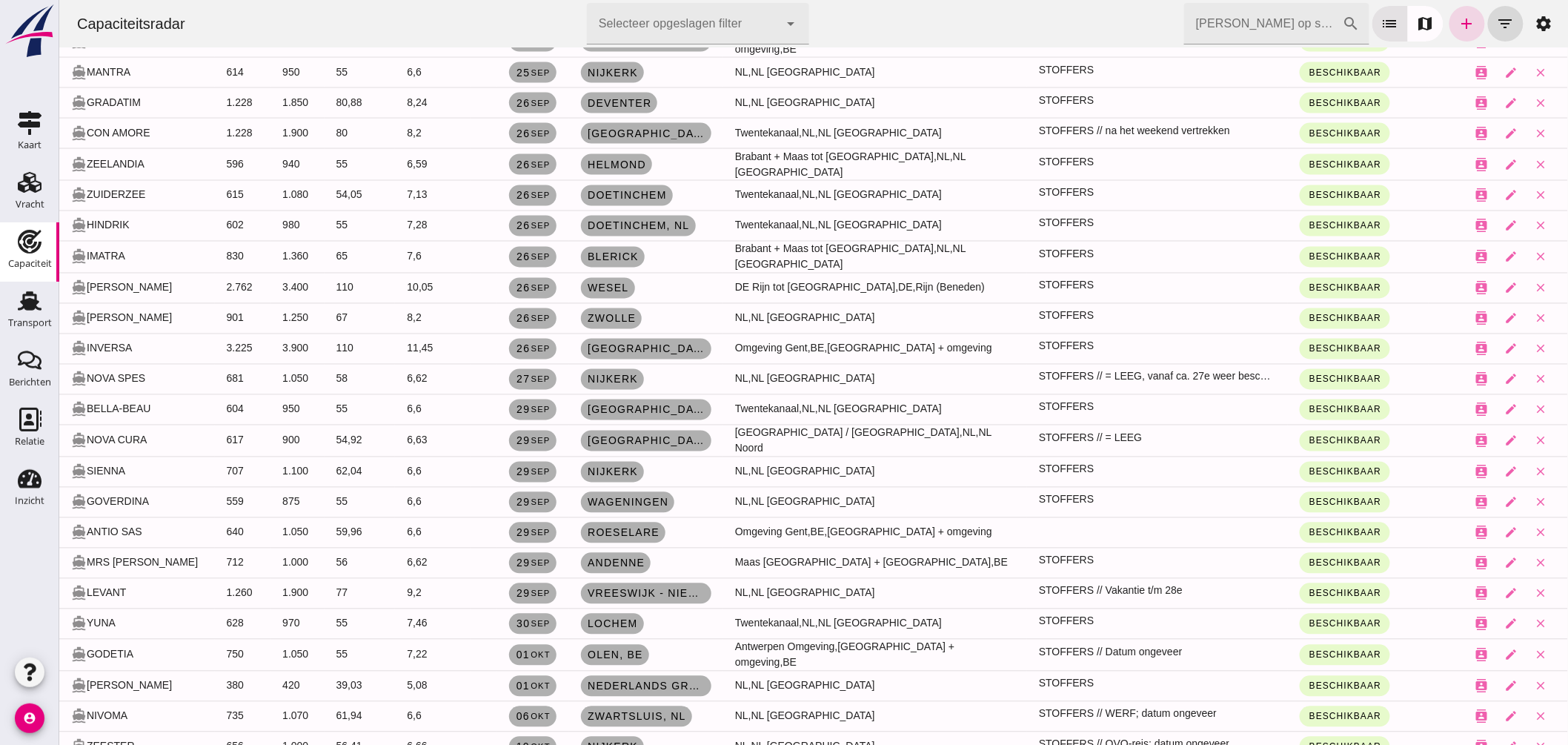
click at [598, 517] on td "Roeselare" at bounding box center [646, 532] width 155 height 31
click at [610, 527] on span "Roeselare" at bounding box center [622, 533] width 72 height 12
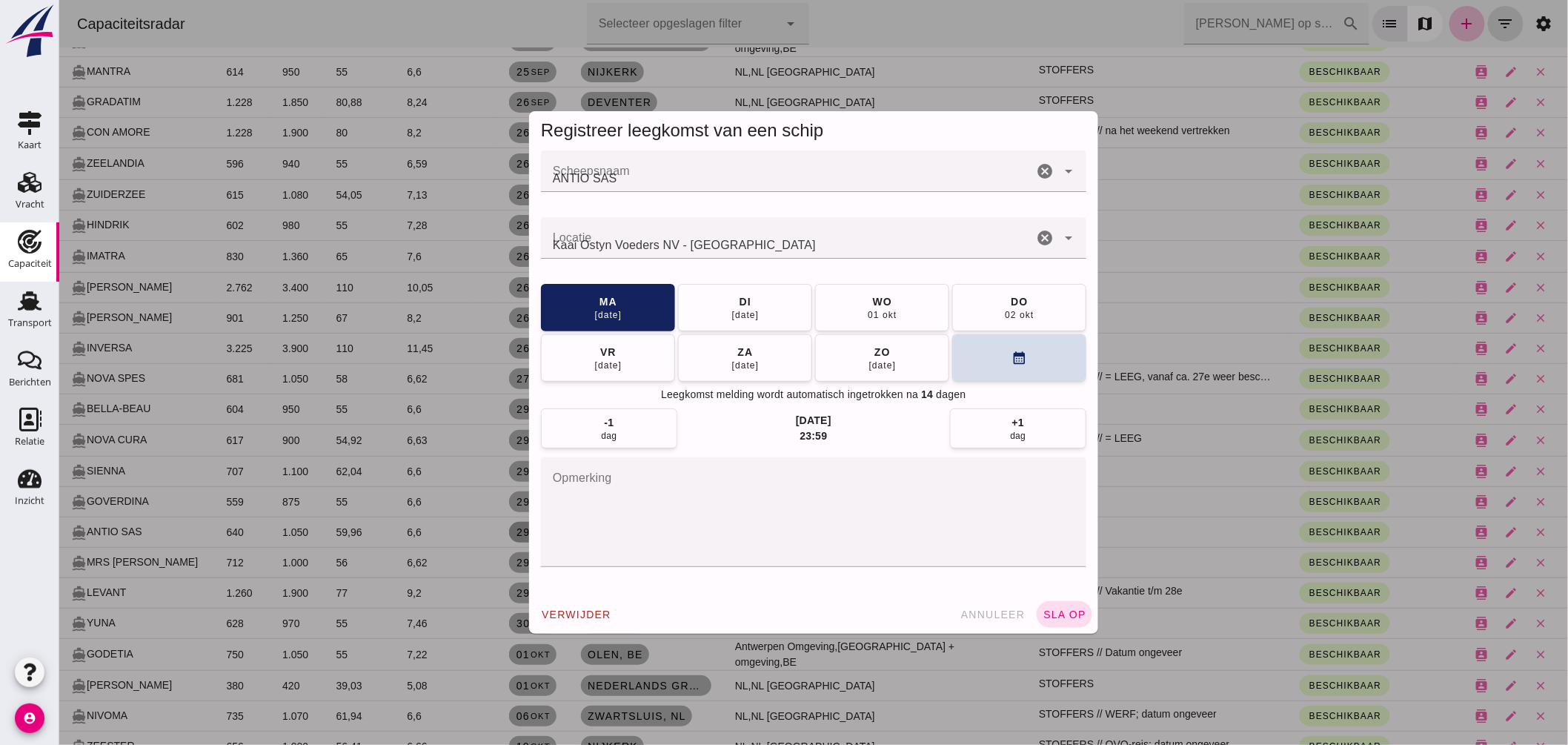
scroll to position [0, 0]
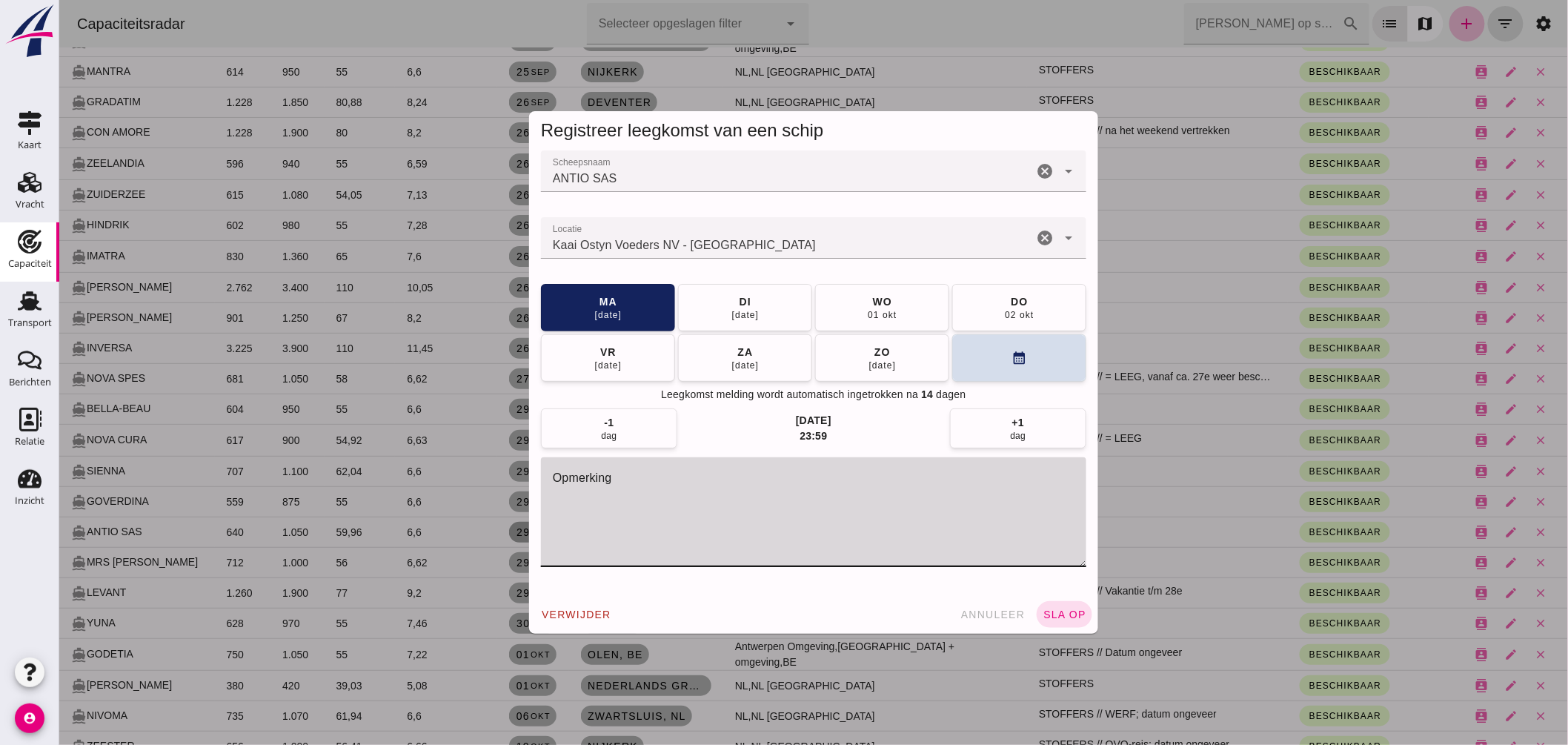
click at [653, 499] on textarea "opmerking" at bounding box center [812, 511] width 545 height 110
type textarea "STOFFERS"
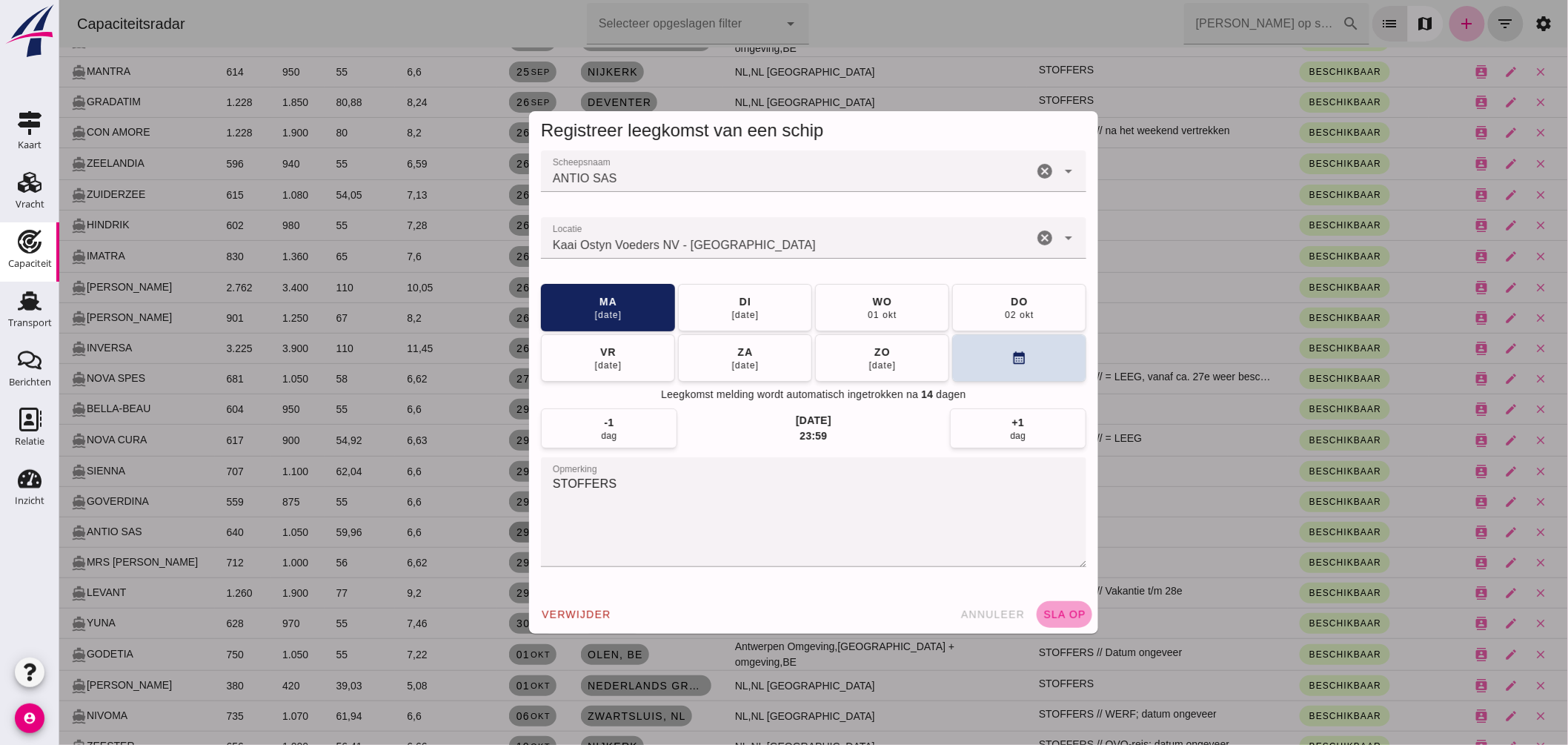
click at [1042, 613] on span "sla op" at bounding box center [1064, 614] width 44 height 12
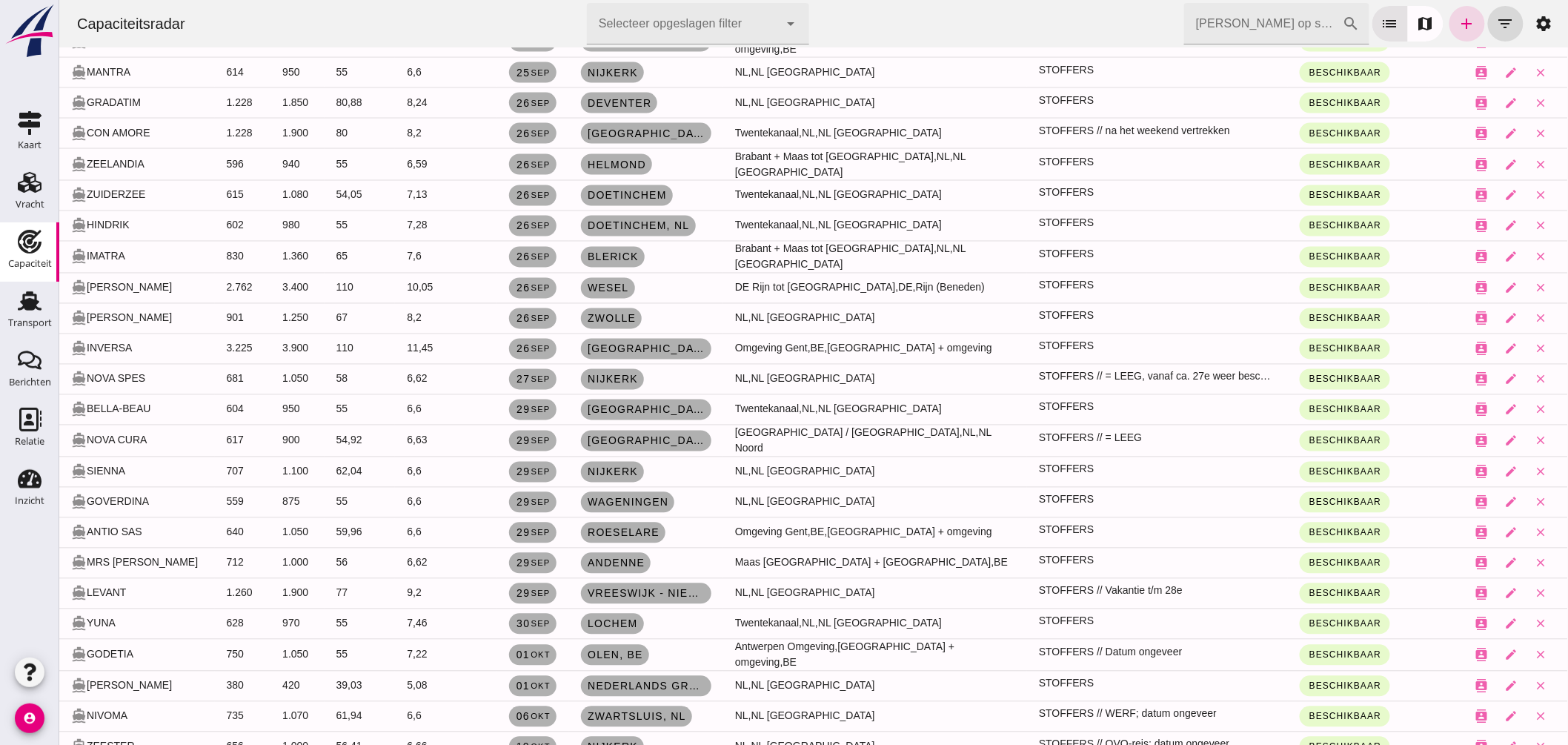
scroll to position [1012, 0]
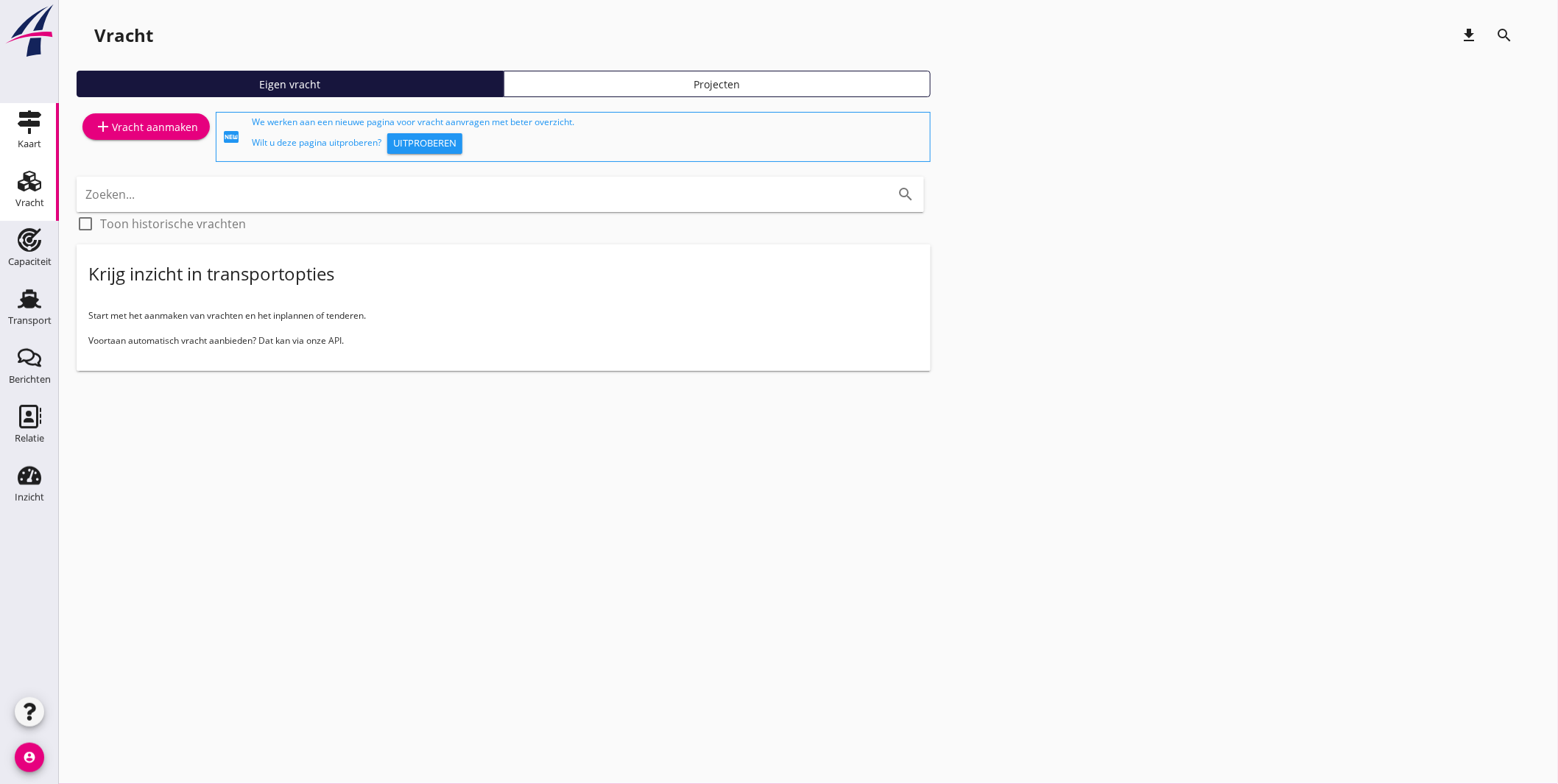
click at [27, 121] on use at bounding box center [30, 122] width 24 height 24
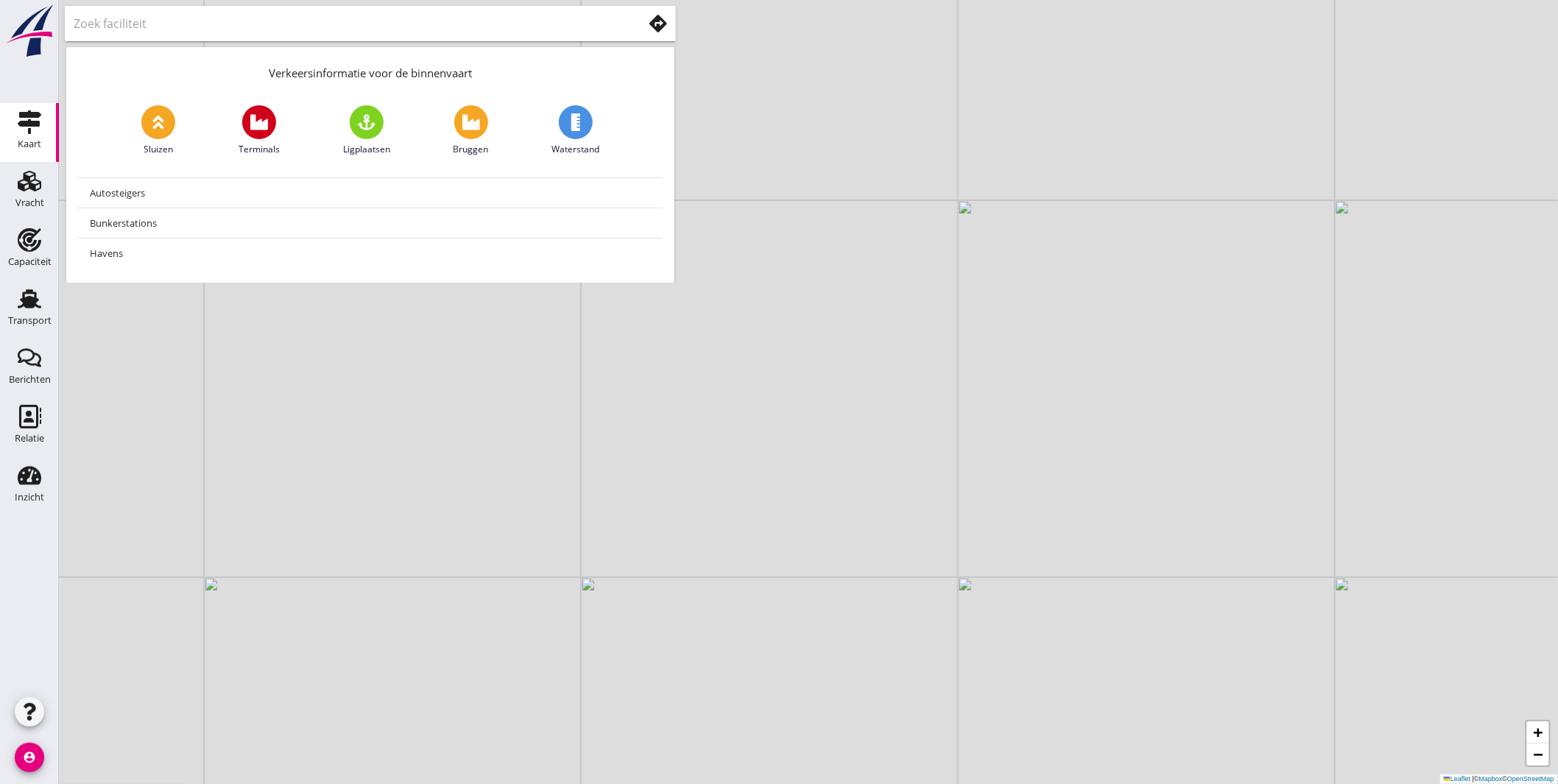
click at [656, 19] on use at bounding box center [658, 24] width 18 height 18
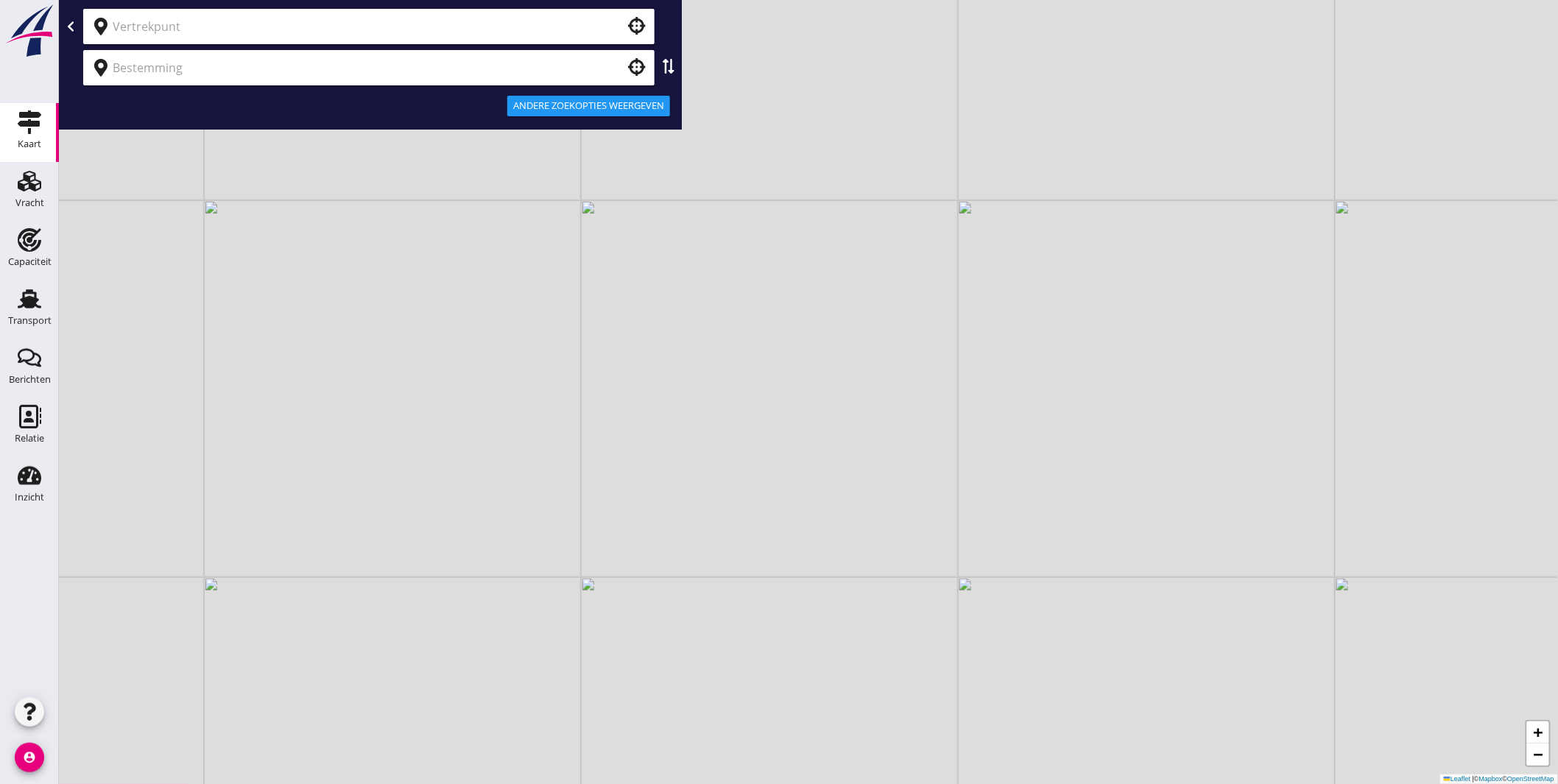
click at [215, 21] on input "text" at bounding box center [358, 27] width 492 height 24
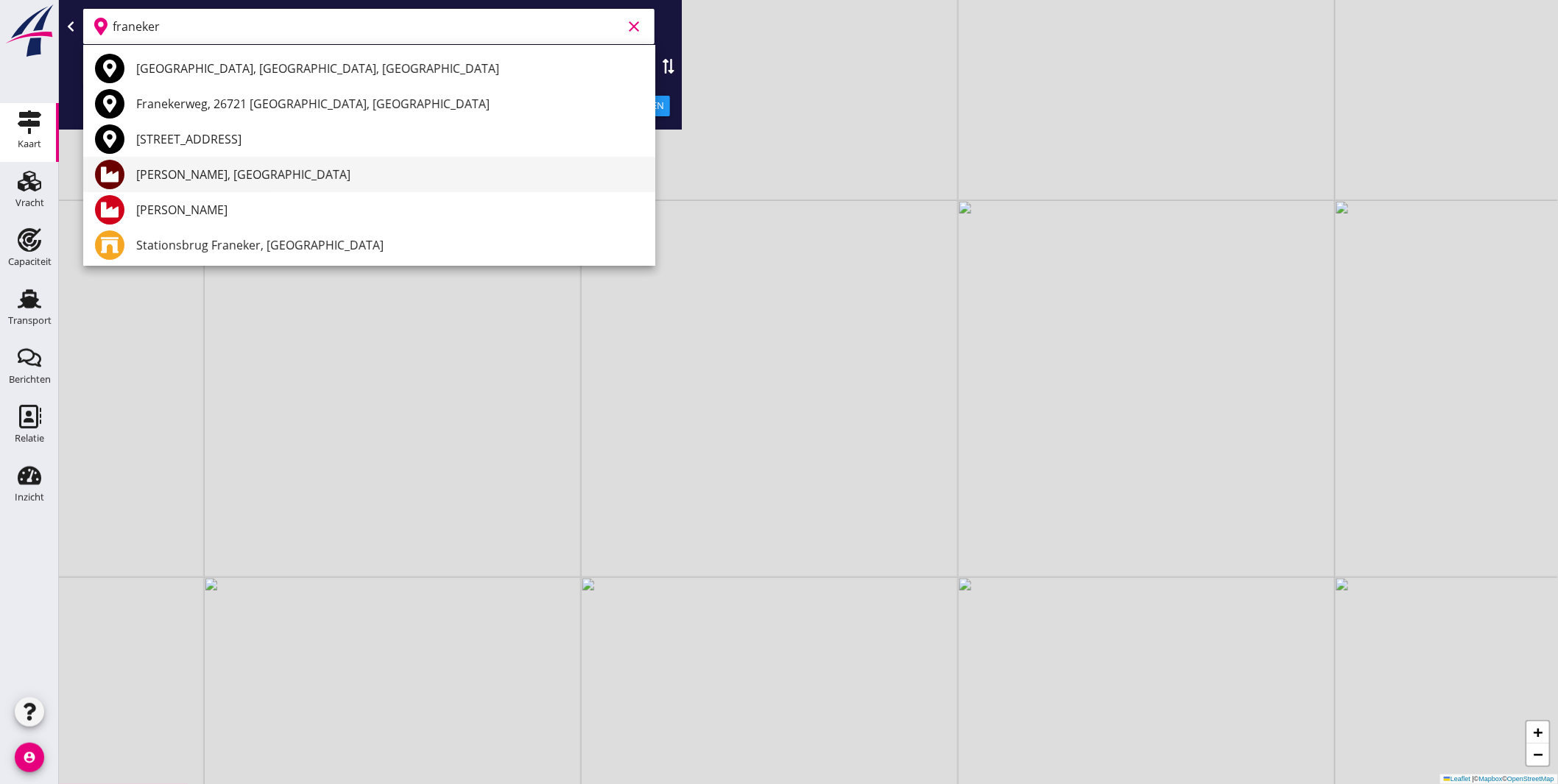
click at [210, 173] on div "[PERSON_NAME], [GEOGRAPHIC_DATA]" at bounding box center [389, 174] width 507 height 18
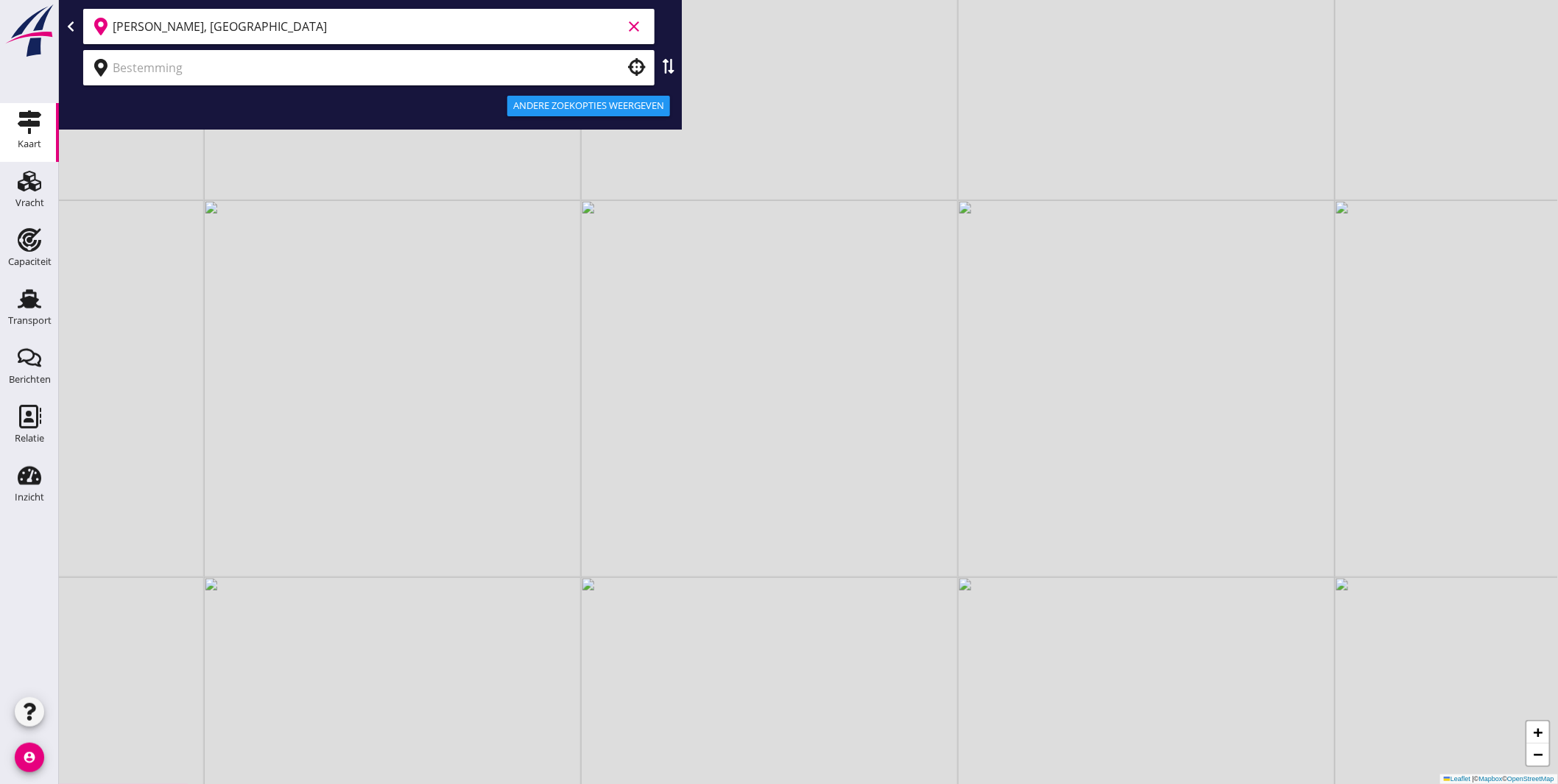
type input "[PERSON_NAME], [GEOGRAPHIC_DATA]"
click at [164, 74] on input "text" at bounding box center [358, 68] width 492 height 24
type input "s"
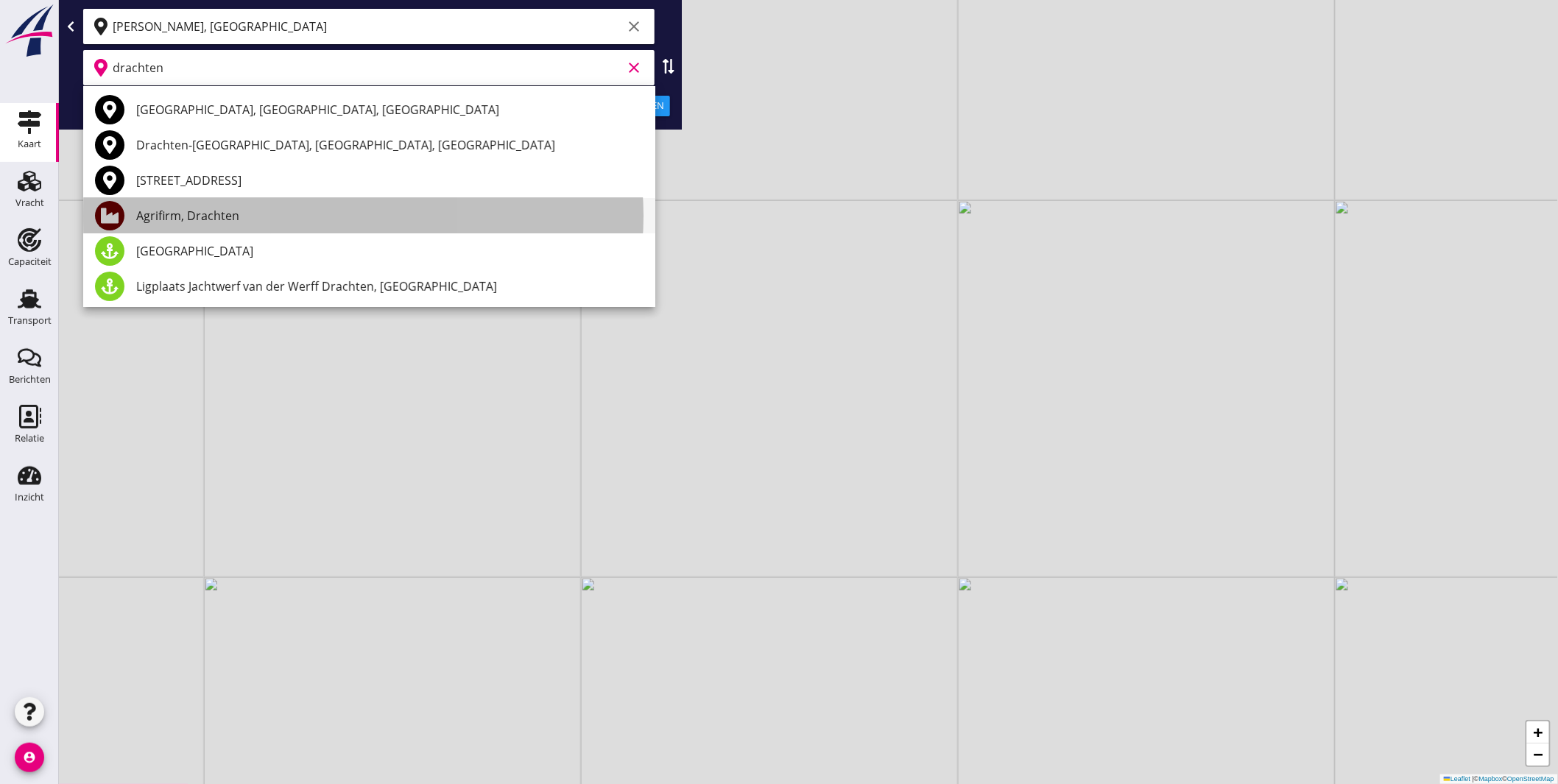
click at [167, 218] on div "Agrifirm, Drachten" at bounding box center [389, 215] width 507 height 18
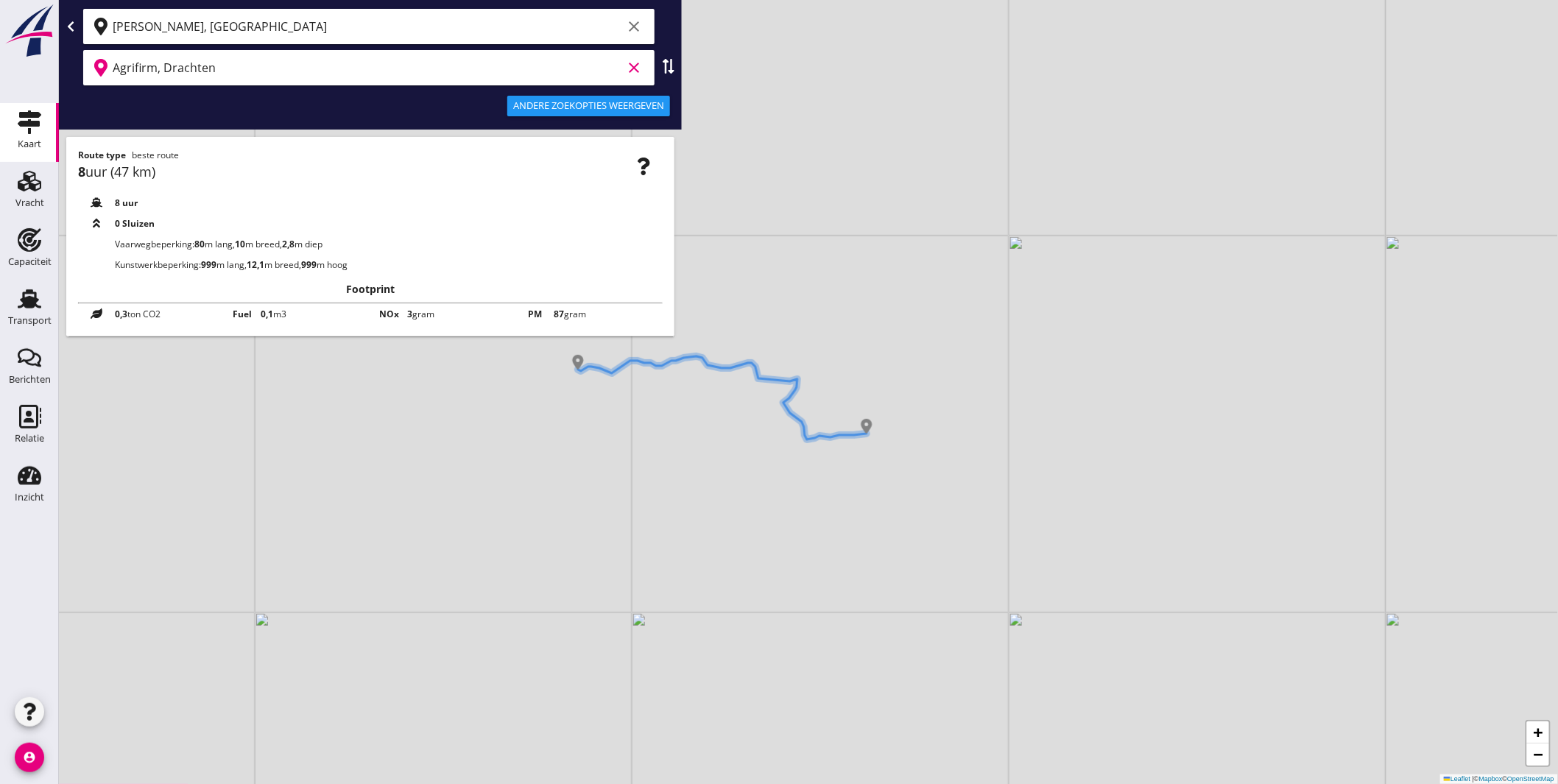
type input "Agrifirm, Drachten"
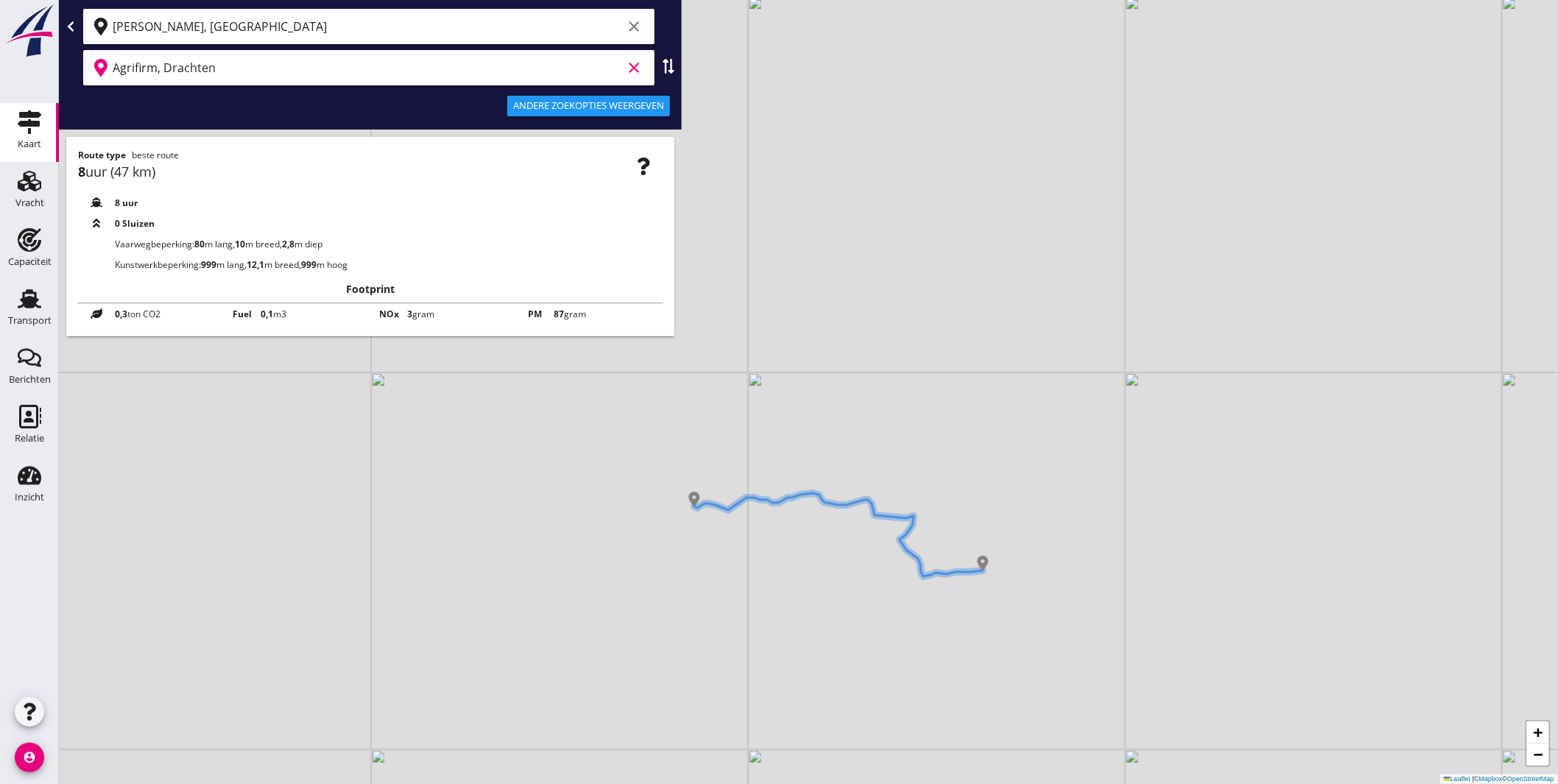
drag, startPoint x: 664, startPoint y: 511, endPoint x: 781, endPoint y: 647, distance: 179.4
click at [781, 647] on div "+ − Leaflet | © Mapbox © OpenStreetMap" at bounding box center [808, 392] width 1499 height 784
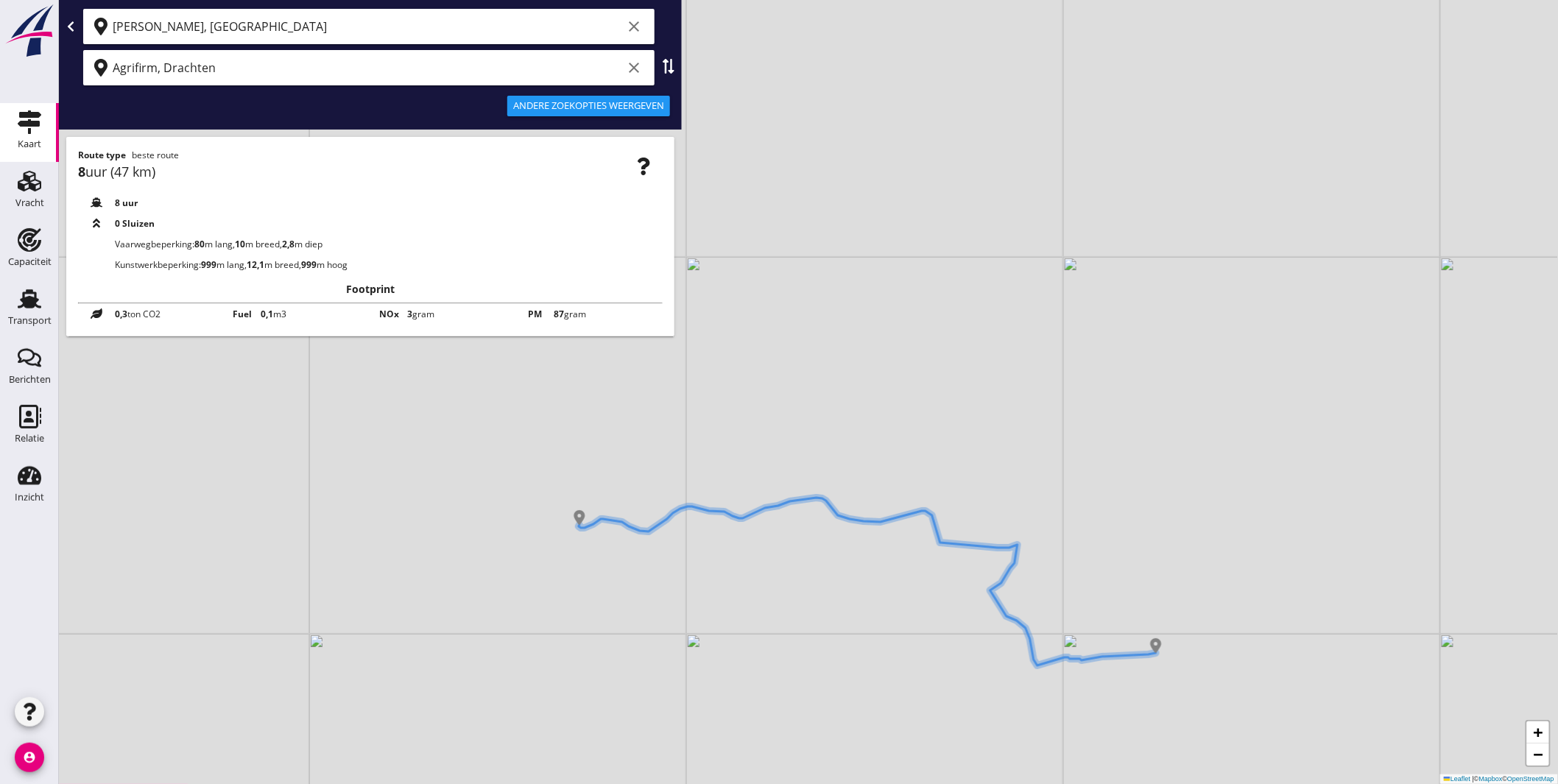
drag, startPoint x: 832, startPoint y: 542, endPoint x: 805, endPoint y: 664, distance: 125.0
click at [805, 664] on div "+ − Leaflet | © Mapbox © OpenStreetMap" at bounding box center [808, 392] width 1499 height 784
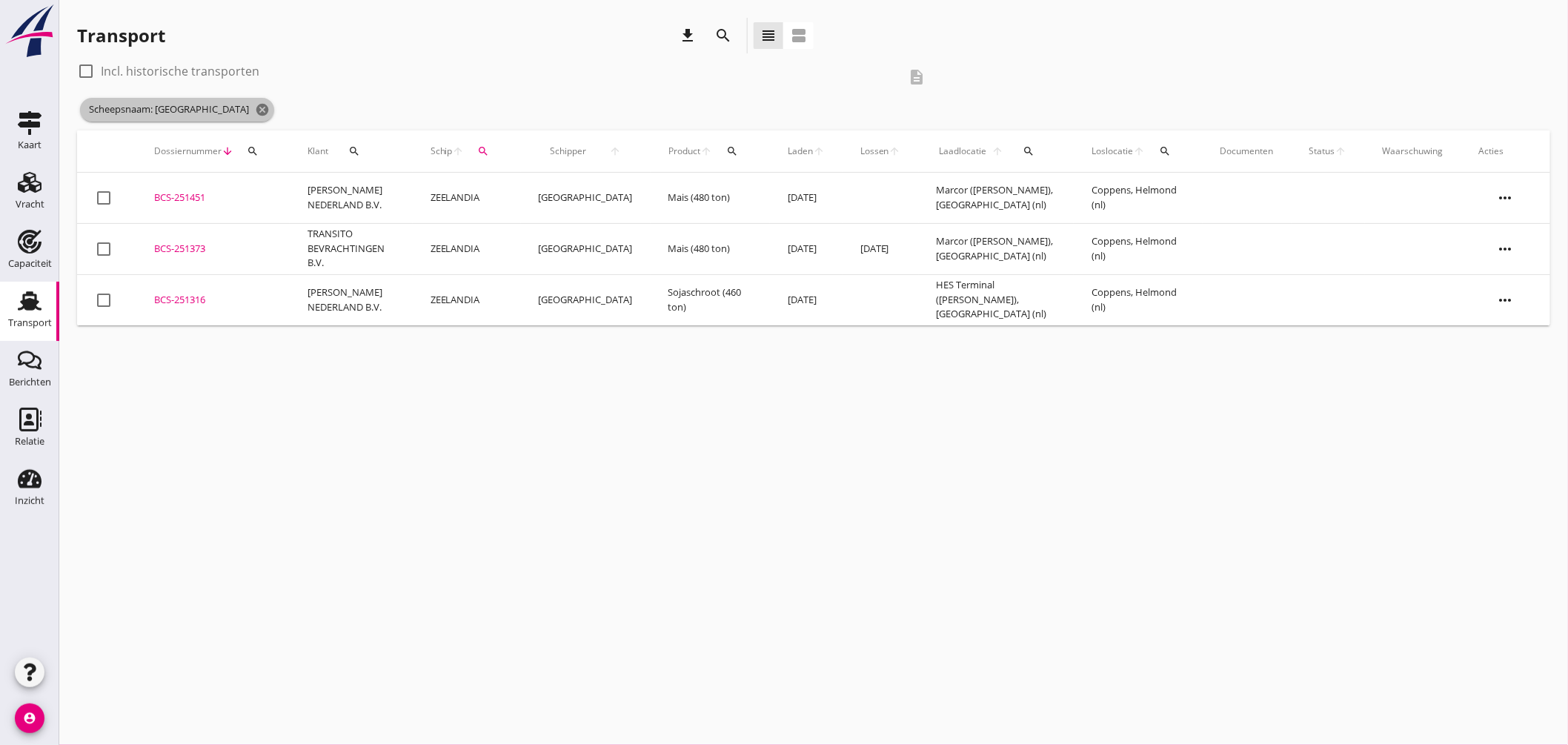
click at [228, 110] on span "Scheepsnaam: ZEELANDIA cancel" at bounding box center [177, 110] width 194 height 24
click at [228, 113] on span "Scheepsnaam: ZEELANDIA cancel" at bounding box center [177, 110] width 194 height 24
click at [255, 113] on icon "cancel" at bounding box center [261, 109] width 15 height 15
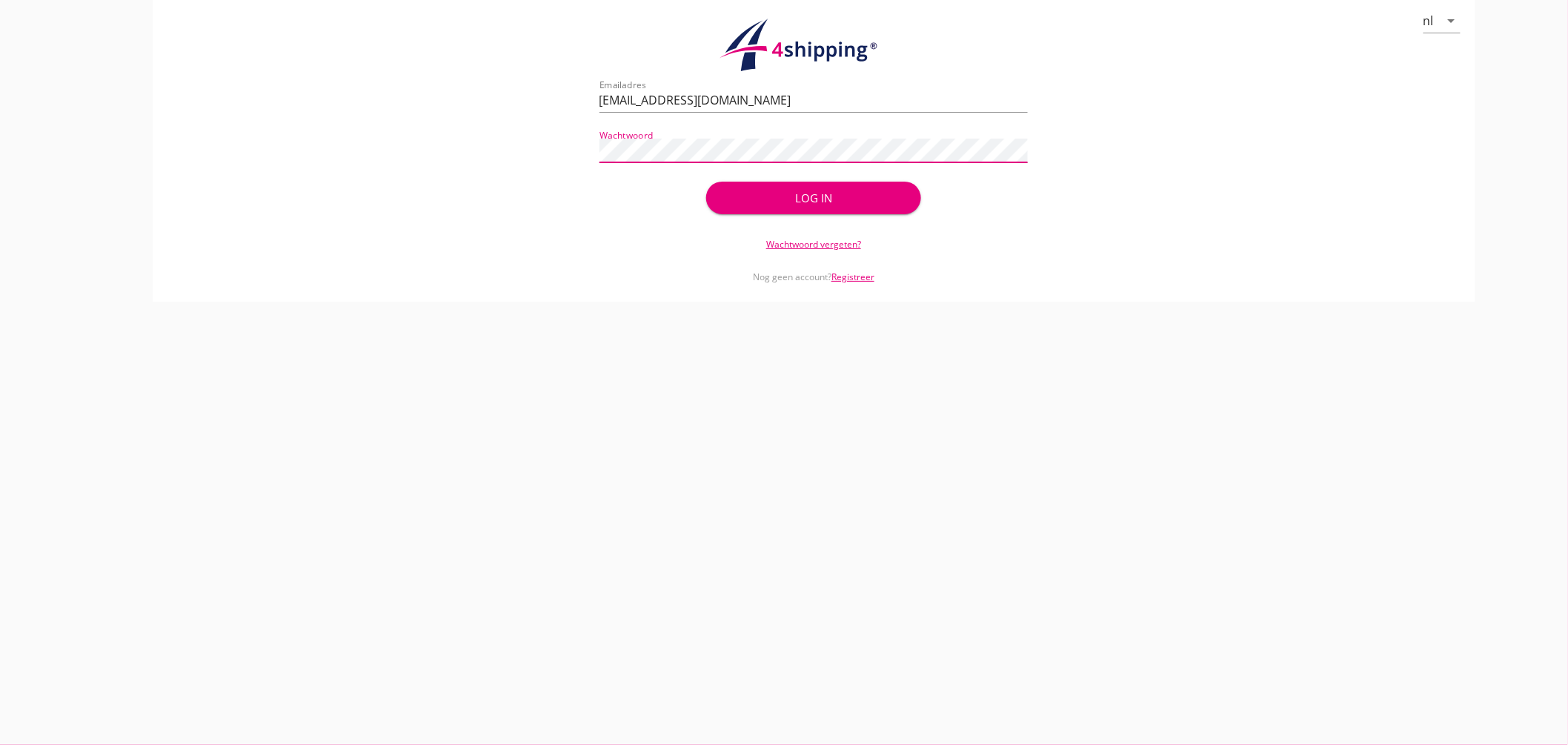
click at [780, 200] on div "Log in" at bounding box center [813, 197] width 166 height 17
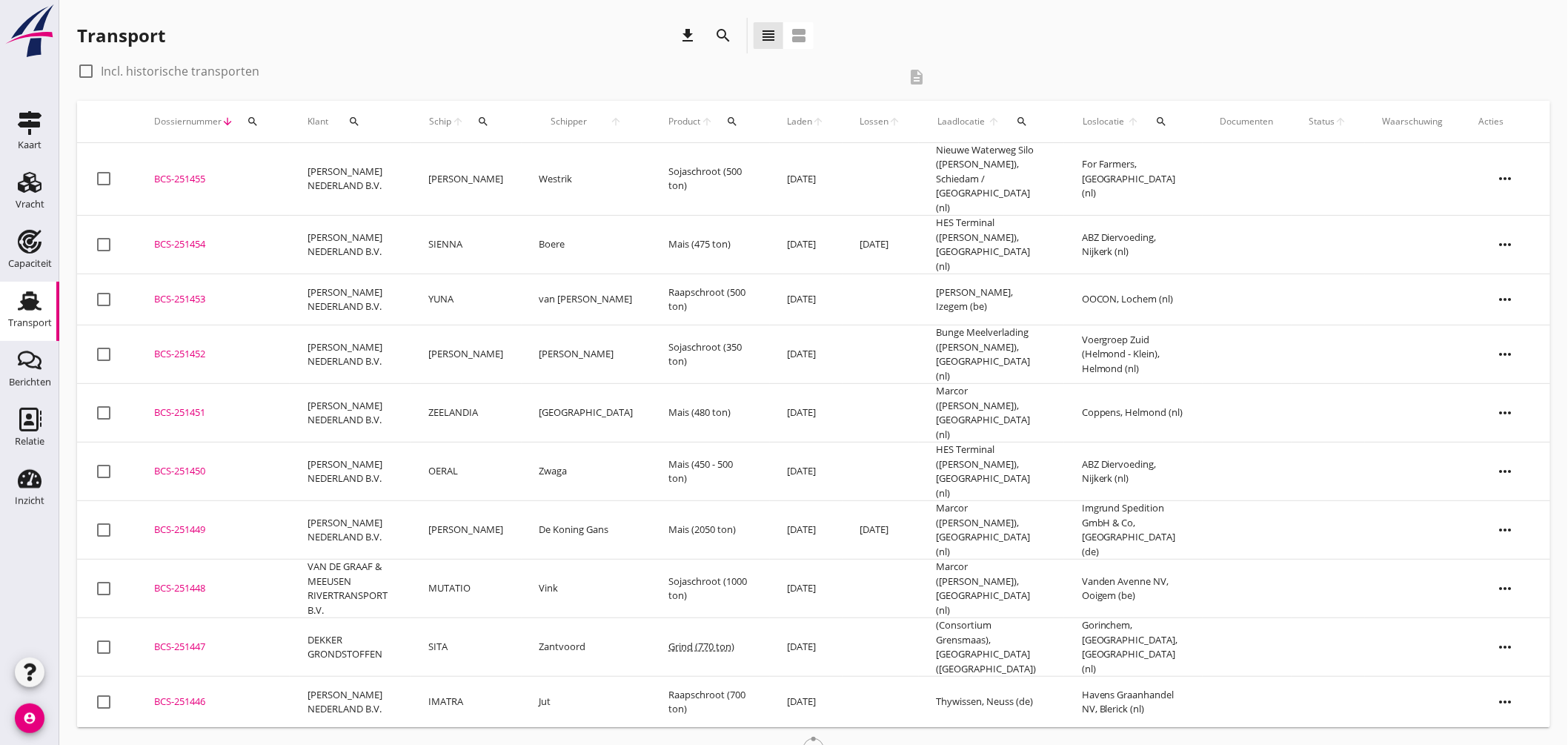
click at [490, 125] on div "search" at bounding box center [483, 122] width 28 height 12
click at [537, 155] on input "Zoek op (scheeps)naam" at bounding box center [567, 164] width 155 height 24
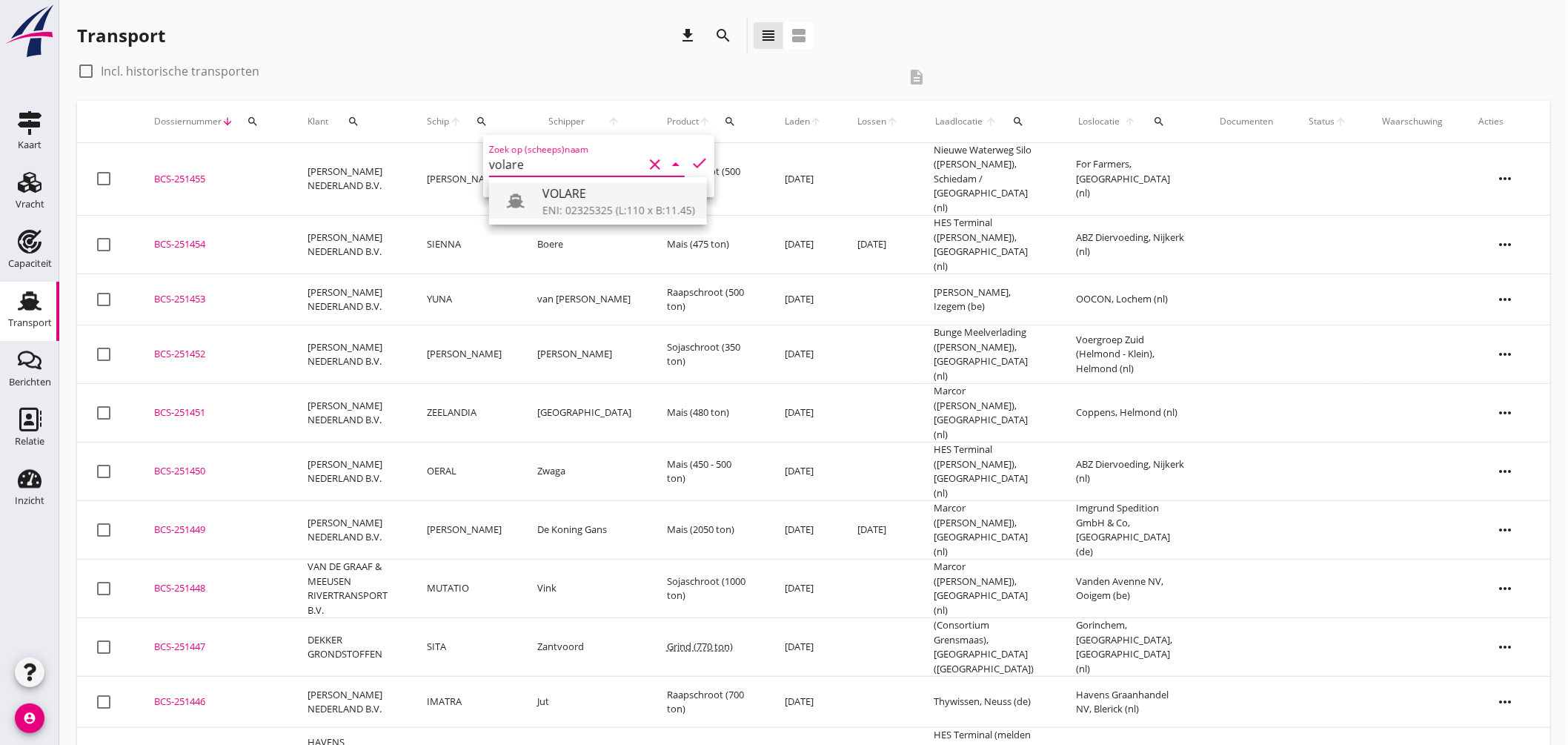
click at [551, 206] on div "ENI: 02325325 (L:110 x B:11.45)" at bounding box center [618, 210] width 153 height 16
click at [690, 160] on icon "check" at bounding box center [699, 163] width 18 height 18
type input "VOLARE"
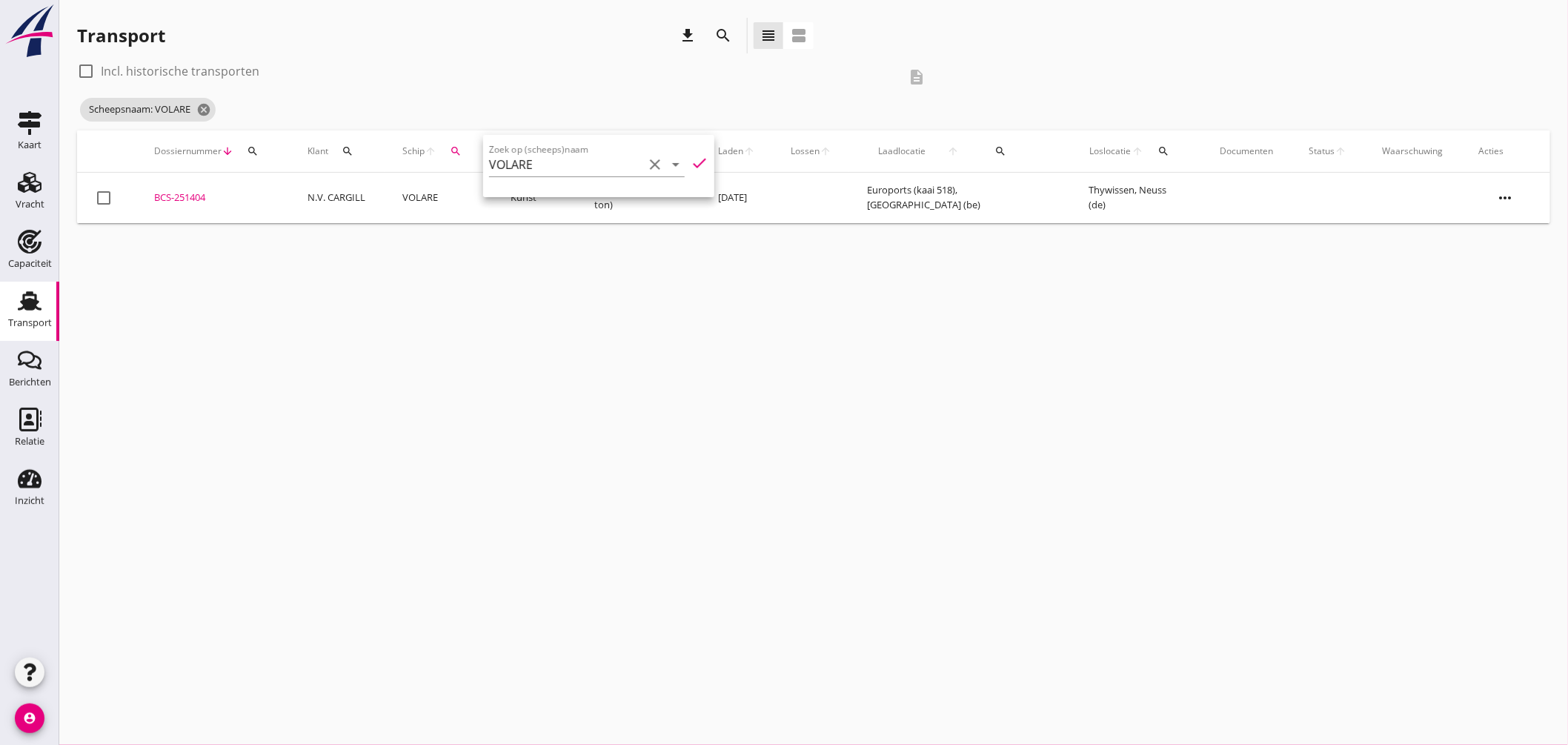
click at [483, 272] on div "cancel You are impersonating another user. Transport download search view_headl…" at bounding box center [813, 372] width 1509 height 745
click at [182, 195] on div "BCS-251404" at bounding box center [213, 197] width 118 height 15
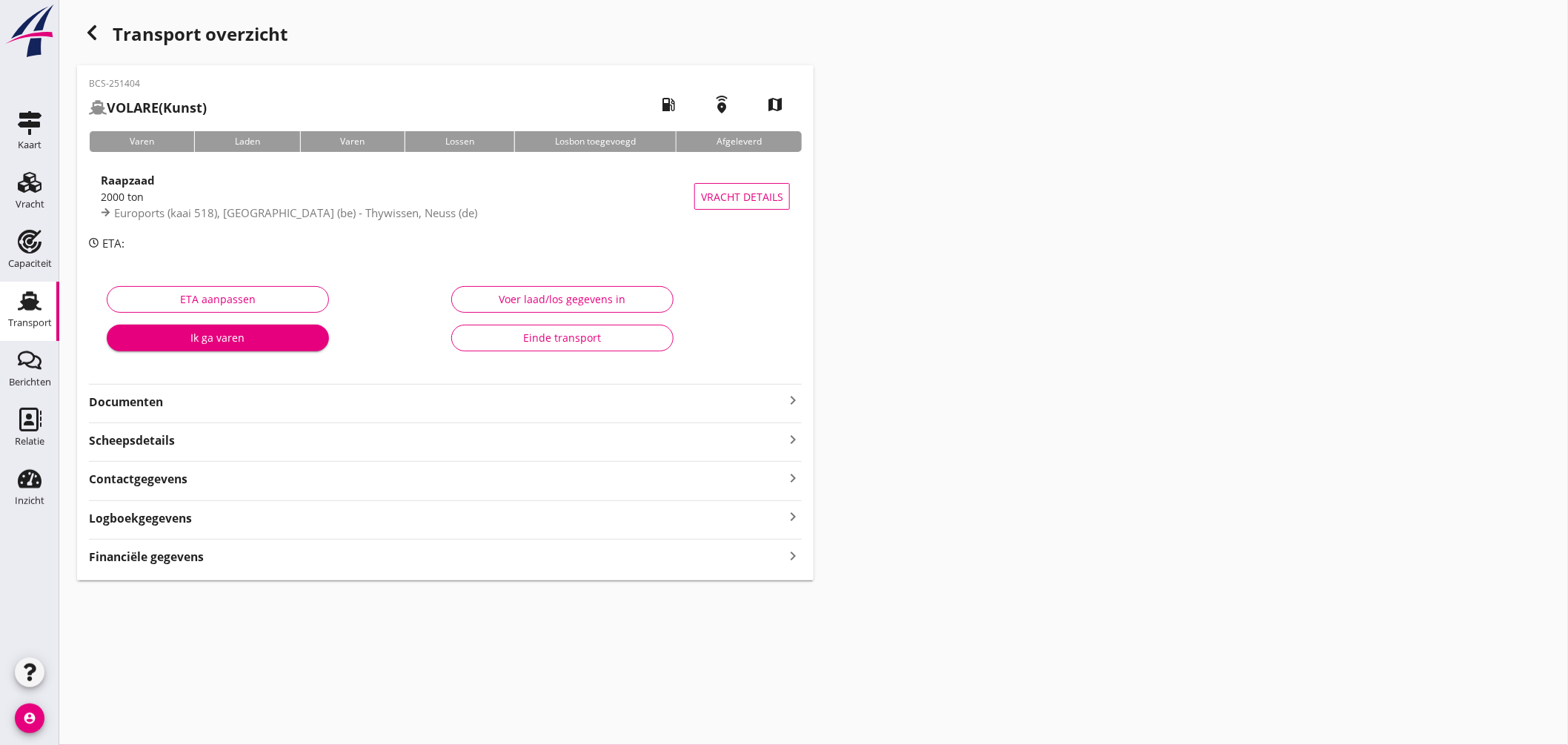
click at [791, 402] on icon "keyboard_arrow_right" at bounding box center [792, 400] width 18 height 18
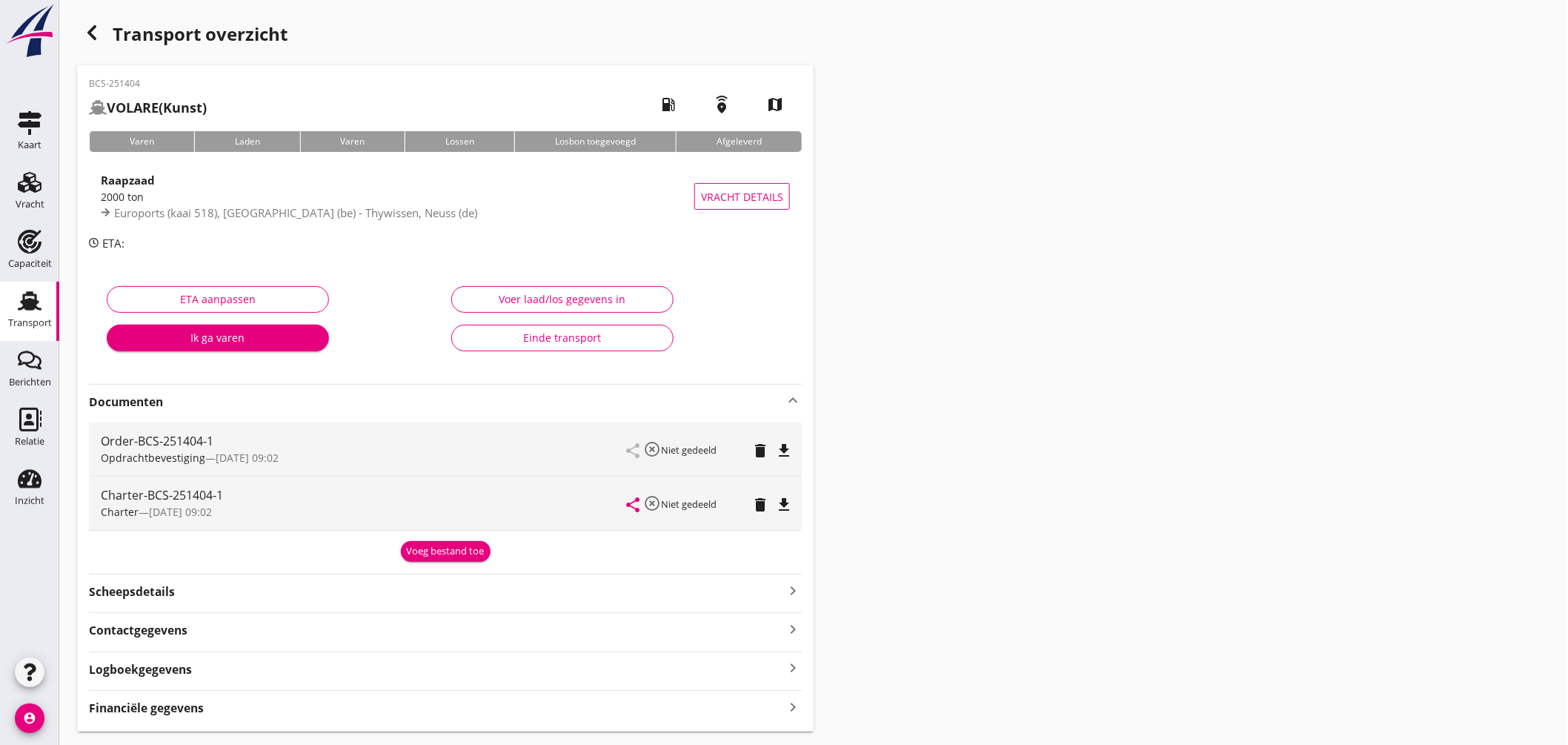
click at [783, 509] on icon "file_download" at bounding box center [784, 504] width 18 height 18
click at [28, 292] on use at bounding box center [30, 300] width 24 height 19
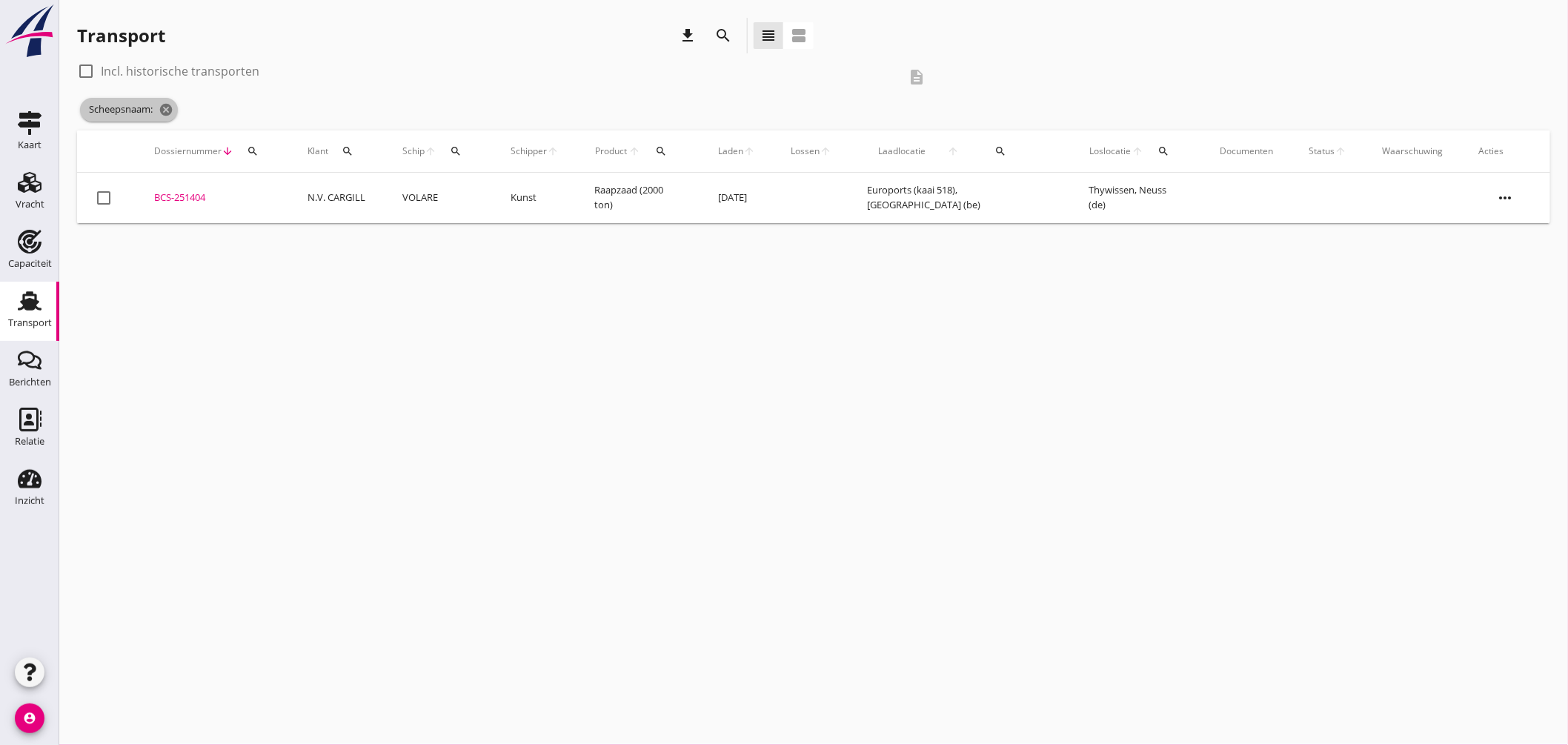
click at [160, 109] on icon "cancel" at bounding box center [165, 109] width 15 height 15
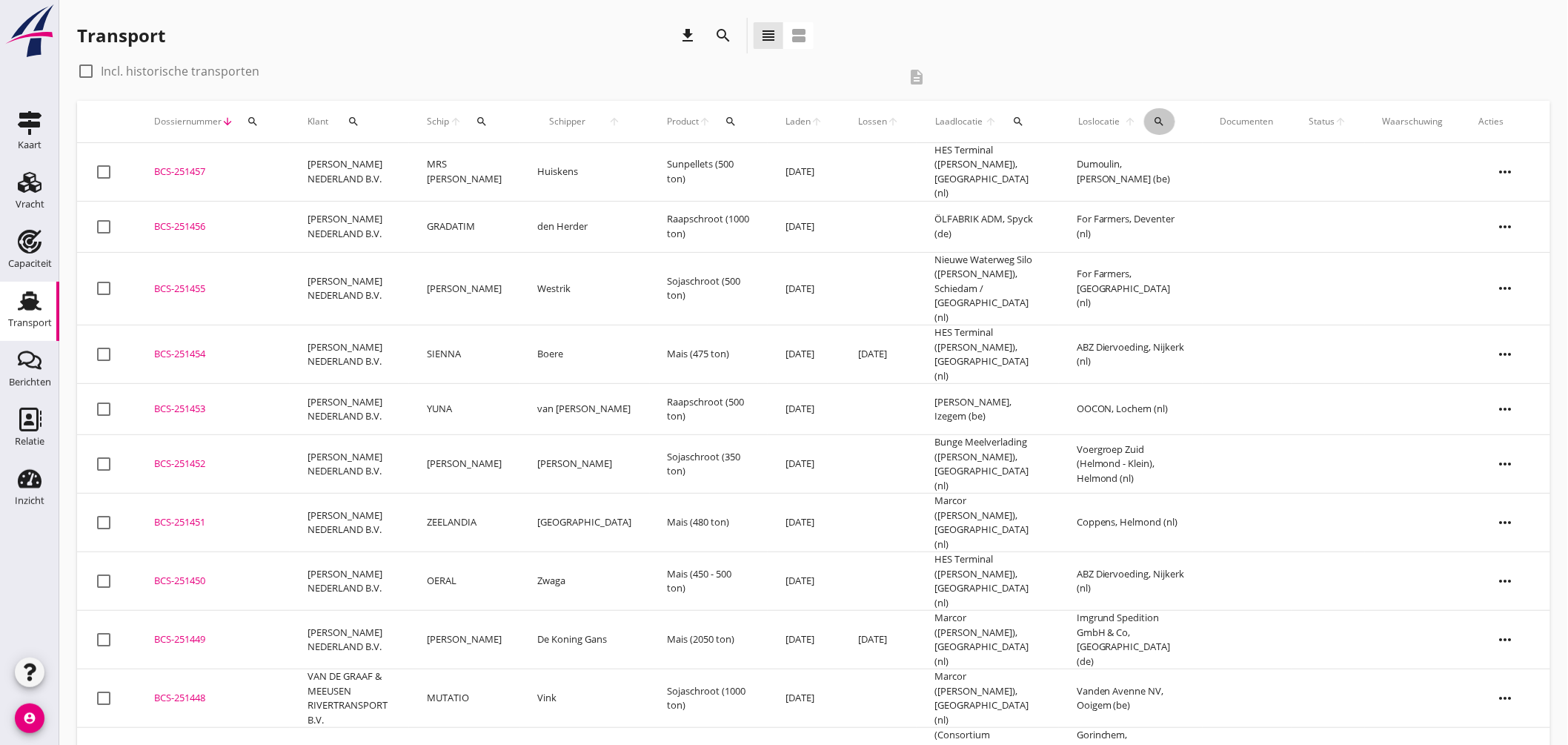
click at [1163, 122] on icon "search" at bounding box center [1159, 122] width 12 height 12
click at [1208, 160] on input "text" at bounding box center [1249, 164] width 155 height 24
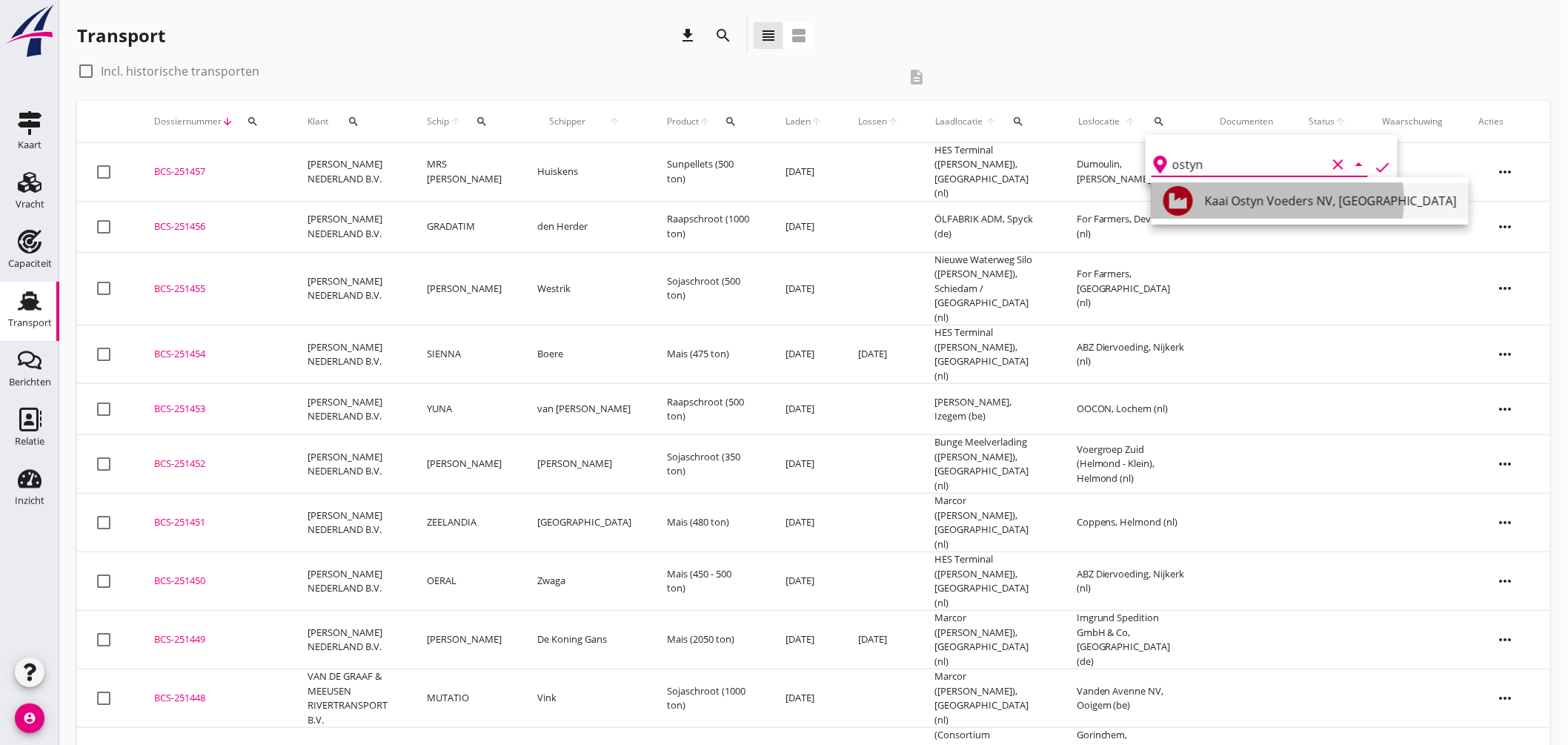
click at [1242, 188] on div "Kaai Ostyn Voeders NV, [GEOGRAPHIC_DATA]" at bounding box center [1330, 201] width 252 height 36
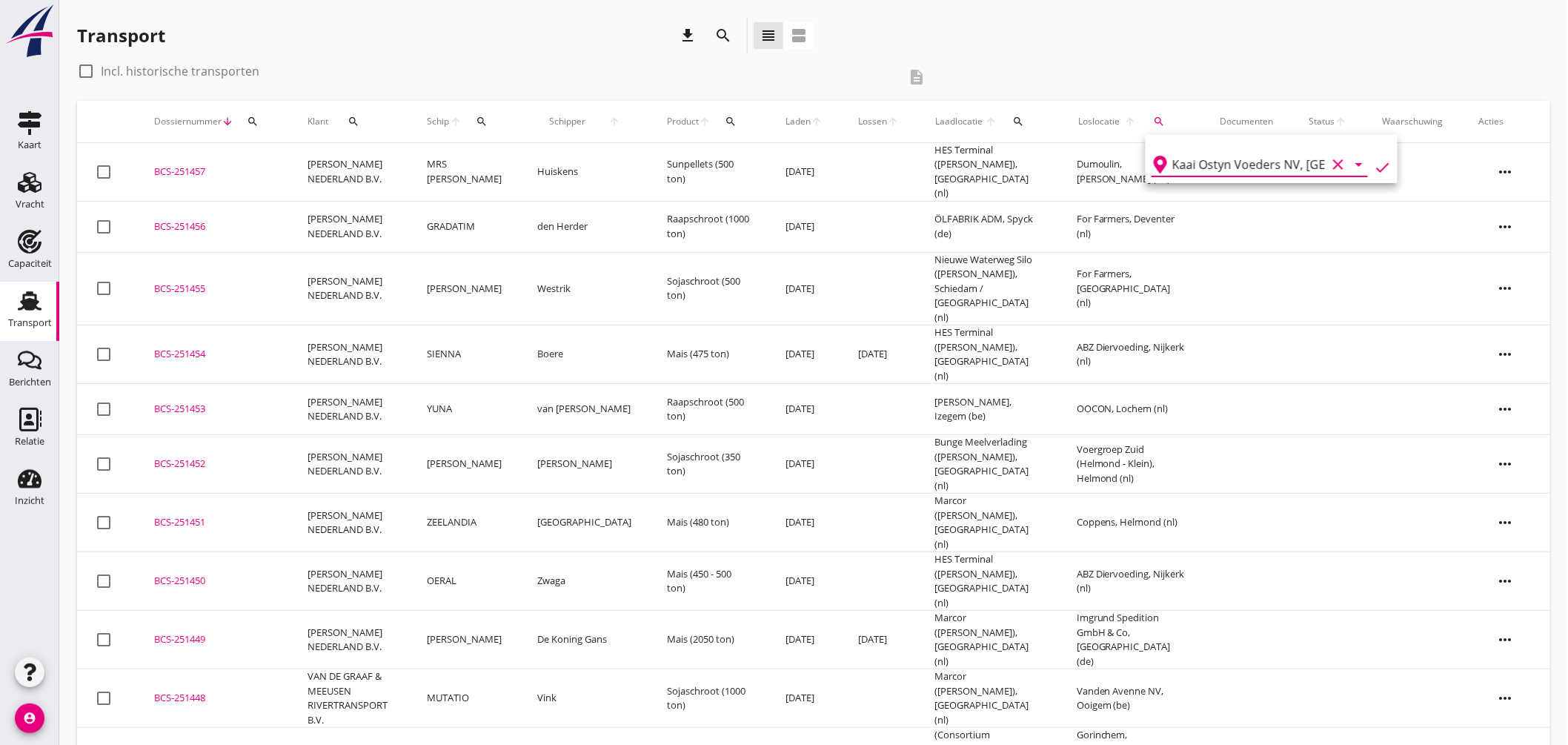
click at [1374, 161] on icon "check" at bounding box center [1383, 167] width 18 height 18
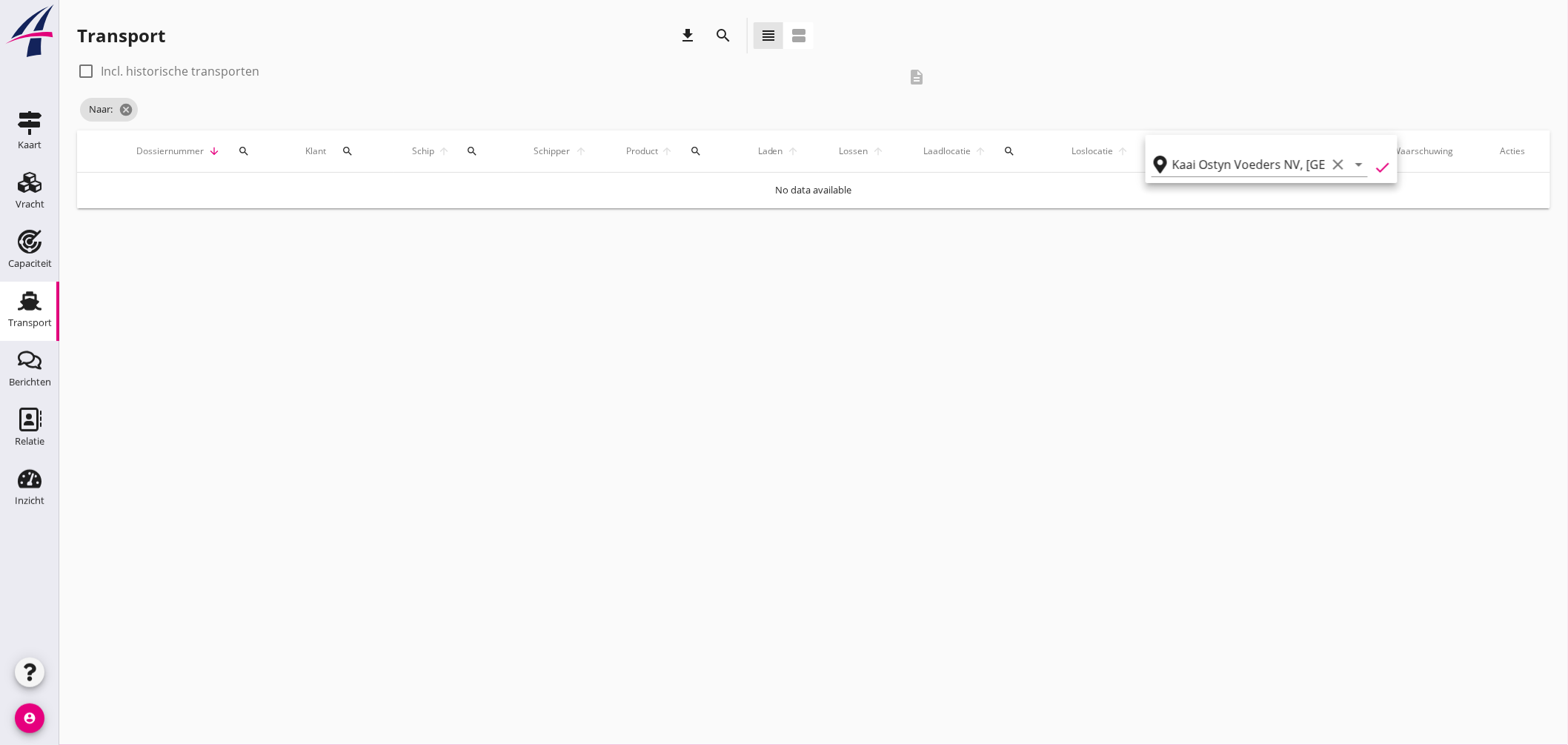
type input "Kaai Ostyn Voeders NV"
click at [146, 71] on label "Incl. historische transporten" at bounding box center [180, 70] width 158 height 15
checkbox input "true"
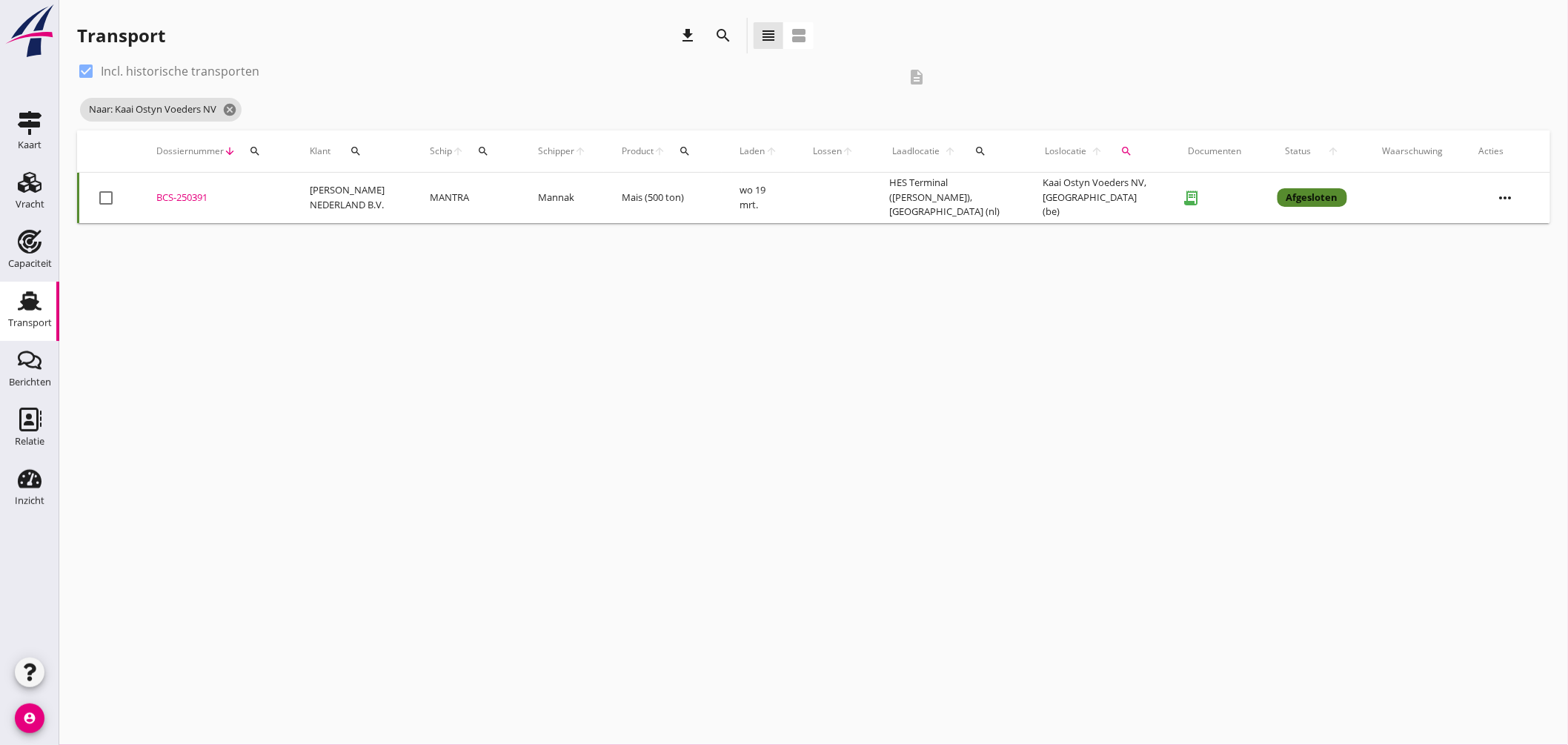
click at [186, 196] on div "BCS-250391" at bounding box center [215, 197] width 118 height 15
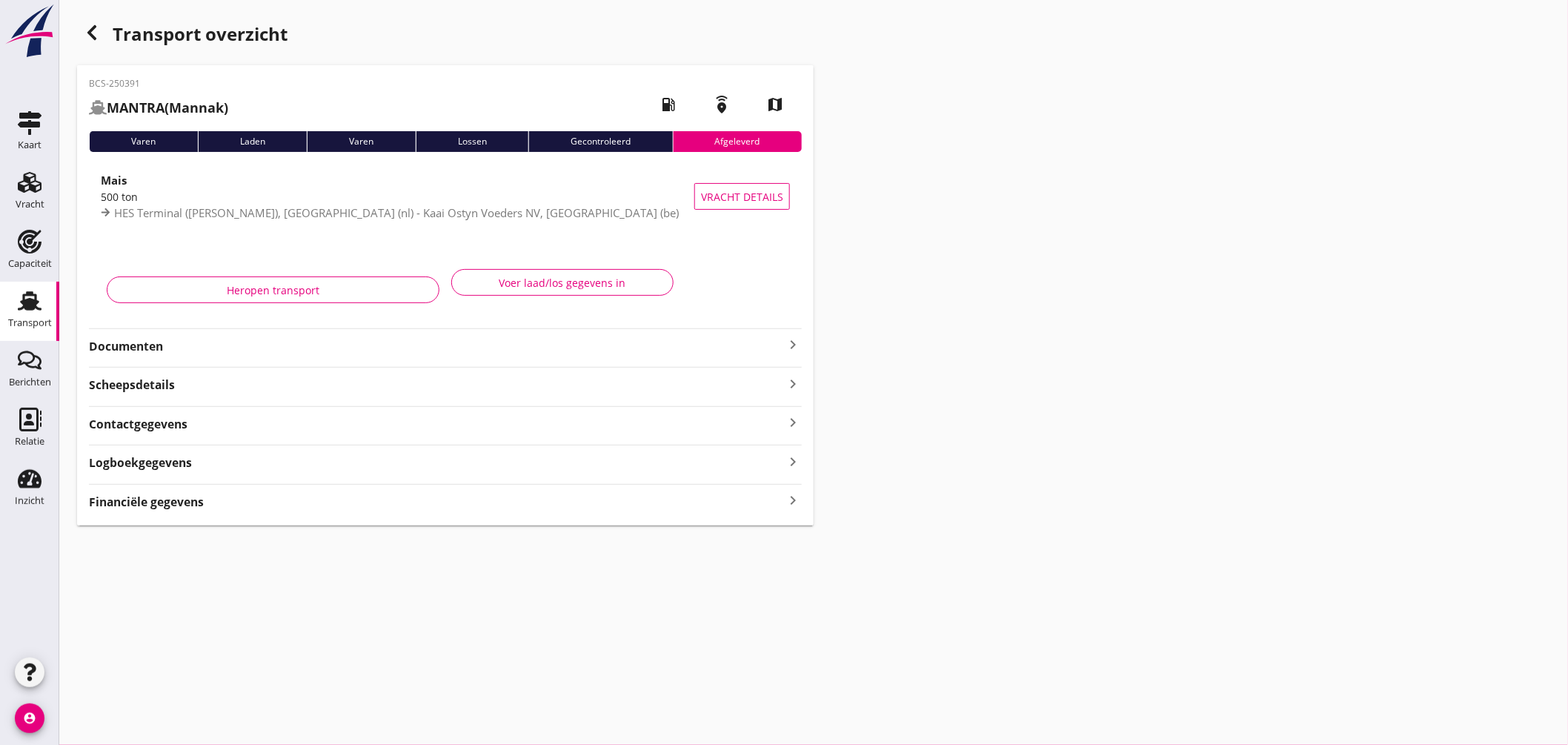
click at [794, 346] on icon "keyboard_arrow_right" at bounding box center [792, 345] width 18 height 18
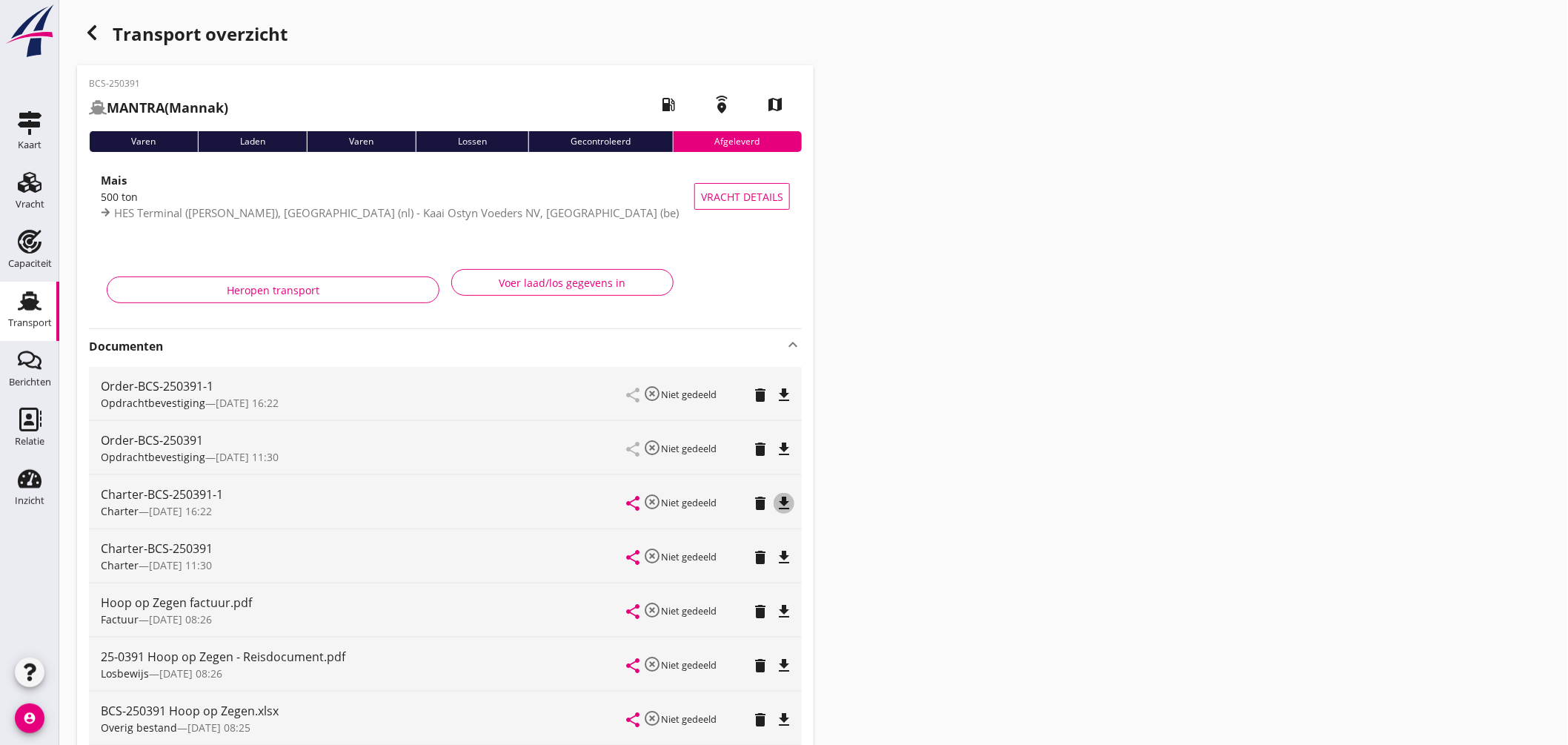
click at [786, 497] on icon "file_download" at bounding box center [784, 503] width 18 height 18
click at [40, 308] on use at bounding box center [30, 300] width 24 height 19
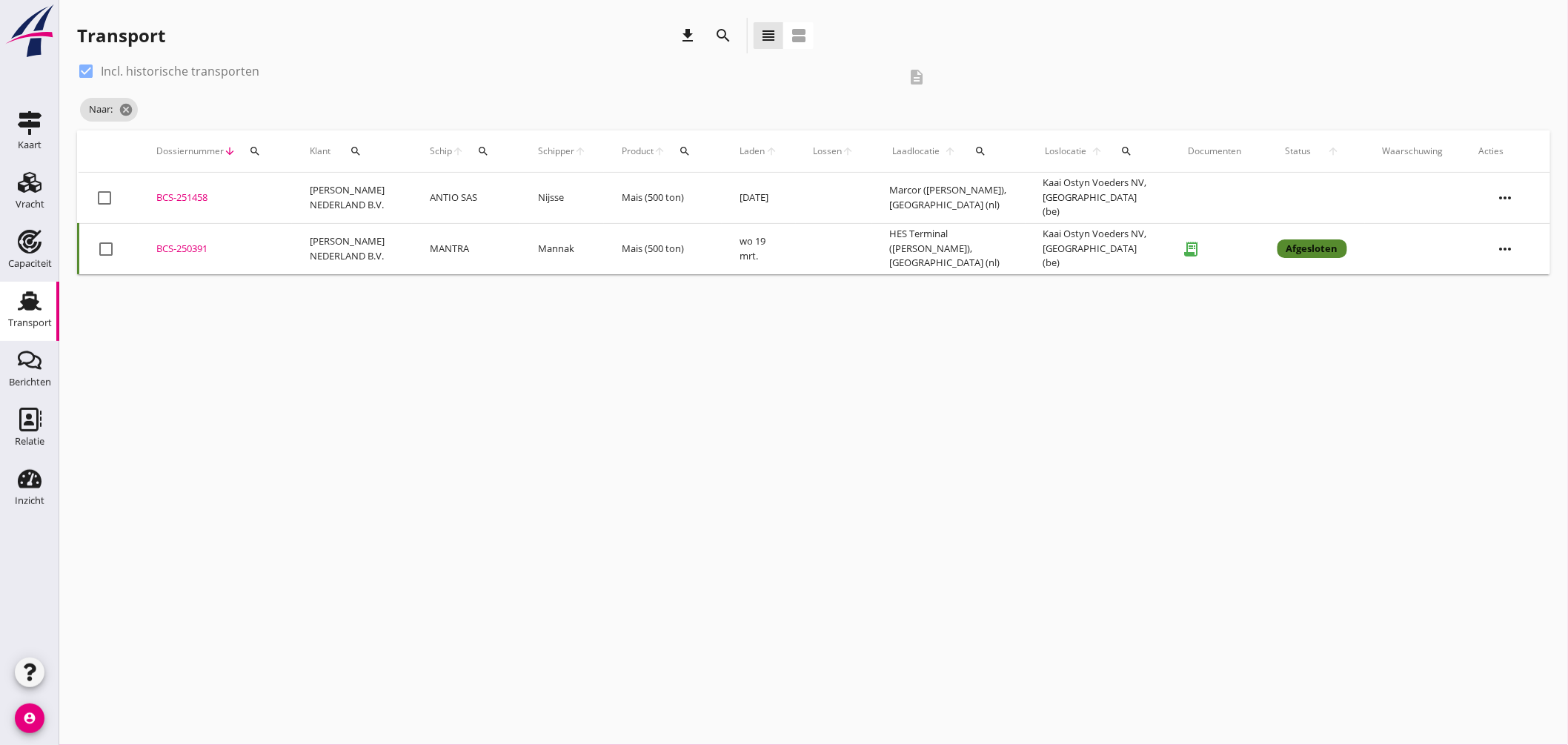
click at [92, 67] on div at bounding box center [85, 70] width 25 height 25
checkbox input "false"
click at [234, 106] on icon "cancel" at bounding box center [229, 109] width 15 height 15
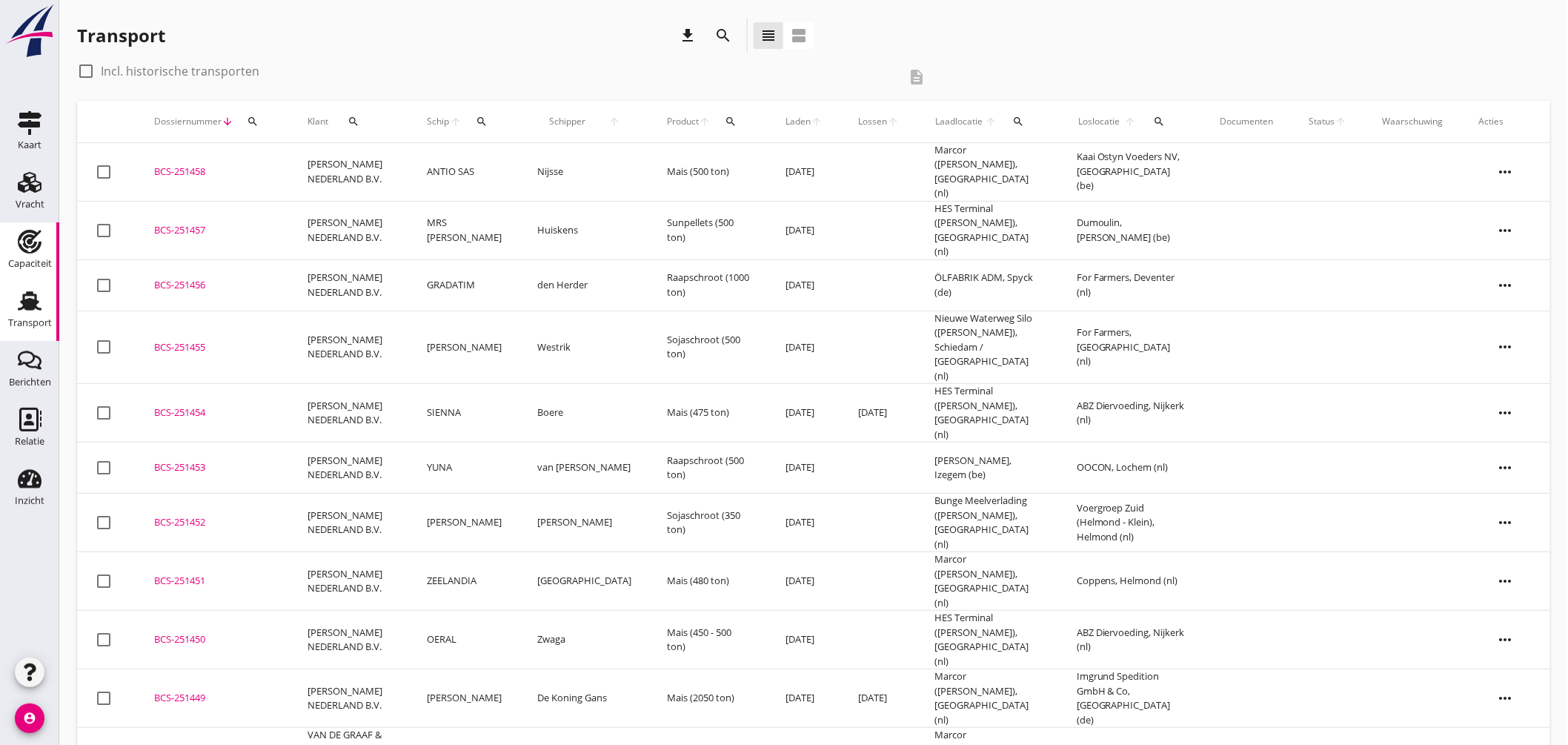
click at [50, 240] on link "Capaciteit Capaciteit" at bounding box center [30, 252] width 59 height 59
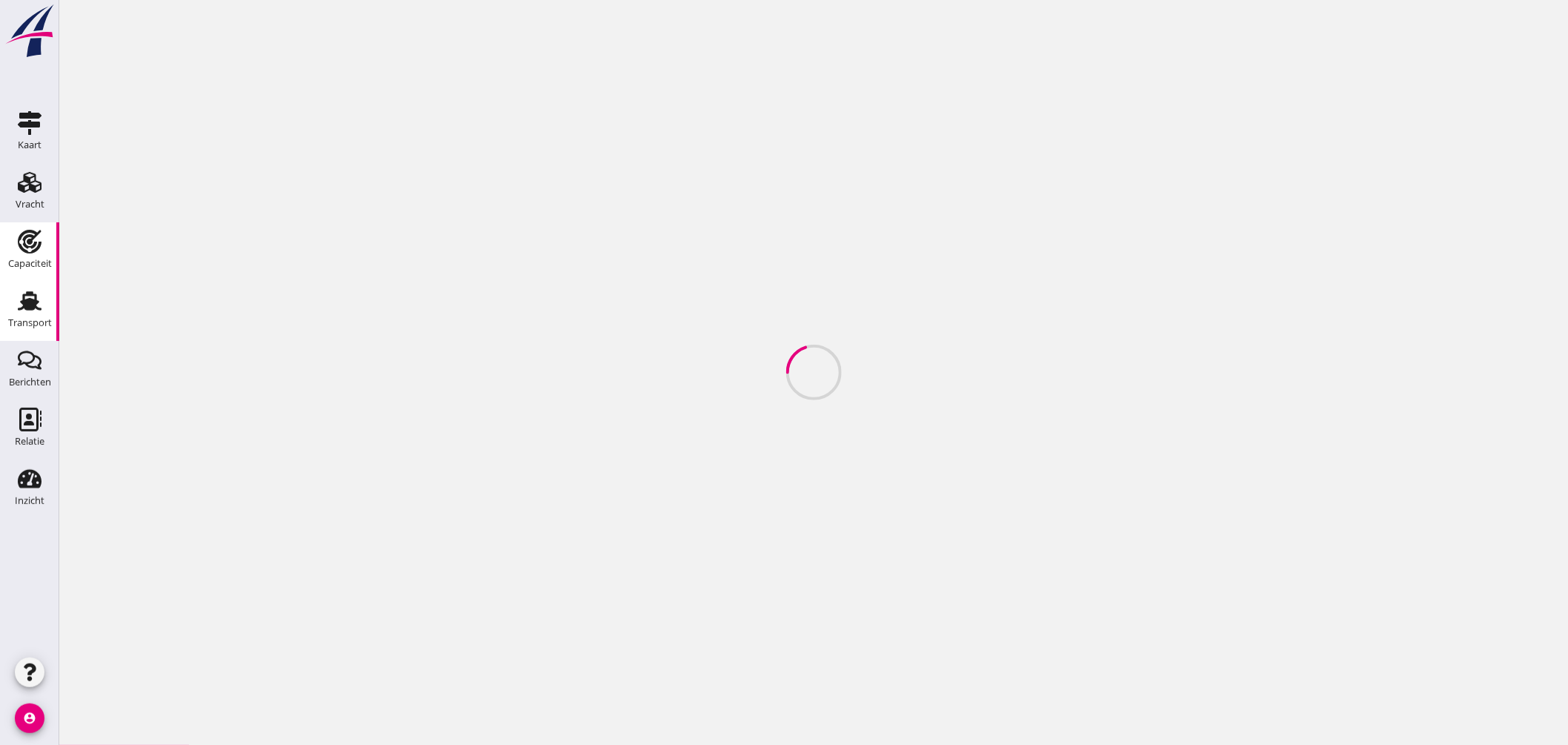
click at [40, 292] on icon "Transport" at bounding box center [30, 301] width 24 height 24
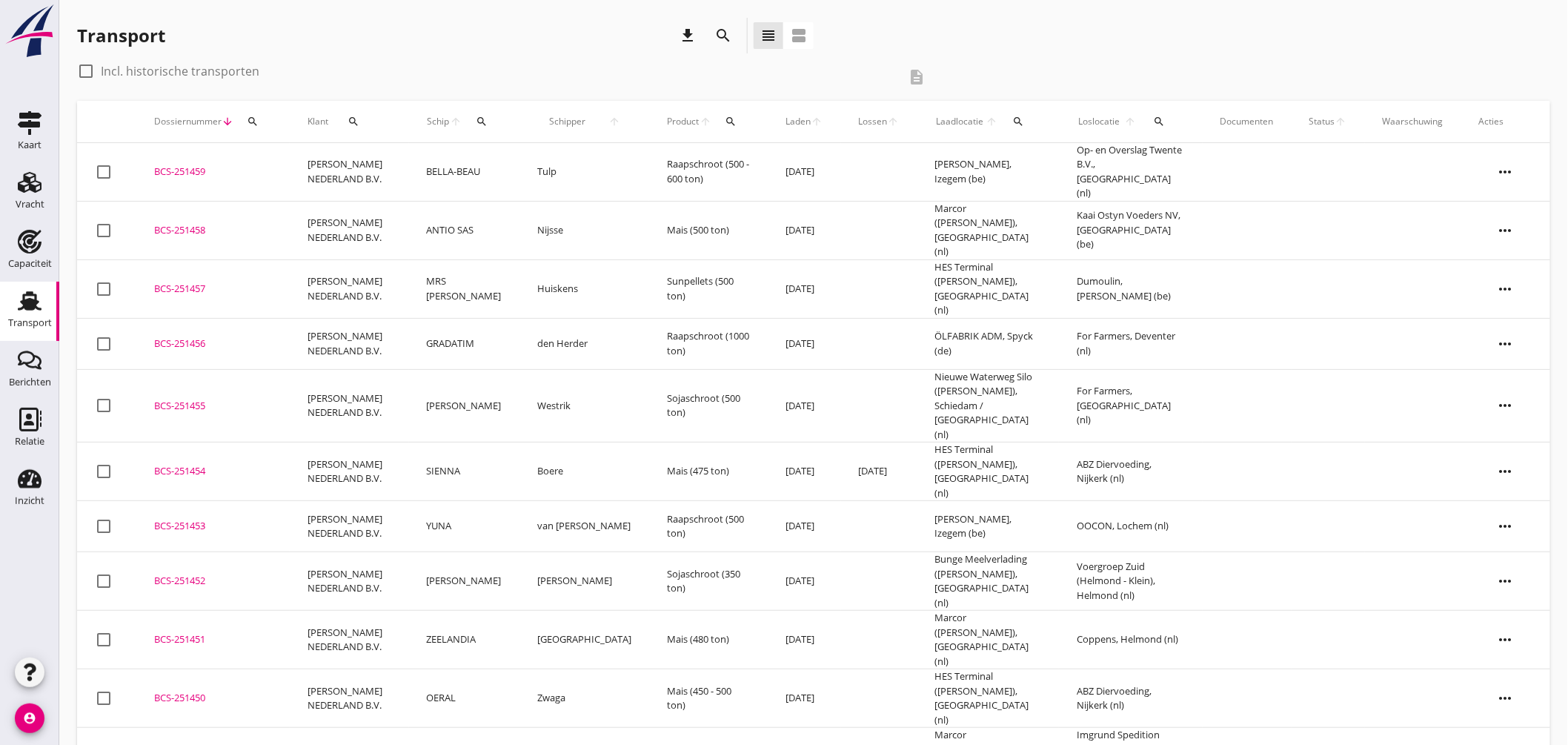
click at [487, 119] on icon "search" at bounding box center [481, 122] width 12 height 12
click at [563, 166] on input "Zoek op (scheeps)naam" at bounding box center [564, 164] width 155 height 24
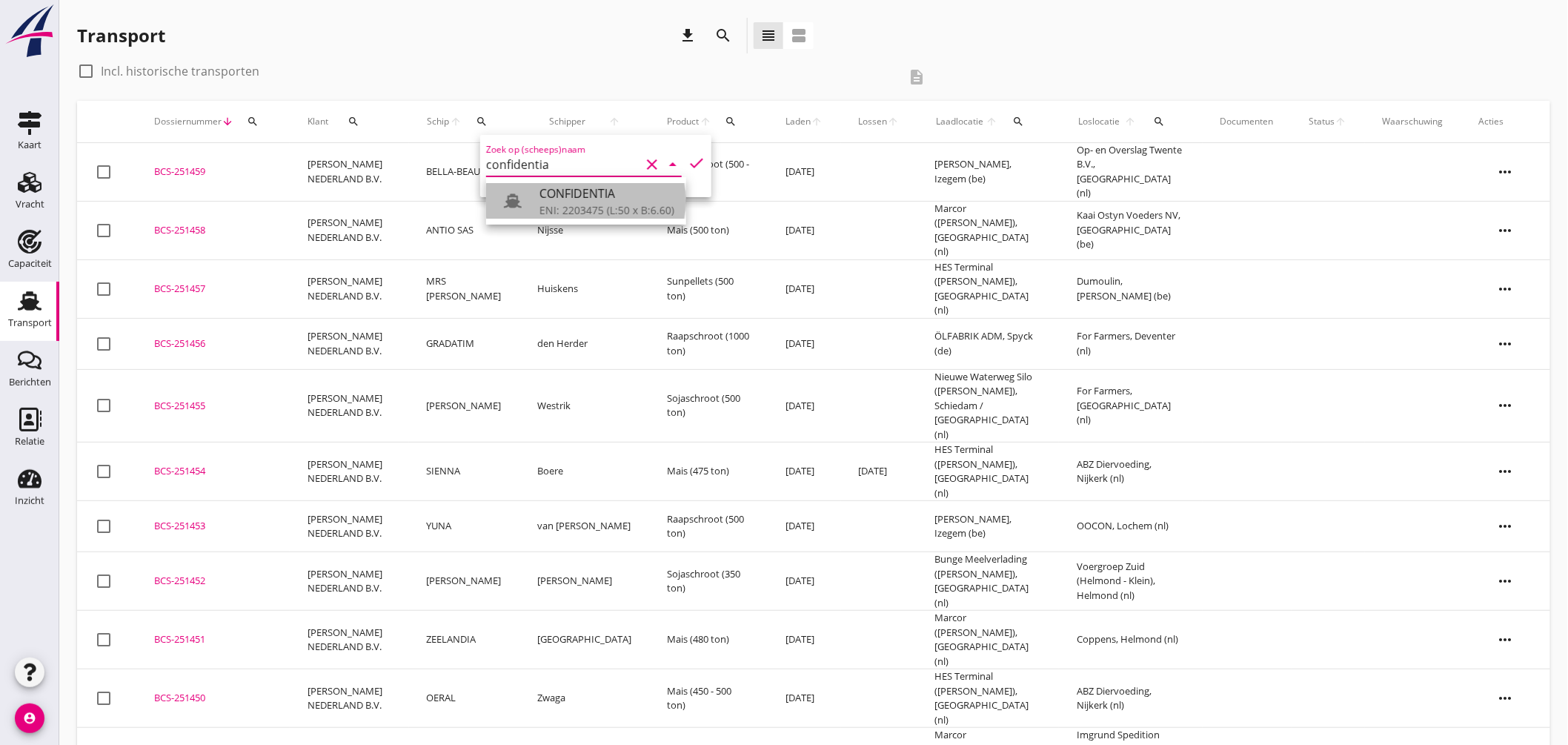
click at [587, 210] on div "ENI: 2203475 (L:50 x B:6.60)" at bounding box center [606, 210] width 135 height 16
click at [687, 160] on icon "check" at bounding box center [696, 163] width 18 height 18
type input "CONFIDENTIA"
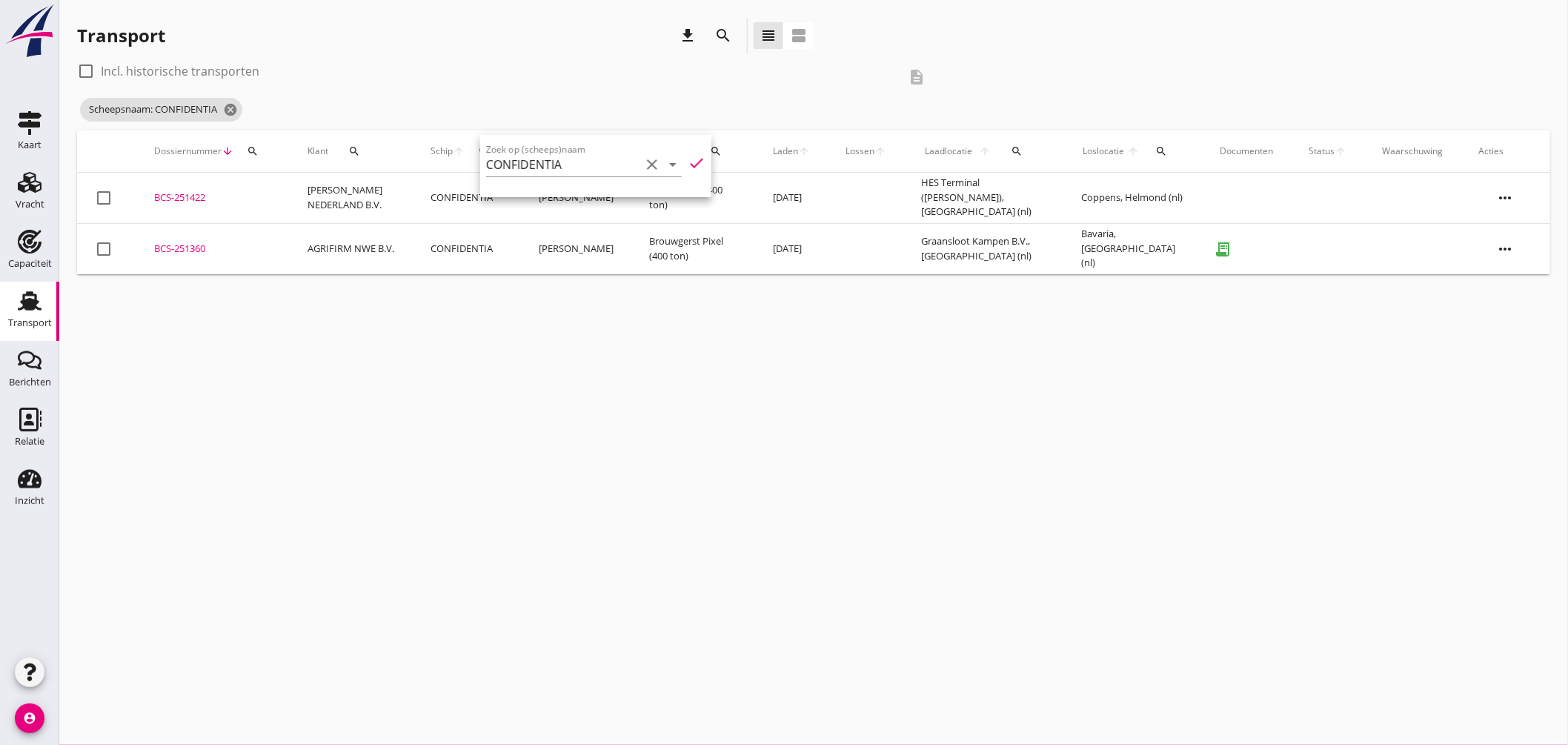
click at [746, 295] on div "cancel You are impersonating another user. Transport download search view_headl…" at bounding box center [813, 372] width 1509 height 745
click at [234, 102] on icon "cancel" at bounding box center [230, 109] width 15 height 15
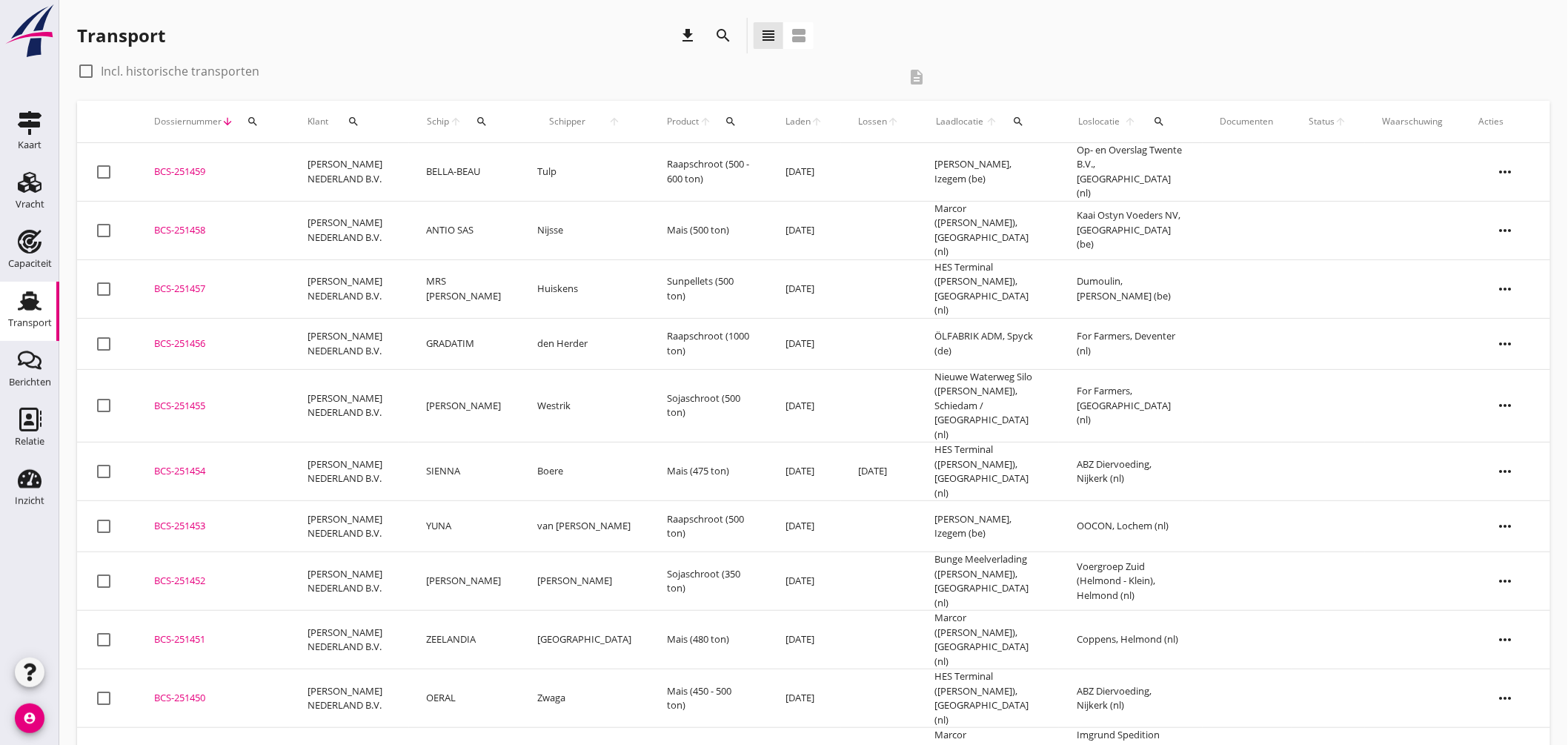
click at [206, 164] on div "BCS-251459" at bounding box center [213, 171] width 118 height 15
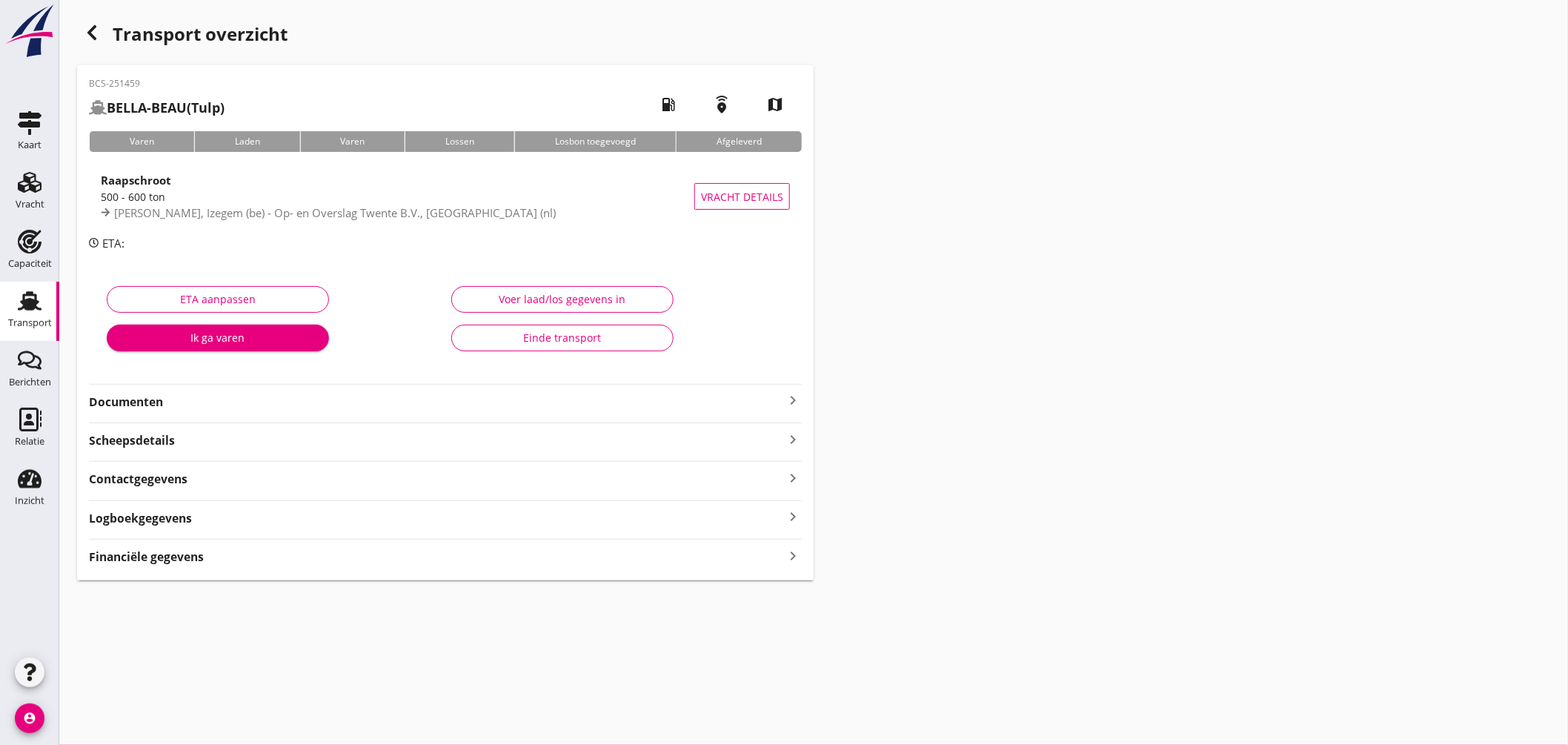
click at [796, 401] on icon "keyboard_arrow_right" at bounding box center [792, 400] width 18 height 18
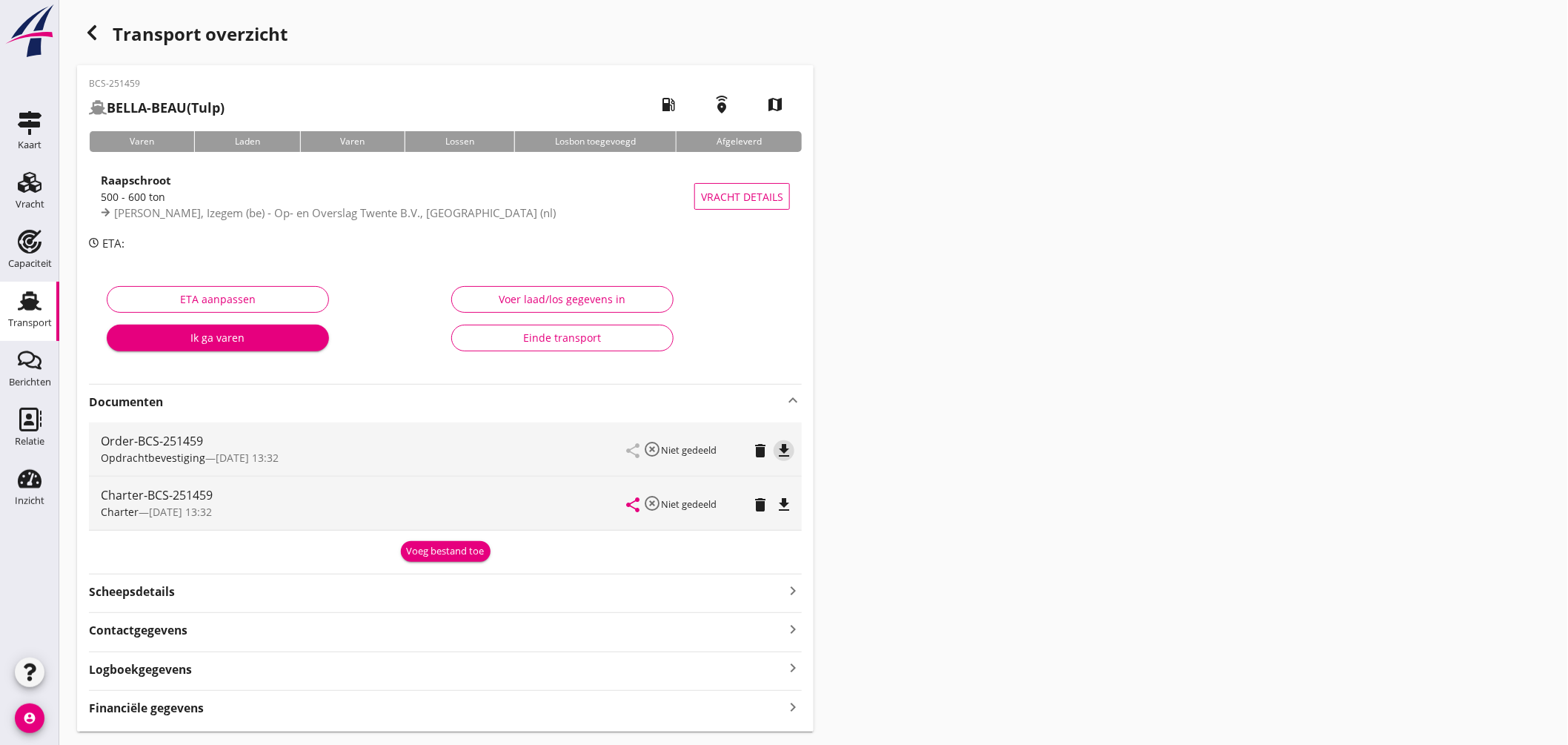
click at [776, 451] on icon "file_download" at bounding box center [784, 451] width 18 height 18
click at [782, 501] on icon "file_download" at bounding box center [784, 504] width 18 height 18
click at [34, 284] on link "Transport Transport" at bounding box center [30, 311] width 59 height 59
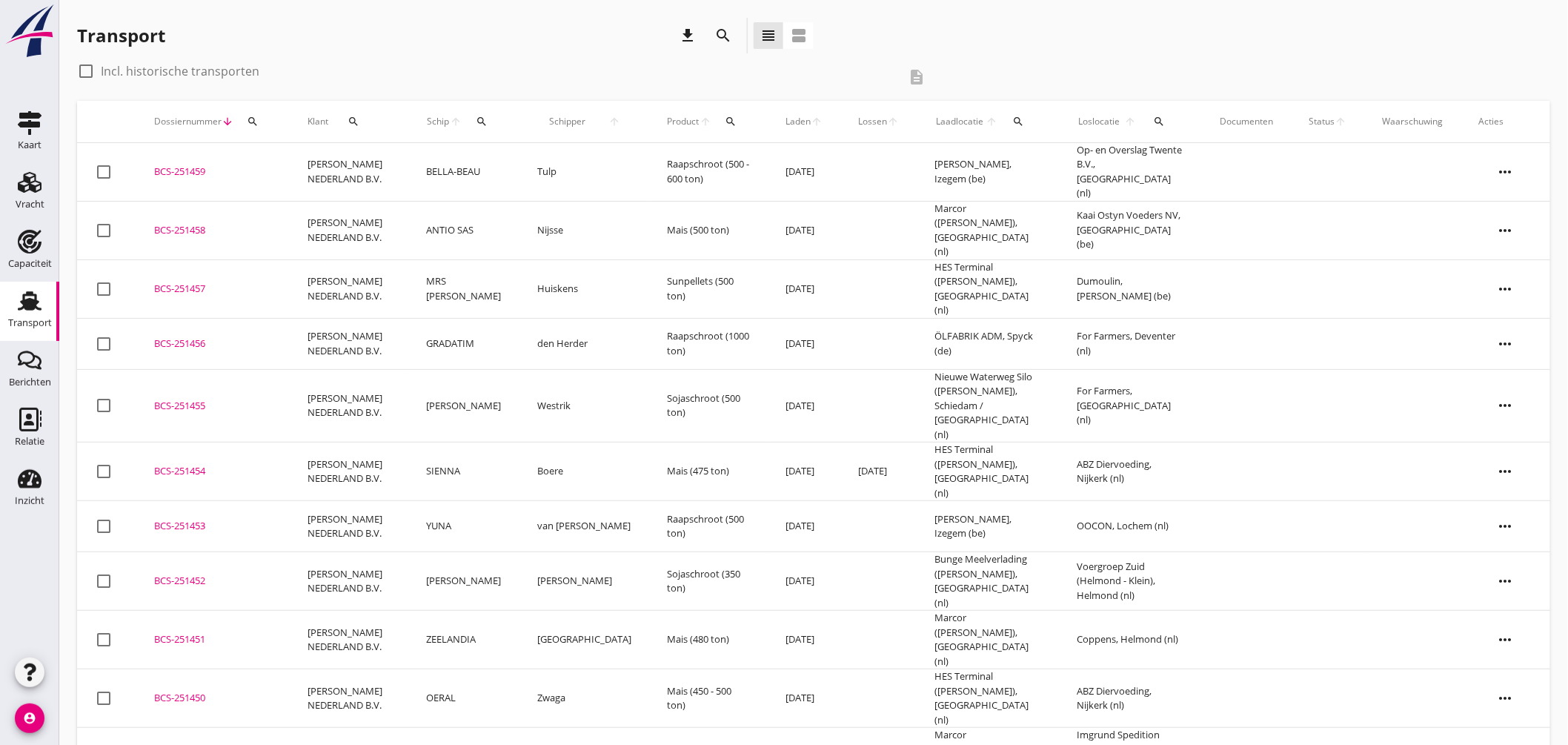
click at [337, 220] on td "[PERSON_NAME] NEDERLAND B.V." at bounding box center [349, 230] width 119 height 58
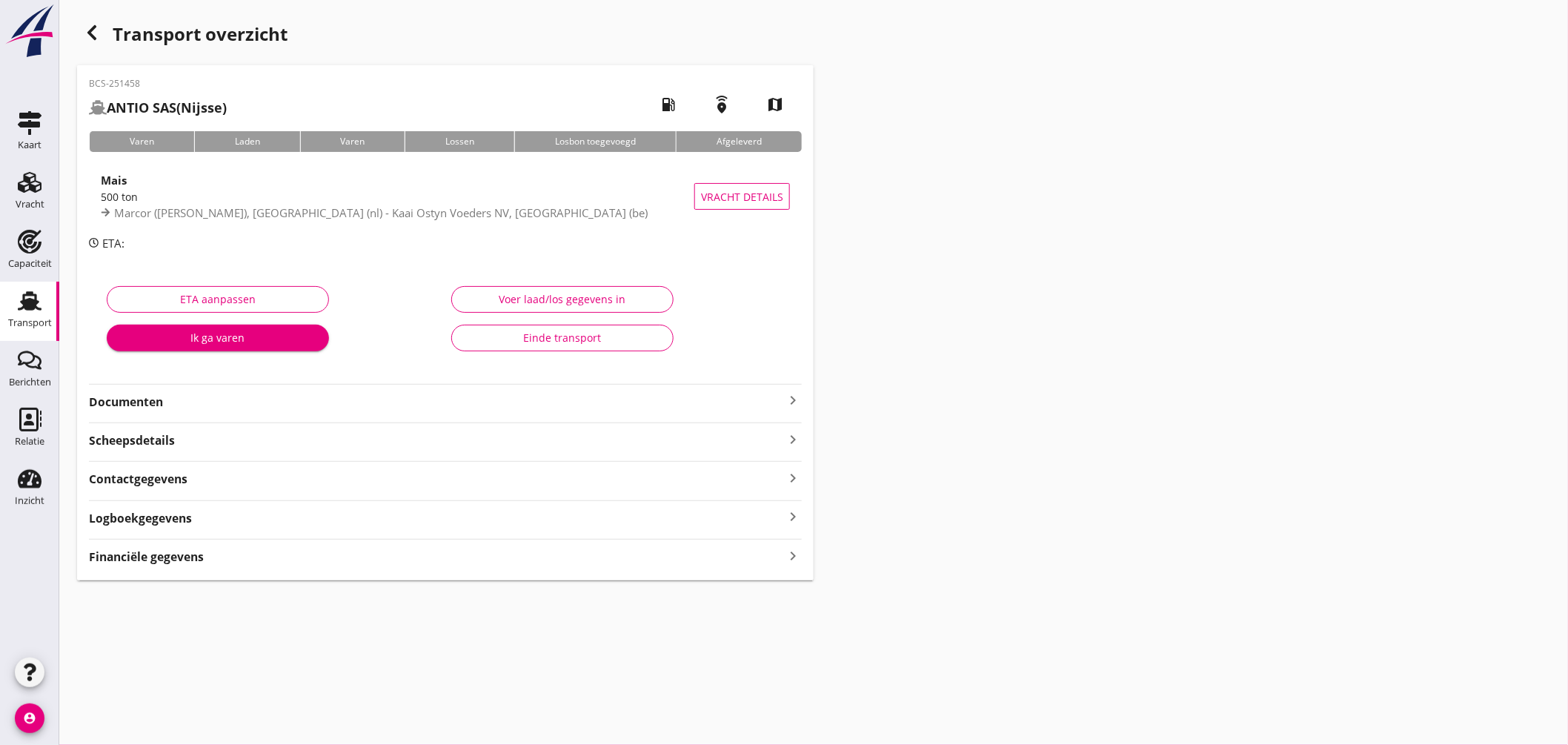
click at [788, 397] on icon "keyboard_arrow_right" at bounding box center [792, 400] width 18 height 18
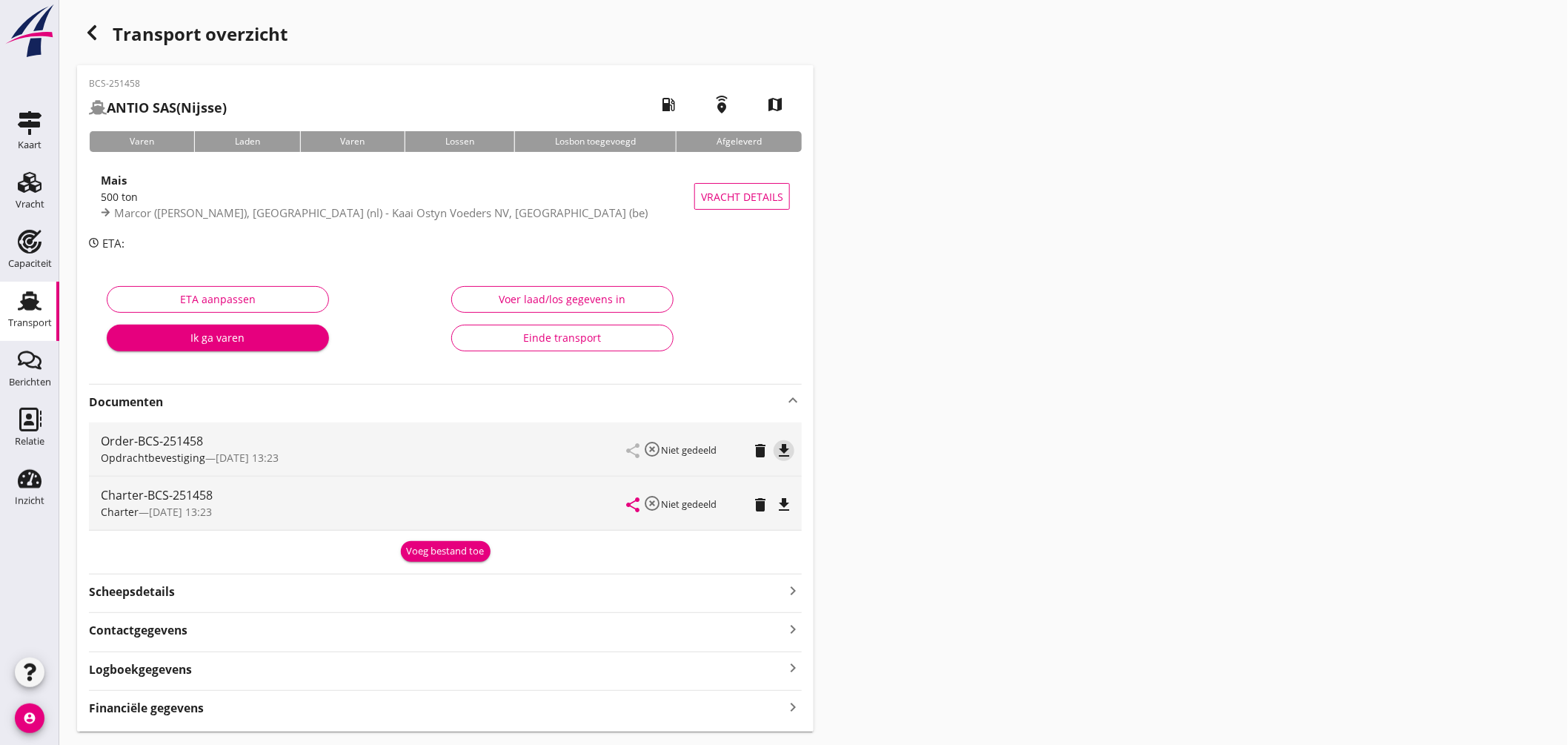
click at [781, 450] on icon "file_download" at bounding box center [784, 451] width 18 height 18
click at [784, 504] on icon "file_download" at bounding box center [784, 504] width 18 height 18
click at [39, 283] on link "Transport Transport" at bounding box center [30, 311] width 59 height 59
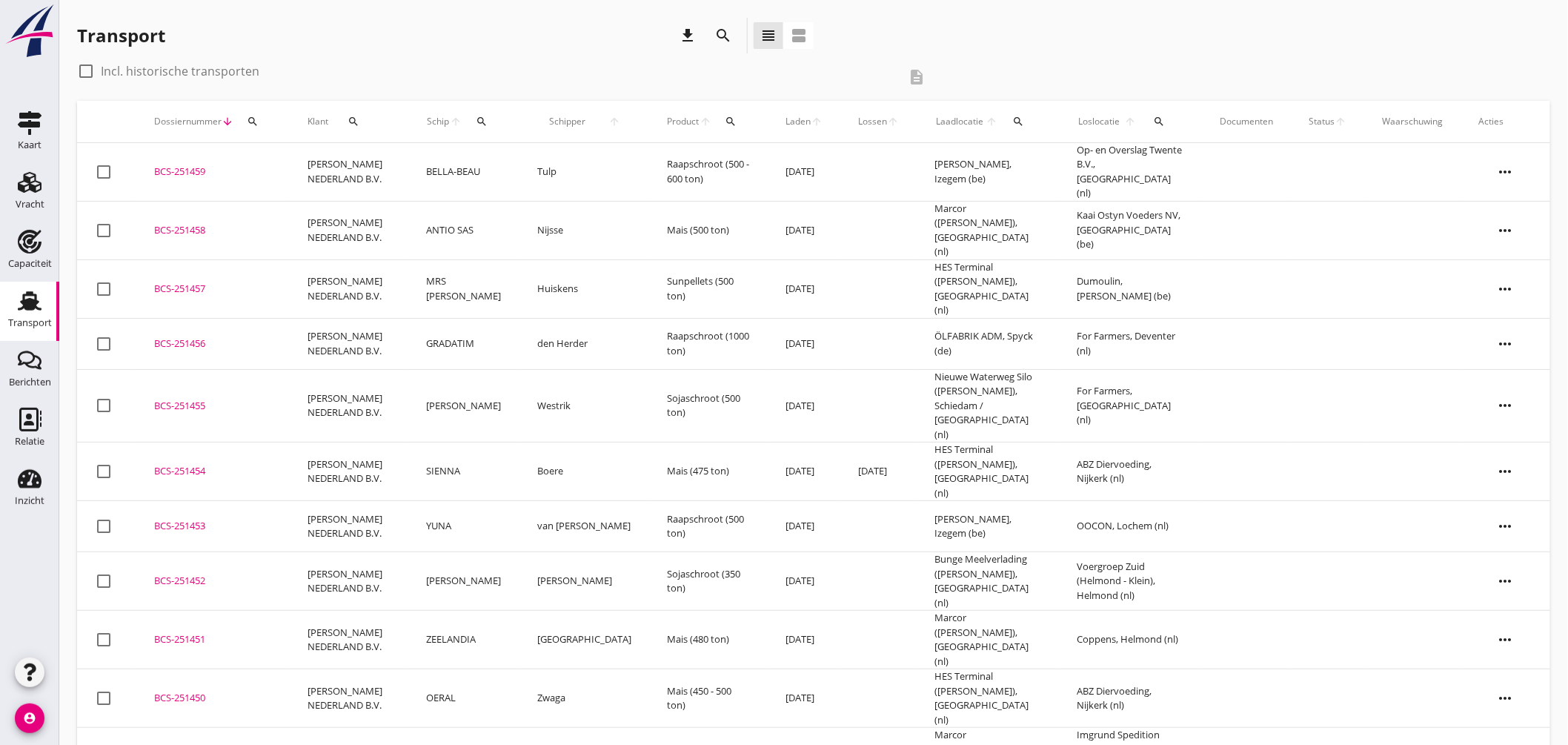
click at [201, 261] on td "BCS-251457 upload_file Drop hier uw bestand om het aan het dossier toe te voegen" at bounding box center [213, 288] width 154 height 58
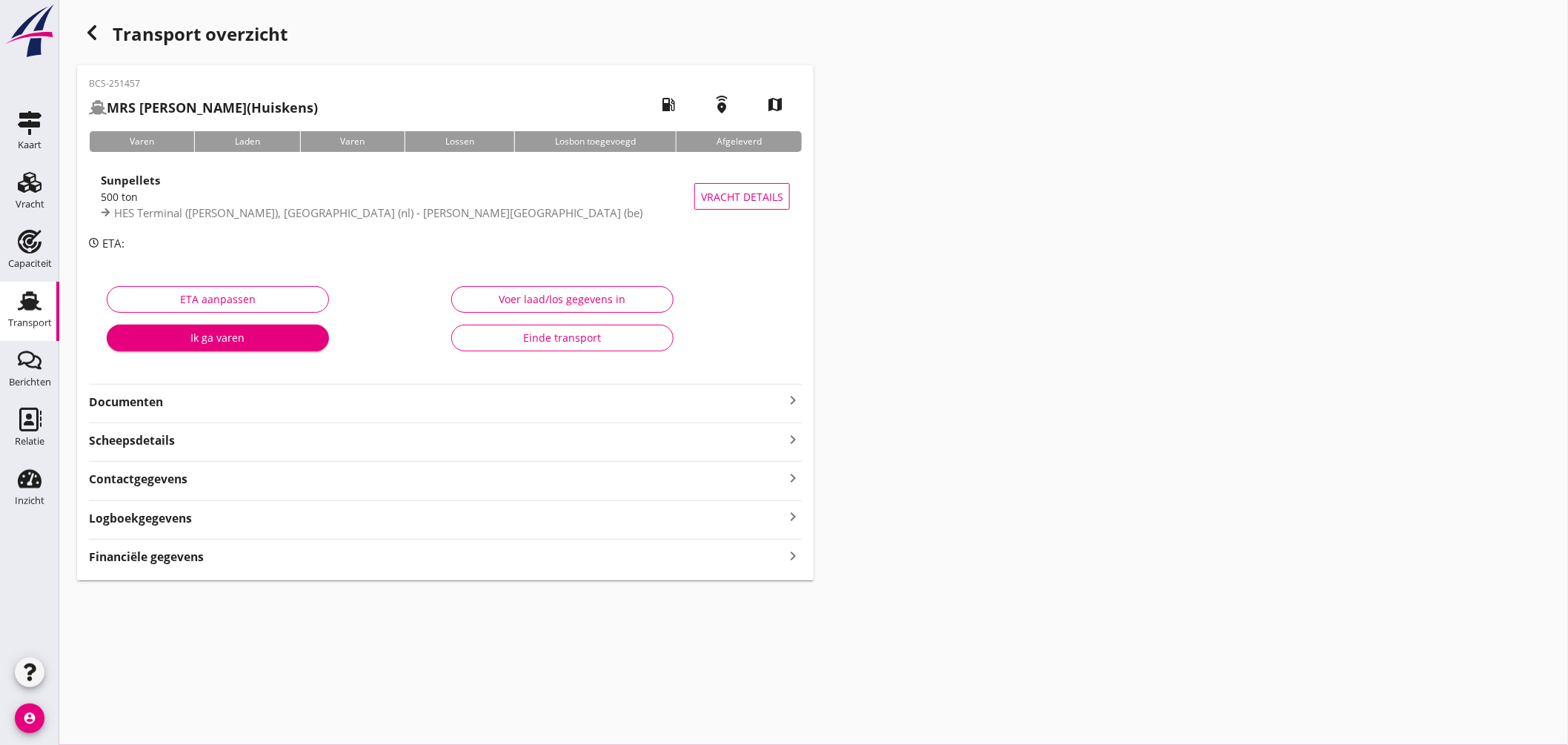
click at [794, 394] on icon "keyboard_arrow_right" at bounding box center [792, 400] width 18 height 18
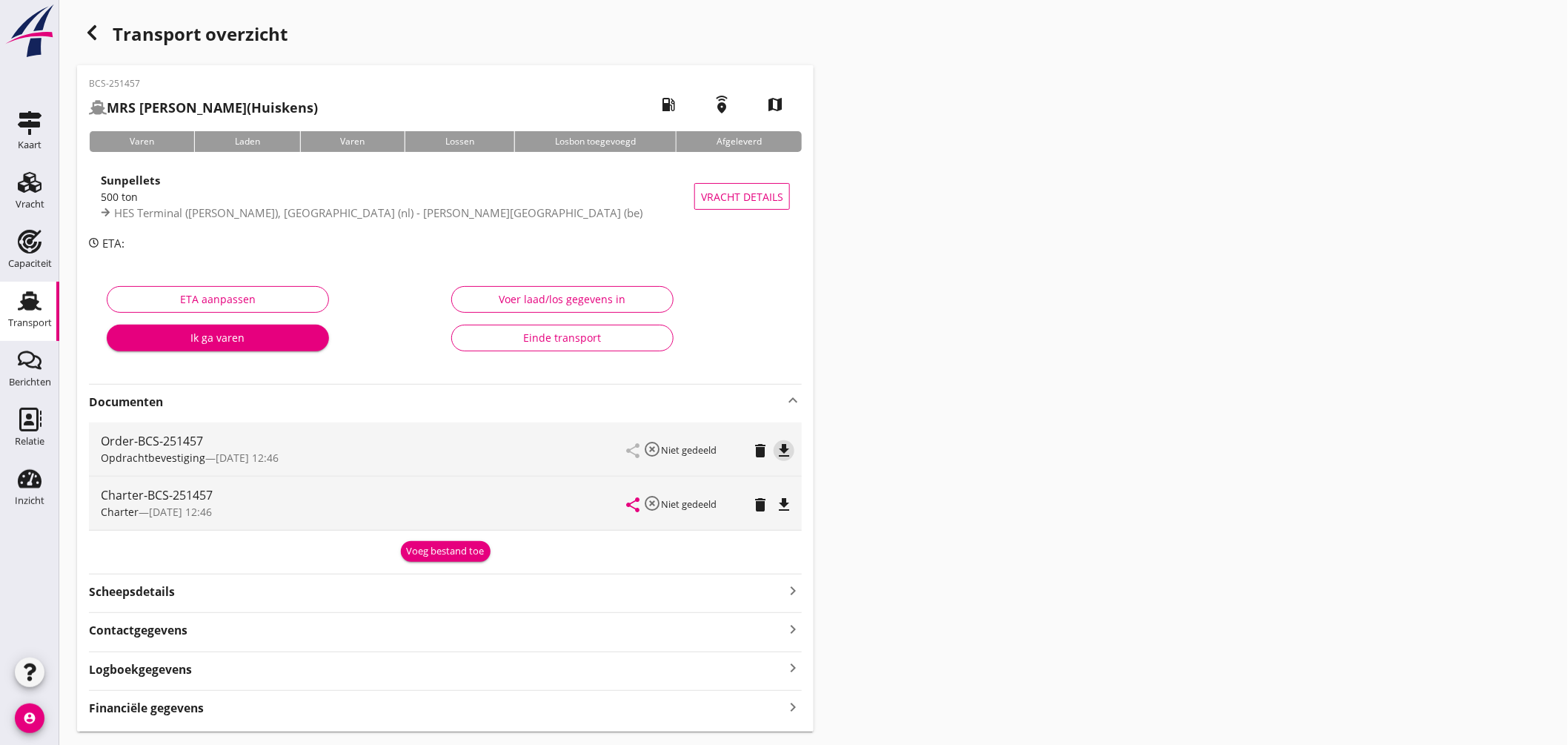
click at [787, 448] on icon "file_download" at bounding box center [784, 451] width 18 height 18
click at [783, 502] on icon "file_download" at bounding box center [784, 504] width 18 height 18
click at [95, 31] on icon "button" at bounding box center [92, 33] width 18 height 18
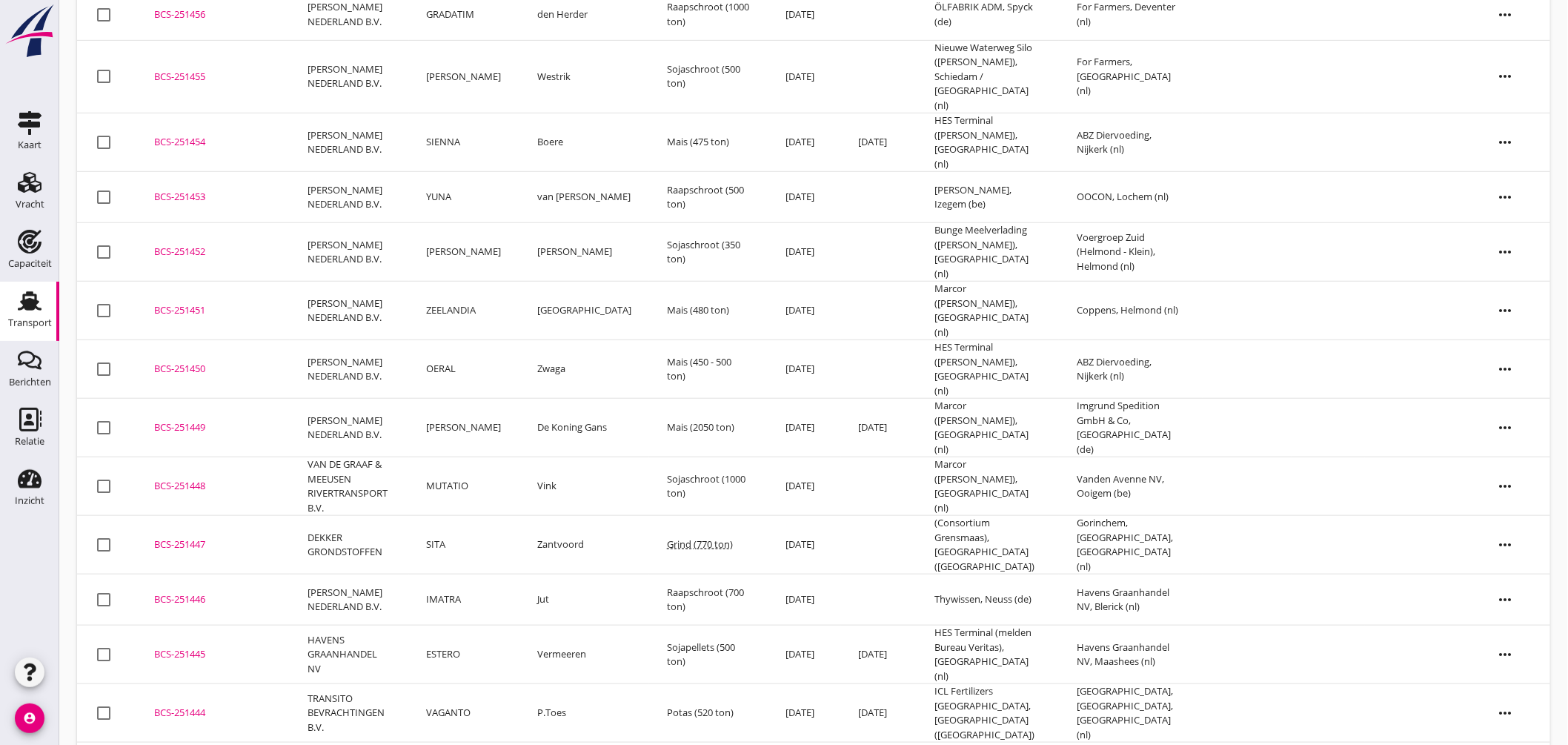
scroll to position [445, 0]
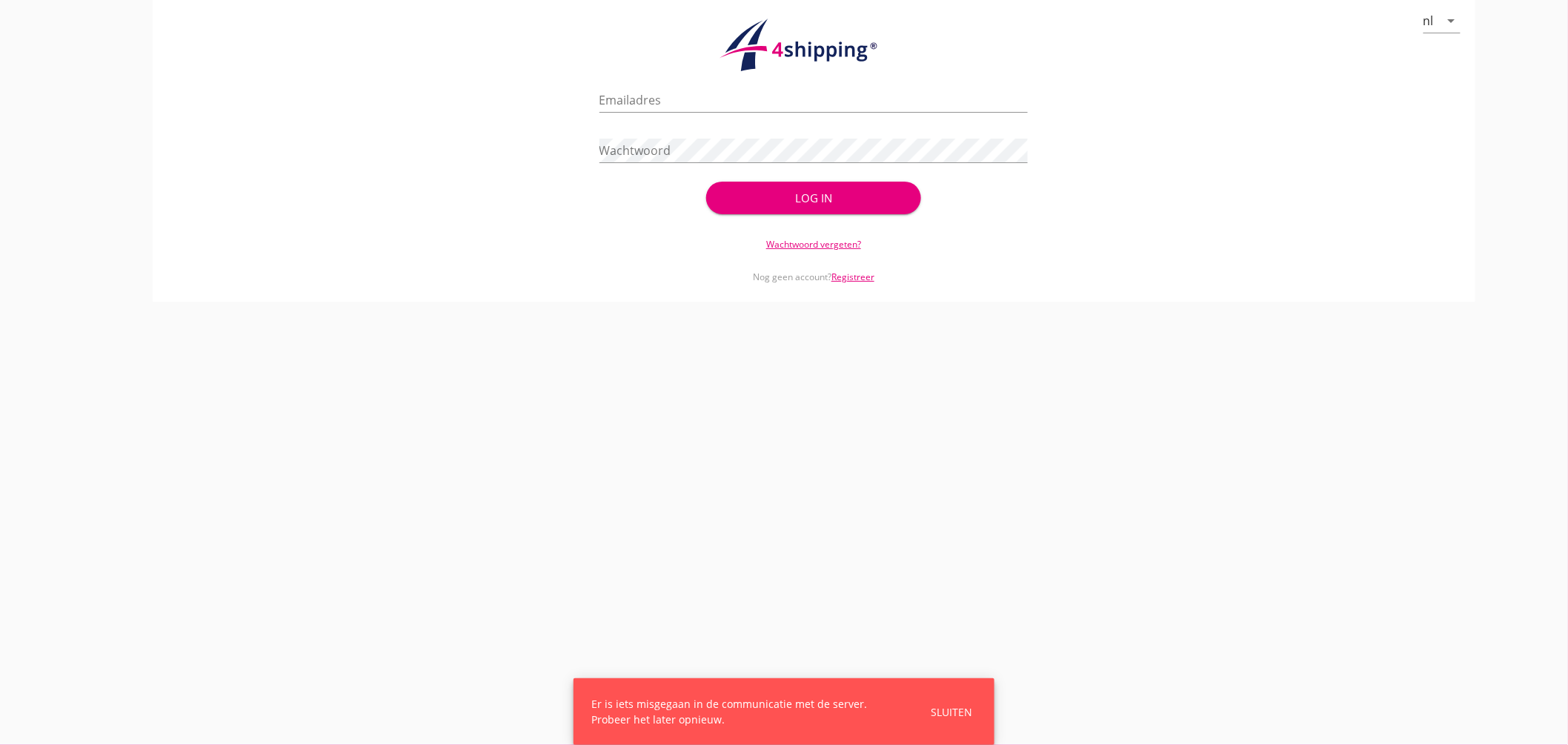
type input "jasper@stoffersbevrachtingen.nl"
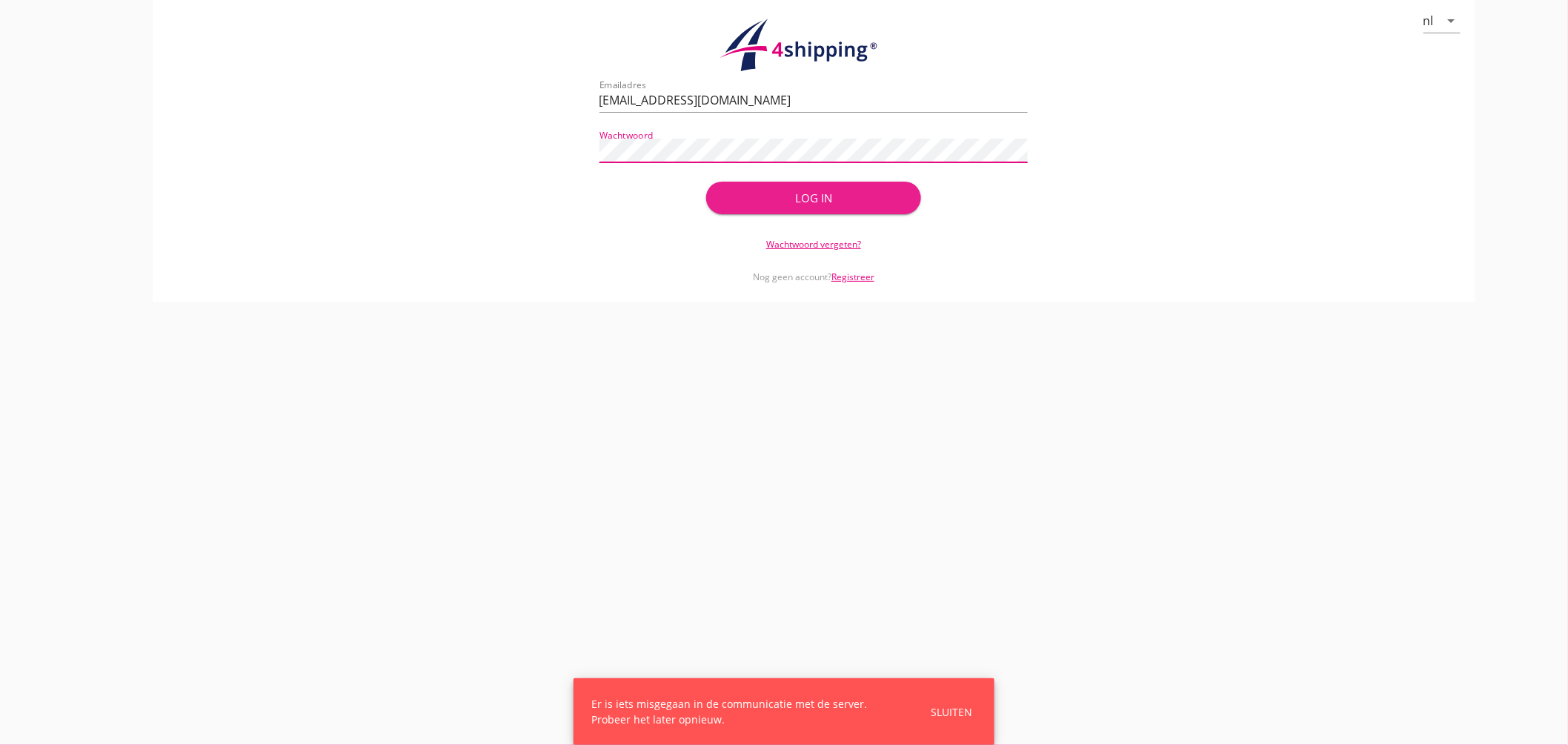
click at [789, 195] on div "Log in" at bounding box center [813, 197] width 166 height 17
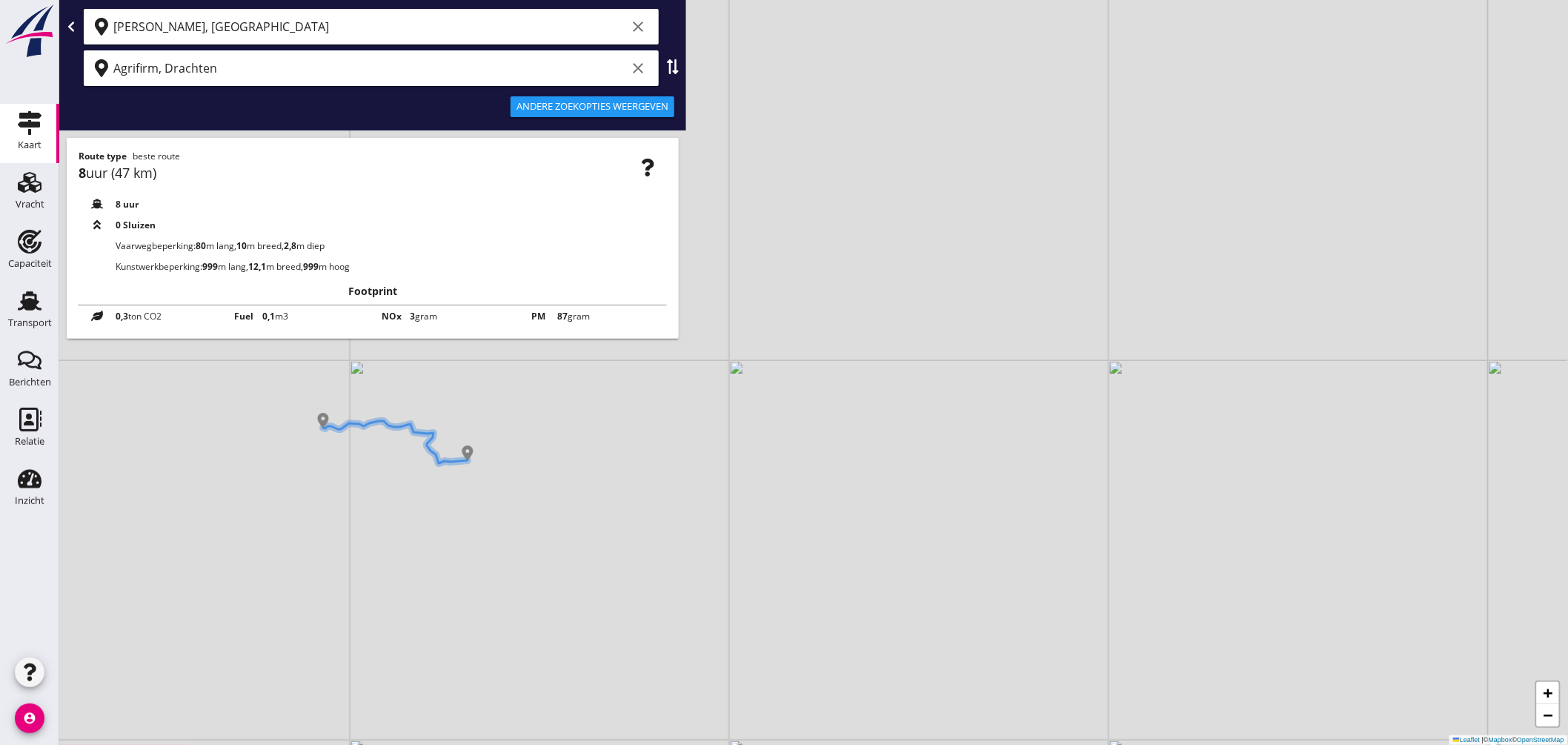
click at [25, 126] on use at bounding box center [30, 123] width 24 height 24
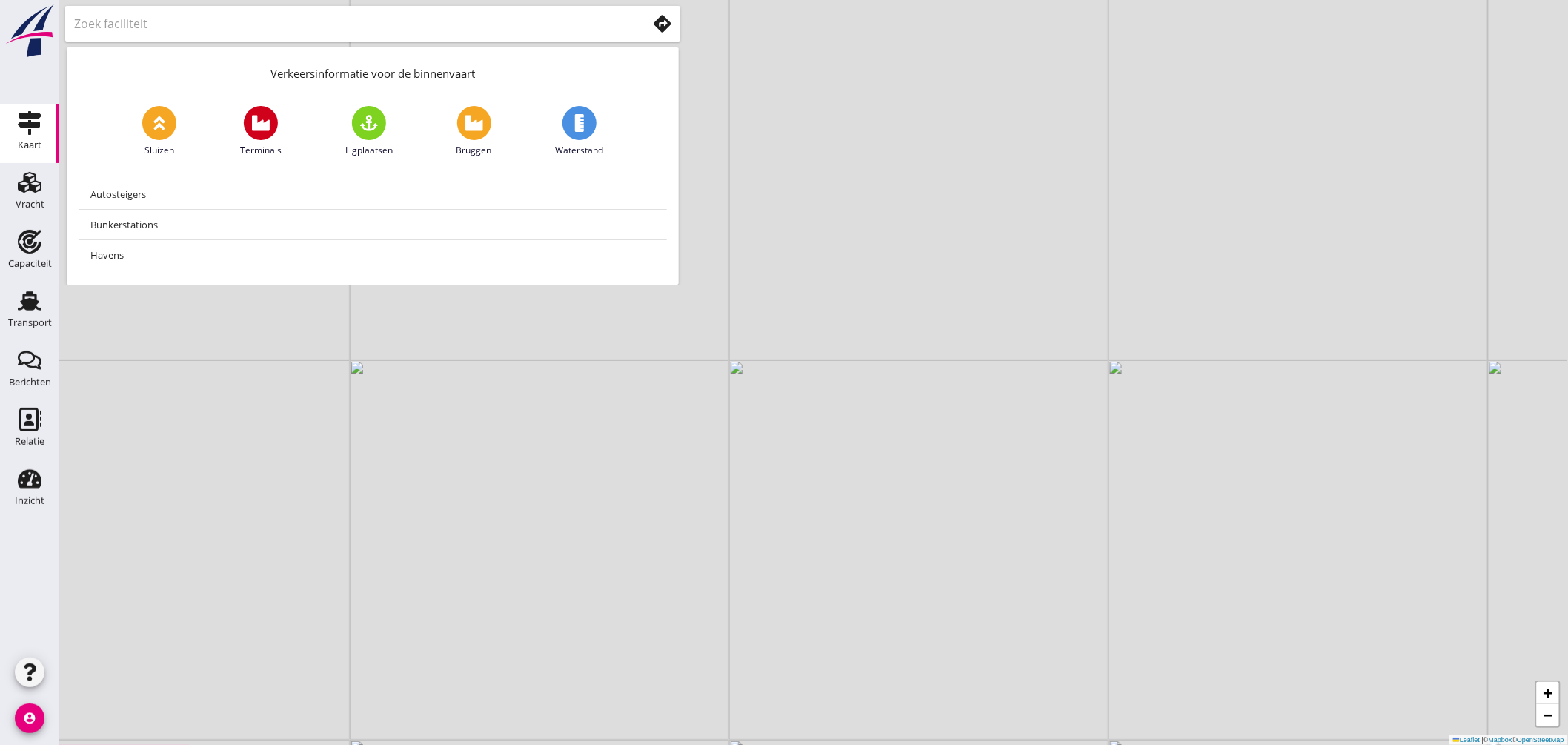
click at [217, 27] on input "text" at bounding box center [350, 24] width 552 height 24
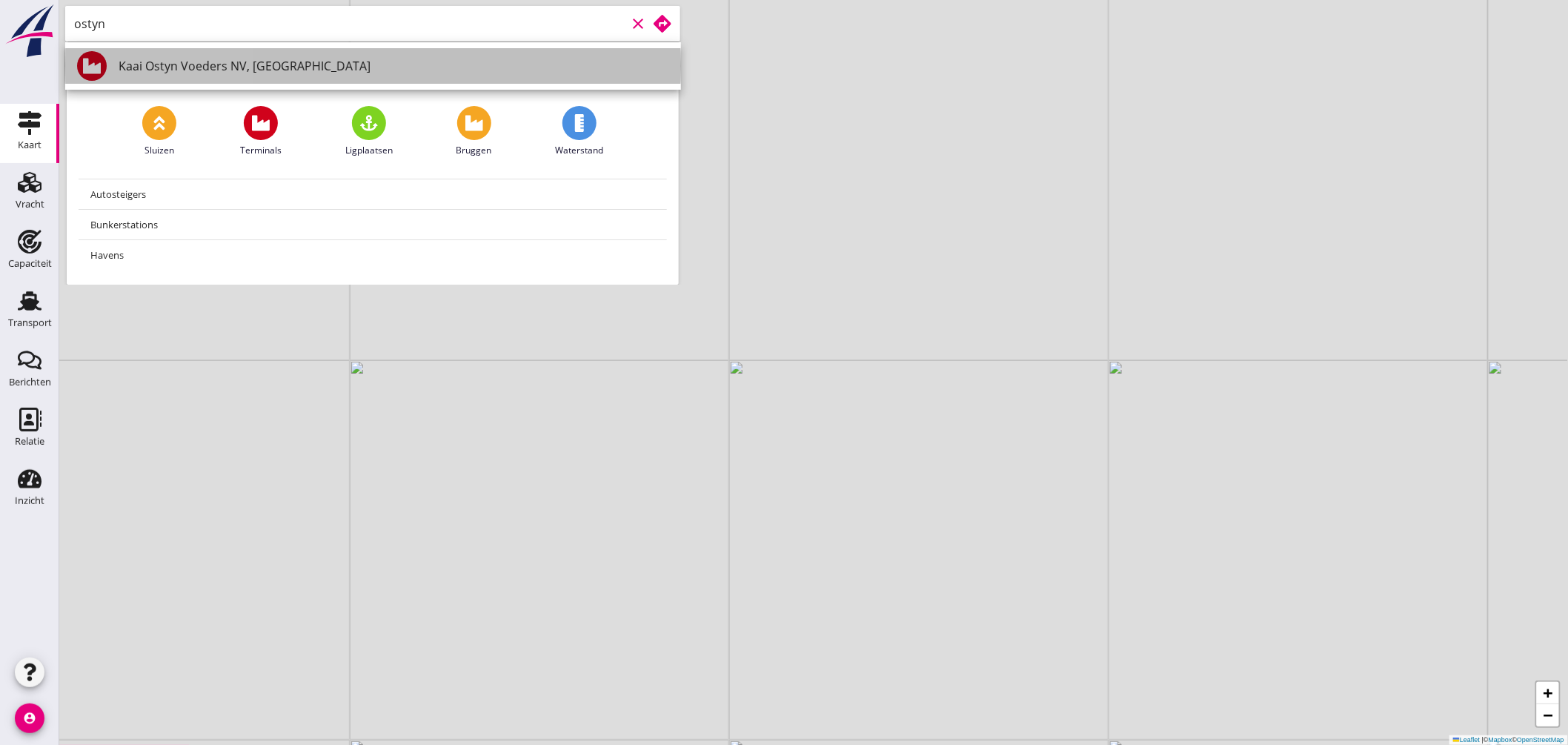
click at [251, 64] on div "Kaai Ostyn Voeders NV, [GEOGRAPHIC_DATA]" at bounding box center [394, 66] width 551 height 18
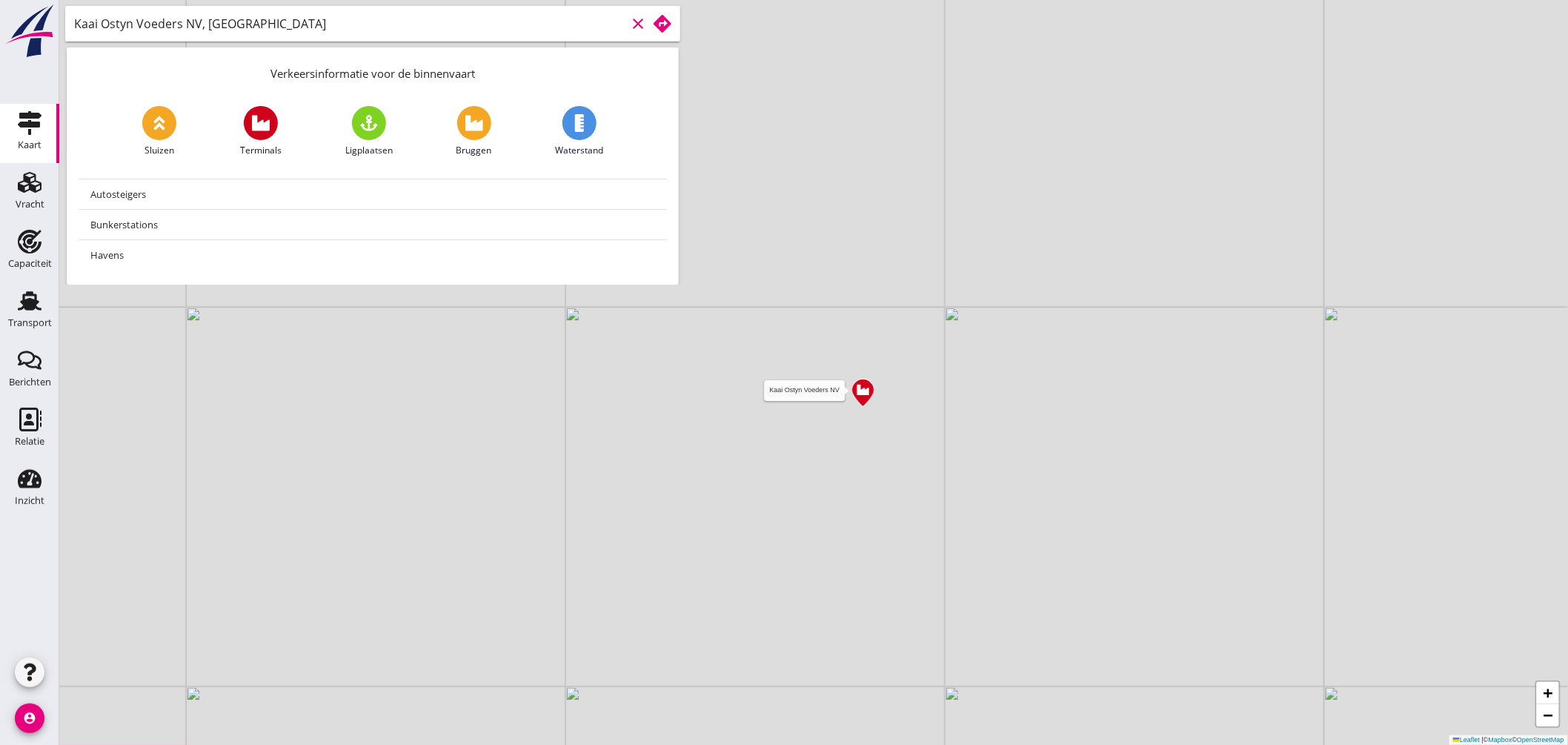
type input "Kaai Ostyn Voeders NV, [GEOGRAPHIC_DATA]"
click at [868, 390] on img at bounding box center [863, 392] width 26 height 31
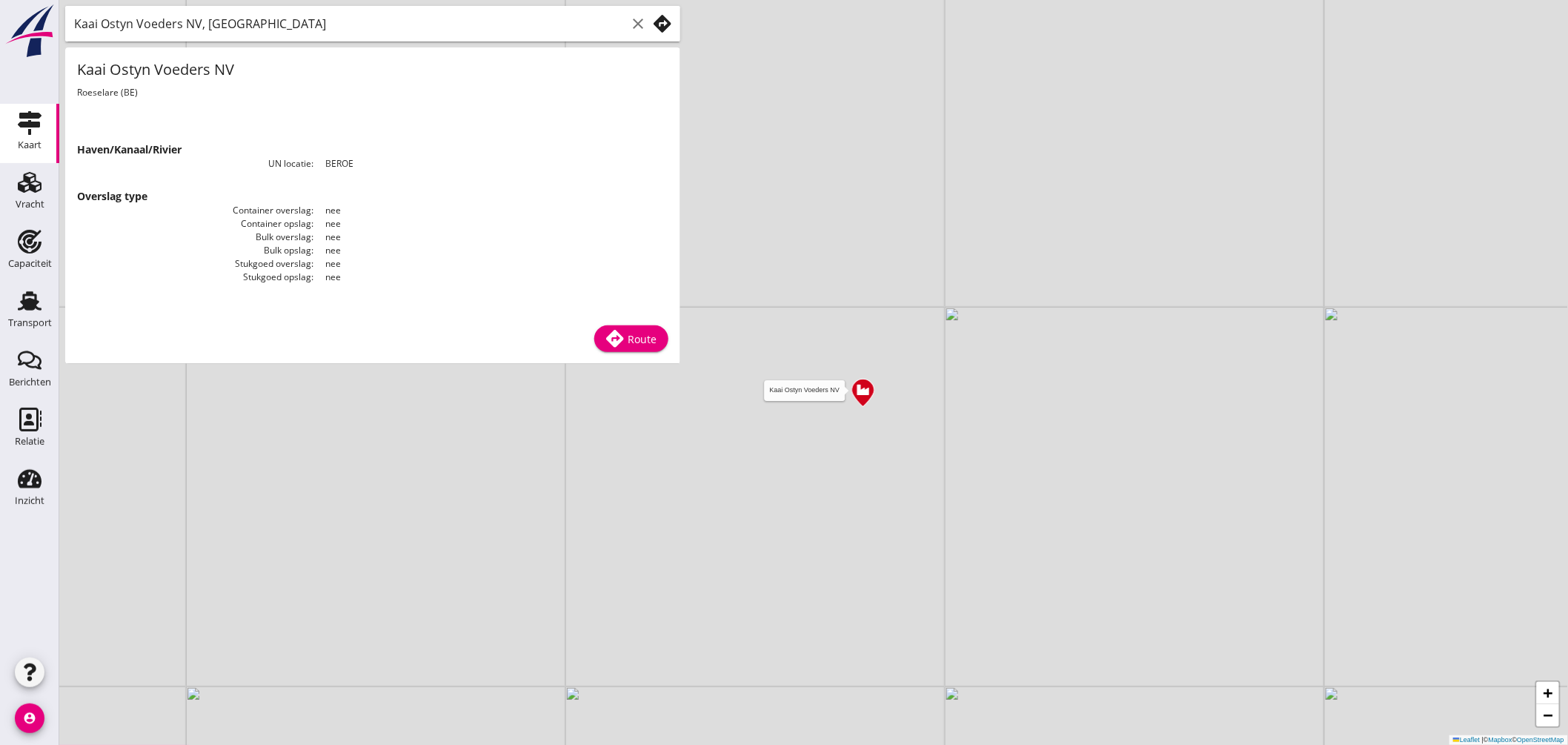
click at [635, 16] on icon "clear" at bounding box center [638, 24] width 18 height 18
